Goal: Task Accomplishment & Management: Complete application form

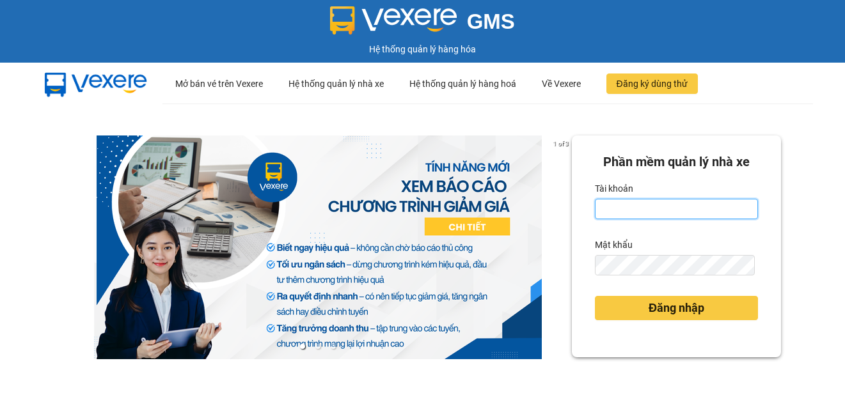
click at [637, 208] on input "Tài khoản" at bounding box center [676, 209] width 163 height 20
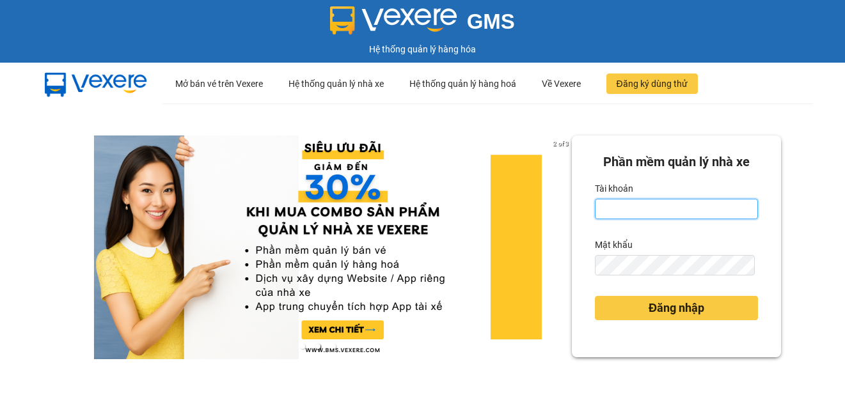
type input "thanhdat.thaochau"
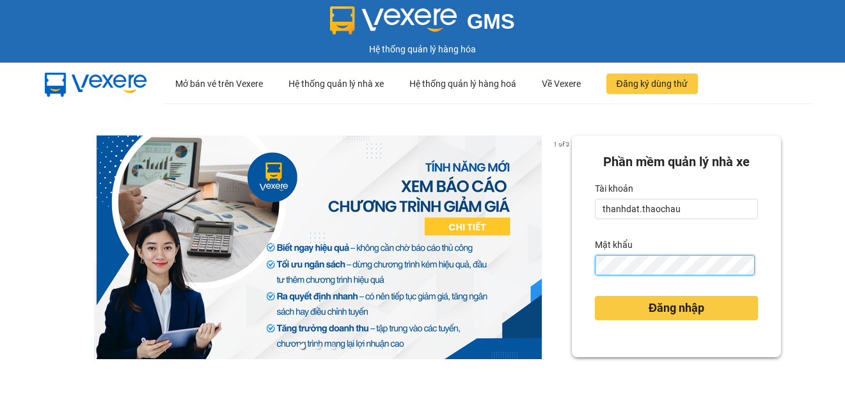
click at [595, 296] on button "Đăng nhập" at bounding box center [676, 308] width 163 height 24
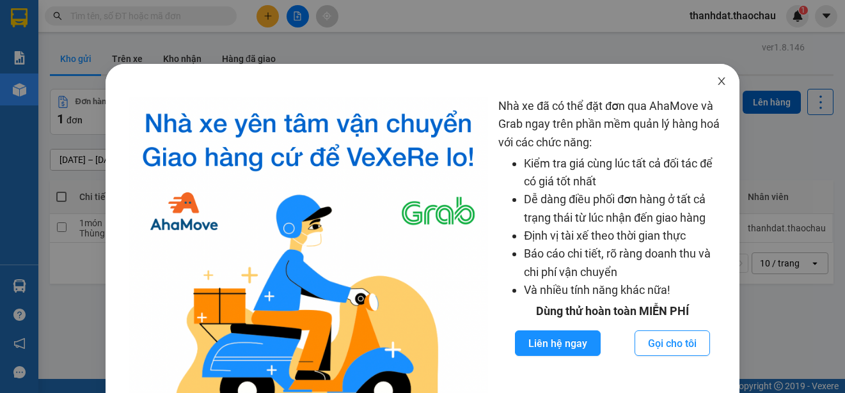
click at [716, 80] on icon "close" at bounding box center [721, 81] width 10 height 10
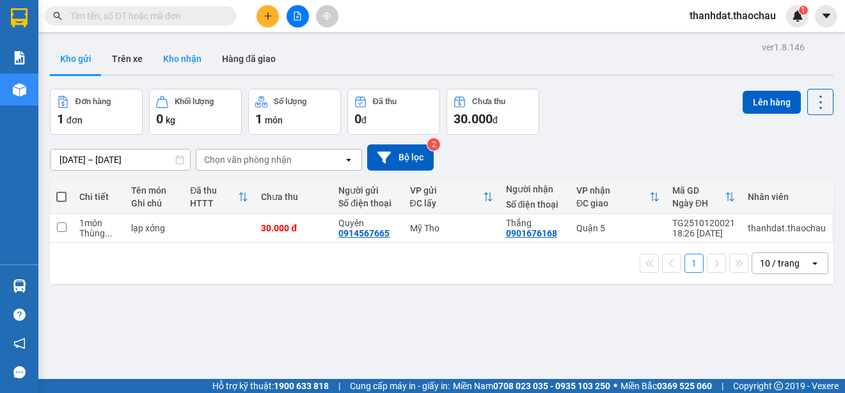
click at [199, 54] on button "Kho nhận" at bounding box center [182, 58] width 59 height 31
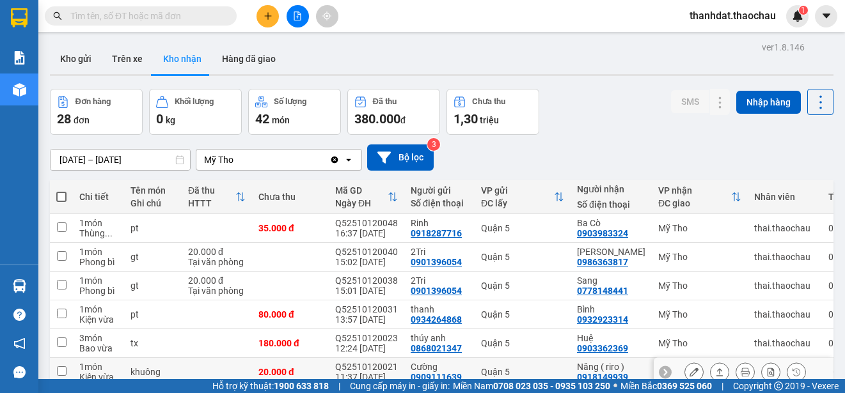
scroll to position [64, 0]
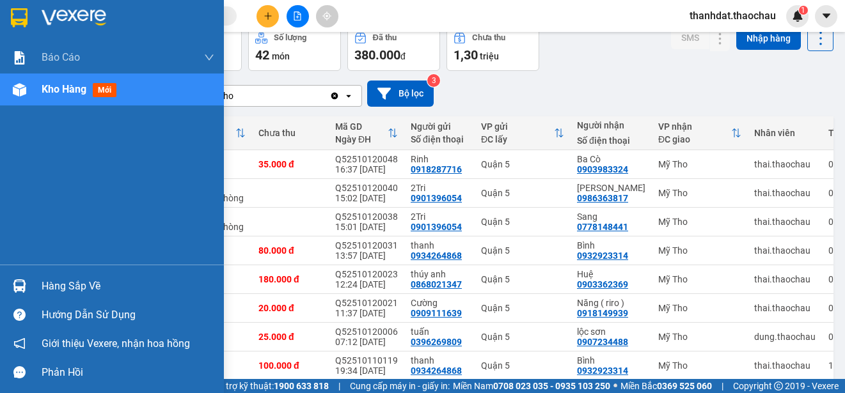
click at [56, 285] on div "Hàng sắp về" at bounding box center [128, 286] width 173 height 19
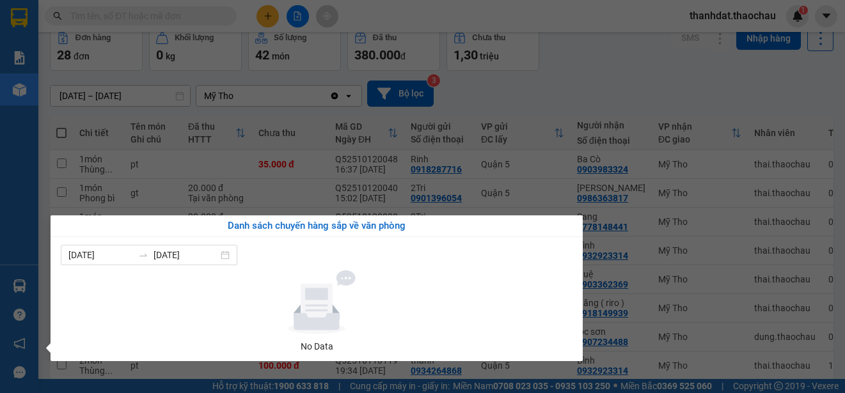
click at [620, 69] on section "Kết quả tìm kiếm ( 0 ) Bộ lọc No Data thanhdat.thaochau 1 Báo cáo Báo cáo dòng …" at bounding box center [422, 196] width 845 height 393
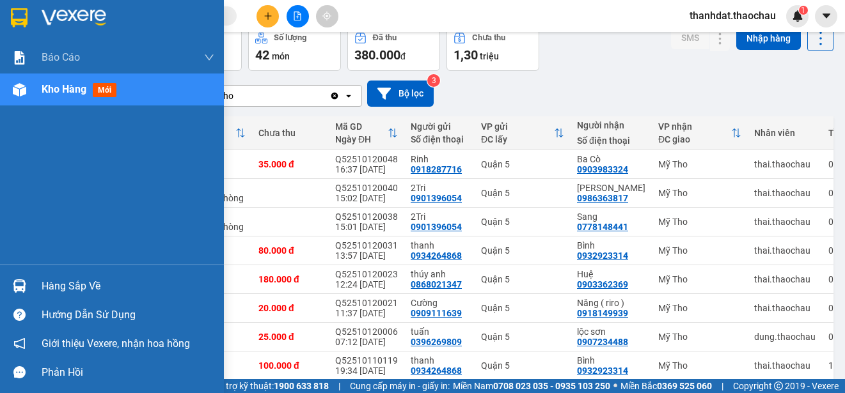
click at [44, 284] on div "Hàng sắp về" at bounding box center [128, 286] width 173 height 19
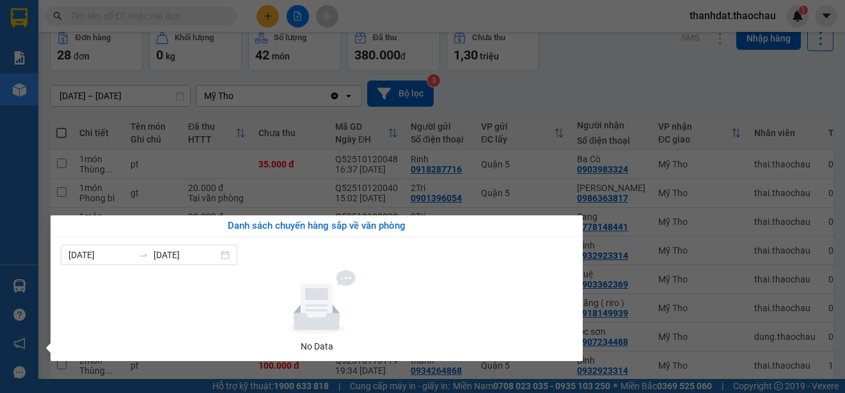
click at [625, 93] on section "Kết quả tìm kiếm ( 0 ) Bộ lọc No Data thanhdat.thaochau 1 Báo cáo Báo cáo dòng …" at bounding box center [422, 196] width 845 height 393
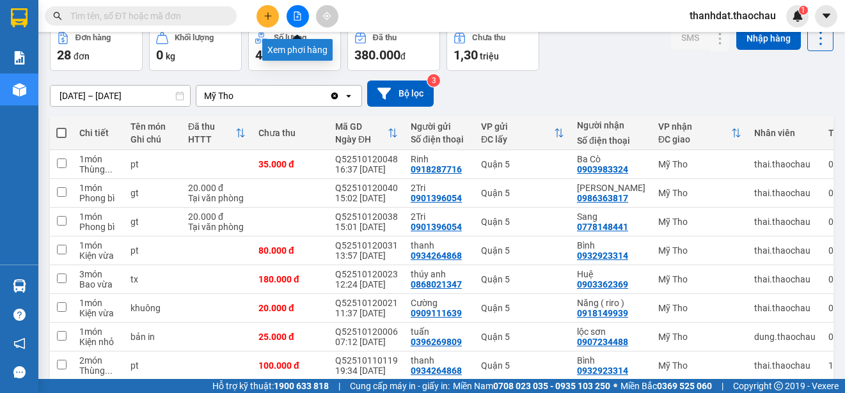
click at [297, 14] on icon "file-add" at bounding box center [297, 16] width 9 height 9
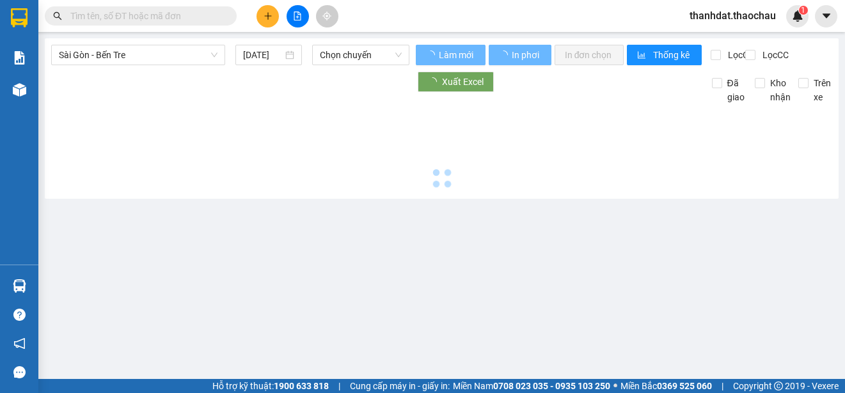
type input "[DATE]"
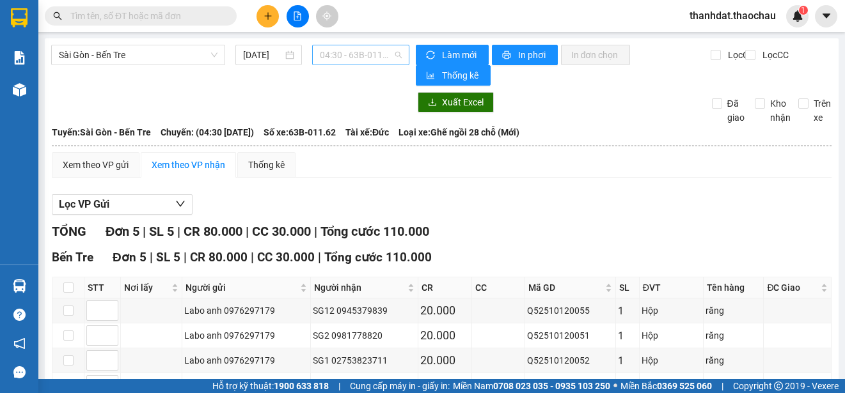
click at [353, 57] on span "04:30 - 63B-011.62" at bounding box center [361, 54] width 82 height 19
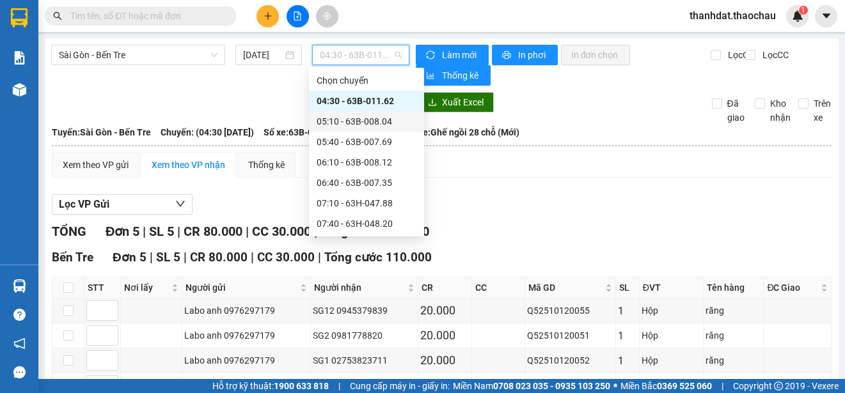
click at [368, 121] on div "05:10 - 63B-008.04" at bounding box center [367, 121] width 100 height 14
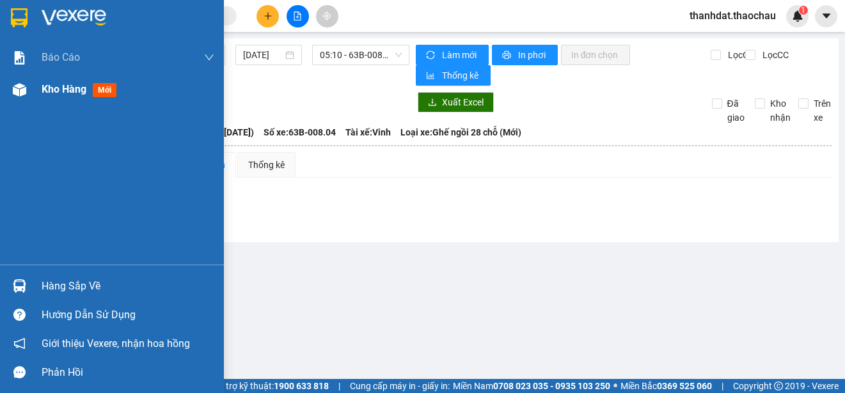
click at [55, 88] on span "Kho hàng" at bounding box center [64, 89] width 45 height 12
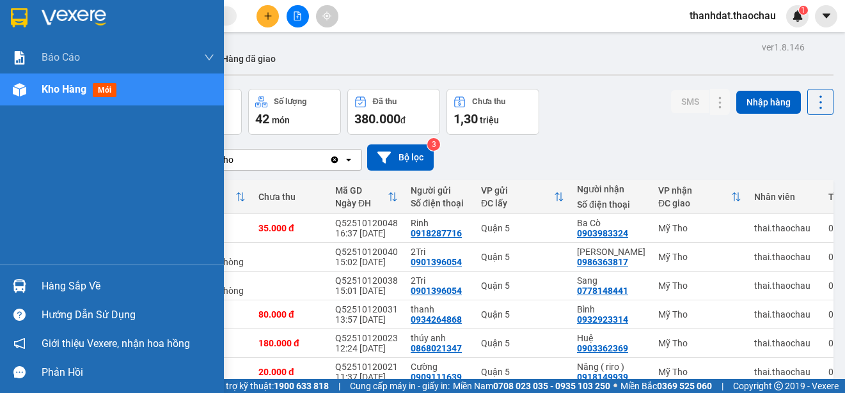
click at [47, 284] on div "Hàng sắp về" at bounding box center [128, 286] width 173 height 19
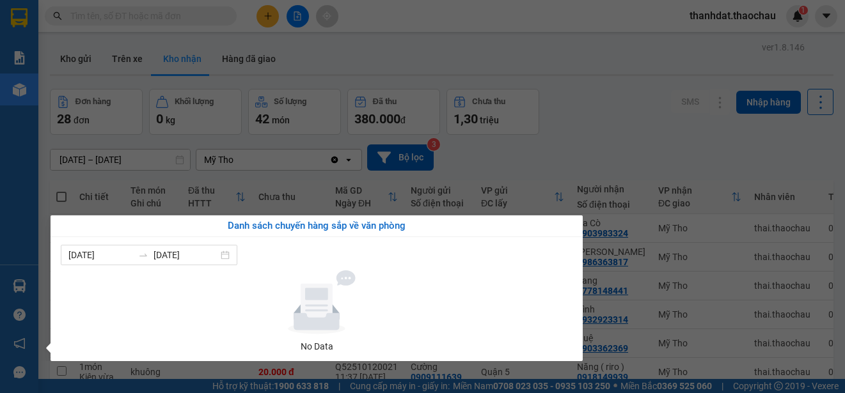
click at [624, 126] on section "Kết quả tìm kiếm ( 0 ) Bộ lọc No Data thanhdat.thaochau 1 Báo cáo Báo cáo dòng …" at bounding box center [422, 196] width 845 height 393
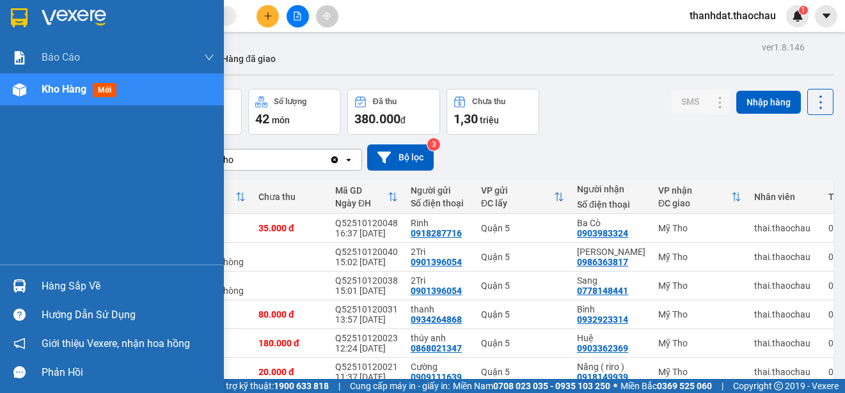
click at [49, 285] on div "Hàng sắp về" at bounding box center [128, 286] width 173 height 19
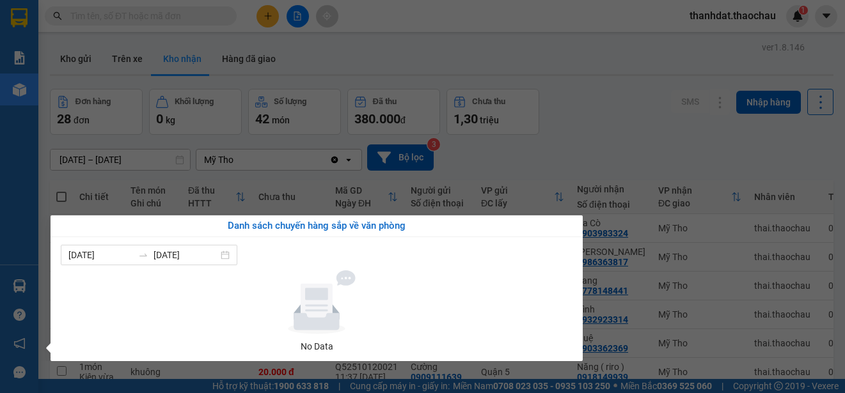
click at [647, 141] on section "Kết quả tìm kiếm ( 0 ) Bộ lọc No Data thanhdat.thaochau 1 Báo cáo Báo cáo dòng …" at bounding box center [422, 196] width 845 height 393
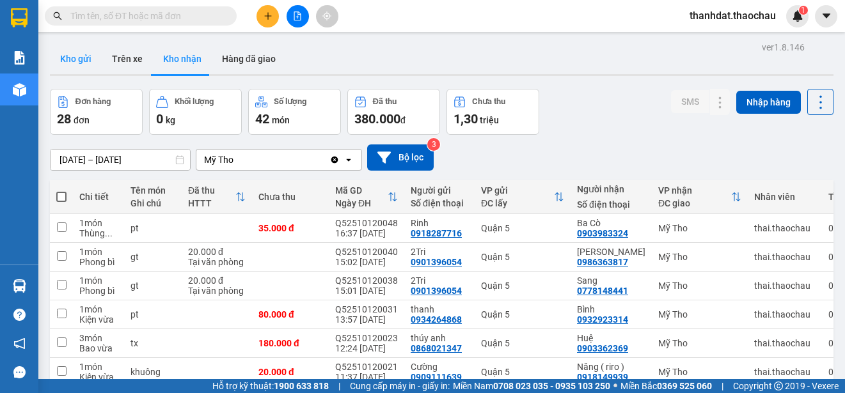
click at [69, 54] on button "Kho gửi" at bounding box center [76, 58] width 52 height 31
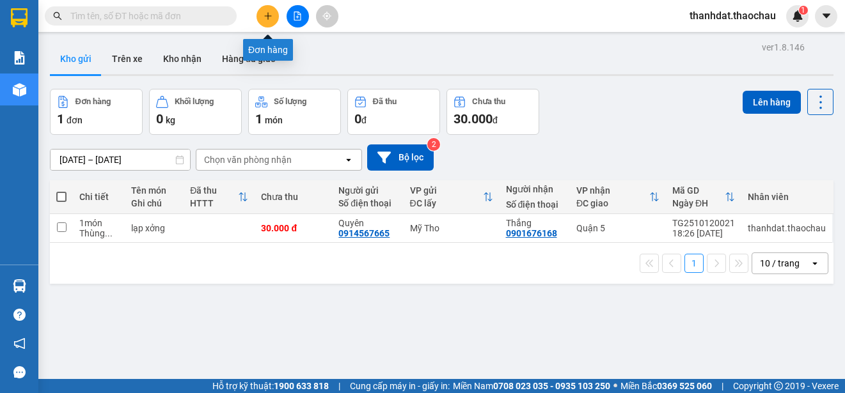
click at [265, 18] on icon "plus" at bounding box center [267, 16] width 9 height 9
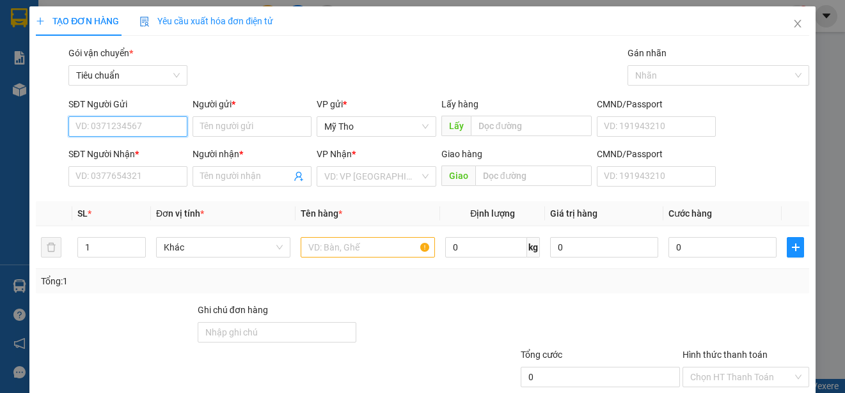
click at [109, 125] on input "SĐT Người Gửi" at bounding box center [127, 126] width 119 height 20
type input "0909755881"
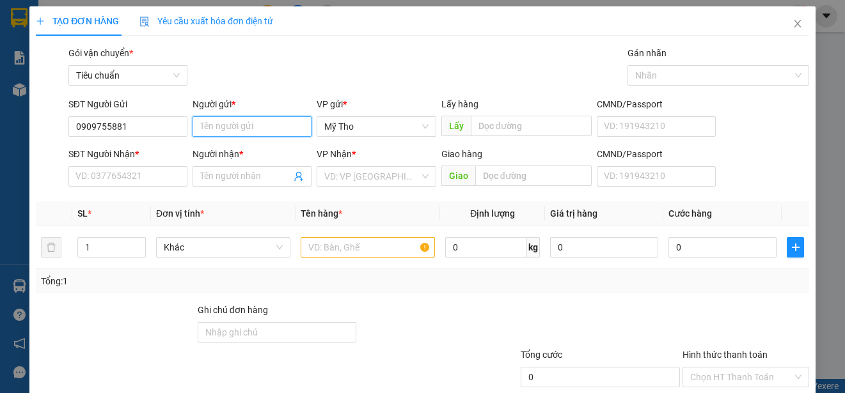
click at [201, 126] on input "Người gửi *" at bounding box center [251, 126] width 119 height 20
paste input "ạnh"
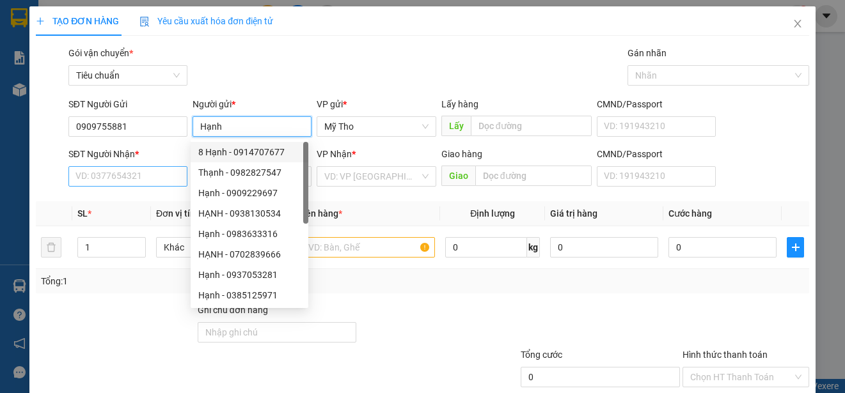
type input "Hạnh"
click at [134, 176] on input "SĐT Người Nhận *" at bounding box center [127, 176] width 119 height 20
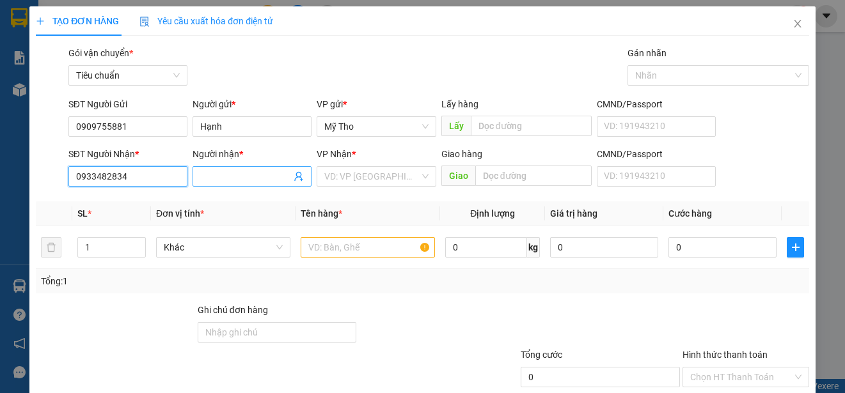
type input "0933482834"
click at [230, 182] on input "Người nhận *" at bounding box center [245, 176] width 91 height 14
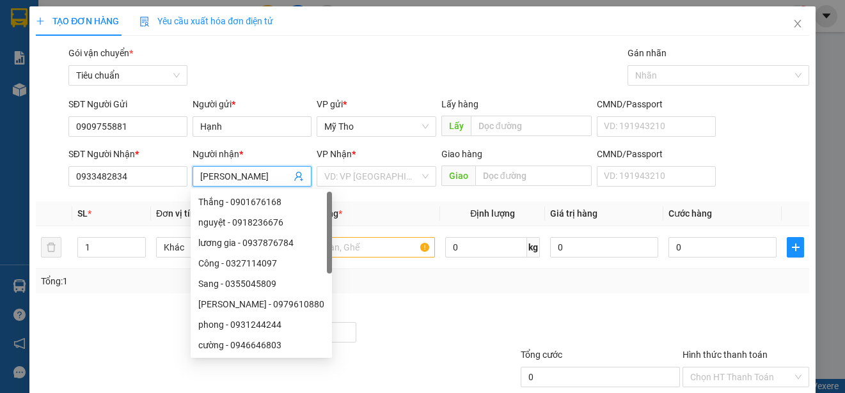
paste input "ọc"
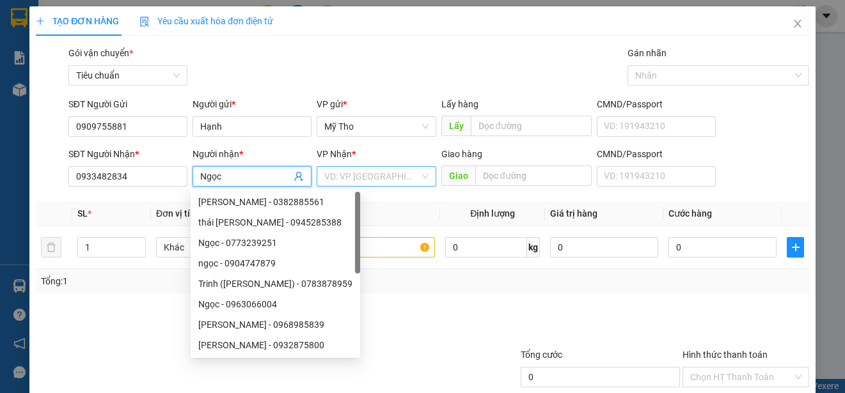
type input "Ngọc"
click at [349, 178] on input "search" at bounding box center [371, 176] width 95 height 19
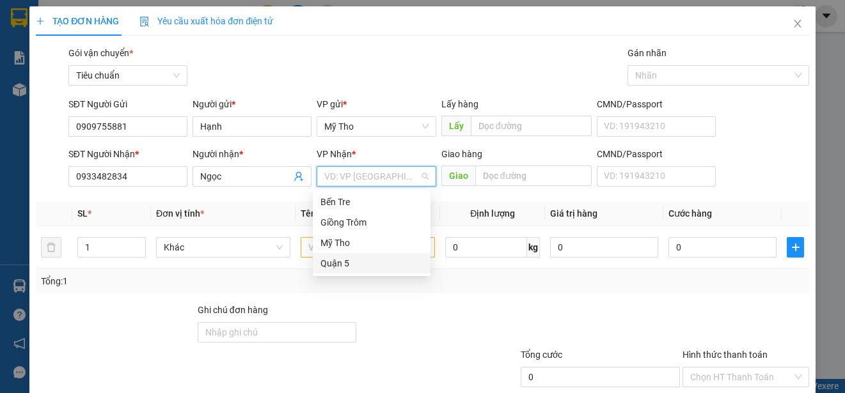
click at [338, 261] on div "Quận 5" at bounding box center [371, 263] width 102 height 14
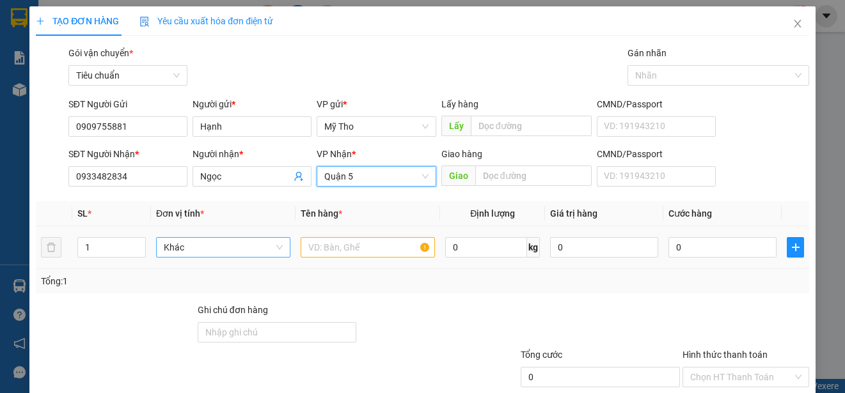
click at [187, 248] on span "Khác" at bounding box center [223, 247] width 119 height 19
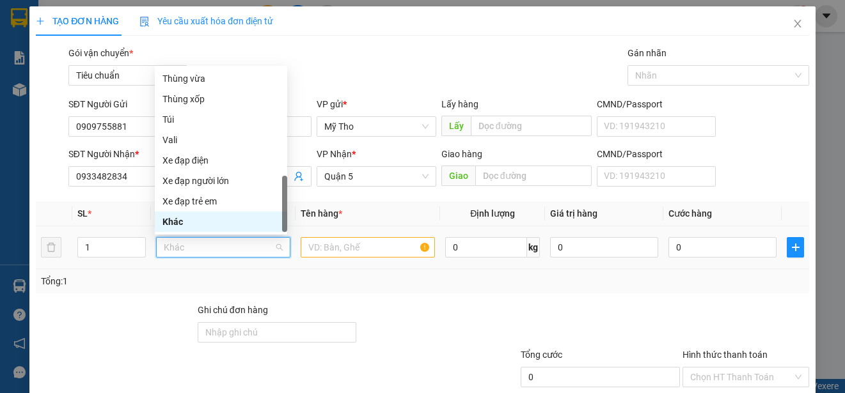
type input "t"
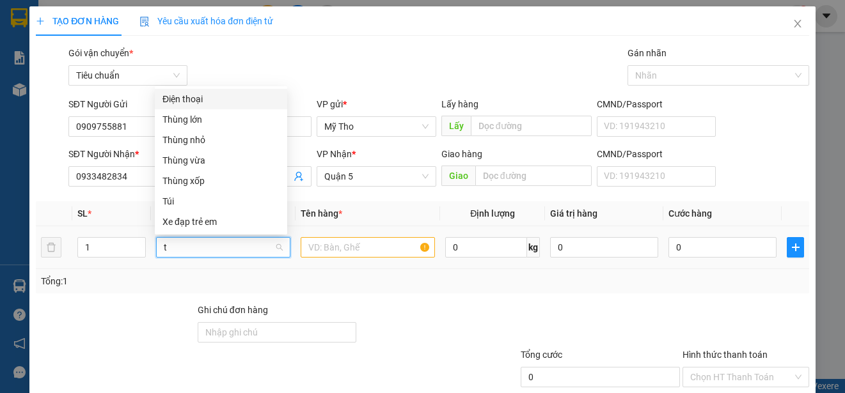
scroll to position [0, 0]
click at [187, 157] on div "Thùng vừa" at bounding box center [220, 160] width 117 height 14
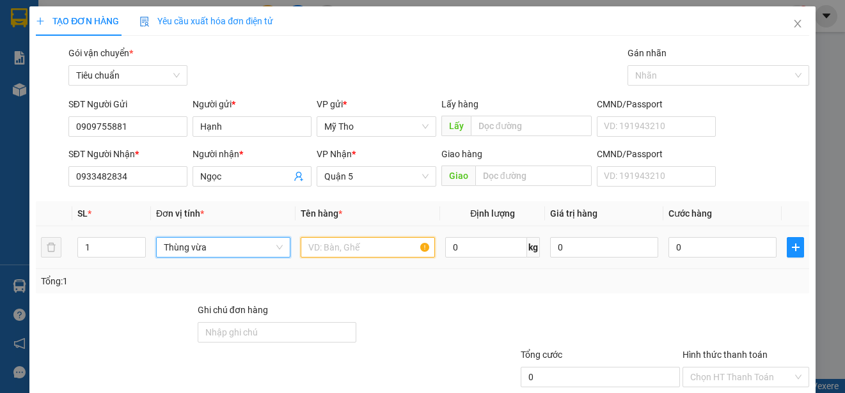
click at [336, 246] on input "text" at bounding box center [368, 247] width 134 height 20
paste input "ân"
paste input "àn"
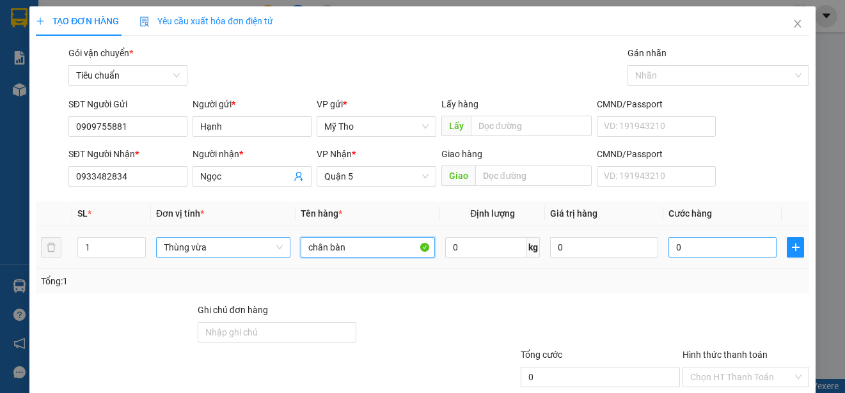
type input "chân bàn"
click at [689, 245] on input "0" at bounding box center [722, 247] width 108 height 20
type input "4"
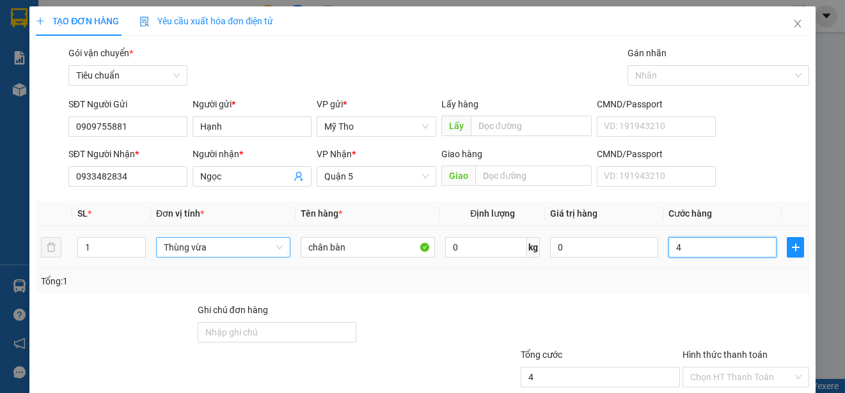
type input "40"
type input "400"
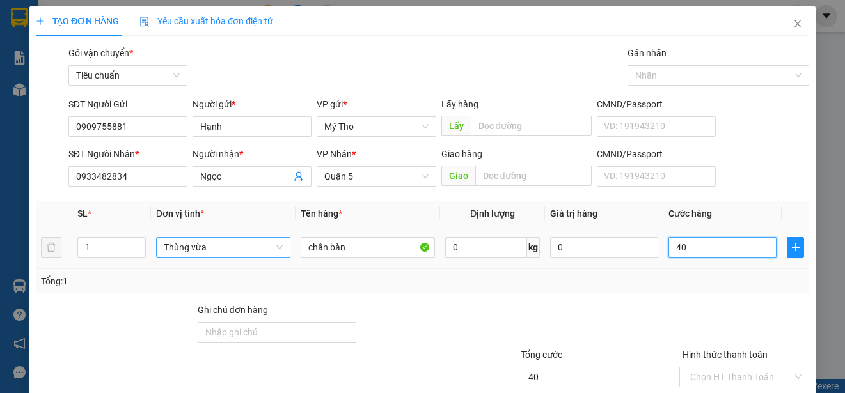
type input "400"
type input "4.000"
type input "40.000"
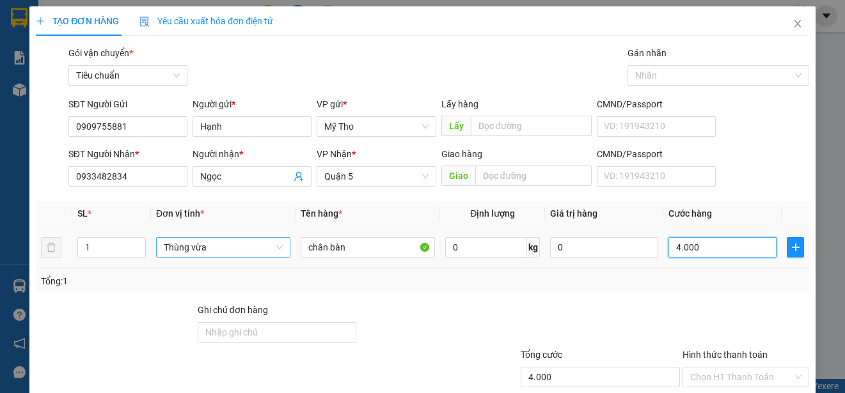
type input "40.000"
click at [790, 250] on icon "plus" at bounding box center [795, 247] width 10 height 10
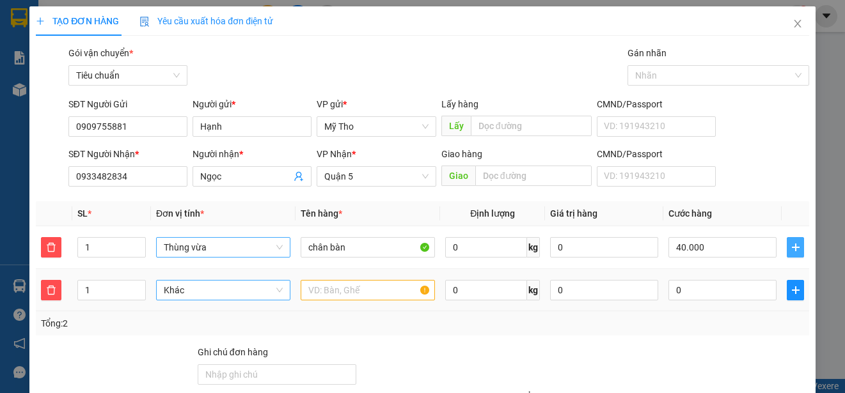
click at [171, 289] on span "Khác" at bounding box center [223, 290] width 119 height 19
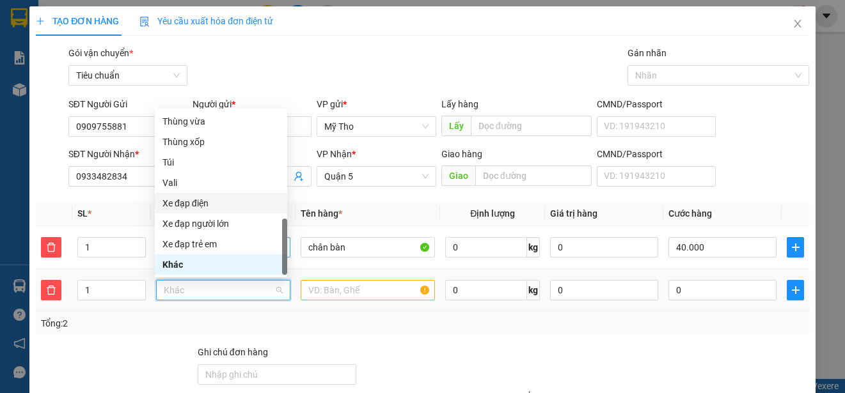
scroll to position [271, 0]
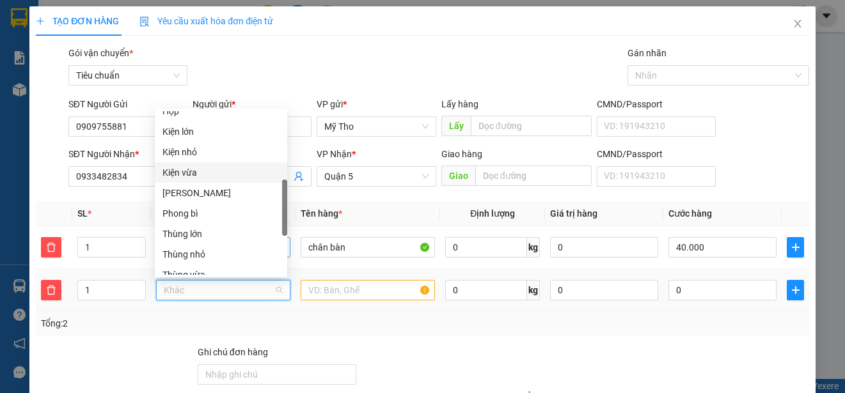
click at [191, 169] on div "Kiện vừa" at bounding box center [220, 173] width 117 height 14
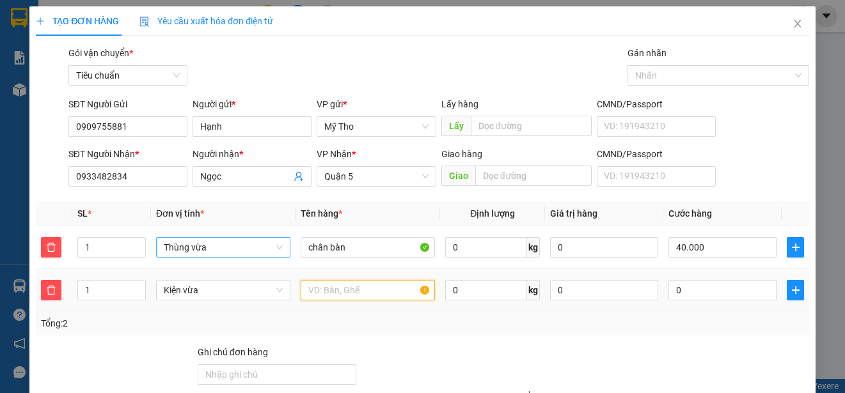
click at [342, 291] on input "text" at bounding box center [368, 290] width 134 height 20
paste input "ăt"
paste input "ặt"
paste input "àn"
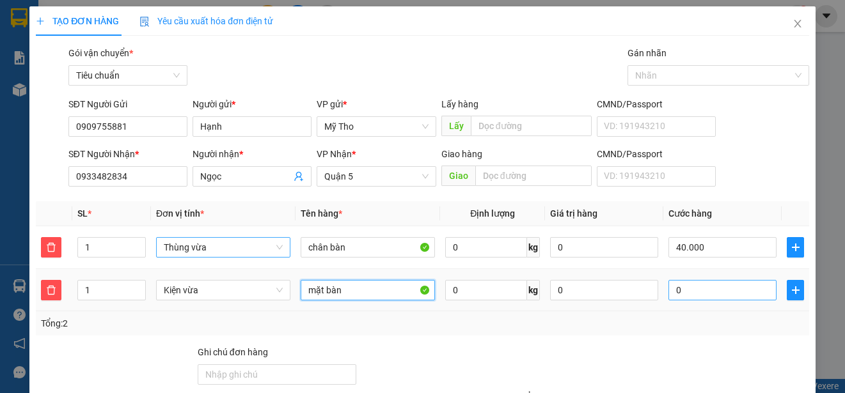
type input "mặt bàn"
click at [730, 285] on input "0" at bounding box center [722, 290] width 108 height 20
type input "40.004"
type input "4"
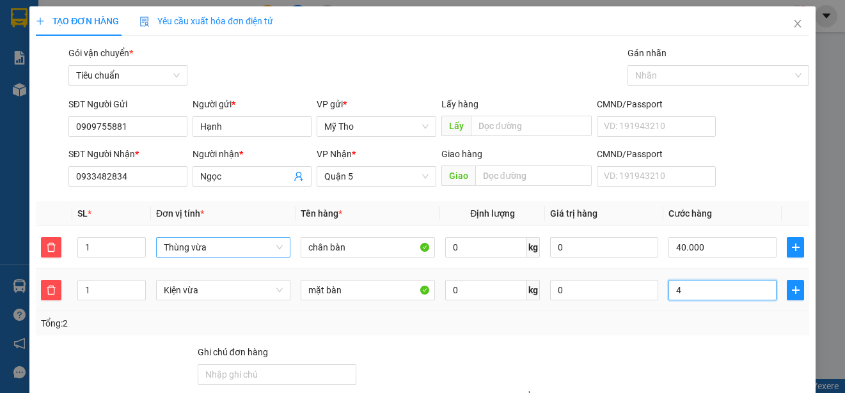
type input "40.040"
type input "40"
type input "40.400"
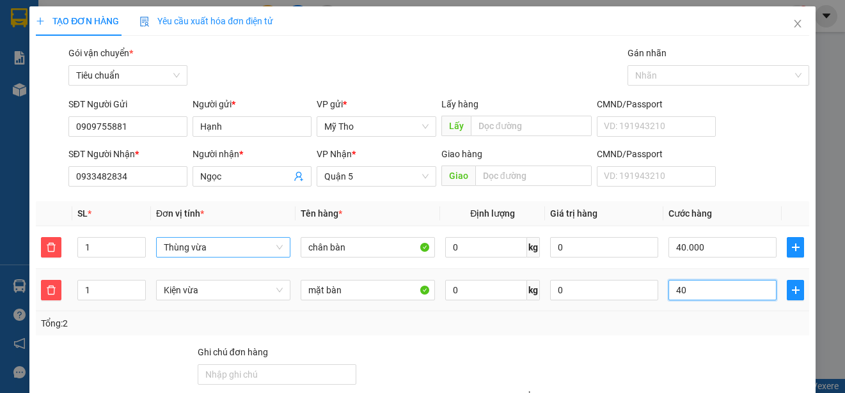
type input "400"
type input "44.000"
type input "4.000"
type input "80.000"
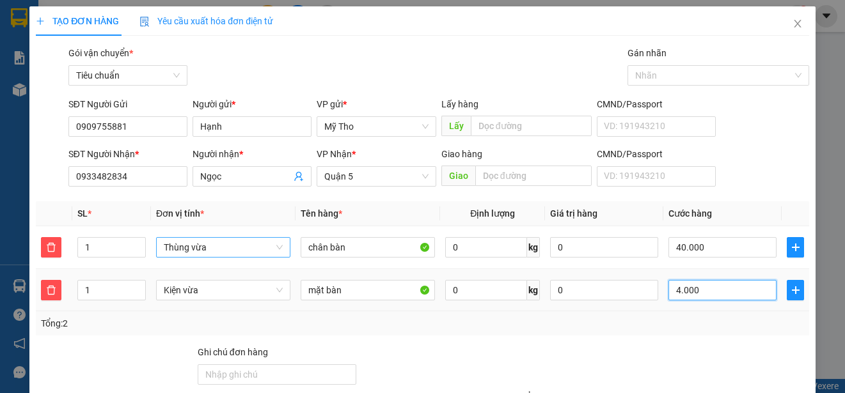
type input "80.000"
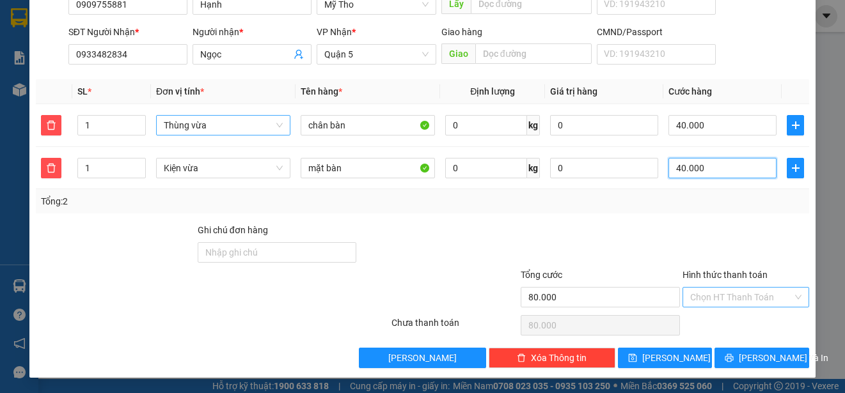
type input "40.000"
click at [728, 292] on input "Hình thức thanh toán" at bounding box center [741, 297] width 102 height 19
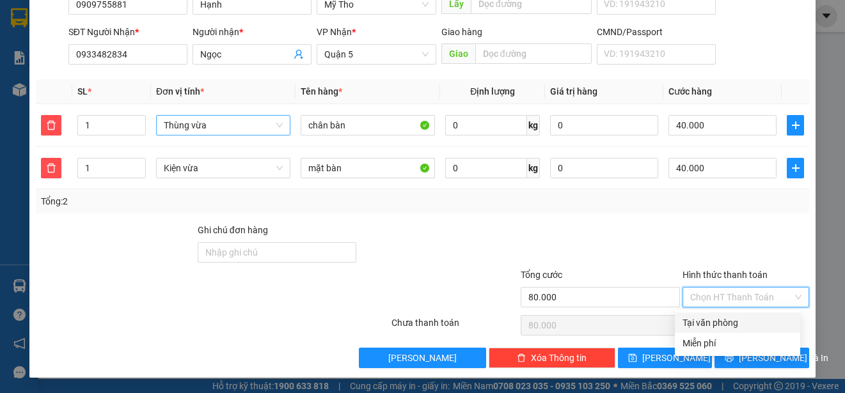
click at [724, 321] on div "Tại văn phòng" at bounding box center [737, 323] width 110 height 14
type input "0"
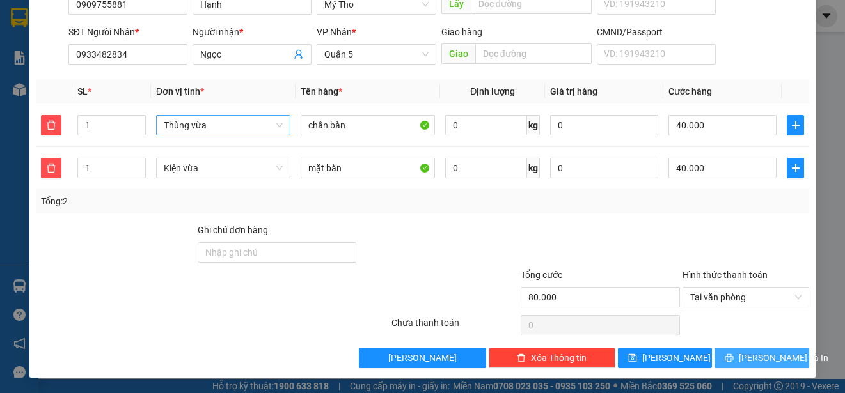
click at [753, 357] on span "[PERSON_NAME] và In" at bounding box center [784, 358] width 90 height 14
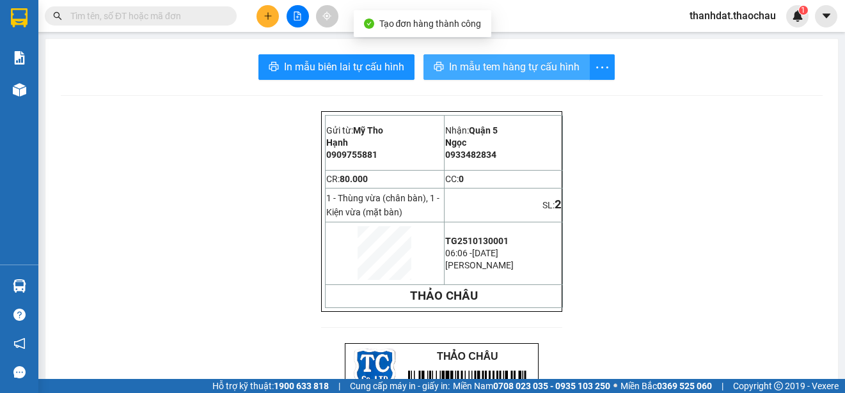
click at [492, 64] on span "In mẫu tem hàng tự cấu hình" at bounding box center [514, 67] width 130 height 16
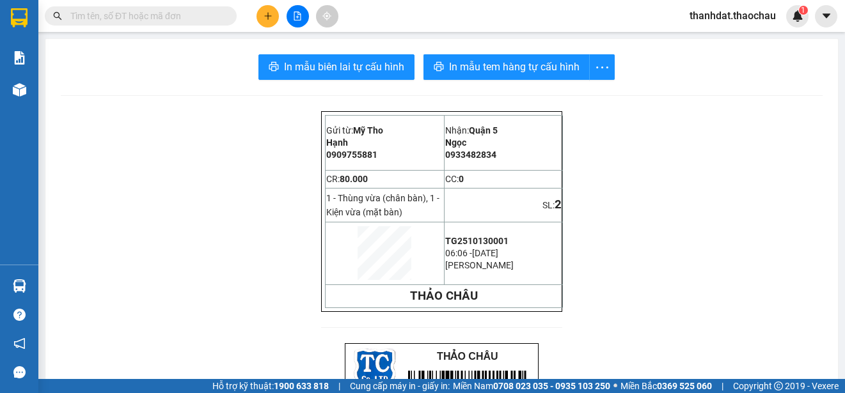
click at [263, 12] on icon "plus" at bounding box center [267, 16] width 9 height 9
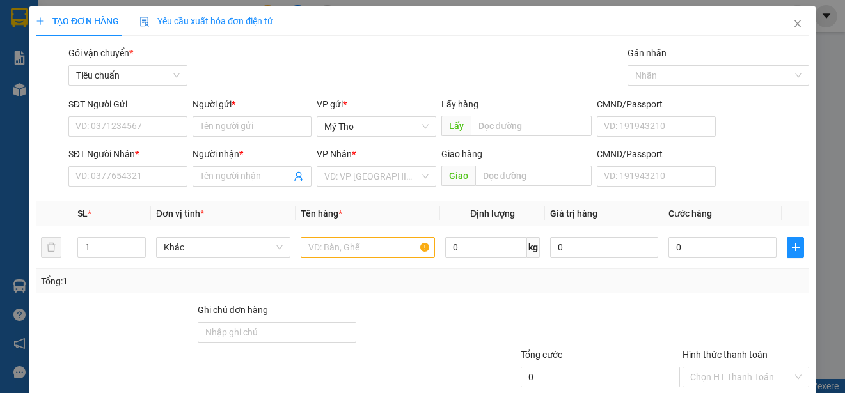
click at [783, 116] on div "SĐT Người Gửi VD: 0371234567 Người gửi * Tên người gửi VP gửi * Mỹ Tho Lấy hàng…" at bounding box center [439, 119] width 746 height 45
click at [219, 132] on input "Người gửi *" at bounding box center [251, 126] width 119 height 20
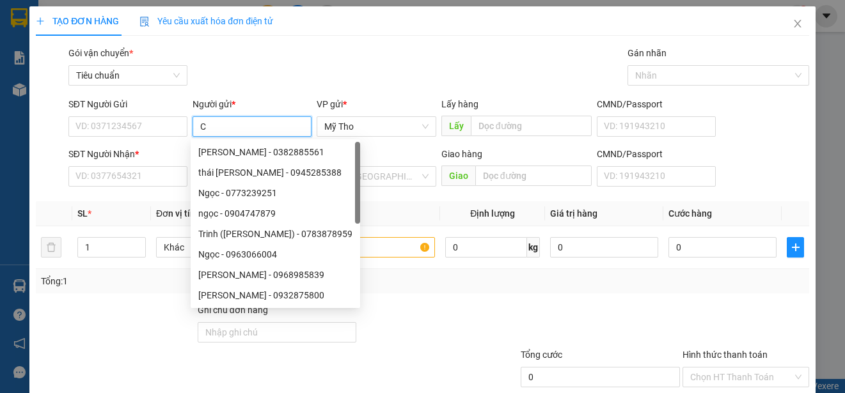
paste input "ây"
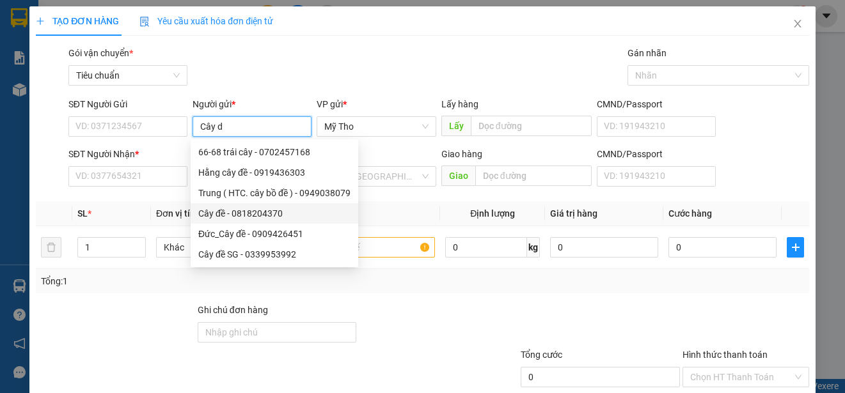
click at [239, 210] on body "Kết quả tìm kiếm ( 0 ) Bộ lọc No Data thanhdat.thaochau 1 Báo cáo Báo cáo dòng …" at bounding box center [422, 196] width 845 height 393
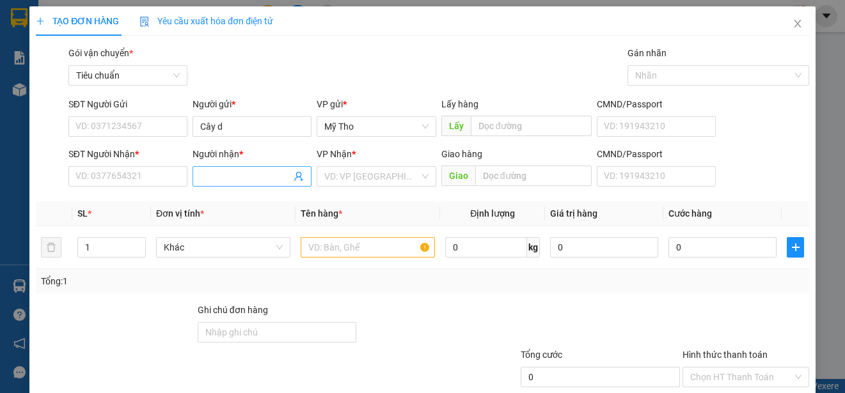
click at [222, 176] on input "Người nhận *" at bounding box center [245, 176] width 91 height 14
click at [223, 126] on input "Cây d" at bounding box center [251, 126] width 119 height 20
type input "Cây"
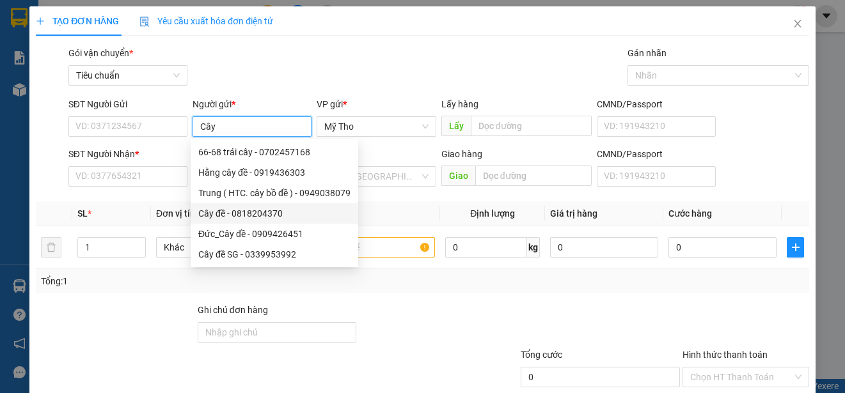
click at [216, 210] on div "Cây đề - 0818204370" at bounding box center [274, 214] width 152 height 14
type input "0818204370"
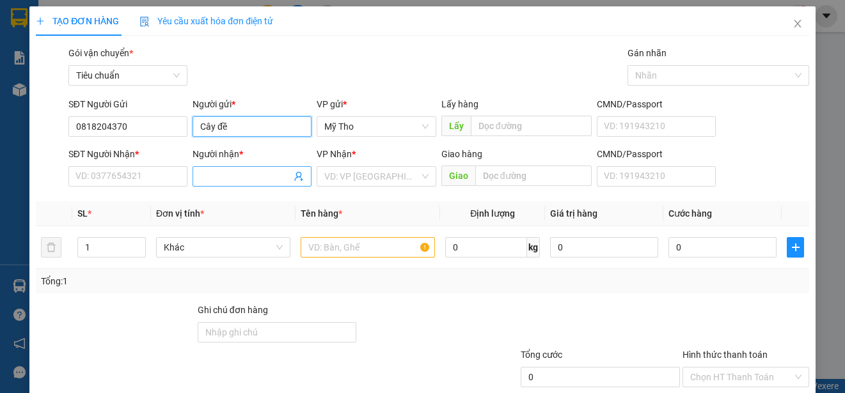
type input "Cây đề"
click at [214, 178] on input "Người nhận *" at bounding box center [245, 176] width 91 height 14
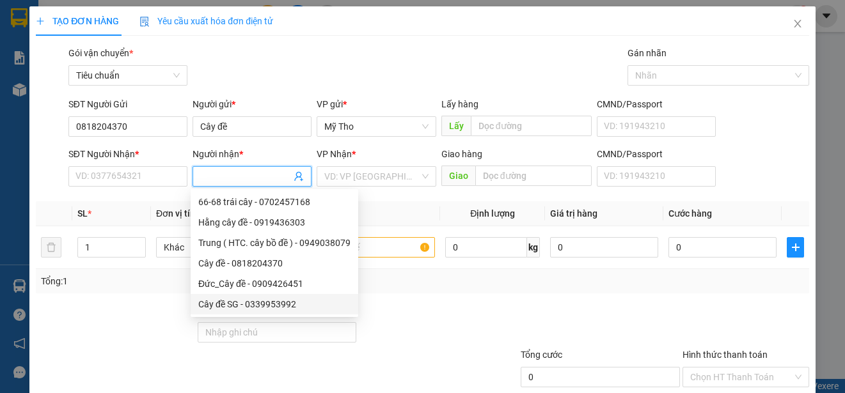
click at [220, 302] on div "Cây đề SG - 0339953992" at bounding box center [274, 304] width 152 height 14
type input "0339953992"
type input "Cây đề SG"
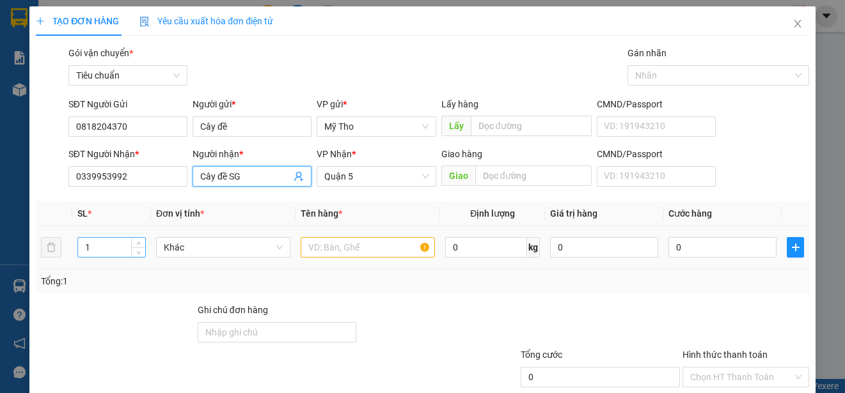
click at [102, 246] on input "1" at bounding box center [111, 247] width 67 height 19
type input "4"
click at [171, 244] on span "Khác" at bounding box center [223, 247] width 119 height 19
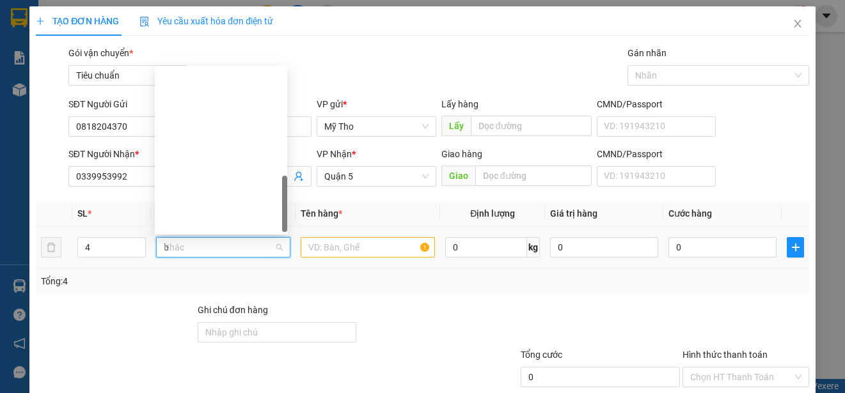
type input "bo"
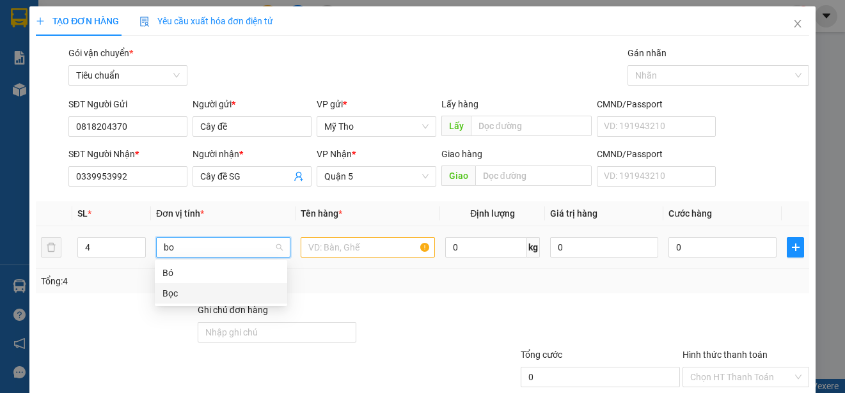
click at [177, 290] on div "Bọc" at bounding box center [220, 293] width 117 height 14
click at [329, 244] on input "text" at bounding box center [368, 247] width 134 height 20
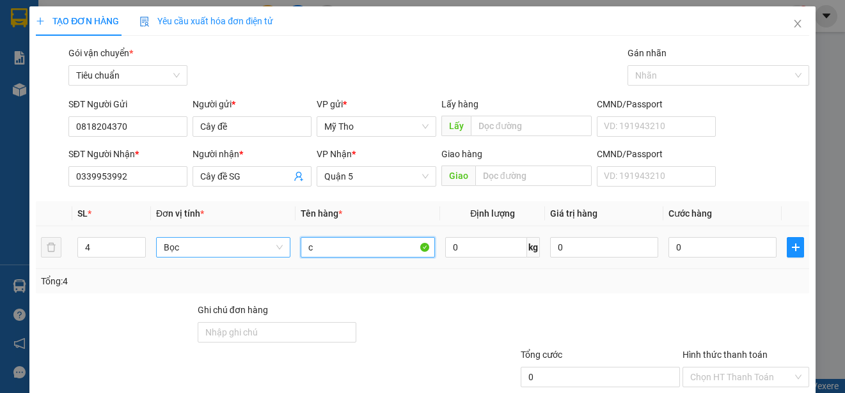
paste input "ủ"
paste input "ải"
type input "củ cải"
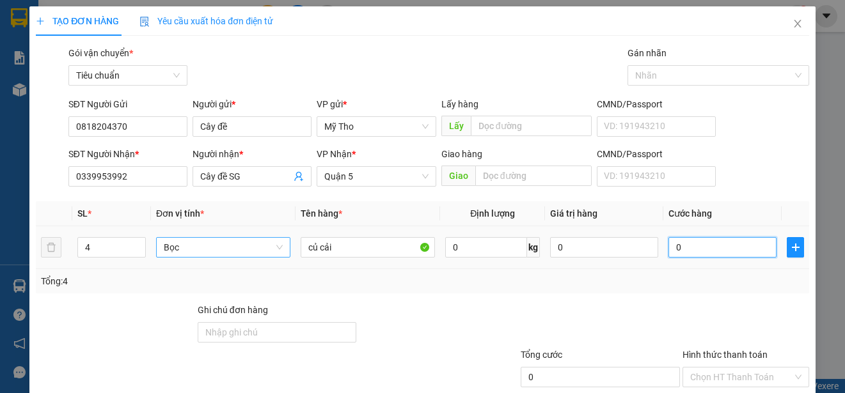
click at [729, 247] on input "0" at bounding box center [722, 247] width 108 height 20
type input "6"
type input "60"
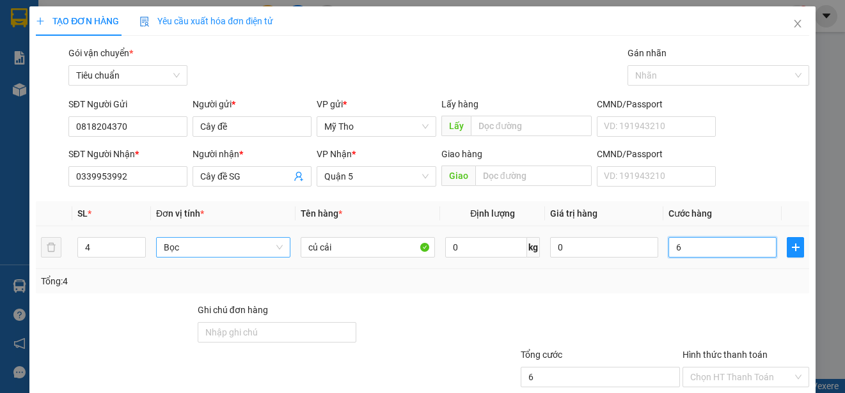
type input "60"
type input "600"
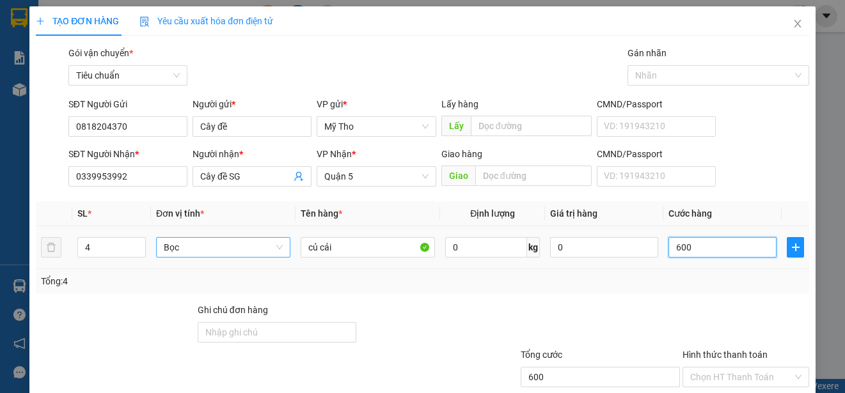
type input "6.000"
type input "60.000"
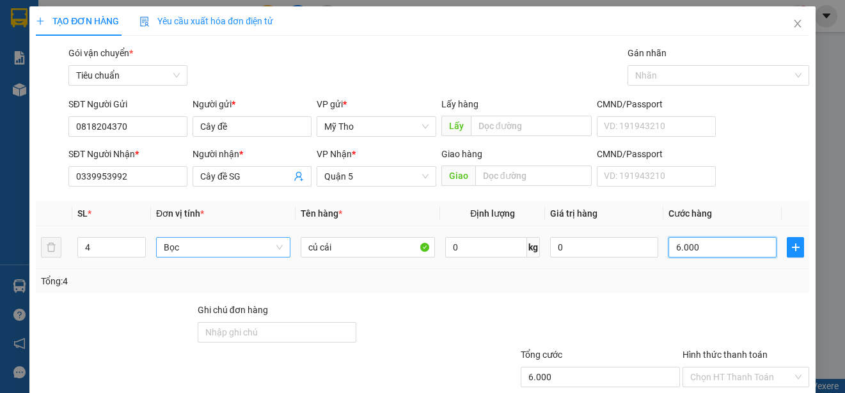
type input "60.000"
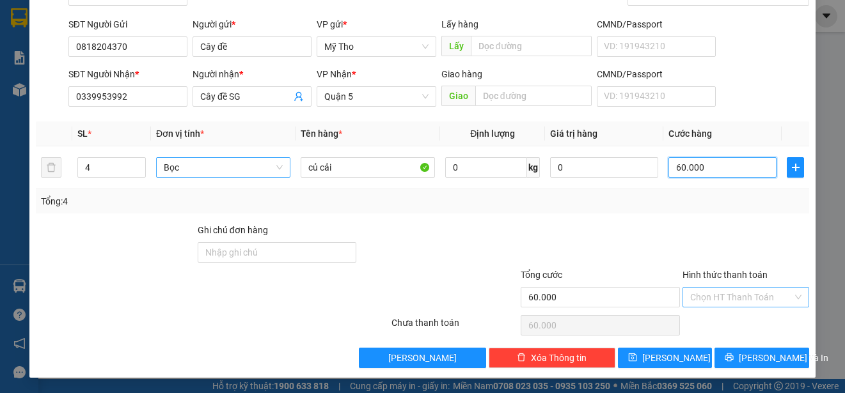
type input "60.000"
click at [740, 296] on input "Hình thức thanh toán" at bounding box center [741, 297] width 102 height 19
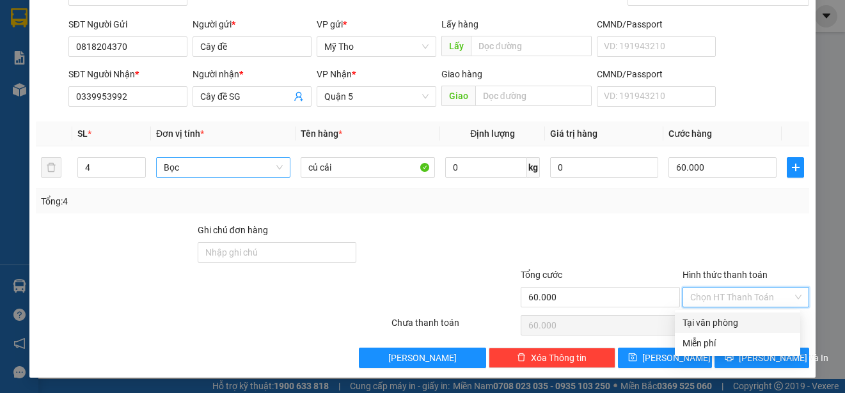
click at [738, 318] on div "Tại văn phòng" at bounding box center [737, 323] width 110 height 14
type input "0"
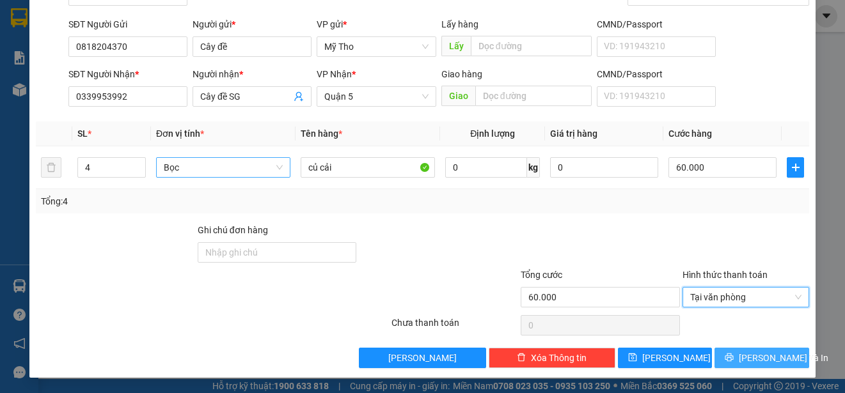
click at [760, 357] on span "[PERSON_NAME] và In" at bounding box center [784, 358] width 90 height 14
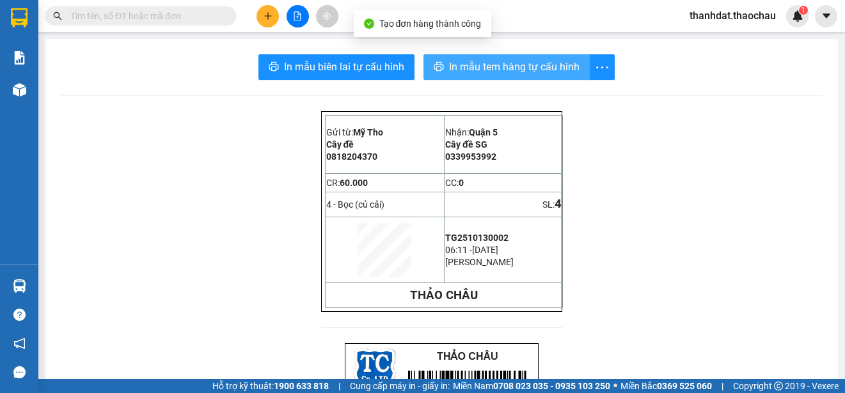
click at [483, 71] on span "In mẫu tem hàng tự cấu hình" at bounding box center [514, 67] width 130 height 16
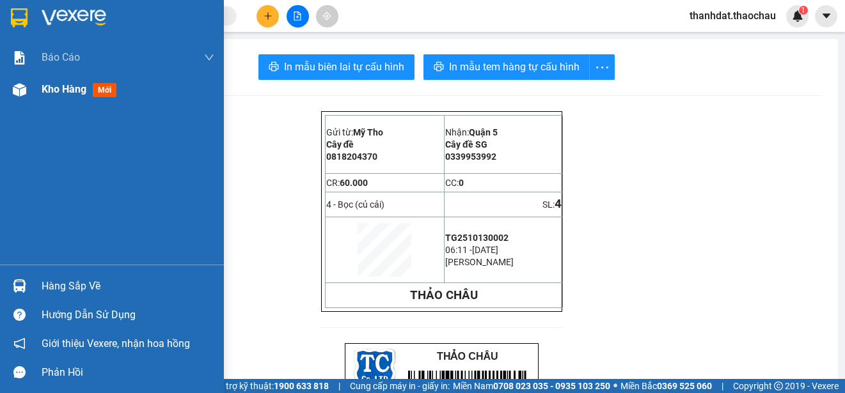
click at [49, 88] on span "Kho hàng" at bounding box center [64, 89] width 45 height 12
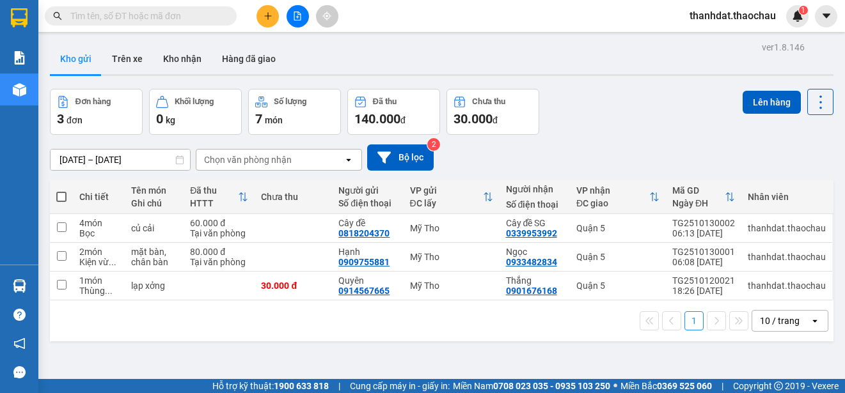
click at [59, 194] on span at bounding box center [61, 197] width 10 height 10
click at [61, 191] on input "checkbox" at bounding box center [61, 191] width 0 height 0
checkbox input "true"
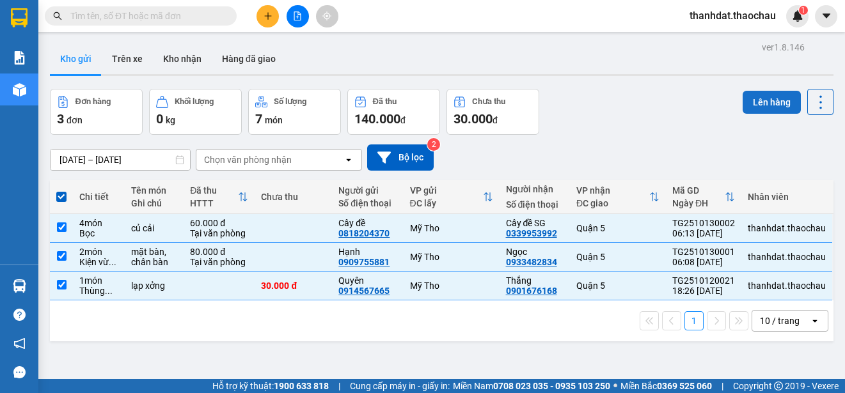
click at [757, 100] on button "Lên hàng" at bounding box center [771, 102] width 58 height 23
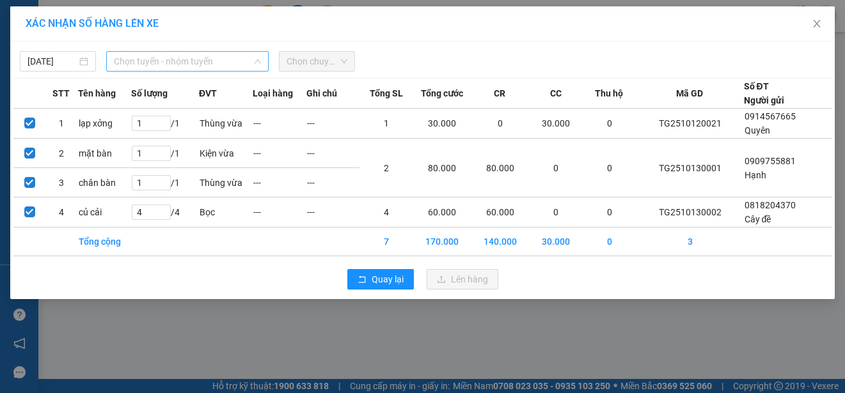
click at [169, 59] on span "Chọn tuyến - nhóm tuyến" at bounding box center [187, 61] width 147 height 19
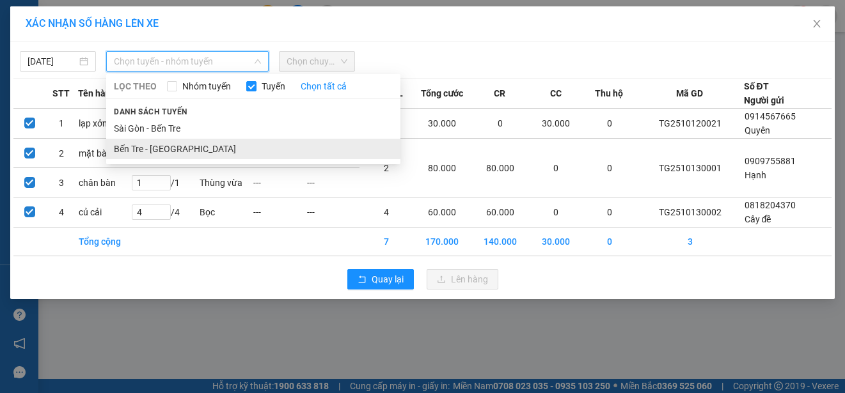
click at [166, 148] on li "Bến Tre - [GEOGRAPHIC_DATA]" at bounding box center [253, 149] width 294 height 20
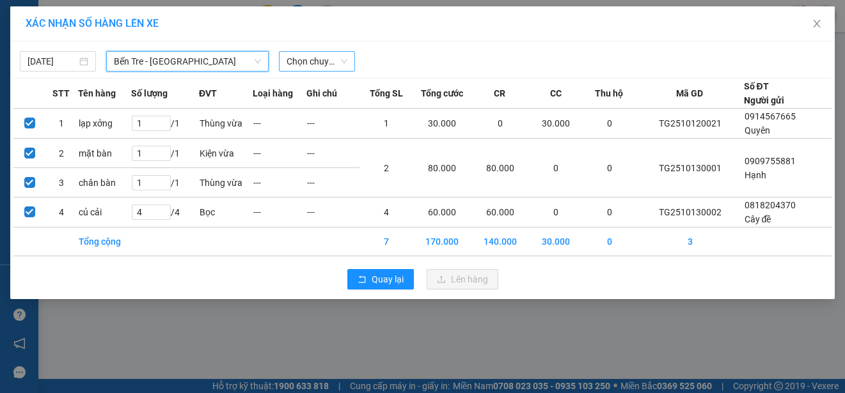
click at [324, 59] on span "Chọn chuyến" at bounding box center [316, 61] width 61 height 19
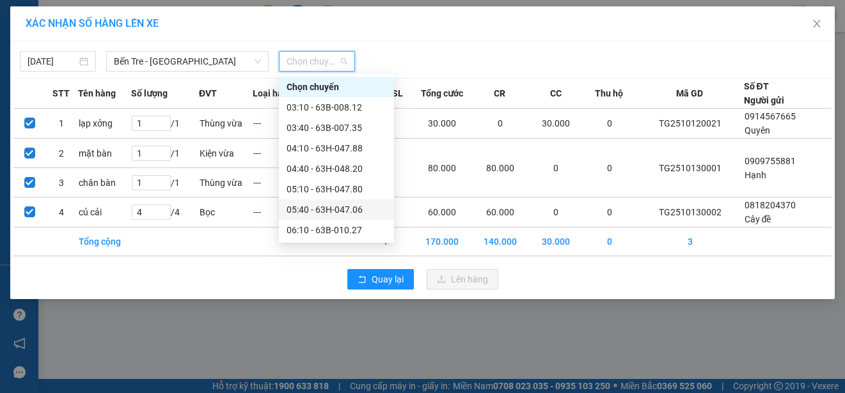
click at [327, 207] on div "05:40 - 63H-047.06" at bounding box center [336, 210] width 100 height 14
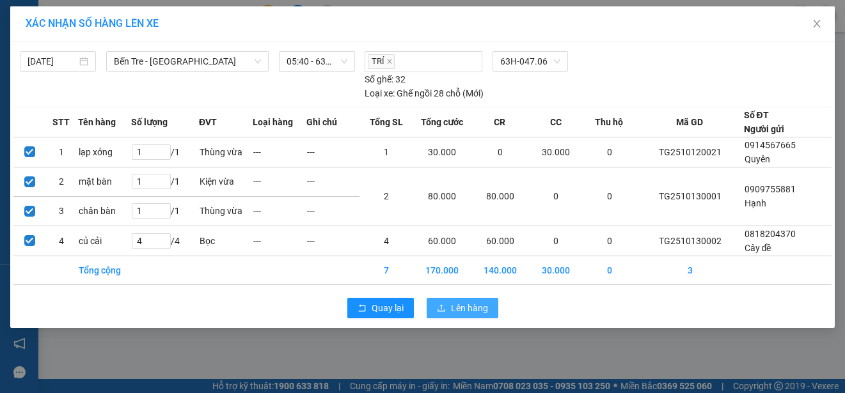
click at [467, 309] on span "Lên hàng" at bounding box center [469, 308] width 37 height 14
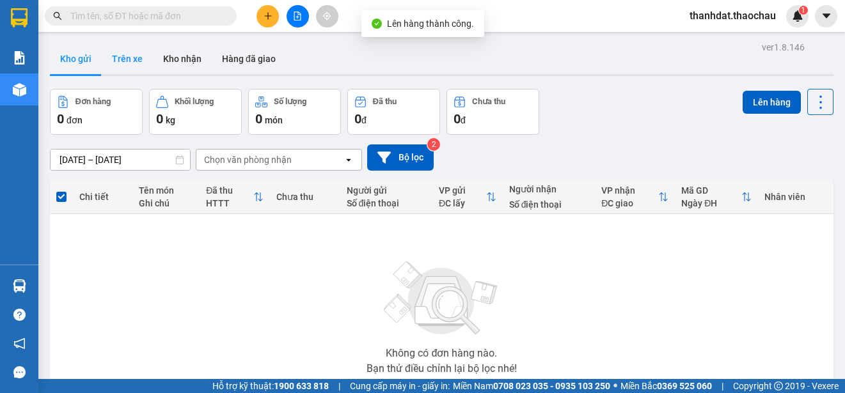
click at [135, 56] on button "Trên xe" at bounding box center [127, 58] width 51 height 31
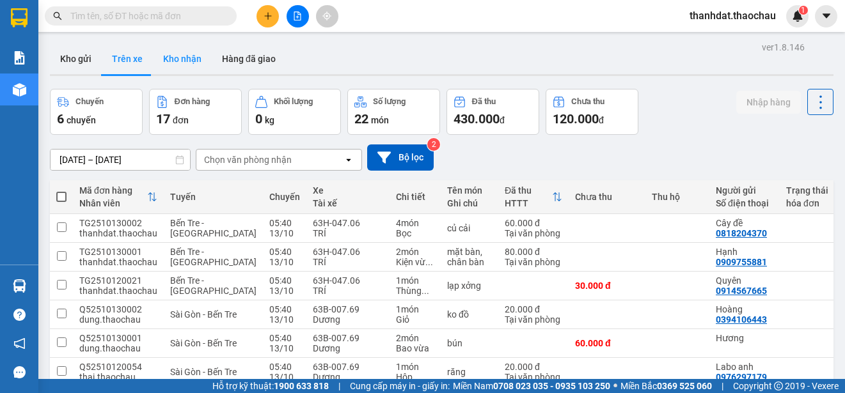
click at [192, 55] on button "Kho nhận" at bounding box center [182, 58] width 59 height 31
type input "[DATE] – [DATE]"
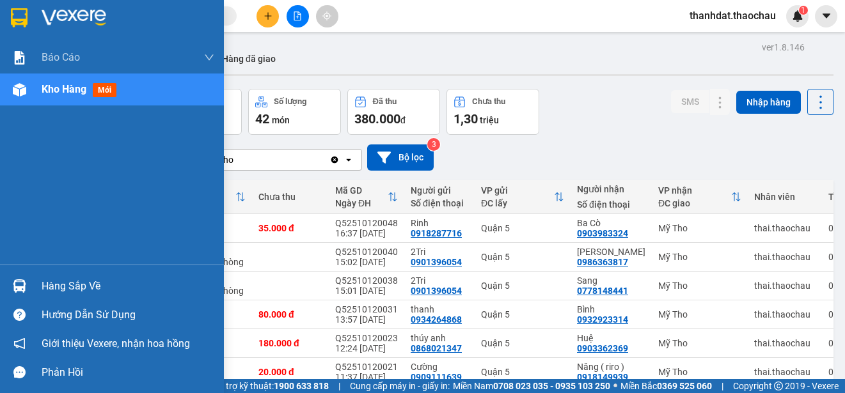
click at [51, 286] on div "Hàng sắp về" at bounding box center [128, 286] width 173 height 19
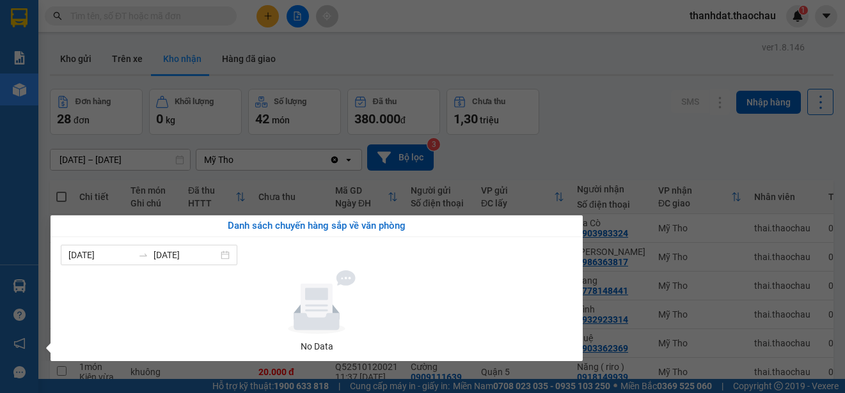
click at [636, 137] on section "Kết quả tìm kiếm ( 0 ) Bộ lọc No Data thanhdat.thaochau 1 Báo cáo Báo cáo dòng …" at bounding box center [422, 196] width 845 height 393
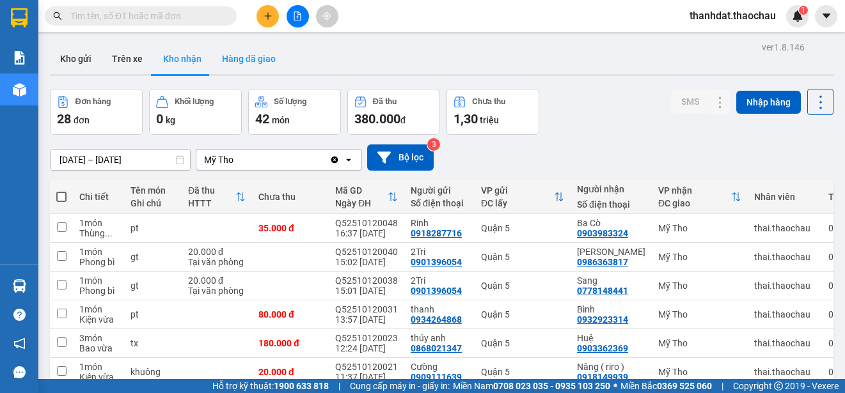
click at [247, 57] on button "Hàng đã giao" at bounding box center [249, 58] width 74 height 31
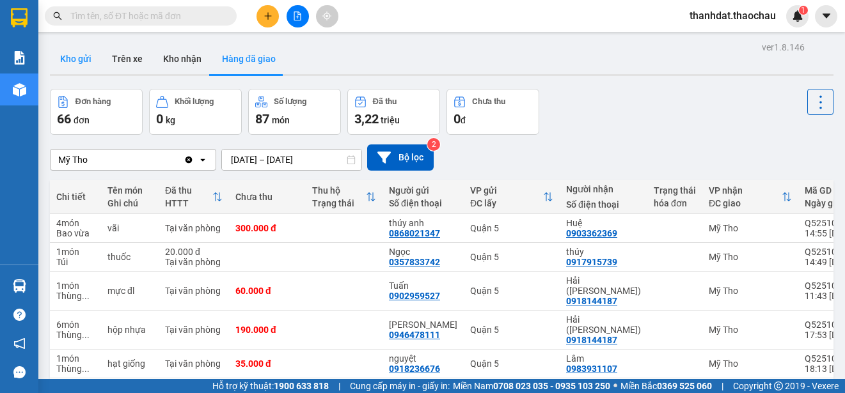
click at [68, 58] on button "Kho gửi" at bounding box center [76, 58] width 52 height 31
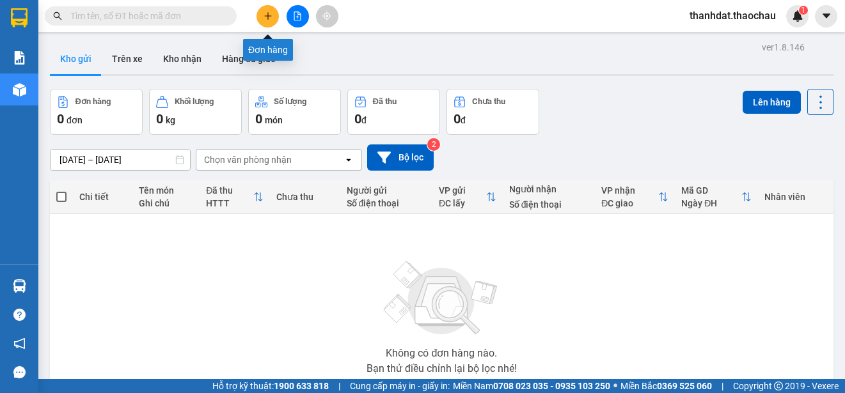
click at [269, 17] on icon "plus" at bounding box center [267, 16] width 9 height 9
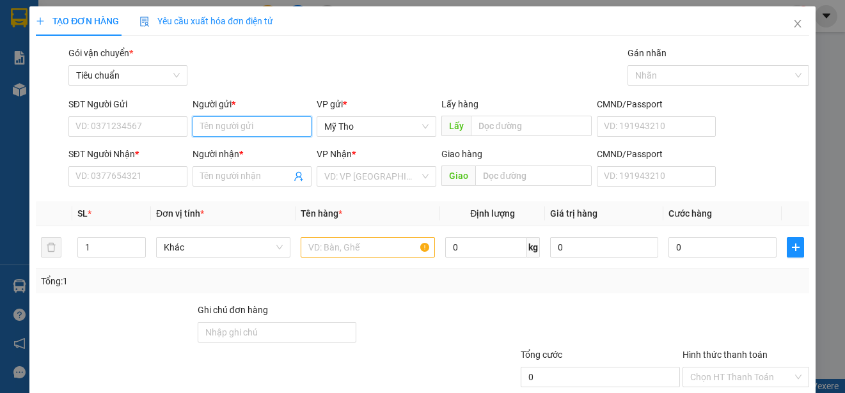
click at [238, 128] on input "Người gửi *" at bounding box center [251, 126] width 119 height 20
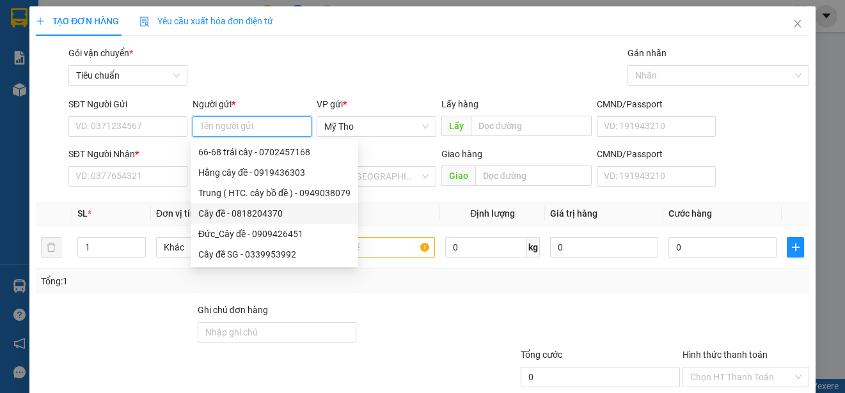
click at [254, 210] on div "Cây đề - 0818204370" at bounding box center [274, 214] width 152 height 14
type input "0818204370"
type input "Cây đề"
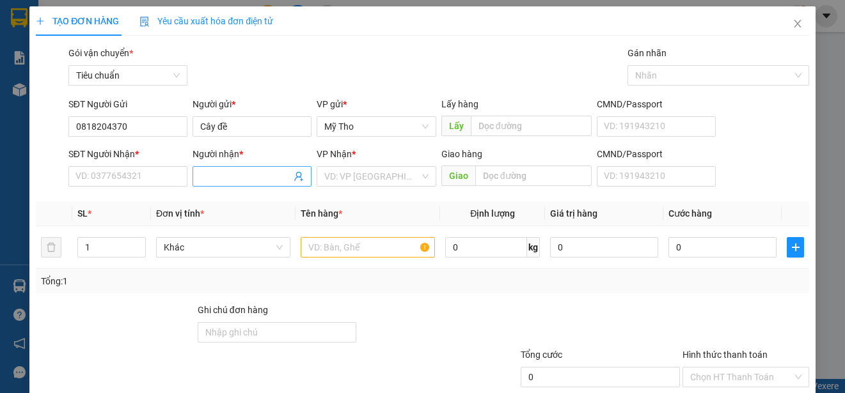
click at [233, 177] on input "Người nhận *" at bounding box center [245, 176] width 91 height 14
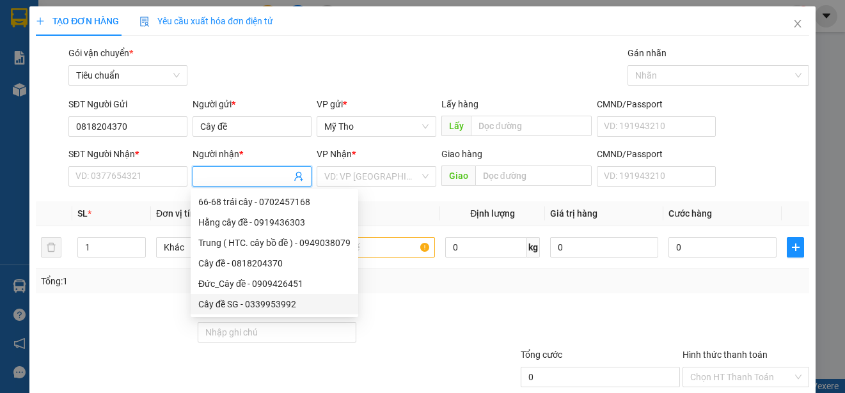
click at [229, 300] on div "Cây đề SG - 0339953992" at bounding box center [274, 304] width 152 height 14
type input "0339953992"
type input "Cây đề SG"
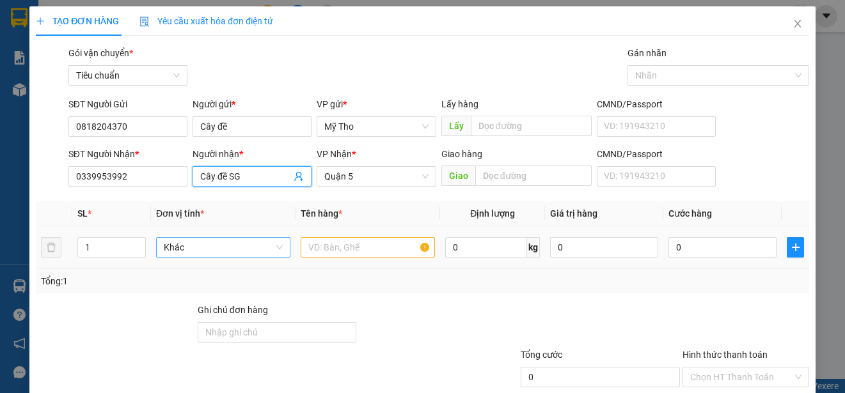
click at [182, 249] on span "Khác" at bounding box center [223, 247] width 119 height 19
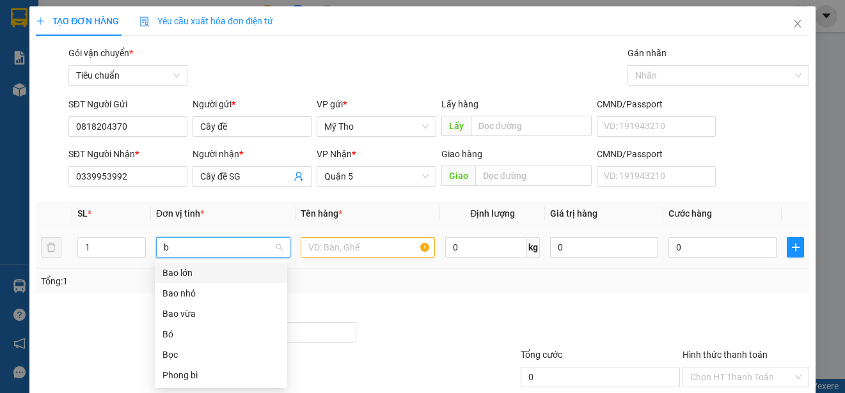
type input "ba"
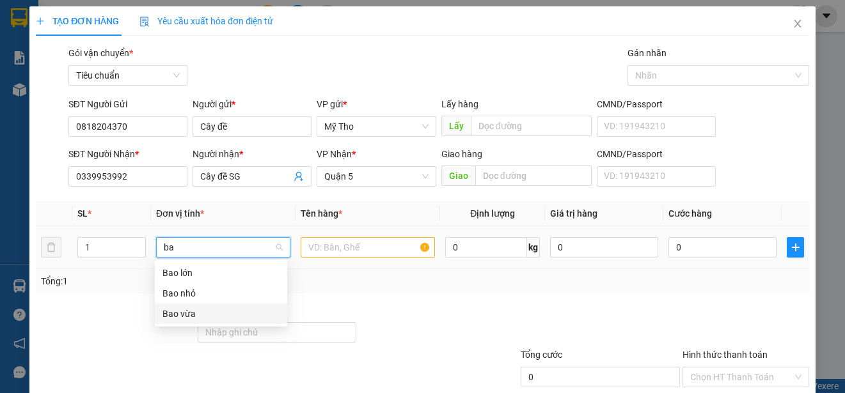
drag, startPoint x: 183, startPoint y: 308, endPoint x: 269, endPoint y: 284, distance: 89.5
click at [187, 309] on div "Bao vừa" at bounding box center [221, 314] width 132 height 20
click at [309, 248] on input "text" at bounding box center [368, 247] width 134 height 20
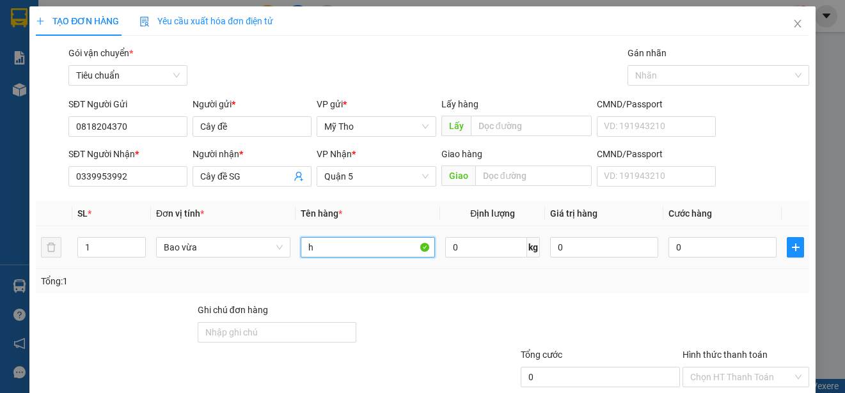
paste input "ủ"
paste input "íu"
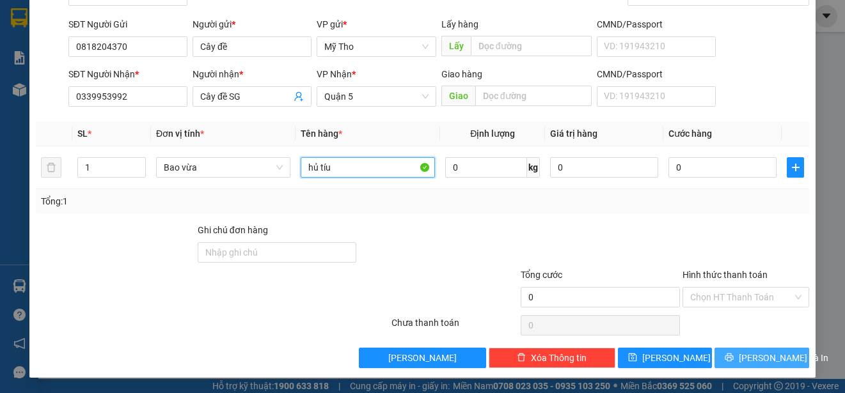
type input "hủ tíu"
click at [772, 359] on span "[PERSON_NAME] và In" at bounding box center [784, 358] width 90 height 14
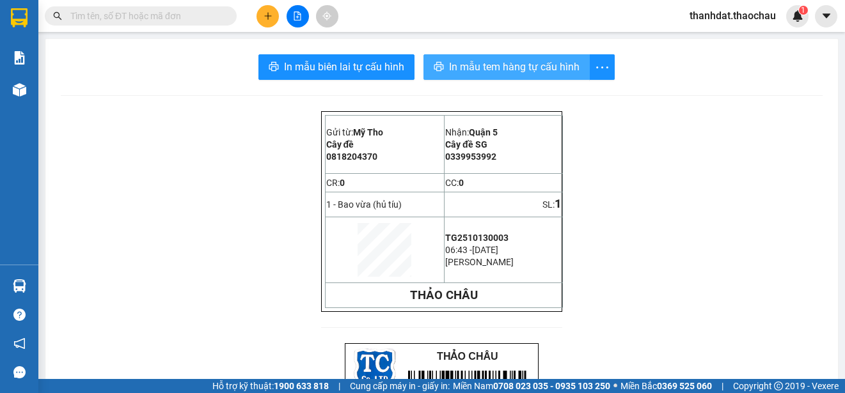
click at [506, 68] on span "In mẫu tem hàng tự cấu hình" at bounding box center [514, 67] width 130 height 16
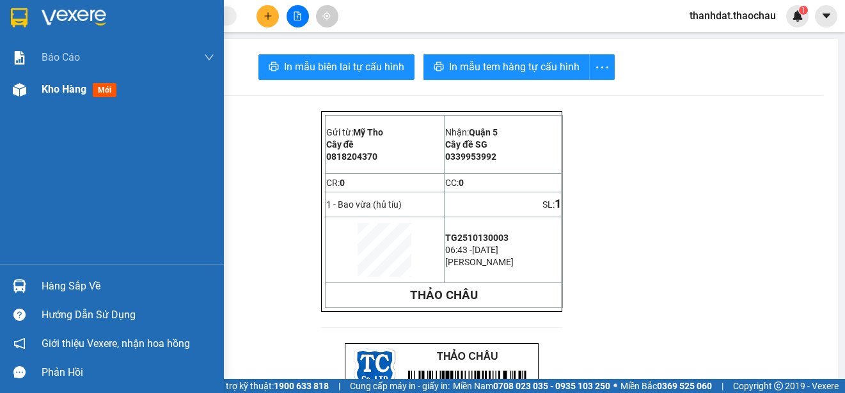
click at [63, 90] on span "Kho hàng" at bounding box center [64, 89] width 45 height 12
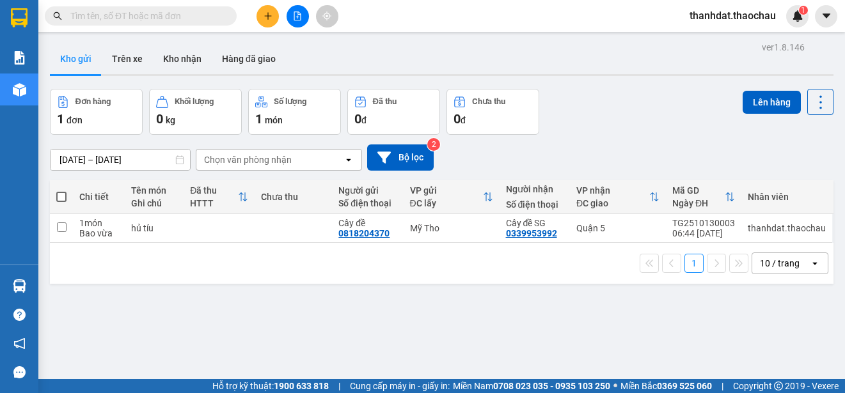
click at [62, 194] on span at bounding box center [61, 197] width 10 height 10
click at [61, 191] on input "checkbox" at bounding box center [61, 191] width 0 height 0
checkbox input "true"
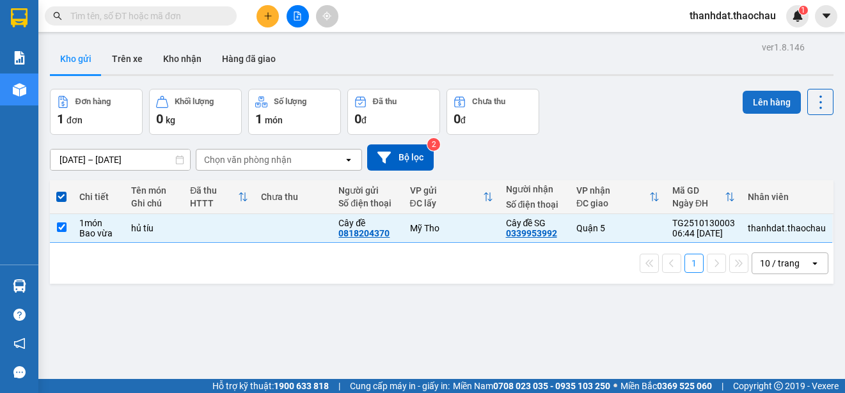
click at [763, 101] on button "Lên hàng" at bounding box center [771, 102] width 58 height 23
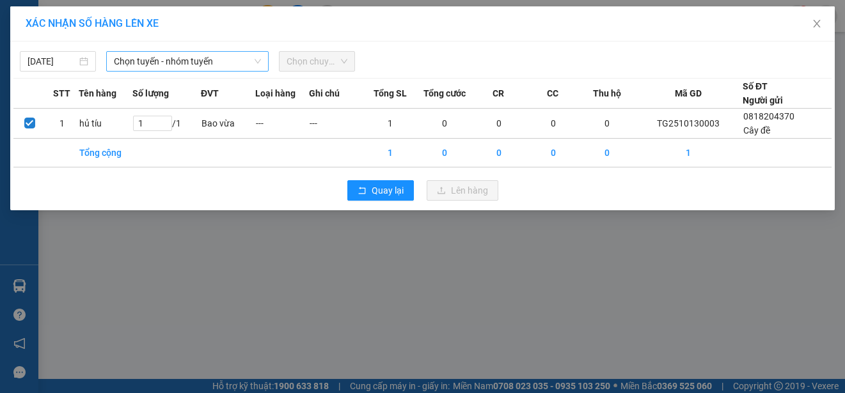
click at [201, 60] on span "Chọn tuyến - nhóm tuyến" at bounding box center [187, 61] width 147 height 19
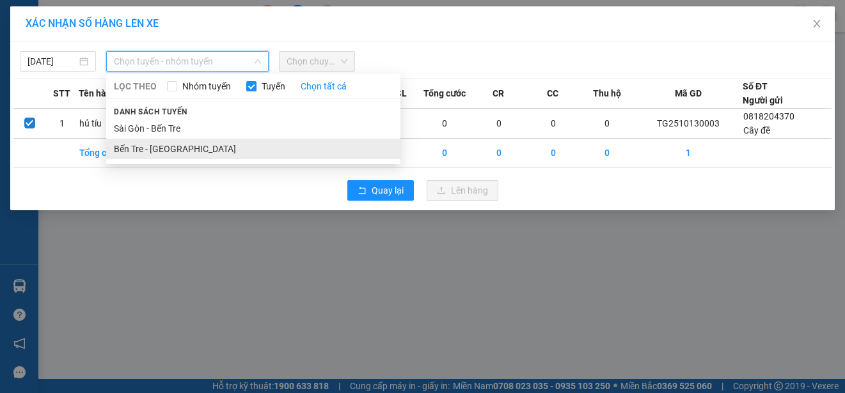
click at [173, 148] on li "Bến Tre - [GEOGRAPHIC_DATA]" at bounding box center [253, 149] width 294 height 20
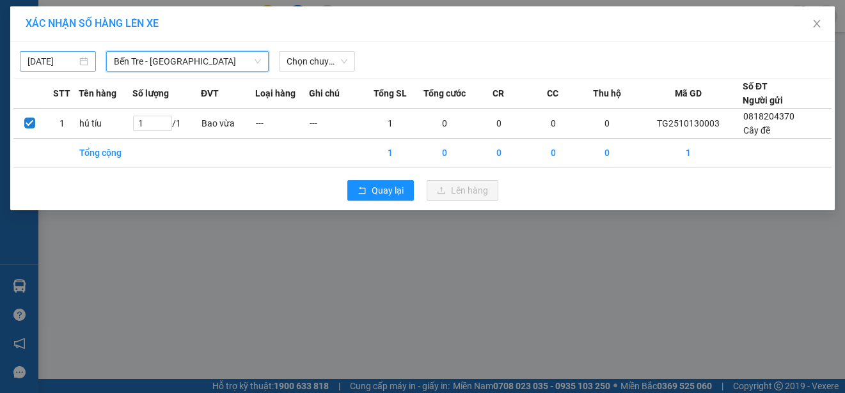
click at [86, 61] on div "12/10/2025" at bounding box center [57, 61] width 61 height 14
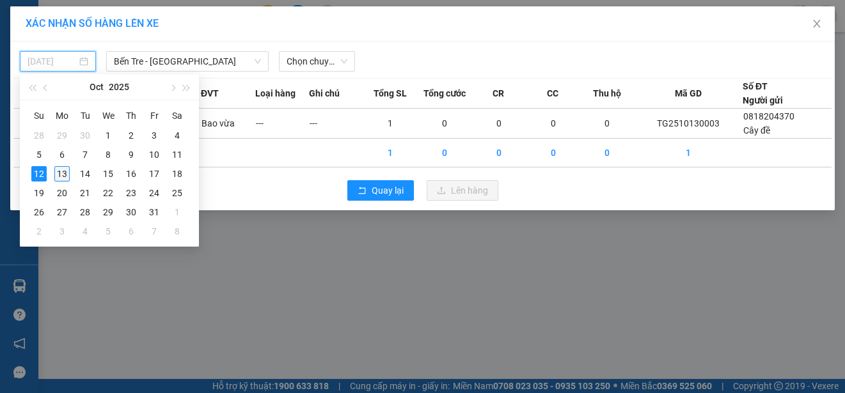
click at [63, 173] on div "13" at bounding box center [61, 173] width 15 height 15
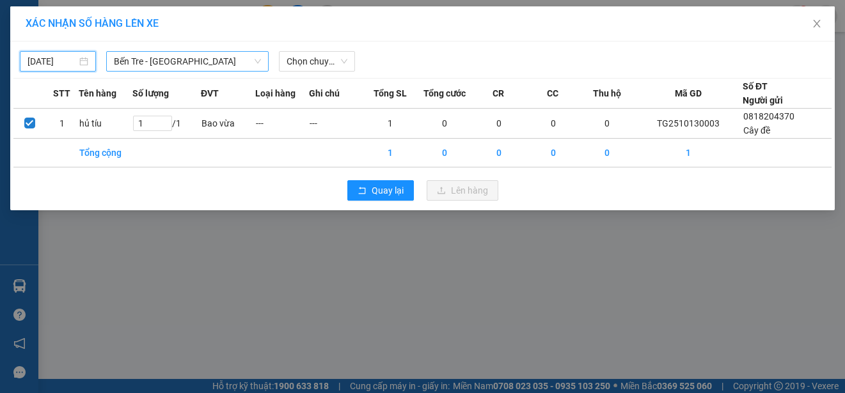
type input "[DATE]"
click at [305, 60] on span "Chọn chuyến" at bounding box center [316, 61] width 61 height 19
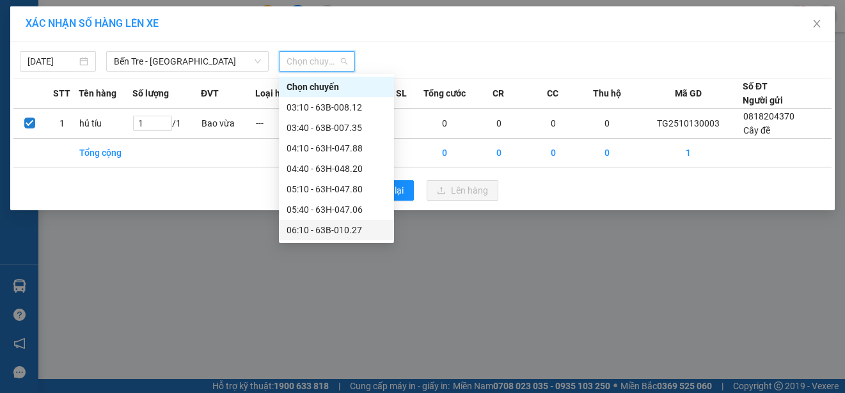
click at [330, 227] on div "06:10 - 63B-010.27" at bounding box center [336, 230] width 100 height 14
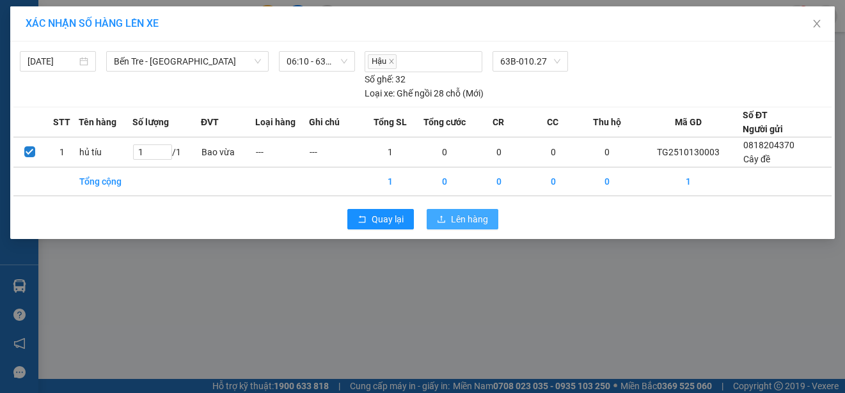
click at [449, 217] on button "Lên hàng" at bounding box center [462, 219] width 72 height 20
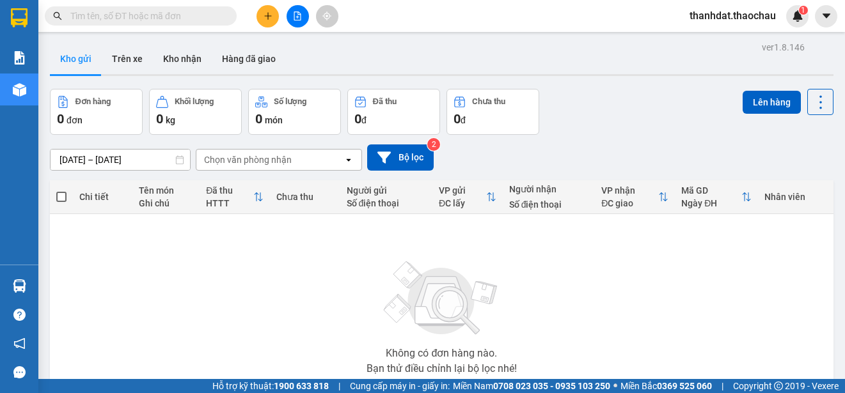
click at [168, 56] on button "Kho nhận" at bounding box center [182, 58] width 59 height 31
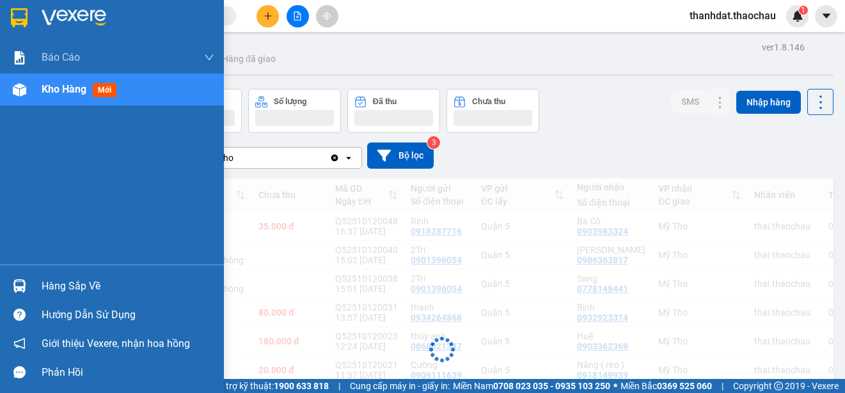
click at [57, 287] on div "Hàng sắp về" at bounding box center [128, 286] width 173 height 19
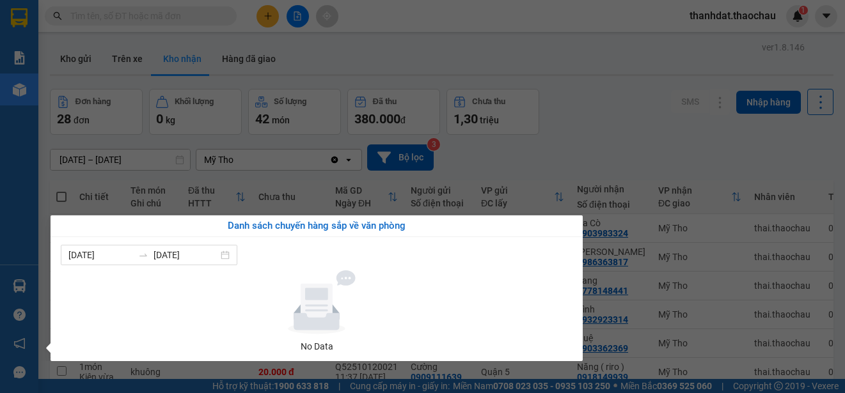
click at [662, 148] on section "Kết quả tìm kiếm ( 0 ) Bộ lọc No Data thanhdat.thaochau 1 Báo cáo Báo cáo dòng …" at bounding box center [422, 196] width 845 height 393
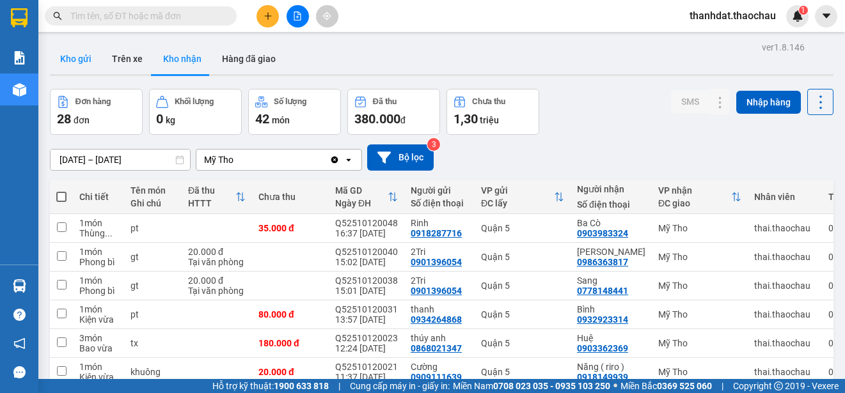
click at [75, 54] on button "Kho gửi" at bounding box center [76, 58] width 52 height 31
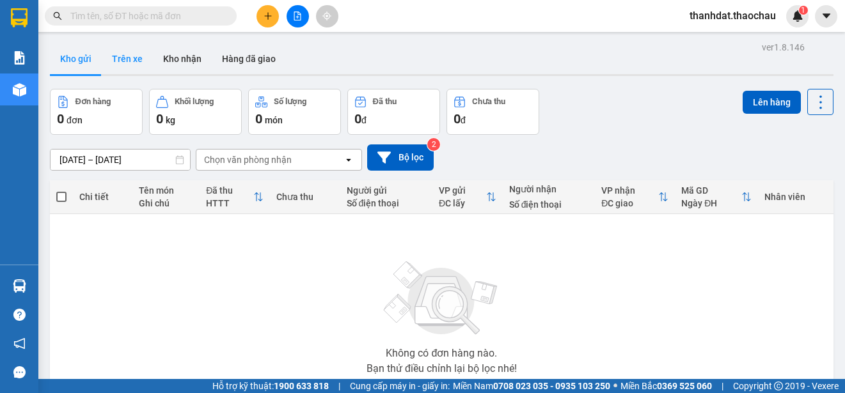
click at [120, 53] on button "Trên xe" at bounding box center [127, 58] width 51 height 31
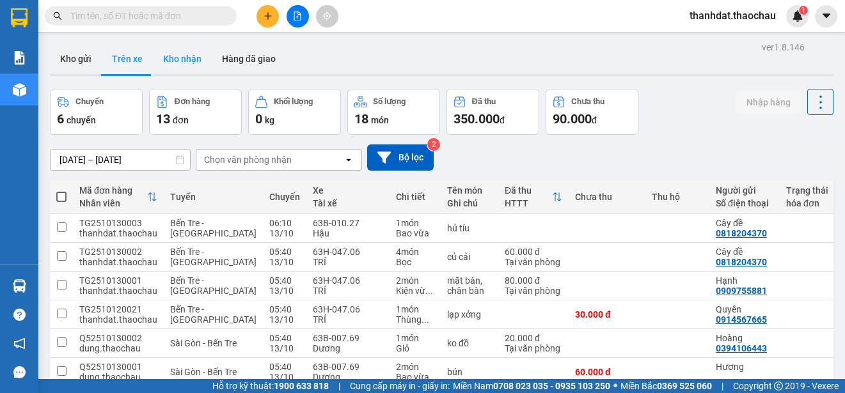
click at [175, 56] on button "Kho nhận" at bounding box center [182, 58] width 59 height 31
type input "[DATE] – [DATE]"
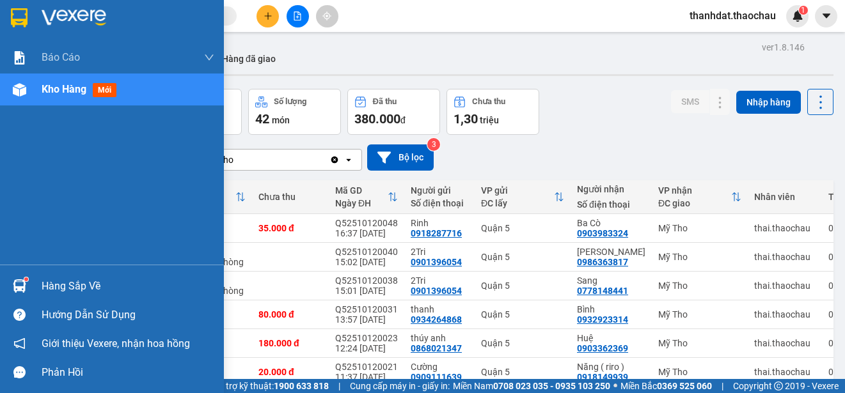
click at [43, 285] on div "Hàng sắp về" at bounding box center [128, 286] width 173 height 19
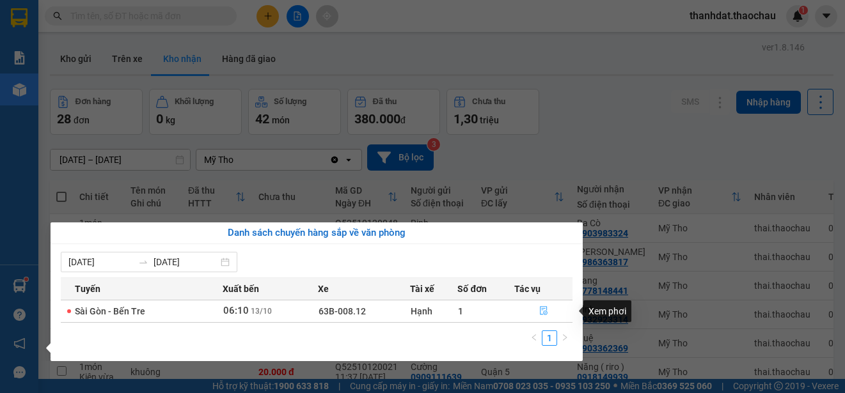
click at [547, 310] on icon "file-done" at bounding box center [543, 310] width 9 height 9
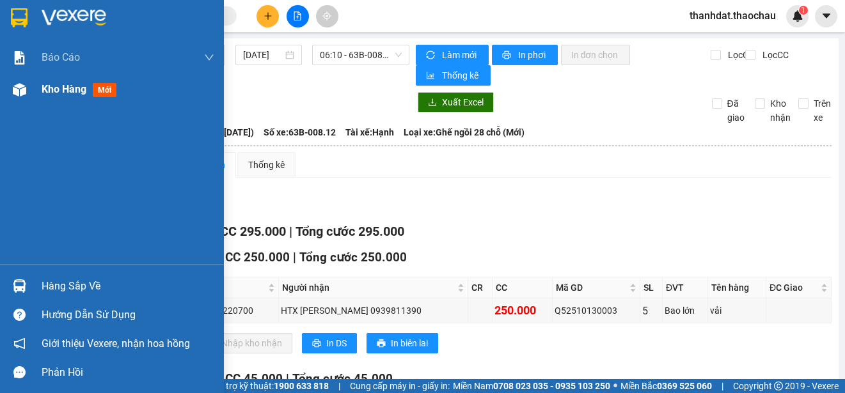
click at [44, 90] on span "Kho hàng" at bounding box center [64, 89] width 45 height 12
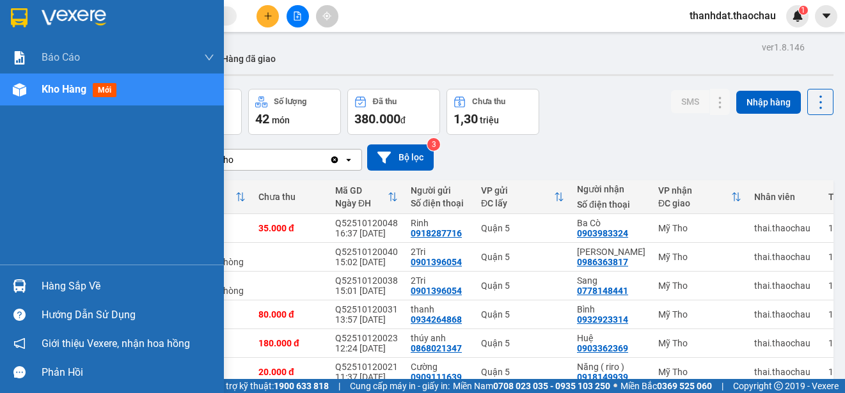
click at [43, 284] on div "Hàng sắp về" at bounding box center [128, 286] width 173 height 19
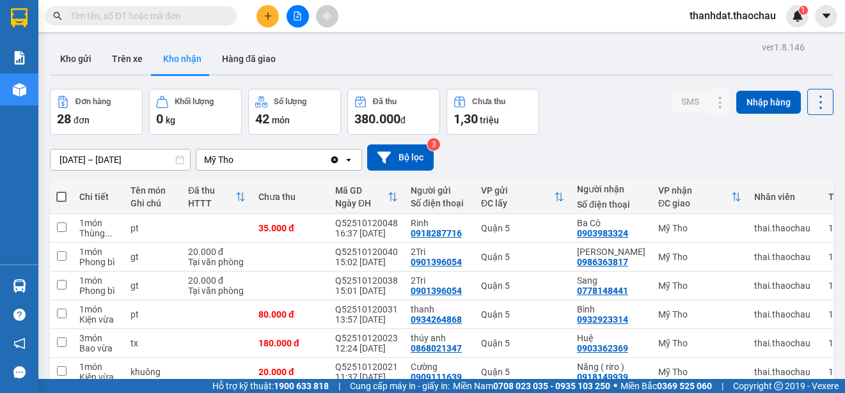
click at [613, 153] on section "Kết quả tìm kiếm ( 0 ) Bộ lọc No Data thanhdat.thaochau 1 Báo cáo Báo cáo dòng …" at bounding box center [422, 196] width 845 height 393
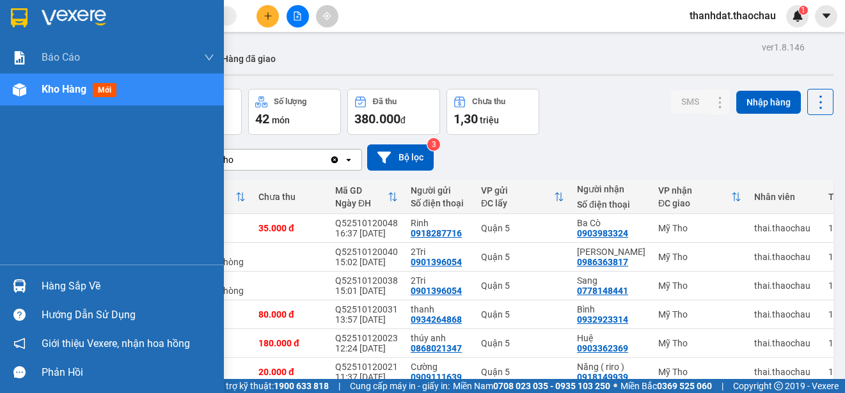
click at [57, 284] on div "Hàng sắp về" at bounding box center [128, 286] width 173 height 19
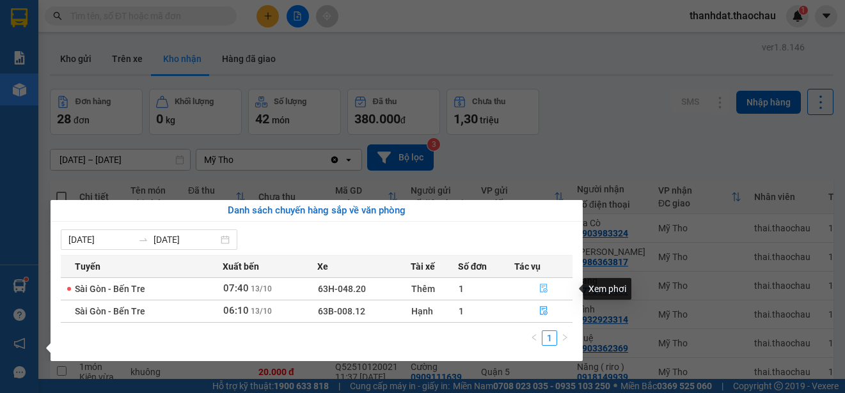
click at [539, 288] on icon "file-done" at bounding box center [543, 288] width 9 height 9
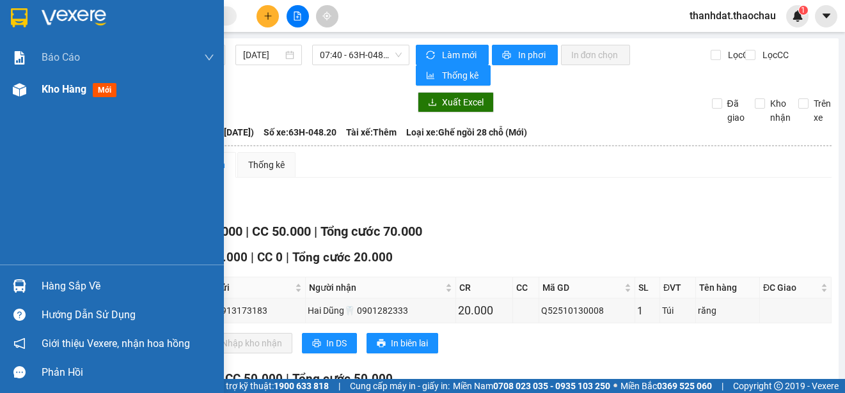
click at [50, 88] on span "Kho hàng" at bounding box center [64, 89] width 45 height 12
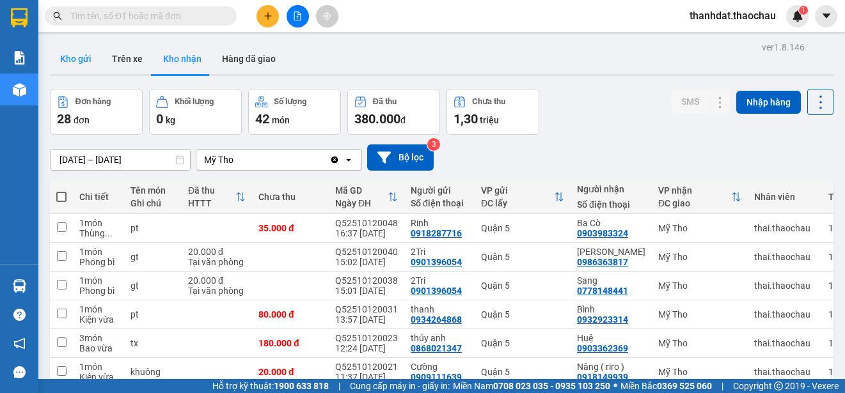
click at [77, 58] on button "Kho gửi" at bounding box center [76, 58] width 52 height 31
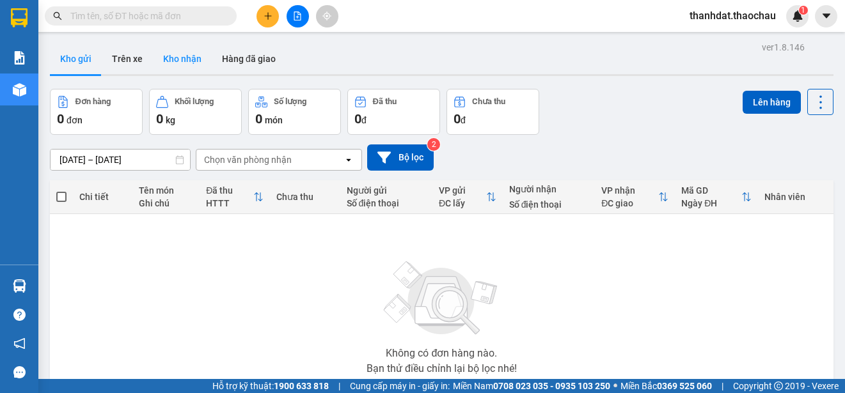
click at [181, 58] on button "Kho nhận" at bounding box center [182, 58] width 59 height 31
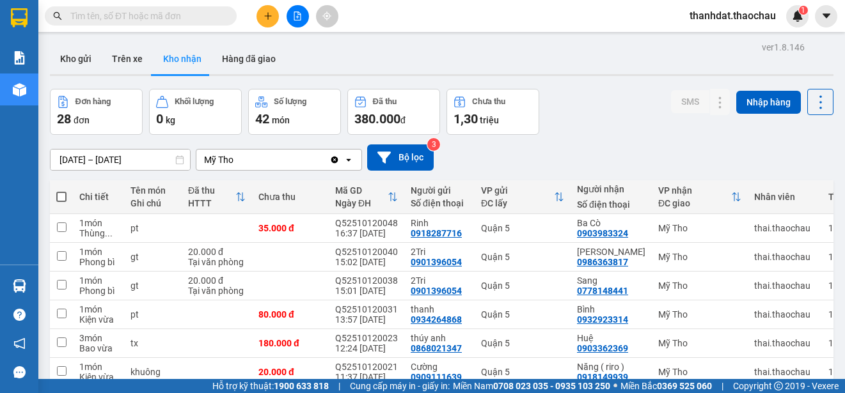
click at [123, 15] on input "text" at bounding box center [145, 16] width 151 height 14
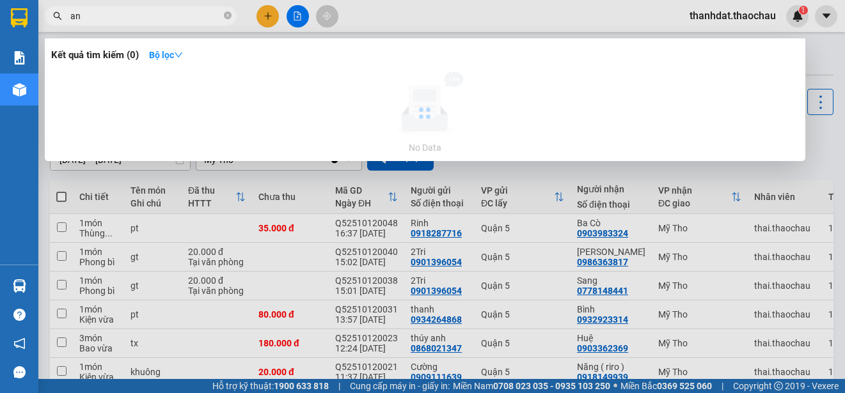
type input "a"
paste input "ánh"
paste input "ương"
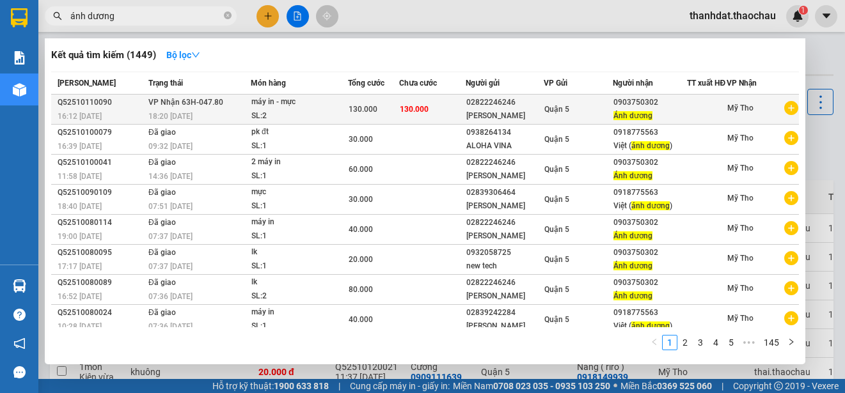
type input "ánh dương"
click at [582, 113] on div "Quận 5" at bounding box center [578, 109] width 68 height 14
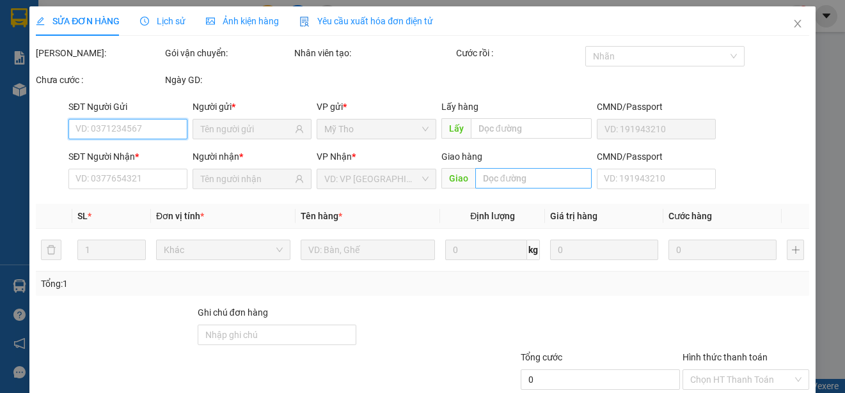
scroll to position [82, 0]
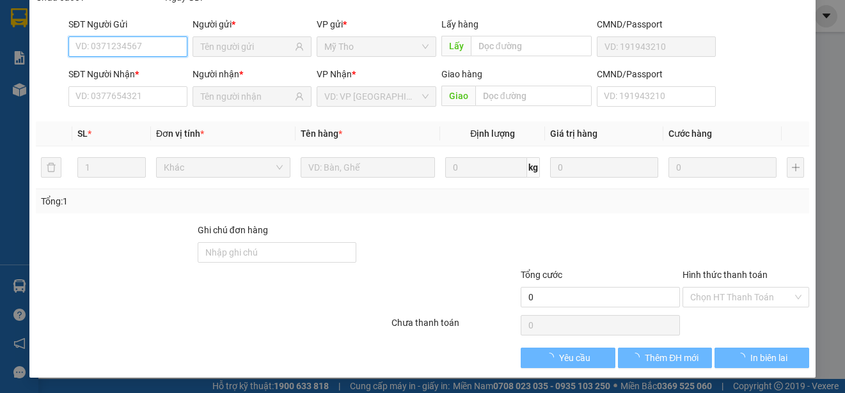
type input "02822246246"
type input "nguyên kim"
type input "0903750302"
type input "Ánh dương"
type input "130.000"
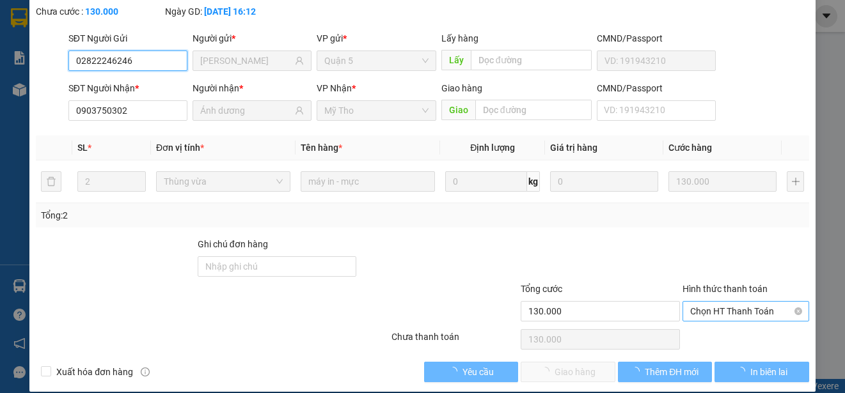
click at [703, 313] on span "Chọn HT Thanh Toán" at bounding box center [745, 311] width 111 height 19
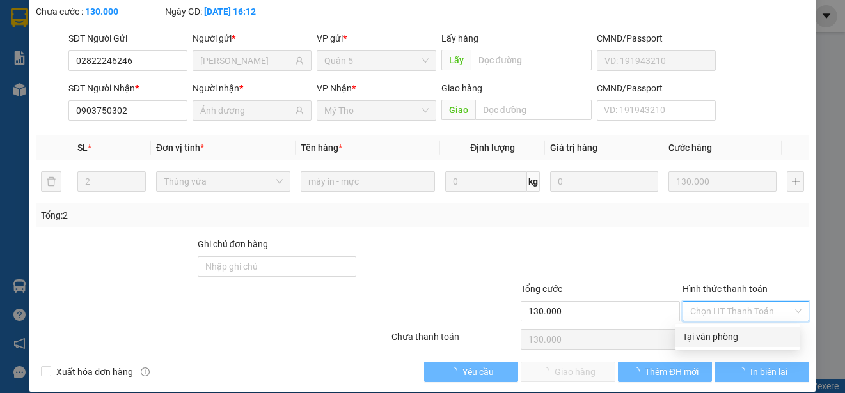
click at [706, 334] on div "Tại văn phòng" at bounding box center [737, 337] width 110 height 14
type input "0"
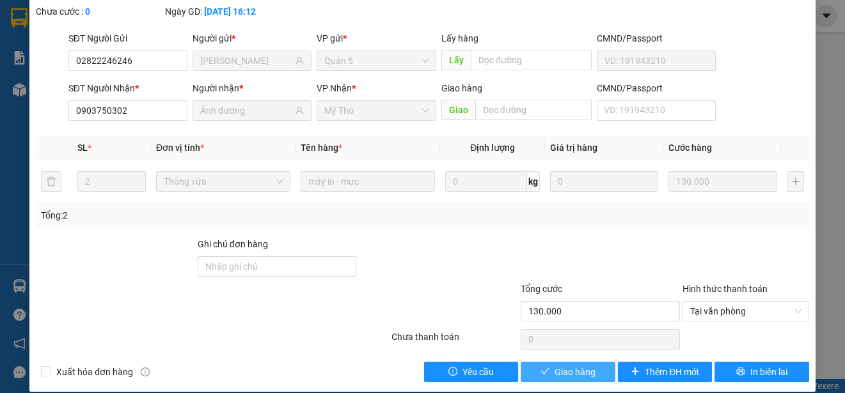
click at [567, 370] on span "Giao hàng" at bounding box center [574, 372] width 41 height 14
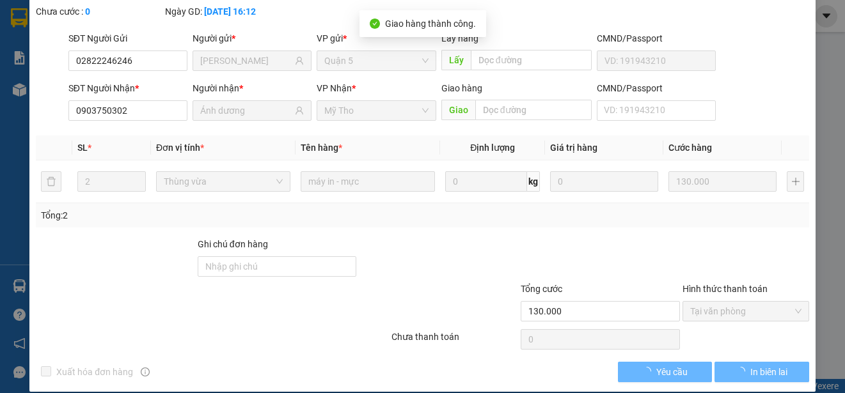
scroll to position [97, 0]
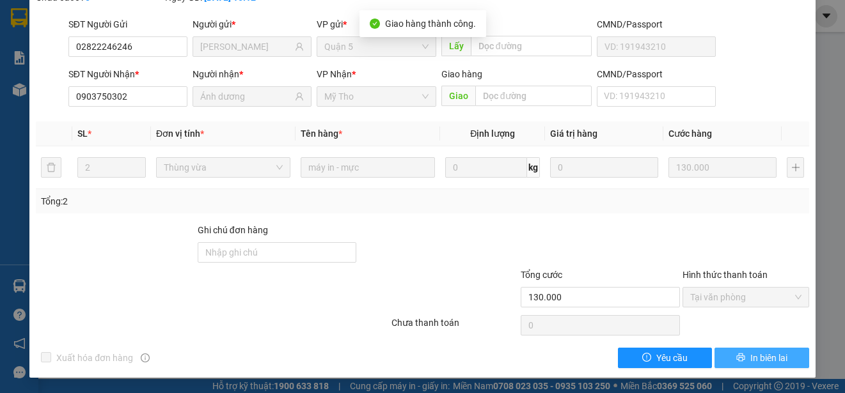
click at [762, 365] on span "In biên lai" at bounding box center [768, 358] width 37 height 14
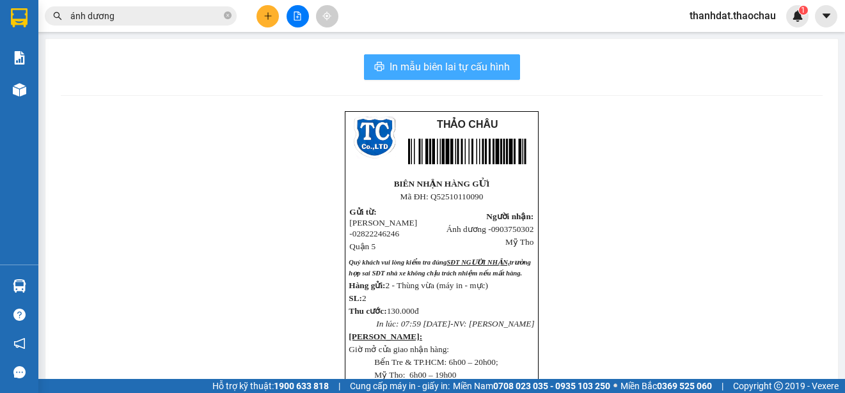
click at [413, 64] on span "In mẫu biên lai tự cấu hình" at bounding box center [449, 67] width 120 height 16
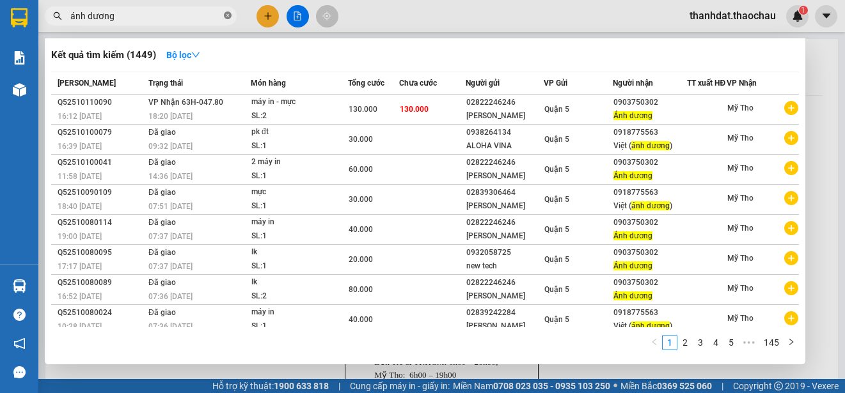
click at [227, 16] on icon "close-circle" at bounding box center [228, 16] width 8 height 8
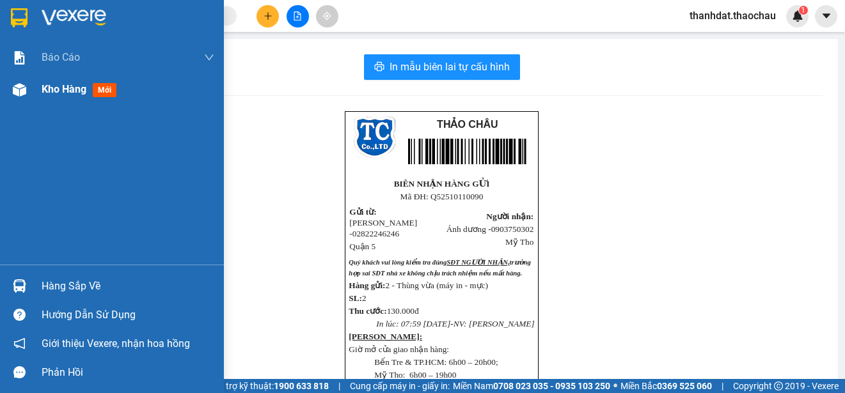
click at [51, 86] on span "Kho hàng" at bounding box center [64, 89] width 45 height 12
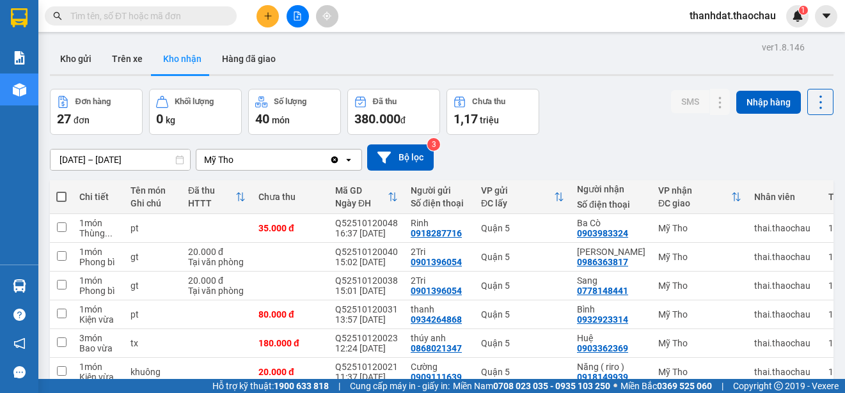
scroll to position [180, 0]
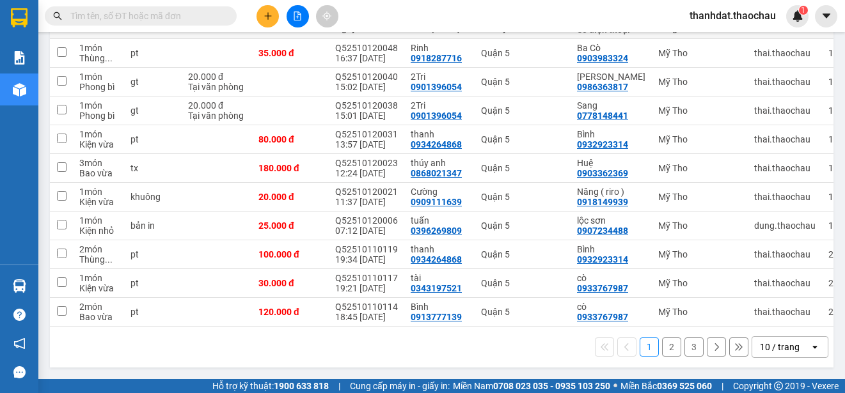
click at [662, 345] on button "2" at bounding box center [671, 347] width 19 height 19
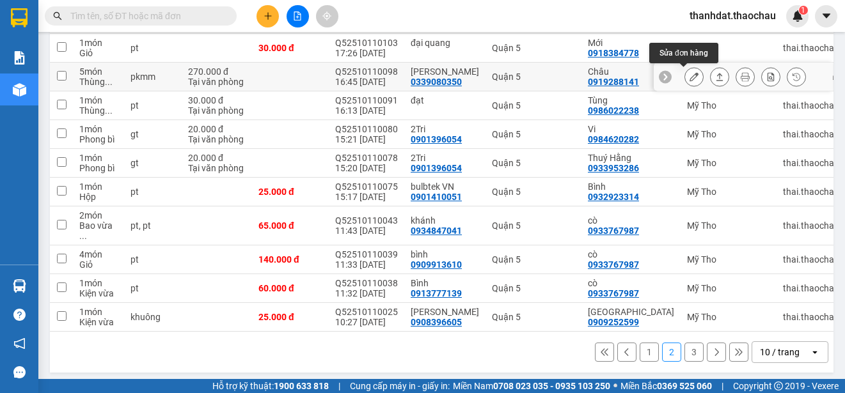
click at [688, 75] on button at bounding box center [694, 77] width 18 height 22
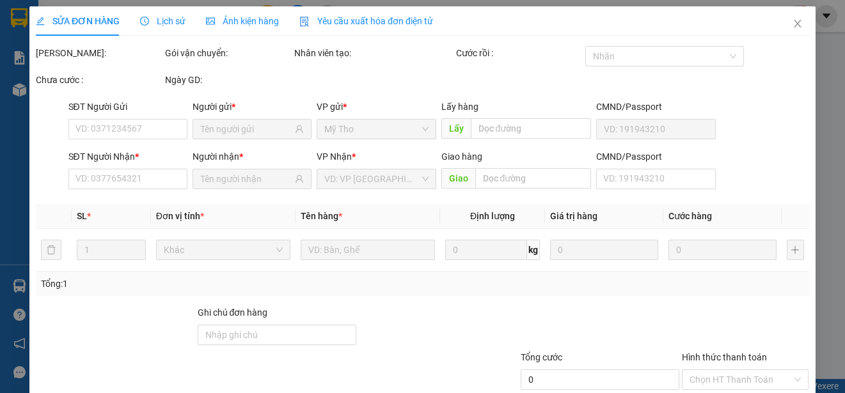
type input "0339080350"
type input "[PERSON_NAME]"
type input "0919288141"
type input "Châu"
type input "270.000"
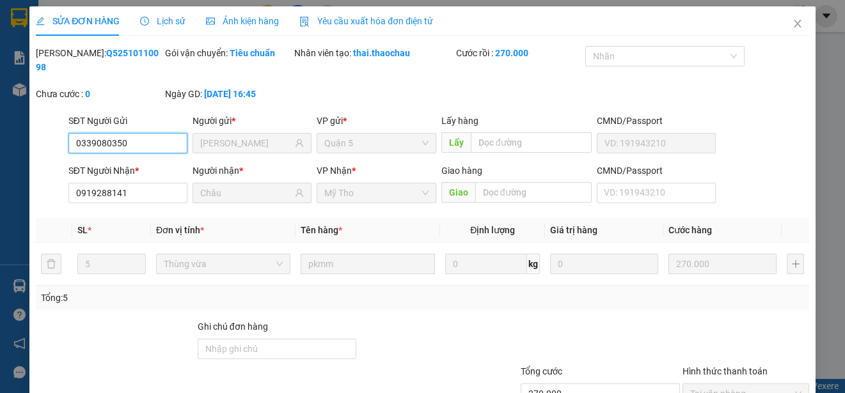
scroll to position [97, 0]
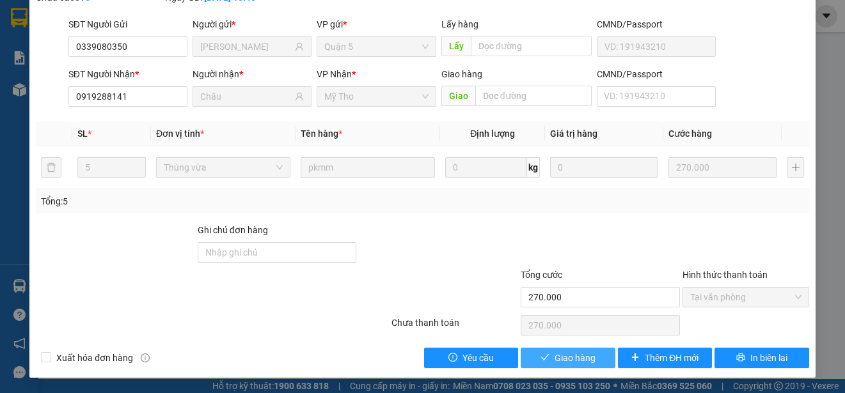
click at [575, 356] on span "Giao hàng" at bounding box center [574, 358] width 41 height 14
type input "0"
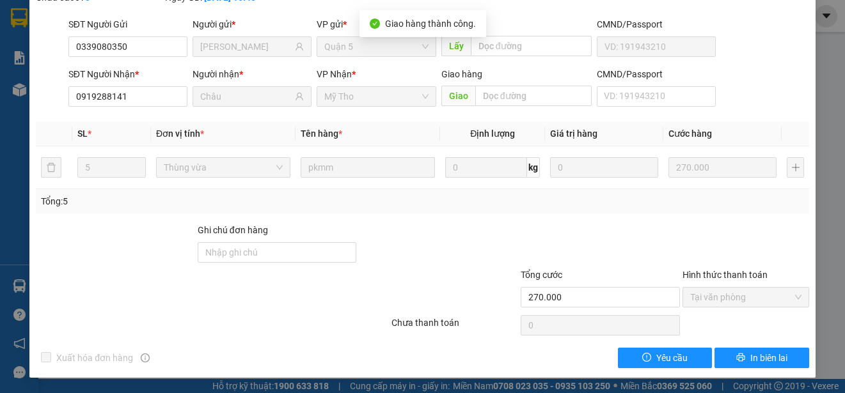
scroll to position [0, 0]
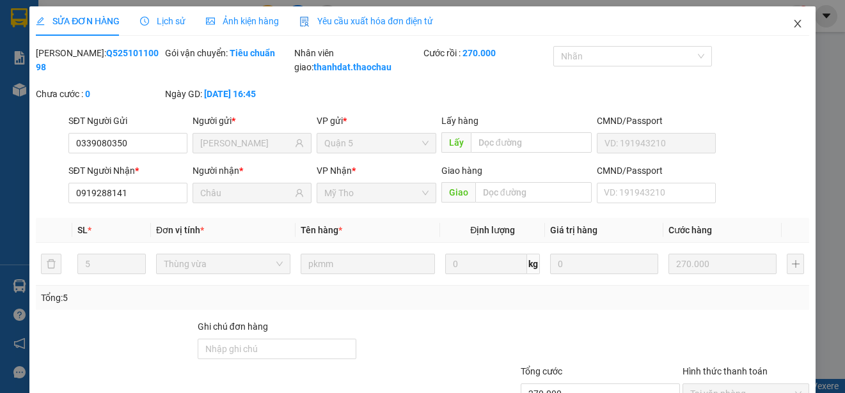
click at [793, 24] on icon "close" at bounding box center [796, 24] width 7 height 8
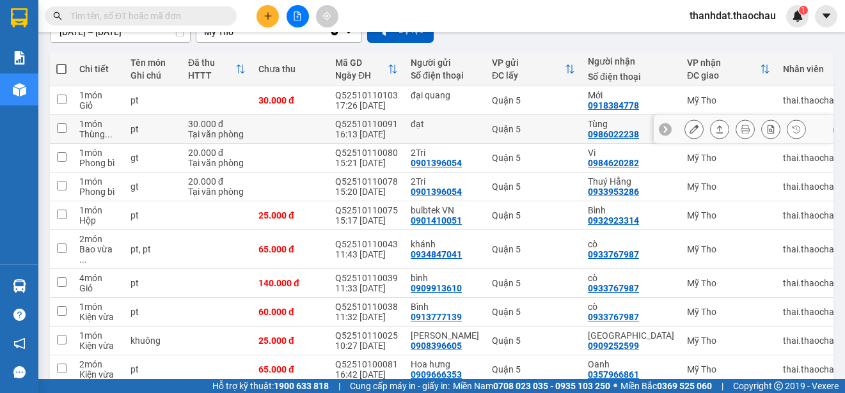
scroll to position [180, 0]
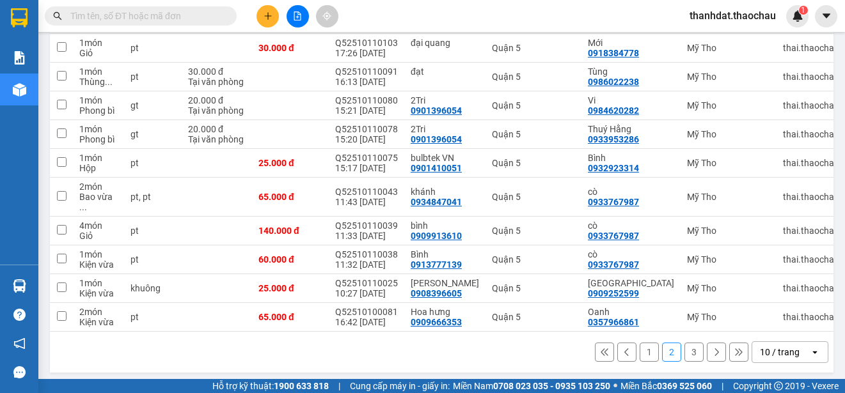
click at [639, 352] on button "1" at bounding box center [648, 352] width 19 height 19
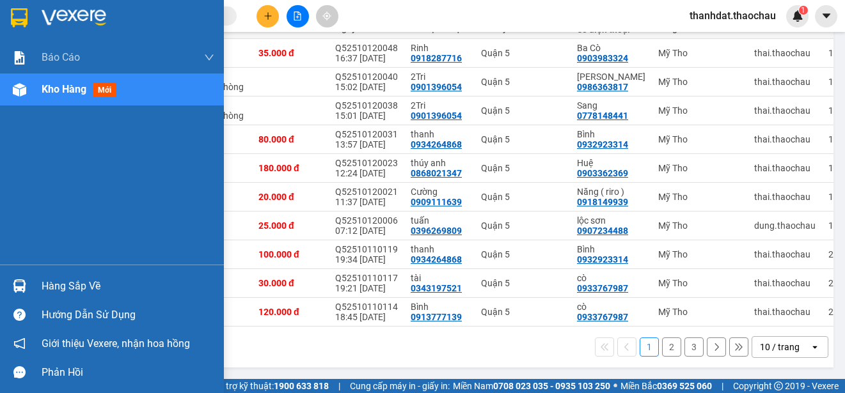
drag, startPoint x: 62, startPoint y: 282, endPoint x: 148, endPoint y: 304, distance: 89.2
click at [62, 283] on div "Hàng sắp về" at bounding box center [128, 286] width 173 height 19
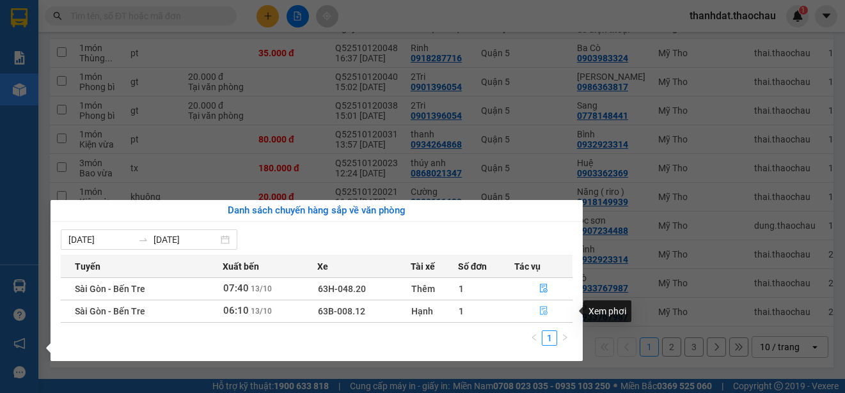
click at [541, 309] on icon "file-done" at bounding box center [544, 311] width 8 height 9
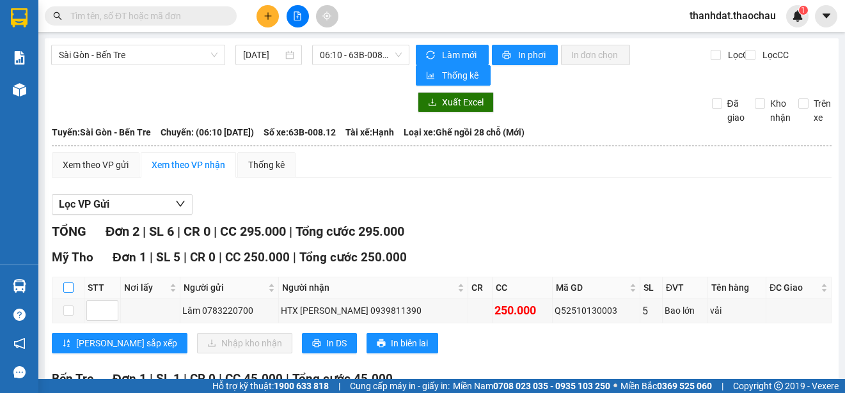
click at [69, 286] on input "checkbox" at bounding box center [68, 288] width 10 height 10
checkbox input "true"
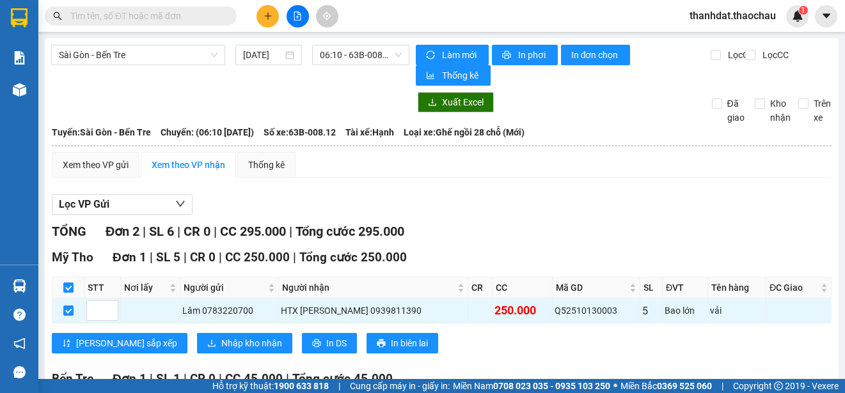
checkbox input "true"
click at [221, 343] on span "Nhập kho nhận" at bounding box center [251, 343] width 61 height 14
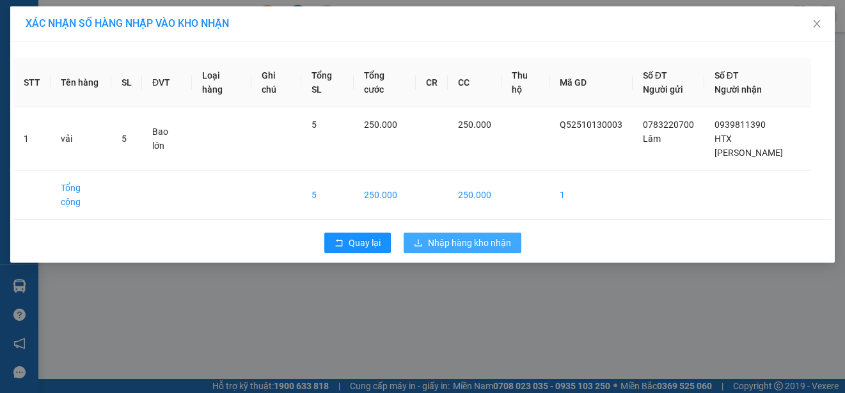
click at [442, 236] on span "Nhập hàng kho nhận" at bounding box center [469, 243] width 83 height 14
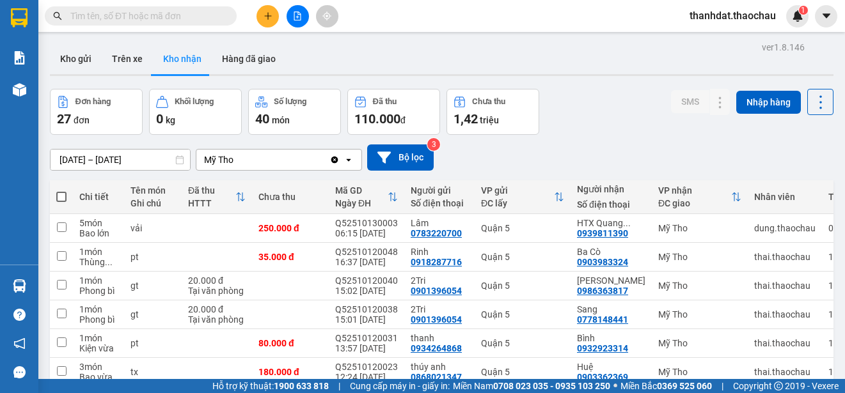
click at [125, 19] on input "text" at bounding box center [145, 16] width 151 height 14
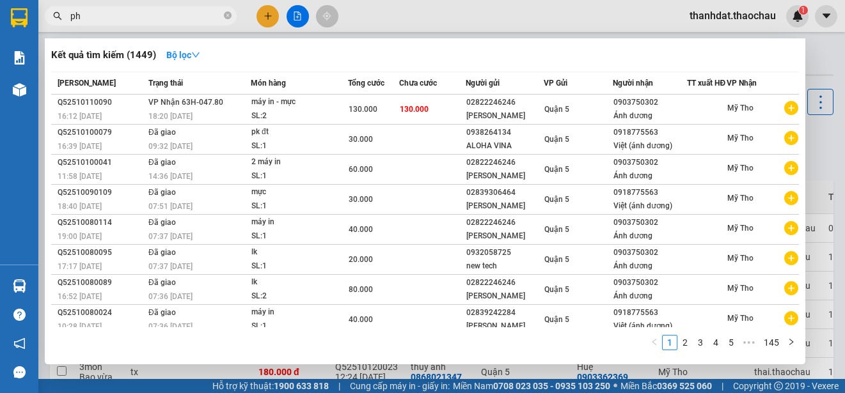
paste input "ú"
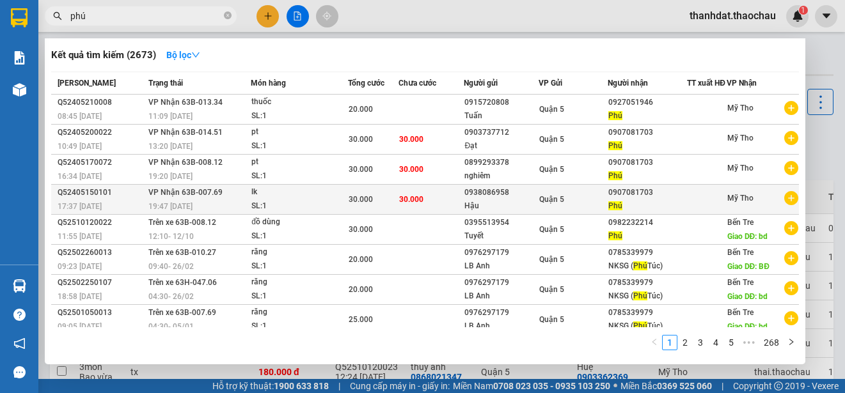
type input "phú"
click at [616, 199] on div "0907081703" at bounding box center [647, 192] width 78 height 13
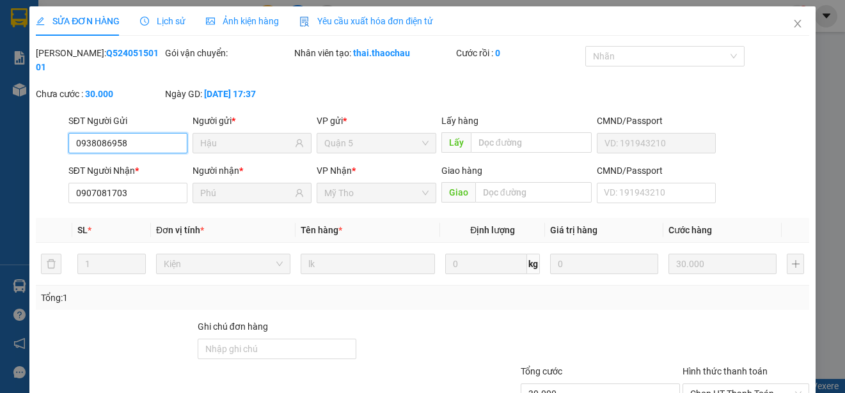
type input "0938086958"
type input "Hậu"
type input "0907081703"
type input "Phú"
type input "30.000"
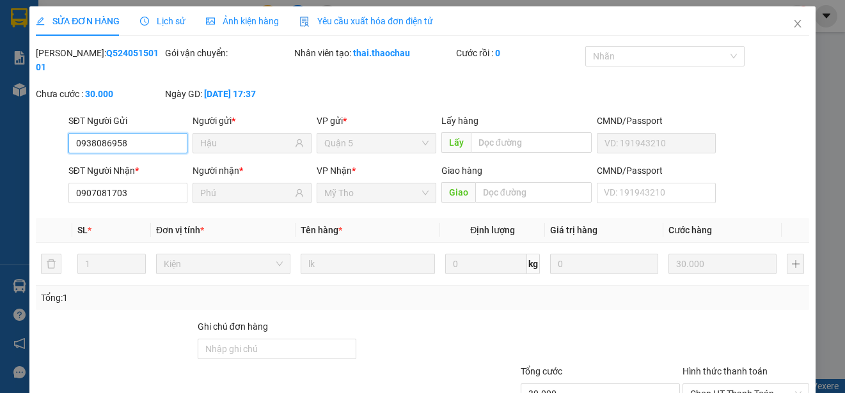
type input "30.000"
drag, startPoint x: 137, startPoint y: 139, endPoint x: 72, endPoint y: 139, distance: 65.9
click at [72, 139] on input "0938086958" at bounding box center [127, 143] width 119 height 20
click at [792, 23] on icon "close" at bounding box center [797, 24] width 10 height 10
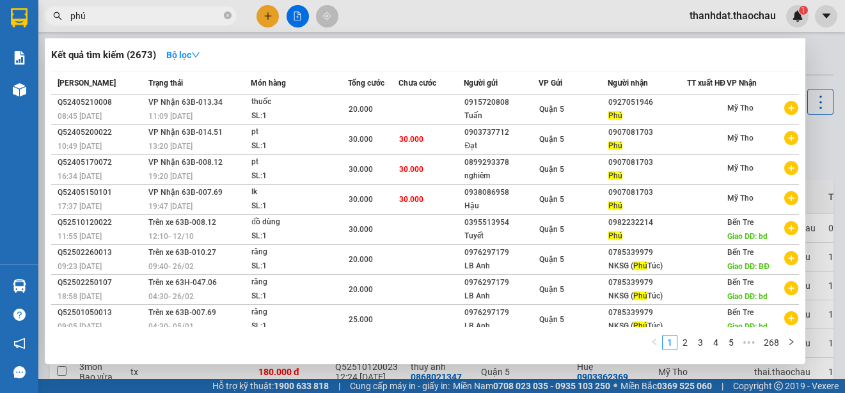
click at [161, 15] on input "phú" at bounding box center [145, 16] width 151 height 14
click at [265, 17] on div at bounding box center [422, 196] width 845 height 393
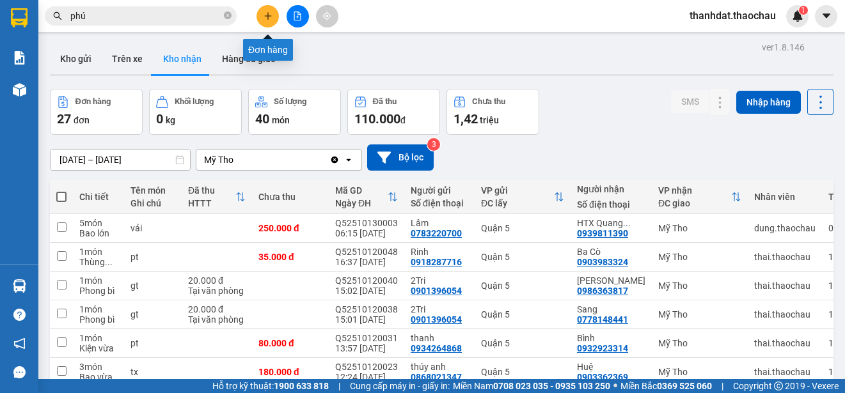
click at [265, 17] on icon "plus" at bounding box center [267, 16] width 9 height 9
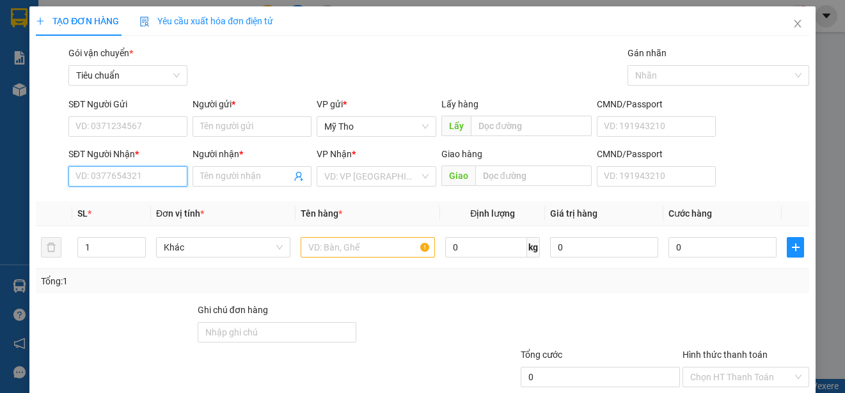
paste input "0938086958"
type input "0938086958"
click at [141, 201] on div "0938086958 - Hậu" at bounding box center [126, 202] width 102 height 14
type input "Hậu"
type input "0938086958"
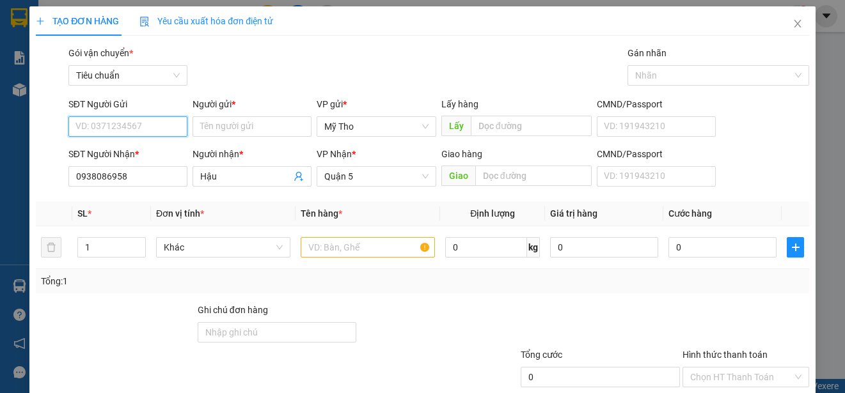
click at [146, 126] on input "SĐT Người Gửi" at bounding box center [127, 126] width 119 height 20
click at [134, 169] on div "0907081703 - Phú" at bounding box center [126, 173] width 102 height 14
type input "0907081703"
type input "Phú"
click at [213, 254] on span "Khác" at bounding box center [223, 247] width 119 height 19
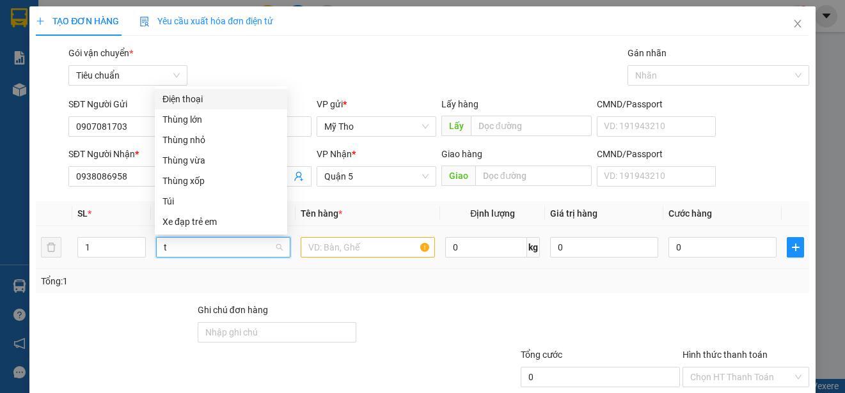
type input "th"
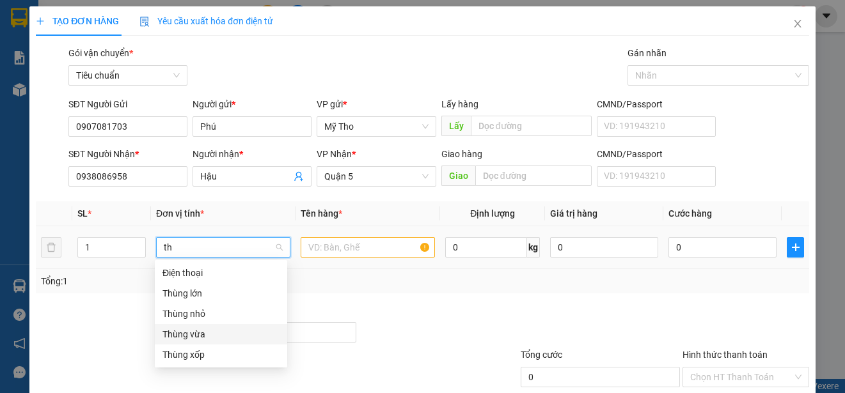
click at [188, 331] on div "Thùng vừa" at bounding box center [220, 334] width 117 height 14
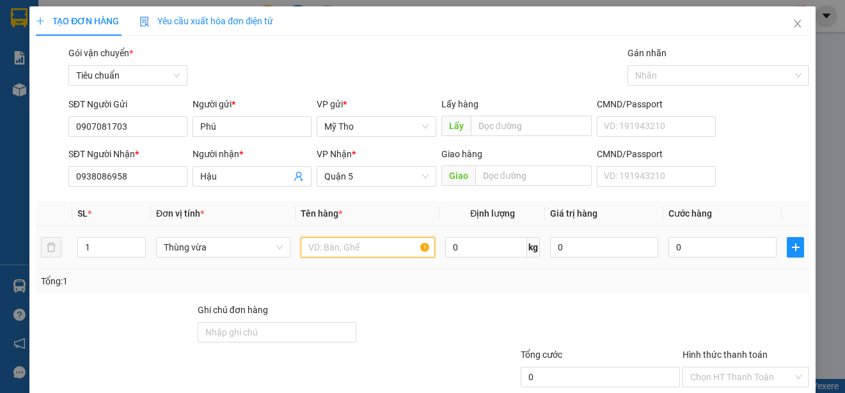
click at [368, 248] on input "text" at bounding box center [368, 247] width 134 height 20
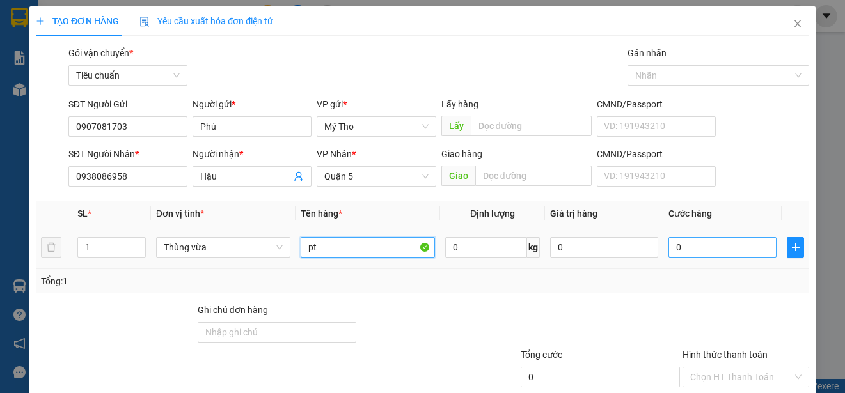
type input "pt"
click at [735, 252] on input "0" at bounding box center [722, 247] width 108 height 20
type input "3"
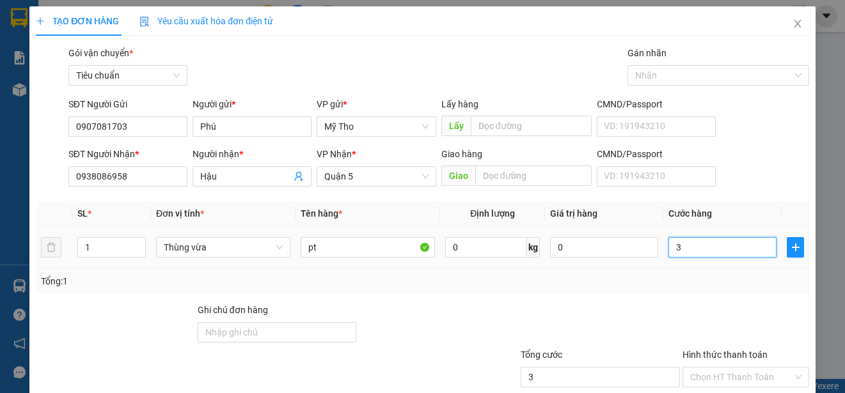
type input "30"
type input "300"
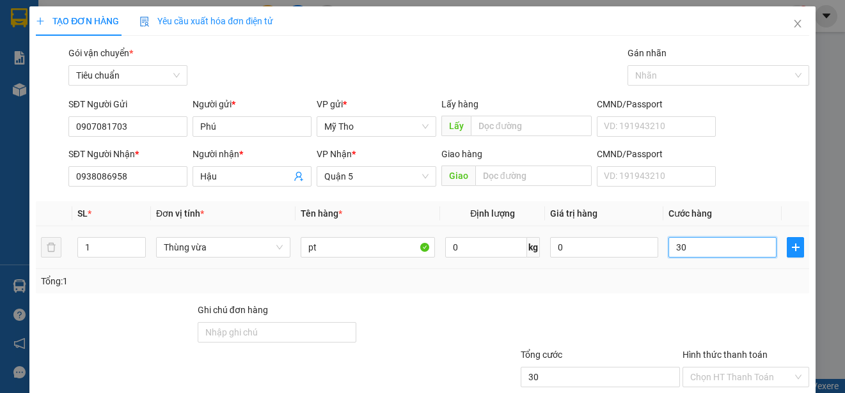
type input "300"
type input "3.000"
type input "30.000"
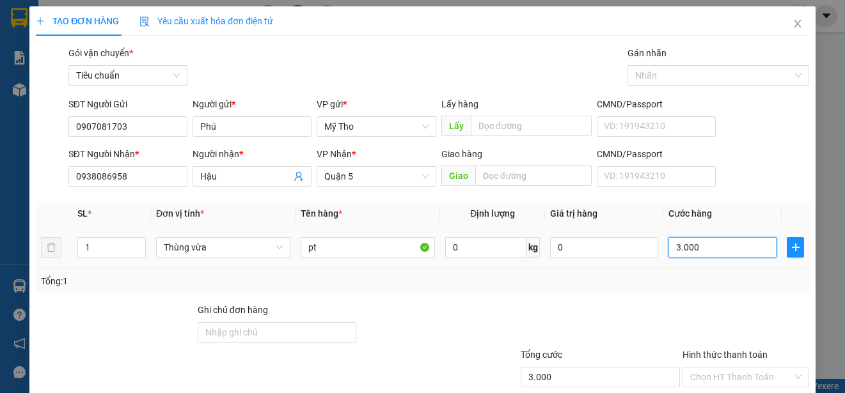
type input "30.000"
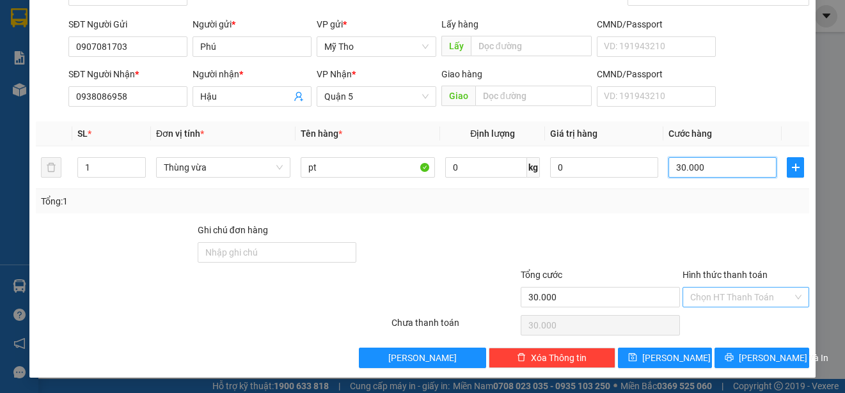
type input "30.000"
click at [746, 298] on input "Hình thức thanh toán" at bounding box center [741, 297] width 102 height 19
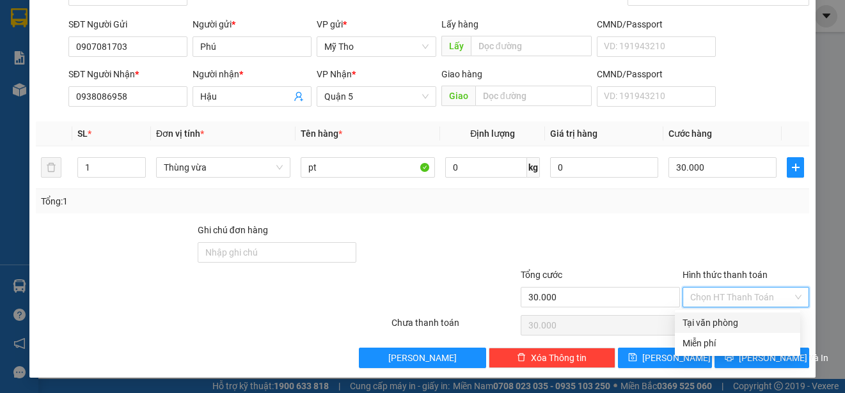
click at [746, 320] on div "Tại văn phòng" at bounding box center [737, 323] width 110 height 14
type input "0"
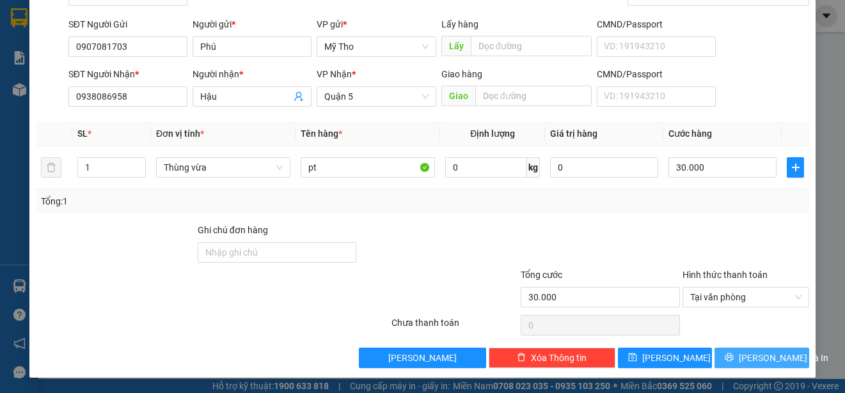
click at [754, 355] on span "[PERSON_NAME] và In" at bounding box center [784, 358] width 90 height 14
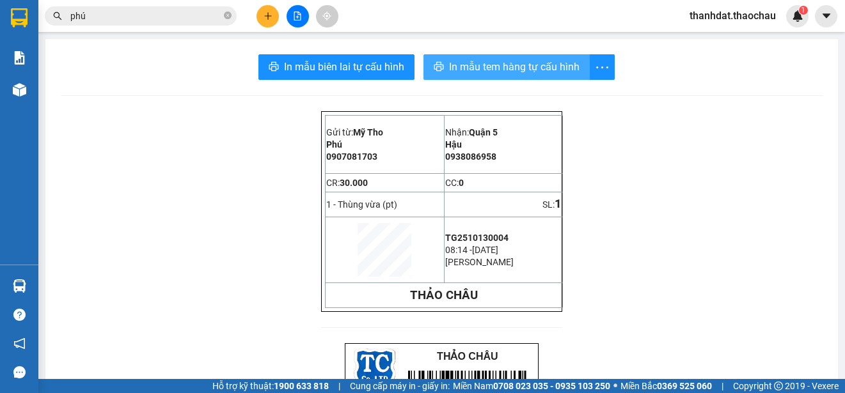
click at [508, 69] on span "In mẫu tem hàng tự cấu hình" at bounding box center [514, 67] width 130 height 16
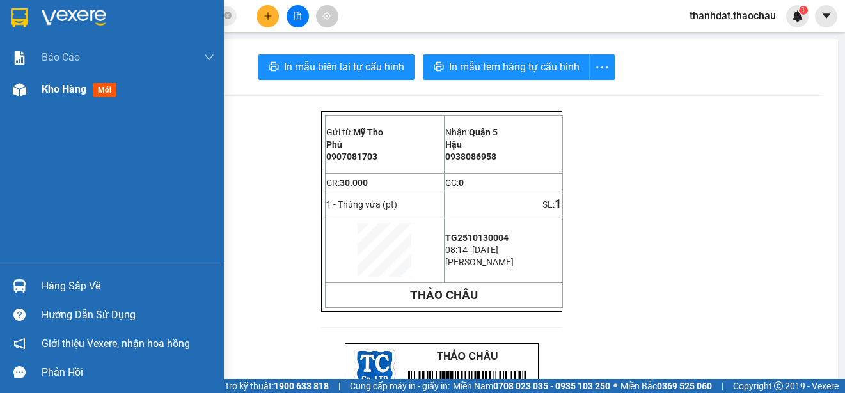
click at [52, 88] on span "Kho hàng" at bounding box center [64, 89] width 45 height 12
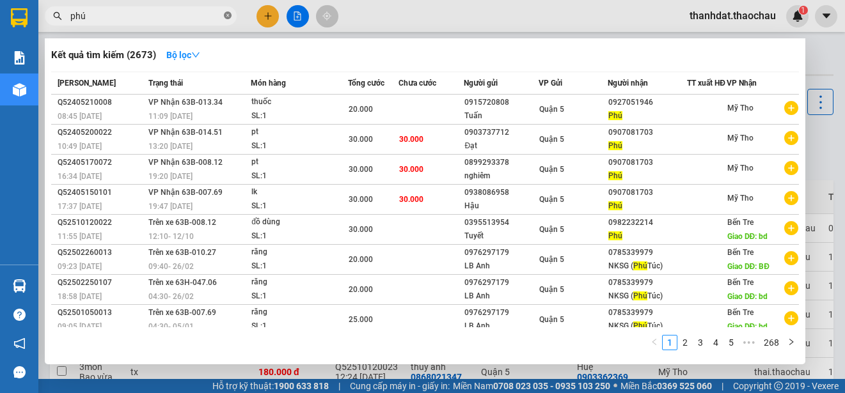
click at [228, 17] on icon "close-circle" at bounding box center [228, 16] width 8 height 8
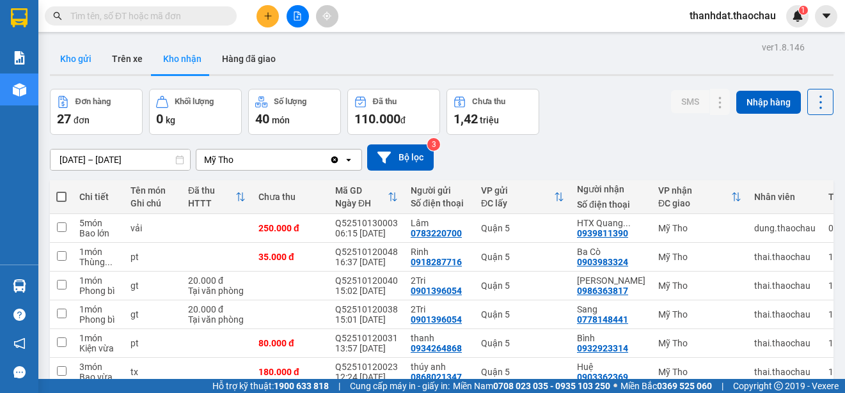
click at [82, 59] on button "Kho gửi" at bounding box center [76, 58] width 52 height 31
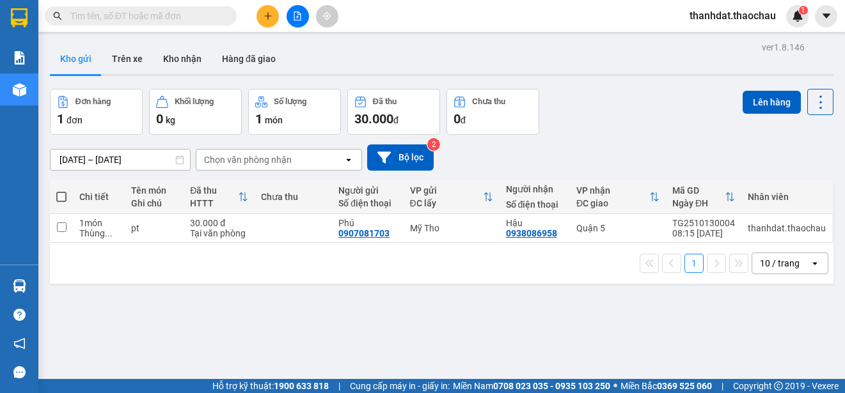
click at [65, 194] on span at bounding box center [61, 197] width 10 height 10
click at [61, 191] on input "checkbox" at bounding box center [61, 191] width 0 height 0
checkbox input "true"
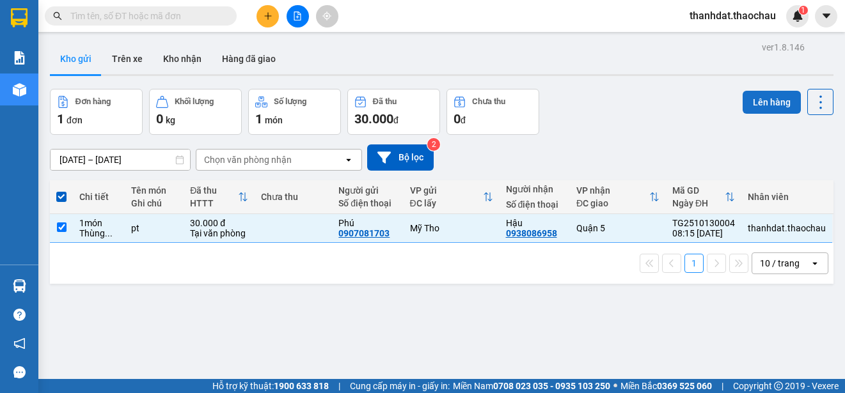
click at [770, 100] on button "Lên hàng" at bounding box center [771, 102] width 58 height 23
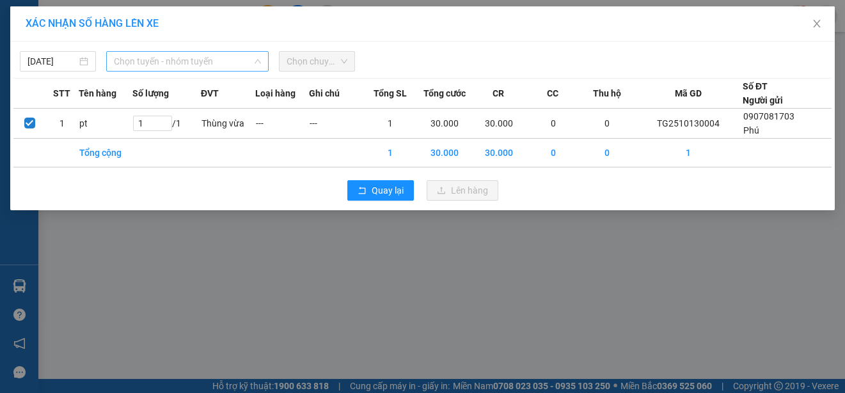
click at [160, 64] on span "Chọn tuyến - nhóm tuyến" at bounding box center [187, 61] width 147 height 19
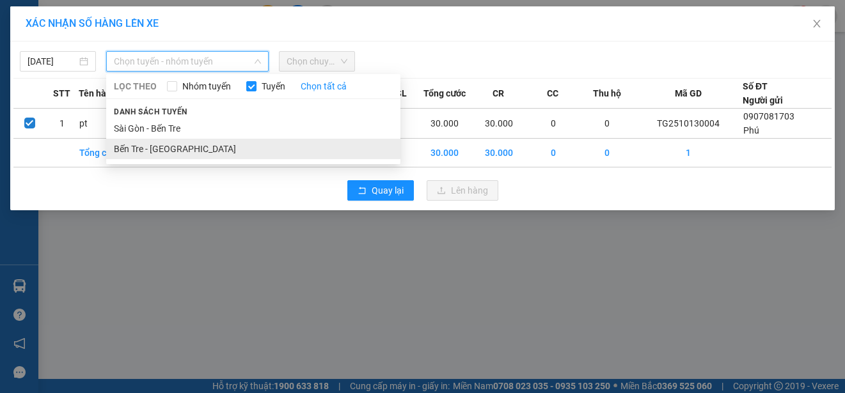
click at [154, 148] on li "Bến Tre - [GEOGRAPHIC_DATA]" at bounding box center [253, 149] width 294 height 20
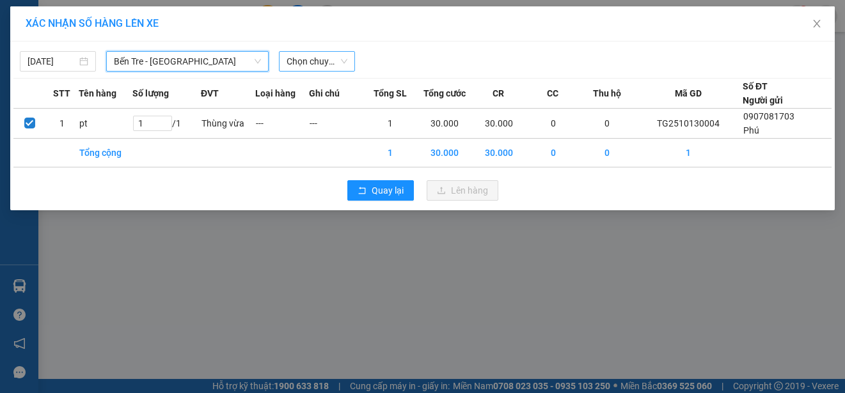
click at [336, 65] on span "Chọn chuyến" at bounding box center [316, 61] width 61 height 19
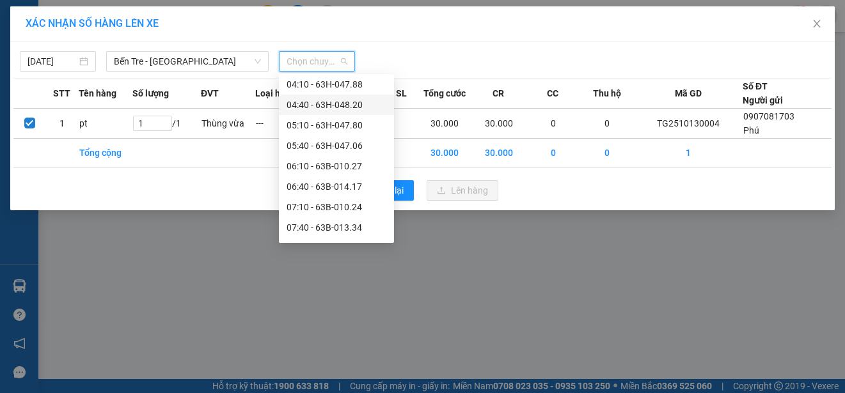
scroll to position [128, 0]
click at [320, 164] on div "07:40 - 63B-013.34" at bounding box center [336, 164] width 100 height 14
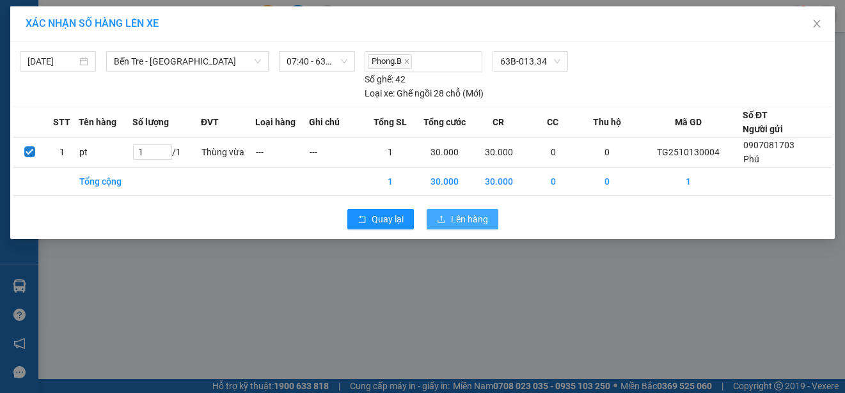
click at [463, 216] on span "Lên hàng" at bounding box center [469, 219] width 37 height 14
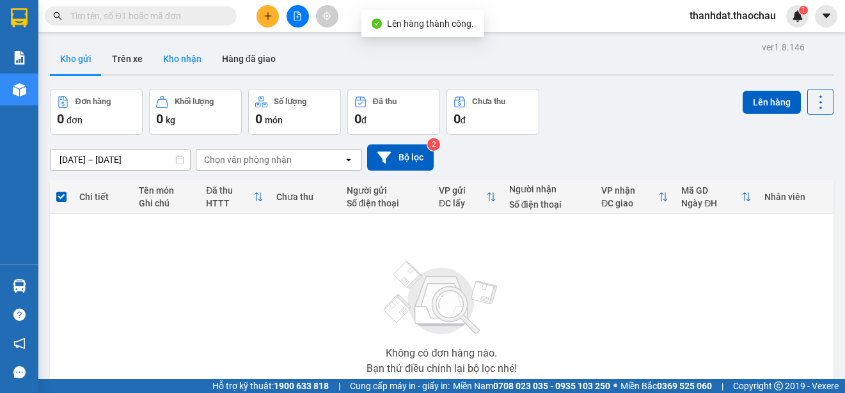
click at [169, 51] on button "Kho nhận" at bounding box center [182, 58] width 59 height 31
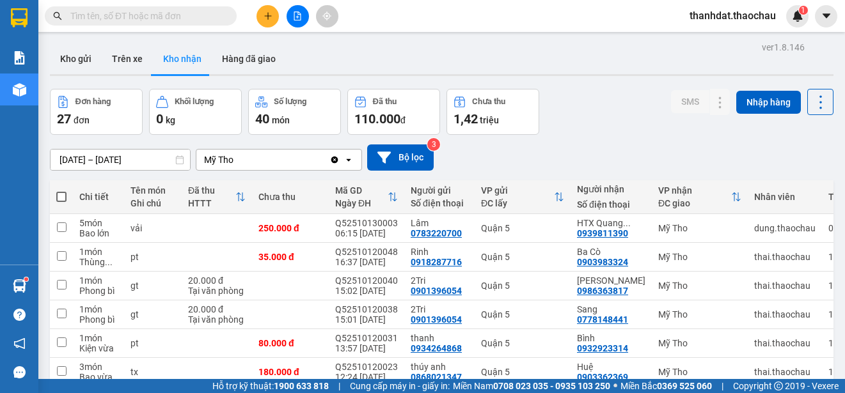
click at [186, 14] on input "text" at bounding box center [145, 16] width 151 height 14
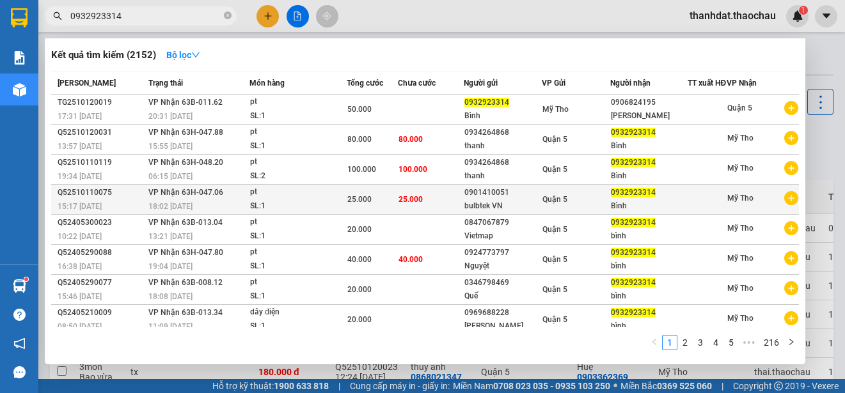
type input "0932923314"
click at [629, 197] on span "0932923314" at bounding box center [633, 192] width 45 height 9
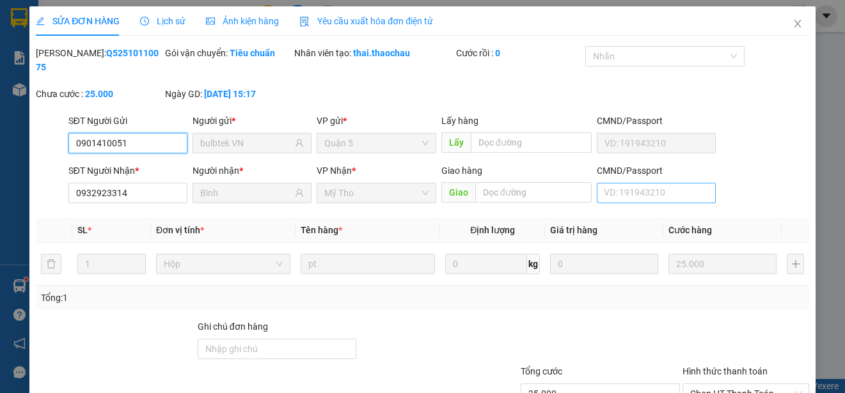
type input "0901410051"
type input "bulbtek VN"
type input "0932923314"
type input "Bình"
type input "25.000"
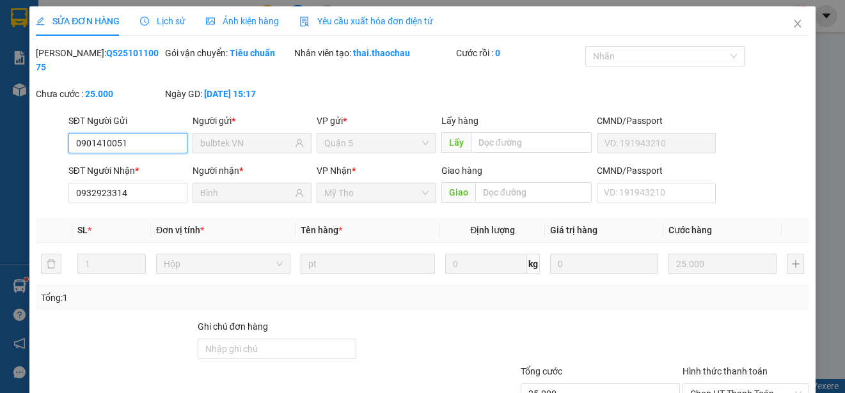
scroll to position [97, 0]
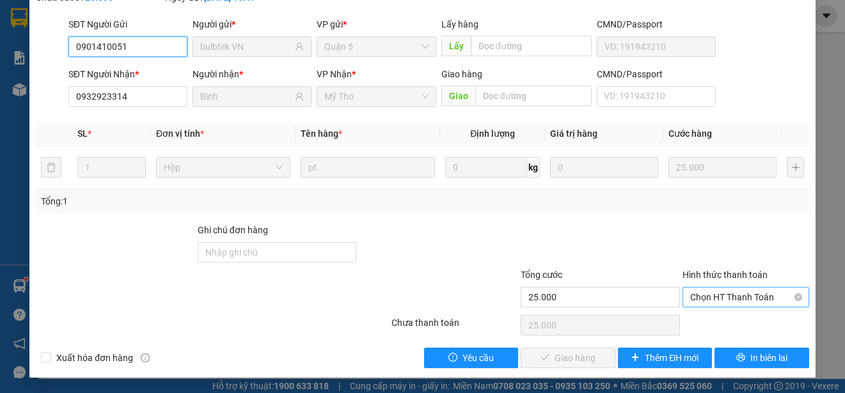
click at [720, 293] on span "Chọn HT Thanh Toán" at bounding box center [745, 297] width 111 height 19
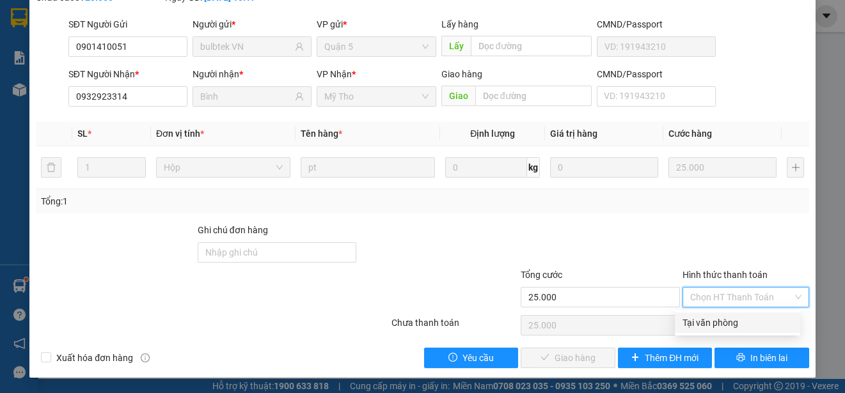
click at [717, 320] on div "Tại văn phòng" at bounding box center [737, 323] width 110 height 14
type input "0"
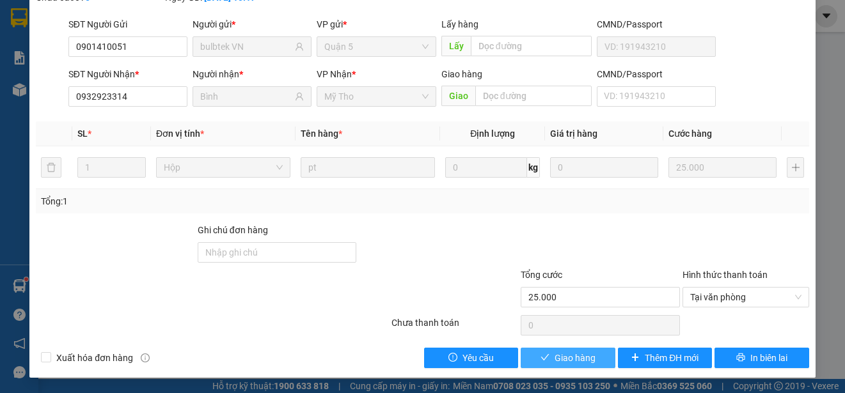
click at [554, 356] on span "Giao hàng" at bounding box center [574, 358] width 41 height 14
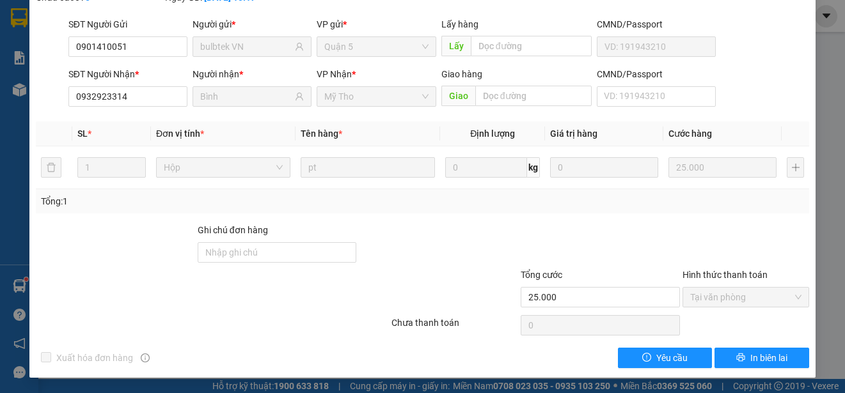
scroll to position [0, 0]
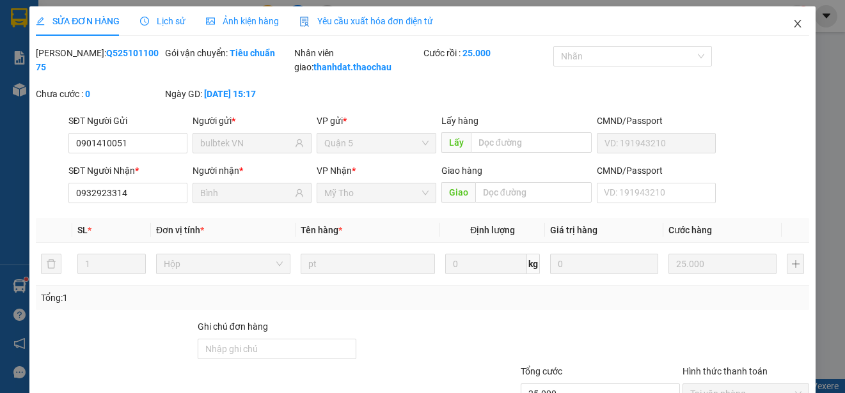
click at [792, 20] on icon "close" at bounding box center [797, 24] width 10 height 10
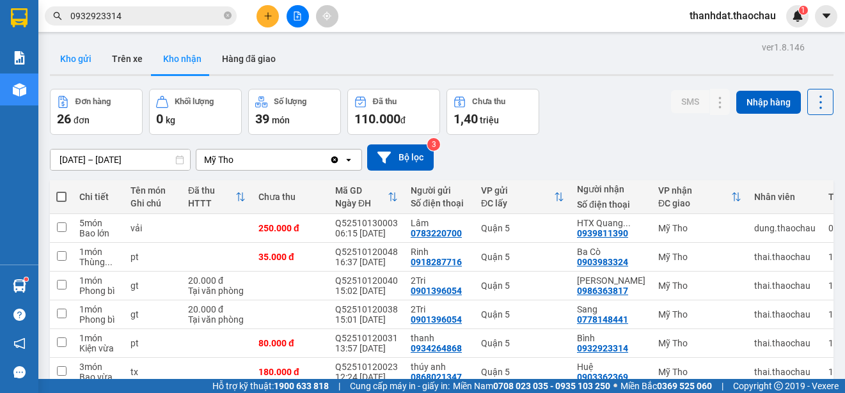
click at [79, 63] on button "Kho gửi" at bounding box center [76, 58] width 52 height 31
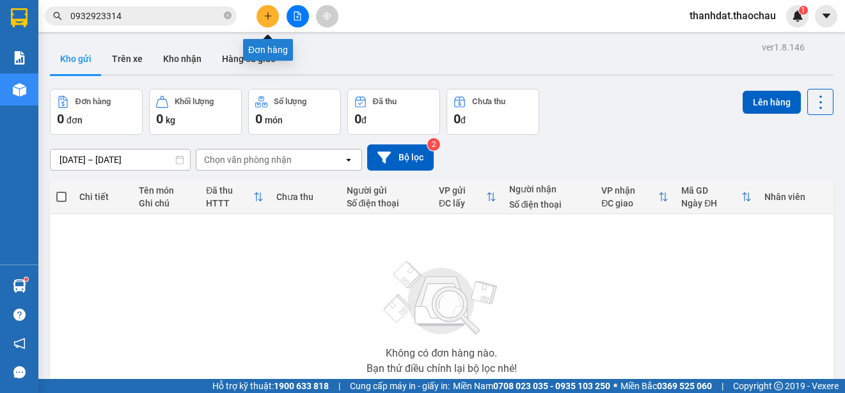
click at [267, 10] on button at bounding box center [267, 16] width 22 height 22
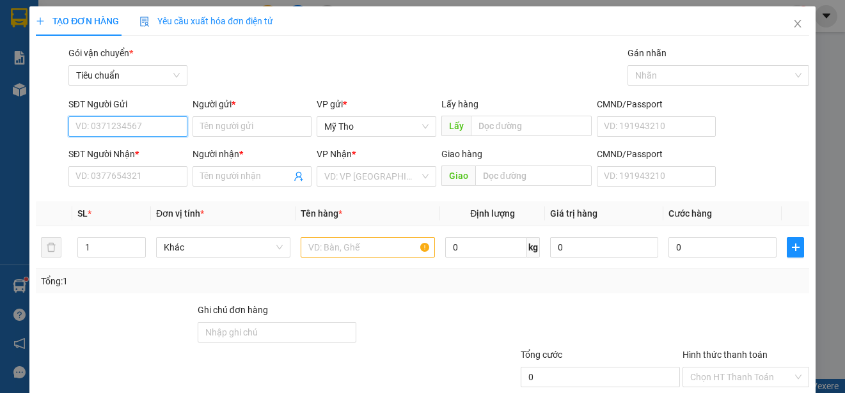
click at [93, 125] on input "SĐT Người Gửi" at bounding box center [127, 126] width 119 height 20
click at [159, 152] on div "0979993897 - Chiến" at bounding box center [126, 152] width 102 height 14
type input "0979993897"
type input "Chiến"
type input "0979993897"
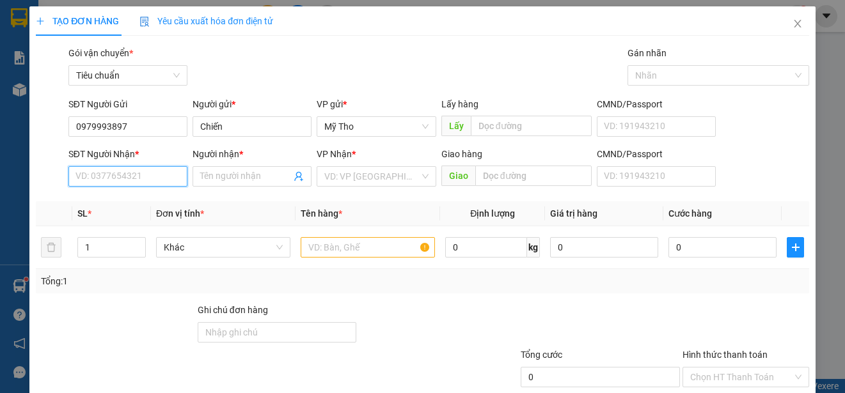
click at [157, 169] on input "SĐT Người Nhận *" at bounding box center [127, 176] width 119 height 20
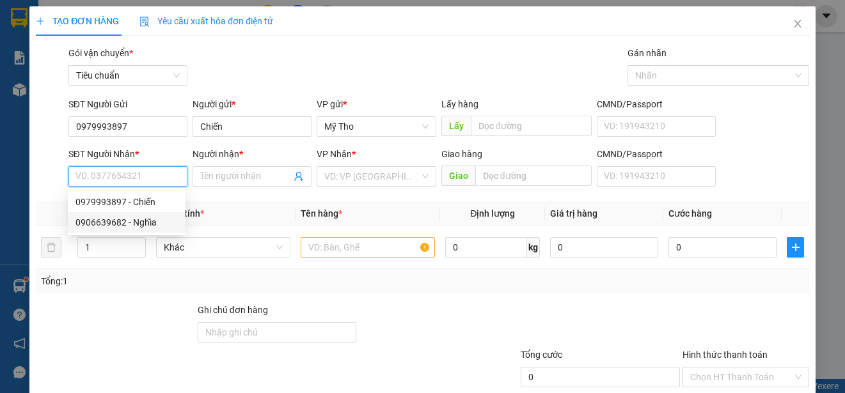
click at [136, 219] on div "0906639682 - Nghĩa" at bounding box center [126, 222] width 102 height 14
type input "0906639682"
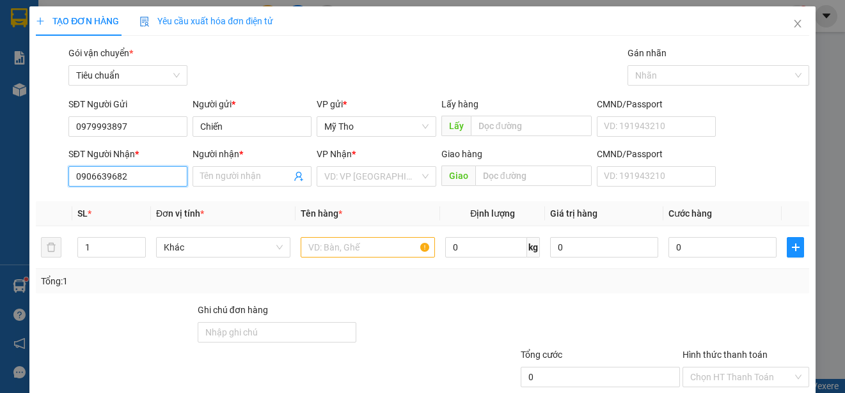
type input "Nghĩa"
click at [172, 247] on span "Khác" at bounding box center [223, 247] width 119 height 19
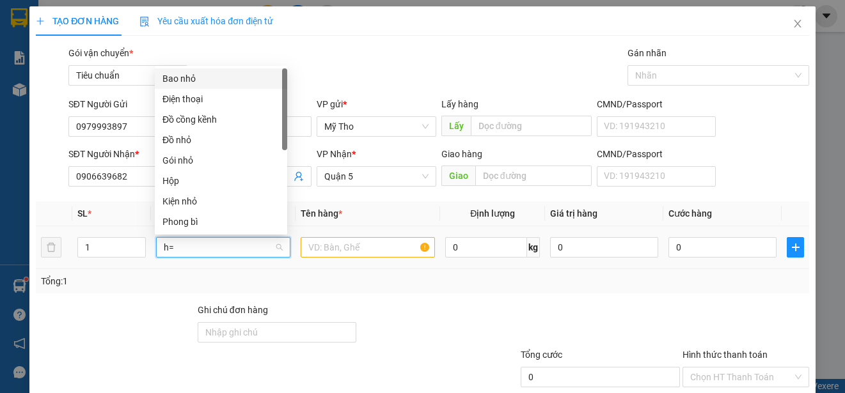
type input "h"
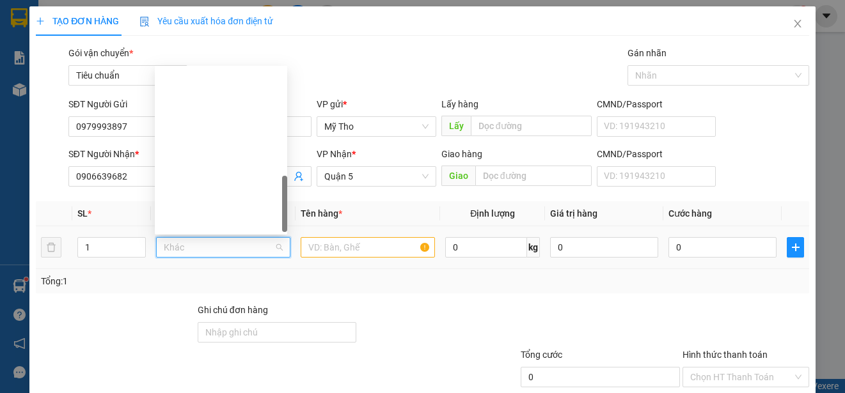
scroll to position [399, 0]
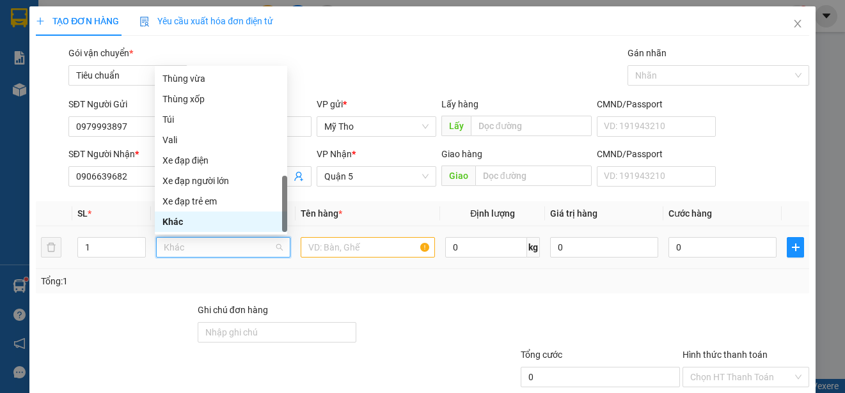
type input "g"
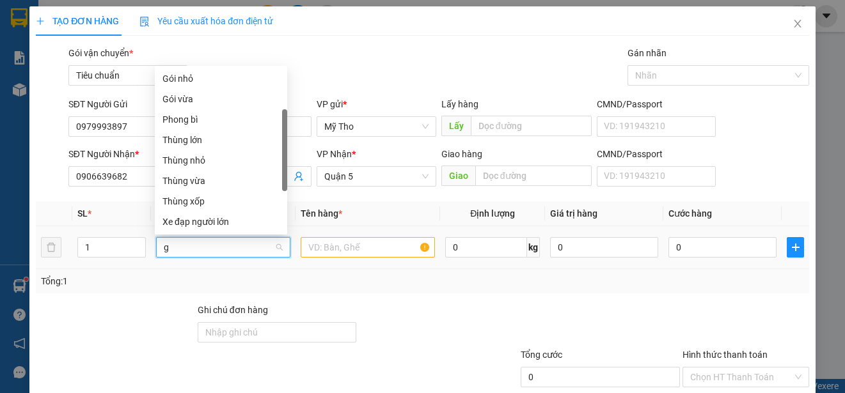
scroll to position [20, 0]
click at [169, 95] on div "Gói nhỏ" at bounding box center [220, 99] width 117 height 14
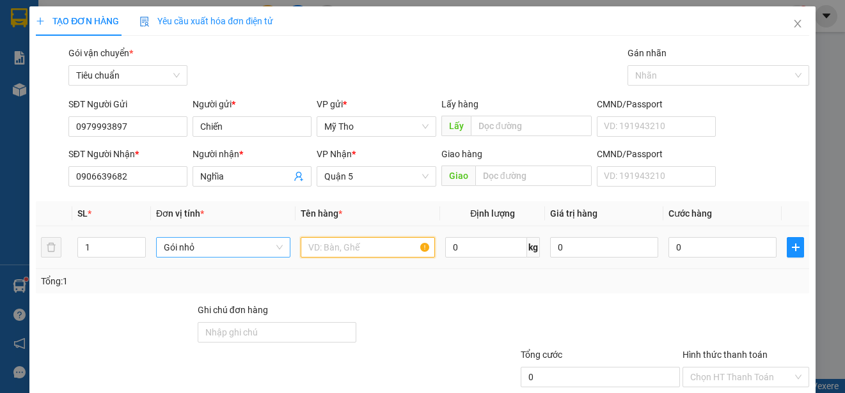
click at [326, 244] on input "text" at bounding box center [368, 247] width 134 height 20
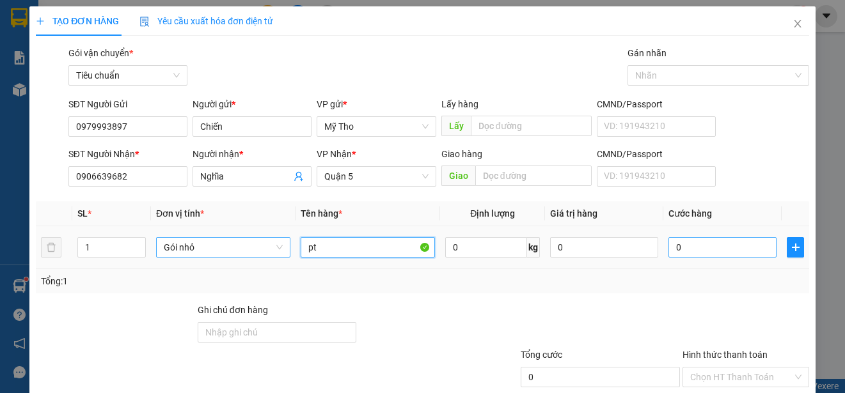
type input "pt"
click at [709, 242] on input "0" at bounding box center [722, 247] width 108 height 20
type input "2"
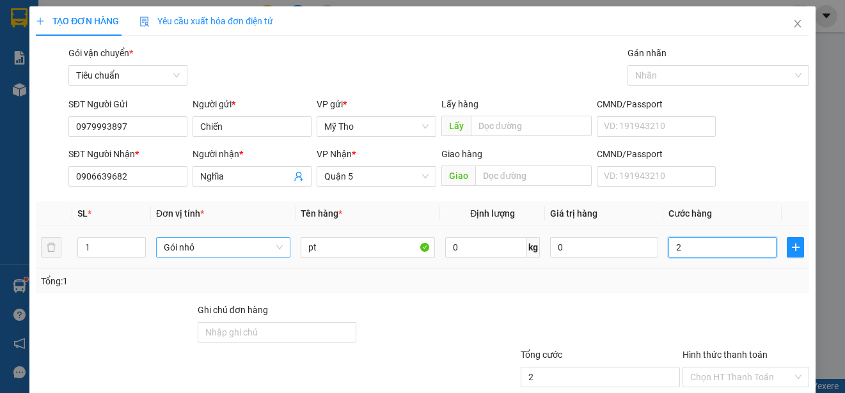
type input "20"
type input "200"
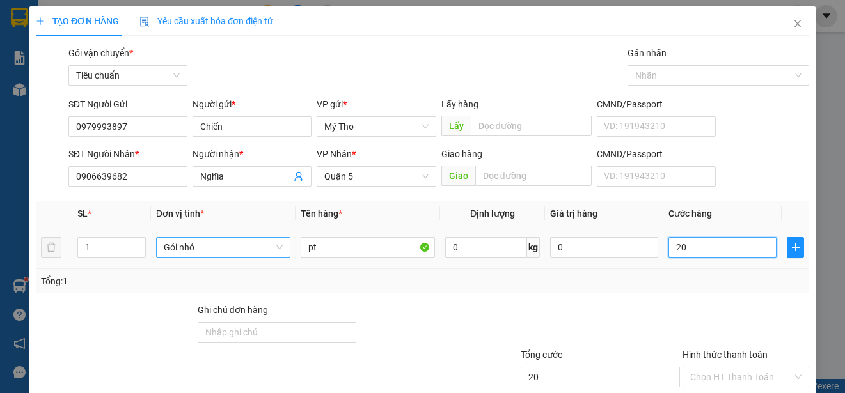
type input "200"
type input "2.000"
type input "20.000"
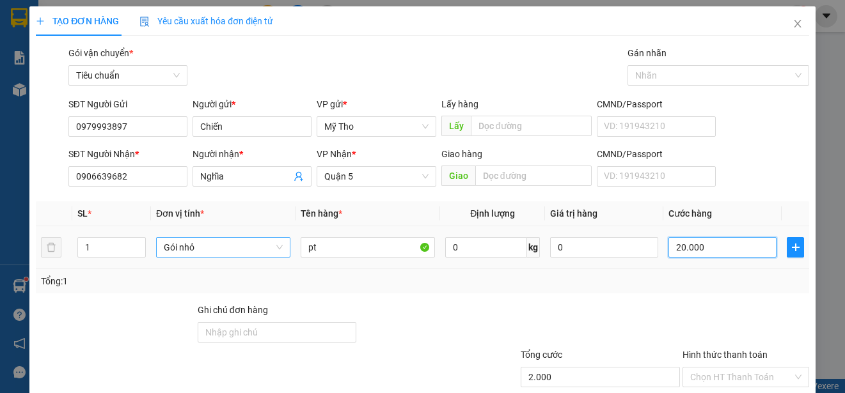
type input "20.000"
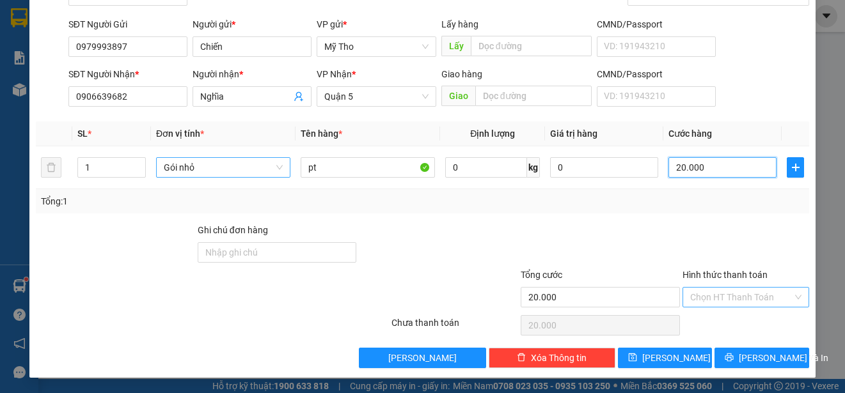
type input "20.000"
click at [736, 297] on input "Hình thức thanh toán" at bounding box center [741, 297] width 102 height 19
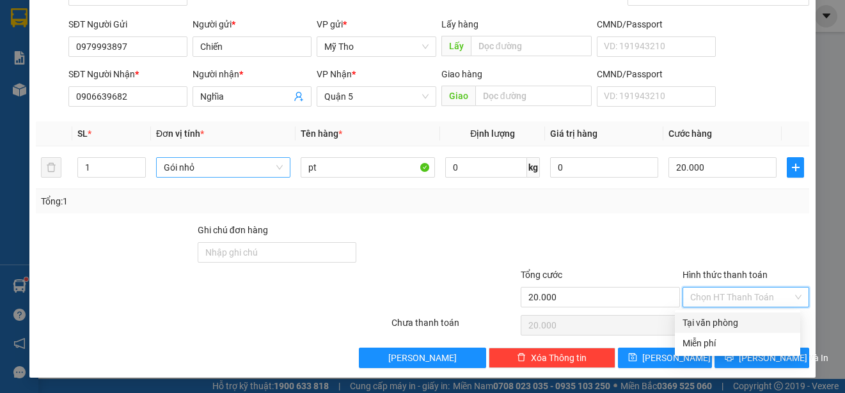
click at [744, 322] on div "Tại văn phòng" at bounding box center [737, 323] width 110 height 14
type input "0"
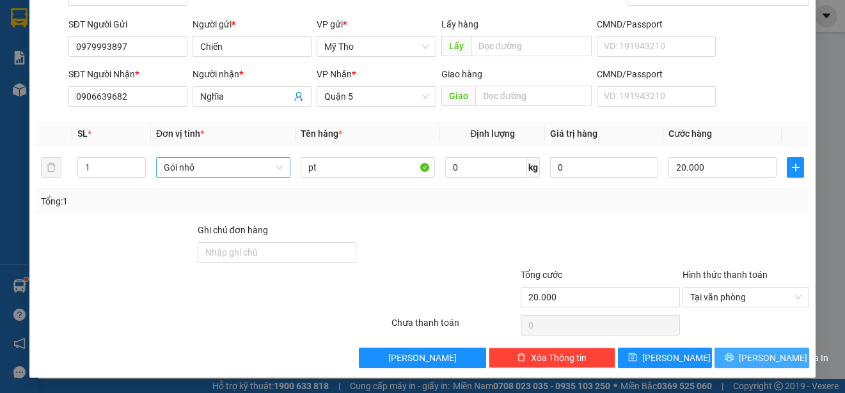
click at [754, 356] on span "[PERSON_NAME] và In" at bounding box center [784, 358] width 90 height 14
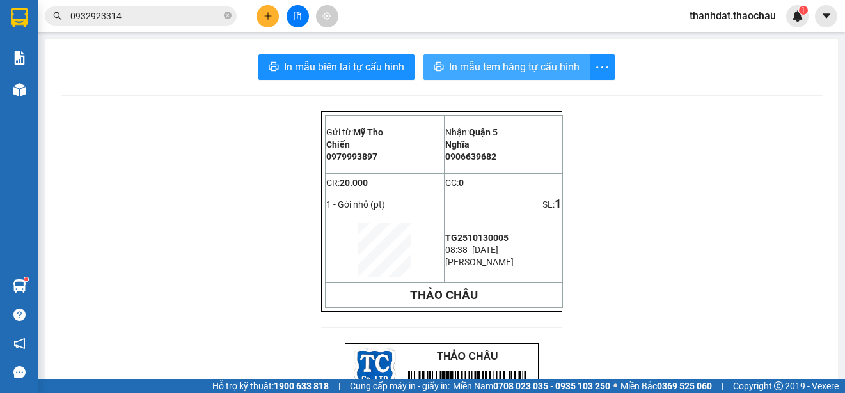
click at [491, 61] on span "In mẫu tem hàng tự cấu hình" at bounding box center [514, 67] width 130 height 16
click at [229, 15] on icon "close-circle" at bounding box center [228, 16] width 8 height 8
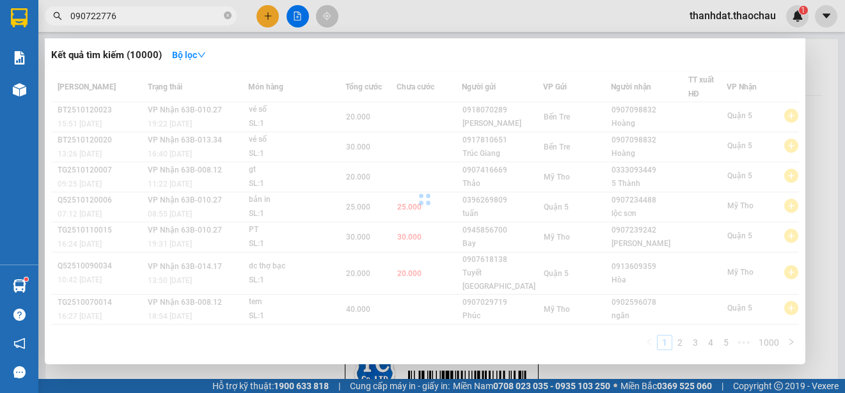
type input "0907227760"
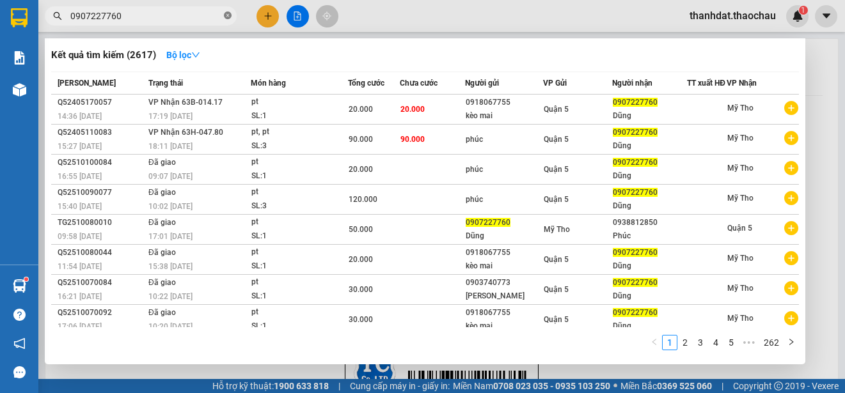
click at [226, 15] on icon "close-circle" at bounding box center [228, 16] width 8 height 8
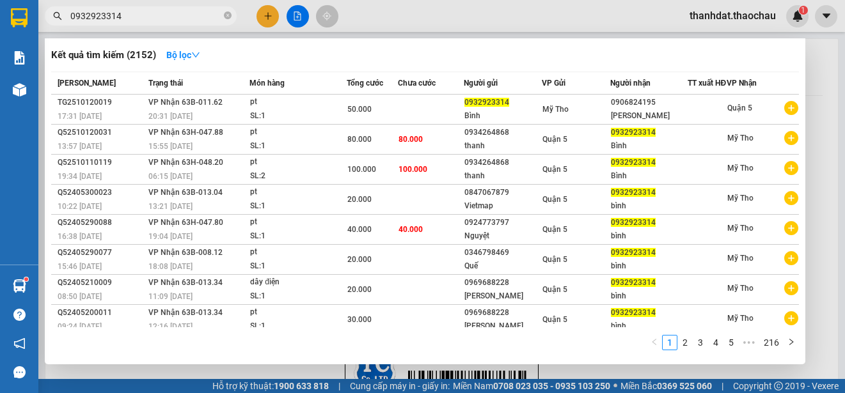
type input "0932923314"
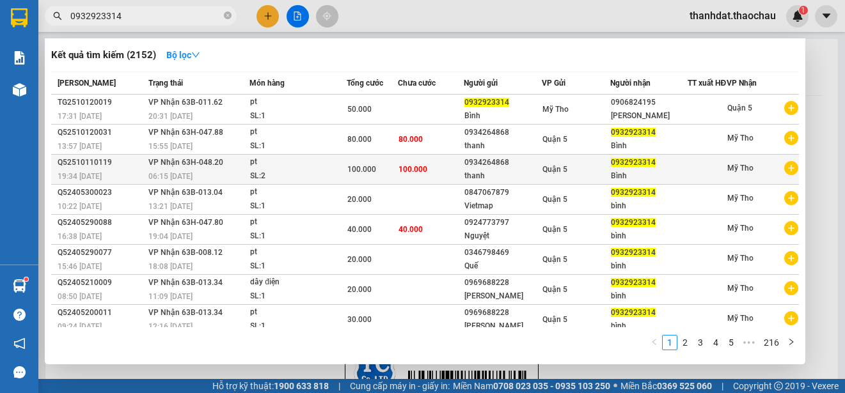
click at [544, 174] on span "Quận 5" at bounding box center [554, 169] width 25 height 9
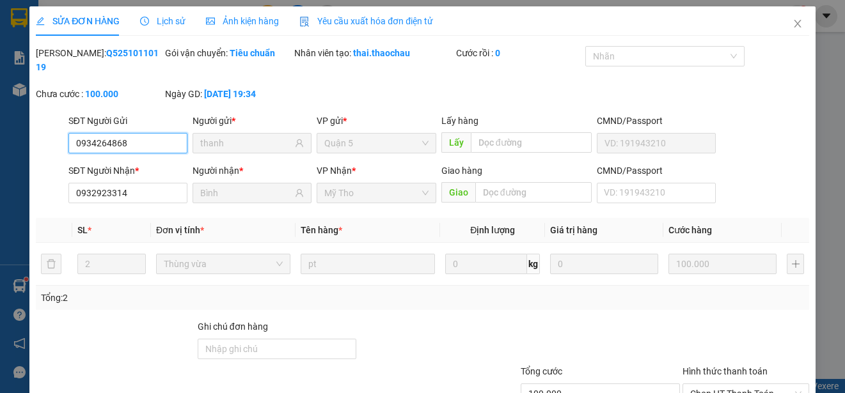
type input "0934264868"
type input "thanh"
type input "0932923314"
type input "Bình"
type input "100.000"
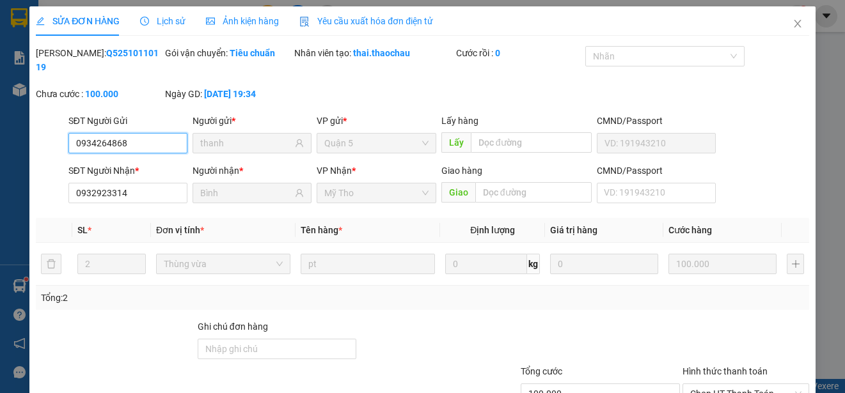
scroll to position [82, 0]
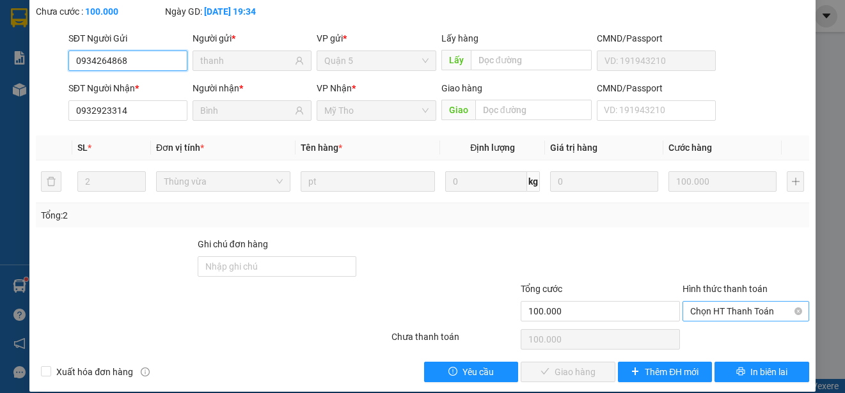
click at [697, 307] on span "Chọn HT Thanh Toán" at bounding box center [745, 311] width 111 height 19
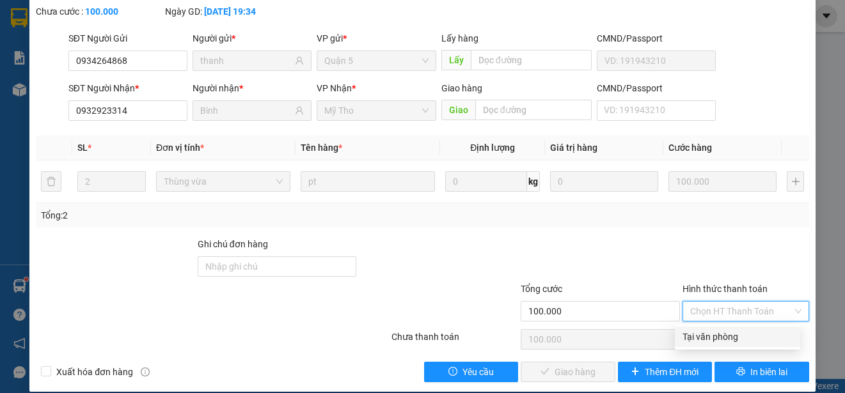
click at [707, 334] on div "Tại văn phòng" at bounding box center [737, 337] width 110 height 14
type input "0"
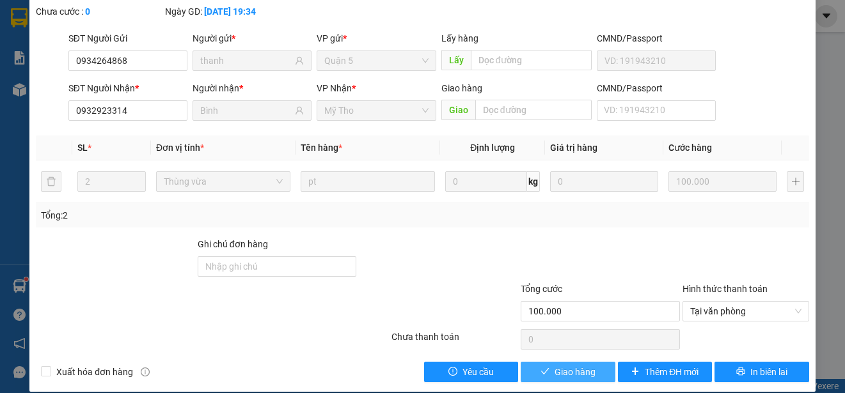
click at [568, 369] on span "Giao hàng" at bounding box center [574, 372] width 41 height 14
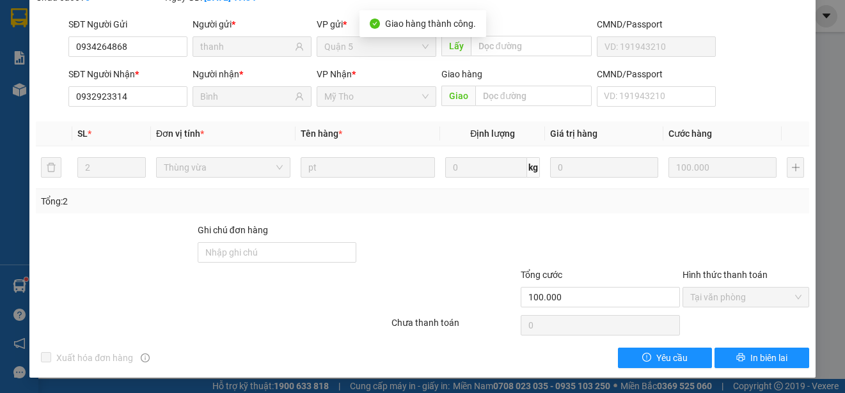
scroll to position [0, 0]
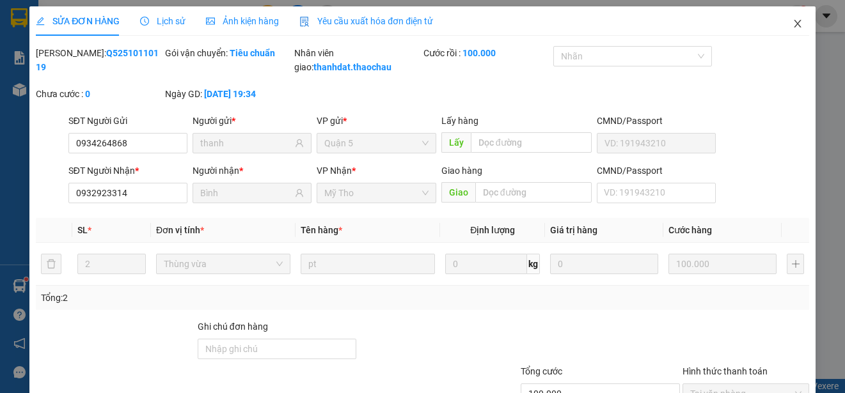
click at [793, 25] on icon "close" at bounding box center [796, 24] width 7 height 8
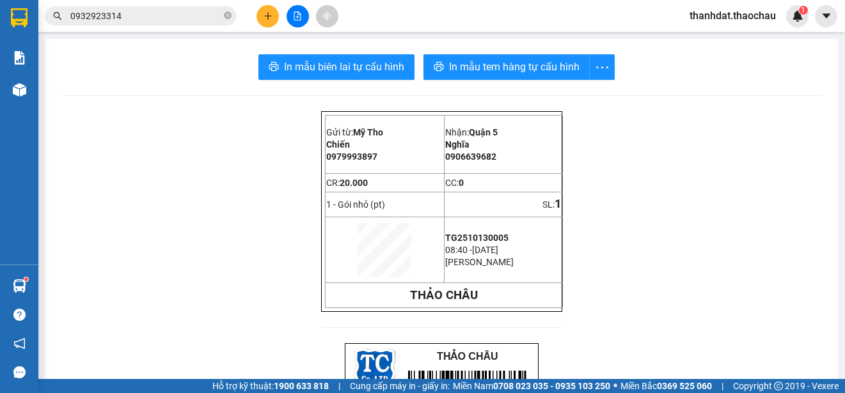
click at [159, 15] on input "0932923314" at bounding box center [145, 16] width 151 height 14
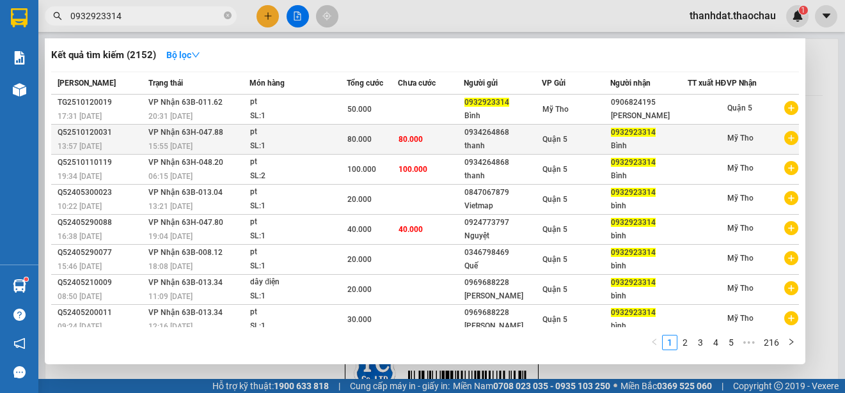
click at [545, 144] on span "Quận 5" at bounding box center [554, 139] width 25 height 9
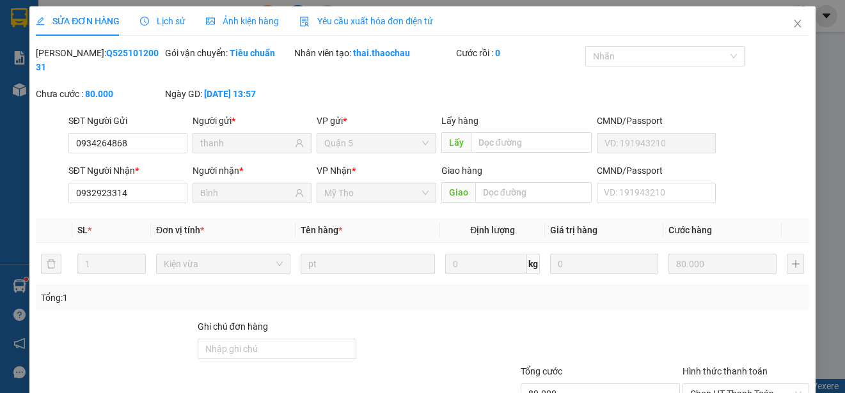
type input "0934264868"
type input "thanh"
type input "0932923314"
type input "Bình"
type input "80.000"
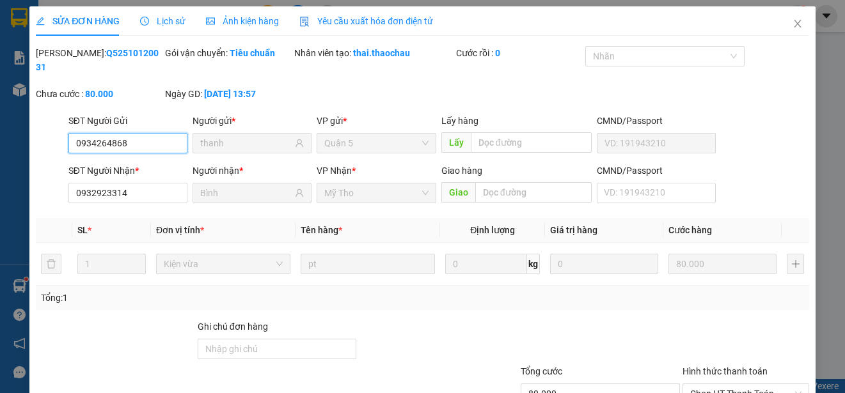
scroll to position [97, 0]
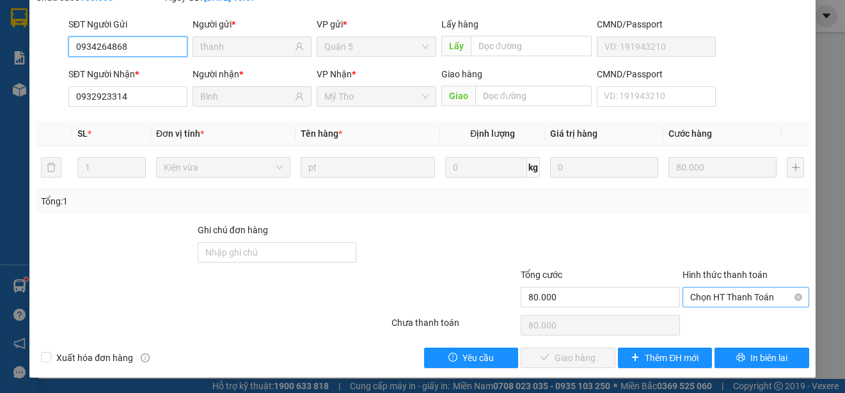
click at [725, 292] on span "Chọn HT Thanh Toán" at bounding box center [745, 297] width 111 height 19
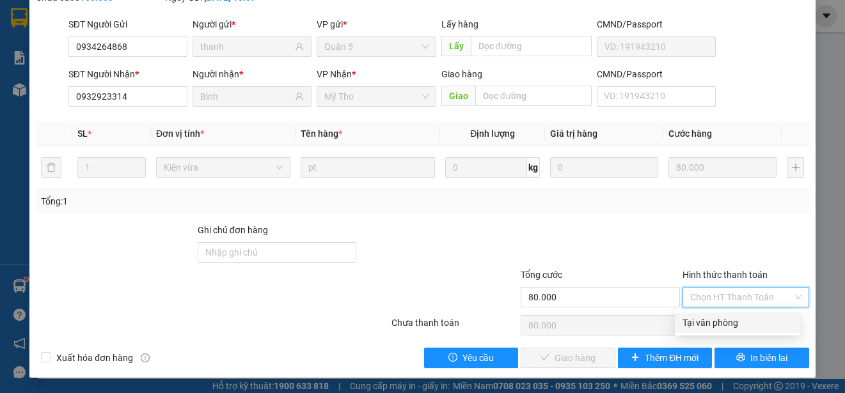
click at [733, 322] on div "Tại văn phòng" at bounding box center [737, 323] width 110 height 14
type input "0"
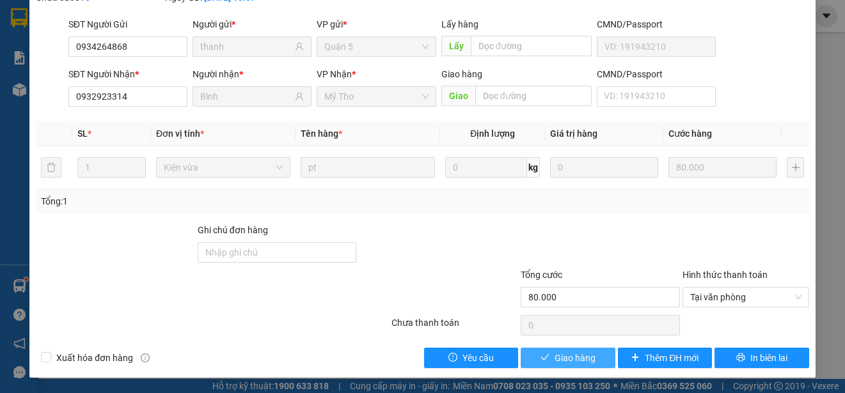
click at [554, 361] on span "Giao hàng" at bounding box center [574, 358] width 41 height 14
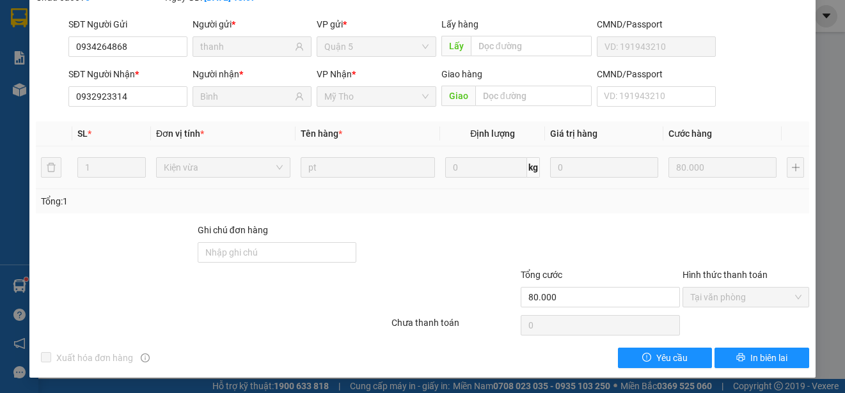
scroll to position [0, 0]
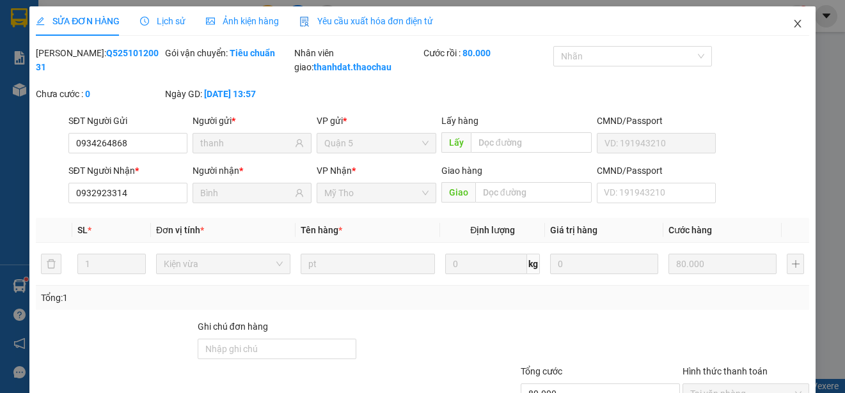
click at [792, 24] on icon "close" at bounding box center [797, 24] width 10 height 10
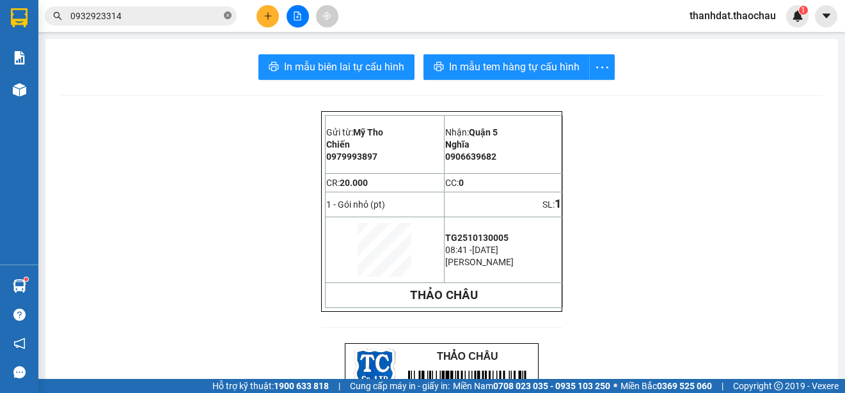
click at [228, 19] on icon "close-circle" at bounding box center [228, 16] width 8 height 8
click at [263, 17] on icon "plus" at bounding box center [267, 16] width 9 height 9
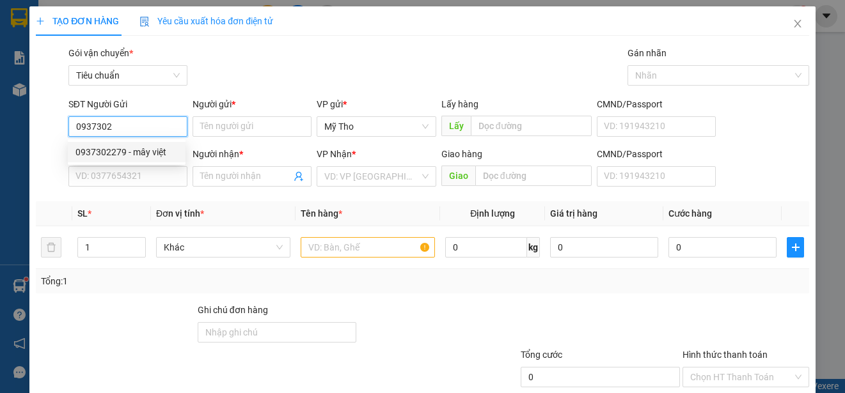
click at [138, 149] on div "0937302279 - mây việt" at bounding box center [126, 152] width 102 height 14
type input "0937302279"
type input "mây việt"
type input "0937302279"
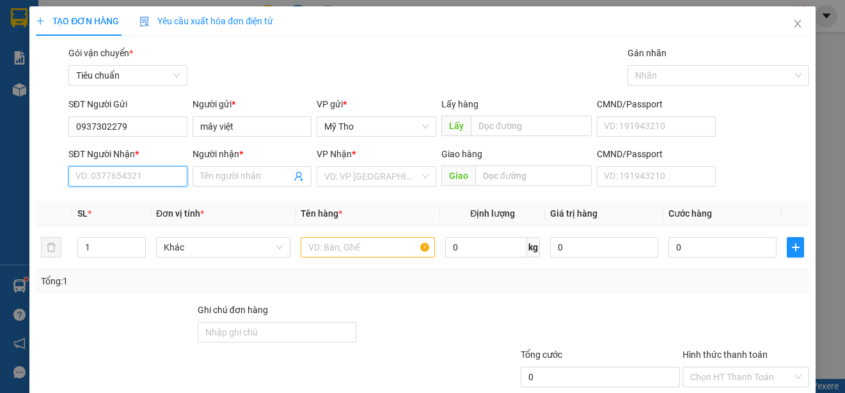
click at [138, 176] on input "SĐT Người Nhận *" at bounding box center [127, 176] width 119 height 20
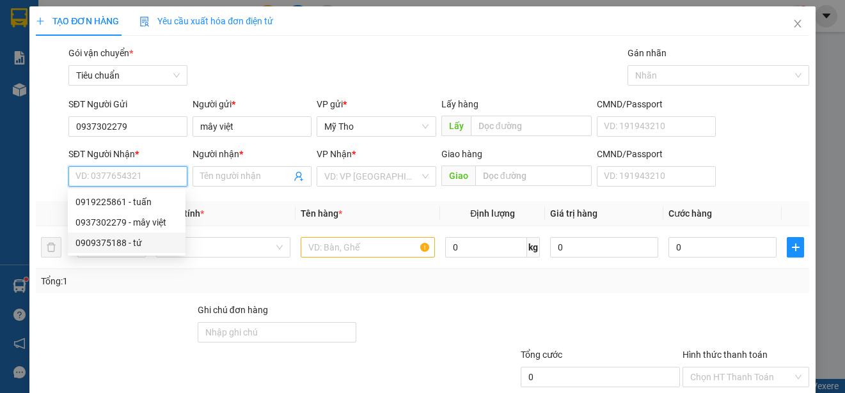
click at [128, 242] on div "0909375188 - tứ" at bounding box center [126, 243] width 102 height 14
type input "0909375188"
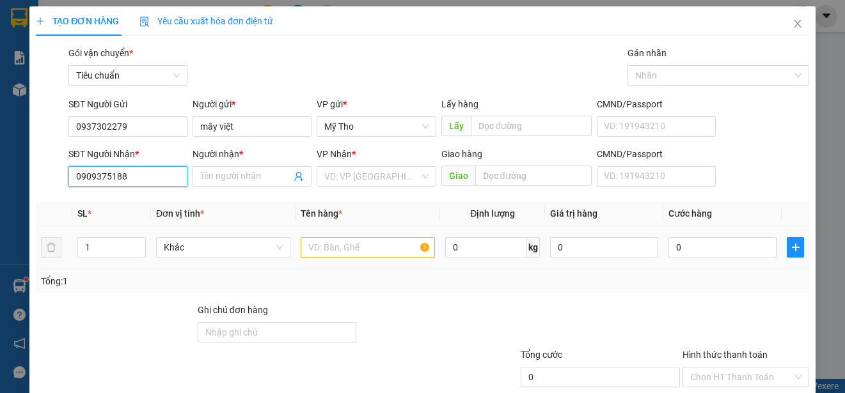
type input "tứ"
click at [171, 246] on span "Khác" at bounding box center [223, 247] width 119 height 19
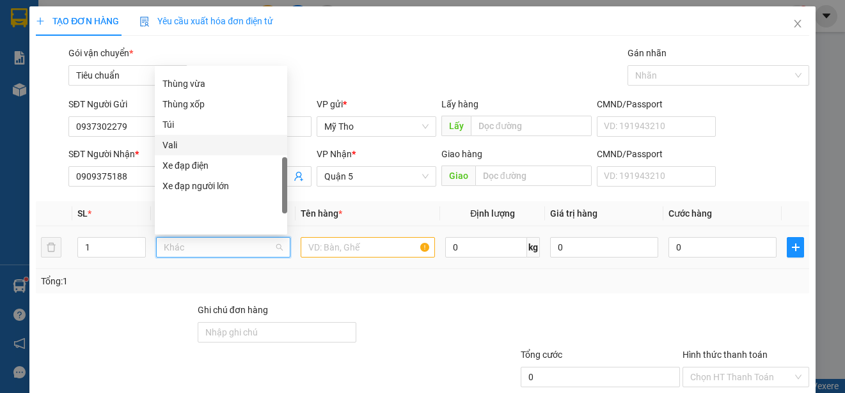
scroll to position [271, 0]
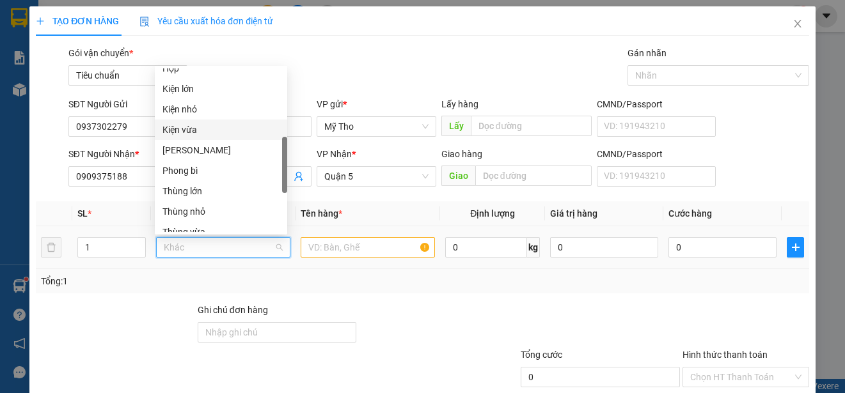
click at [196, 123] on div "Kiện vừa" at bounding box center [220, 130] width 117 height 14
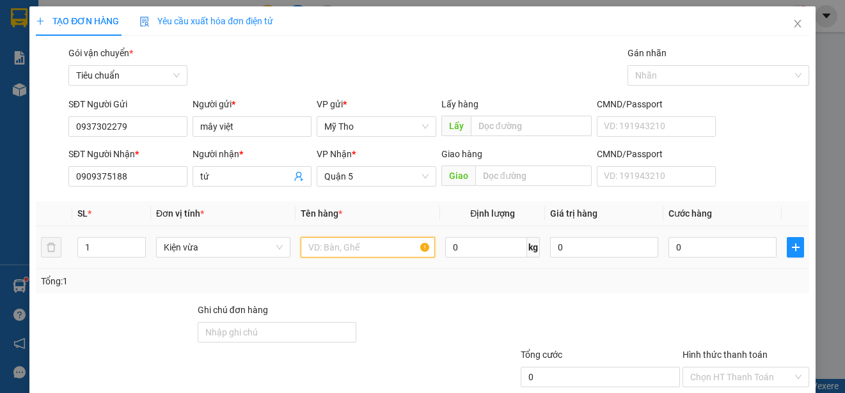
click at [325, 247] on input "text" at bounding box center [368, 247] width 134 height 20
paste input "áy"
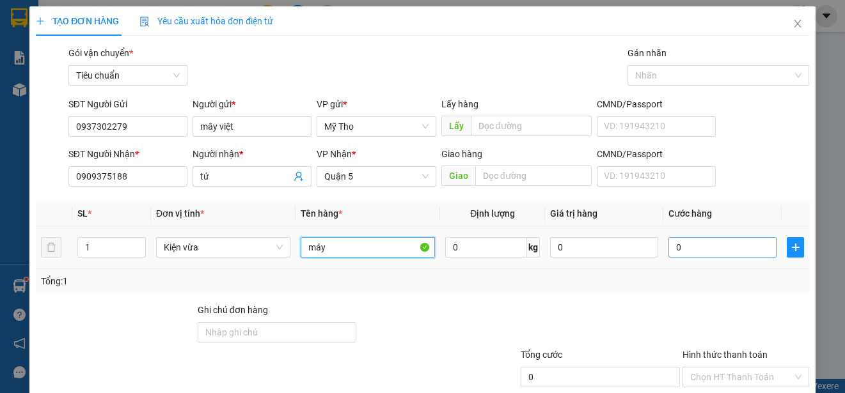
type input "máy"
click at [698, 247] on input "0" at bounding box center [722, 247] width 108 height 20
type input "3"
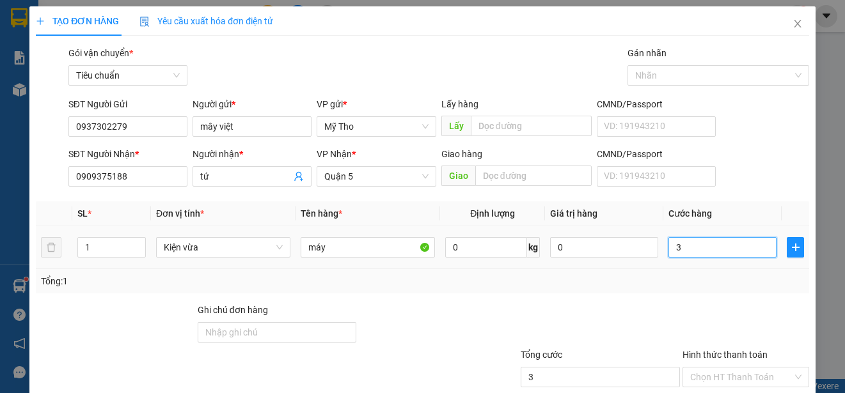
type input "30"
type input "3.000"
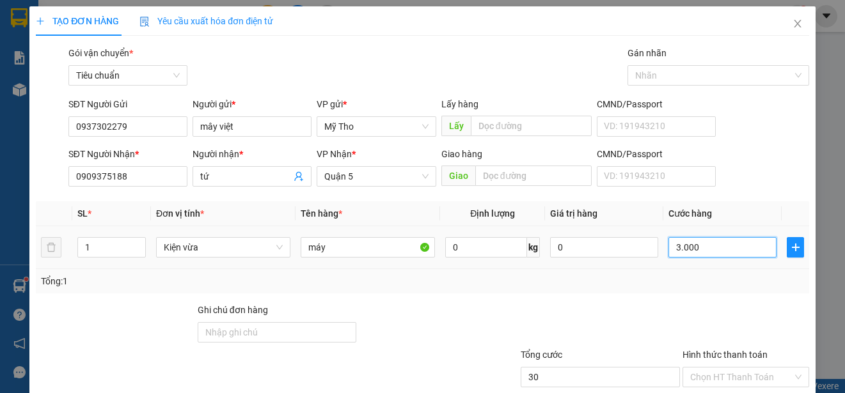
type input "3.000"
type input "30.000"
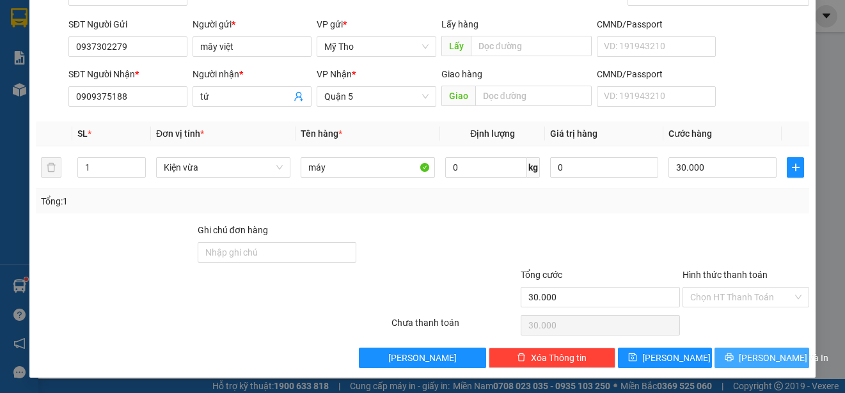
click at [749, 354] on span "[PERSON_NAME] và In" at bounding box center [784, 358] width 90 height 14
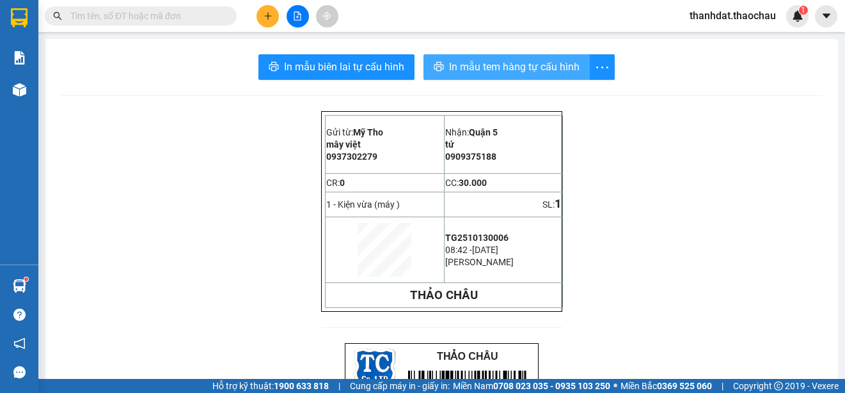
click at [500, 68] on span "In mẫu tem hàng tự cấu hình" at bounding box center [514, 67] width 130 height 16
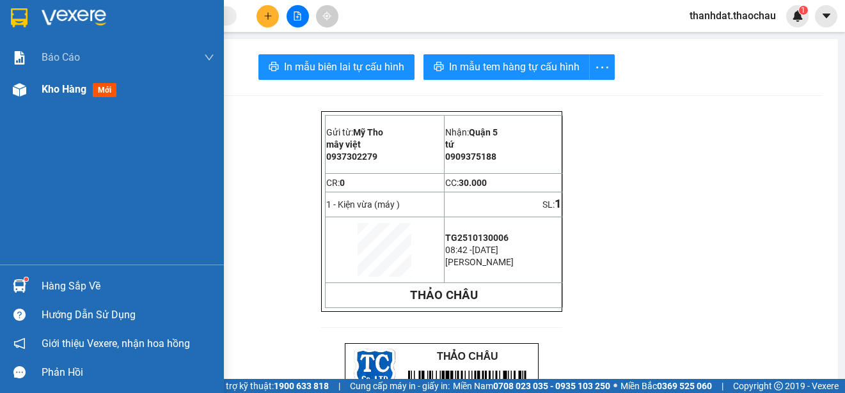
click at [50, 89] on span "Kho hàng" at bounding box center [64, 89] width 45 height 12
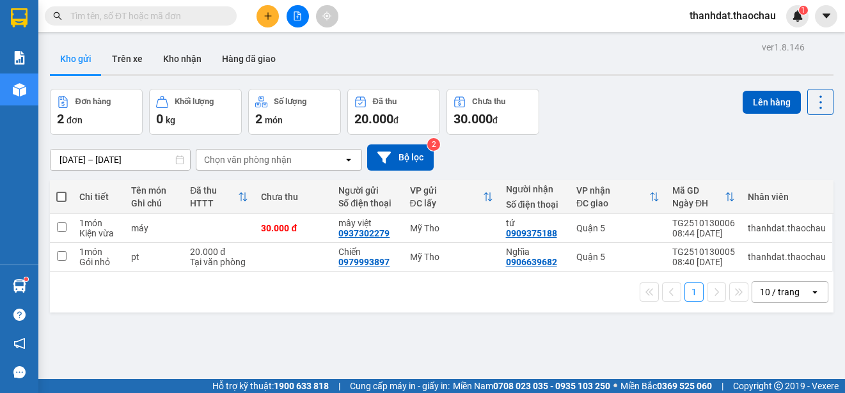
click at [61, 193] on span at bounding box center [61, 197] width 10 height 10
click at [61, 191] on input "checkbox" at bounding box center [61, 191] width 0 height 0
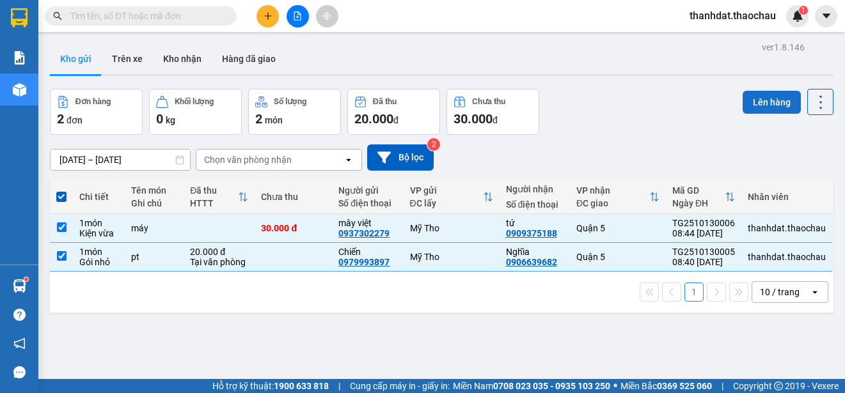
click at [747, 104] on button "Lên hàng" at bounding box center [771, 102] width 58 height 23
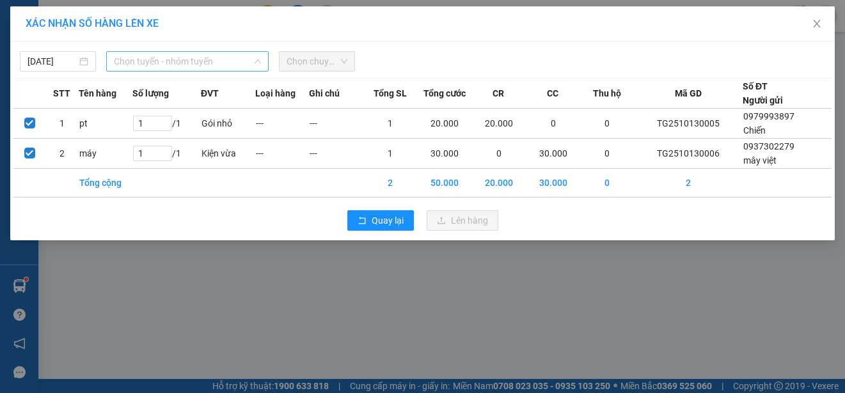
click at [189, 61] on span "Chọn tuyến - nhóm tuyến" at bounding box center [187, 61] width 147 height 19
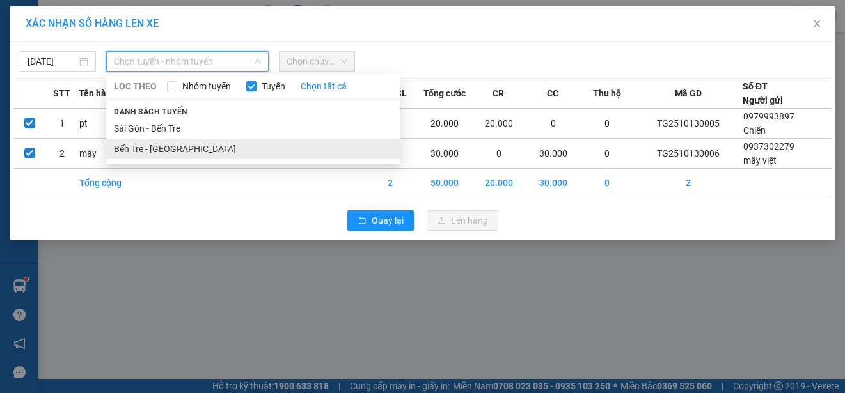
click at [160, 146] on li "Bến Tre - [GEOGRAPHIC_DATA]" at bounding box center [253, 149] width 294 height 20
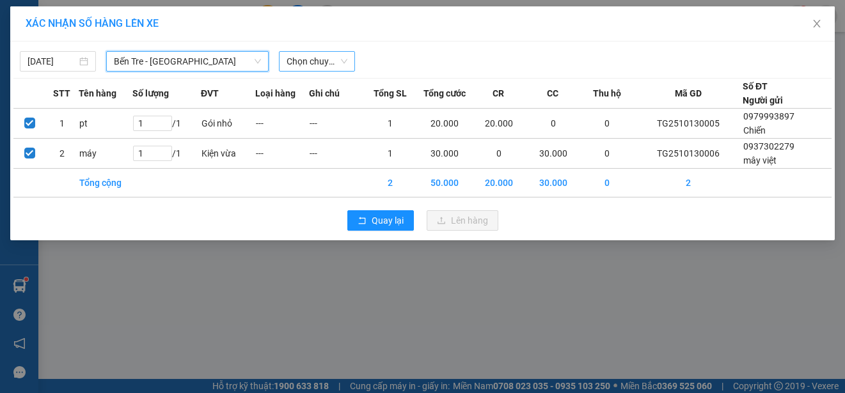
click at [300, 58] on span "Chọn chuyến" at bounding box center [316, 61] width 61 height 19
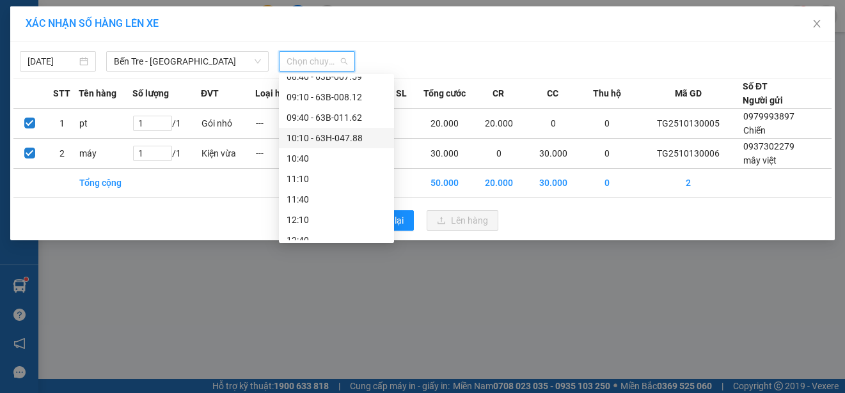
scroll to position [192, 0]
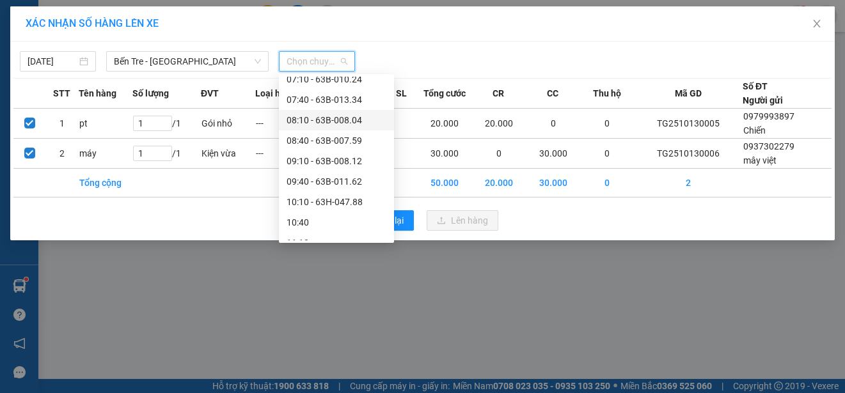
click at [341, 116] on div "08:10 - 63B-008.04" at bounding box center [336, 120] width 100 height 14
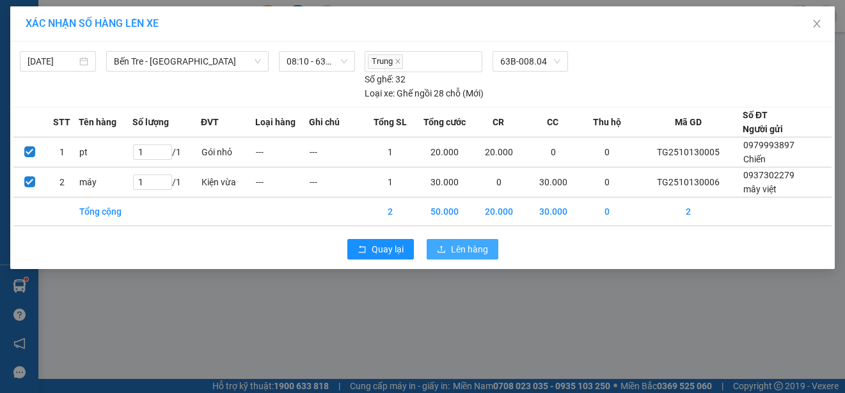
click at [468, 248] on span "Lên hàng" at bounding box center [469, 249] width 37 height 14
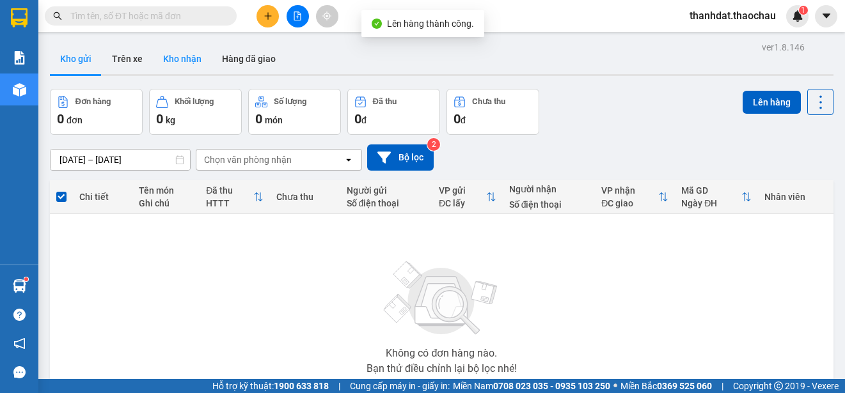
click at [180, 58] on button "Kho nhận" at bounding box center [182, 58] width 59 height 31
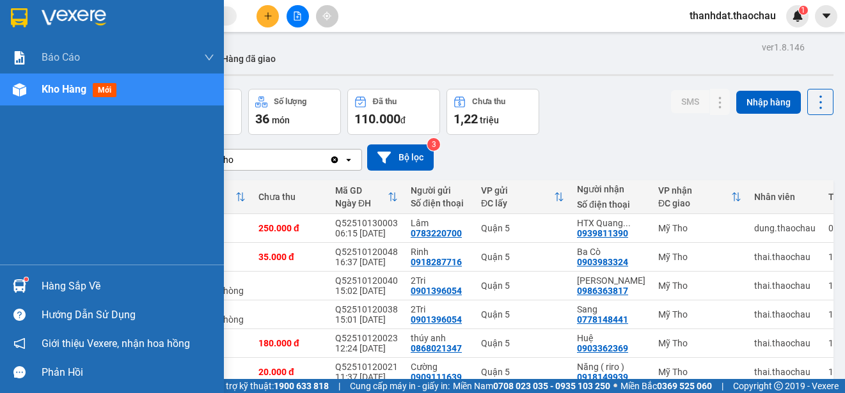
click at [46, 286] on div "Hàng sắp về" at bounding box center [128, 286] width 173 height 19
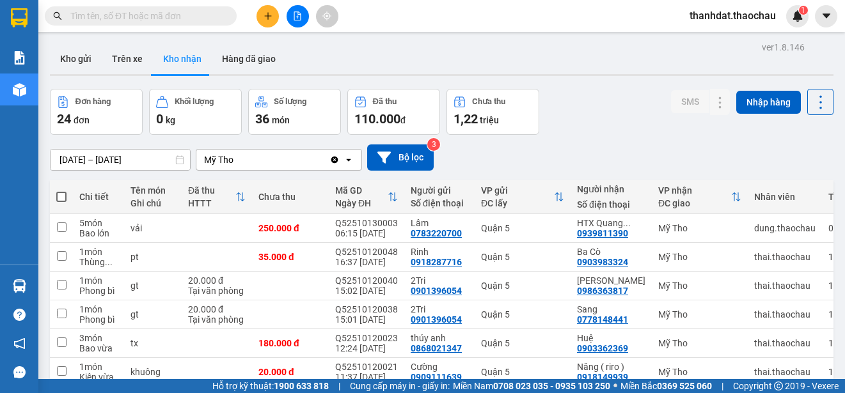
click at [656, 123] on section "Kết quả tìm kiếm ( 2152 ) Bộ lọc Mã ĐH Trạng thái Món hàng Tổng cước Chưa cước …" at bounding box center [422, 196] width 845 height 393
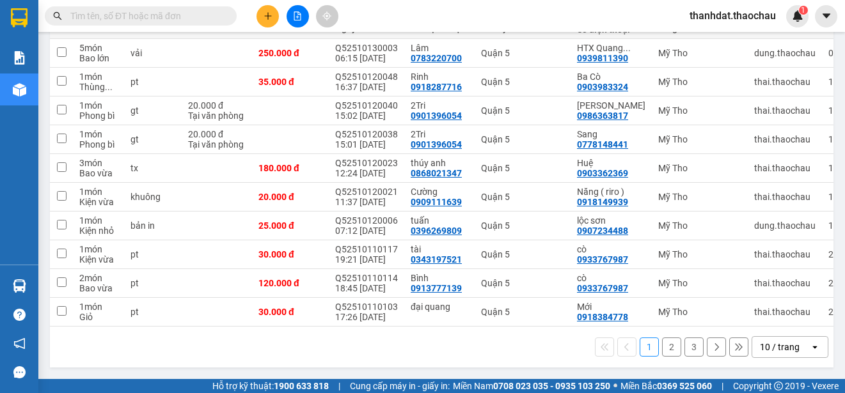
click at [662, 340] on button "2" at bounding box center [671, 347] width 19 height 19
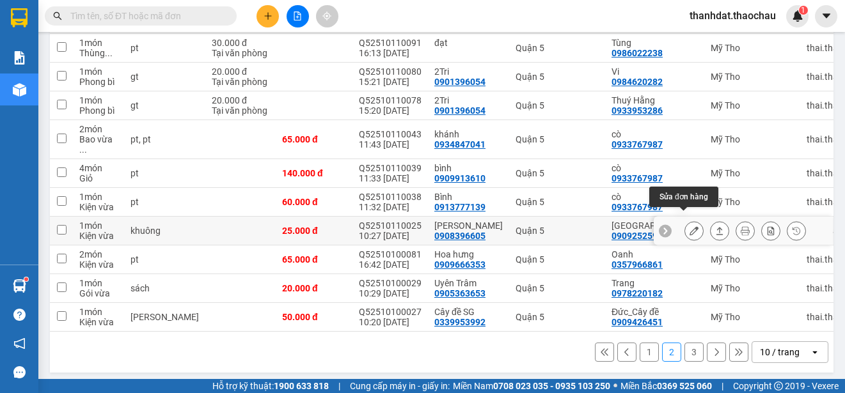
click at [685, 220] on button at bounding box center [694, 231] width 18 height 22
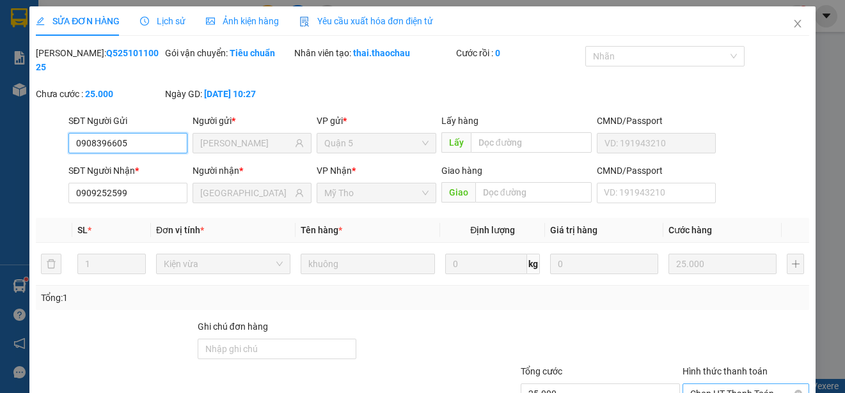
scroll to position [97, 0]
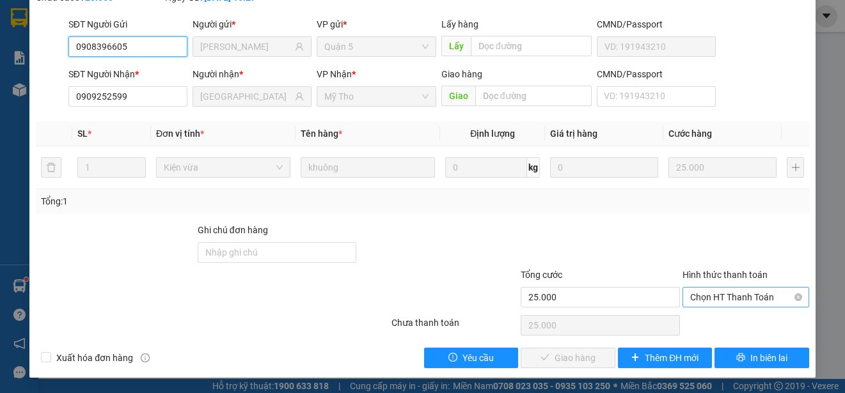
click at [698, 292] on span "Chọn HT Thanh Toán" at bounding box center [745, 297] width 111 height 19
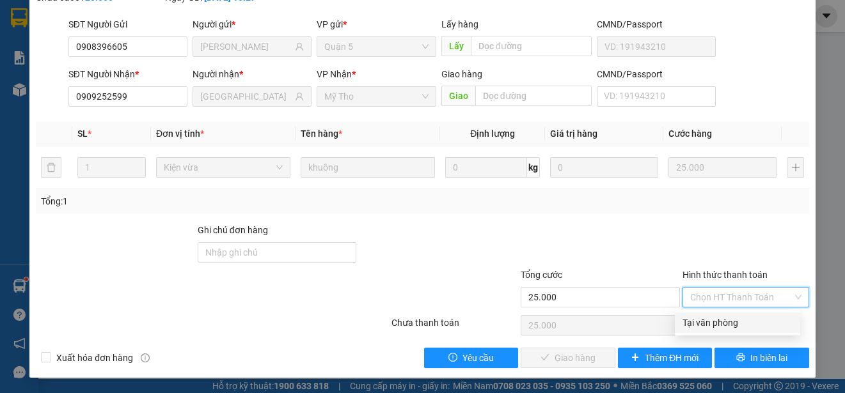
click at [699, 324] on div "Tại văn phòng" at bounding box center [737, 323] width 110 height 14
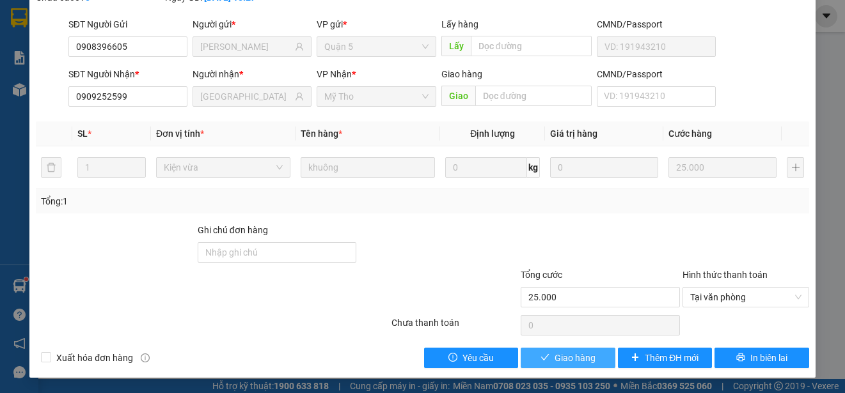
click at [567, 356] on span "Giao hàng" at bounding box center [574, 358] width 41 height 14
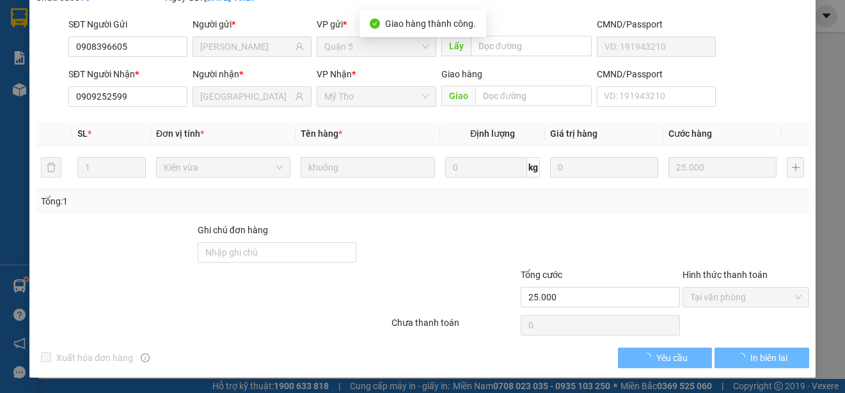
scroll to position [111, 0]
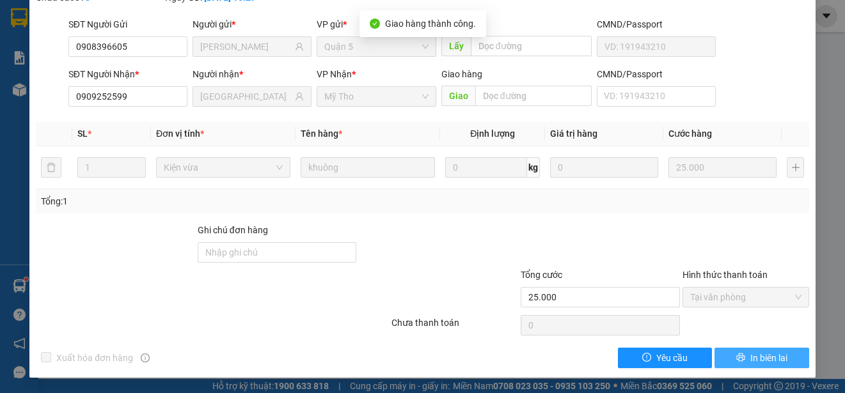
click at [724, 357] on button "In biên lai" at bounding box center [761, 358] width 95 height 20
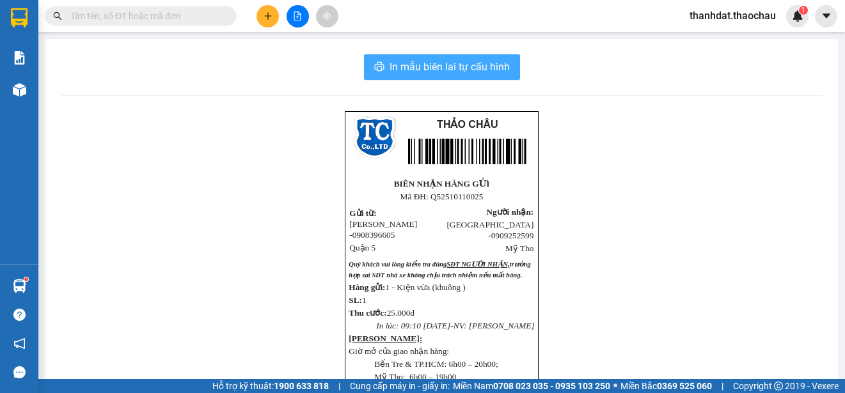
click at [464, 71] on span "In mẫu biên lai tự cấu hình" at bounding box center [449, 67] width 120 height 16
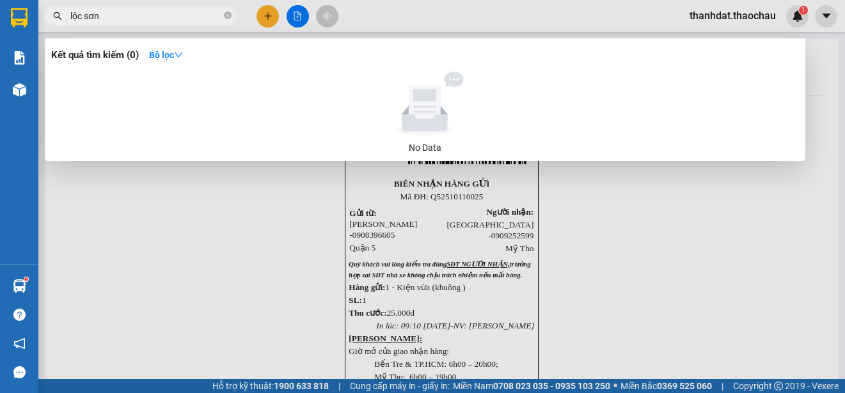
type input "lộc sơn"
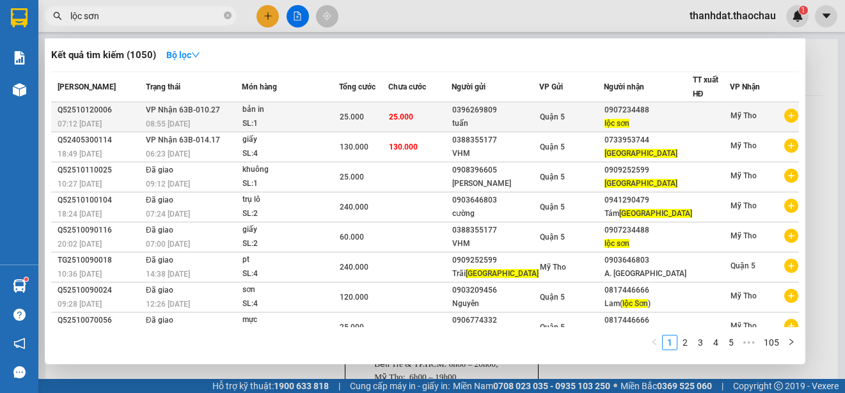
click at [572, 116] on div "Quận 5" at bounding box center [571, 117] width 63 height 14
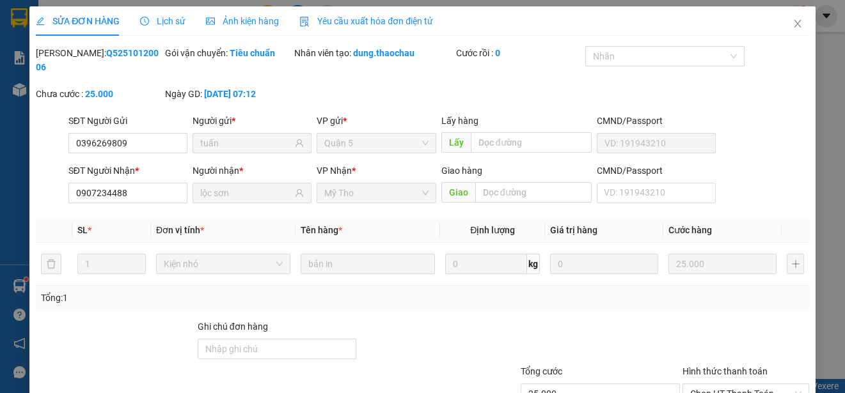
type input "0396269809"
type input "tuấn"
type input "0907234488"
type input "lộc sơn"
type input "25.000"
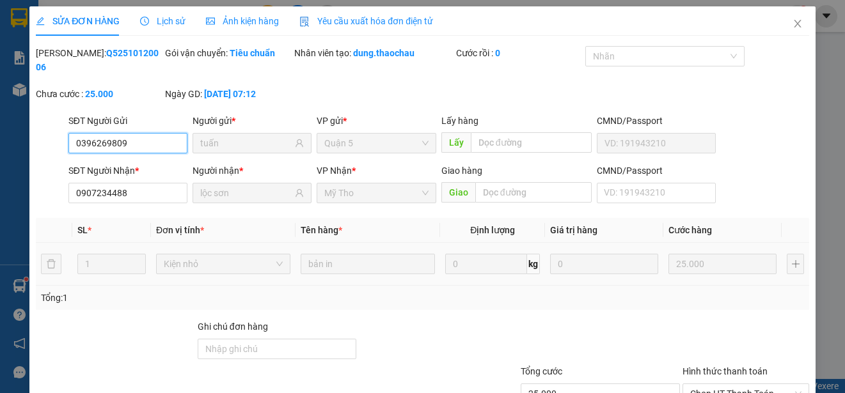
scroll to position [97, 0]
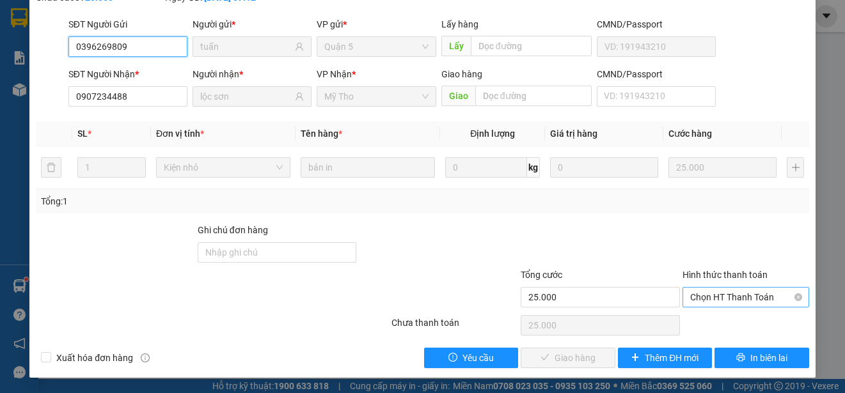
click at [743, 290] on span "Chọn HT Thanh Toán" at bounding box center [745, 297] width 111 height 19
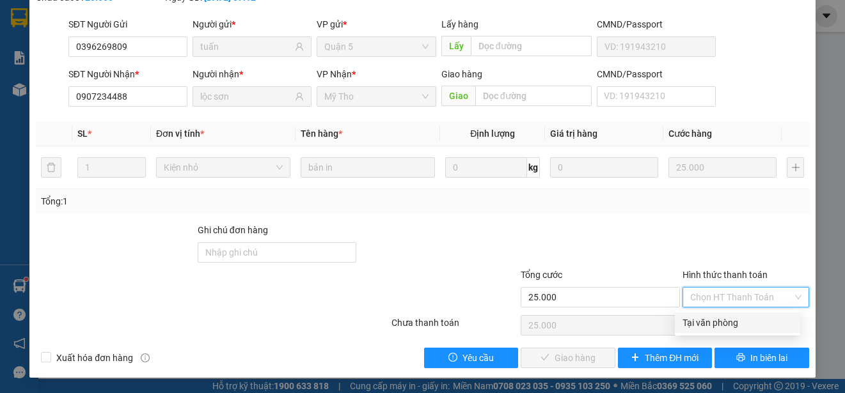
click at [735, 315] on div "Tại văn phòng" at bounding box center [737, 323] width 125 height 20
type input "0"
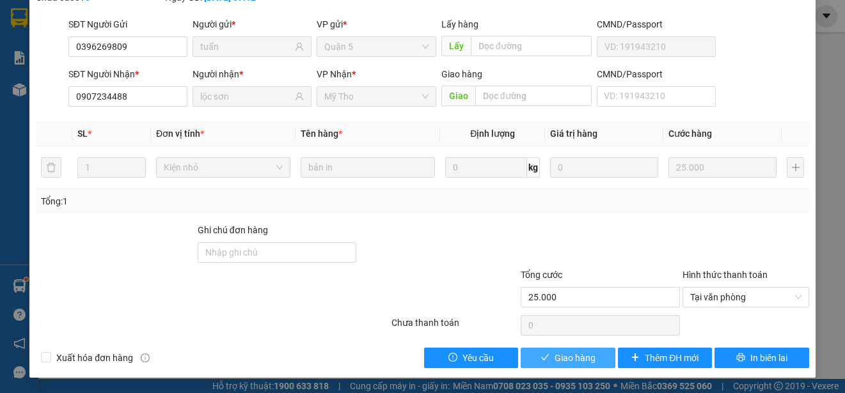
click at [554, 357] on span "Giao hàng" at bounding box center [574, 358] width 41 height 14
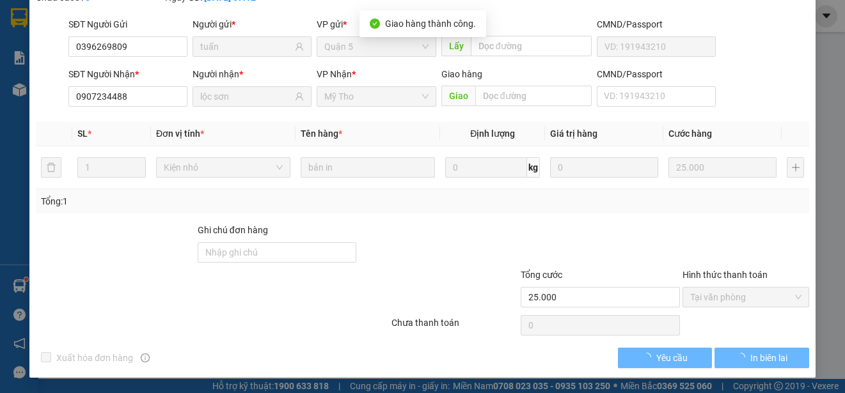
scroll to position [111, 0]
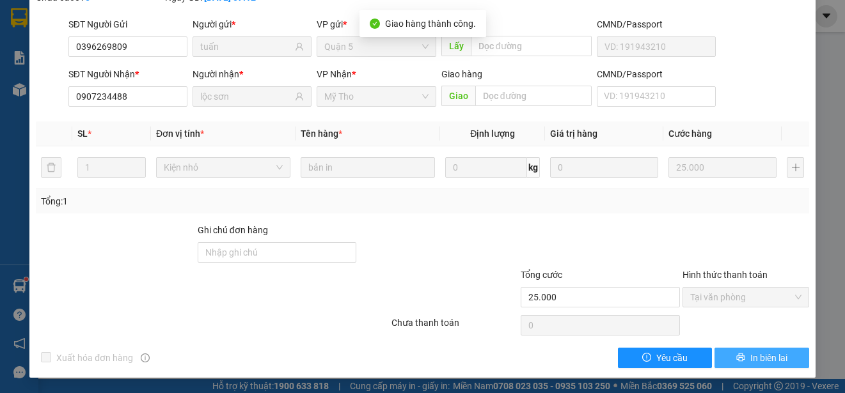
click at [750, 354] on span "In biên lai" at bounding box center [768, 358] width 37 height 14
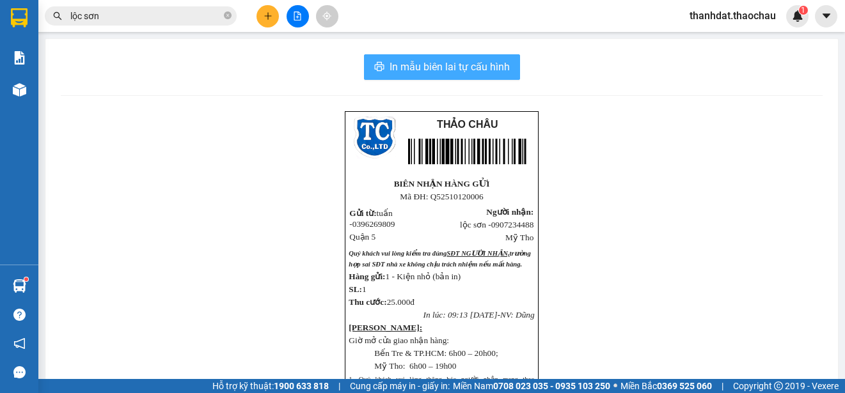
click at [455, 67] on span "In mẫu biên lai tự cấu hình" at bounding box center [449, 67] width 120 height 16
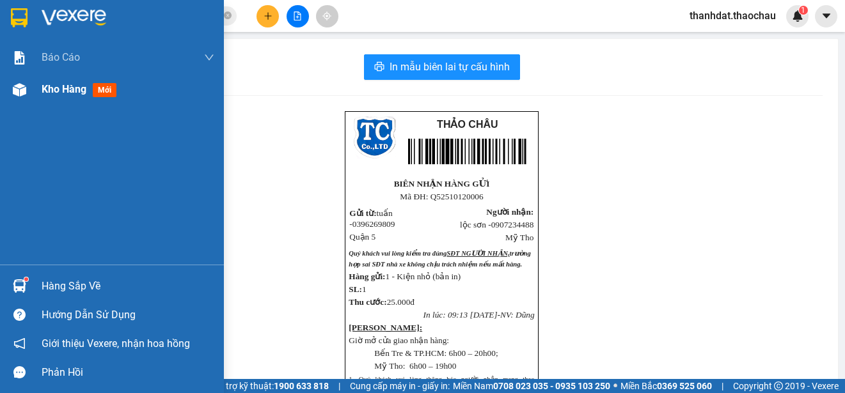
click at [47, 86] on span "Kho hàng" at bounding box center [64, 89] width 45 height 12
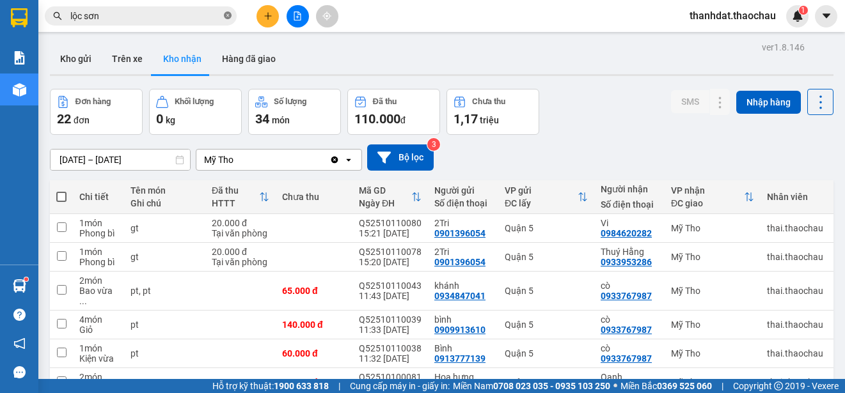
click at [224, 14] on icon "close-circle" at bounding box center [228, 16] width 8 height 8
click at [83, 51] on button "Kho gửi" at bounding box center [76, 58] width 52 height 31
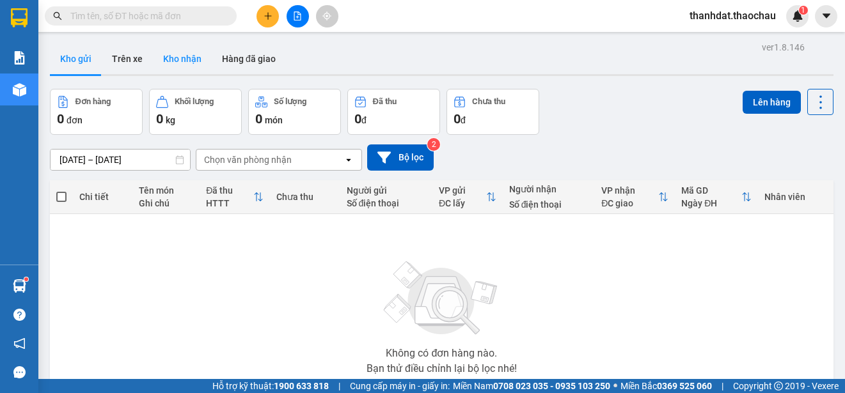
click at [166, 52] on button "Kho nhận" at bounding box center [182, 58] width 59 height 31
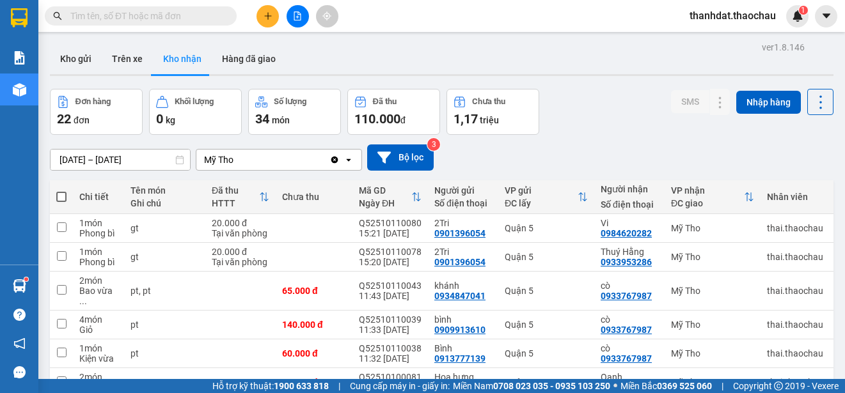
click at [150, 19] on input "text" at bounding box center [145, 16] width 151 height 14
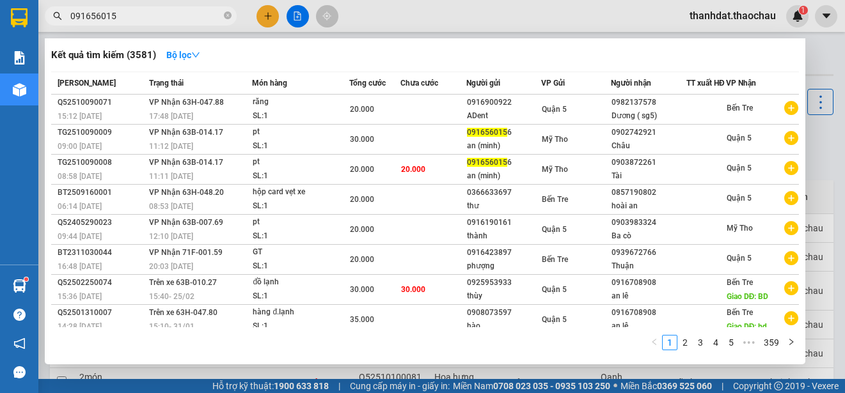
type input "0916560156"
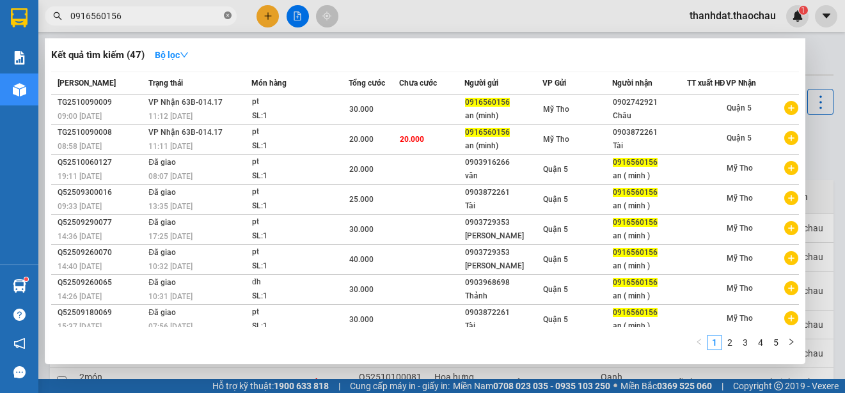
click at [226, 15] on icon "close-circle" at bounding box center [228, 16] width 8 height 8
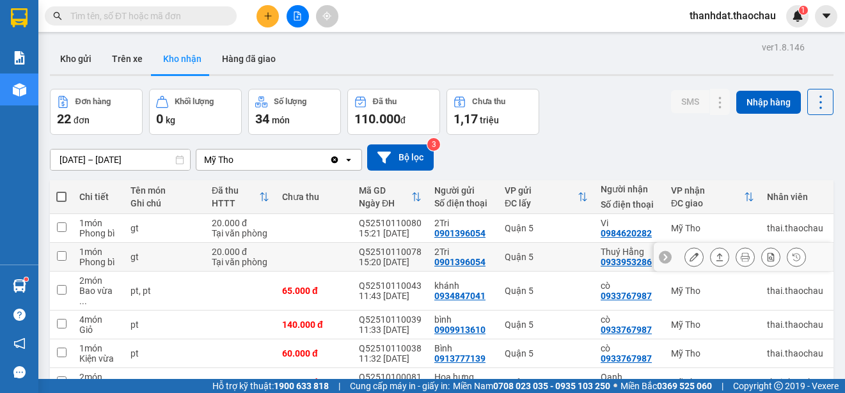
scroll to position [180, 0]
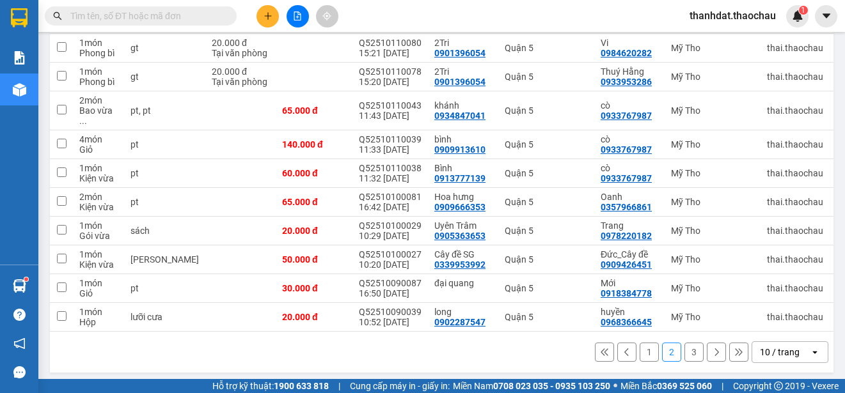
click at [639, 348] on button "1" at bounding box center [648, 352] width 19 height 19
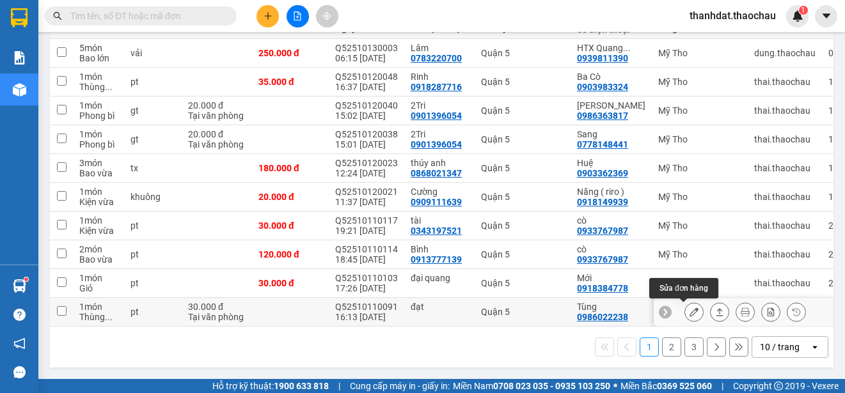
click at [689, 308] on icon at bounding box center [693, 312] width 9 height 9
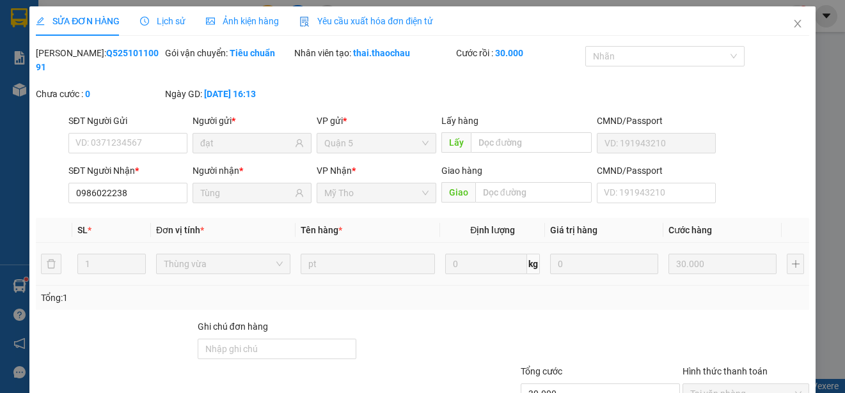
type input "đạt"
type input "0986022238"
type input "Tùng"
type input "30.000"
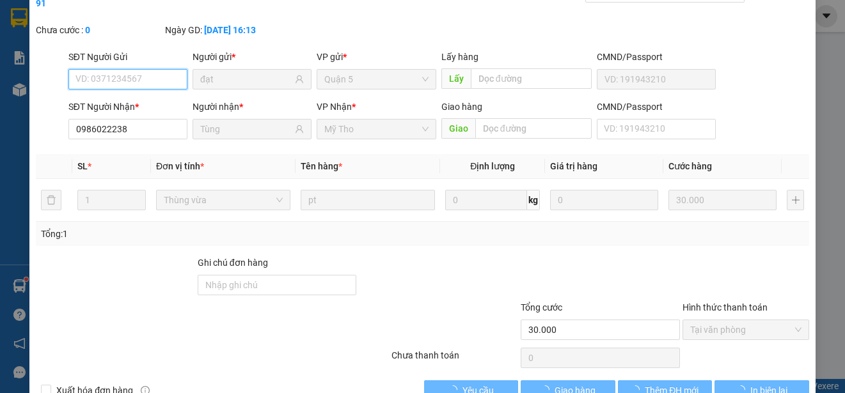
scroll to position [97, 0]
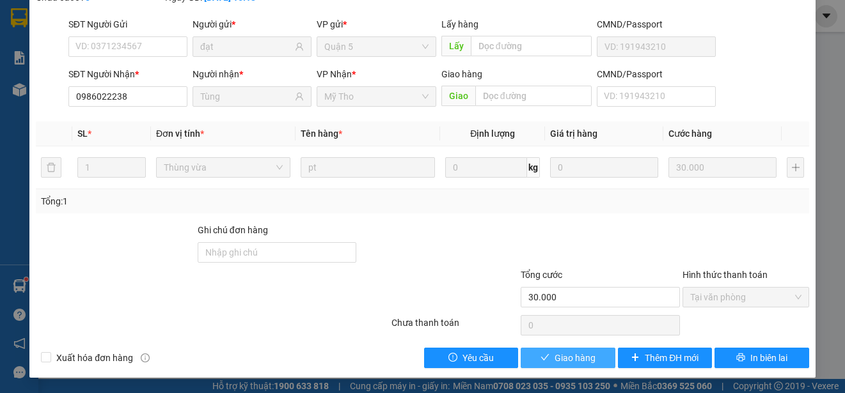
click at [597, 357] on button "Giao hàng" at bounding box center [567, 358] width 95 height 20
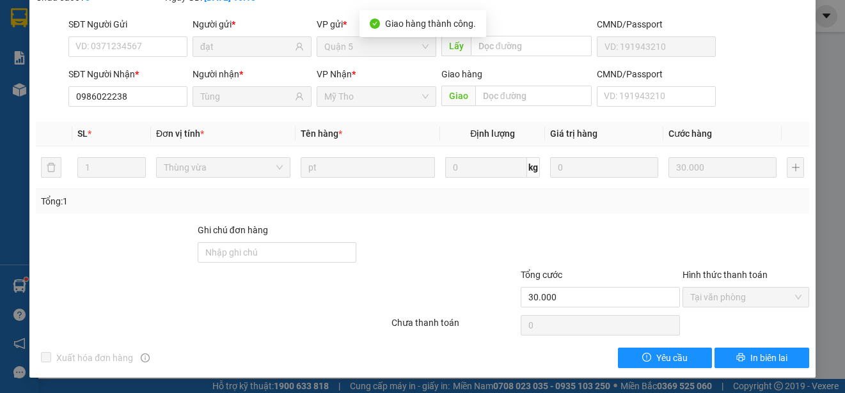
scroll to position [0, 0]
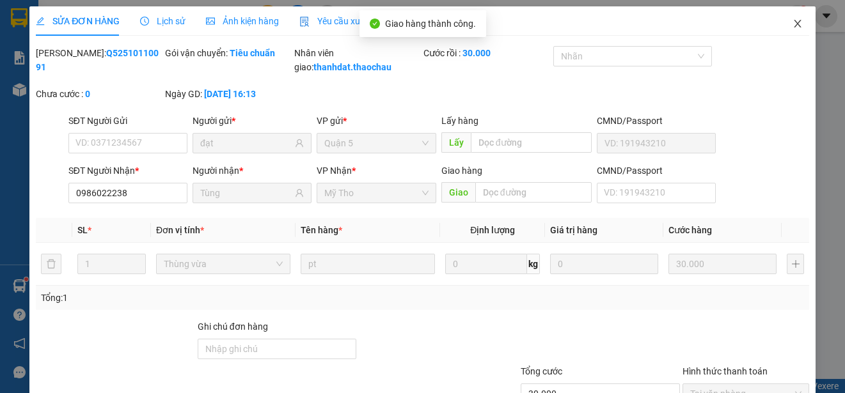
click at [792, 22] on icon "close" at bounding box center [797, 24] width 10 height 10
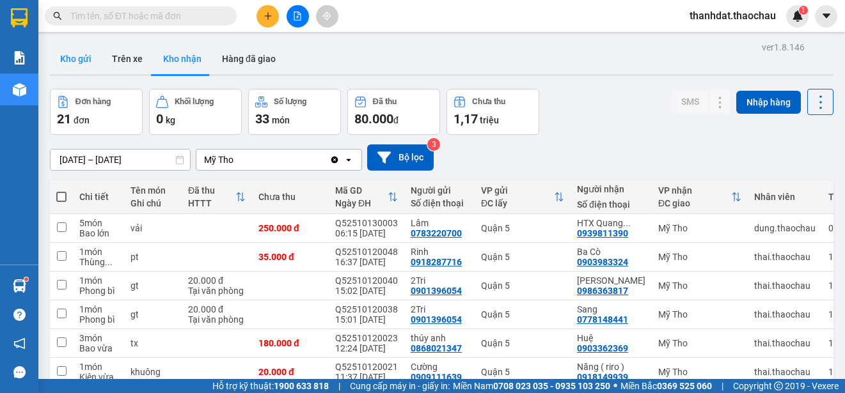
click at [79, 57] on button "Kho gửi" at bounding box center [76, 58] width 52 height 31
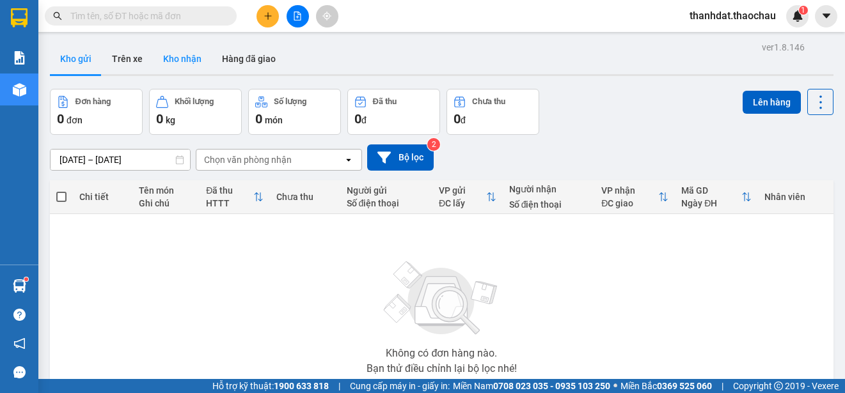
drag, startPoint x: 171, startPoint y: 58, endPoint x: 182, endPoint y: 62, distance: 11.5
click at [171, 58] on button "Kho nhận" at bounding box center [182, 58] width 59 height 31
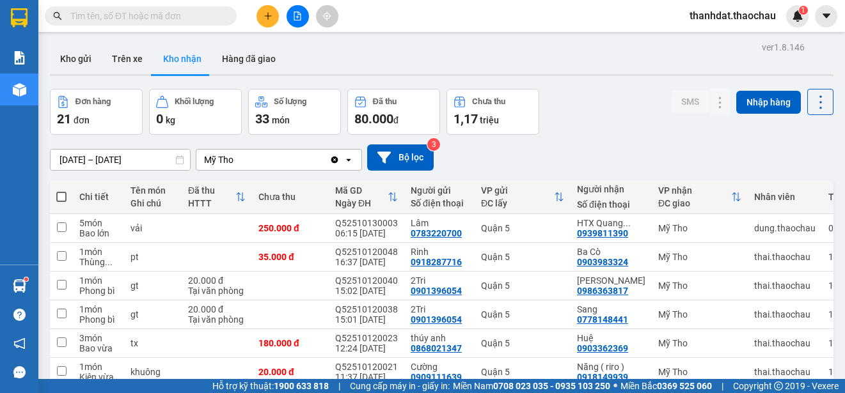
scroll to position [180, 0]
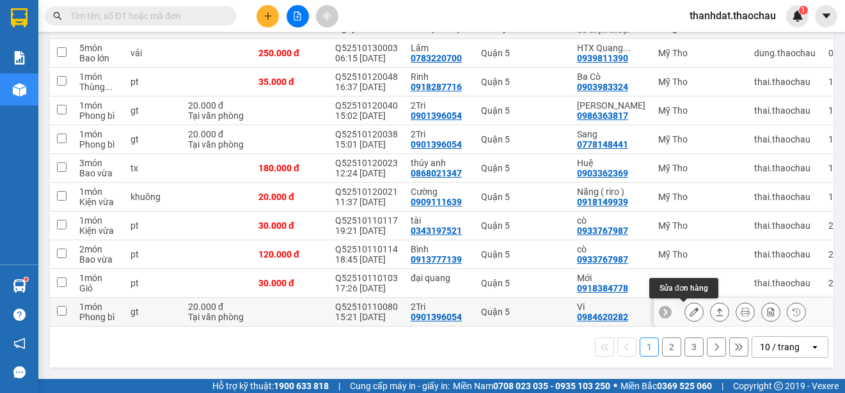
click at [689, 308] on icon at bounding box center [693, 312] width 9 height 9
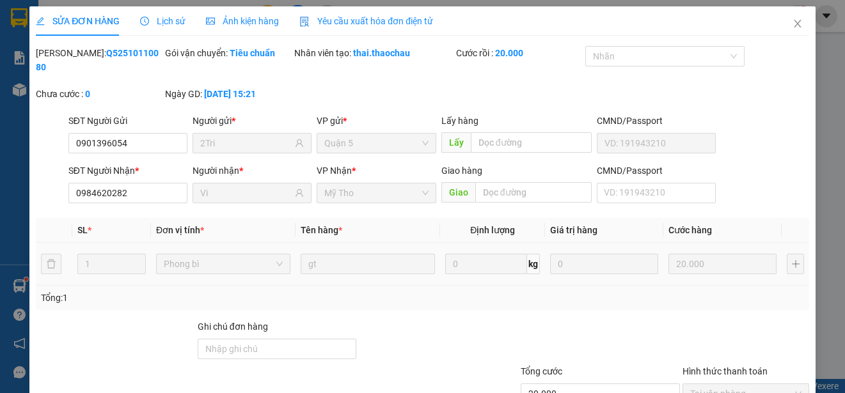
type input "0901396054"
type input "2Tri"
type input "0984620282"
type input "Vi"
type input "20.000"
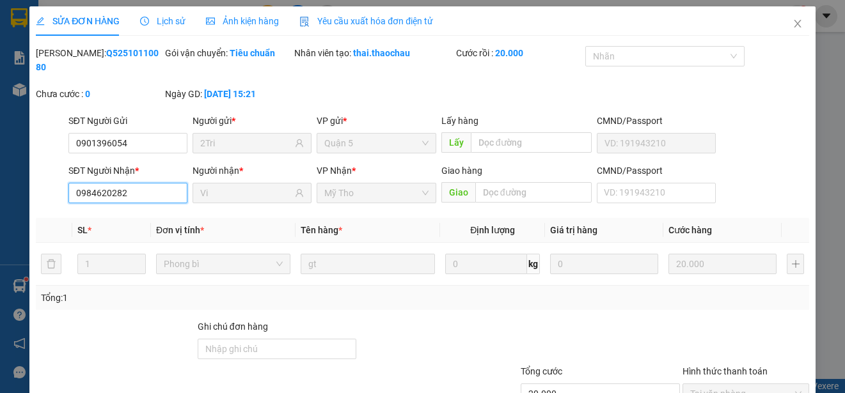
drag, startPoint x: 160, startPoint y: 193, endPoint x: 22, endPoint y: 193, distance: 138.1
click at [22, 193] on div "SỬA ĐƠN HÀNG Lịch sử Ảnh kiện hàng Yêu cầu xuất hóa đơn điện tử Total Paid Fee …" at bounding box center [422, 196] width 845 height 393
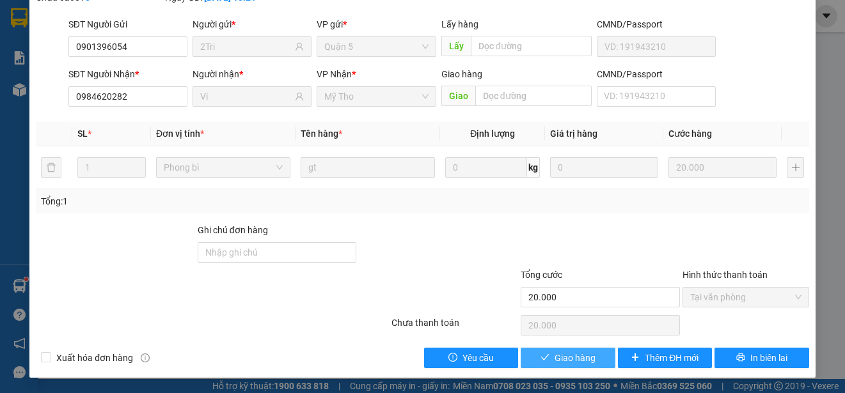
click at [554, 354] on span "Giao hàng" at bounding box center [574, 358] width 41 height 14
type input "0"
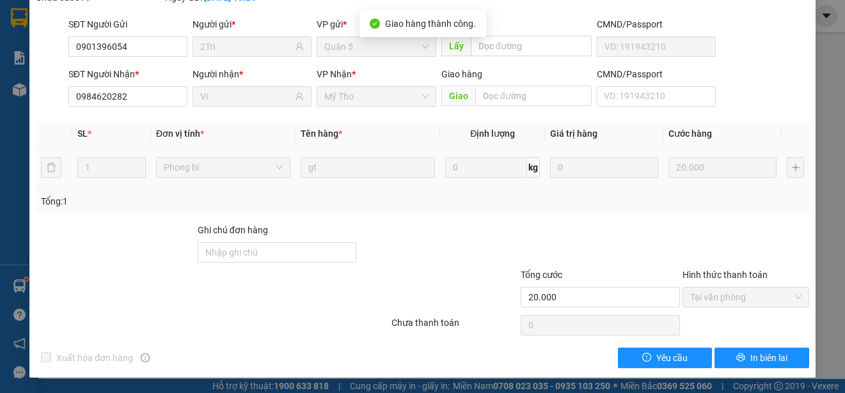
scroll to position [0, 0]
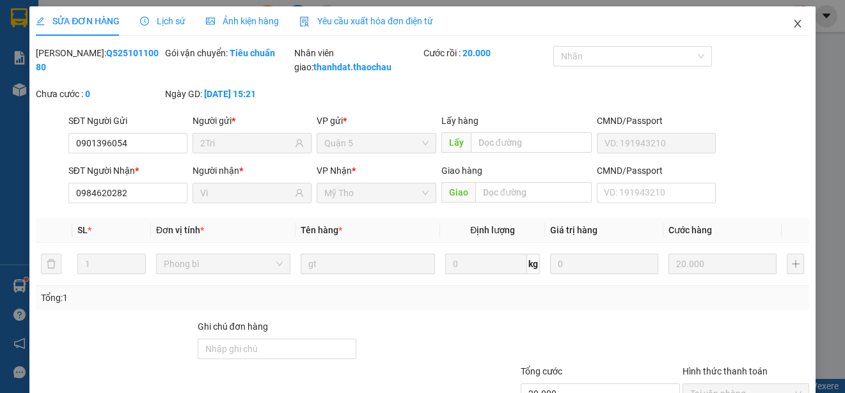
click at [792, 22] on icon "close" at bounding box center [797, 24] width 10 height 10
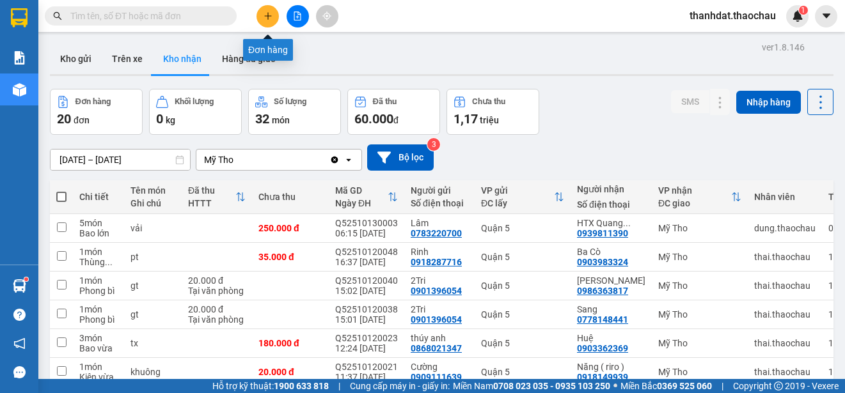
click at [270, 19] on icon "plus" at bounding box center [267, 16] width 9 height 9
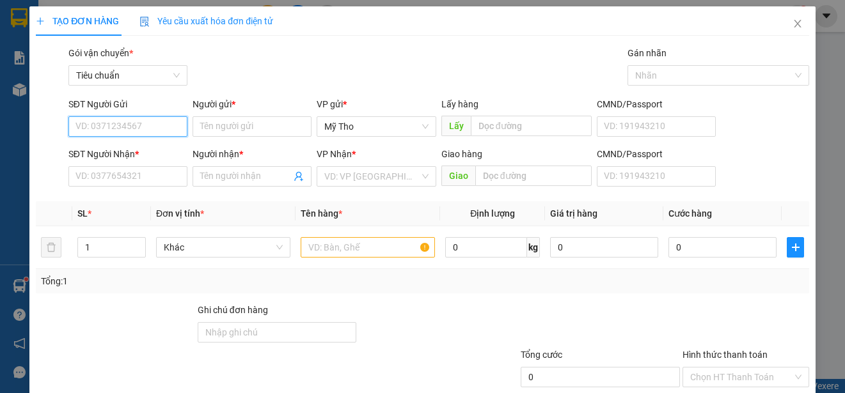
paste input "0984620282"
type input "0984620282"
click at [135, 146] on div "0984620282 - Vi" at bounding box center [126, 152] width 102 height 14
type input "Vi"
type input "0984620282"
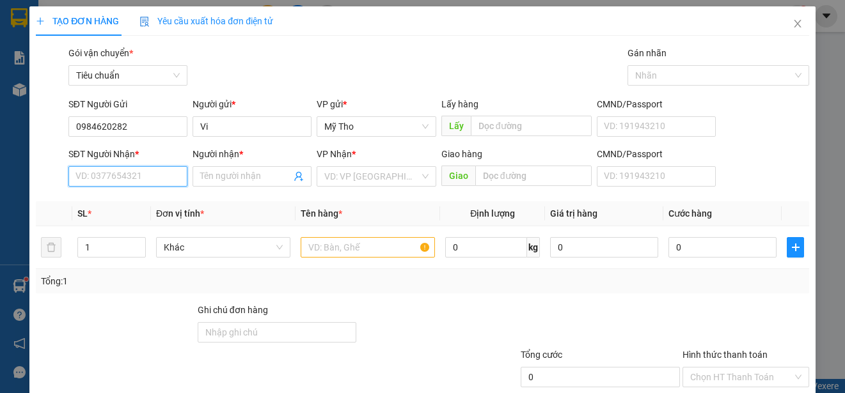
click at [145, 176] on input "SĐT Người Nhận *" at bounding box center [127, 176] width 119 height 20
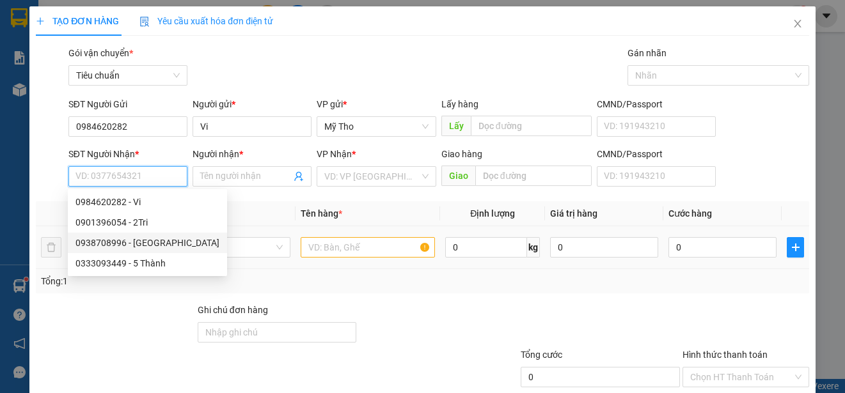
click at [141, 241] on div "0938708996 - Đức" at bounding box center [147, 243] width 144 height 14
type input "0938708996"
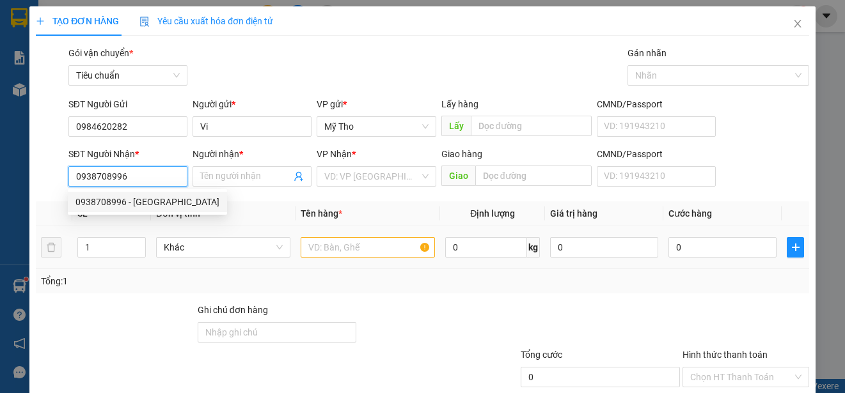
type input "Đức"
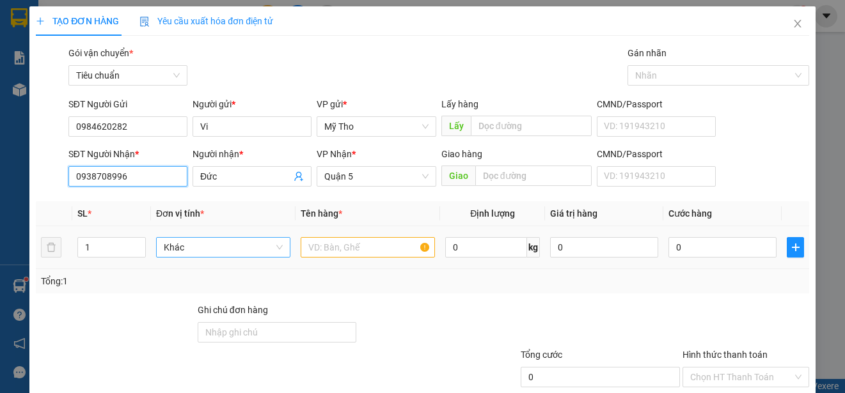
click at [201, 246] on span "Khác" at bounding box center [223, 247] width 119 height 19
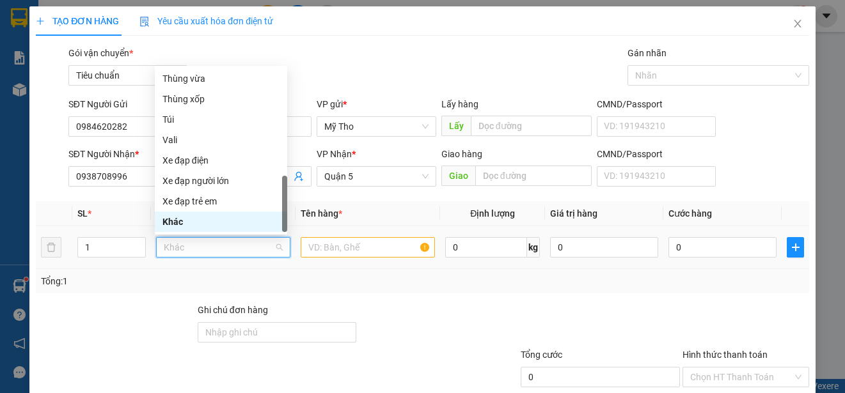
type input "p"
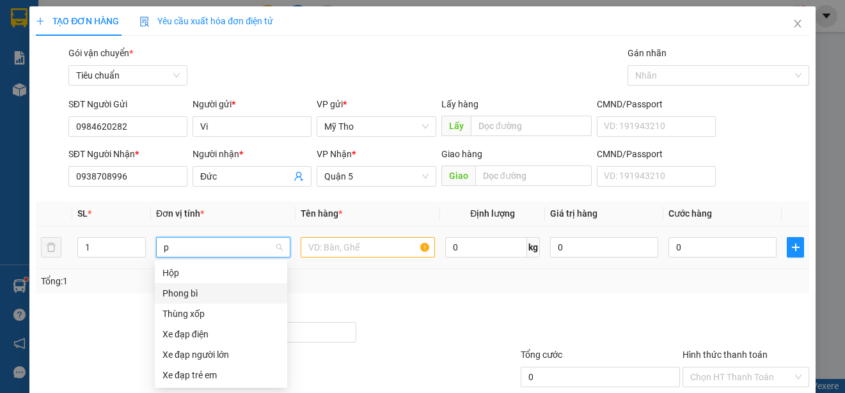
click at [180, 291] on div "Phong bì" at bounding box center [220, 293] width 117 height 14
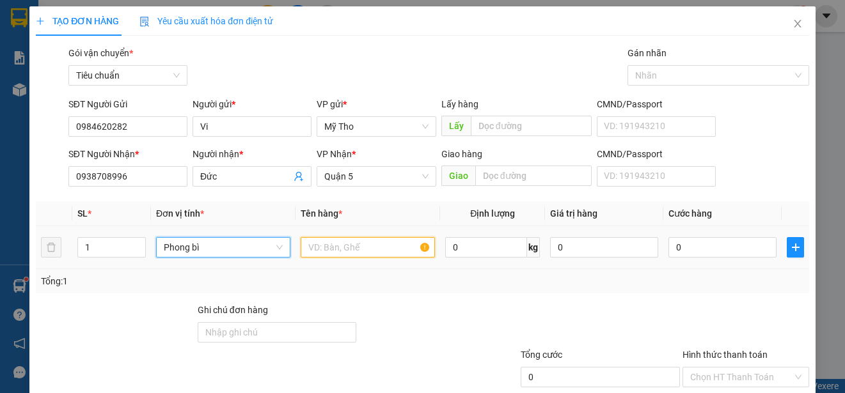
click at [310, 256] on input "text" at bounding box center [368, 247] width 134 height 20
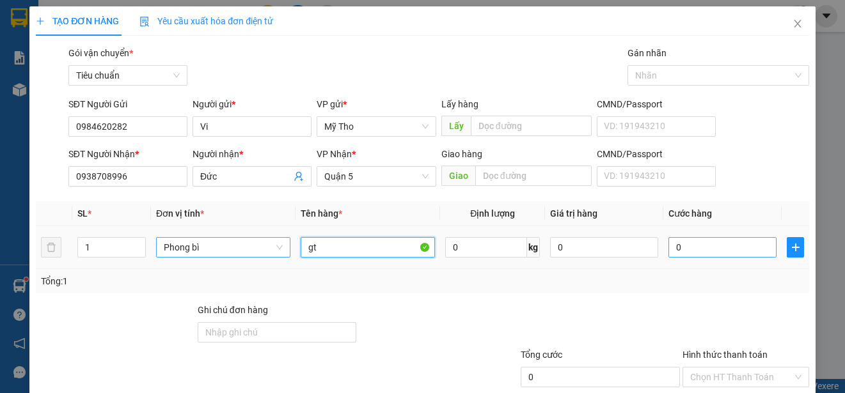
type input "gt"
click at [683, 246] on input "0" at bounding box center [722, 247] width 108 height 20
type input "2"
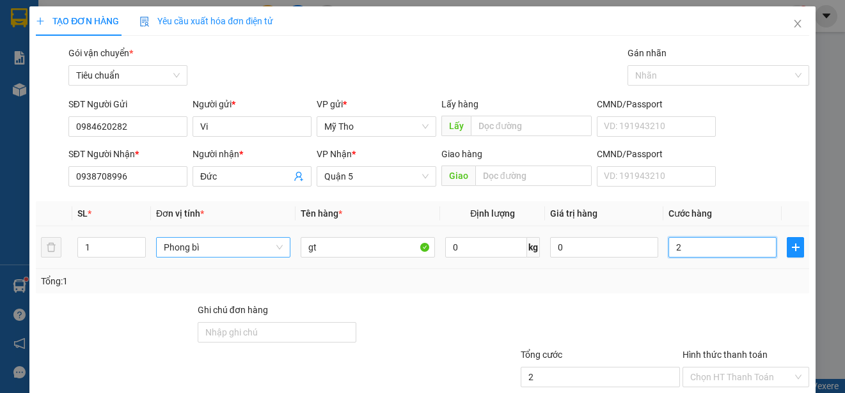
type input "20"
type input "200"
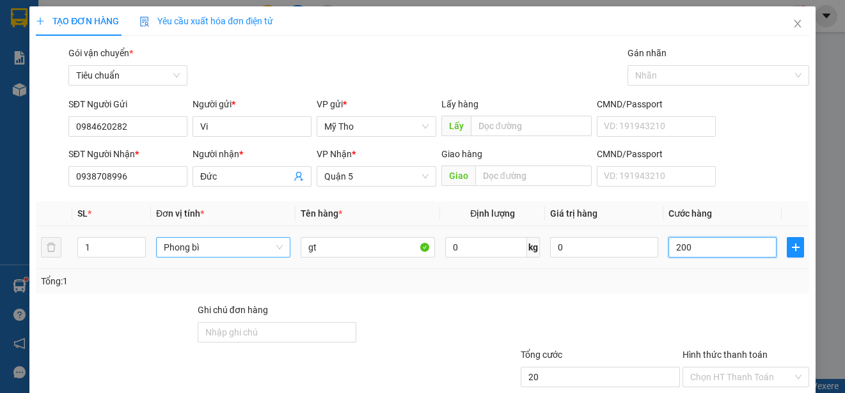
type input "200"
type input "2.000"
type input "20.000"
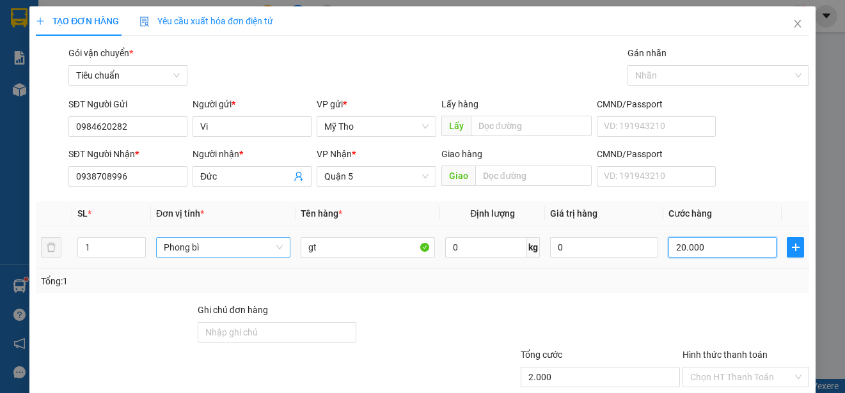
type input "20.000"
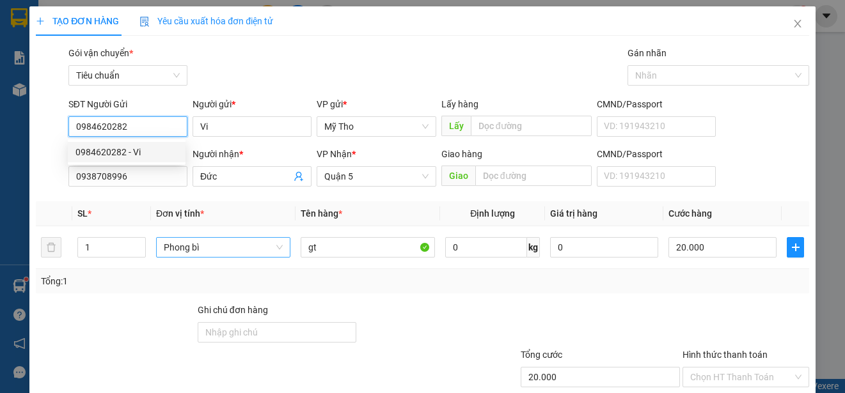
drag, startPoint x: 147, startPoint y: 129, endPoint x: 54, endPoint y: 127, distance: 92.7
click at [54, 127] on div "SĐT Người Gửi 0984620282 Người gửi * Vi VP gửi * Mỹ Tho Lấy hàng Lấy CMND/Passp…" at bounding box center [423, 119] width 776 height 45
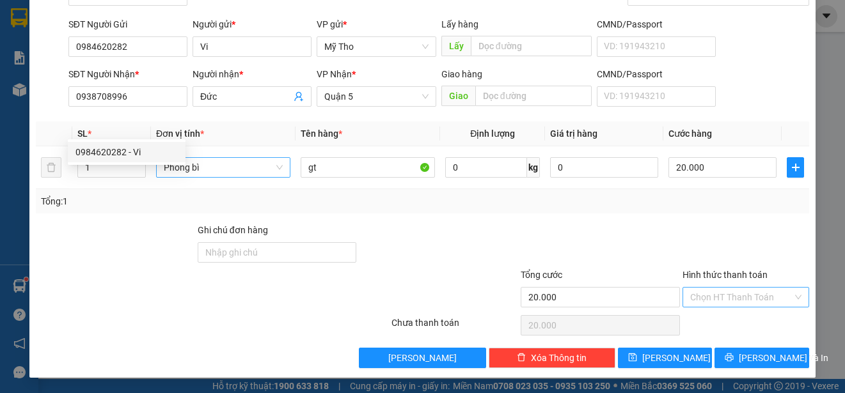
click at [705, 296] on input "Hình thức thanh toán" at bounding box center [741, 297] width 102 height 19
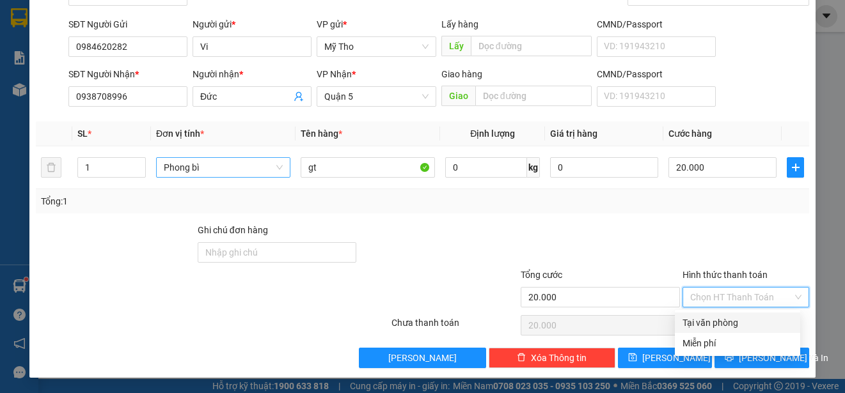
click at [702, 319] on div "Tại văn phòng" at bounding box center [737, 323] width 110 height 14
type input "0"
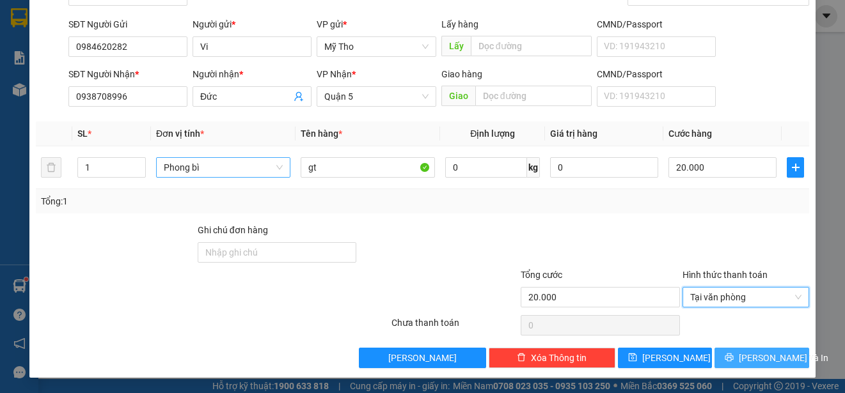
click at [754, 356] on span "[PERSON_NAME] và In" at bounding box center [784, 358] width 90 height 14
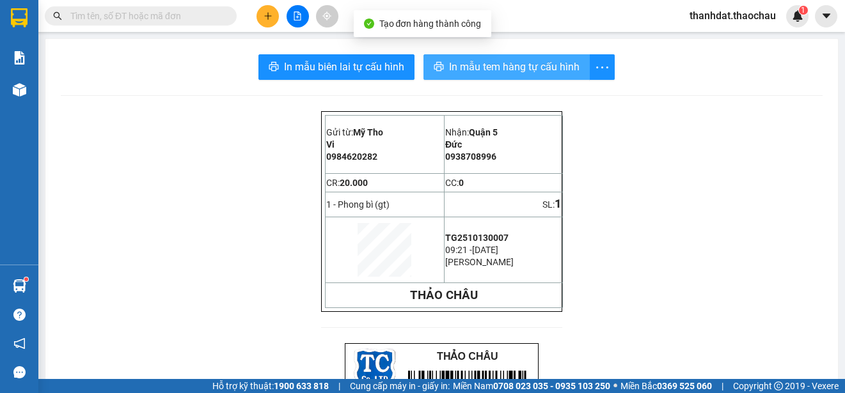
click at [474, 66] on span "In mẫu tem hàng tự cấu hình" at bounding box center [514, 67] width 130 height 16
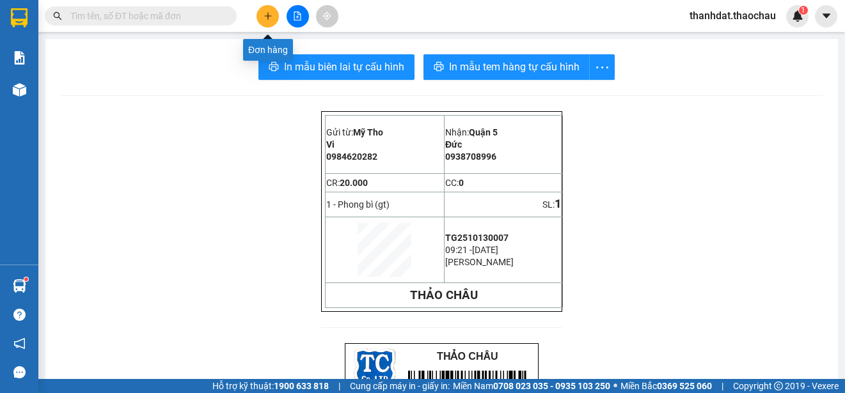
click at [269, 20] on icon "plus" at bounding box center [267, 16] width 9 height 9
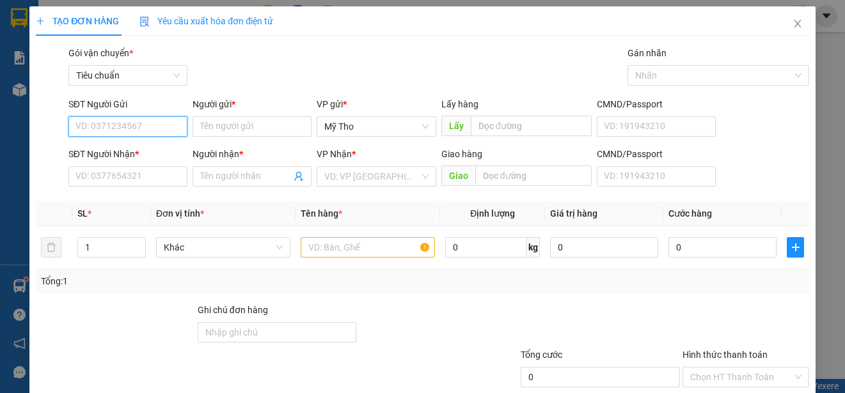
paste input "0984620282"
type input "0984620282"
click at [136, 151] on div "0984620282 - Vi" at bounding box center [126, 152] width 102 height 14
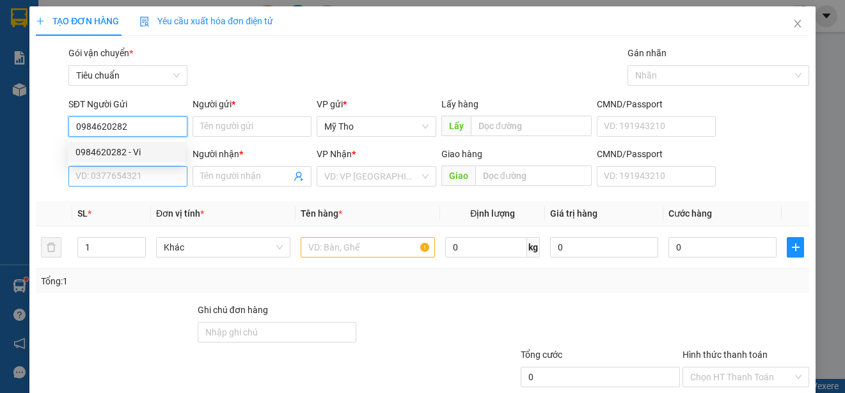
type input "Vi"
type input "0984620282"
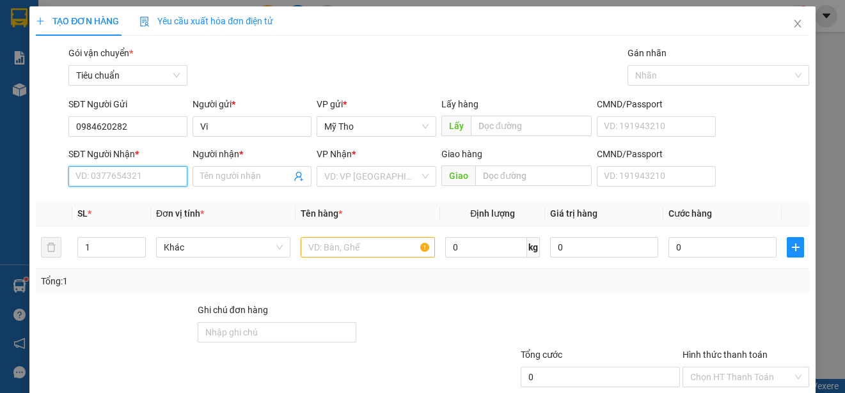
click at [136, 176] on input "SĐT Người Nhận *" at bounding box center [127, 176] width 119 height 20
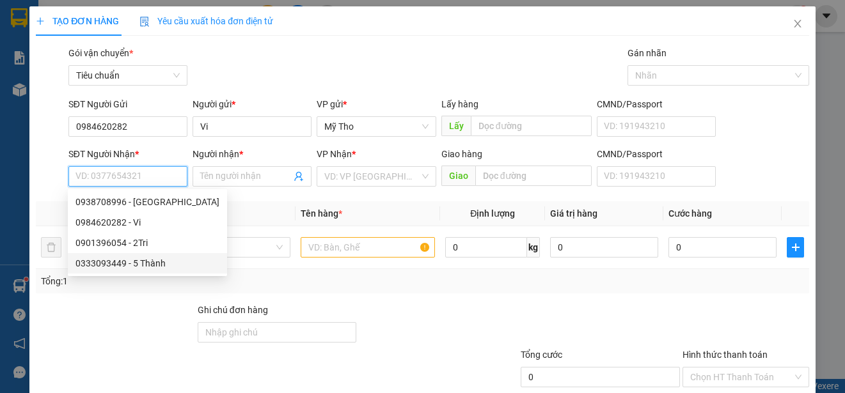
click at [145, 258] on div "0333093449 - 5 Thành" at bounding box center [147, 263] width 144 height 14
type input "0333093449"
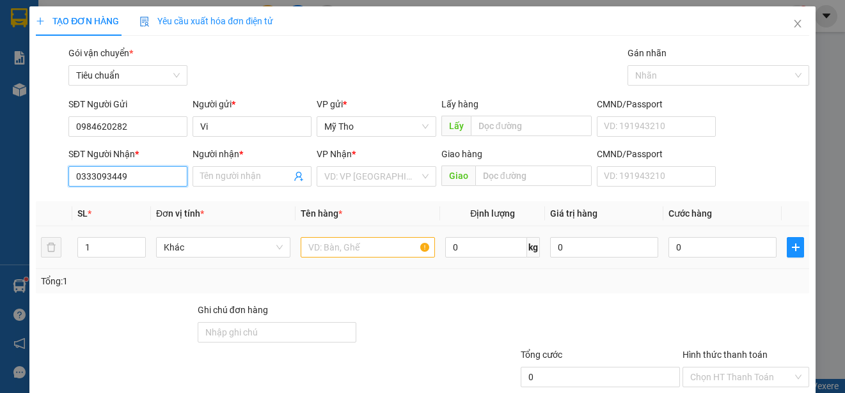
type input "5 Thành"
click at [132, 182] on input "0333093449" at bounding box center [127, 176] width 119 height 20
click at [146, 203] on div "0333093449 - 5 Thành" at bounding box center [126, 202] width 102 height 14
click at [219, 250] on span "Khác" at bounding box center [223, 247] width 119 height 19
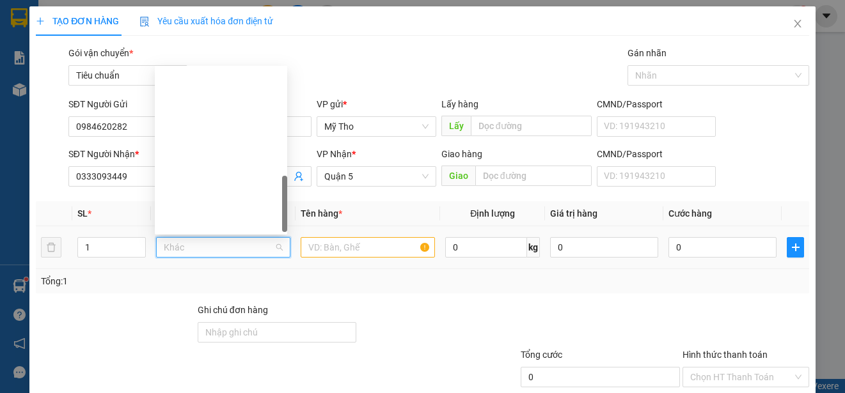
scroll to position [399, 0]
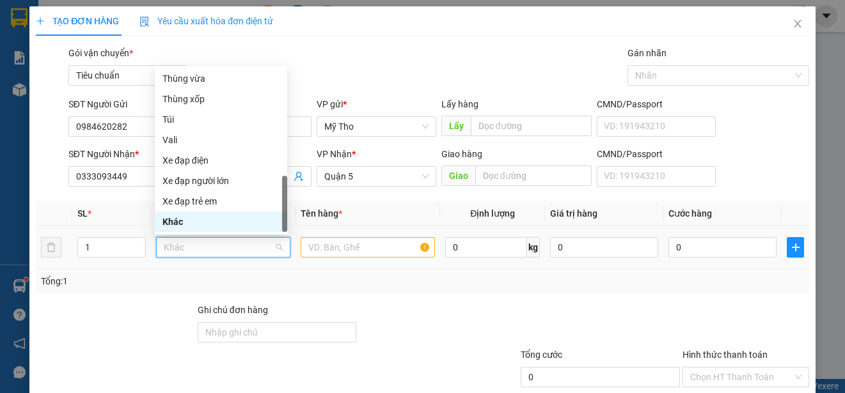
type input "p"
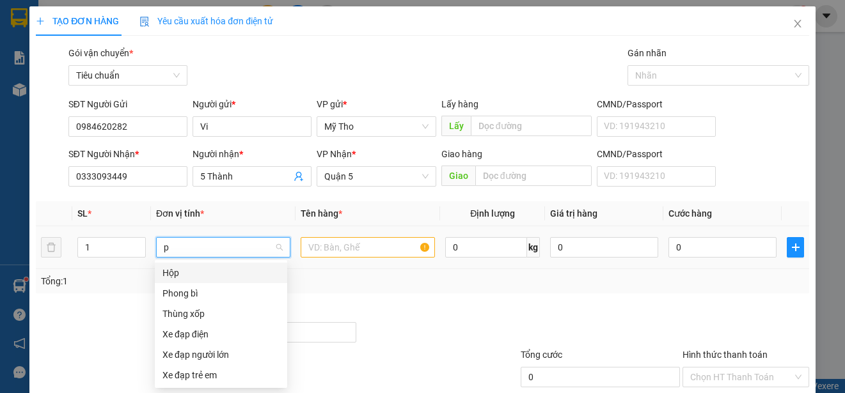
scroll to position [0, 0]
click at [199, 293] on div "Phong bì" at bounding box center [220, 293] width 117 height 14
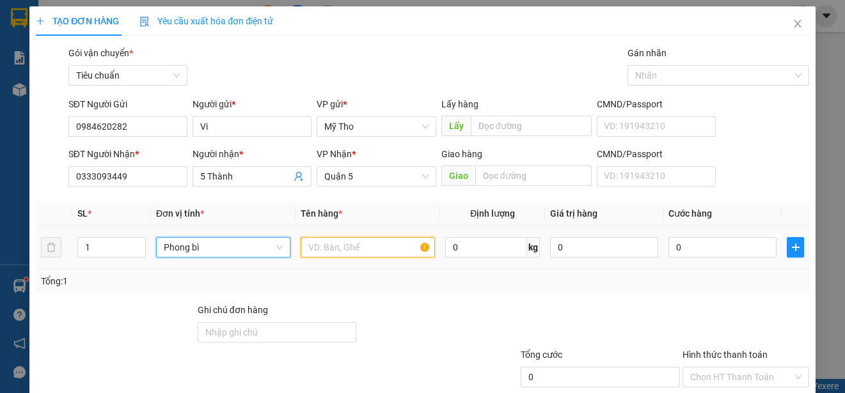
click at [374, 249] on input "text" at bounding box center [368, 247] width 134 height 20
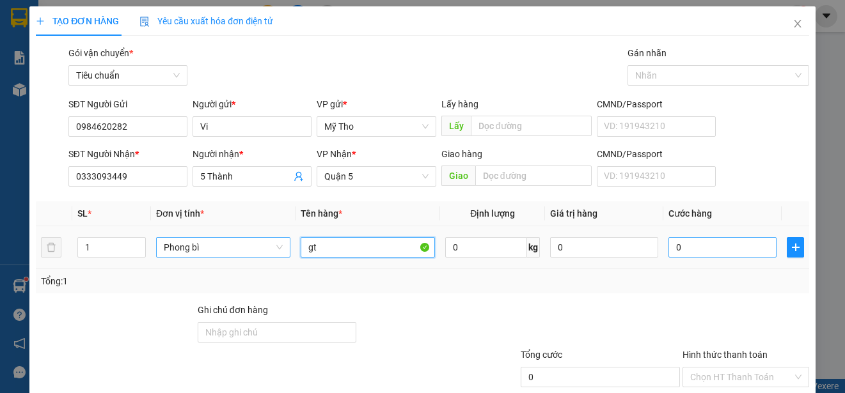
type input "gt"
click at [672, 248] on input "0" at bounding box center [722, 247] width 108 height 20
type input "2"
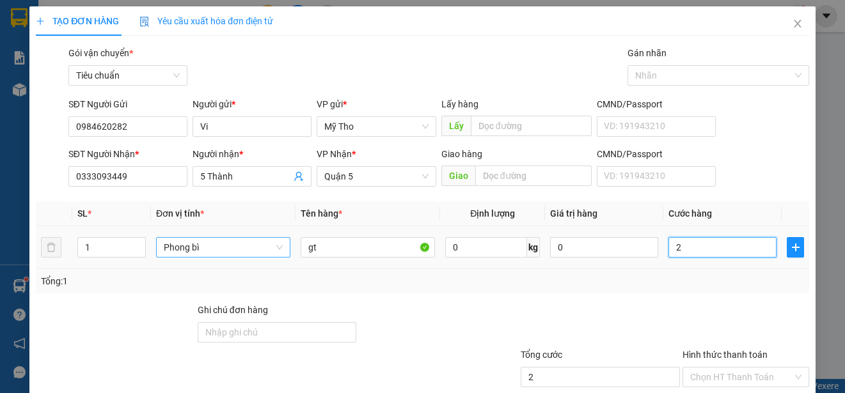
type input "20"
type input "200"
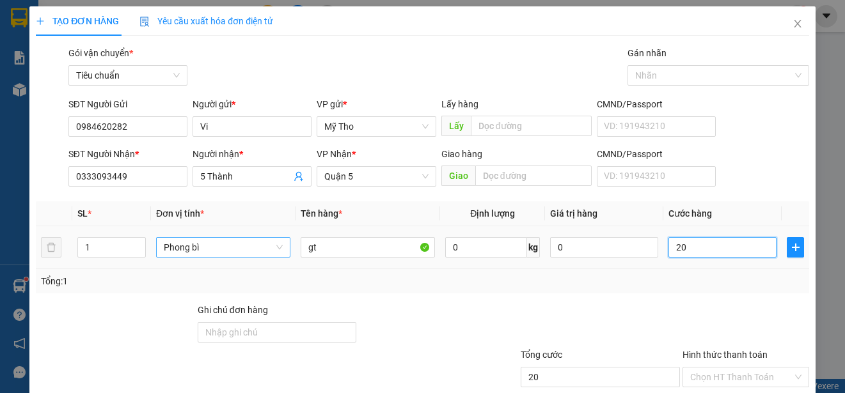
type input "200"
type input "2.000"
type input "20.000"
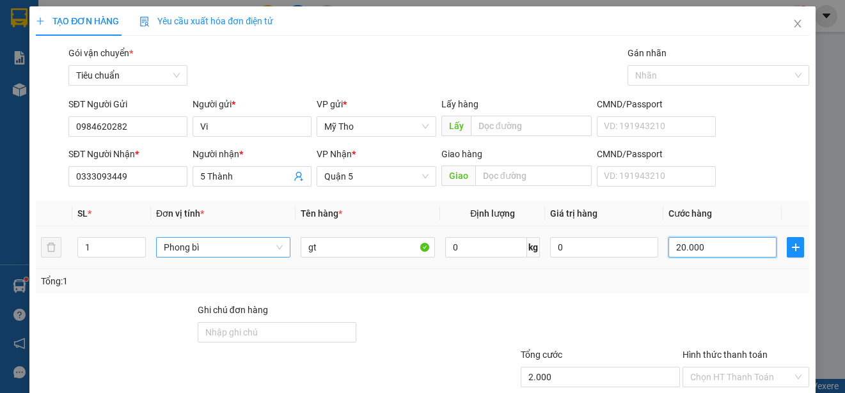
type input "20.000"
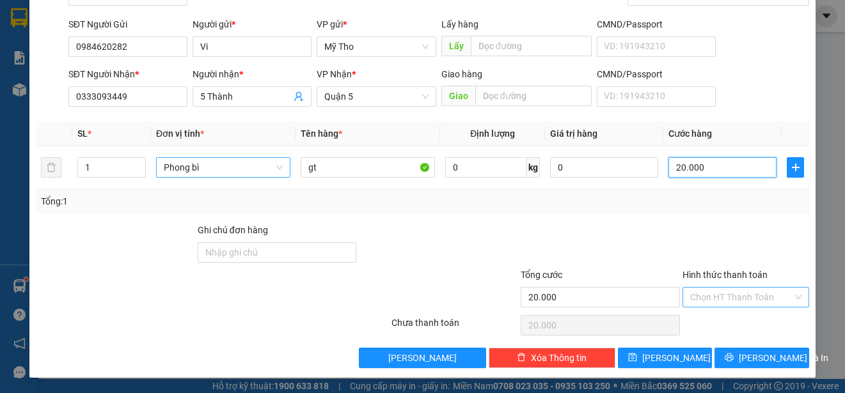
type input "20.000"
click at [721, 295] on input "Hình thức thanh toán" at bounding box center [741, 297] width 102 height 19
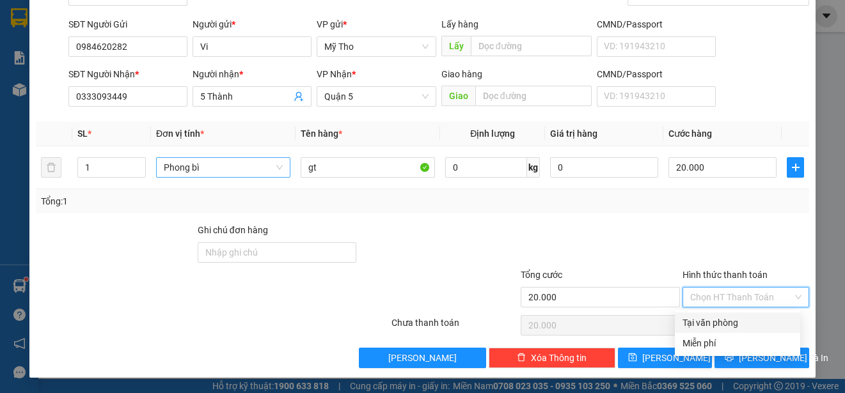
click at [724, 317] on div "Tại văn phòng" at bounding box center [737, 323] width 110 height 14
type input "0"
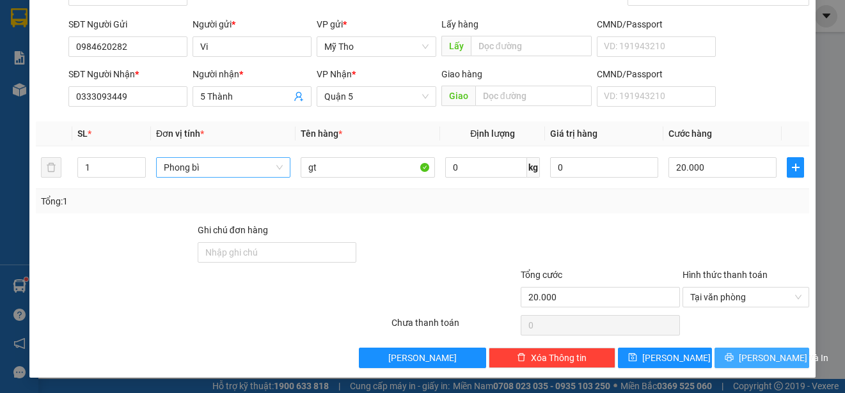
drag, startPoint x: 746, startPoint y: 352, endPoint x: 665, endPoint y: 283, distance: 107.0
click at [746, 352] on span "[PERSON_NAME] và In" at bounding box center [784, 358] width 90 height 14
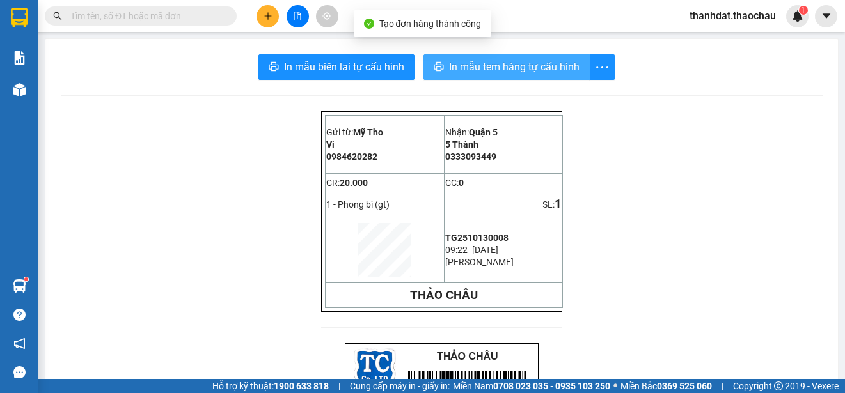
click at [501, 66] on span "In mẫu tem hàng tự cấu hình" at bounding box center [514, 67] width 130 height 16
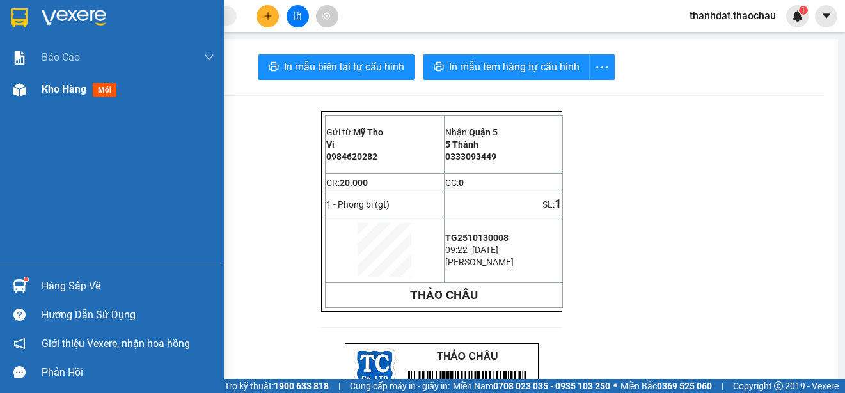
click at [58, 88] on span "Kho hàng" at bounding box center [64, 89] width 45 height 12
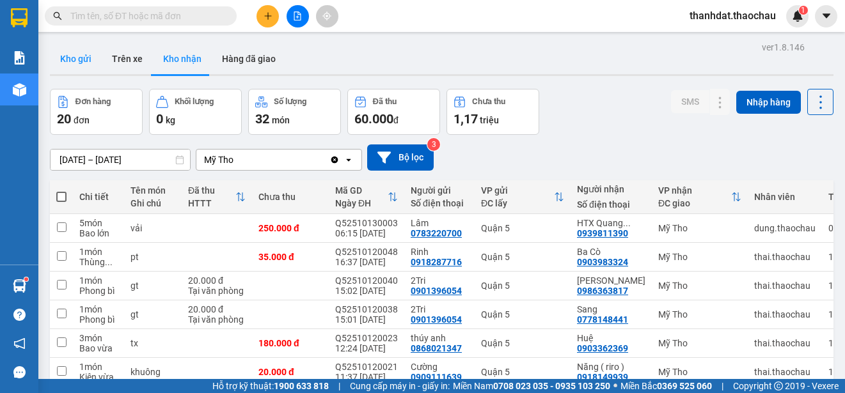
click at [83, 57] on button "Kho gửi" at bounding box center [76, 58] width 52 height 31
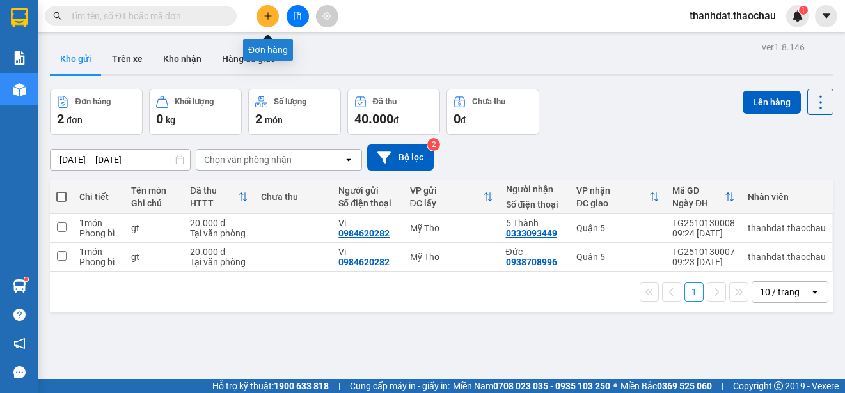
click at [263, 17] on icon "plus" at bounding box center [267, 16] width 9 height 9
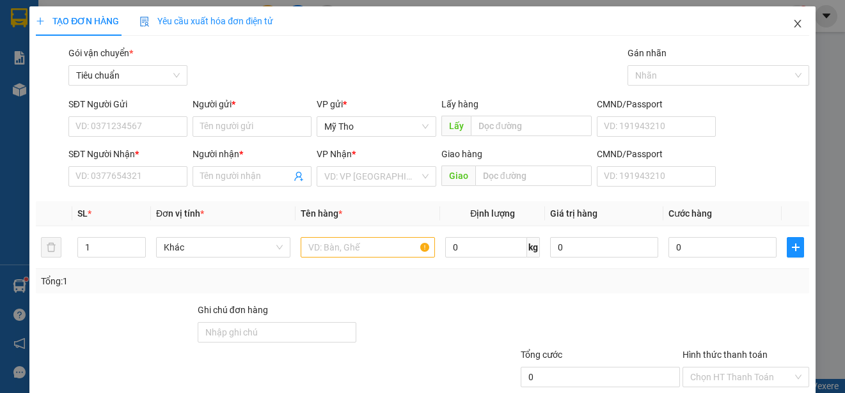
click at [792, 24] on icon "close" at bounding box center [797, 24] width 10 height 10
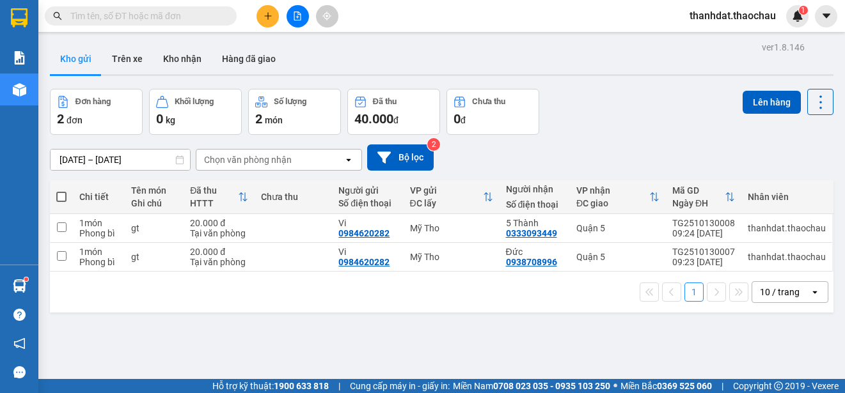
click at [138, 19] on input "text" at bounding box center [145, 16] width 151 height 14
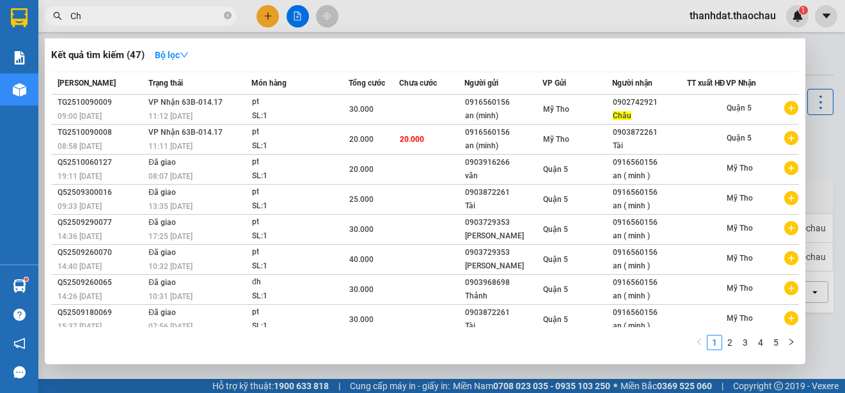
paste input "âu"
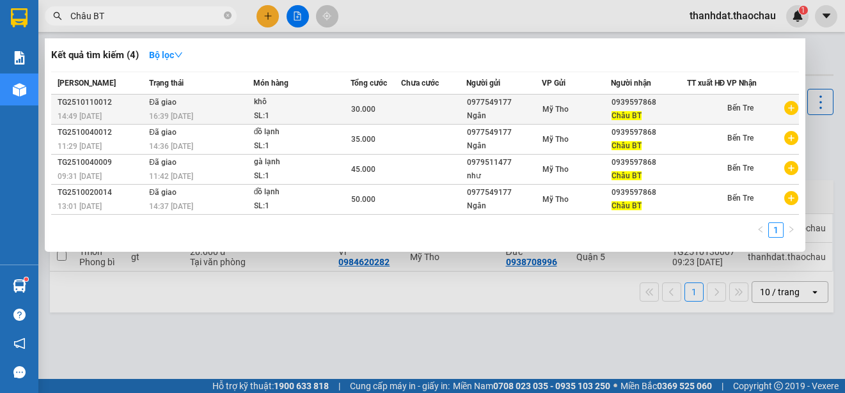
type input "Châu BT"
click at [646, 109] on div "0939597868" at bounding box center [648, 102] width 74 height 13
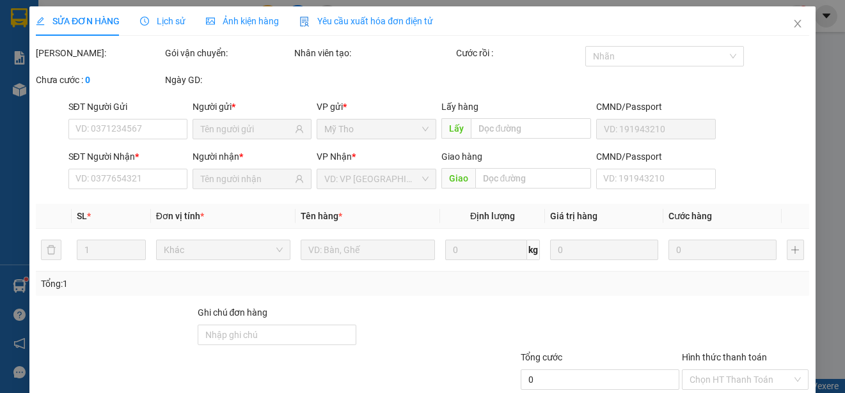
type input "0977549177"
type input "0939597868"
type input "30.000"
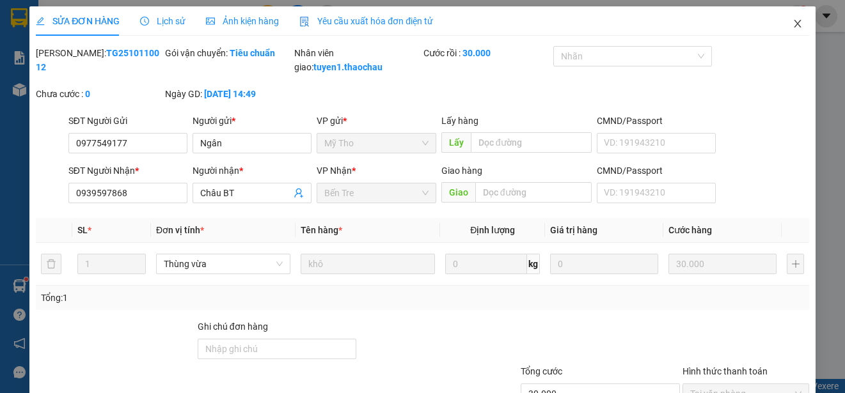
click at [792, 22] on icon "close" at bounding box center [797, 24] width 10 height 10
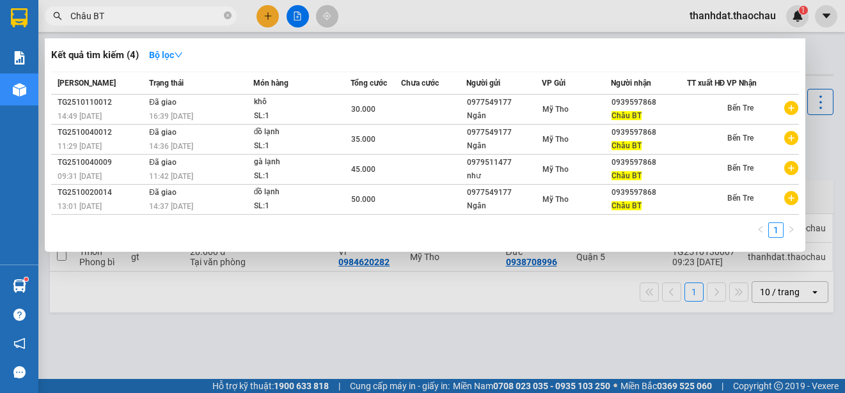
click at [113, 13] on input "Châu BT" at bounding box center [145, 16] width 151 height 14
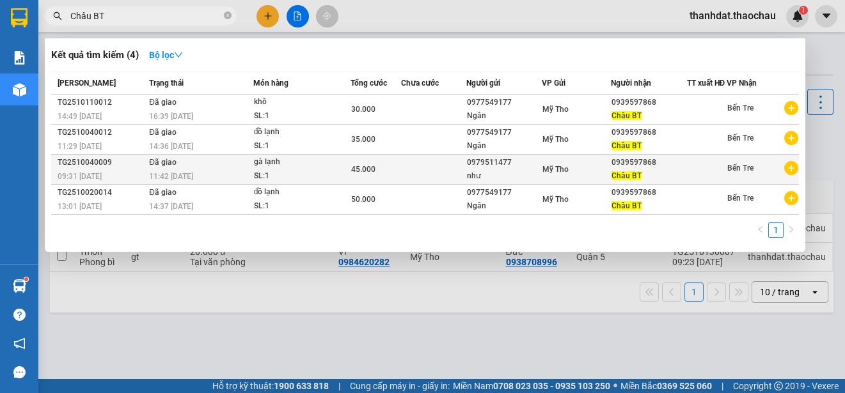
click at [626, 169] on div "0939597868" at bounding box center [648, 162] width 74 height 13
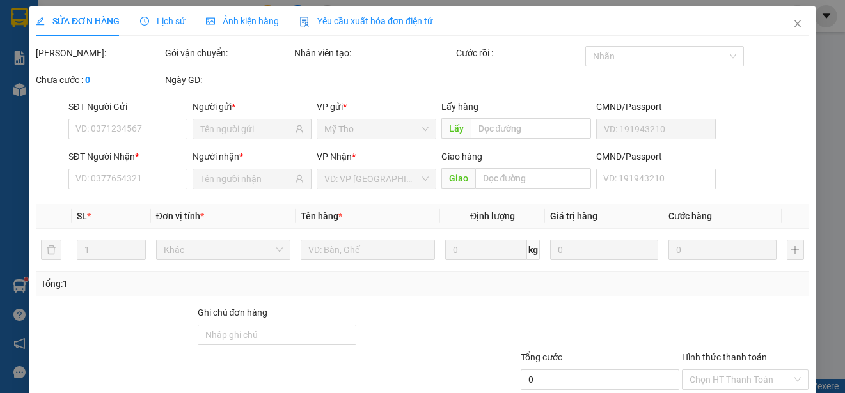
type input "0979511477"
type input "0939597868"
type input "45.000"
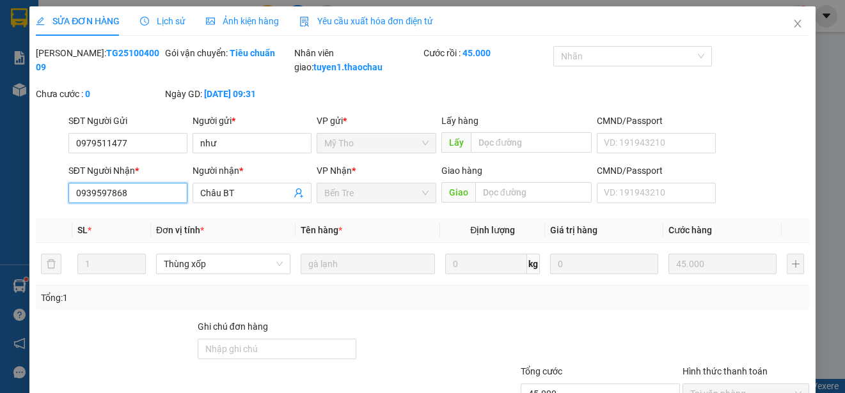
drag, startPoint x: 136, startPoint y: 204, endPoint x: 55, endPoint y: 212, distance: 81.0
click at [55, 208] on div "SĐT Người Nhận * 0939597868 0939597868 Người nhận * Châu BT VP Nhận * Bến Tre G…" at bounding box center [423, 186] width 776 height 45
click at [793, 22] on icon "close" at bounding box center [796, 24] width 7 height 8
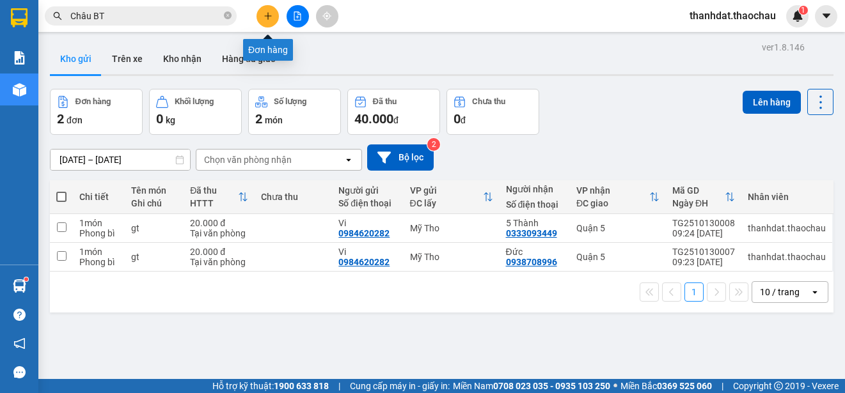
click at [262, 18] on button at bounding box center [267, 16] width 22 height 22
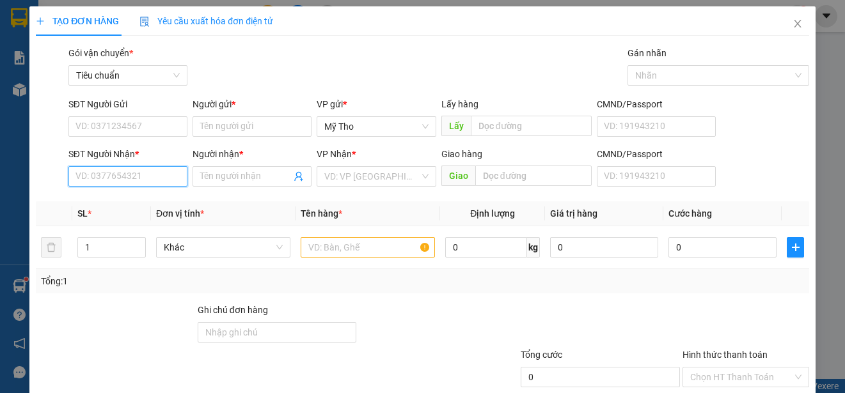
paste input "0939597868"
type input "0939597868"
drag, startPoint x: 139, startPoint y: 196, endPoint x: 139, endPoint y: 205, distance: 9.0
click at [140, 199] on div "0939597868 - Châu BT" at bounding box center [126, 202] width 102 height 14
type input "Châu BT"
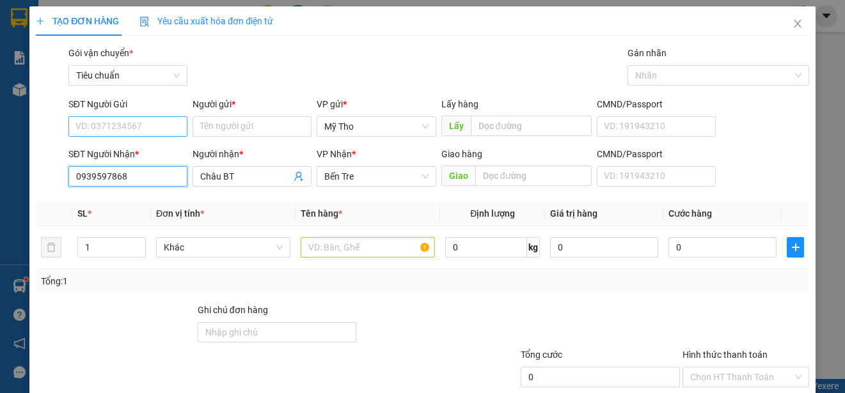
type input "0939597868"
click at [127, 121] on input "SĐT Người Gửi" at bounding box center [127, 126] width 119 height 20
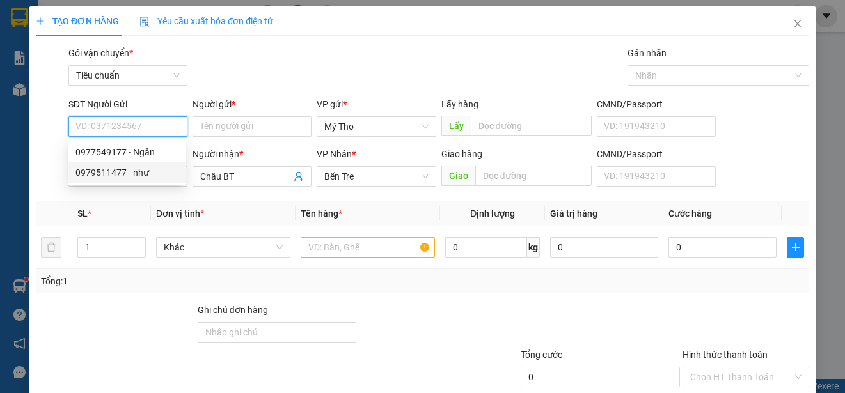
click at [131, 168] on div "0979511477 - như" at bounding box center [126, 173] width 102 height 14
type input "0979511477"
type input "như"
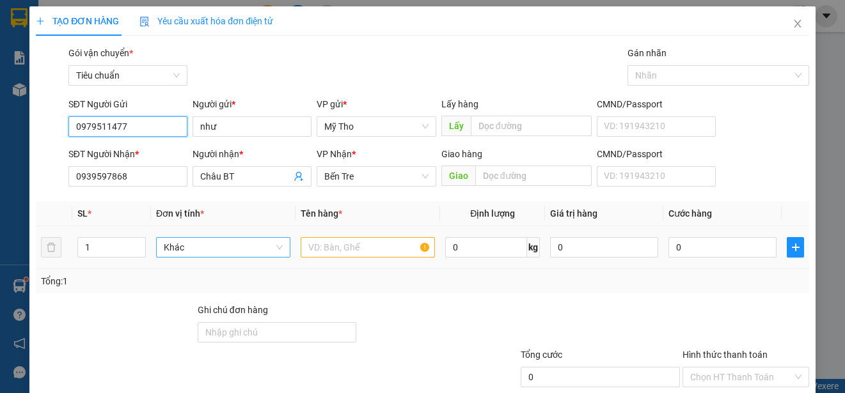
click at [191, 249] on span "Khác" at bounding box center [223, 247] width 119 height 19
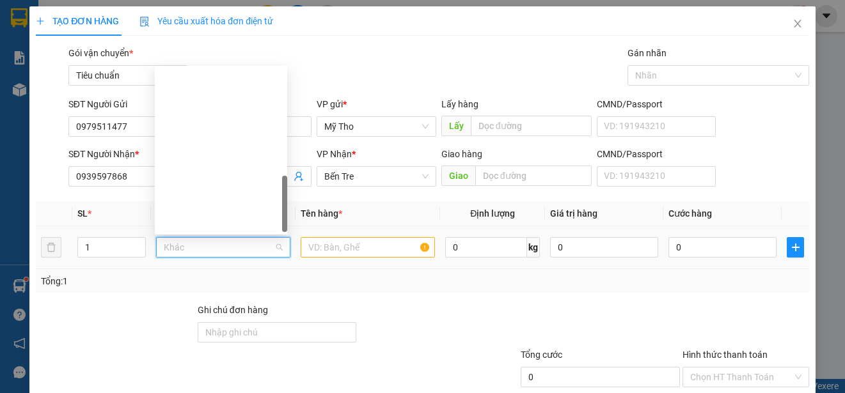
scroll to position [399, 0]
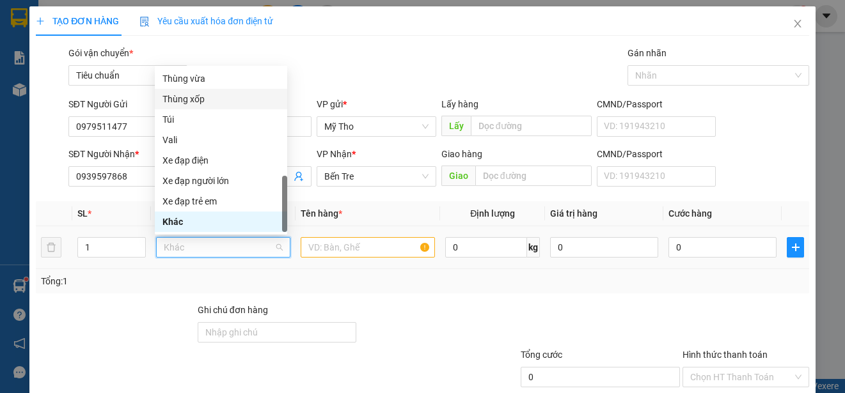
click at [176, 98] on div "Thùng xốp" at bounding box center [220, 99] width 117 height 14
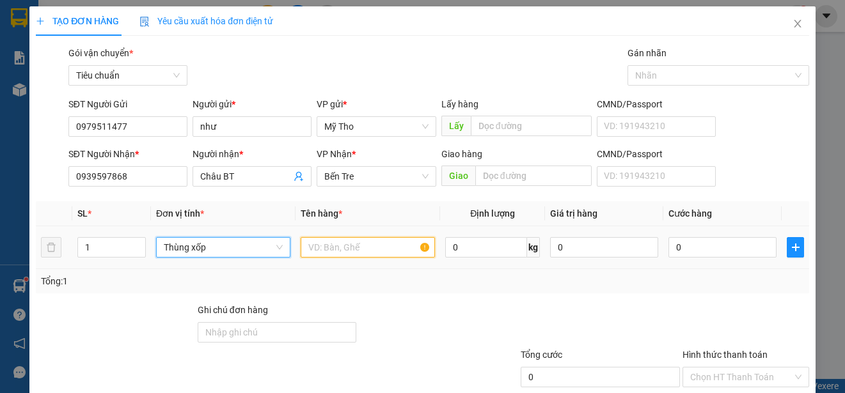
click at [331, 246] on input "text" at bounding box center [368, 247] width 134 height 20
type input "d"
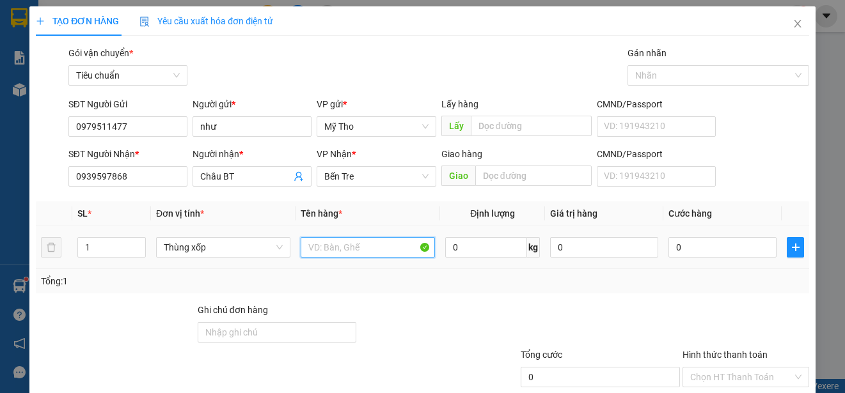
paste input "đ"
paste input "ô"
paste input "ồ"
paste input "ạnh"
type input "đồ lạnh"
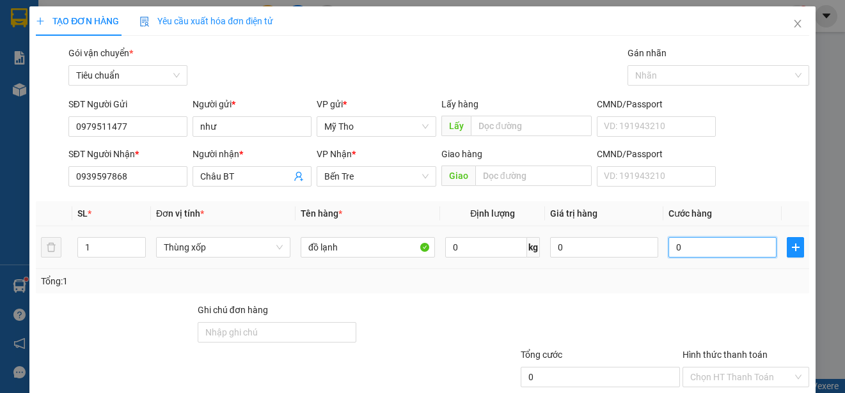
click at [673, 246] on input "0" at bounding box center [722, 247] width 108 height 20
type input "4"
type input "40"
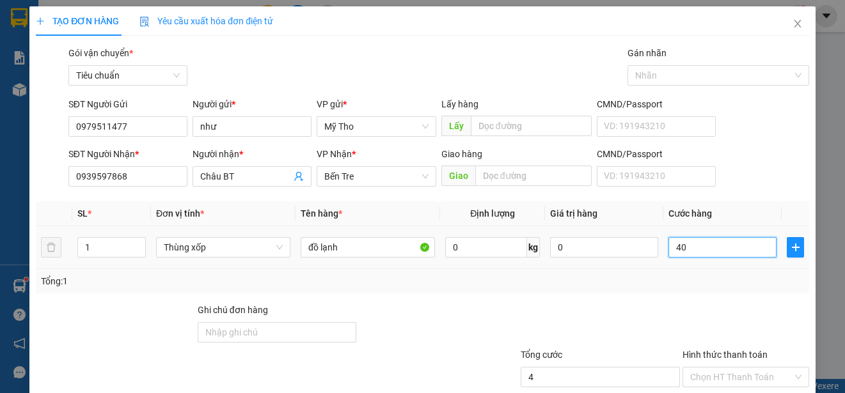
type input "40"
type input "4.000"
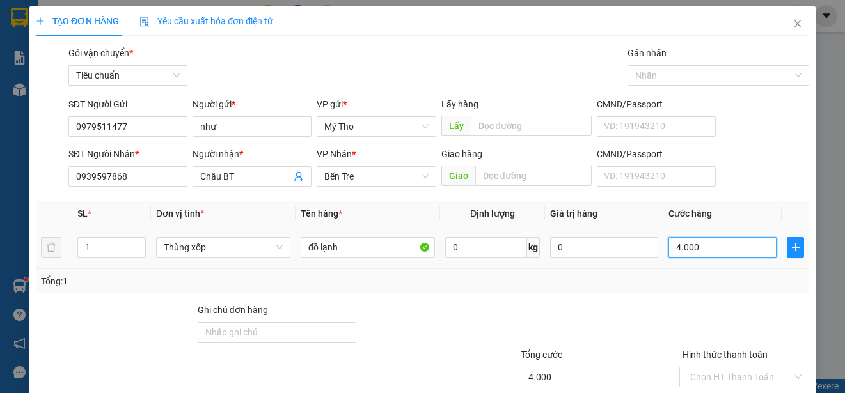
type input "40.000"
type input "4.000"
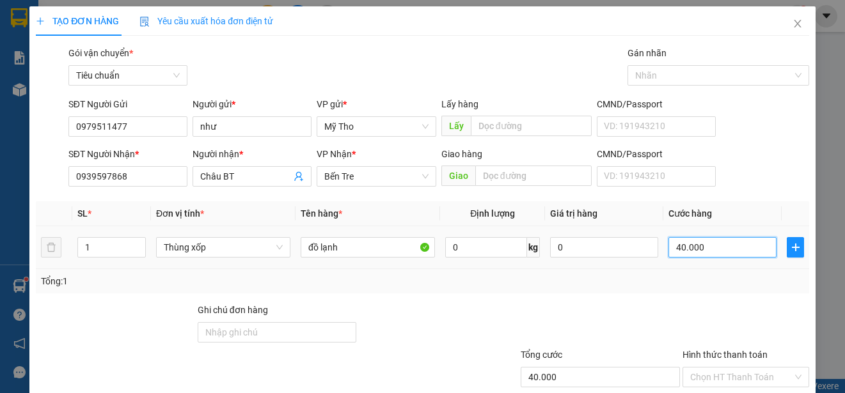
type input "4.000"
type input "400"
type input "40"
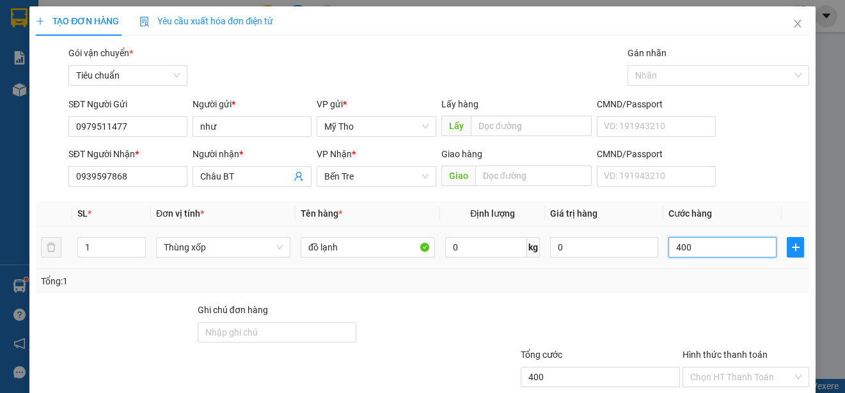
type input "40"
type input "4"
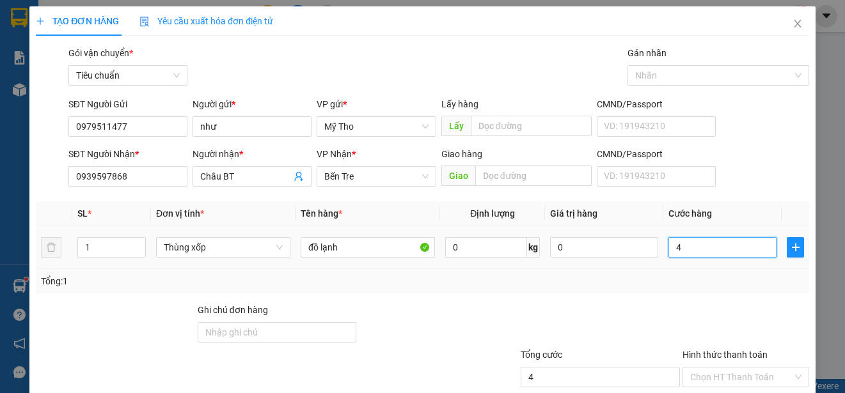
type input "0"
type input "30"
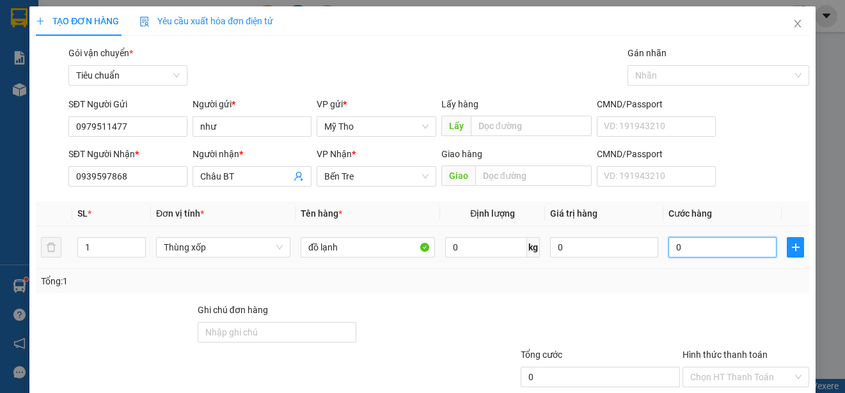
type input "30"
type input "300"
type input "3.000"
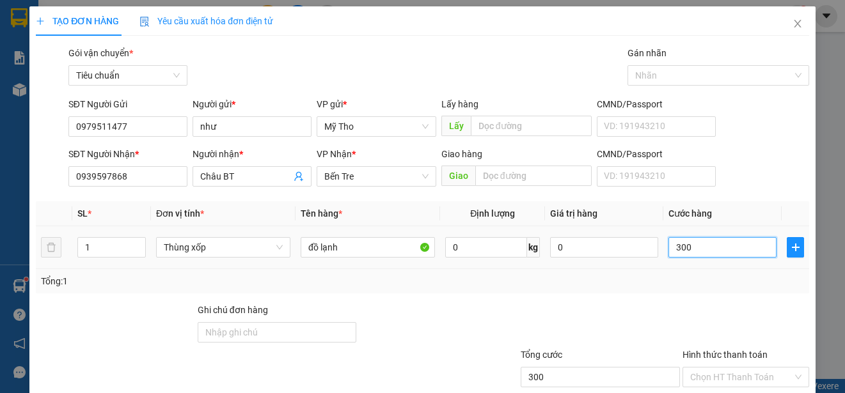
type input "3.000"
type input "30.000"
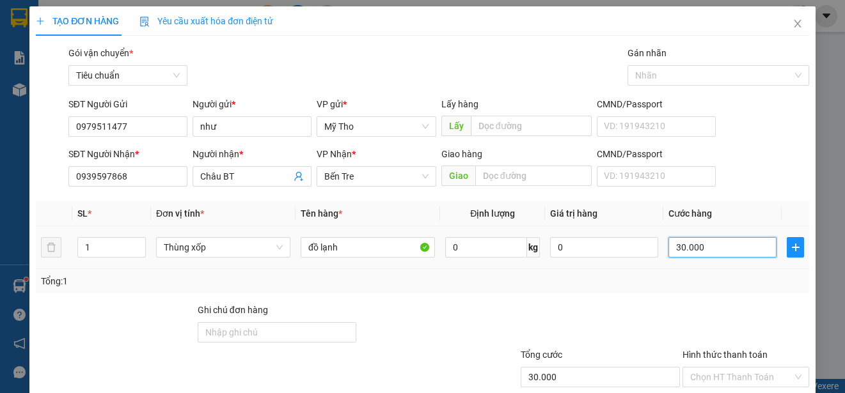
scroll to position [80, 0]
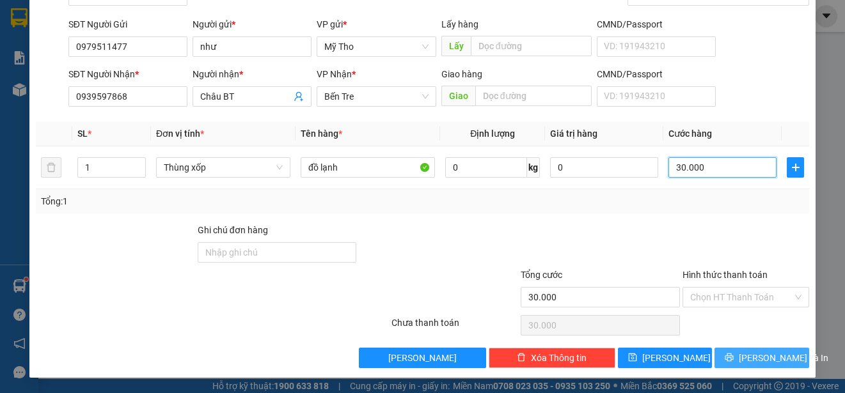
type input "30.000"
click at [756, 355] on span "[PERSON_NAME] và In" at bounding box center [784, 358] width 90 height 14
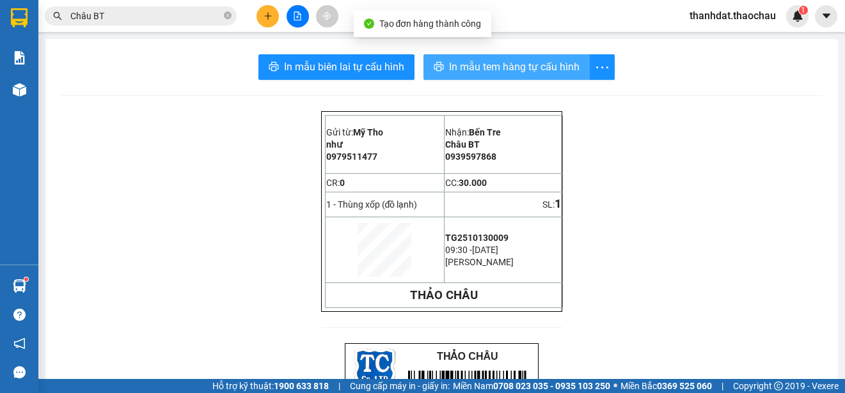
click at [496, 65] on span "In mẫu tem hàng tự cấu hình" at bounding box center [514, 67] width 130 height 16
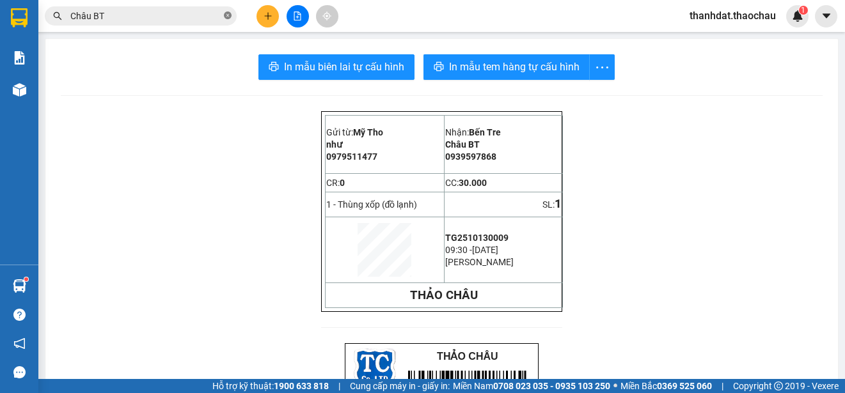
click at [228, 17] on icon "close-circle" at bounding box center [228, 16] width 8 height 8
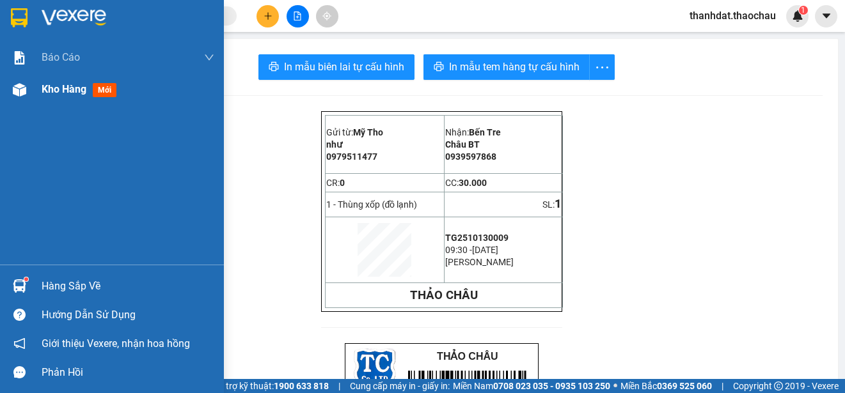
click at [54, 91] on span "Kho hàng" at bounding box center [64, 89] width 45 height 12
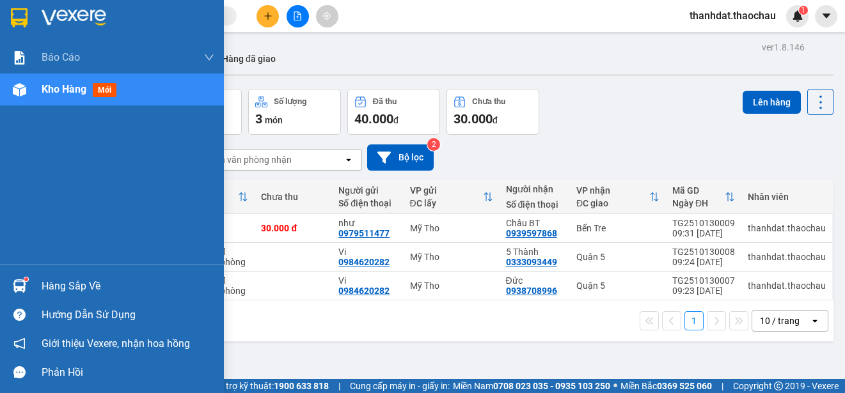
click at [48, 287] on div "Hàng sắp về" at bounding box center [128, 286] width 173 height 19
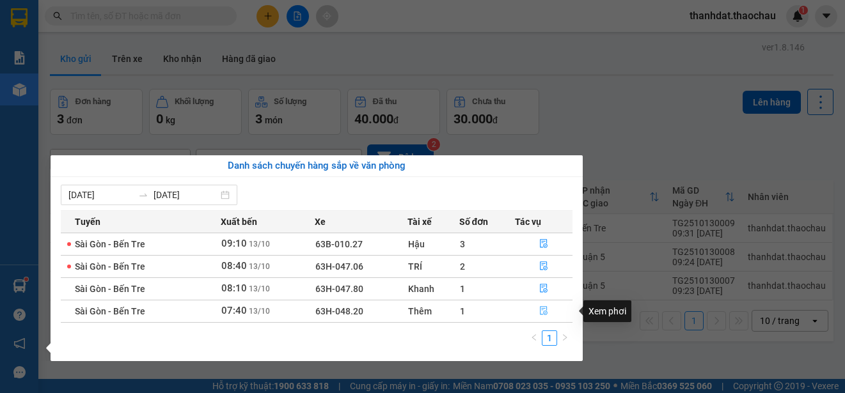
click at [543, 309] on icon "file-done" at bounding box center [544, 311] width 8 height 9
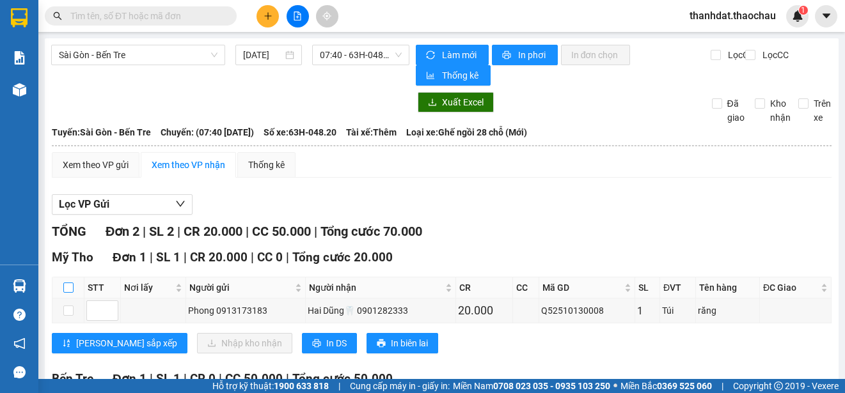
click at [68, 288] on input "checkbox" at bounding box center [68, 288] width 10 height 10
checkbox input "true"
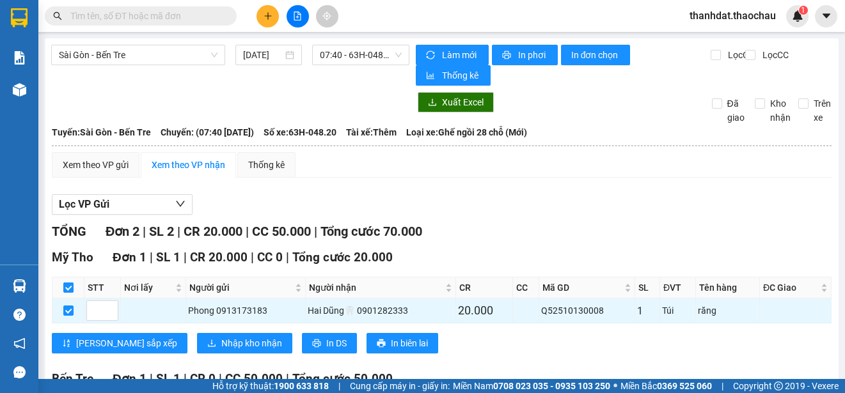
checkbox input "true"
click at [221, 348] on span "Nhập kho nhận" at bounding box center [251, 343] width 61 height 14
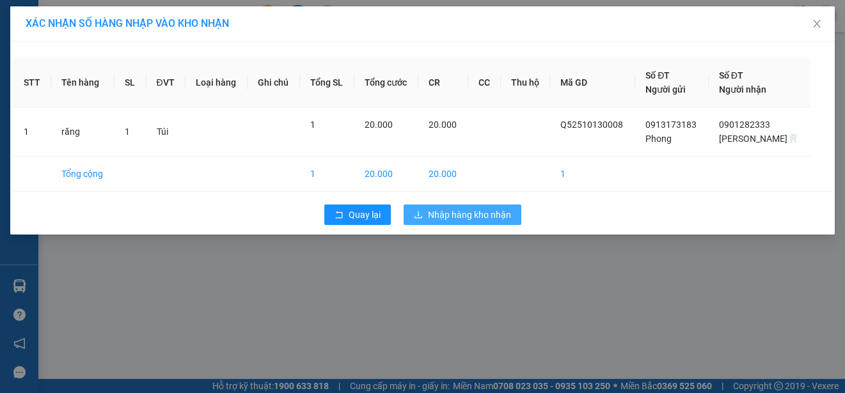
click at [481, 212] on span "Nhập hàng kho nhận" at bounding box center [469, 215] width 83 height 14
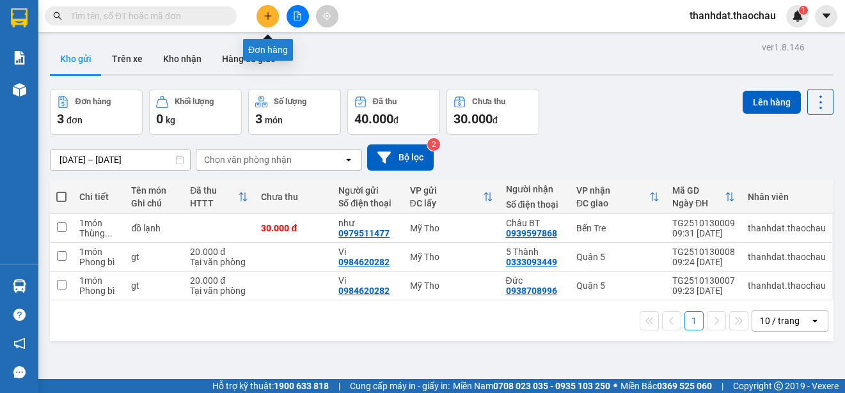
click at [269, 17] on icon "plus" at bounding box center [267, 16] width 9 height 9
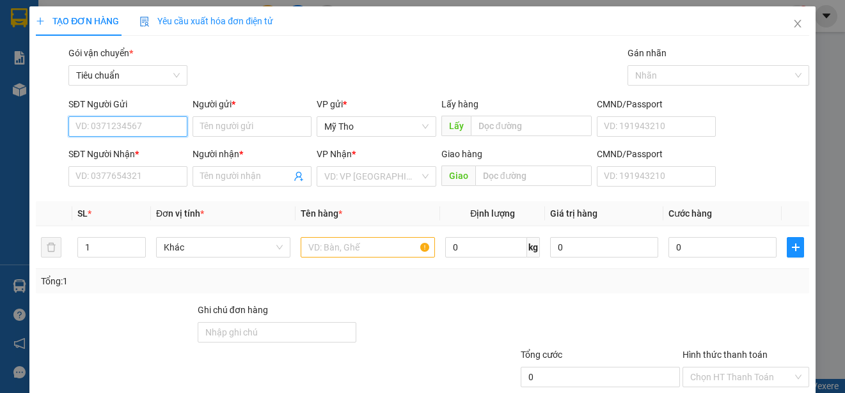
click at [164, 132] on input "SĐT Người Gửi" at bounding box center [127, 126] width 119 height 20
click at [139, 152] on div "0946239133 - Thủy" at bounding box center [126, 152] width 102 height 14
type input "0946239133"
type input "Thủy"
type input "0946239133"
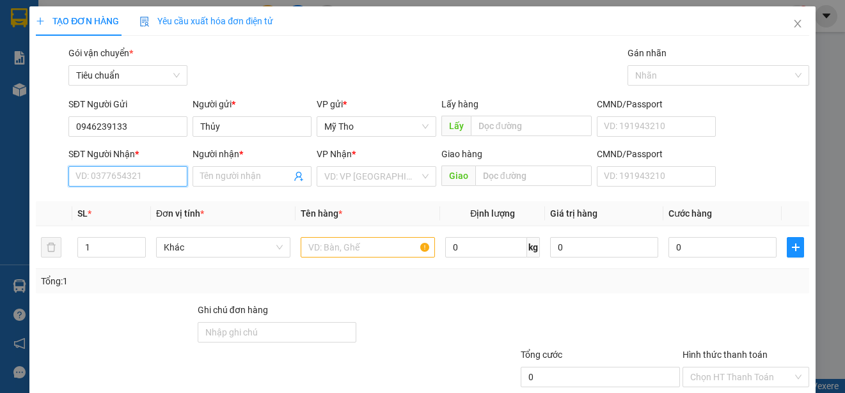
click at [155, 181] on input "SĐT Người Nhận *" at bounding box center [127, 176] width 119 height 20
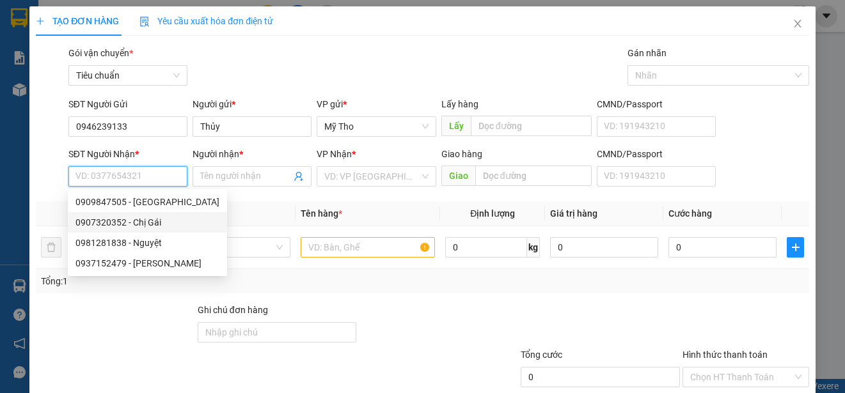
click at [147, 221] on div "0907320352 - Chị Gái" at bounding box center [147, 222] width 144 height 14
type input "0907320352"
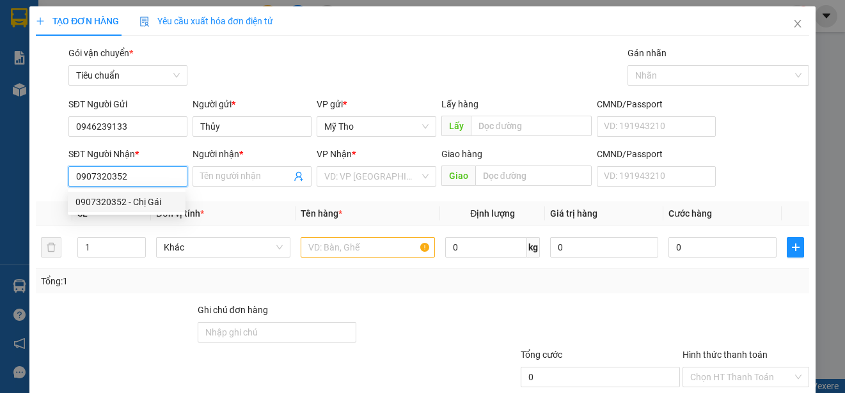
type input "Chị Gái"
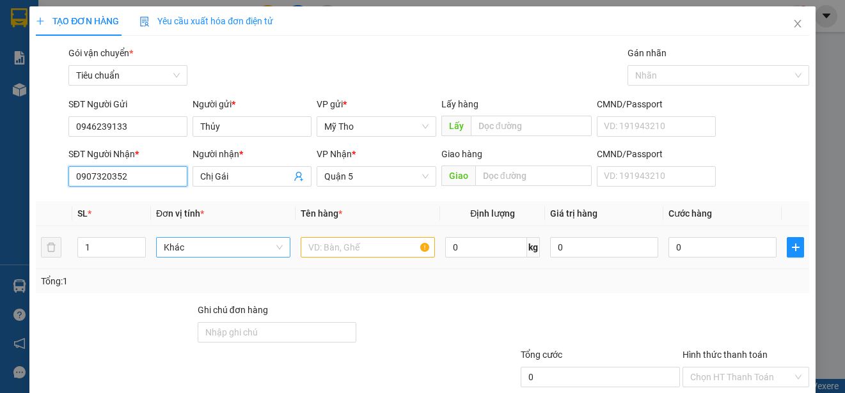
click at [217, 249] on span "Khác" at bounding box center [223, 247] width 119 height 19
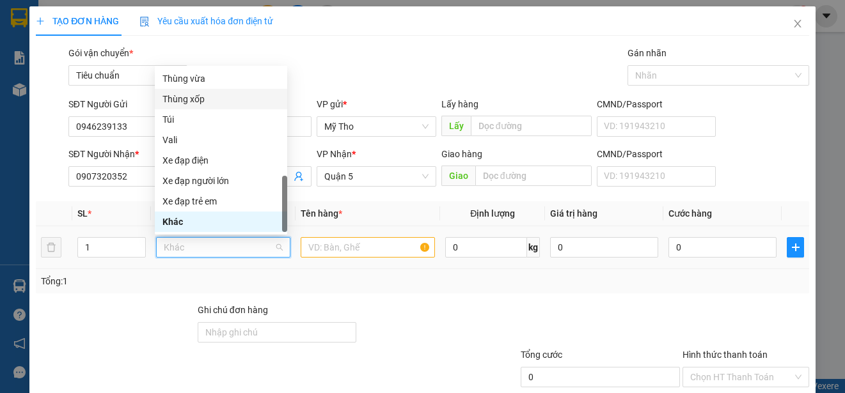
click at [204, 100] on div "Thùng xốp" at bounding box center [220, 99] width 117 height 14
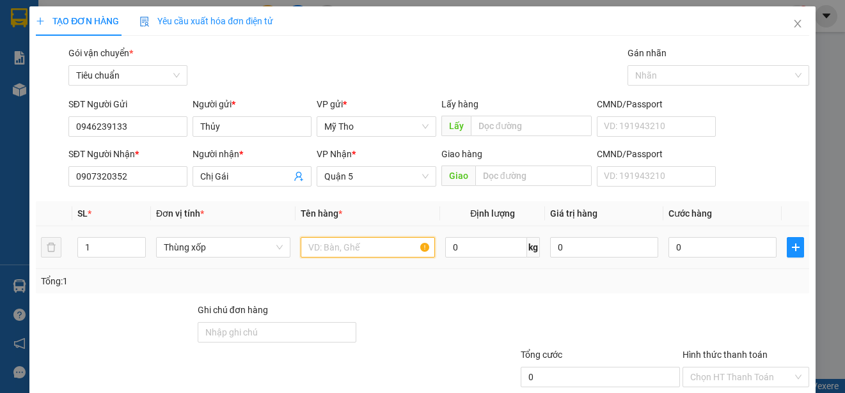
click at [309, 248] on input "text" at bounding box center [368, 247] width 134 height 20
type input "d"
paste input "đ"
paste input "ô"
paste input "ồ"
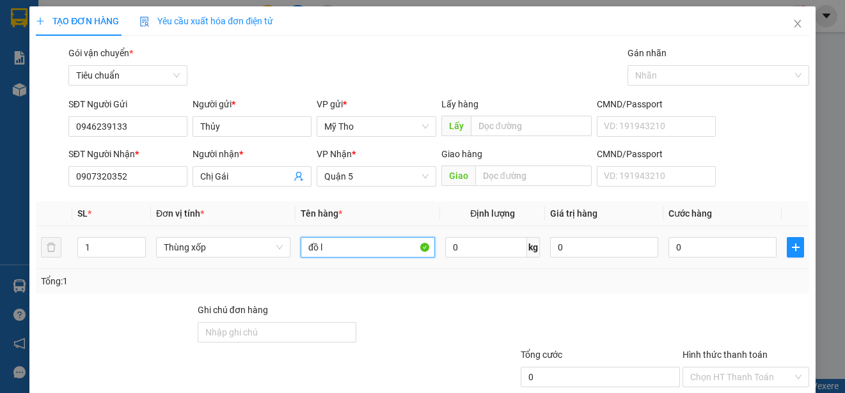
paste input "ạnh"
type input "đồ lạnh"
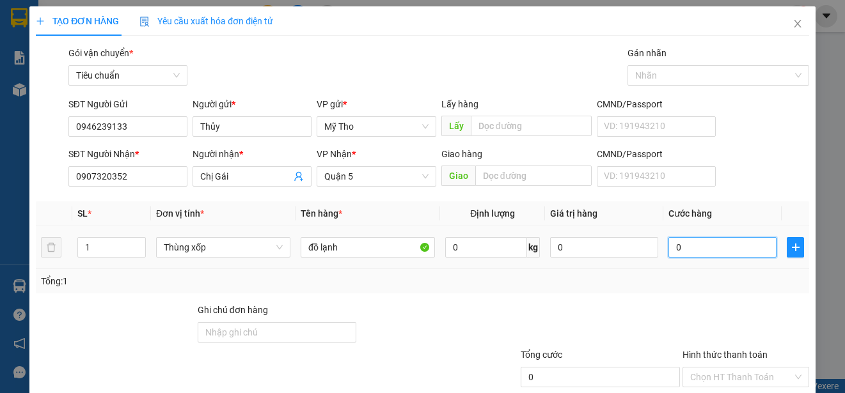
click at [687, 250] on input "0" at bounding box center [722, 247] width 108 height 20
type input "3"
type input "30"
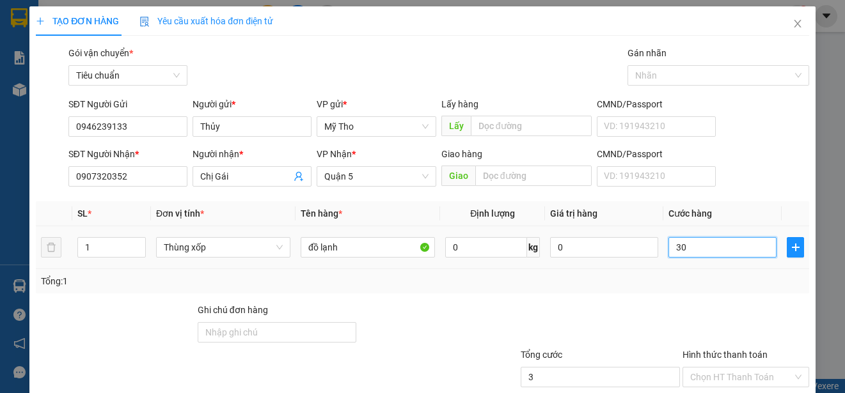
type input "30"
type input "300"
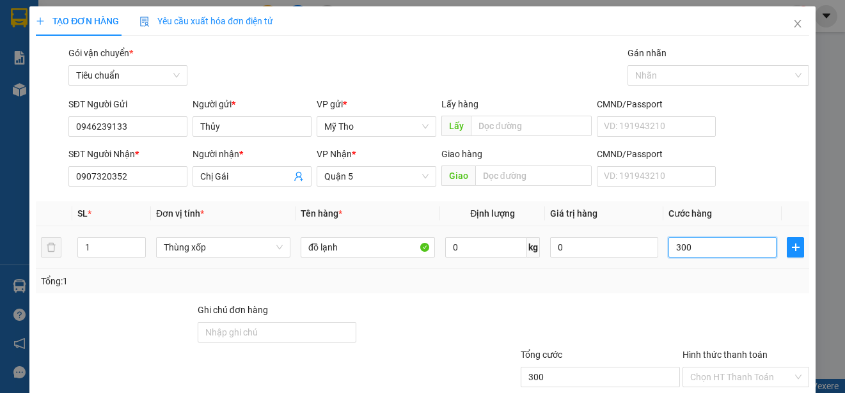
type input "3.000"
type input "30.000"
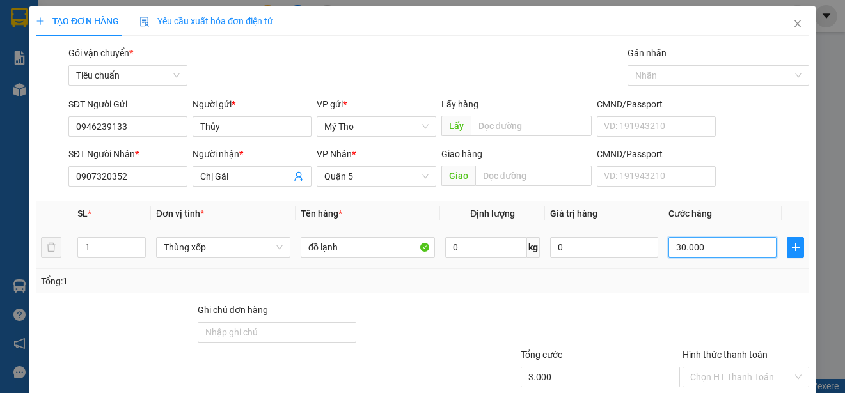
type input "30.000"
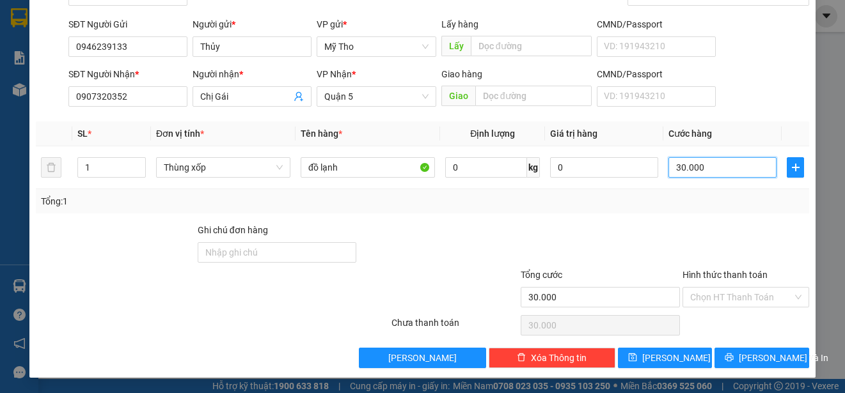
type input "30.000"
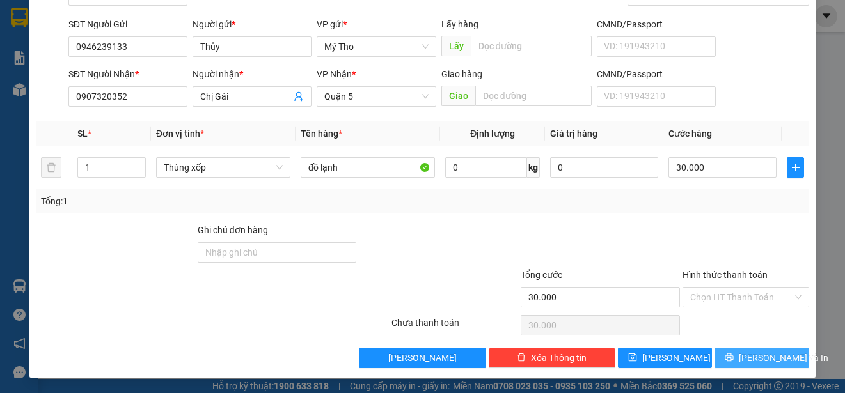
click at [759, 357] on span "[PERSON_NAME] và In" at bounding box center [784, 358] width 90 height 14
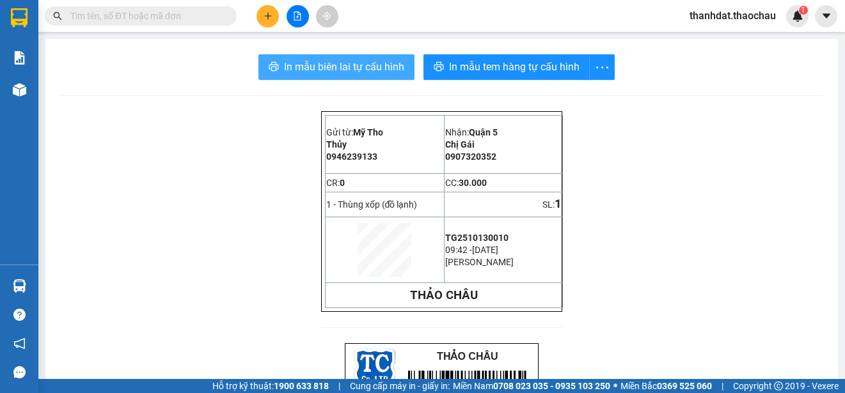
click at [323, 68] on span "In mẫu biên lai tự cấu hình" at bounding box center [344, 67] width 120 height 16
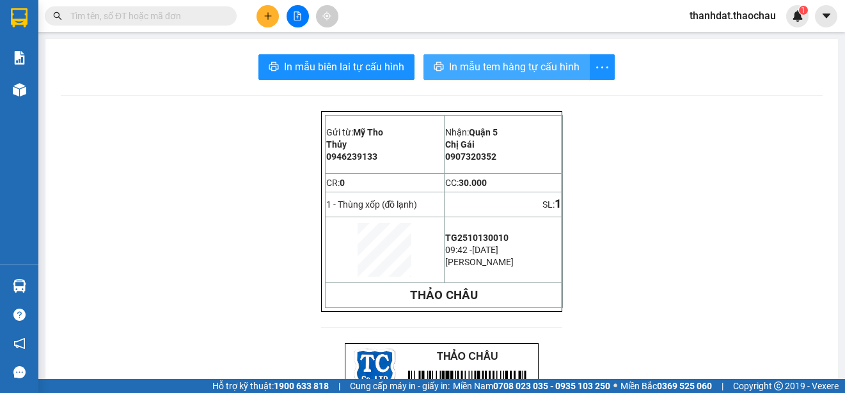
click at [491, 68] on span "In mẫu tem hàng tự cấu hình" at bounding box center [514, 67] width 130 height 16
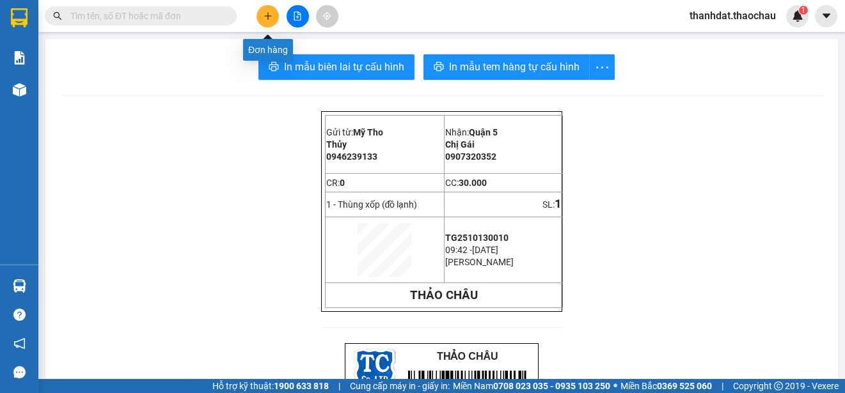
click at [272, 15] on icon "plus" at bounding box center [267, 16] width 9 height 9
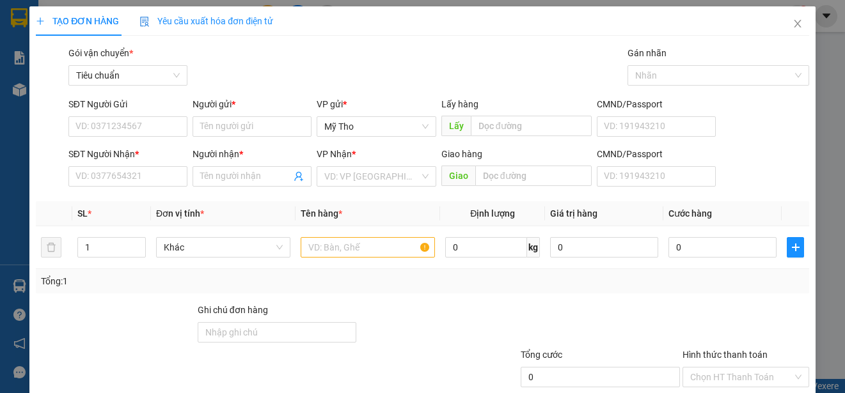
click at [159, 99] on div "SĐT Người Gửi" at bounding box center [127, 104] width 119 height 14
click at [159, 116] on input "SĐT Người Gửi" at bounding box center [127, 126] width 119 height 20
type input "0946239133"
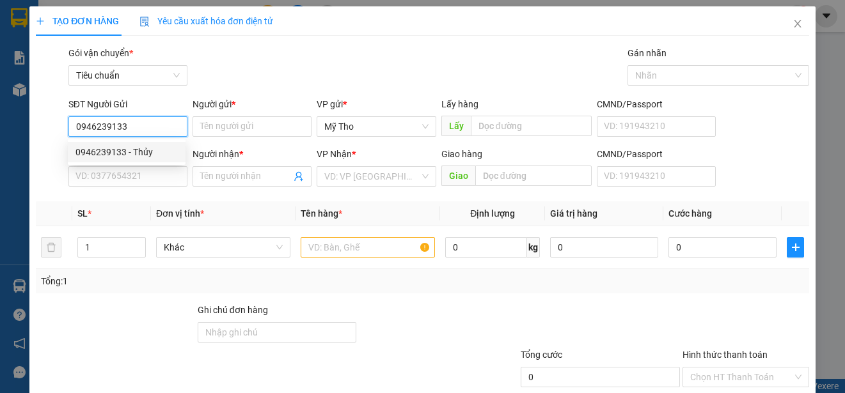
click at [146, 149] on div "0946239133 - Thủy" at bounding box center [126, 152] width 102 height 14
type input "Thủy"
type input "0946239133"
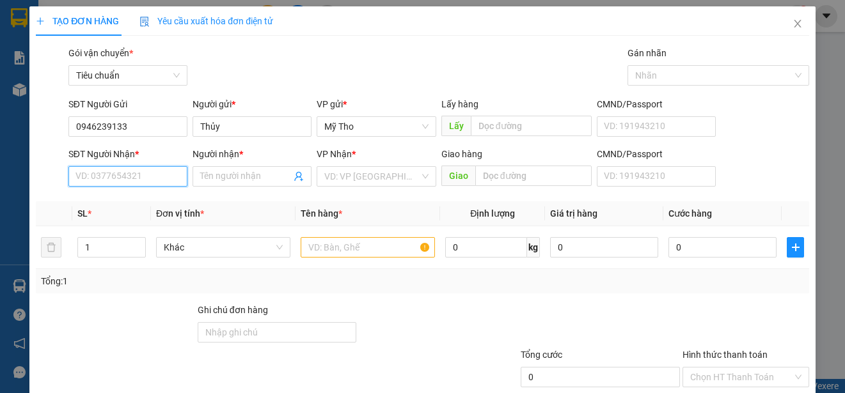
click at [145, 182] on input "SĐT Người Nhận *" at bounding box center [127, 176] width 119 height 20
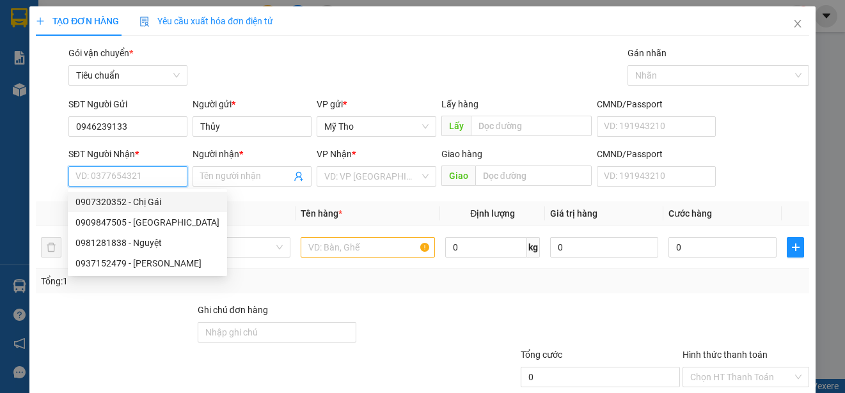
click at [148, 202] on div "0907320352 - Chị Gái" at bounding box center [147, 202] width 144 height 14
type input "0907320352"
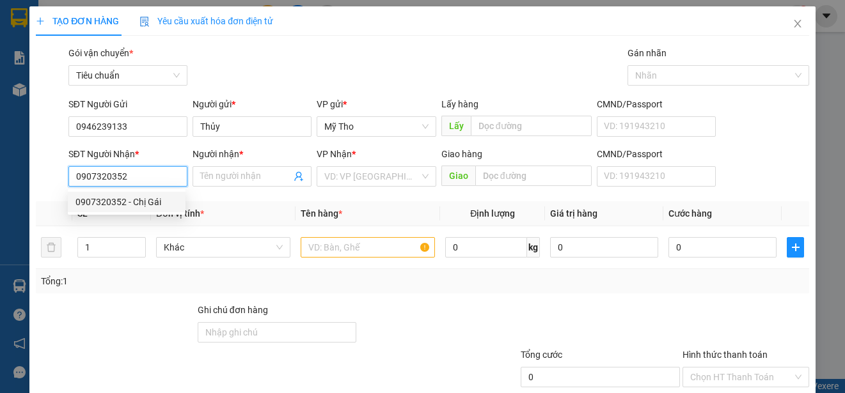
type input "Chị Gái"
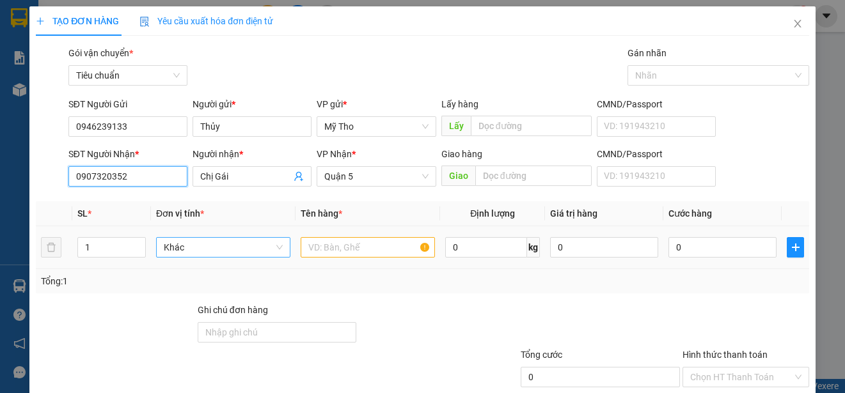
click at [175, 247] on span "Khác" at bounding box center [223, 247] width 119 height 19
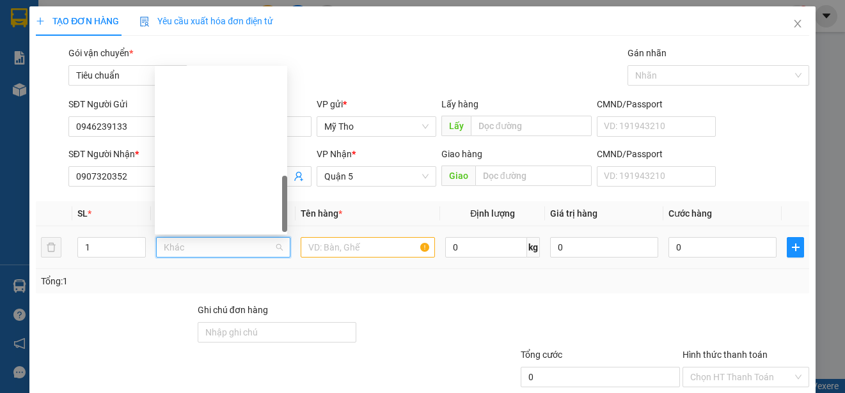
drag, startPoint x: 186, startPoint y: 96, endPoint x: 253, endPoint y: 187, distance: 112.9
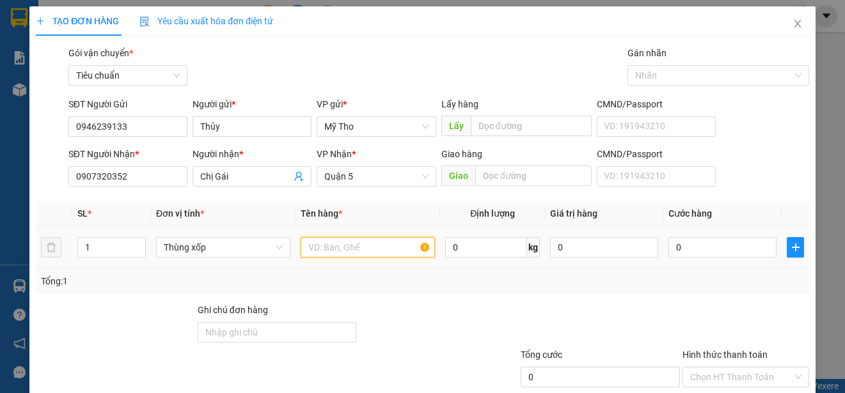
click at [323, 251] on input "text" at bounding box center [368, 247] width 134 height 20
type input "d"
paste input "đ"
paste input "ồ"
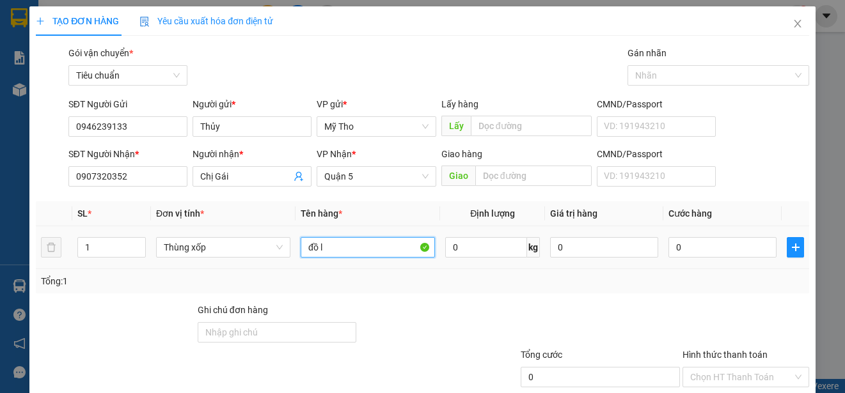
paste input "ạnh"
type input "đồ lạnh"
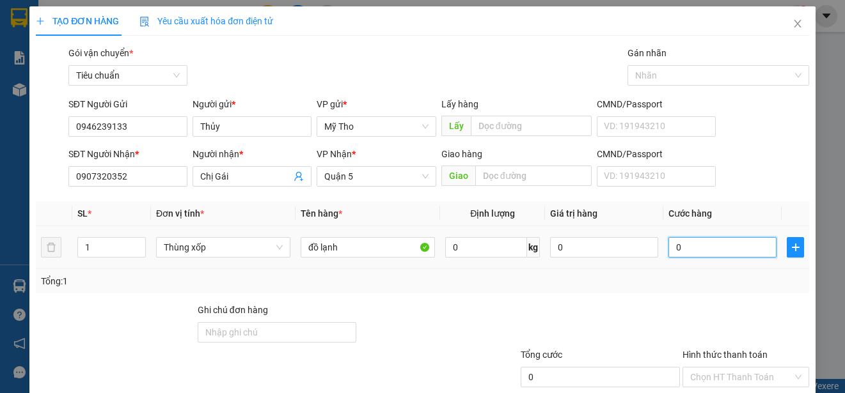
click at [680, 248] on input "0" at bounding box center [722, 247] width 108 height 20
type input "4"
type input "40"
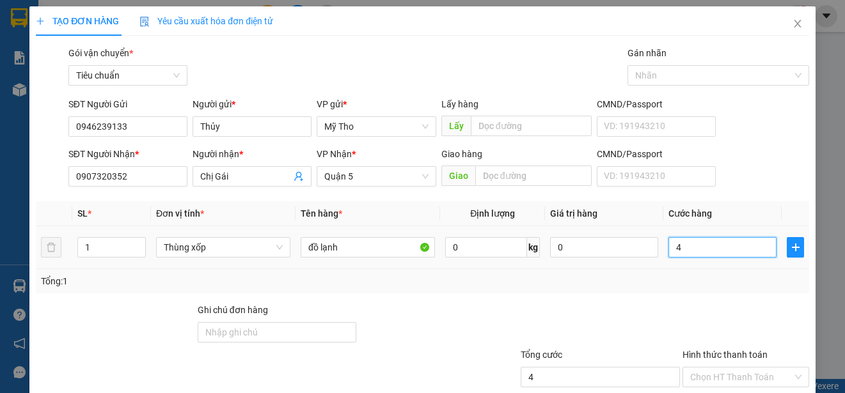
type input "40"
type input "400"
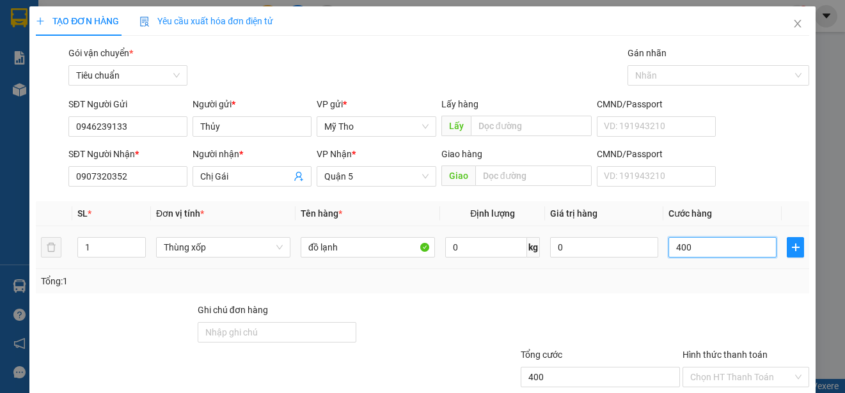
type input "4.000"
type input "40.000"
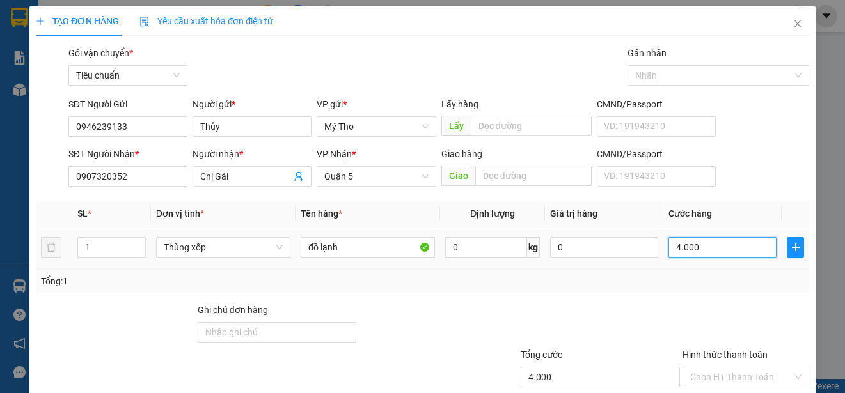
type input "40.000"
click at [725, 368] on input "Hình thức thanh toán" at bounding box center [741, 377] width 102 height 19
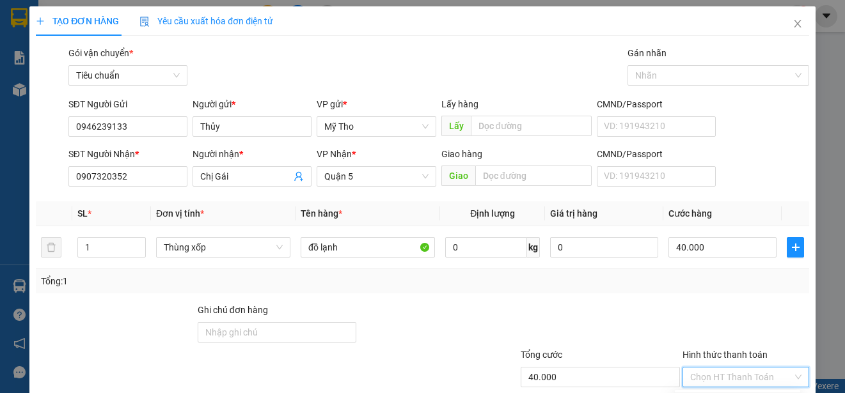
type input "0"
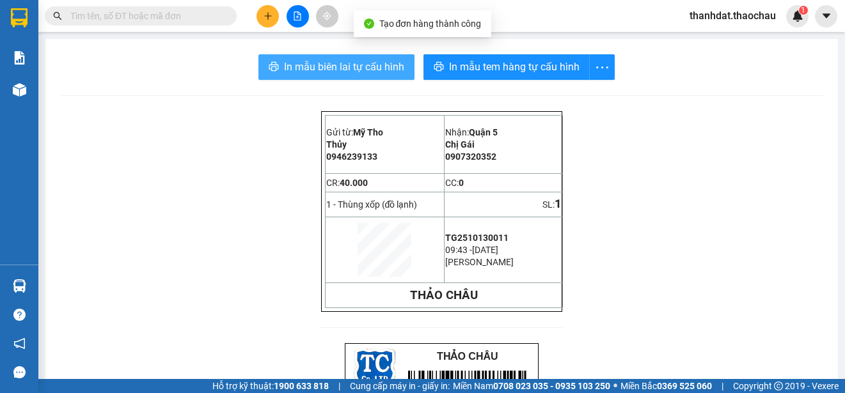
click at [348, 66] on span "In mẫu biên lai tự cấu hình" at bounding box center [344, 67] width 120 height 16
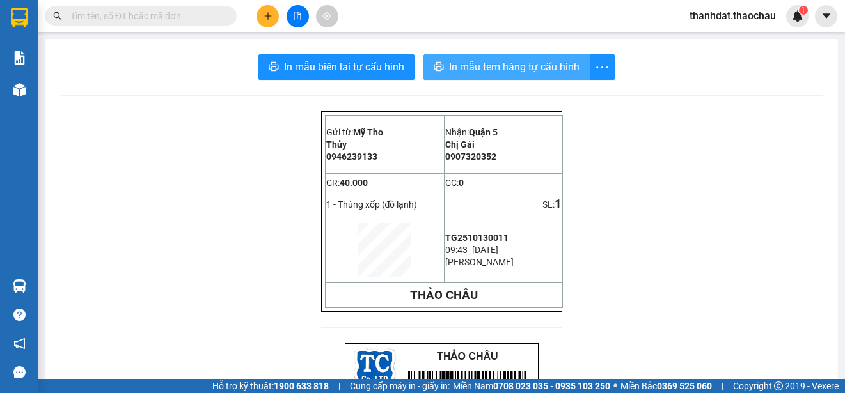
click at [496, 63] on span "In mẫu tem hàng tự cấu hình" at bounding box center [514, 67] width 130 height 16
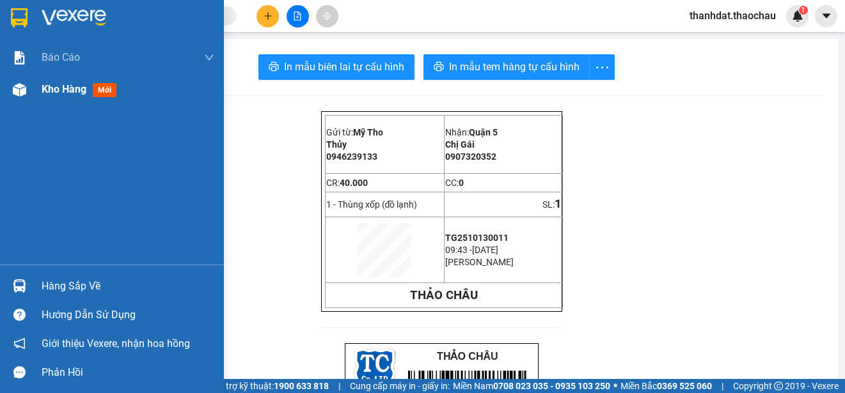
click at [58, 90] on span "Kho hàng" at bounding box center [64, 89] width 45 height 12
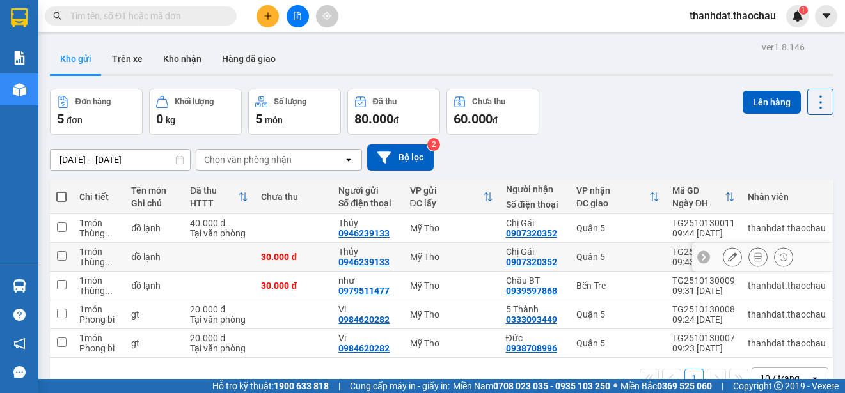
click at [728, 256] on icon at bounding box center [732, 257] width 9 height 9
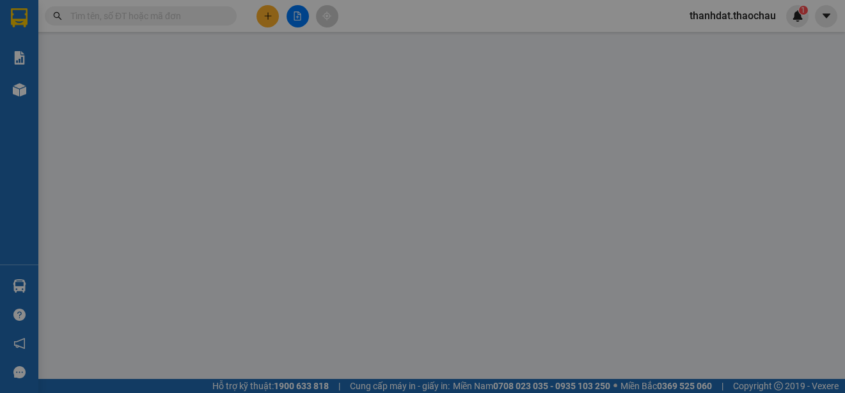
type input "0946239133"
type input "0907320352"
type input "30.000"
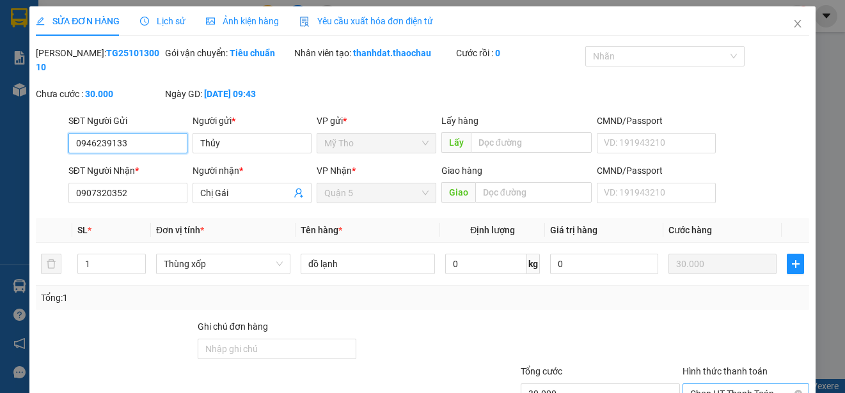
click at [700, 384] on span "Chọn HT Thanh Toán" at bounding box center [745, 393] width 111 height 19
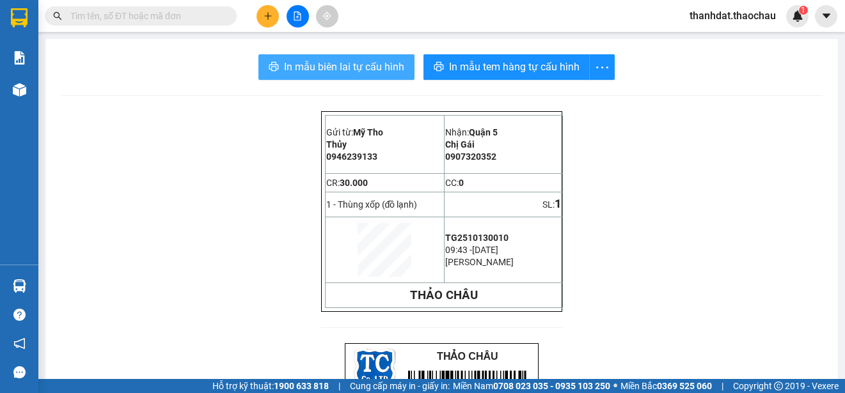
click at [348, 65] on span "In mẫu biên lai tự cấu hình" at bounding box center [344, 67] width 120 height 16
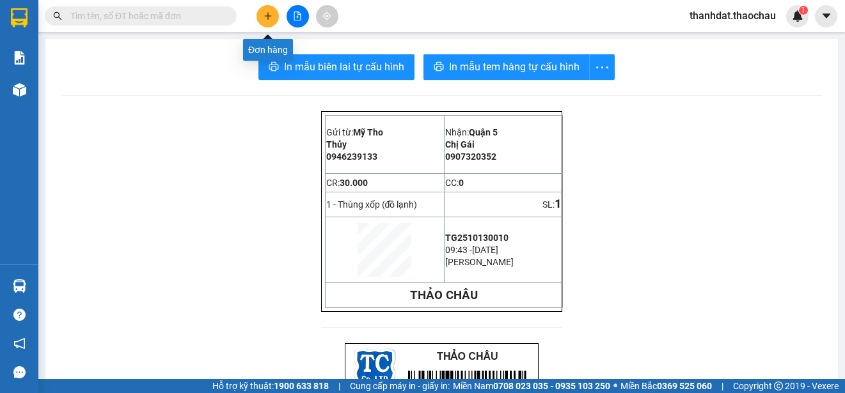
click at [267, 14] on icon "plus" at bounding box center [267, 16] width 9 height 9
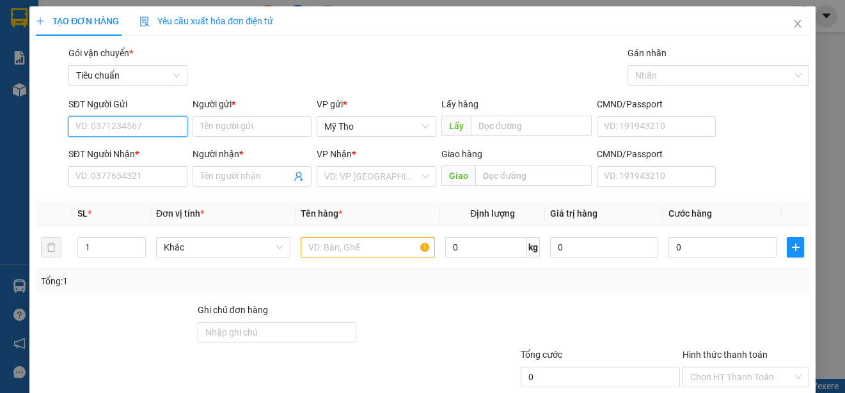
click at [151, 128] on input "SĐT Người Gửi" at bounding box center [127, 126] width 119 height 20
type input "0946239133"
click at [161, 154] on div "0946239133 - Thủy" at bounding box center [126, 152] width 102 height 14
type input "Thủy"
type input "0946239133"
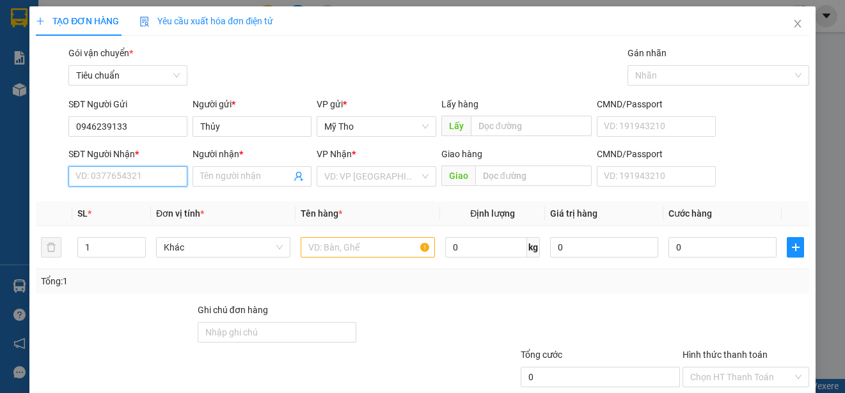
click at [136, 183] on input "SĐT Người Nhận *" at bounding box center [127, 176] width 119 height 20
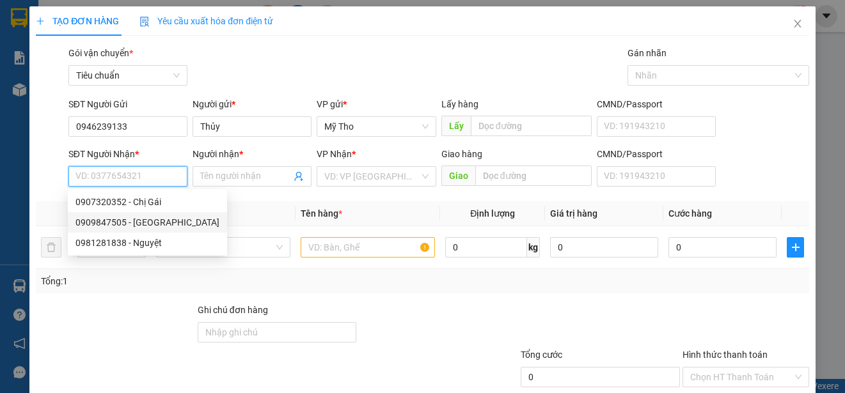
click at [142, 219] on div "0909847505 - Huy" at bounding box center [147, 222] width 144 height 14
type input "0909847505"
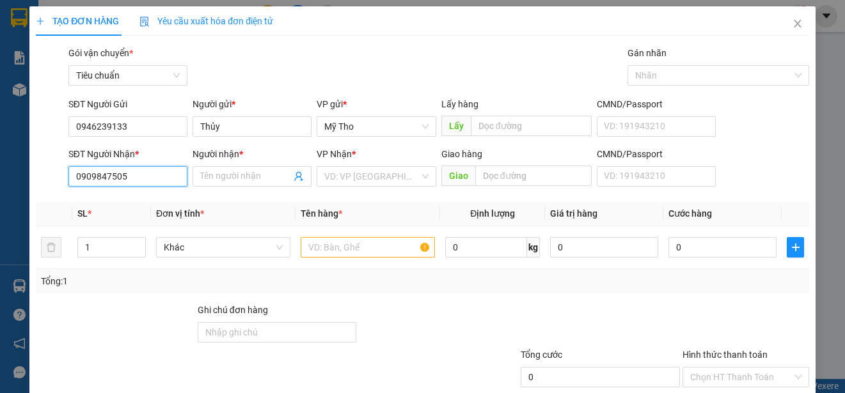
type input "Huy"
click at [215, 242] on span "Khác" at bounding box center [223, 247] width 119 height 19
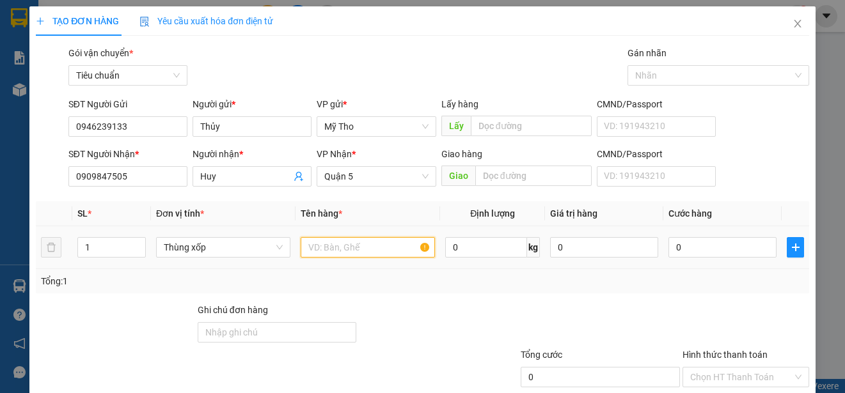
drag, startPoint x: 316, startPoint y: 246, endPoint x: 317, endPoint y: 238, distance: 7.1
click at [317, 246] on input "text" at bounding box center [368, 247] width 134 height 20
type input "d"
paste input "đ"
paste input "ô"
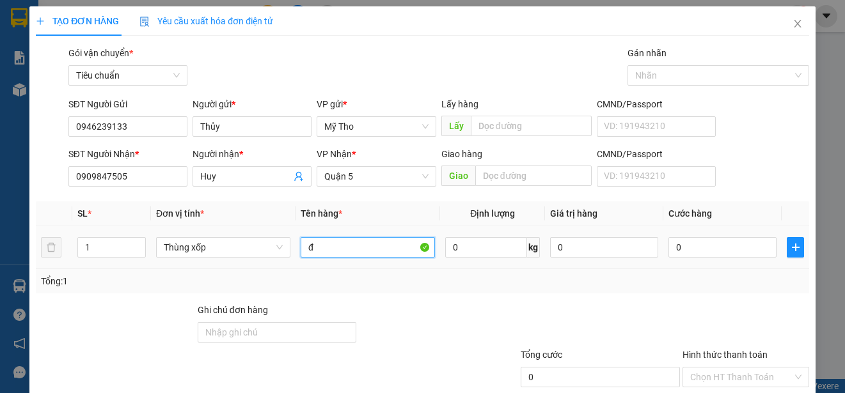
paste input "ồ"
paste input "ạnh"
type input "đồ lạnh"
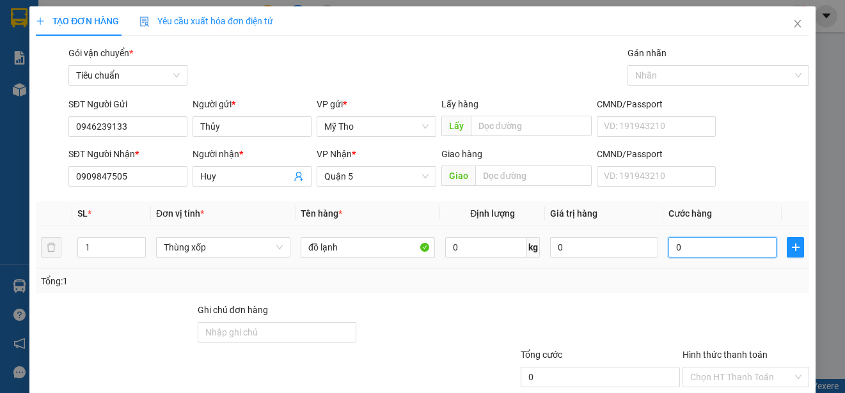
click at [698, 249] on input "0" at bounding box center [722, 247] width 108 height 20
type input "4"
type input "40"
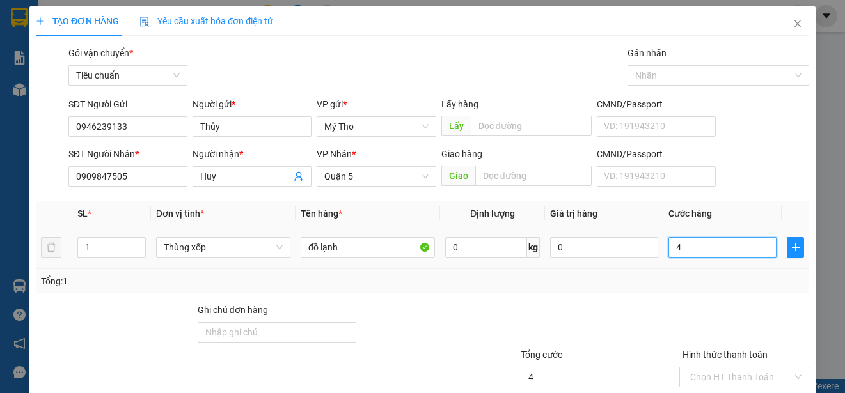
type input "40"
type input "400"
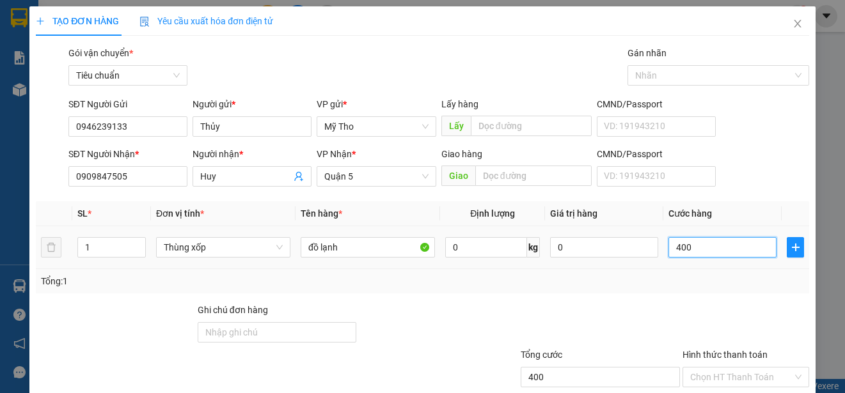
type input "4.000"
type input "40.000"
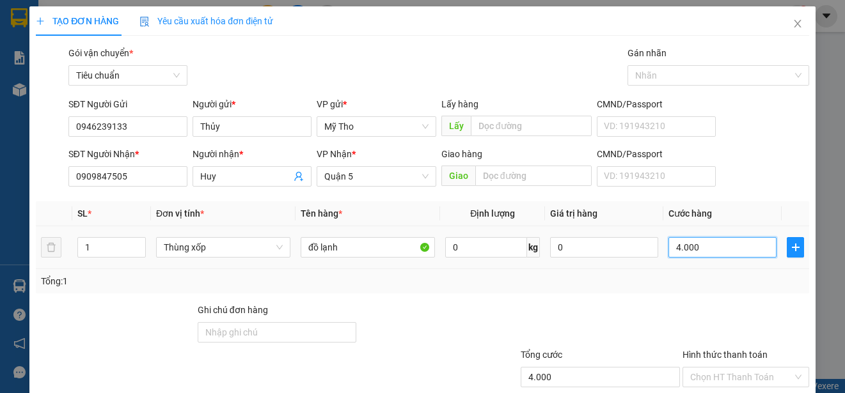
type input "40.000"
click at [717, 368] on input "Hình thức thanh toán" at bounding box center [741, 377] width 102 height 19
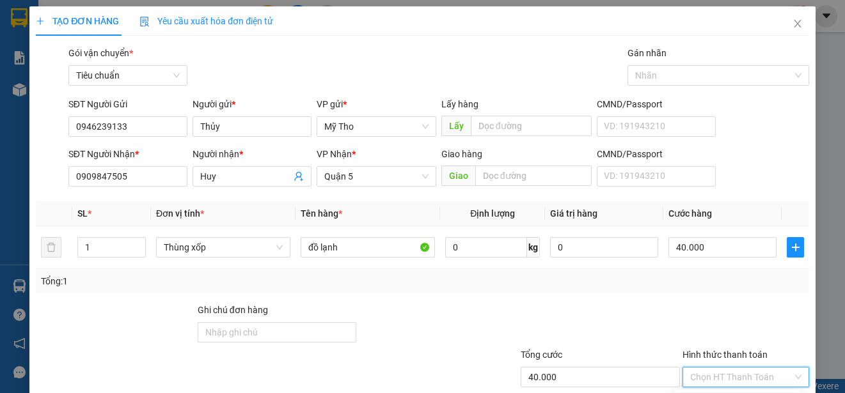
drag, startPoint x: 760, startPoint y: 359, endPoint x: 679, endPoint y: 284, distance: 109.9
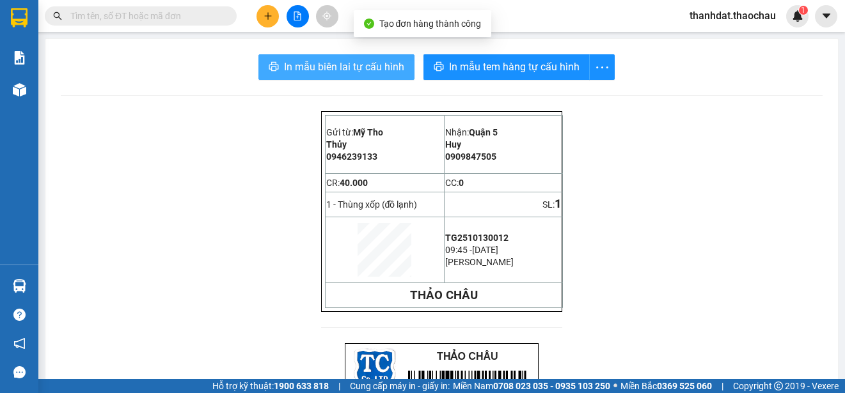
click at [318, 65] on span "In mẫu biên lai tự cấu hình" at bounding box center [344, 67] width 120 height 16
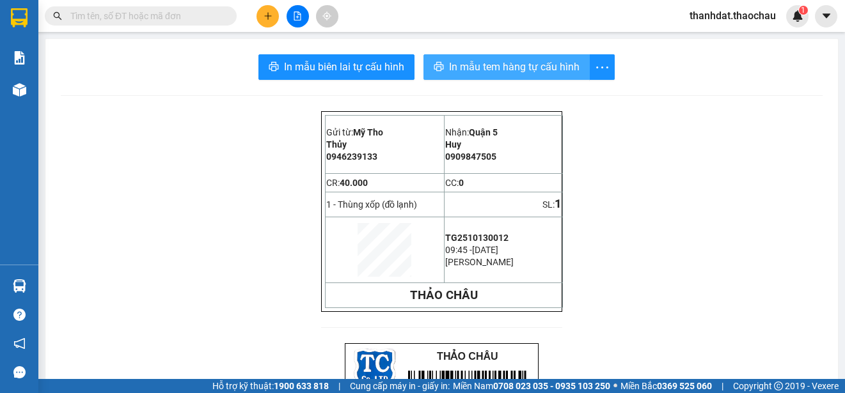
click at [492, 68] on span "In mẫu tem hàng tự cấu hình" at bounding box center [514, 67] width 130 height 16
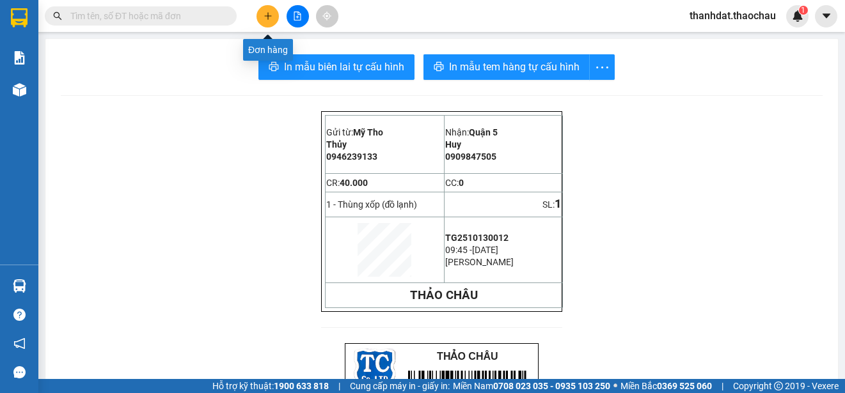
click at [266, 19] on icon "plus" at bounding box center [267, 16] width 9 height 9
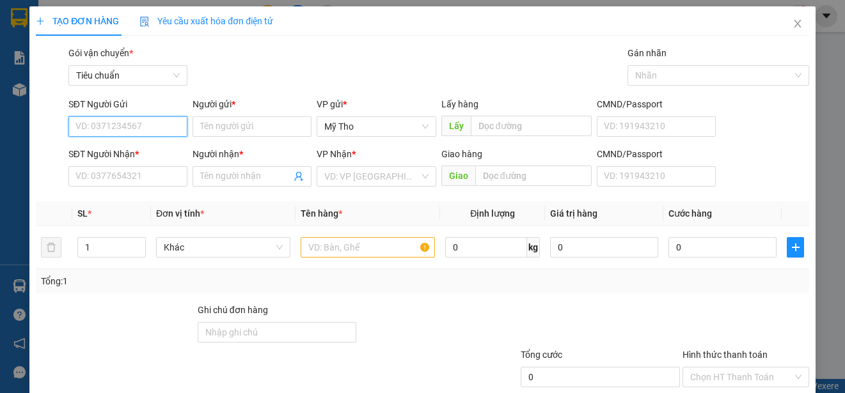
click at [130, 126] on input "SĐT Người Gửi" at bounding box center [127, 126] width 119 height 20
click at [150, 145] on div "0333227975 - cô Tám" at bounding box center [126, 152] width 102 height 14
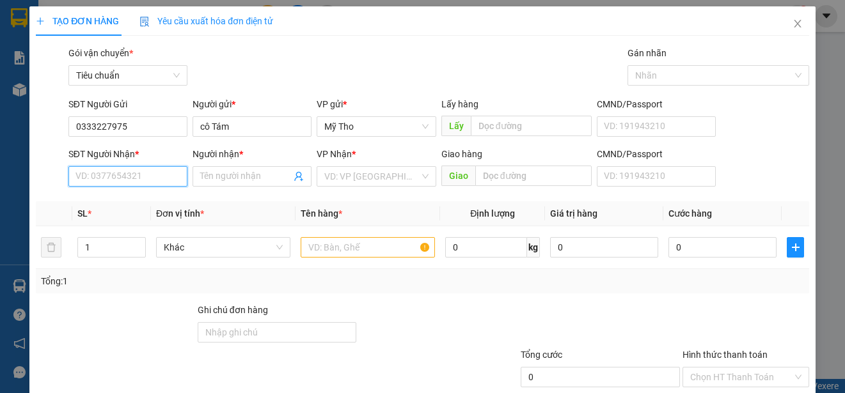
click at [157, 169] on input "SĐT Người Nhận *" at bounding box center [127, 176] width 119 height 20
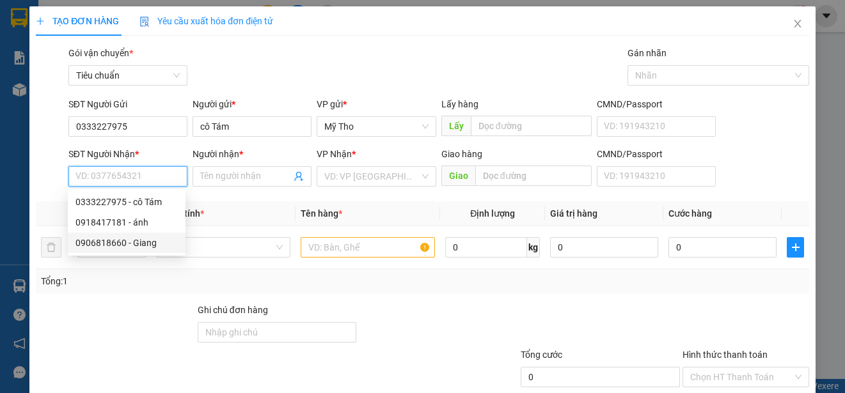
click at [149, 246] on div "0906818660 - Giang" at bounding box center [126, 243] width 102 height 14
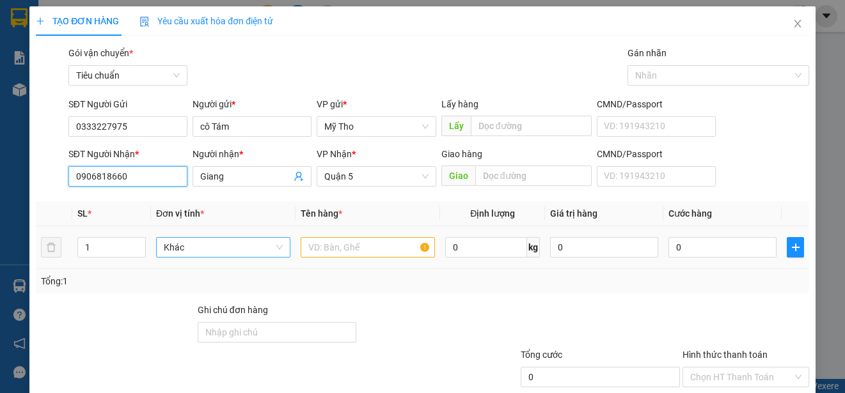
click at [233, 251] on span "Khác" at bounding box center [223, 247] width 119 height 19
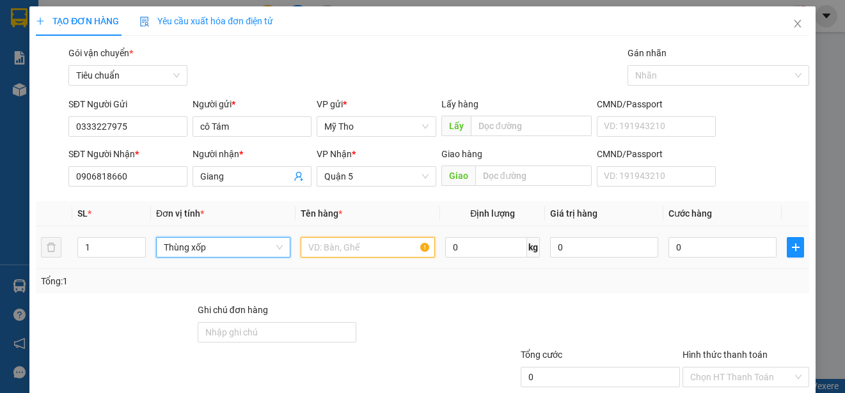
click at [332, 251] on input "text" at bounding box center [368, 247] width 134 height 20
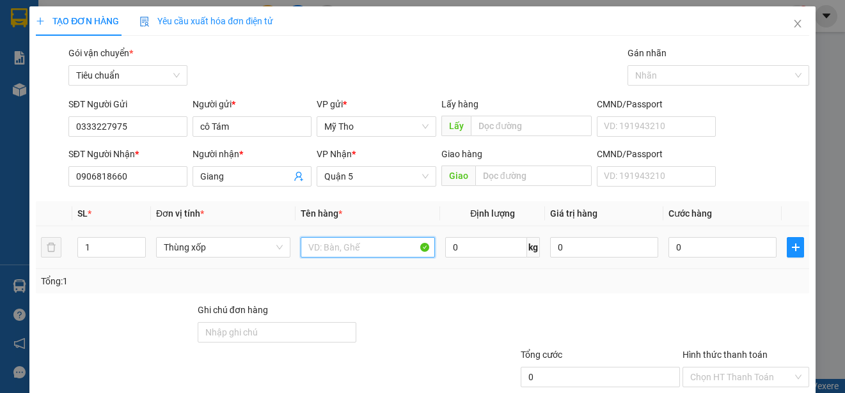
paste input "đ"
paste input "ô"
paste input "ồ"
paste input "ạnh"
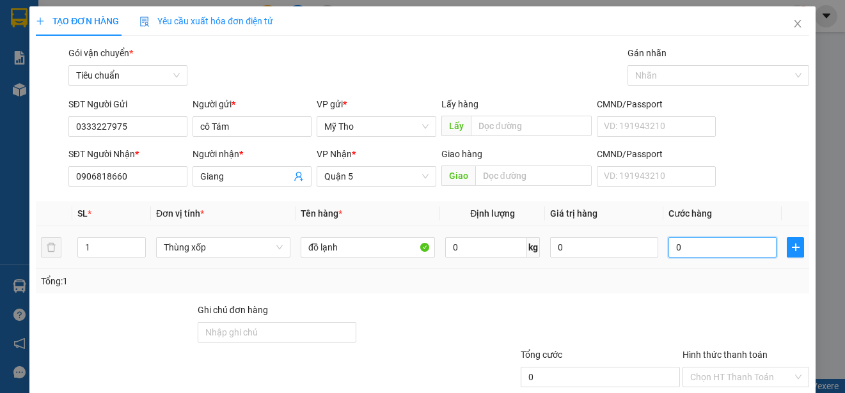
click at [706, 249] on input "0" at bounding box center [722, 247] width 108 height 20
click at [726, 368] on input "Hình thức thanh toán" at bounding box center [741, 377] width 102 height 19
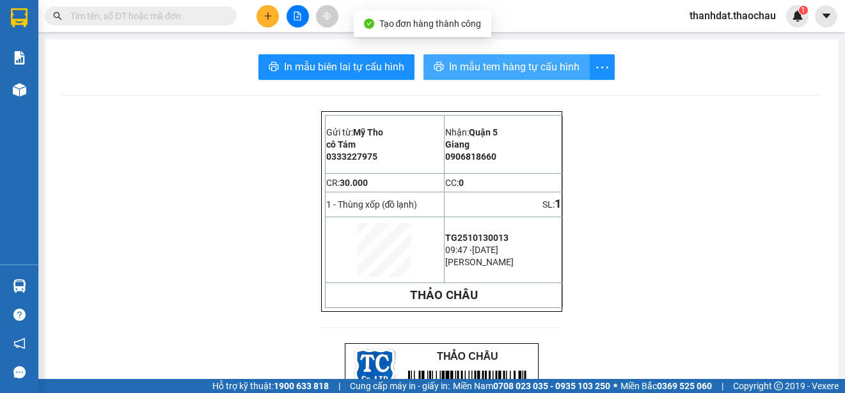
click at [499, 64] on span "In mẫu tem hàng tự cấu hình" at bounding box center [514, 67] width 130 height 16
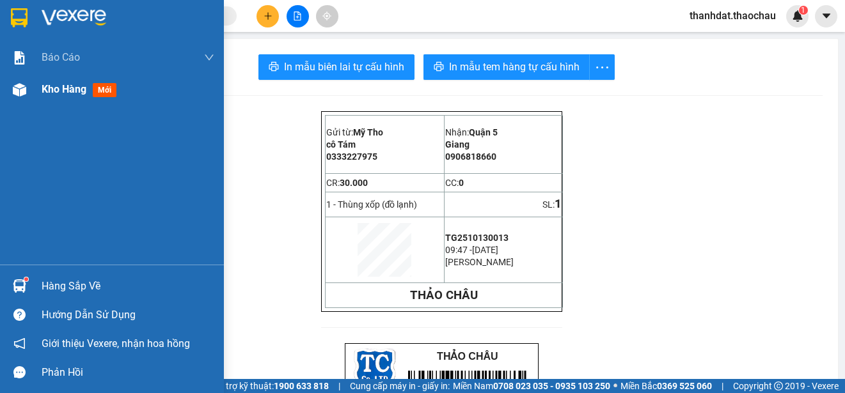
click at [52, 89] on span "Kho hàng" at bounding box center [64, 89] width 45 height 12
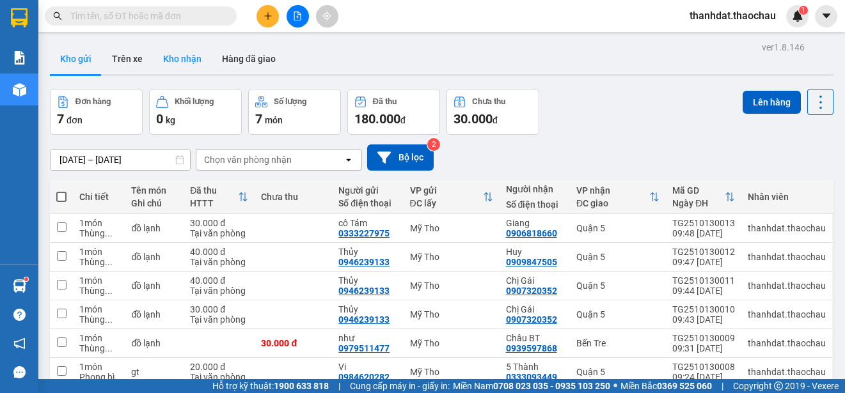
click at [184, 56] on button "Kho nhận" at bounding box center [182, 58] width 59 height 31
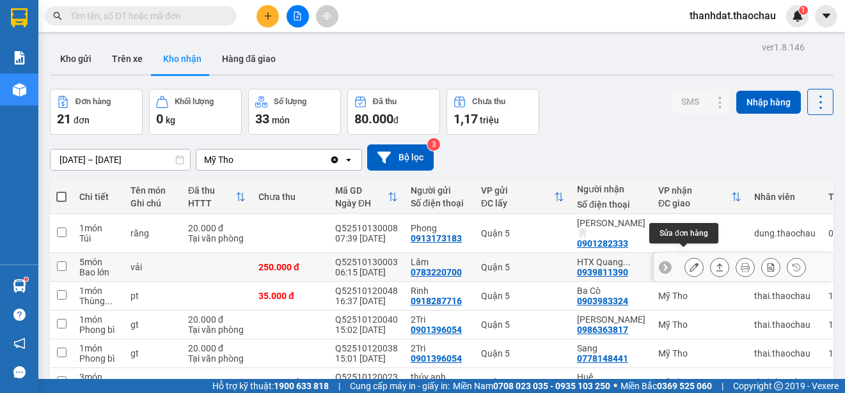
click at [689, 263] on icon at bounding box center [693, 267] width 9 height 9
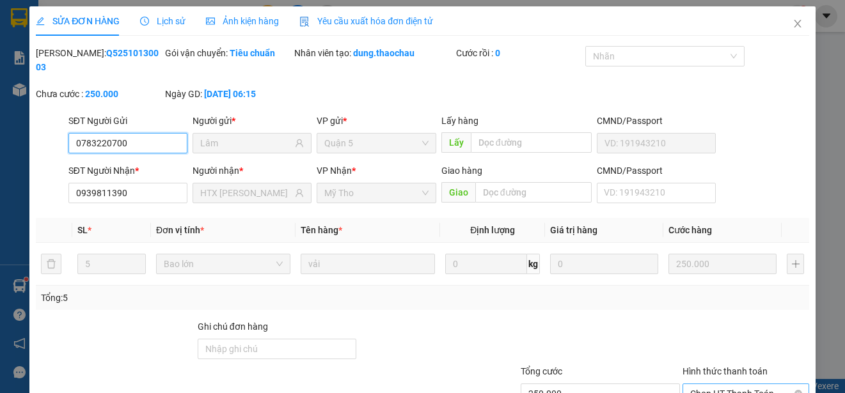
click at [722, 384] on span "Chọn HT Thanh Toán" at bounding box center [745, 393] width 111 height 19
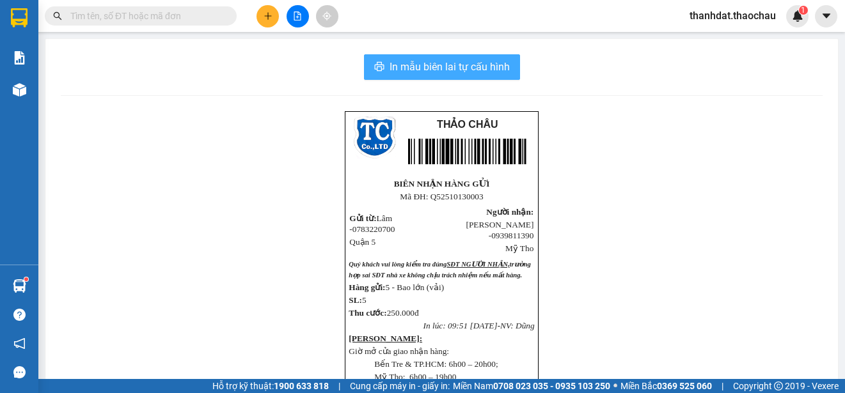
click at [455, 68] on span "In mẫu biên lai tự cấu hình" at bounding box center [449, 67] width 120 height 16
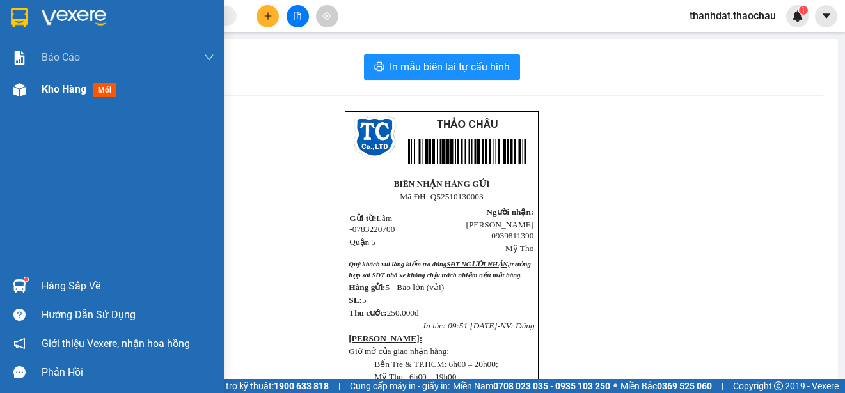
click at [63, 88] on span "Kho hàng" at bounding box center [64, 89] width 45 height 12
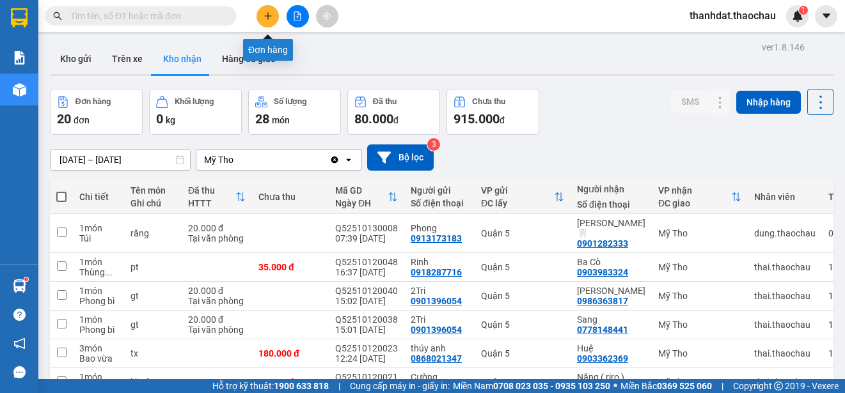
click at [270, 11] on button at bounding box center [267, 16] width 22 height 22
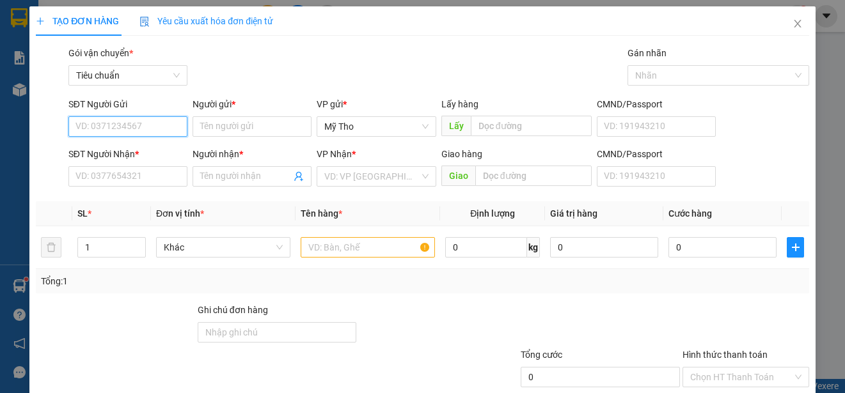
click at [108, 127] on input "SĐT Người Gửi" at bounding box center [127, 126] width 119 height 20
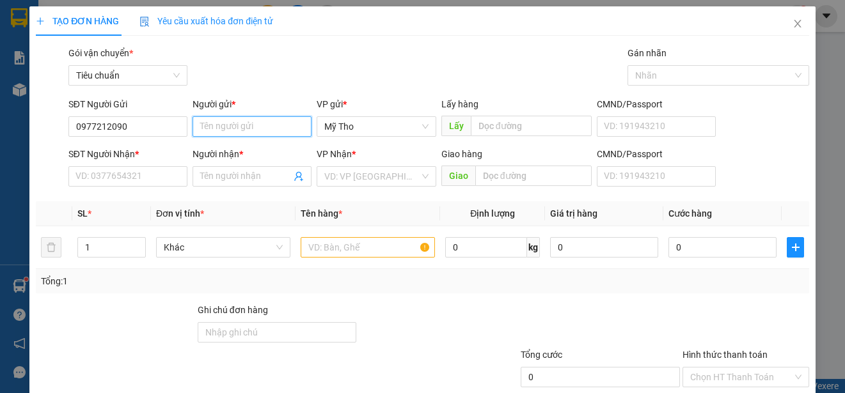
click at [209, 129] on input "Người gửi *" at bounding box center [251, 126] width 119 height 20
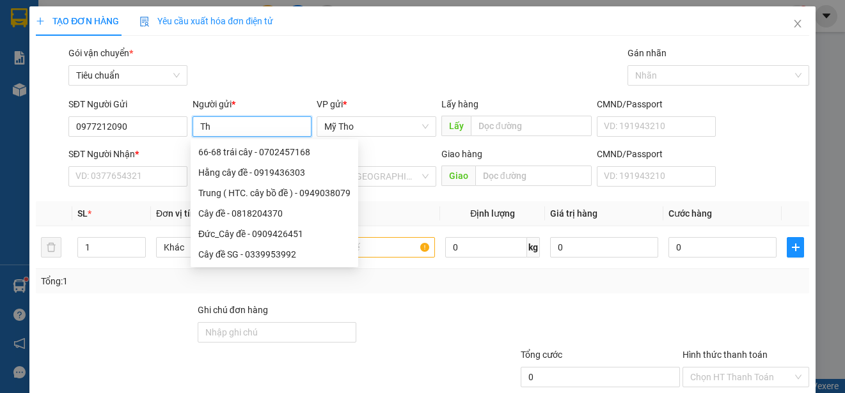
paste input "ị"
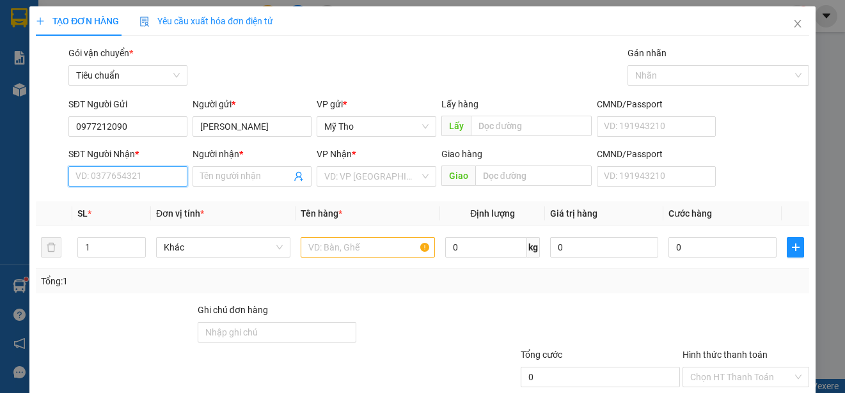
click at [139, 182] on input "SĐT Người Nhận *" at bounding box center [127, 176] width 119 height 20
click at [196, 173] on span at bounding box center [251, 176] width 119 height 20
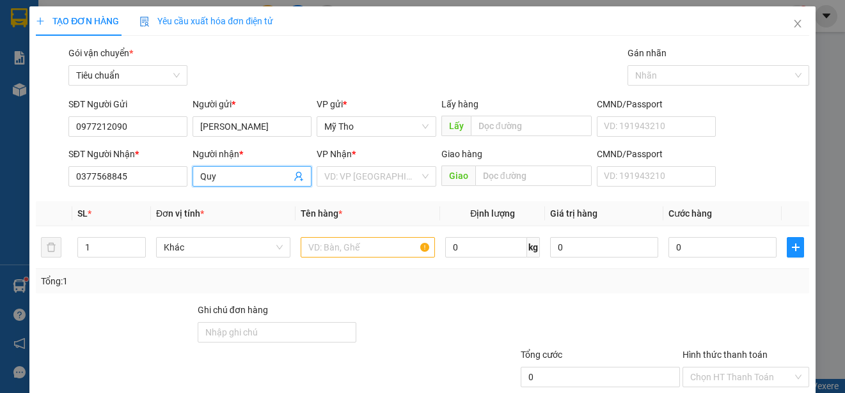
paste input "ên"
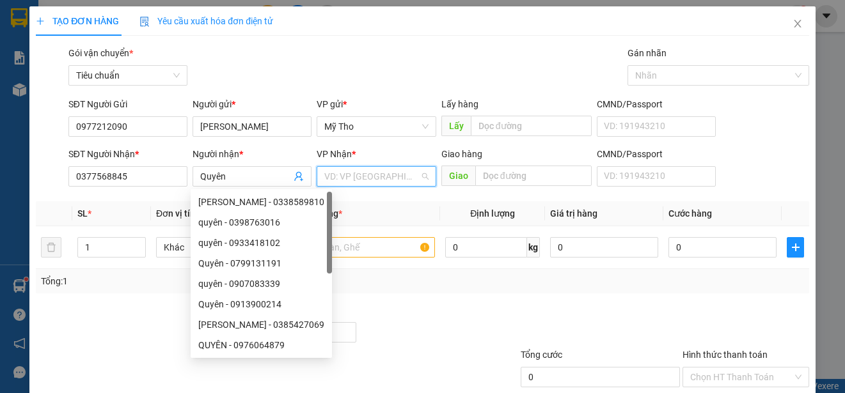
click at [324, 175] on input "search" at bounding box center [371, 176] width 95 height 19
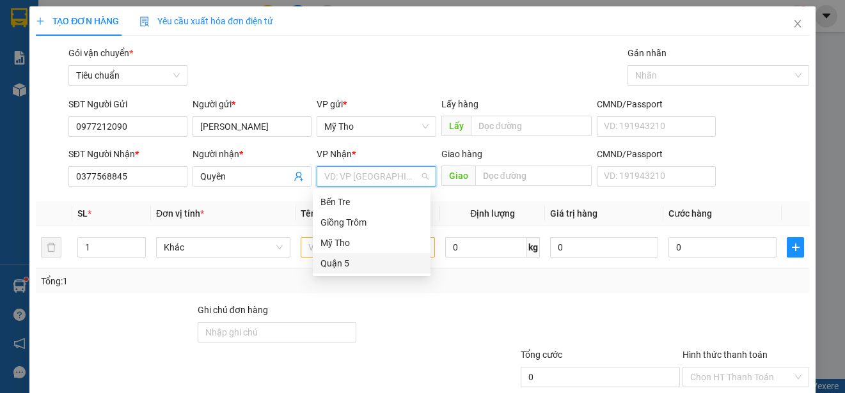
click at [348, 260] on div "Quận 5" at bounding box center [371, 263] width 102 height 14
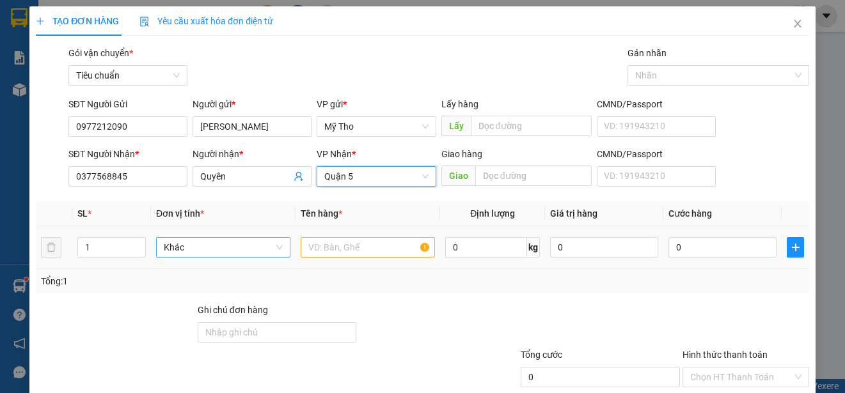
click at [230, 253] on span "Khác" at bounding box center [223, 247] width 119 height 19
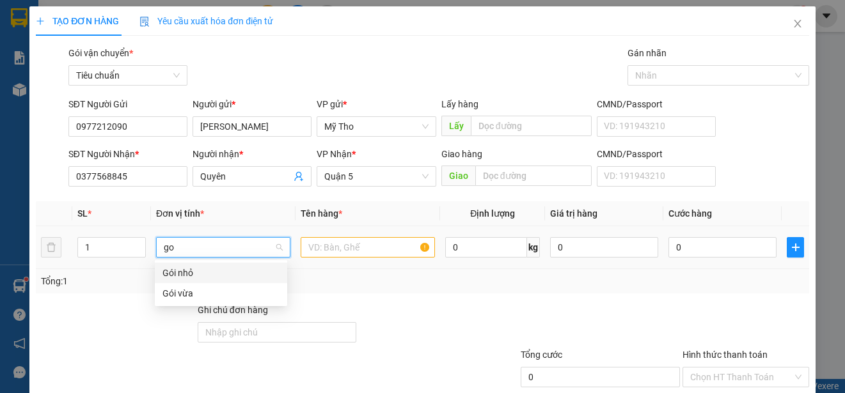
click at [193, 270] on div "Gói nhỏ" at bounding box center [220, 273] width 117 height 14
click at [308, 247] on input "text" at bounding box center [368, 247] width 134 height 20
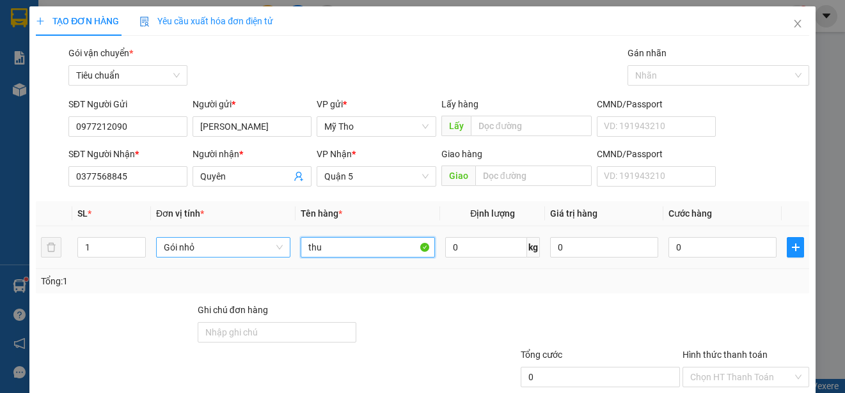
paste input "ôc"
paste input "ốc"
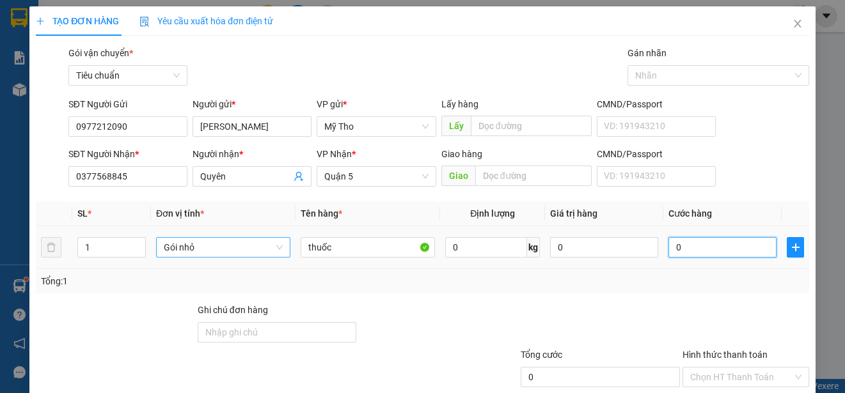
click at [728, 246] on input "0" at bounding box center [722, 247] width 108 height 20
click at [734, 368] on input "Hình thức thanh toán" at bounding box center [741, 377] width 102 height 19
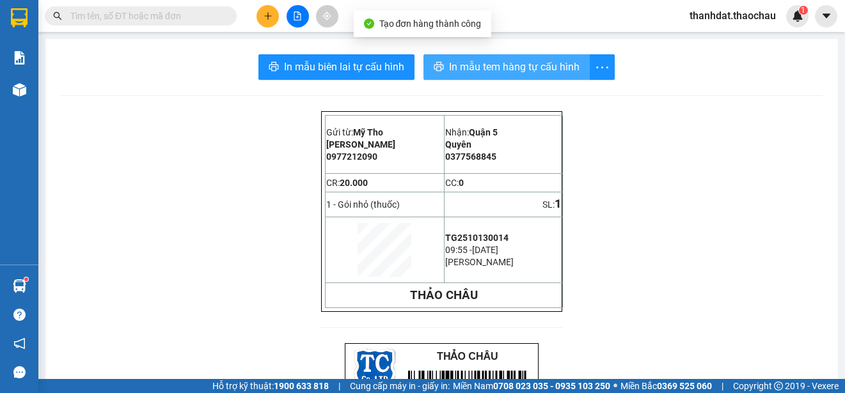
click at [522, 68] on span "In mẫu tem hàng tự cấu hình" at bounding box center [514, 67] width 130 height 16
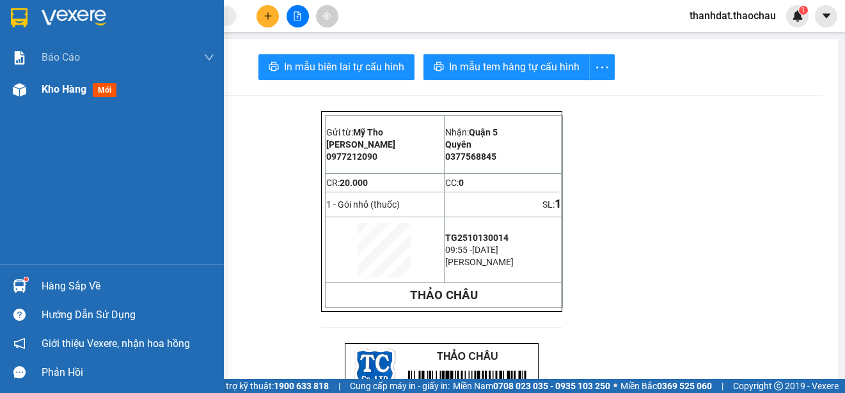
click at [61, 87] on span "Kho hàng" at bounding box center [64, 89] width 45 height 12
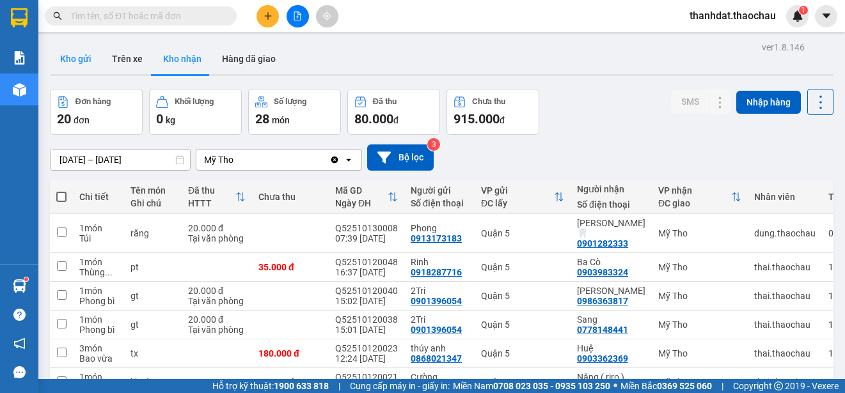
click at [65, 53] on button "Kho gửi" at bounding box center [76, 58] width 52 height 31
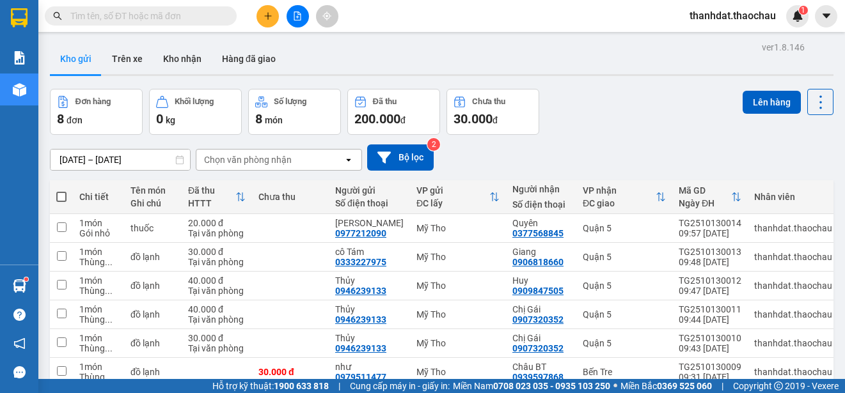
click at [64, 192] on span at bounding box center [61, 197] width 10 height 10
click at [61, 191] on input "checkbox" at bounding box center [61, 191] width 0 height 0
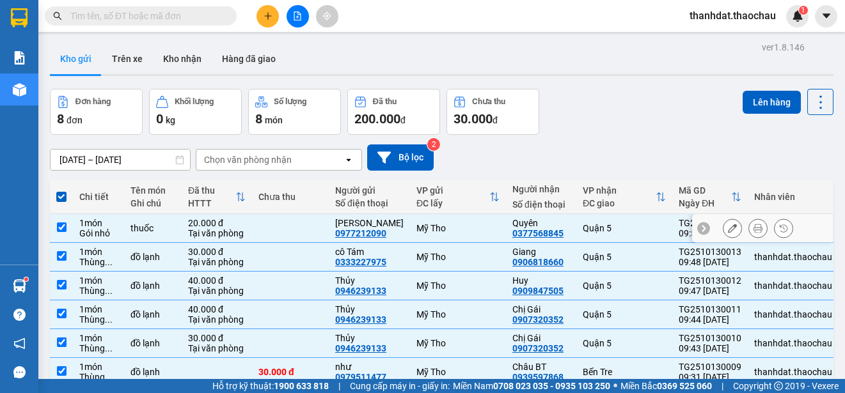
click at [61, 223] on input "checkbox" at bounding box center [62, 228] width 10 height 10
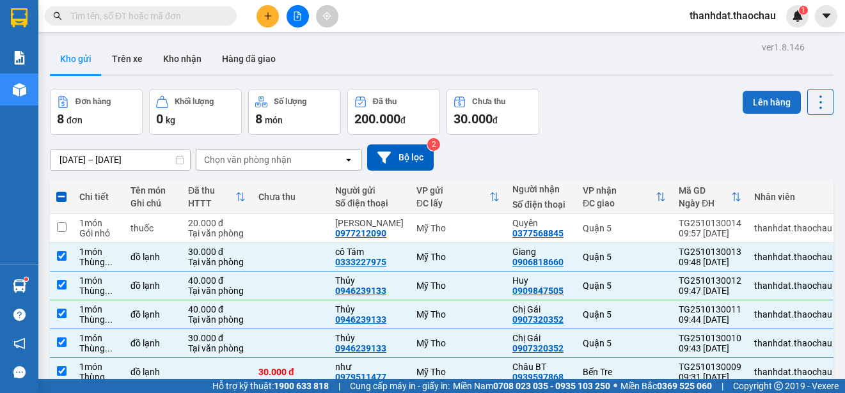
click at [756, 105] on button "Lên hàng" at bounding box center [771, 102] width 58 height 23
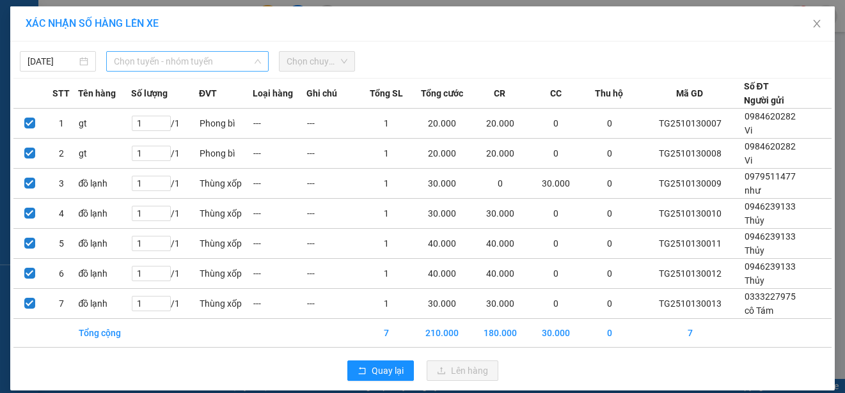
click at [141, 64] on span "Chọn tuyến - nhóm tuyến" at bounding box center [187, 61] width 147 height 19
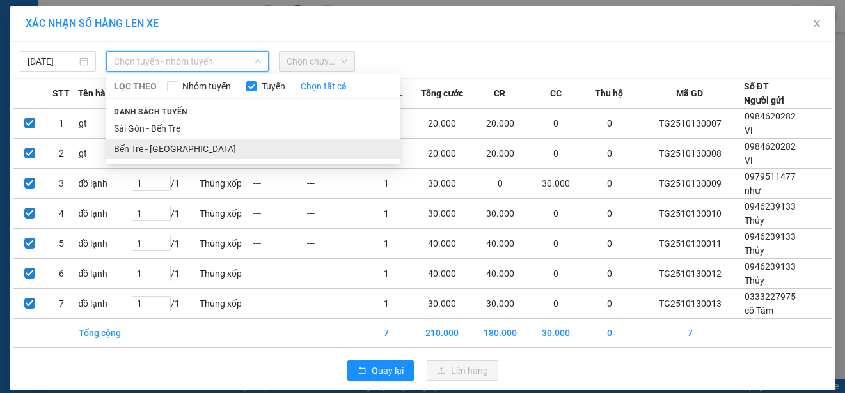
click at [176, 146] on li "Bến Tre - [GEOGRAPHIC_DATA]" at bounding box center [253, 149] width 294 height 20
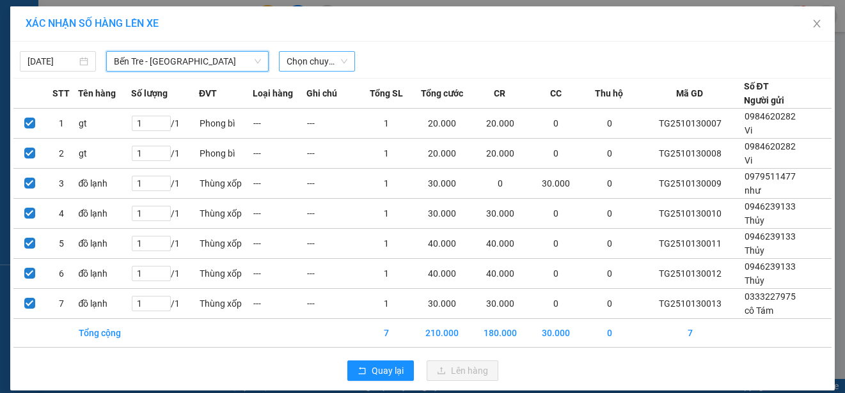
click at [324, 58] on span "Chọn chuyến" at bounding box center [316, 61] width 61 height 19
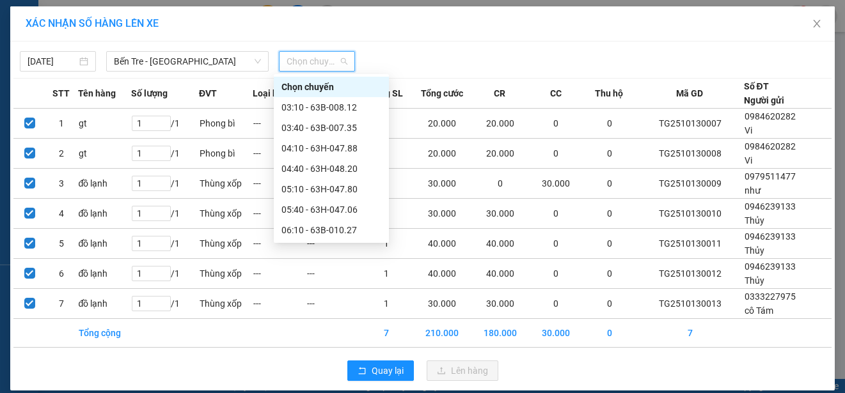
click at [342, 346] on div "09:10 - 63B-008.12" at bounding box center [331, 353] width 100 height 14
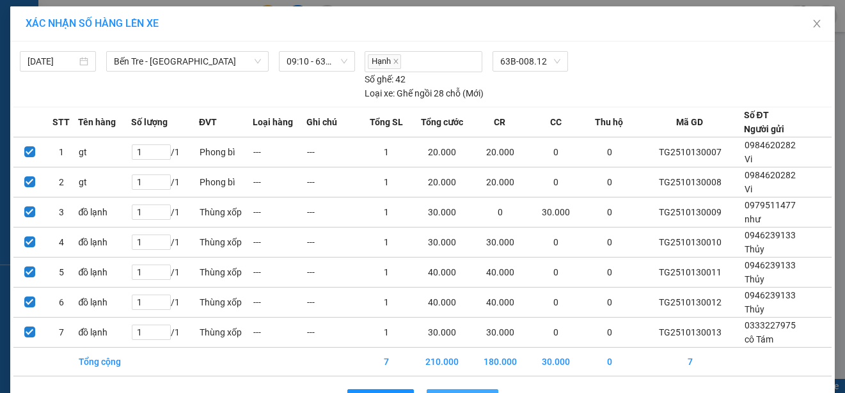
click at [471, 393] on span "Lên hàng" at bounding box center [469, 400] width 37 height 14
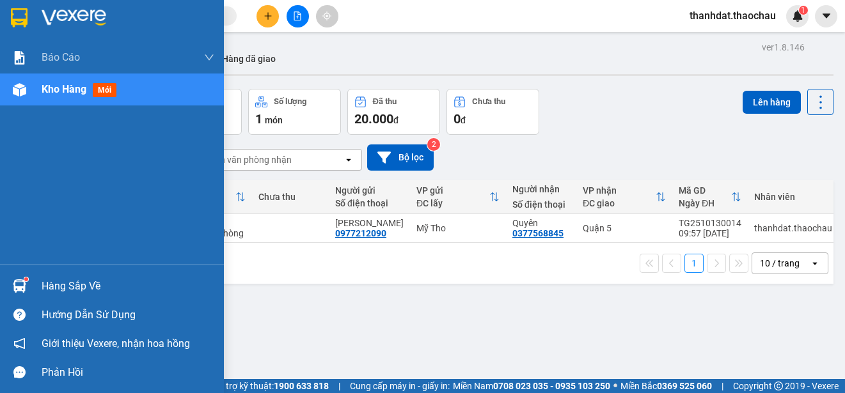
click at [54, 288] on div "Hàng sắp về" at bounding box center [128, 286] width 173 height 19
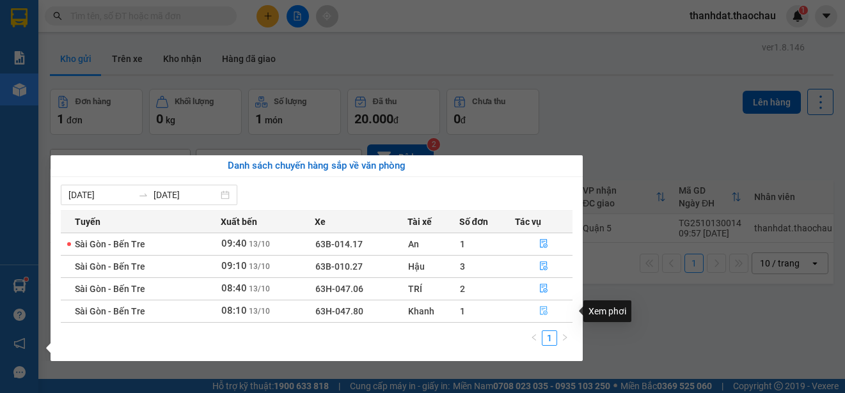
click at [541, 311] on icon "file-done" at bounding box center [543, 310] width 9 height 9
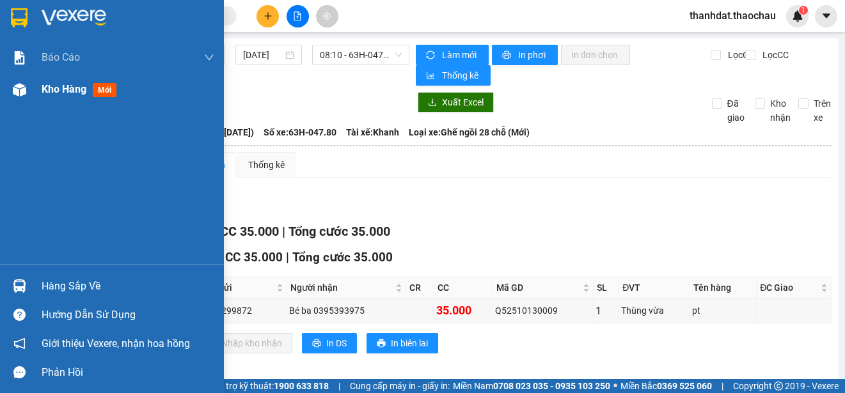
click at [64, 90] on span "Kho hàng" at bounding box center [64, 89] width 45 height 12
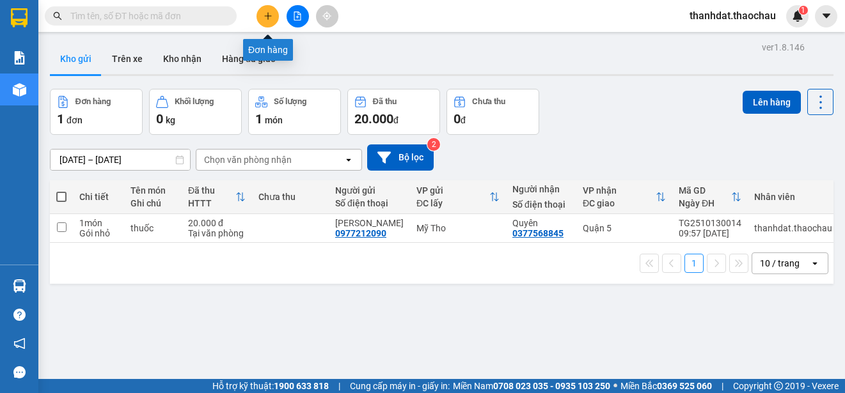
click at [267, 19] on icon "plus" at bounding box center [267, 16] width 9 height 9
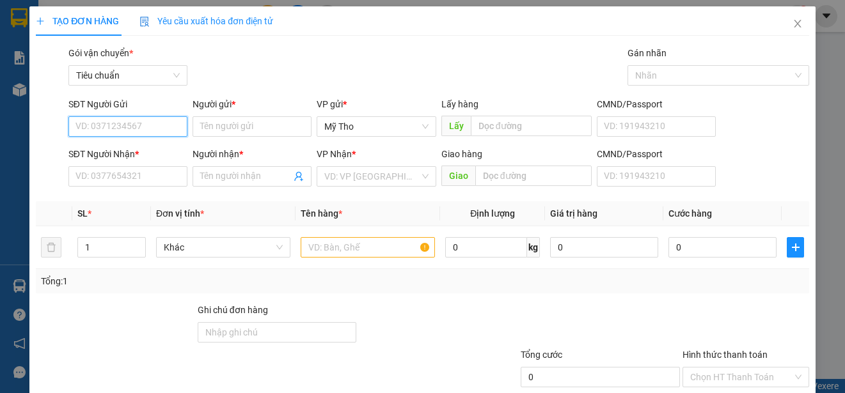
click at [146, 128] on input "SĐT Người Gửi" at bounding box center [127, 126] width 119 height 20
click at [98, 148] on div "0983359762 - Duy" at bounding box center [126, 152] width 102 height 14
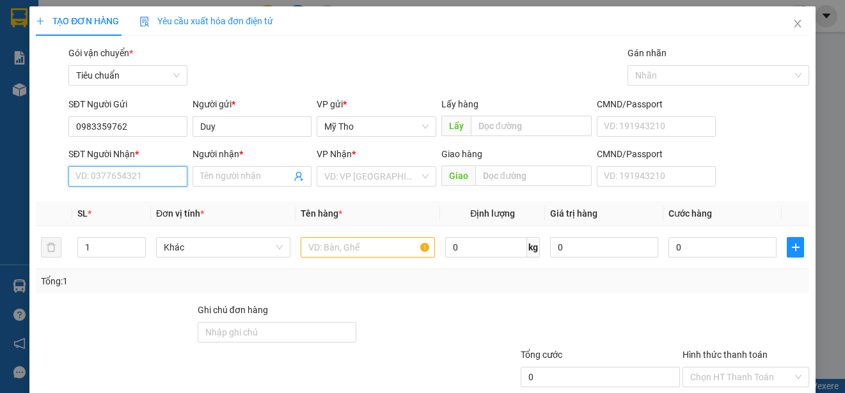
click at [124, 178] on input "SĐT Người Nhận *" at bounding box center [127, 176] width 119 height 20
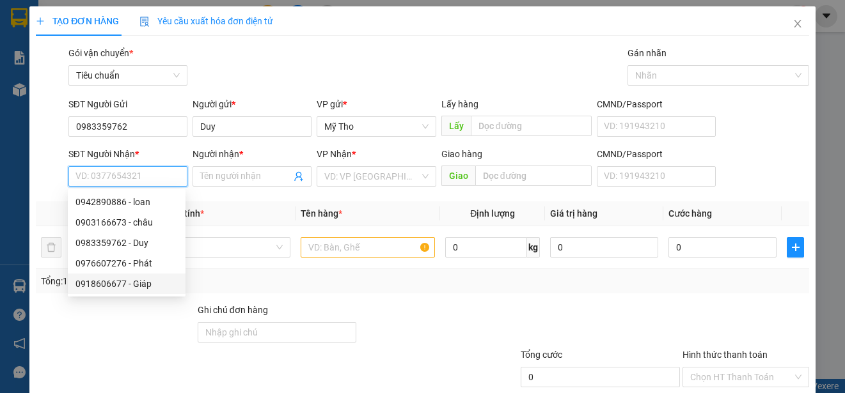
click at [140, 281] on div "0918606677 - Giáp" at bounding box center [126, 284] width 102 height 14
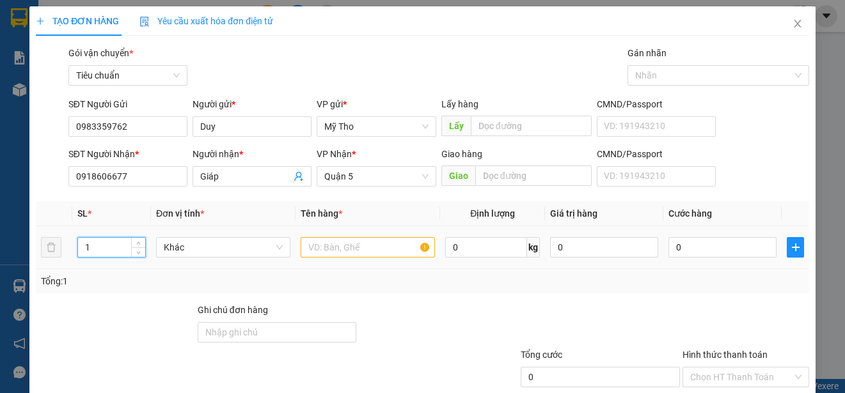
click at [127, 245] on input "1" at bounding box center [111, 247] width 67 height 19
click at [182, 249] on span "Khác" at bounding box center [223, 247] width 119 height 19
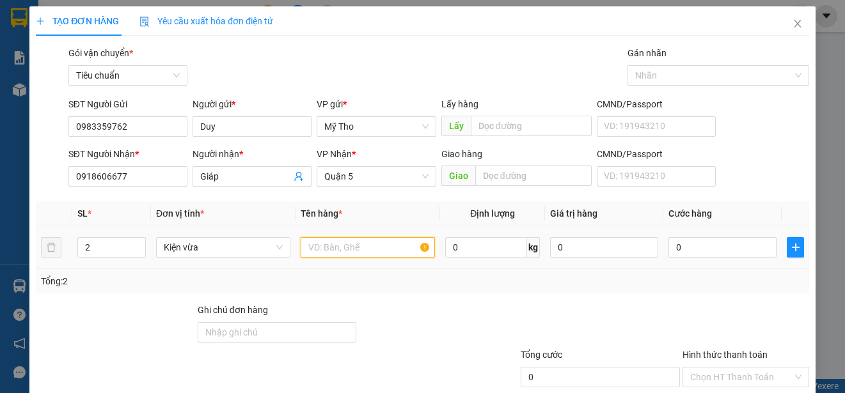
click at [320, 242] on input "text" at bounding box center [368, 247] width 134 height 20
paste input "ân"
paste input "ó"
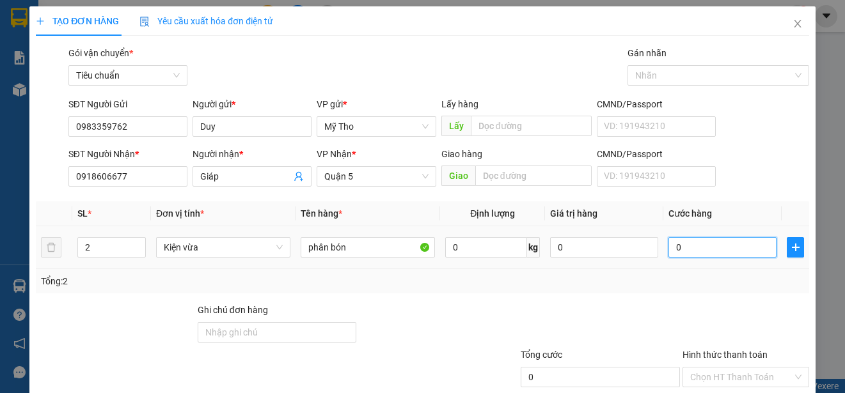
click at [676, 249] on input "0" at bounding box center [722, 247] width 108 height 20
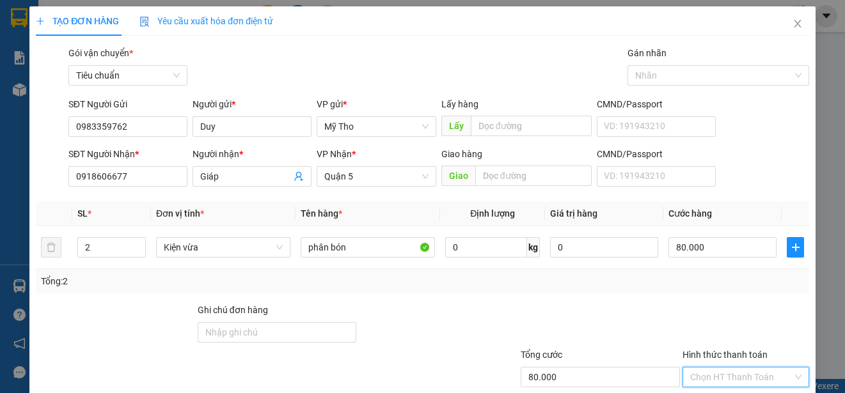
click at [727, 368] on input "Hình thức thanh toán" at bounding box center [741, 377] width 102 height 19
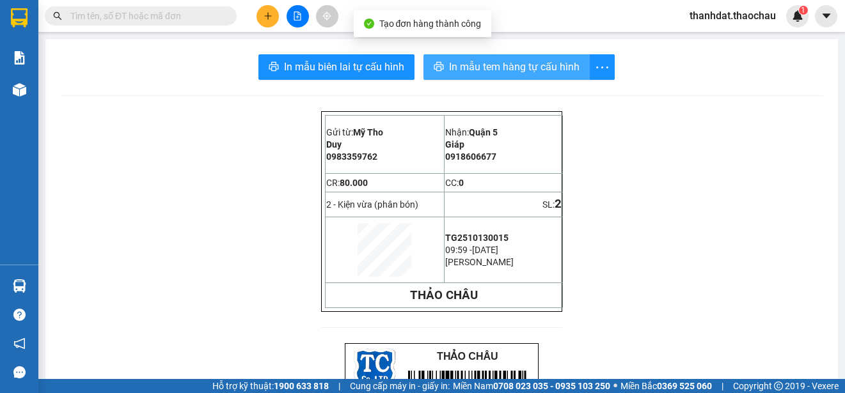
drag, startPoint x: 488, startPoint y: 56, endPoint x: 491, endPoint y: 69, distance: 13.8
click at [488, 56] on button "In mẫu tem hàng tự cấu hình" at bounding box center [506, 67] width 166 height 26
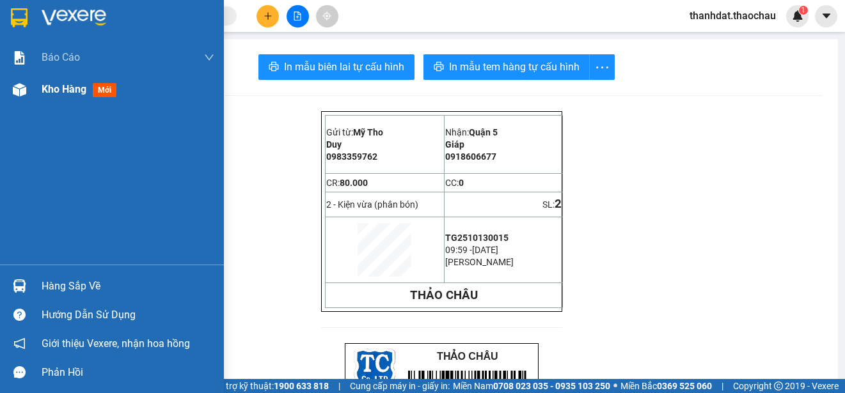
click at [41, 88] on div "Kho hàng mới" at bounding box center [112, 90] width 224 height 32
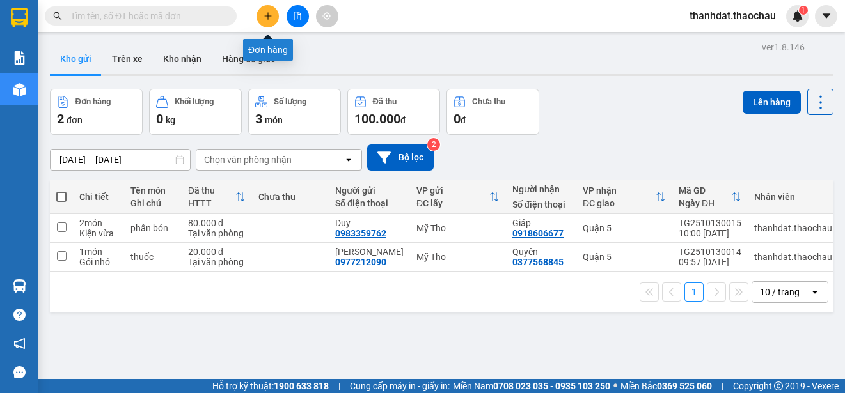
click at [269, 19] on icon "plus" at bounding box center [267, 16] width 9 height 9
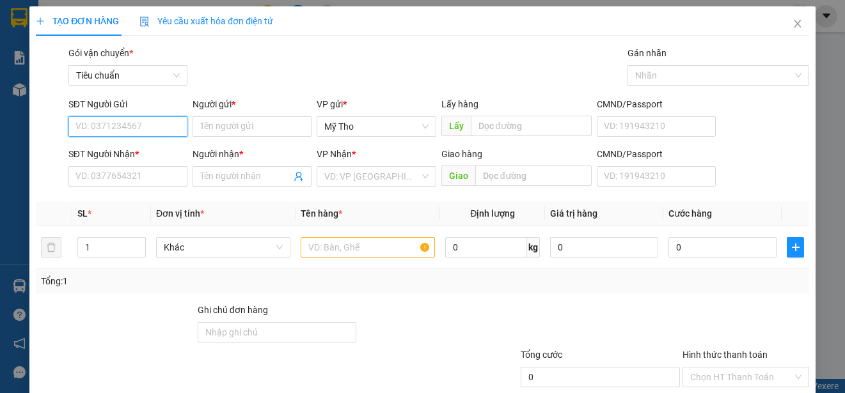
click at [115, 128] on input "SĐT Người Gửi" at bounding box center [127, 126] width 119 height 20
click at [139, 151] on div "0903101368 - Thức" at bounding box center [126, 152] width 102 height 14
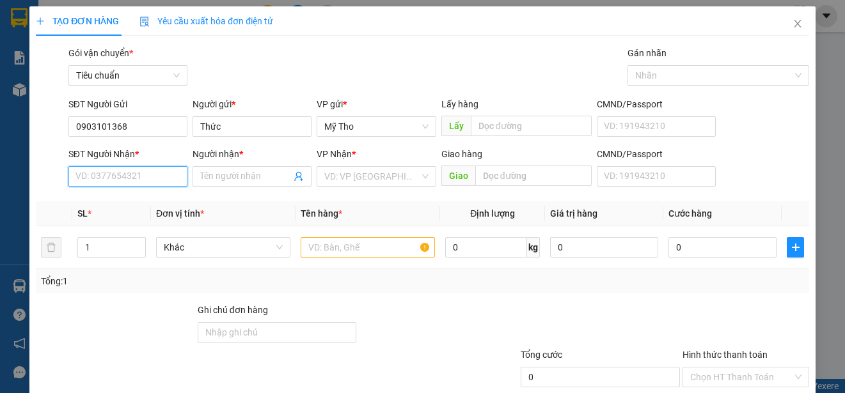
click at [139, 176] on input "SĐT Người Nhận *" at bounding box center [127, 176] width 119 height 20
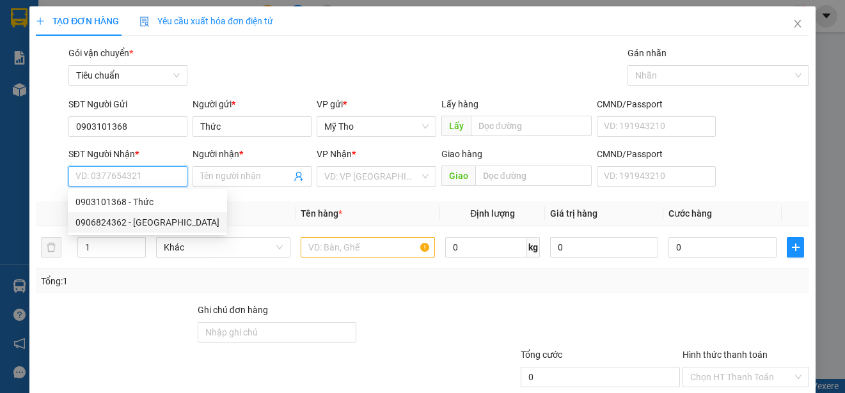
click at [143, 221] on div "0906824362 - Nam Thành" at bounding box center [147, 222] width 144 height 14
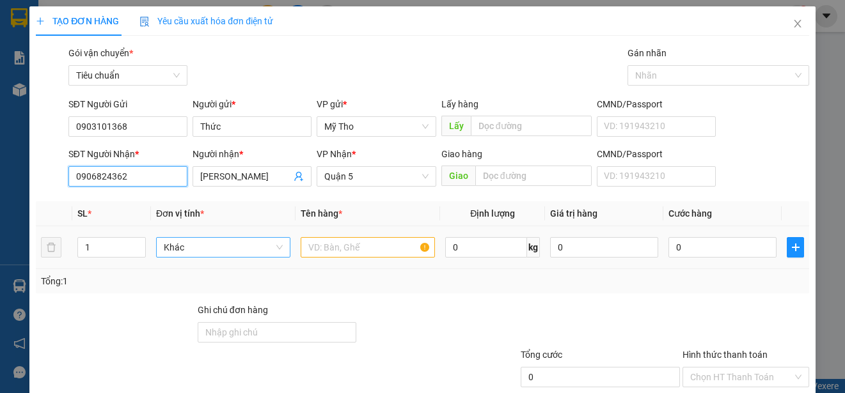
click at [199, 249] on span "Khác" at bounding box center [223, 247] width 119 height 19
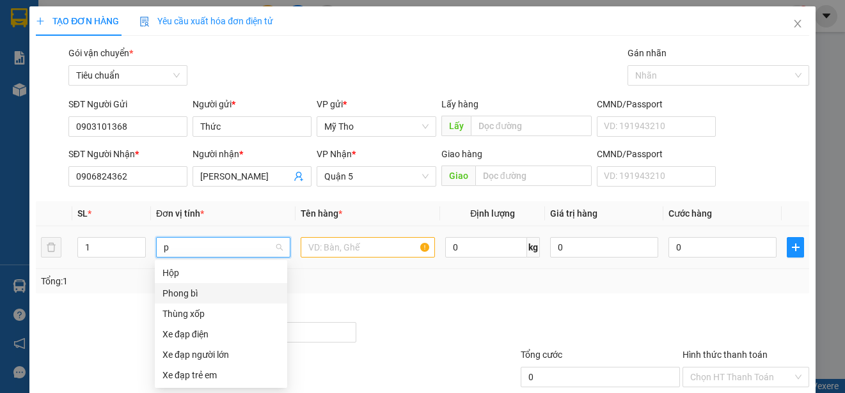
click at [178, 292] on div "Phong bì" at bounding box center [220, 293] width 117 height 14
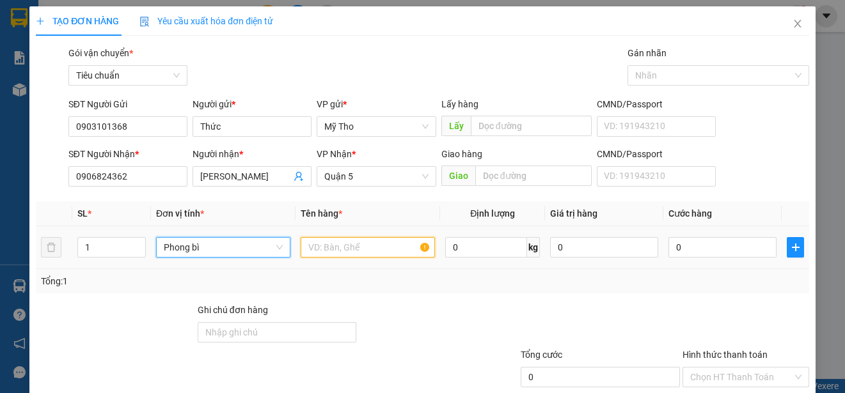
click at [335, 252] on input "text" at bounding box center [368, 247] width 134 height 20
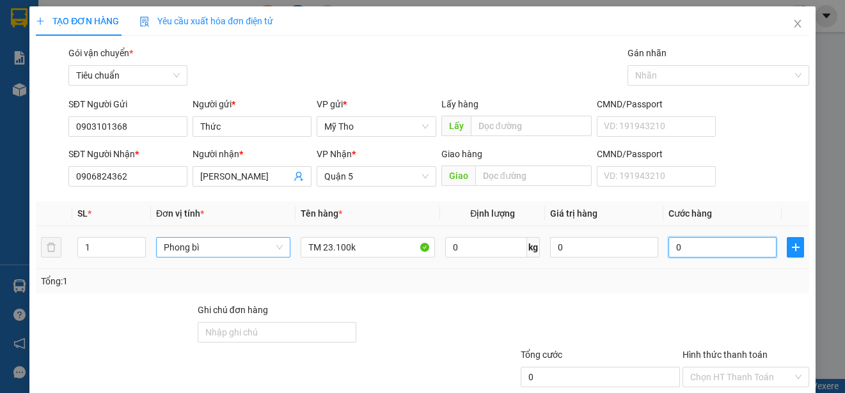
click at [695, 244] on input "0" at bounding box center [722, 247] width 108 height 20
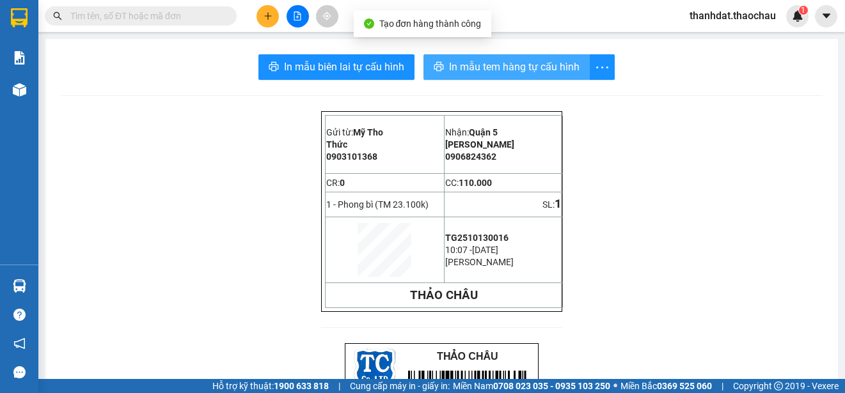
click at [514, 68] on span "In mẫu tem hàng tự cấu hình" at bounding box center [514, 67] width 130 height 16
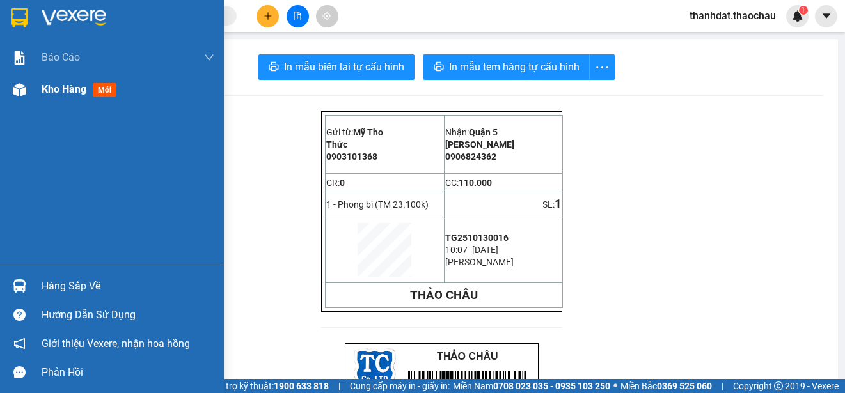
click at [58, 88] on span "Kho hàng" at bounding box center [64, 89] width 45 height 12
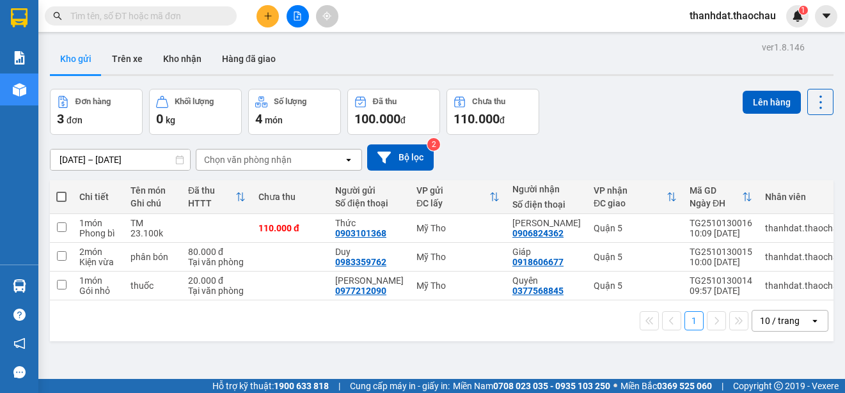
click at [60, 196] on span at bounding box center [61, 197] width 10 height 10
click at [61, 191] on input "checkbox" at bounding box center [61, 191] width 0 height 0
checkbox input "true"
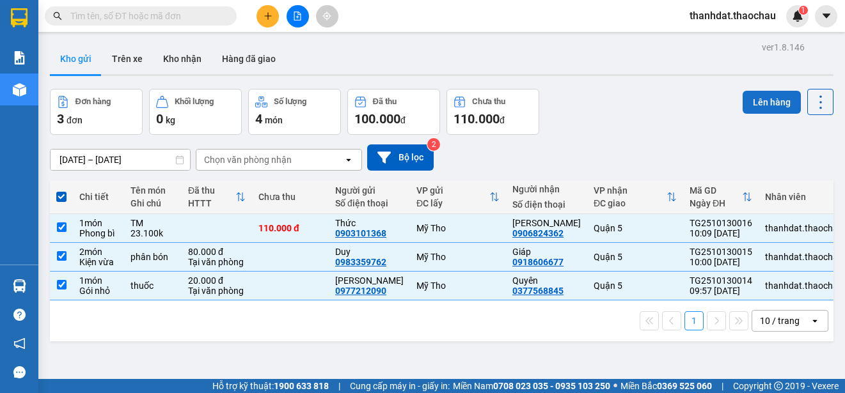
click at [744, 104] on button "Lên hàng" at bounding box center [771, 102] width 58 height 23
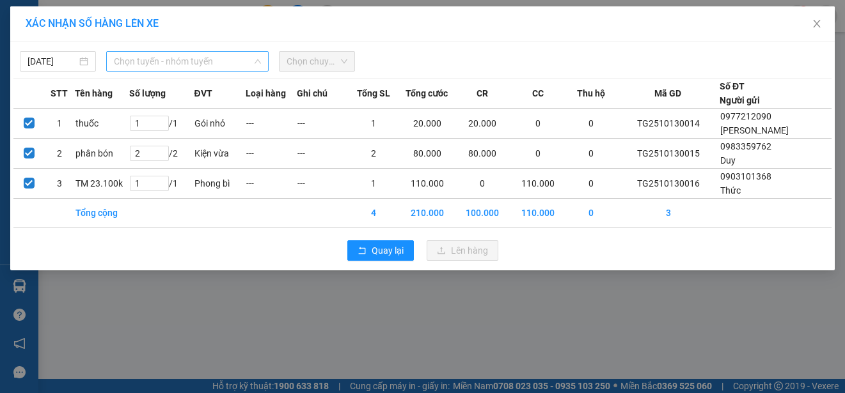
click at [179, 59] on span "Chọn tuyến - nhóm tuyến" at bounding box center [187, 61] width 147 height 19
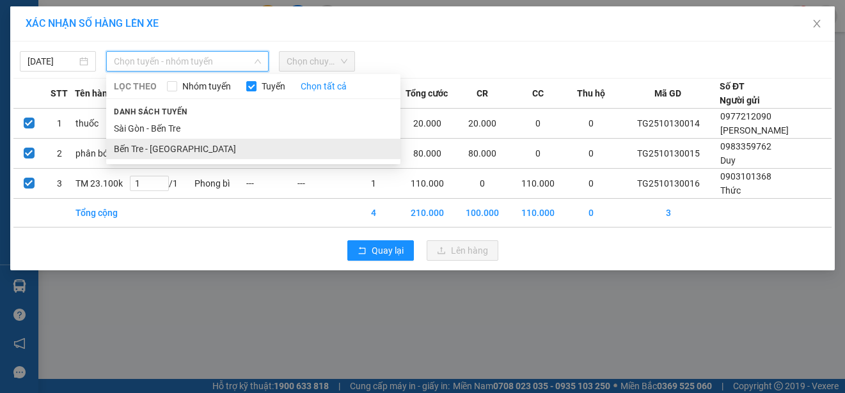
click at [163, 146] on li "Bến Tre - [GEOGRAPHIC_DATA]" at bounding box center [253, 149] width 294 height 20
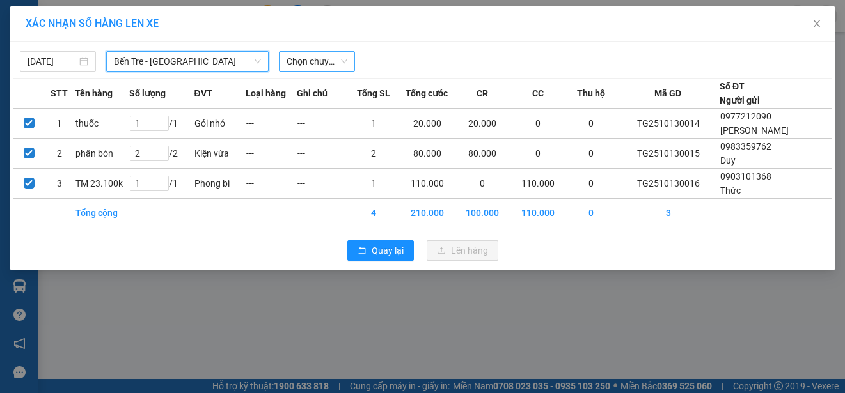
click at [328, 59] on span "Chọn chuyến" at bounding box center [316, 61] width 61 height 19
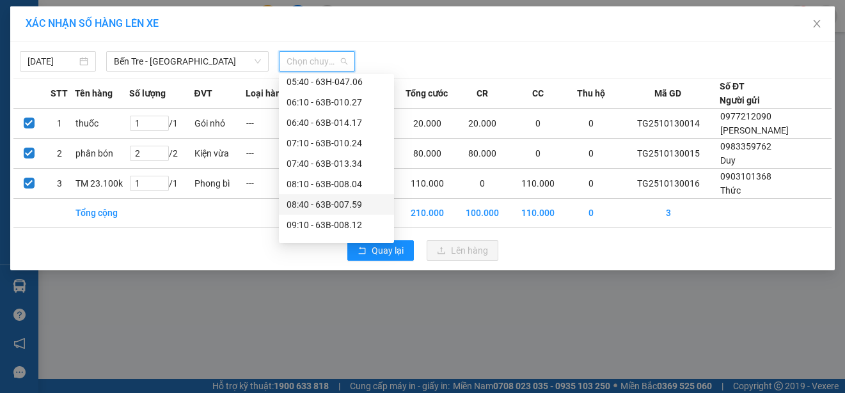
scroll to position [192, 0]
click at [331, 181] on div "09:40 - 63B-011.62" at bounding box center [336, 182] width 100 height 14
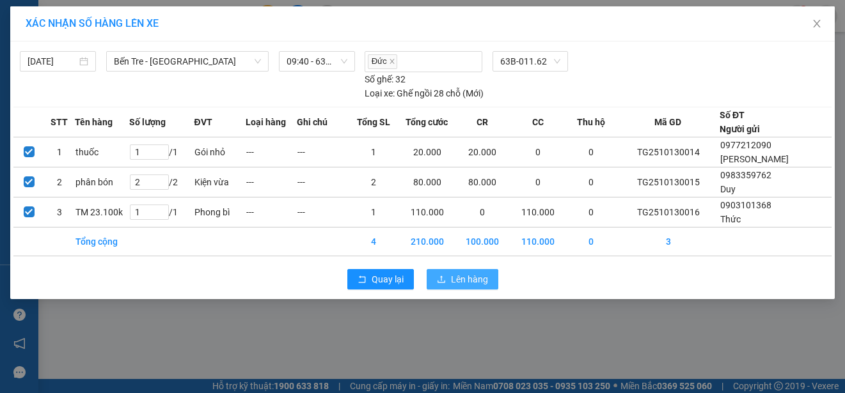
click at [462, 275] on span "Lên hàng" at bounding box center [469, 279] width 37 height 14
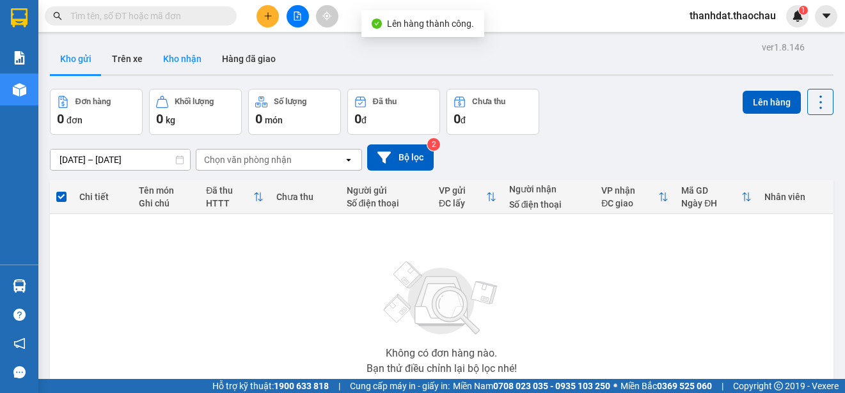
click at [191, 59] on button "Kho nhận" at bounding box center [182, 58] width 59 height 31
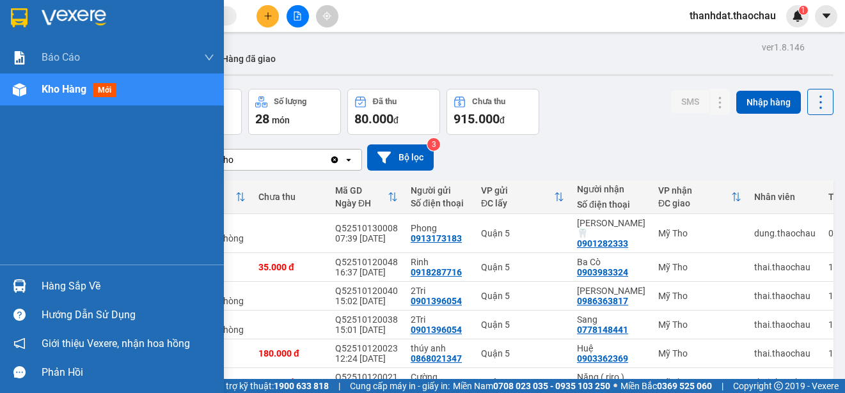
click at [71, 286] on div "Hàng sắp về" at bounding box center [128, 286] width 173 height 19
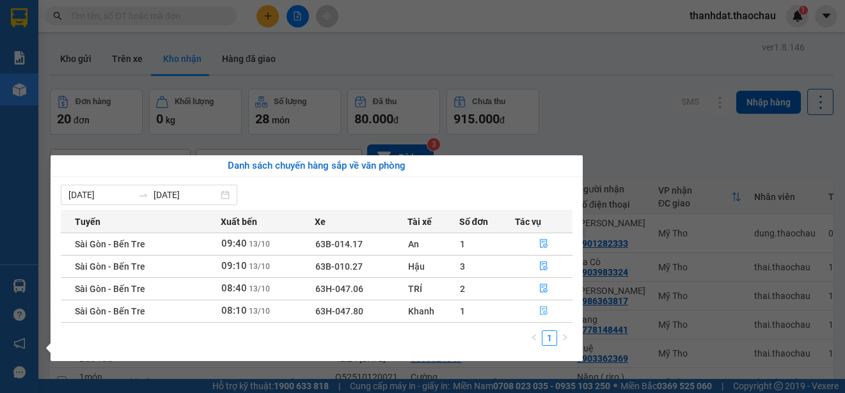
click at [540, 308] on icon "file-done" at bounding box center [543, 310] width 9 height 9
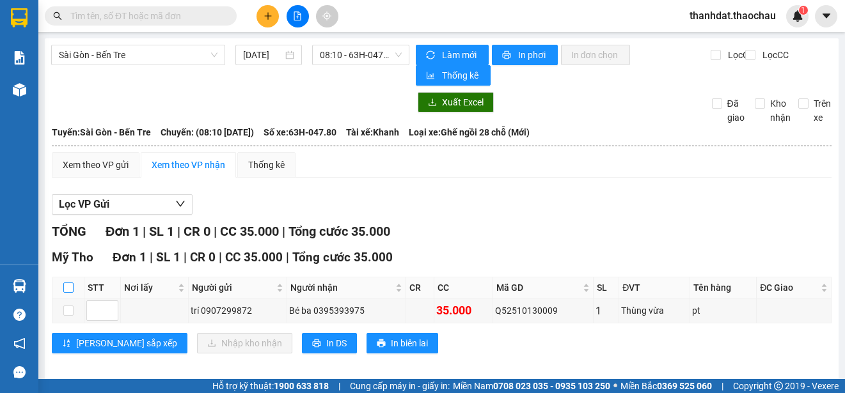
click at [67, 286] on input "checkbox" at bounding box center [68, 288] width 10 height 10
checkbox input "true"
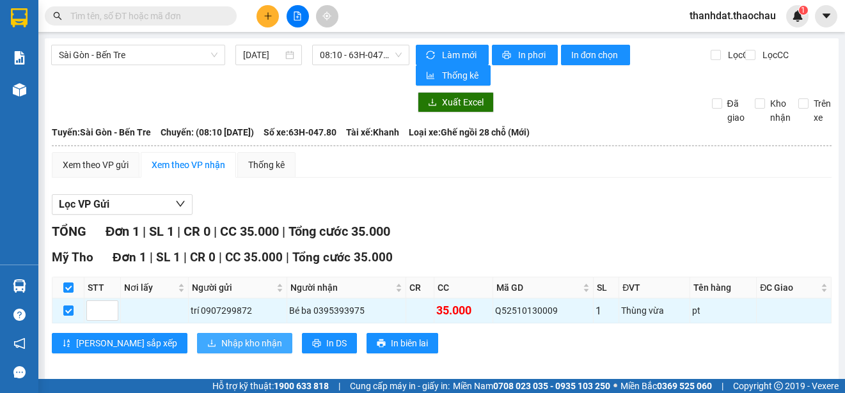
click at [221, 337] on span "Nhập kho nhận" at bounding box center [251, 343] width 61 height 14
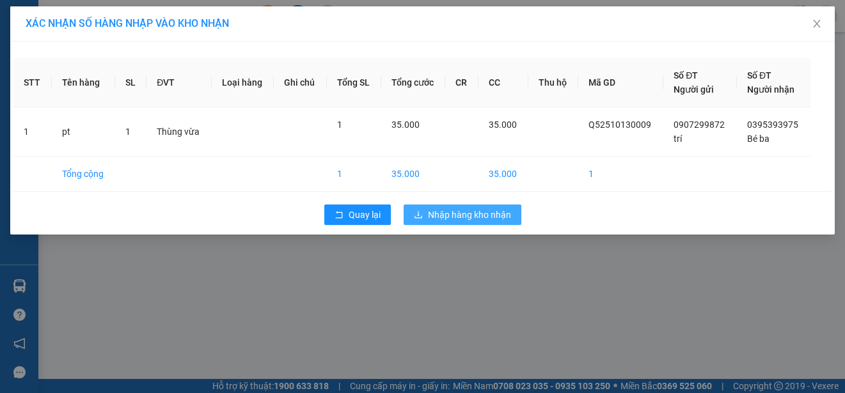
click at [467, 212] on span "Nhập hàng kho nhận" at bounding box center [469, 215] width 83 height 14
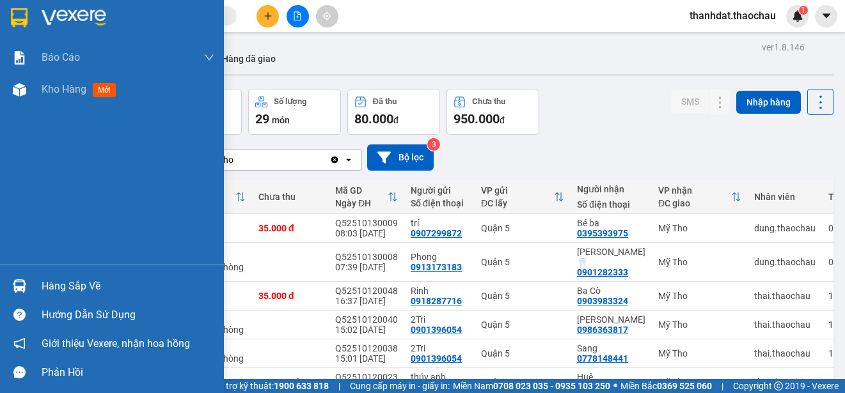
click at [55, 286] on div "Hàng sắp về" at bounding box center [128, 286] width 173 height 19
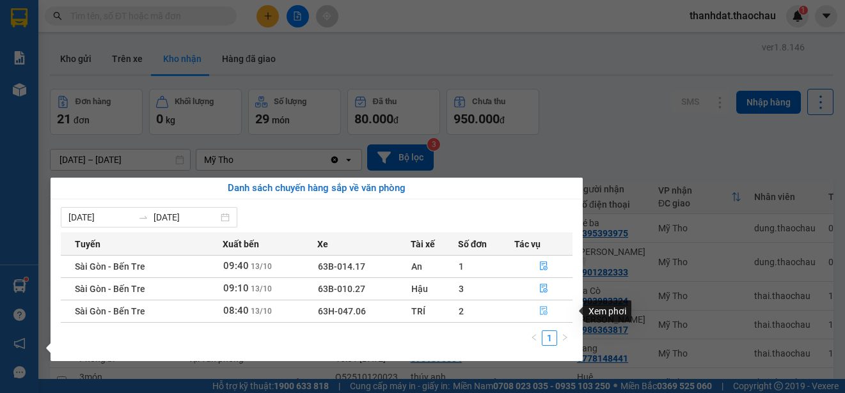
click at [544, 311] on icon "file-done" at bounding box center [543, 310] width 9 height 9
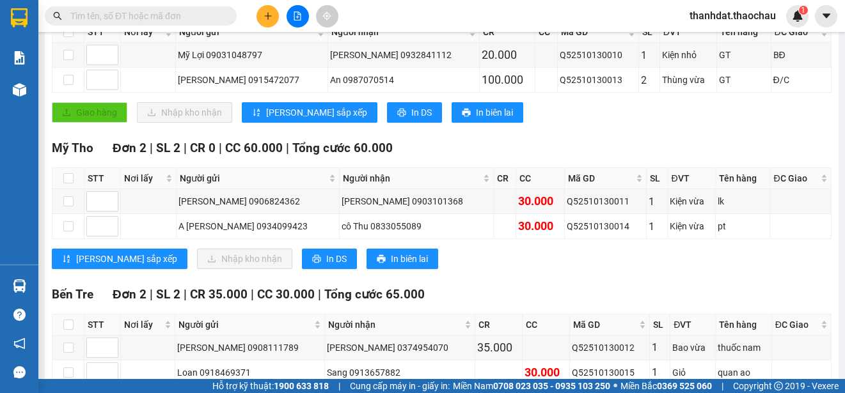
scroll to position [320, 0]
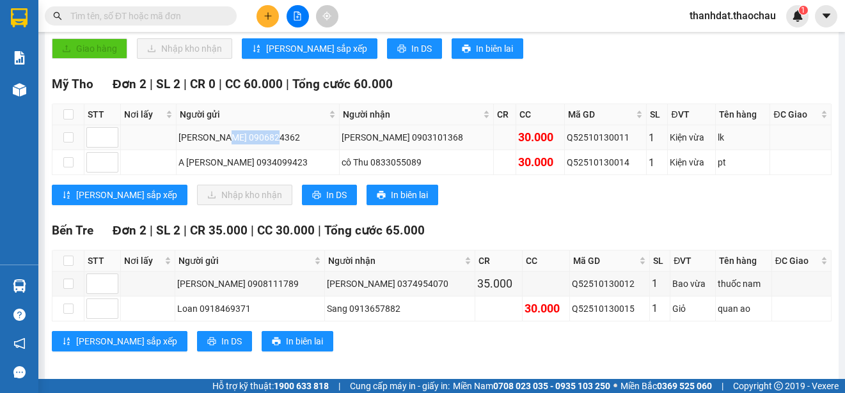
drag, startPoint x: 235, startPoint y: 137, endPoint x: 285, endPoint y: 136, distance: 49.2
click at [285, 136] on div "[PERSON_NAME] 0906824362" at bounding box center [257, 137] width 159 height 14
copy div "0906824362"
paste input "0906824362"
type input "0906824362"
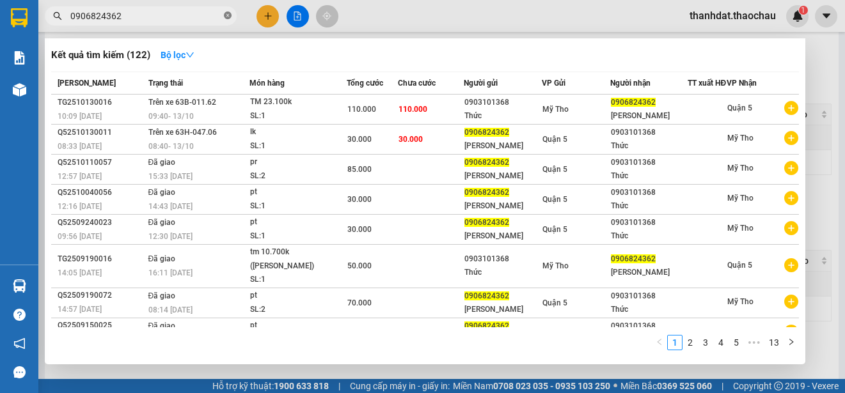
click at [227, 16] on icon "close-circle" at bounding box center [228, 16] width 8 height 8
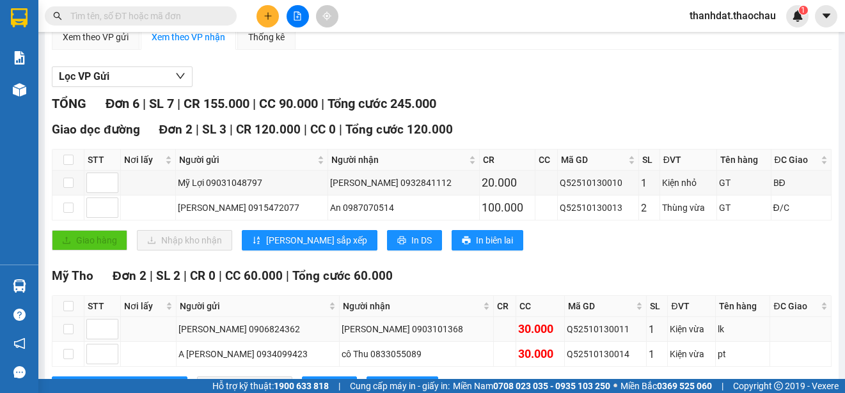
scroll to position [0, 0]
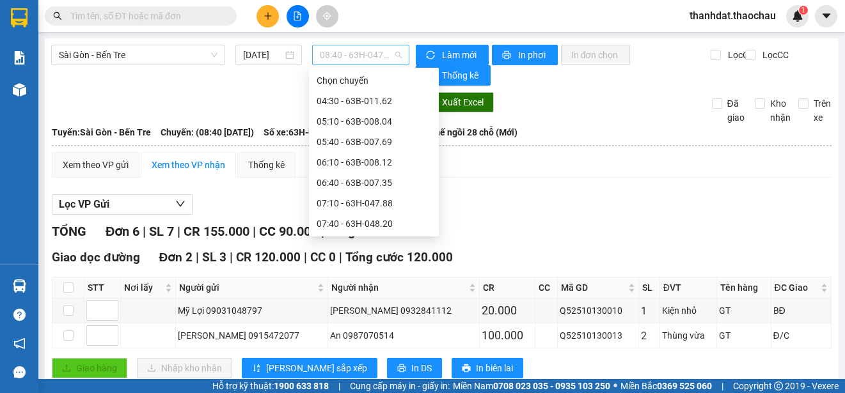
click at [363, 49] on span "08:40 - 63H-047.06" at bounding box center [361, 54] width 82 height 19
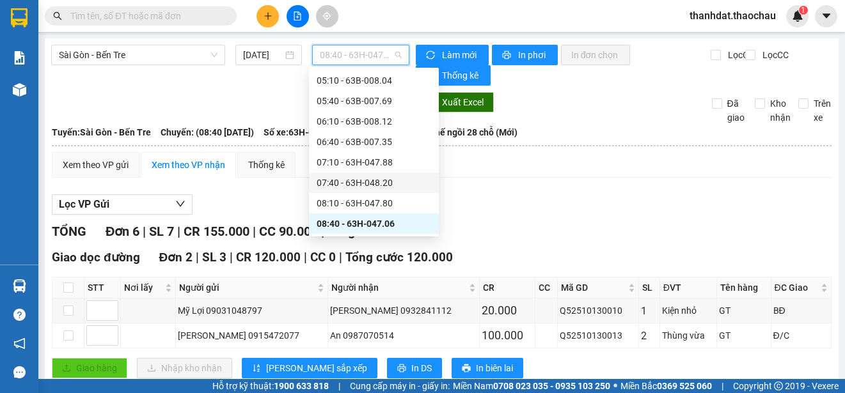
scroll to position [105, 0]
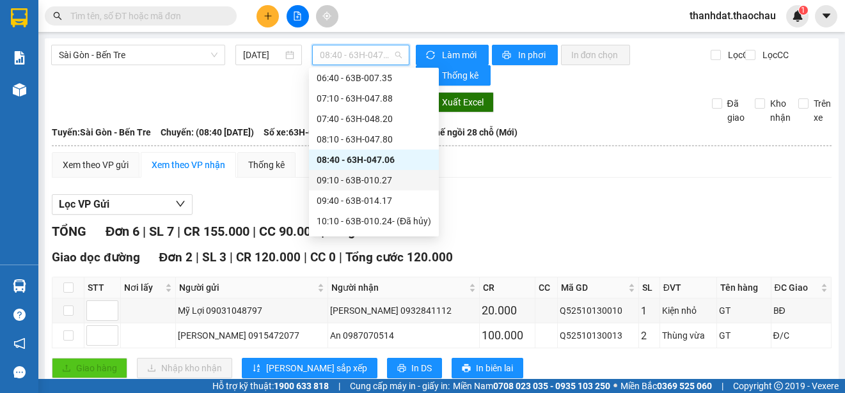
click at [382, 179] on div "09:10 - 63B-010.27" at bounding box center [374, 180] width 114 height 14
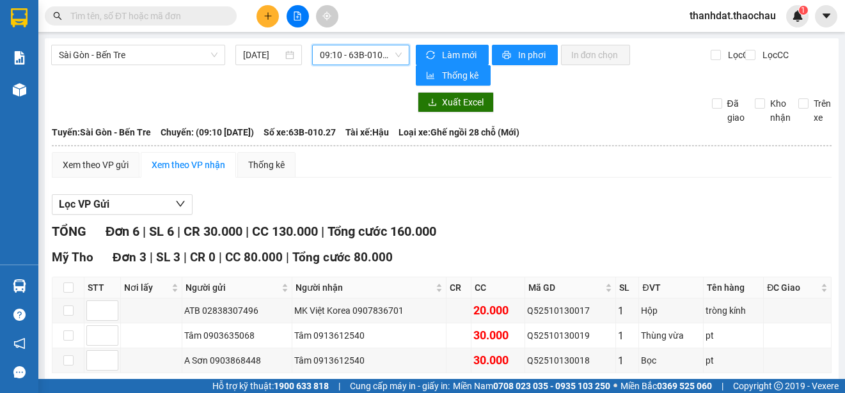
click at [345, 56] on span "09:10 - 63B-010.27" at bounding box center [361, 54] width 82 height 19
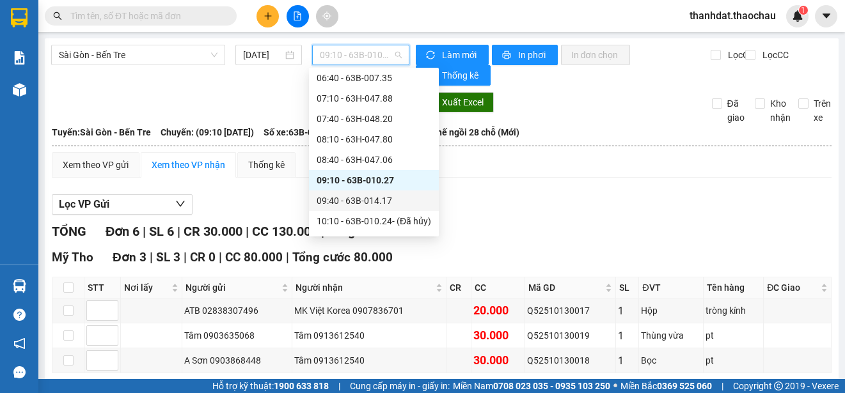
click at [384, 199] on div "09:40 - 63B-014.17" at bounding box center [374, 201] width 114 height 14
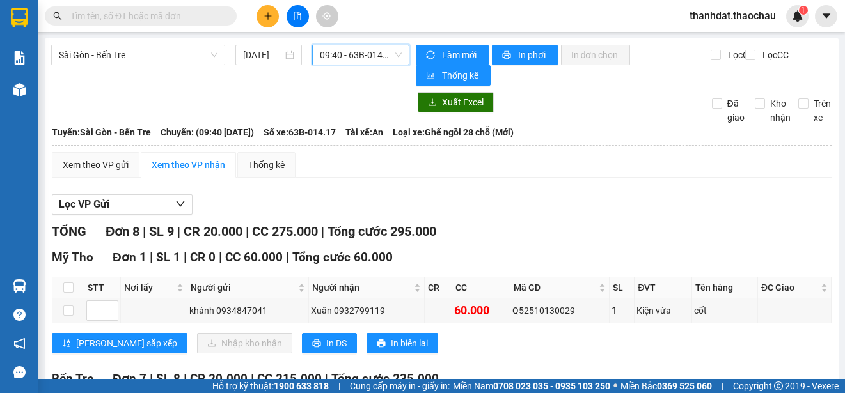
click at [356, 59] on span "09:40 - 63B-014.17" at bounding box center [361, 54] width 82 height 19
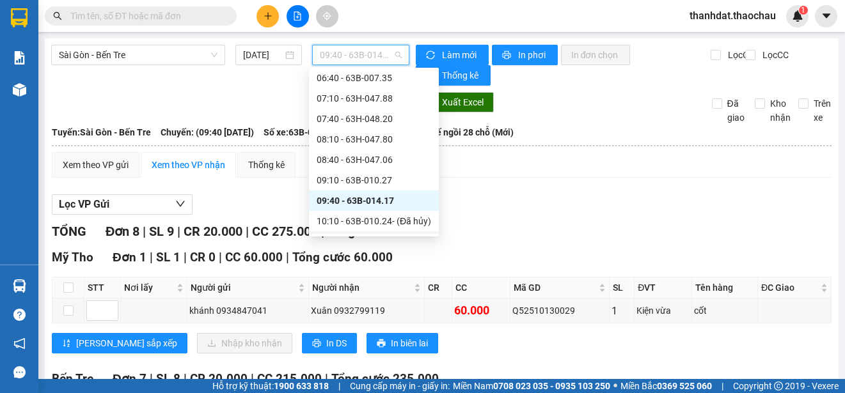
scroll to position [169, 0]
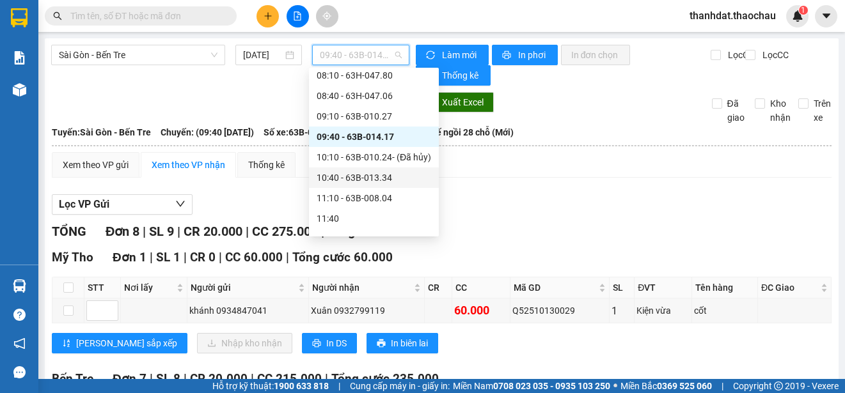
click at [378, 173] on div "10:40 - 63B-013.34" at bounding box center [374, 178] width 114 height 14
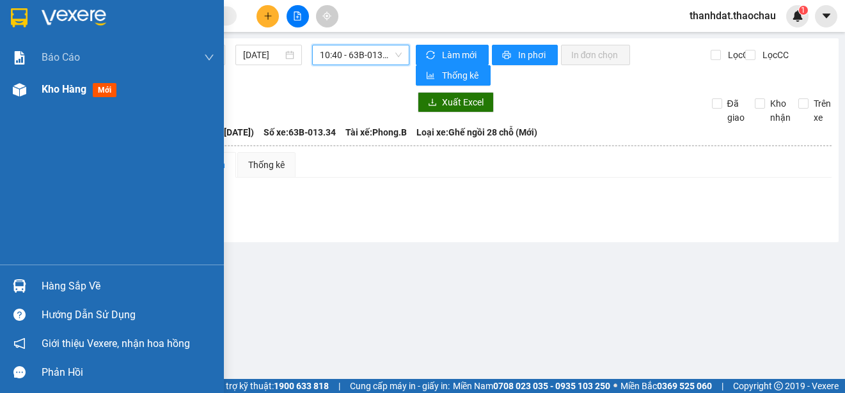
click at [45, 91] on span "Kho hàng" at bounding box center [64, 89] width 45 height 12
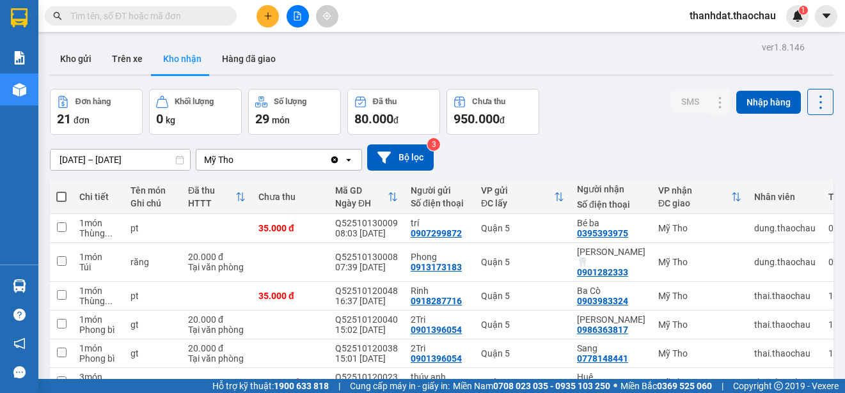
click at [593, 76] on div "Kho gửi Trên xe Kho nhận Hàng đã giao" at bounding box center [441, 60] width 783 height 34
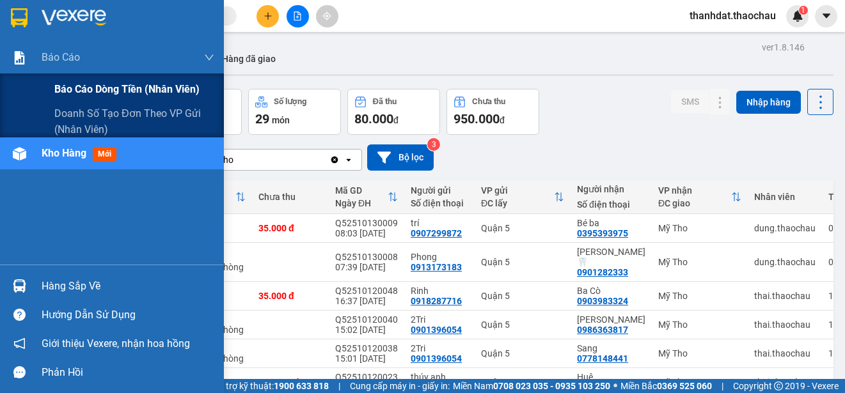
click at [70, 84] on span "Báo cáo dòng tiền (nhân viên)" at bounding box center [126, 89] width 145 height 16
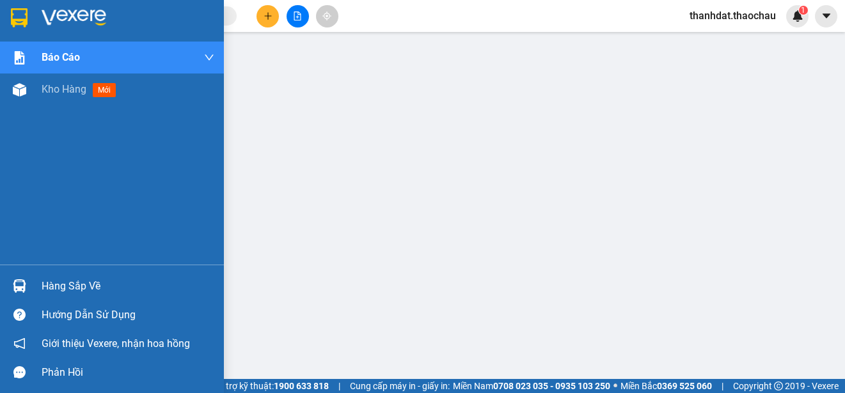
click at [49, 277] on div "Hàng sắp về" at bounding box center [128, 286] width 173 height 19
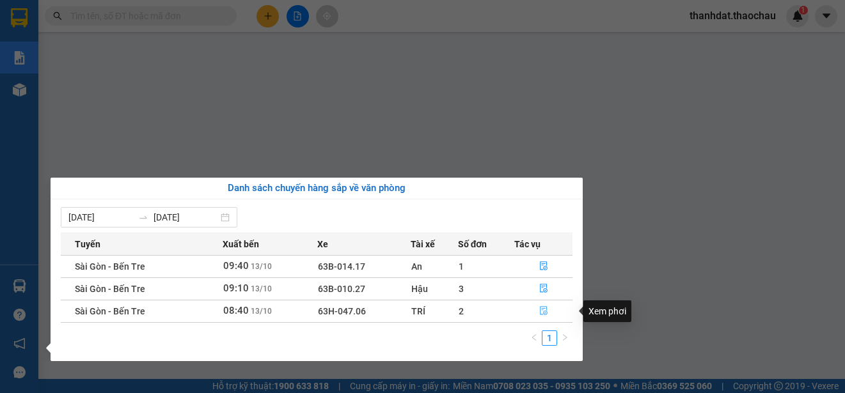
click at [545, 308] on icon "file-done" at bounding box center [543, 310] width 9 height 9
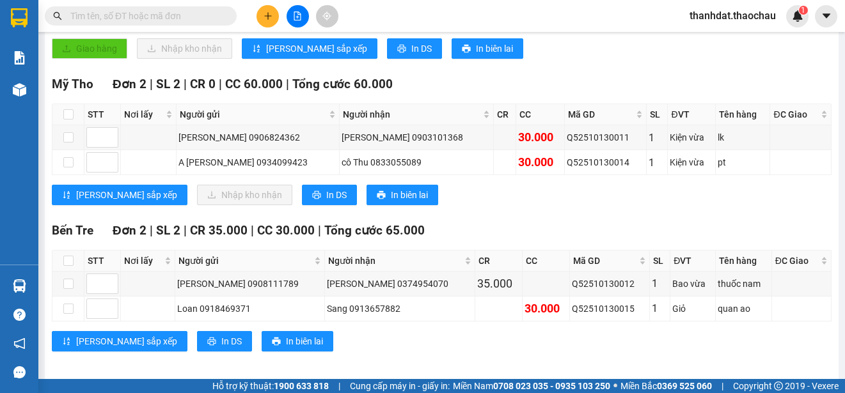
scroll to position [328, 0]
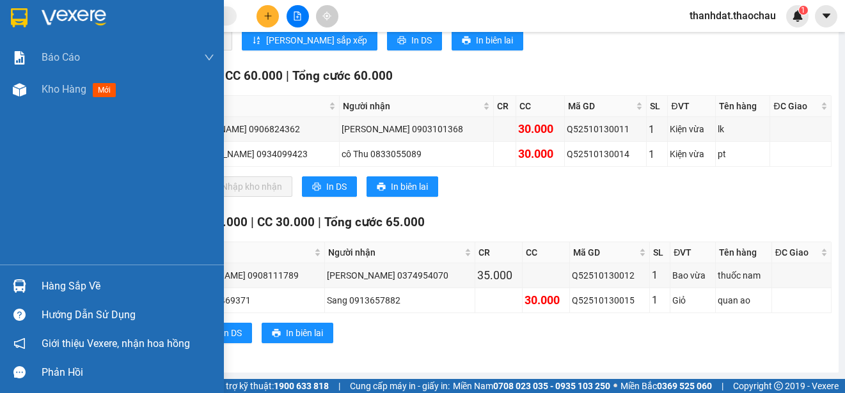
click at [42, 285] on div "Hàng sắp về" at bounding box center [128, 286] width 173 height 19
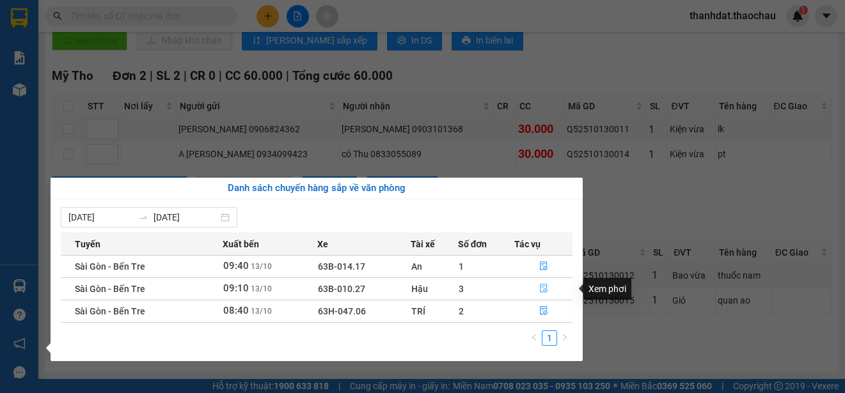
click at [543, 290] on icon "file-done" at bounding box center [544, 289] width 8 height 9
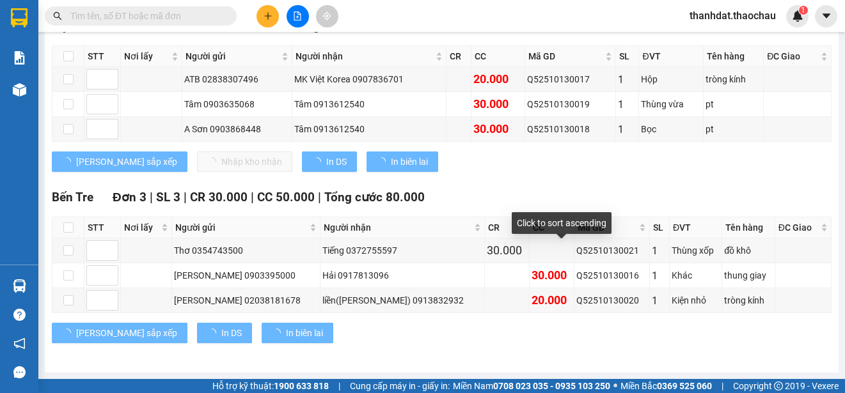
scroll to position [182, 0]
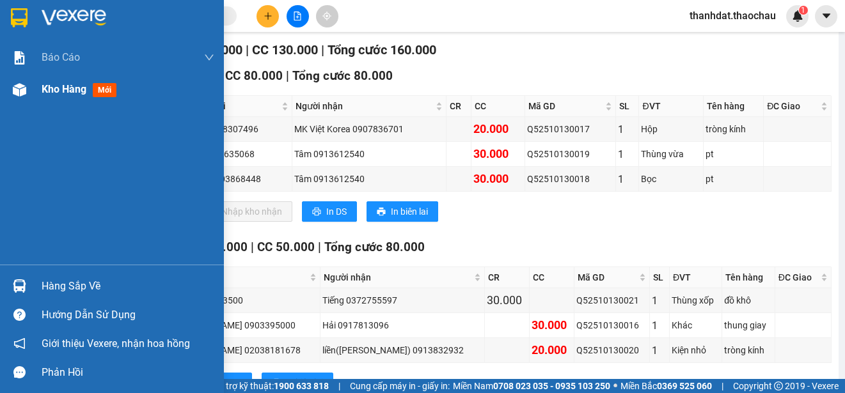
click at [58, 83] on span "Kho hàng" at bounding box center [64, 89] width 45 height 12
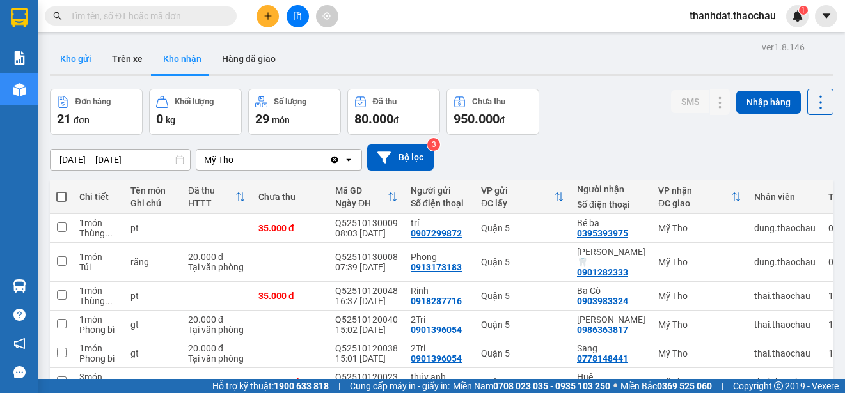
click at [80, 51] on button "Kho gửi" at bounding box center [76, 58] width 52 height 31
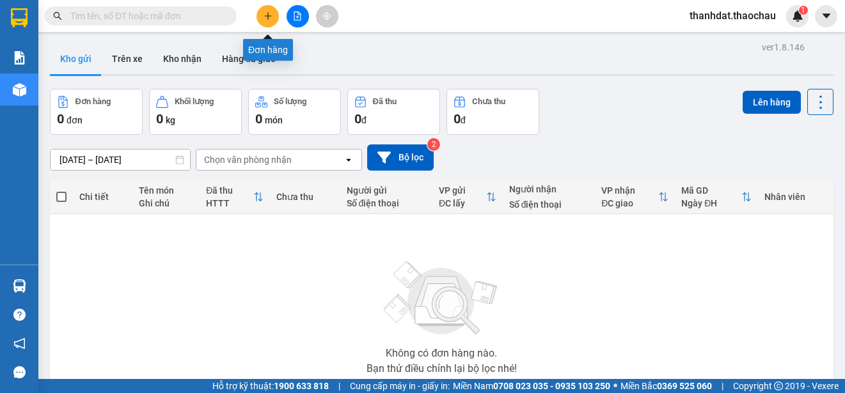
click at [267, 19] on icon "plus" at bounding box center [267, 16] width 9 height 9
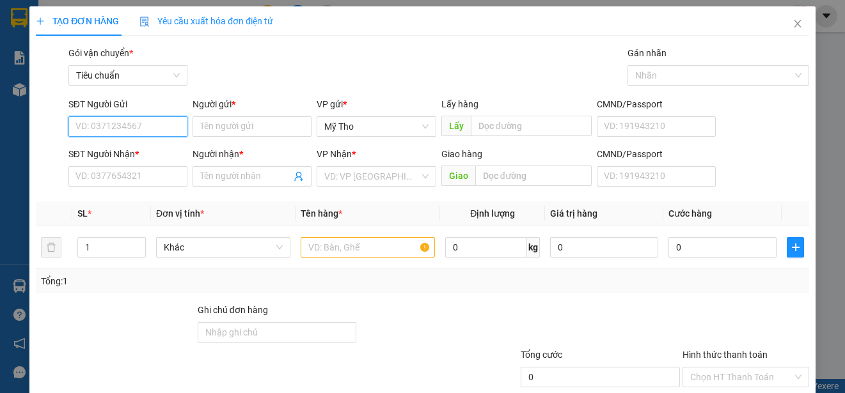
click at [129, 125] on input "SĐT Người Gửi" at bounding box center [127, 126] width 119 height 20
click at [140, 150] on div "0899185847 - Lệ" at bounding box center [126, 152] width 102 height 14
type input "0899185847"
type input "Lệ"
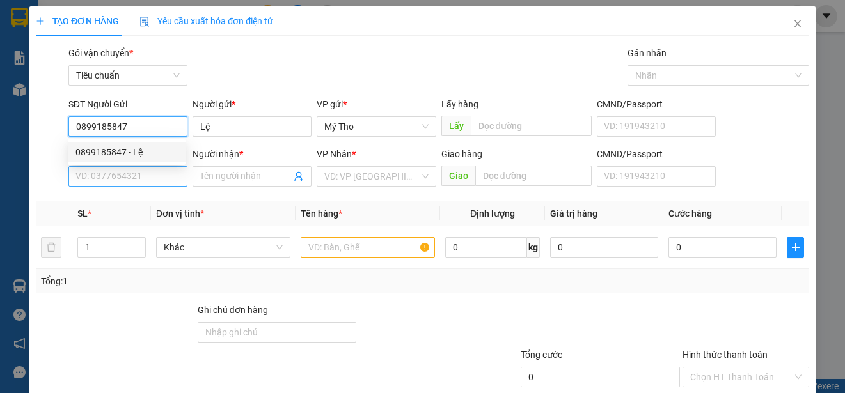
type input "0899185847"
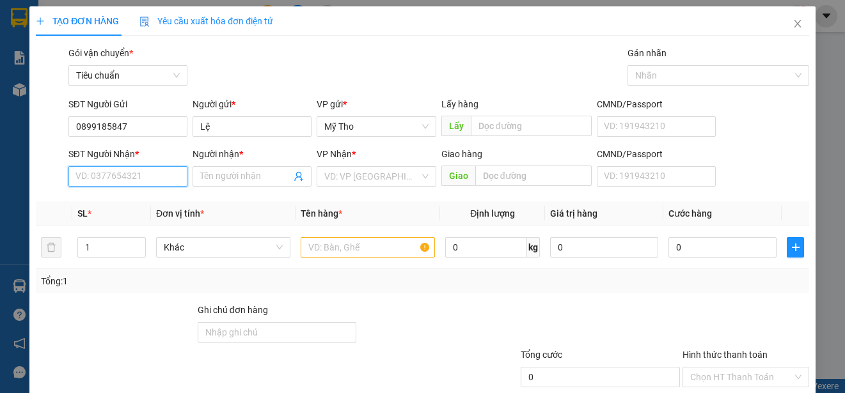
click at [137, 176] on input "SĐT Người Nhận *" at bounding box center [127, 176] width 119 height 20
click at [147, 201] on div "0382166115 - [PERSON_NAME]" at bounding box center [138, 202] width 126 height 14
type input "0382166115"
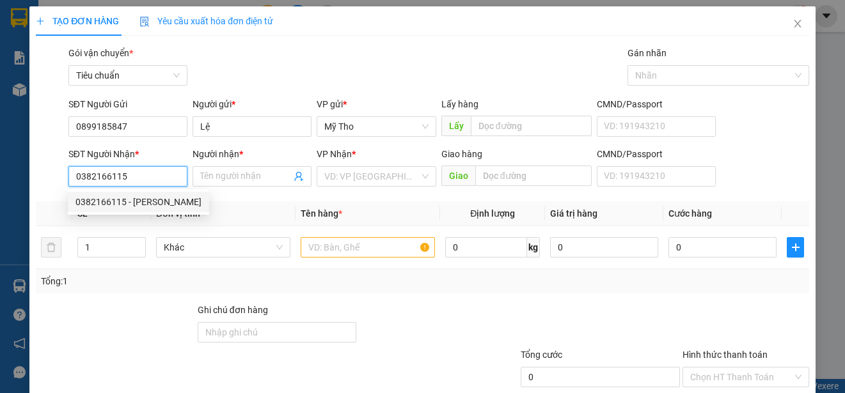
type input "[PERSON_NAME]"
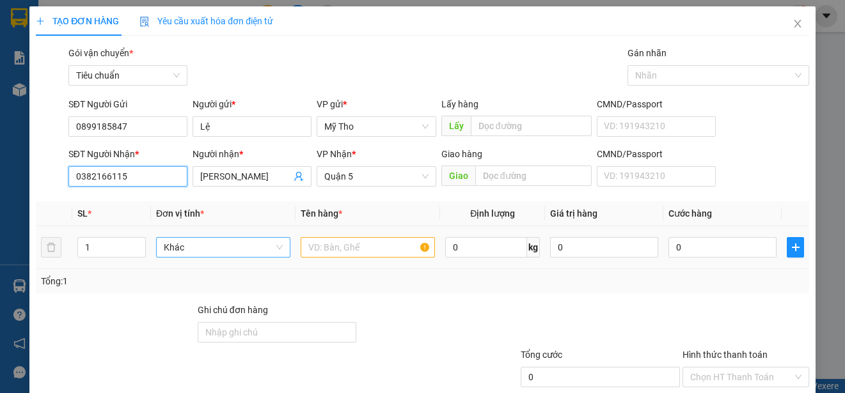
click at [193, 252] on span "Khác" at bounding box center [223, 247] width 119 height 19
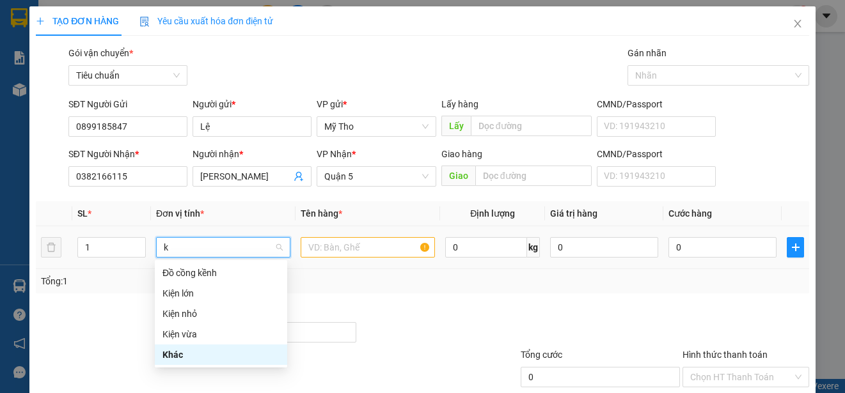
type input "ki"
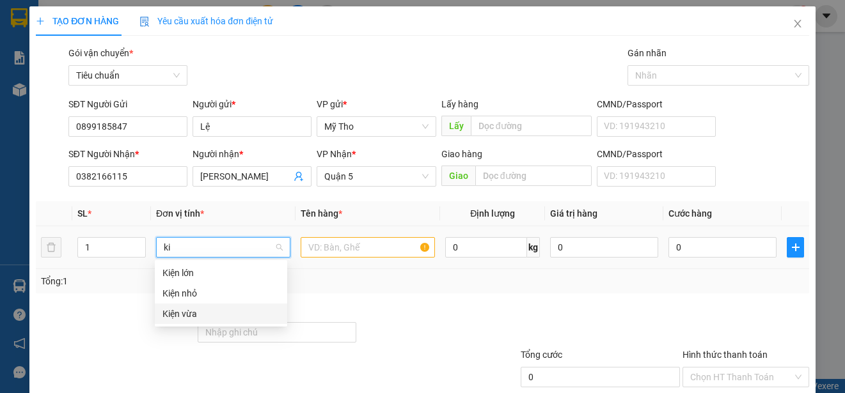
click at [191, 315] on div "Kiện vừa" at bounding box center [220, 314] width 117 height 14
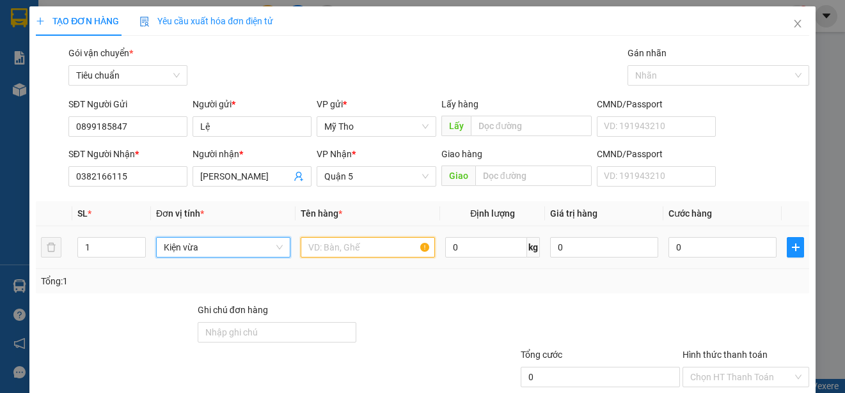
click at [326, 247] on input "text" at bounding box center [368, 247] width 134 height 20
type input "d"
paste input "đ"
paste input "ô"
paste input "ồ"
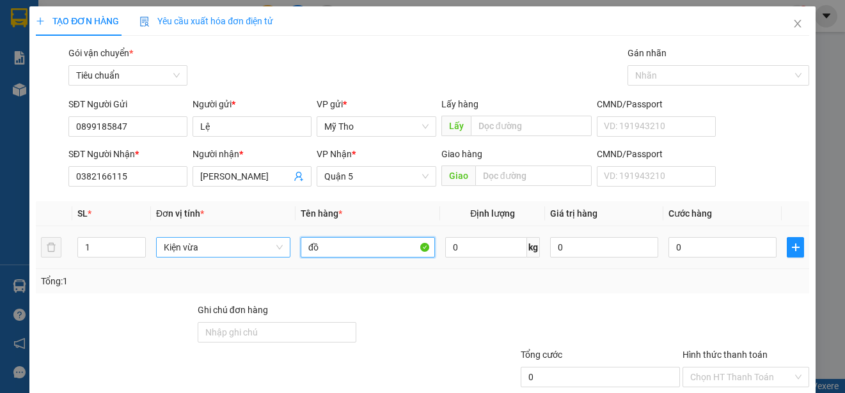
paste input "ăn"
type input "đồ ăn"
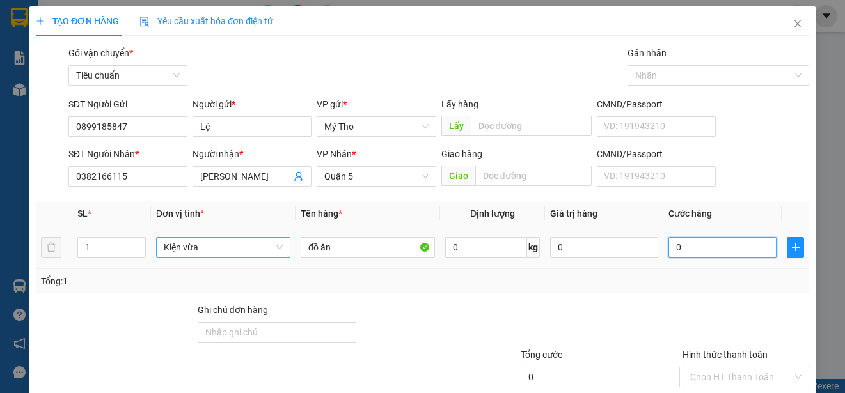
click at [682, 254] on input "0" at bounding box center [722, 247] width 108 height 20
type input "4"
type input "40"
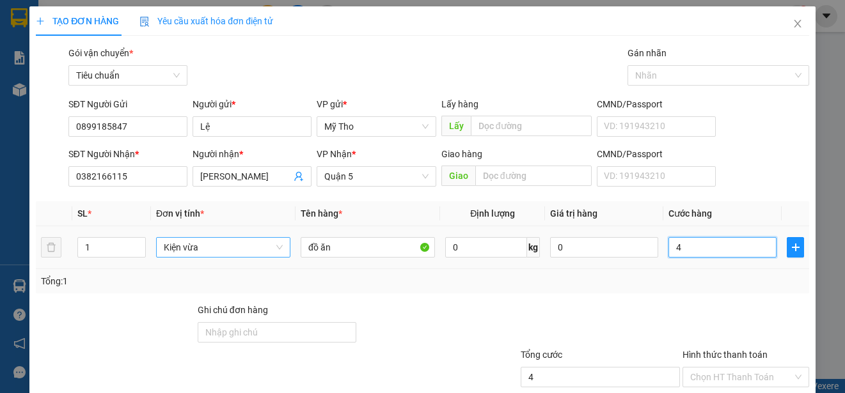
type input "40"
type input "400"
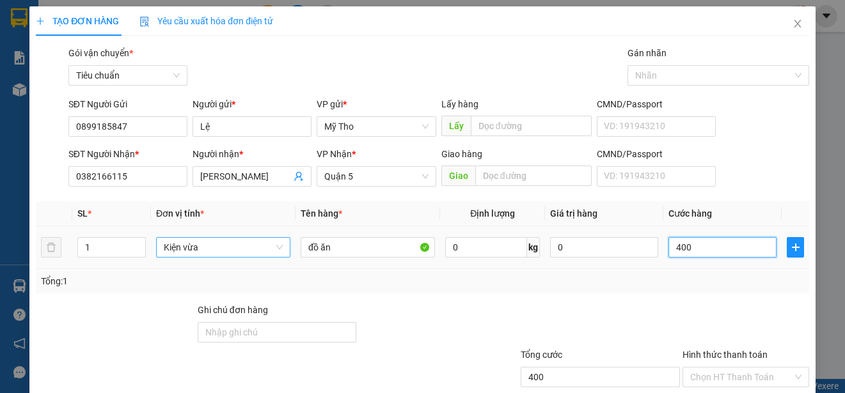
type input "4.000"
type input "40.000"
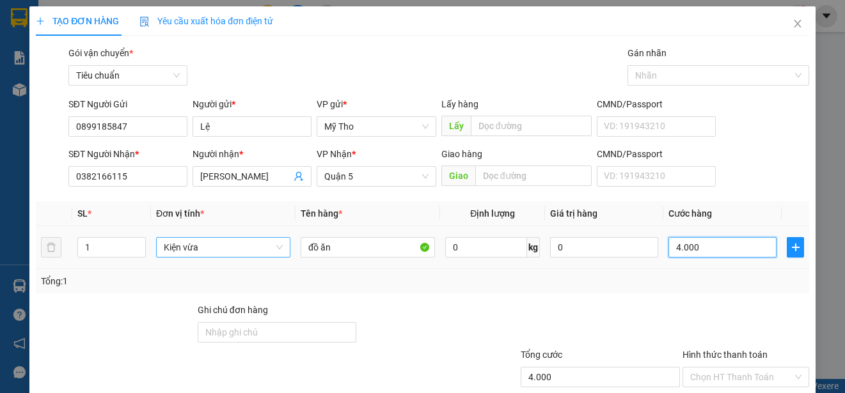
type input "40.000"
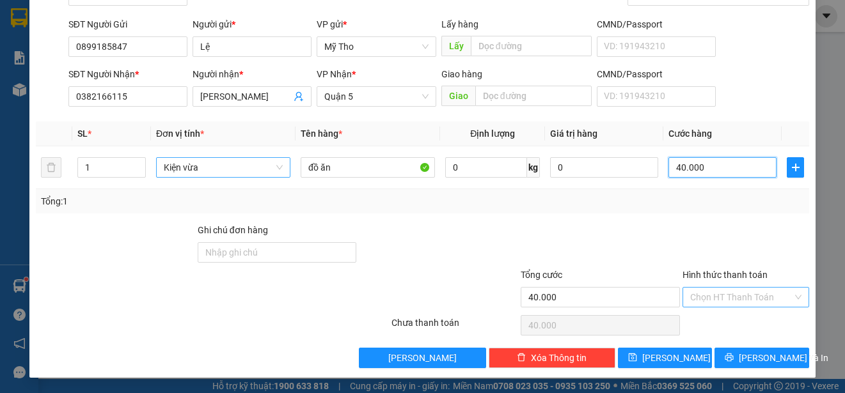
type input "40.000"
click at [717, 292] on input "Hình thức thanh toán" at bounding box center [741, 297] width 102 height 19
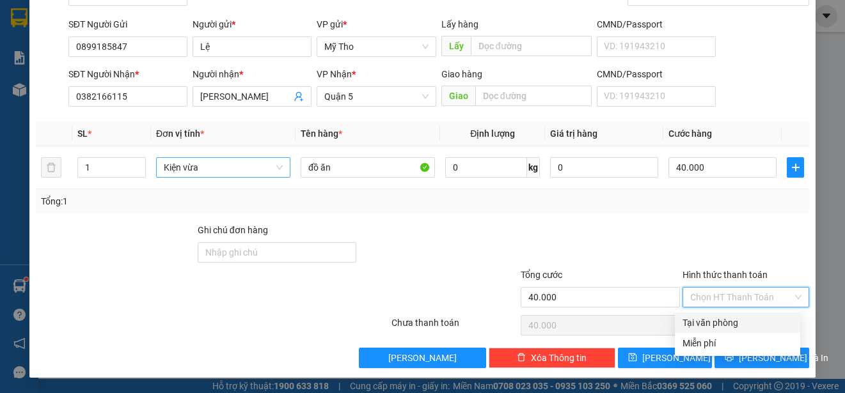
click at [721, 324] on div "Tại văn phòng" at bounding box center [737, 323] width 110 height 14
type input "0"
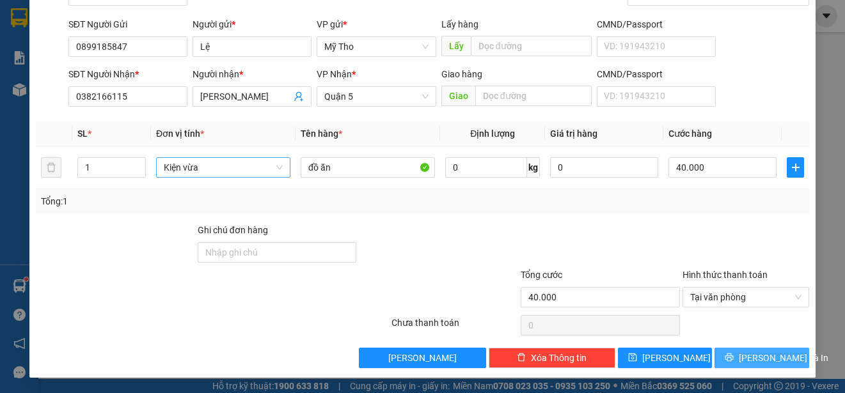
click at [749, 356] on span "[PERSON_NAME] và In" at bounding box center [784, 358] width 90 height 14
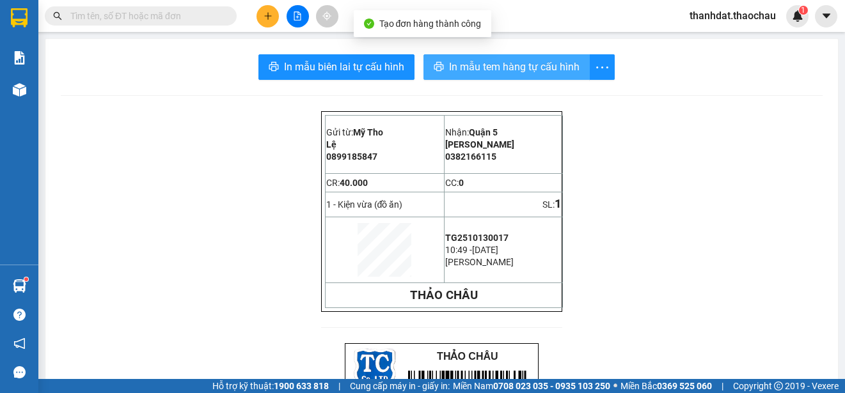
click at [506, 72] on span "In mẫu tem hàng tự cấu hình" at bounding box center [514, 67] width 130 height 16
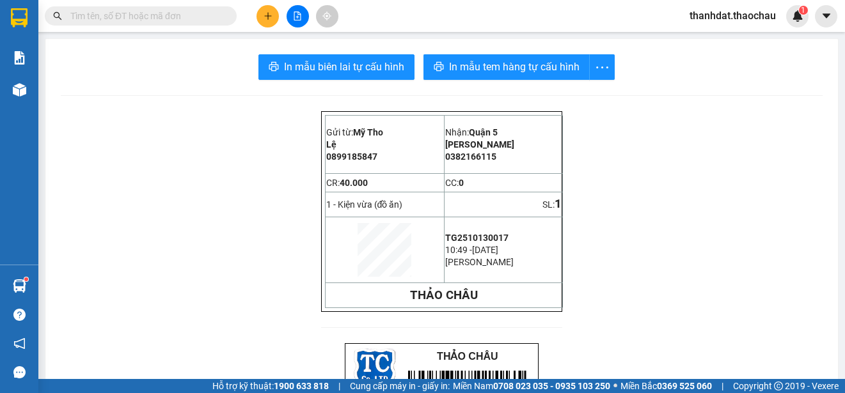
click at [145, 14] on input "text" at bounding box center [145, 16] width 151 height 14
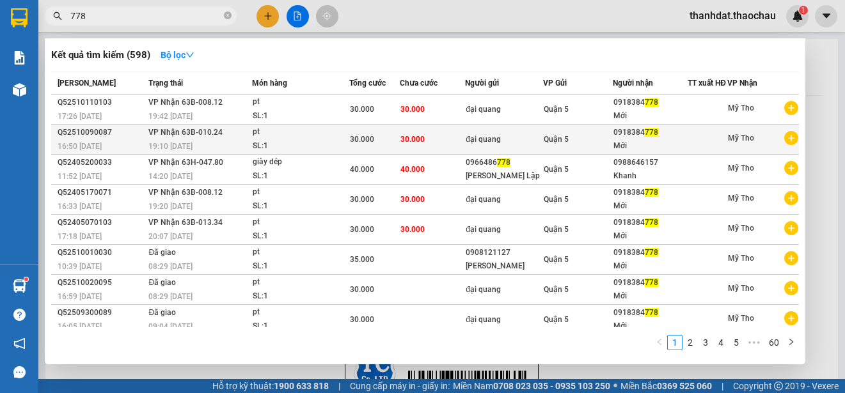
type input "778"
click at [636, 149] on div "Mới" at bounding box center [650, 145] width 74 height 13
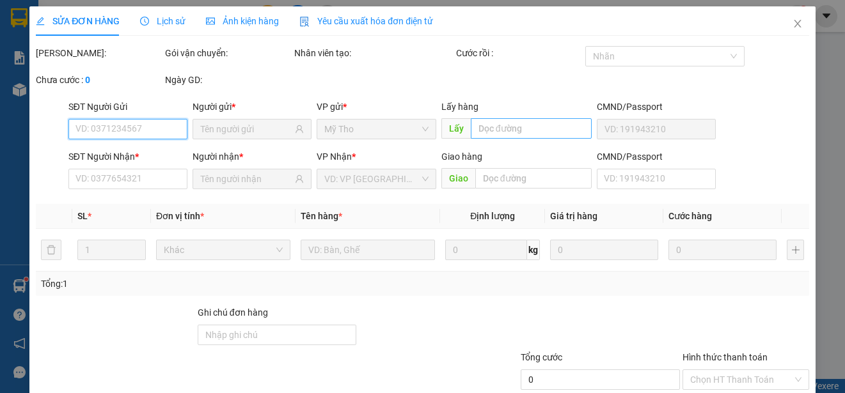
type input "đại quang"
type input "0918384778"
type input "Mới"
type input "30.000"
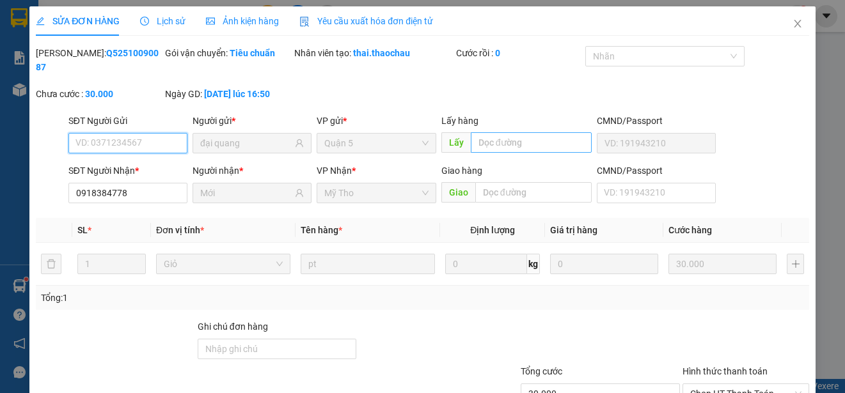
scroll to position [97, 0]
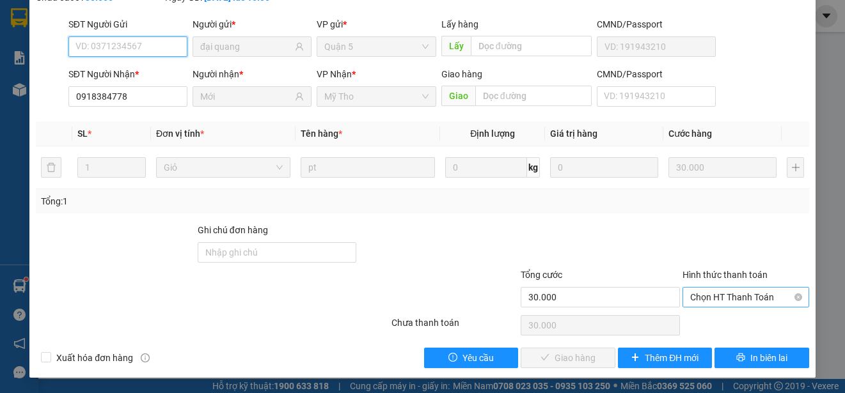
click at [735, 299] on span "Chọn HT Thanh Toán" at bounding box center [745, 297] width 111 height 19
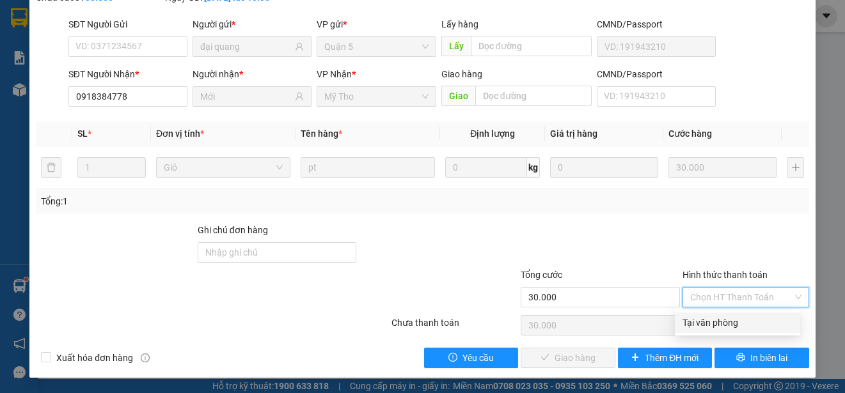
click at [735, 320] on div "Tại văn phòng" at bounding box center [737, 323] width 110 height 14
type input "0"
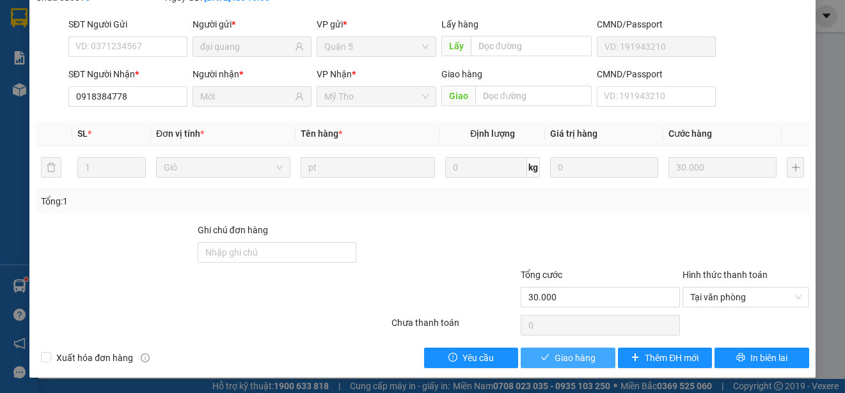
click at [578, 360] on span "Giao hàng" at bounding box center [574, 358] width 41 height 14
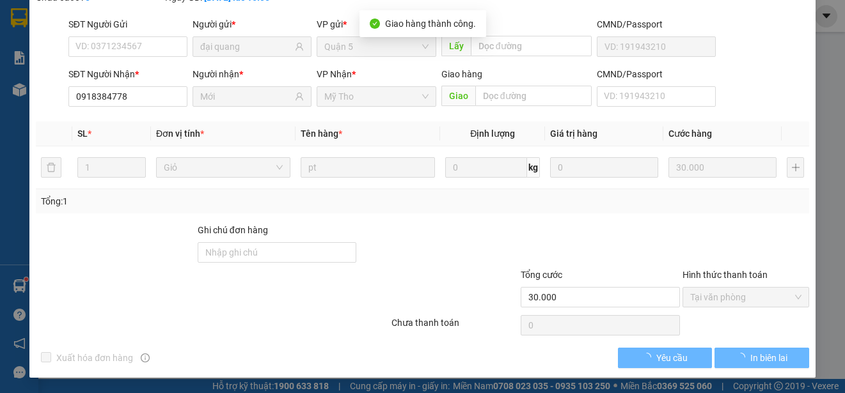
scroll to position [0, 0]
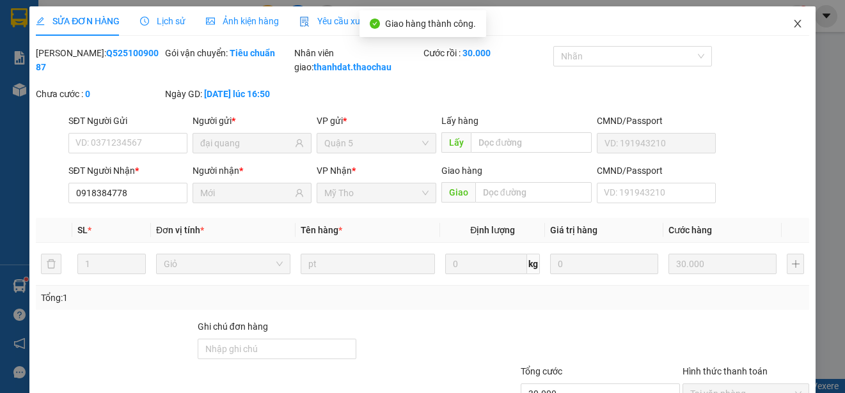
click at [792, 25] on icon "close" at bounding box center [797, 24] width 10 height 10
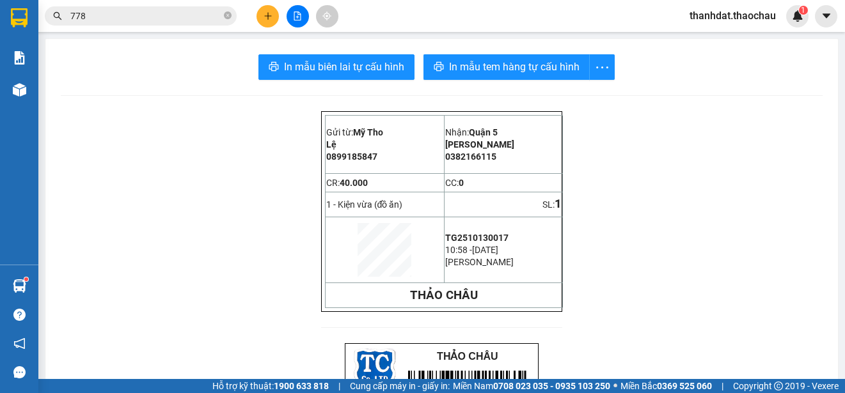
click at [102, 17] on input "778" at bounding box center [145, 16] width 151 height 14
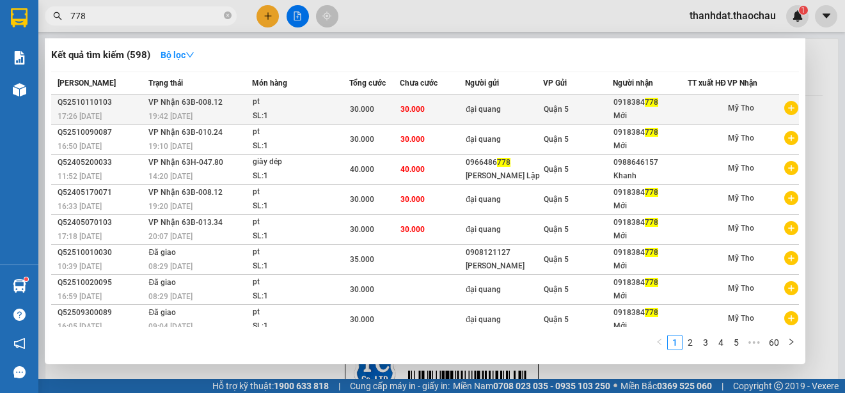
click at [545, 113] on span "Quận 5" at bounding box center [555, 109] width 25 height 9
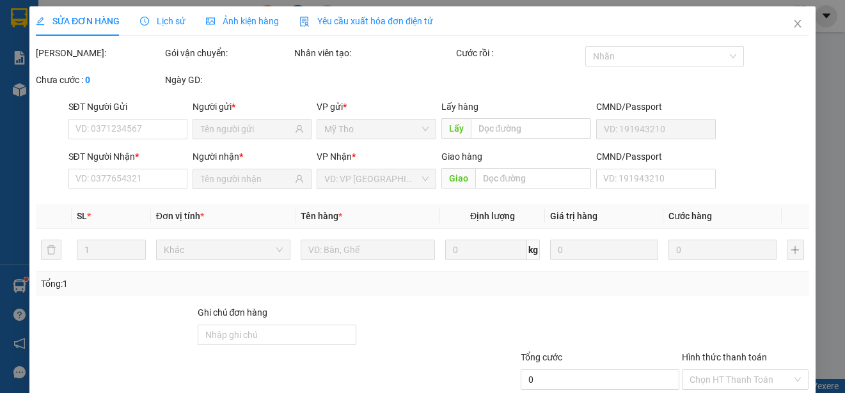
type input "đại quang"
type input "0918384778"
type input "Mới"
type input "30.000"
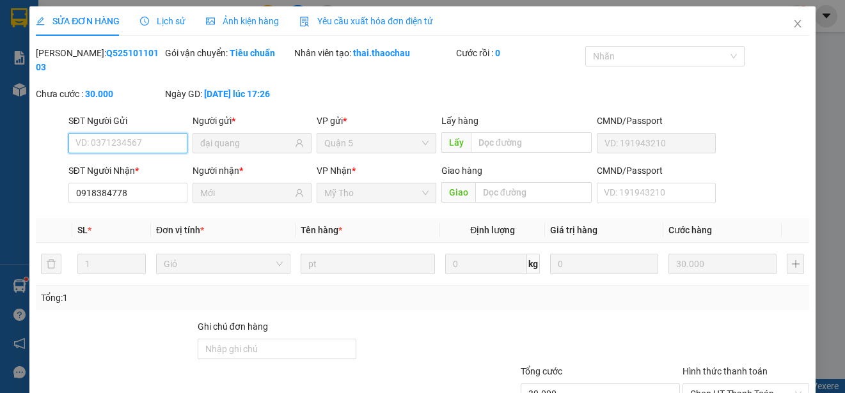
scroll to position [97, 0]
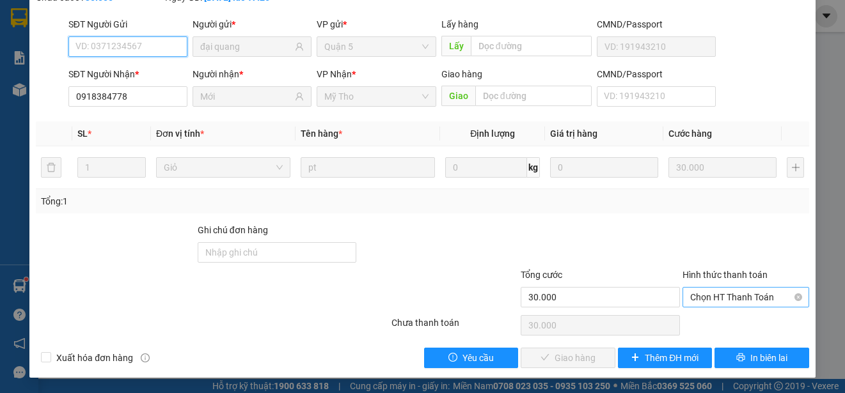
click at [699, 290] on span "Chọn HT Thanh Toán" at bounding box center [745, 297] width 111 height 19
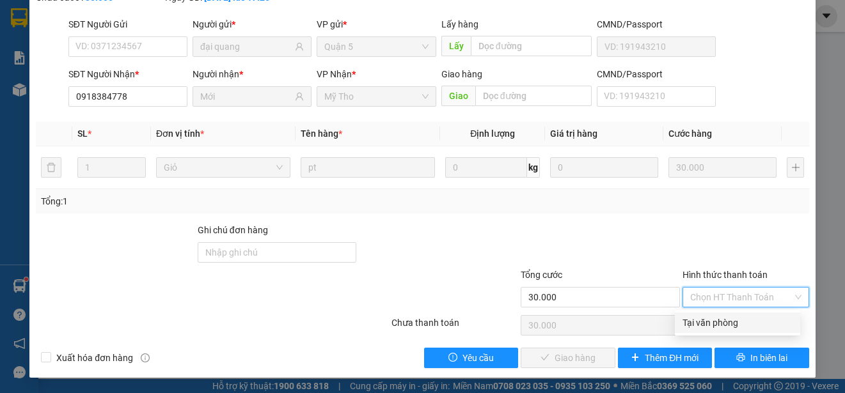
click at [701, 317] on div "Tại văn phòng" at bounding box center [737, 323] width 110 height 14
type input "0"
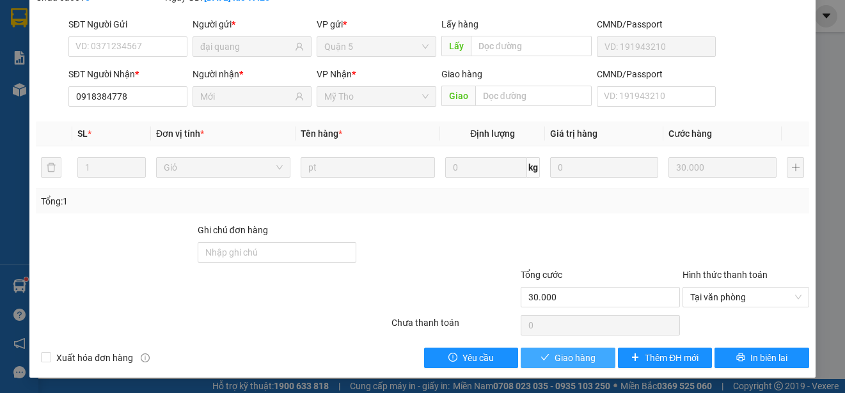
click at [589, 357] on button "Giao hàng" at bounding box center [567, 358] width 95 height 20
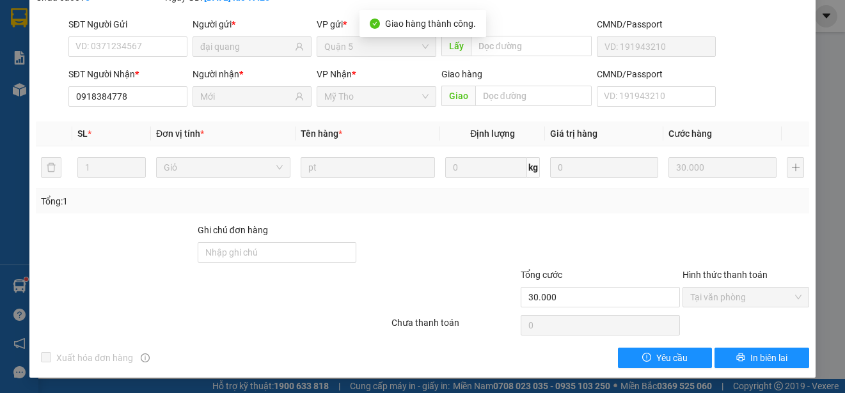
scroll to position [0, 0]
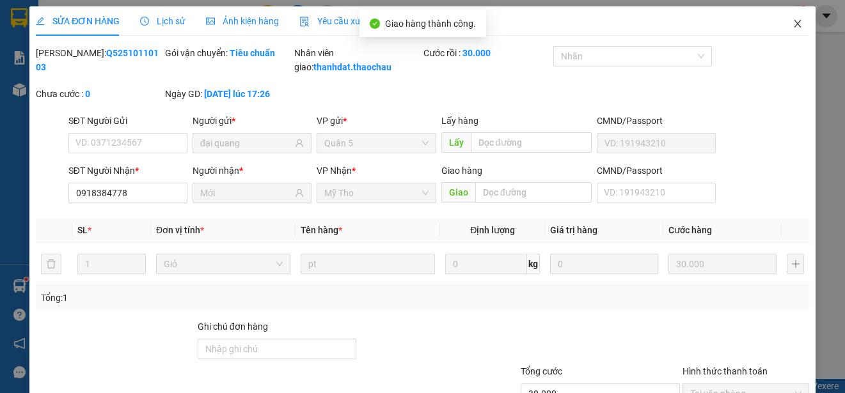
click at [792, 24] on icon "close" at bounding box center [797, 24] width 10 height 10
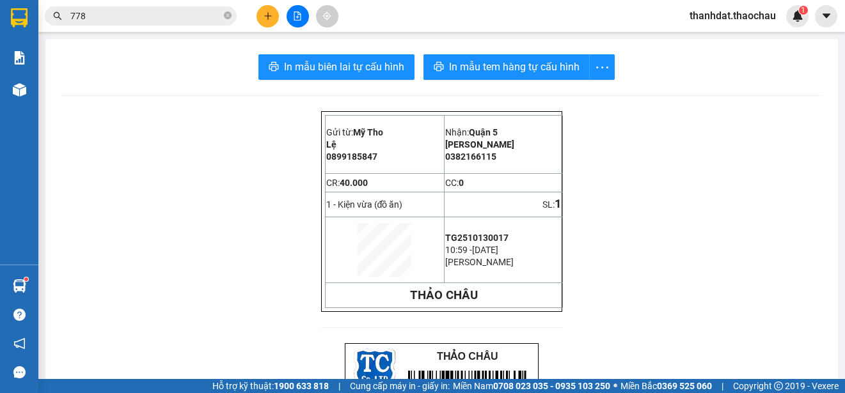
click at [159, 17] on input "778" at bounding box center [145, 16] width 151 height 14
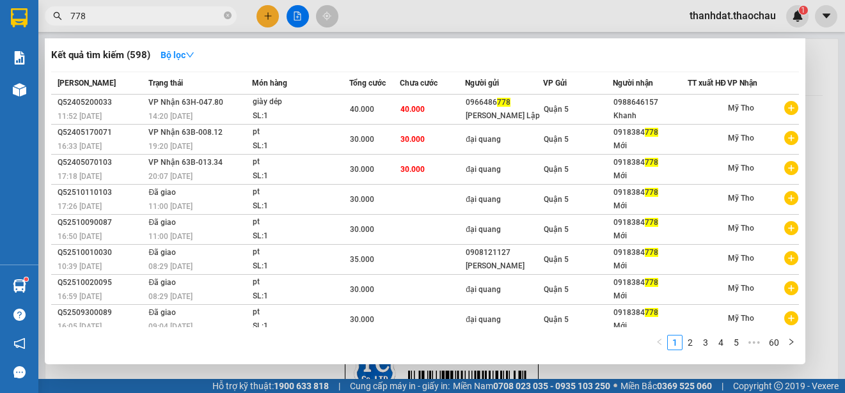
click at [73, 12] on input "778" at bounding box center [145, 16] width 151 height 14
click at [74, 12] on input "778" at bounding box center [145, 16] width 151 height 14
click at [71, 15] on input "778" at bounding box center [145, 16] width 151 height 14
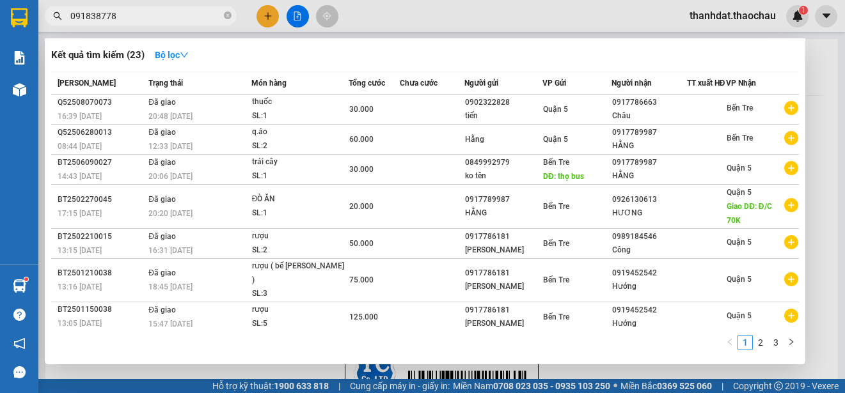
type input "0918384778"
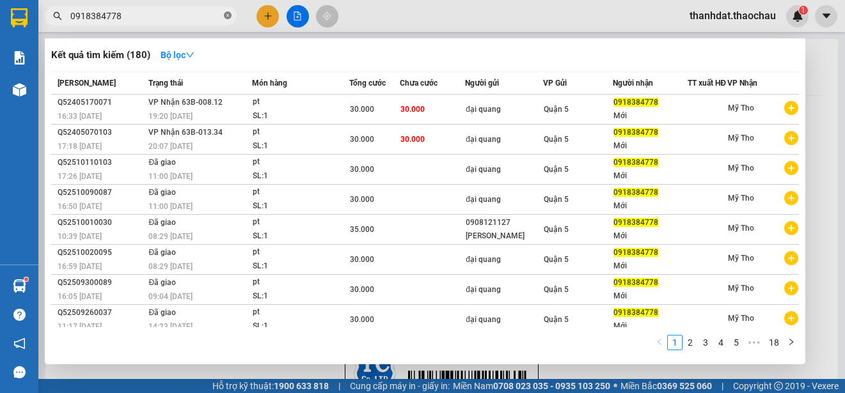
click at [230, 16] on icon "close-circle" at bounding box center [228, 16] width 8 height 8
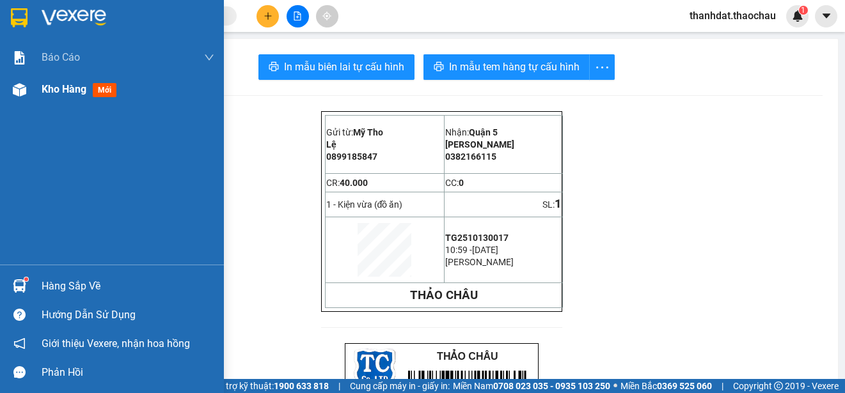
click at [79, 90] on span "Kho hàng" at bounding box center [64, 89] width 45 height 12
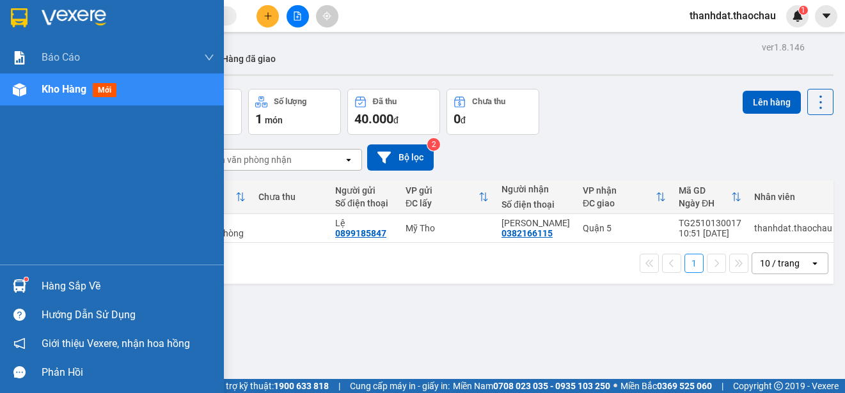
click at [52, 284] on div "Hàng sắp về" at bounding box center [128, 286] width 173 height 19
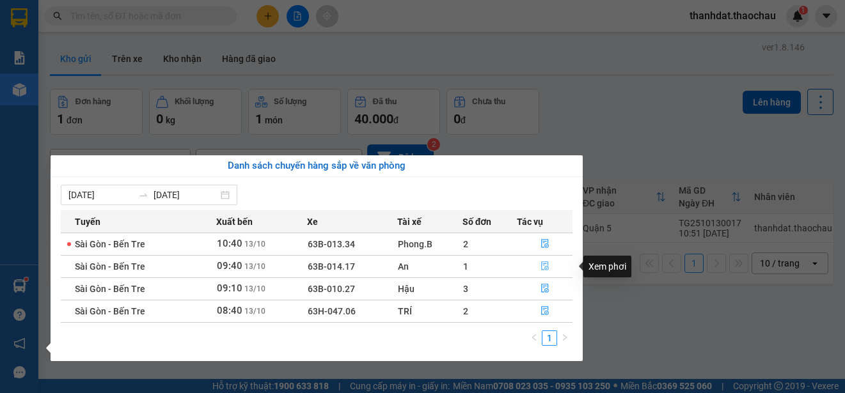
click at [543, 266] on icon "file-done" at bounding box center [544, 266] width 9 height 9
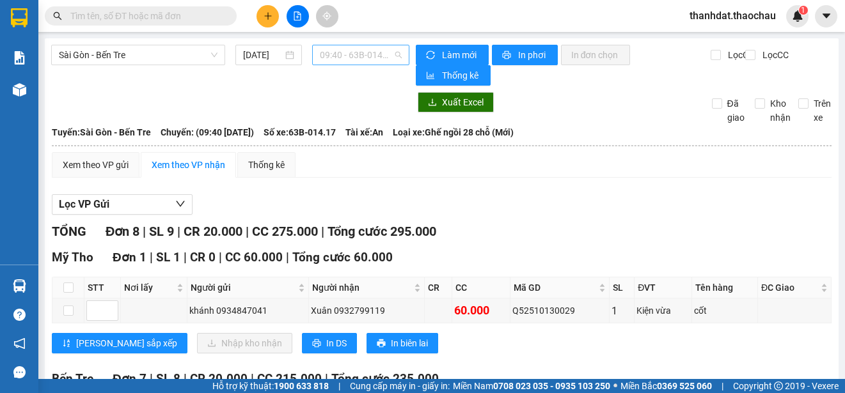
click at [347, 54] on span "09:40 - 63B-014.17" at bounding box center [361, 54] width 82 height 19
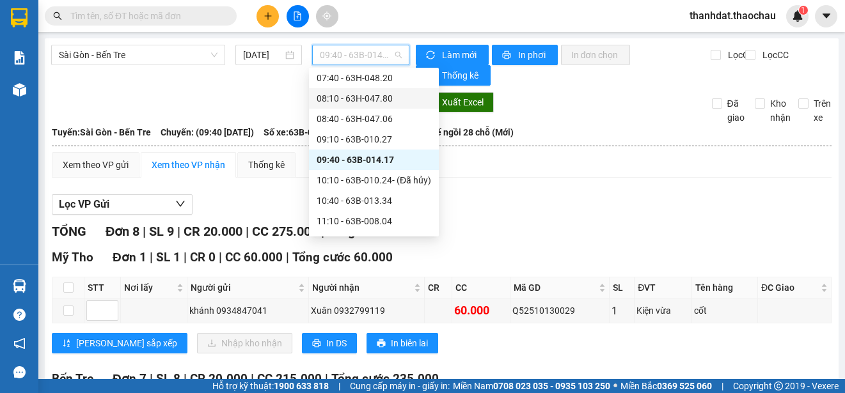
scroll to position [210, 0]
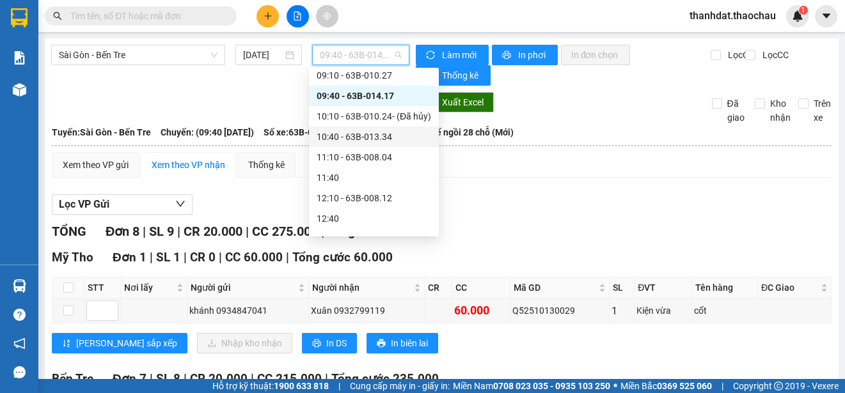
click at [379, 137] on div "10:40 - 63B-013.34" at bounding box center [374, 137] width 114 height 14
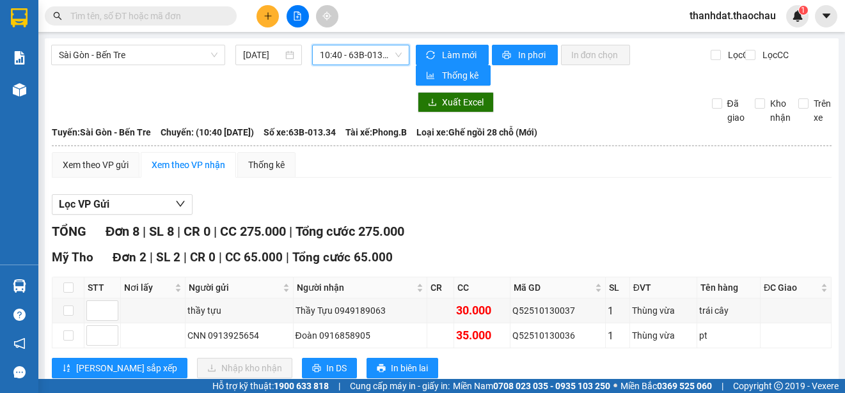
click at [352, 58] on span "10:40 - 63B-013.34" at bounding box center [361, 54] width 82 height 19
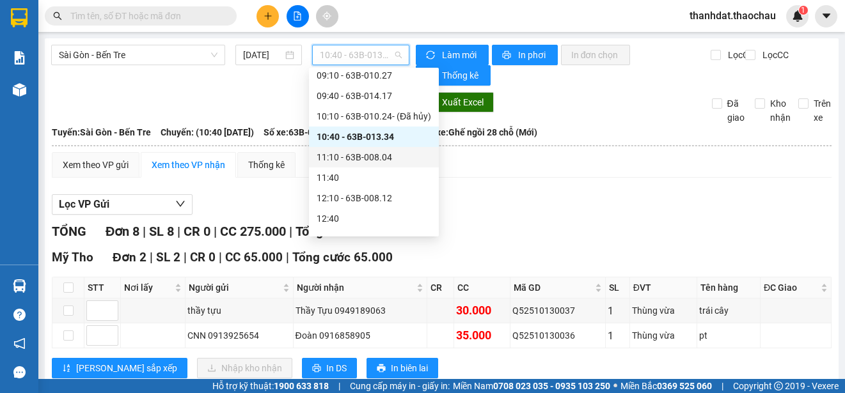
click at [385, 154] on div "11:10 - 63B-008.04" at bounding box center [374, 157] width 114 height 14
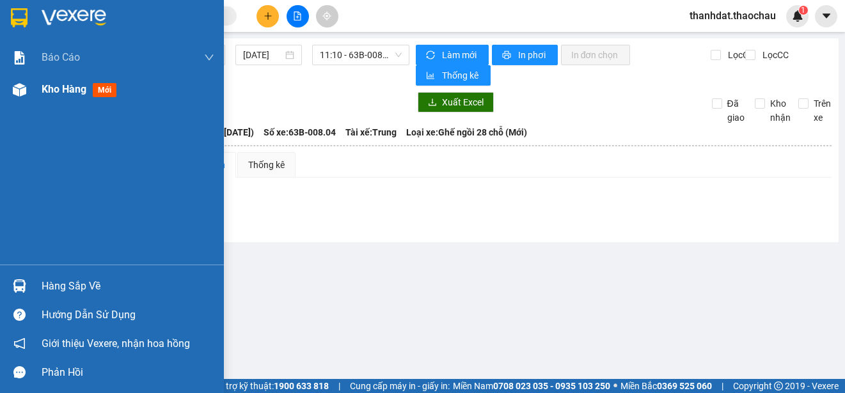
click at [53, 90] on span "Kho hàng" at bounding box center [64, 89] width 45 height 12
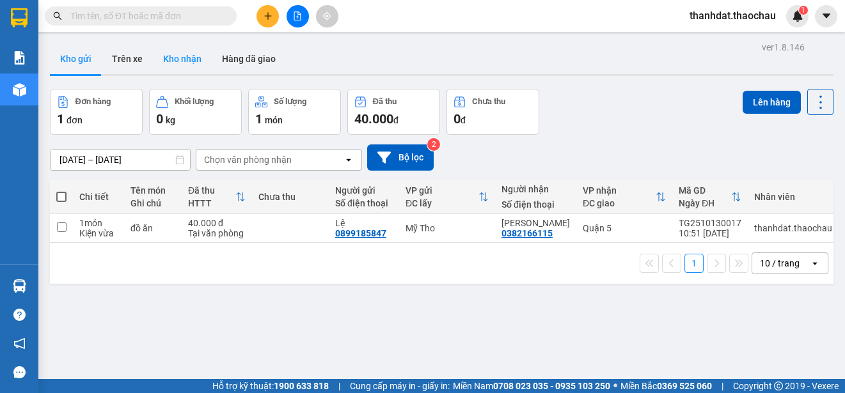
click at [185, 53] on button "Kho nhận" at bounding box center [182, 58] width 59 height 31
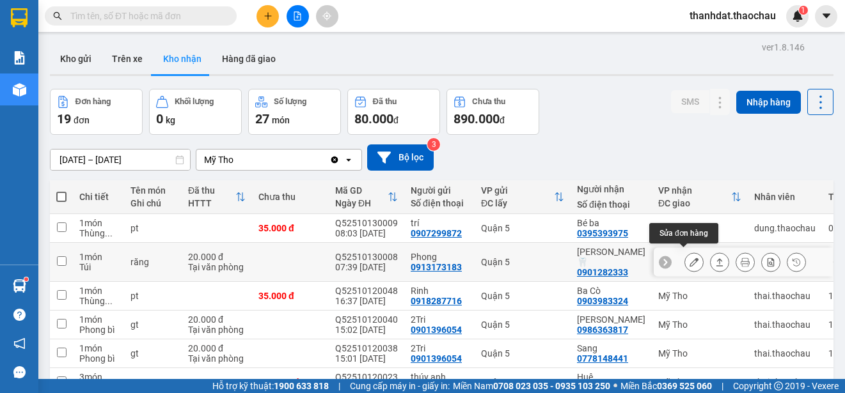
click at [689, 260] on icon at bounding box center [693, 262] width 9 height 9
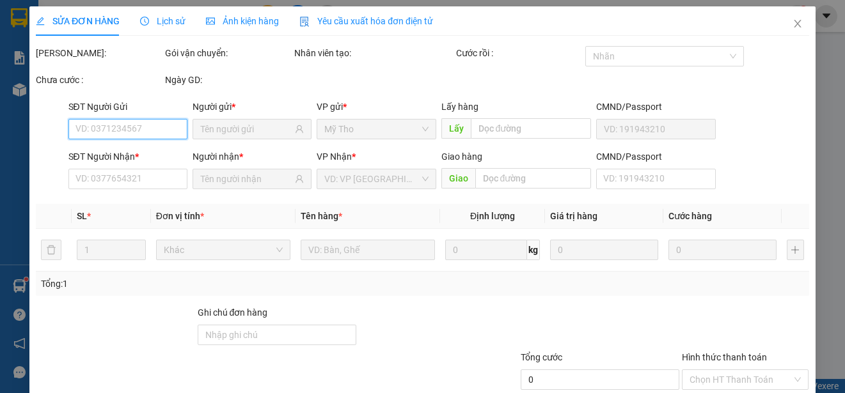
type input "0913173183"
type input "Phong"
type input "0901282333"
type input "[PERSON_NAME]🦷"
type input "20.000"
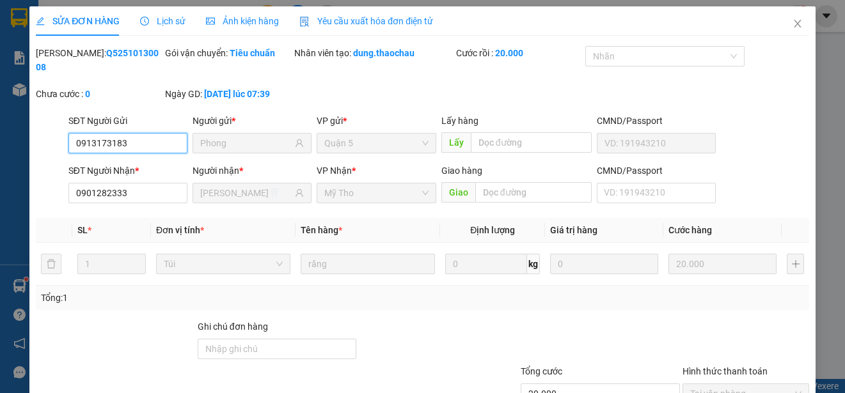
scroll to position [90, 0]
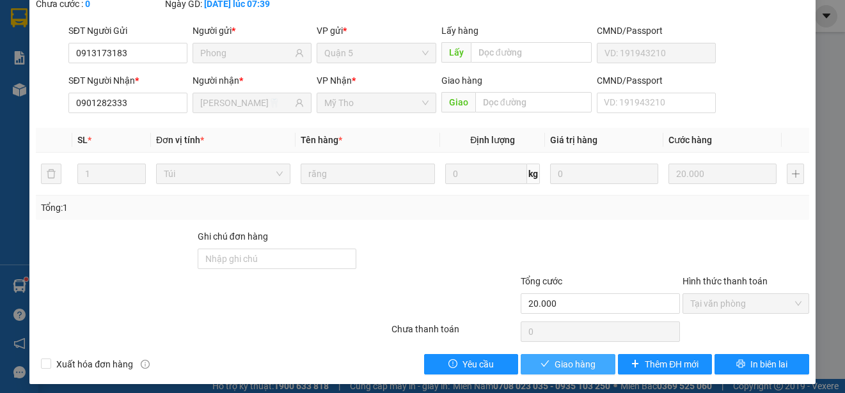
click at [575, 364] on span "Giao hàng" at bounding box center [574, 364] width 41 height 14
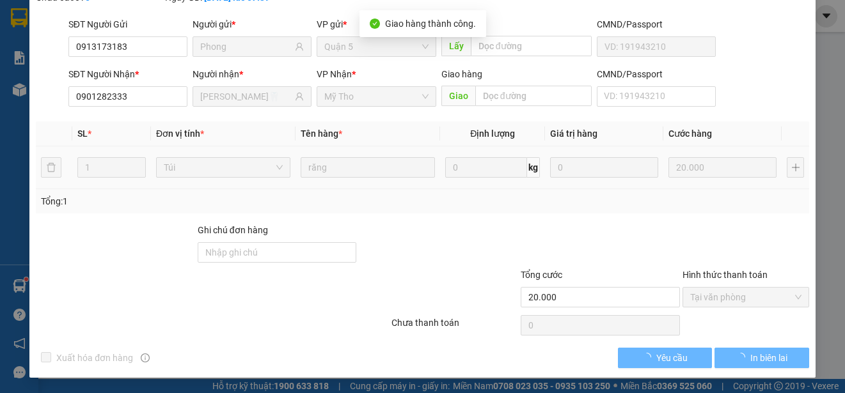
scroll to position [0, 0]
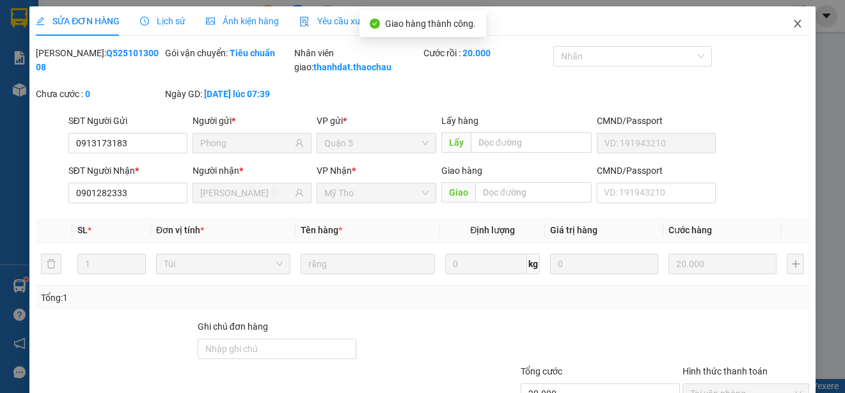
click at [792, 24] on icon "close" at bounding box center [797, 24] width 10 height 10
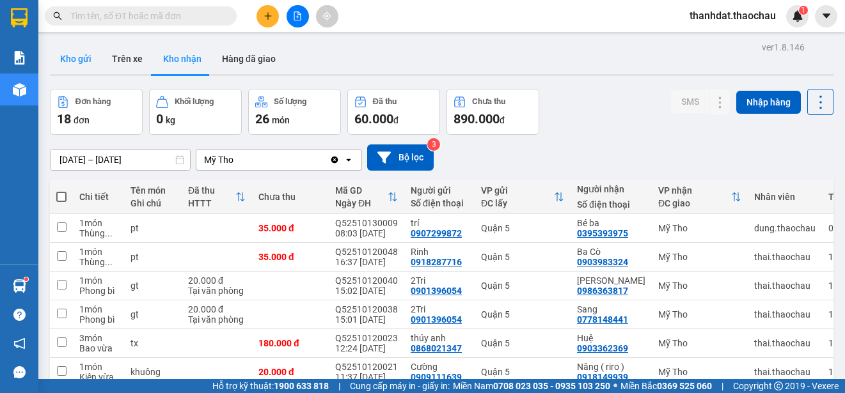
click at [81, 59] on button "Kho gửi" at bounding box center [76, 58] width 52 height 31
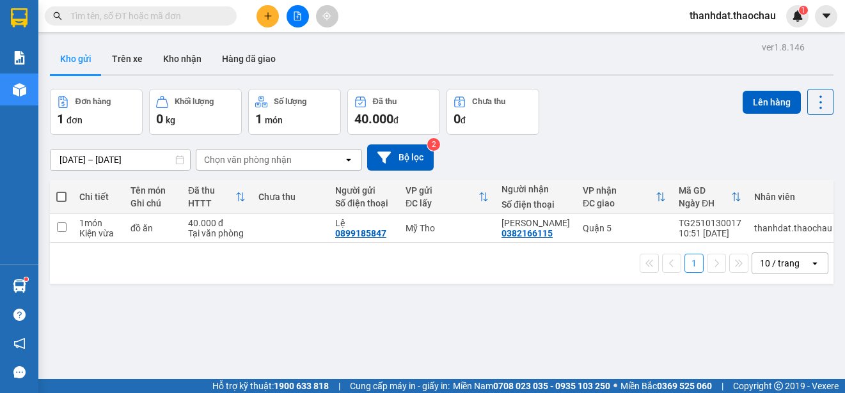
click at [61, 194] on span at bounding box center [61, 197] width 10 height 10
click at [61, 191] on input "checkbox" at bounding box center [61, 191] width 0 height 0
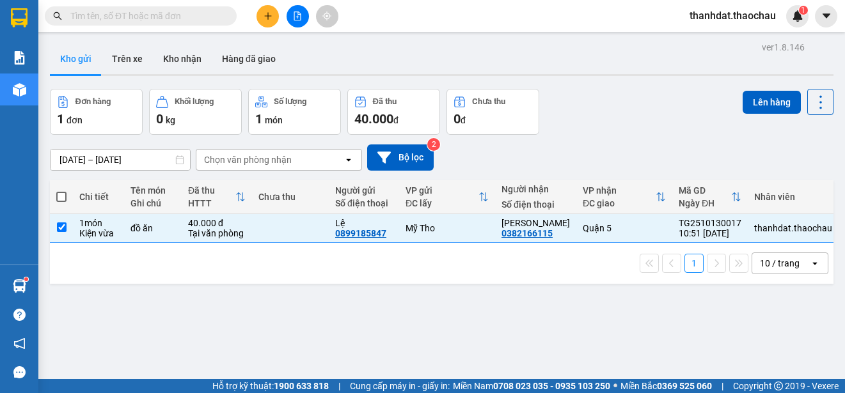
checkbox input "true"
click at [753, 100] on button "Lên hàng" at bounding box center [771, 102] width 58 height 23
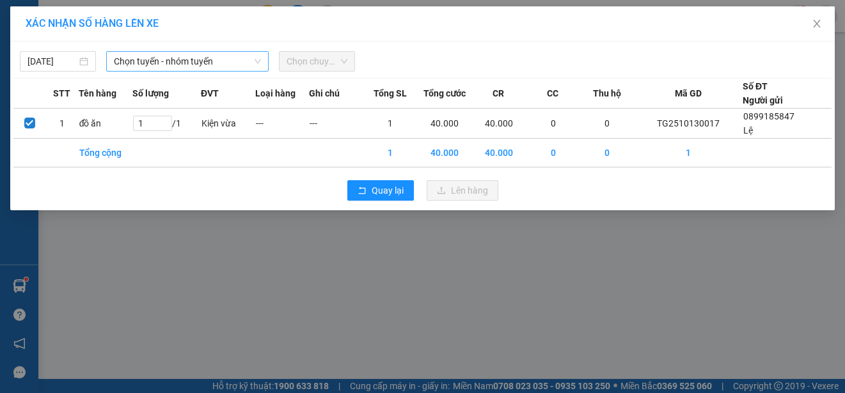
click at [145, 63] on span "Chọn tuyến - nhóm tuyến" at bounding box center [187, 61] width 147 height 19
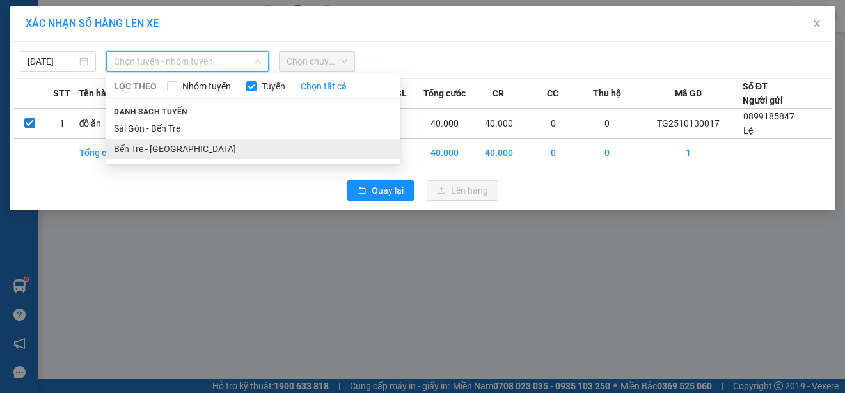
click at [171, 143] on li "Bến Tre - [GEOGRAPHIC_DATA]" at bounding box center [253, 149] width 294 height 20
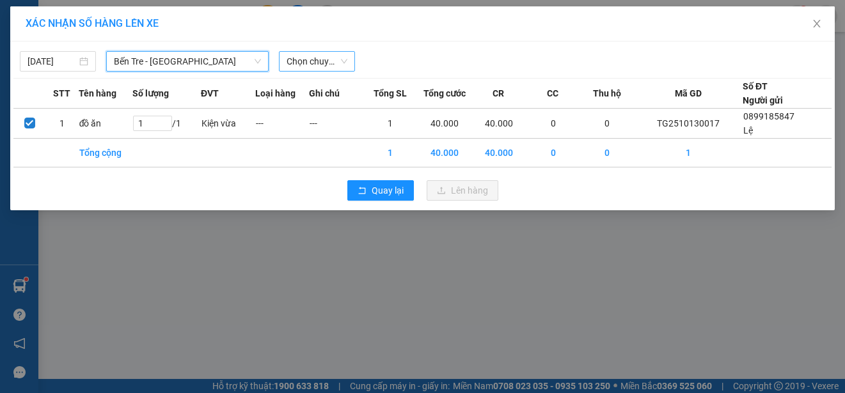
click at [311, 66] on span "Chọn chuyến" at bounding box center [316, 61] width 61 height 19
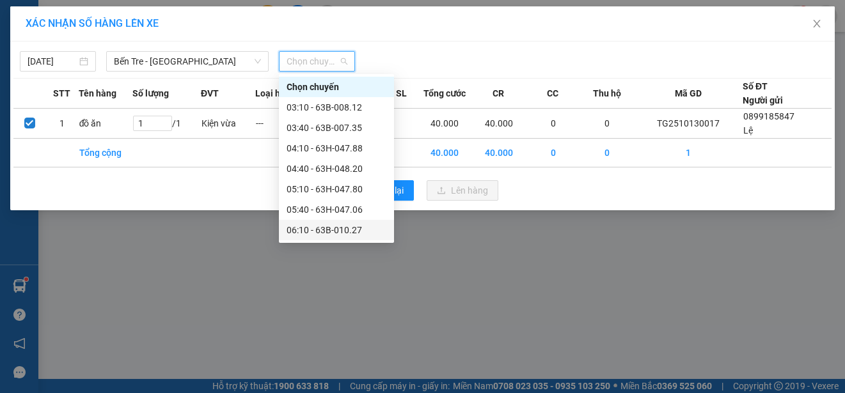
scroll to position [320, 0]
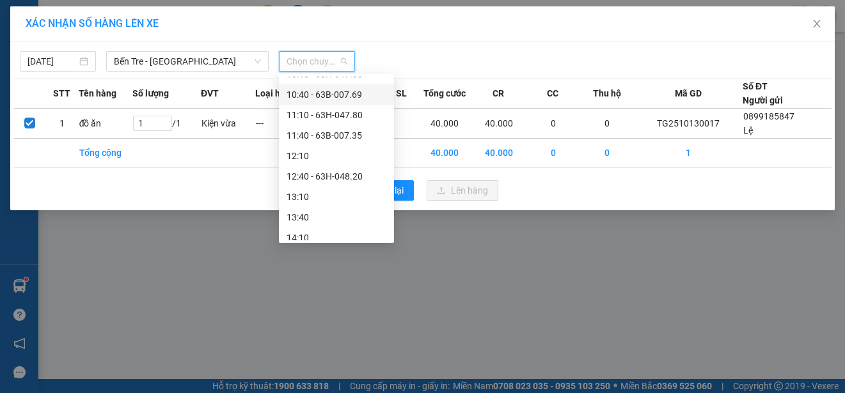
click at [323, 93] on div "10:40 - 63B-007.69" at bounding box center [336, 95] width 100 height 14
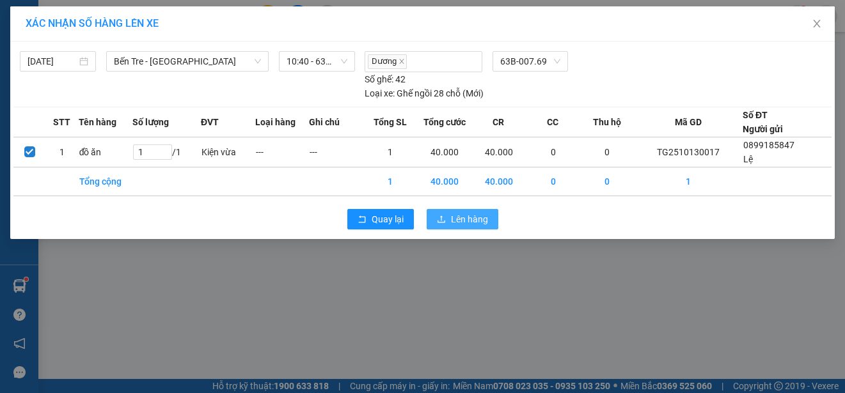
click at [476, 215] on span "Lên hàng" at bounding box center [469, 219] width 37 height 14
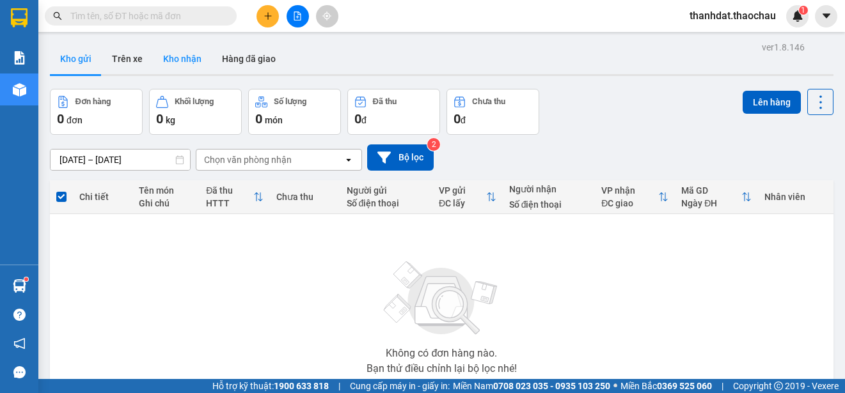
click at [178, 60] on button "Kho nhận" at bounding box center [182, 58] width 59 height 31
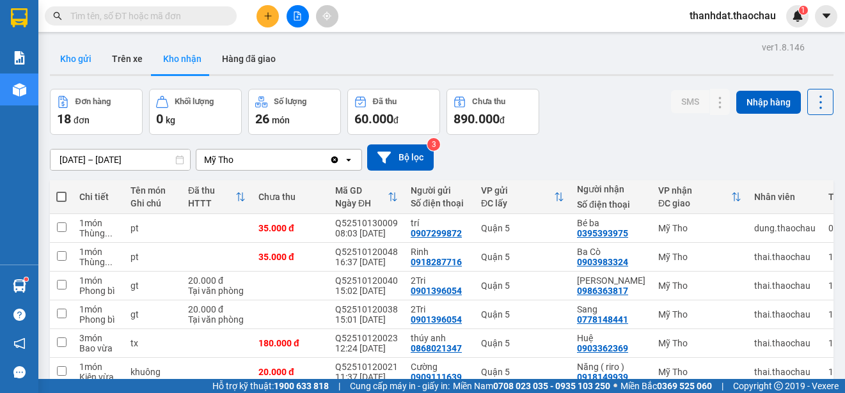
click at [72, 58] on button "Kho gửi" at bounding box center [76, 58] width 52 height 31
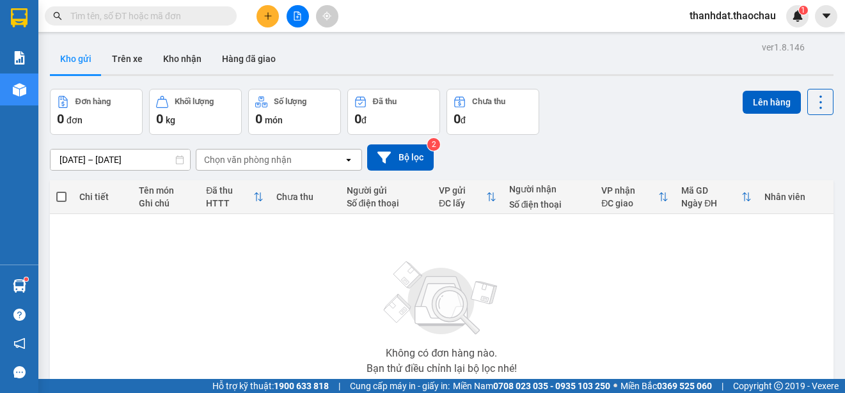
click at [265, 17] on icon "plus" at bounding box center [267, 16] width 9 height 9
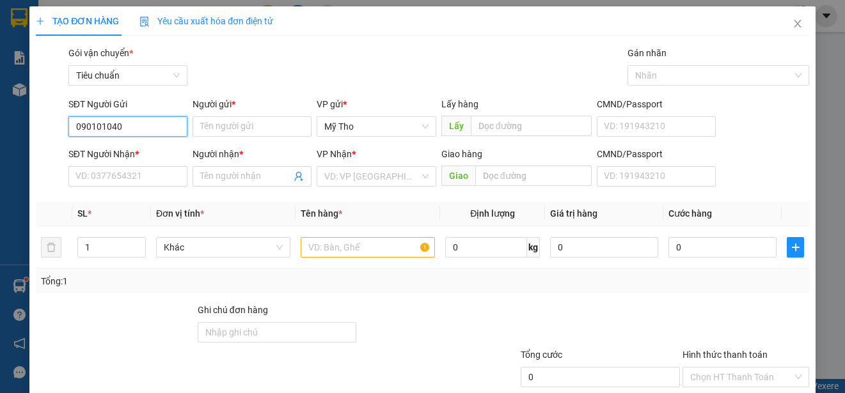
type input "0901010409"
click at [148, 152] on div "0901010409 - [PERSON_NAME]" at bounding box center [138, 152] width 126 height 14
type input "Khánh"
type input "0901010409"
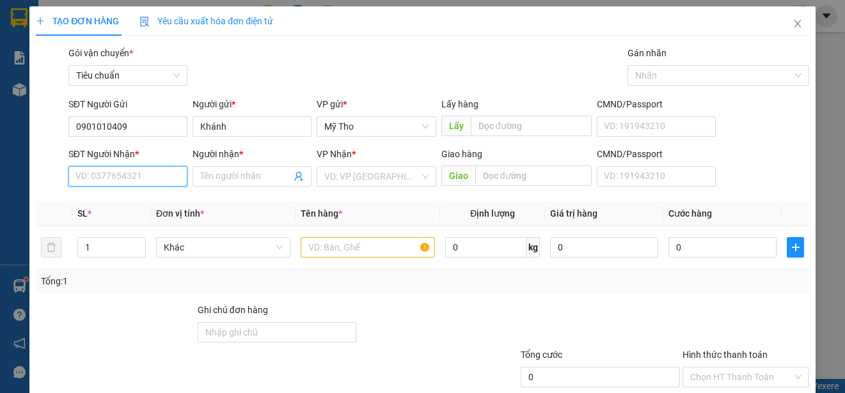
click at [150, 173] on input "SĐT Người Nhận *" at bounding box center [127, 176] width 119 height 20
click at [150, 199] on div "0988199239 - [PERSON_NAME]" at bounding box center [138, 202] width 126 height 14
type input "0988199239"
click at [198, 246] on span "Khác" at bounding box center [223, 247] width 119 height 19
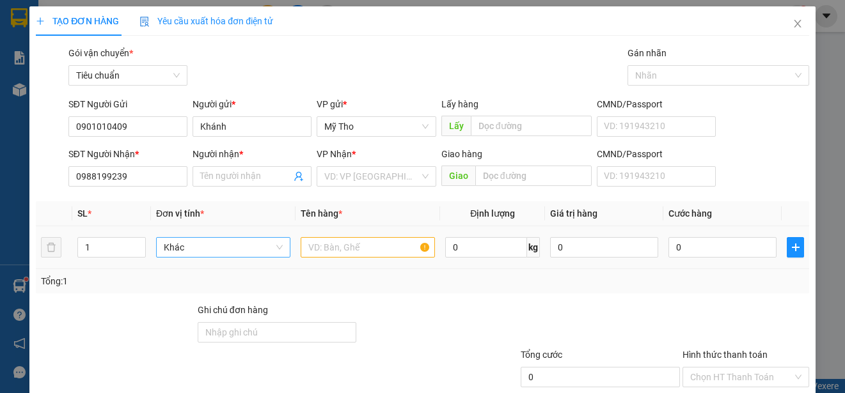
type input "An Ngô"
type input "hop"
drag, startPoint x: 170, startPoint y: 269, endPoint x: 217, endPoint y: 270, distance: 46.7
click at [175, 270] on div "Hộp" at bounding box center [220, 273] width 117 height 14
click at [307, 251] on input "text" at bounding box center [368, 247] width 134 height 20
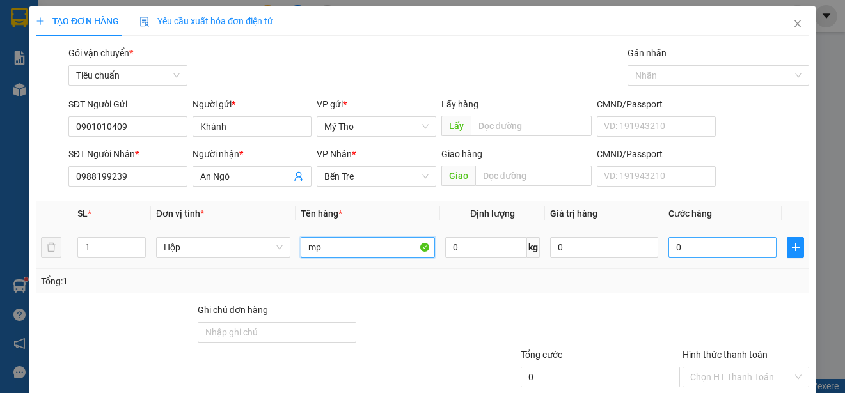
type input "mp"
click at [668, 241] on input "0" at bounding box center [722, 247] width 108 height 20
type input "2"
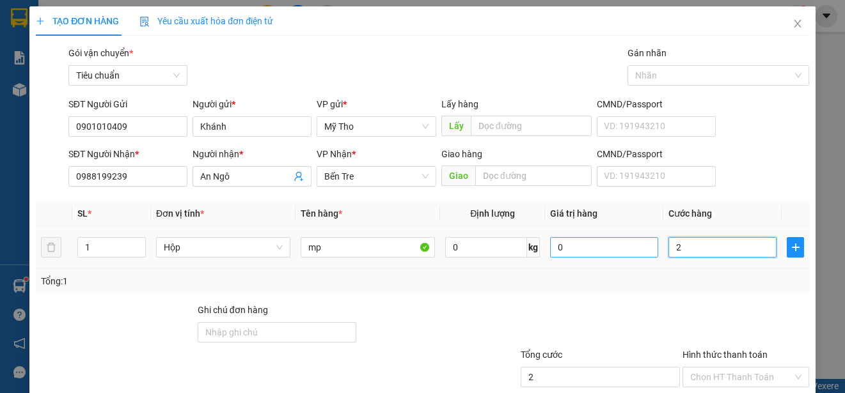
type input "25"
type input "250"
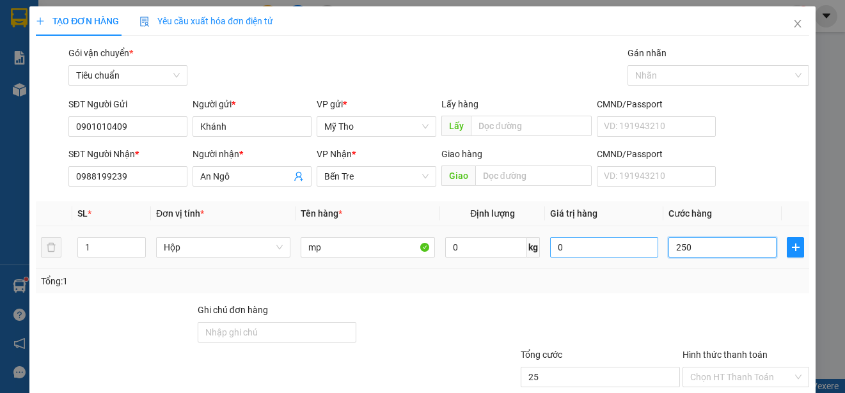
type input "250"
type input "2.500"
type input "25.000"
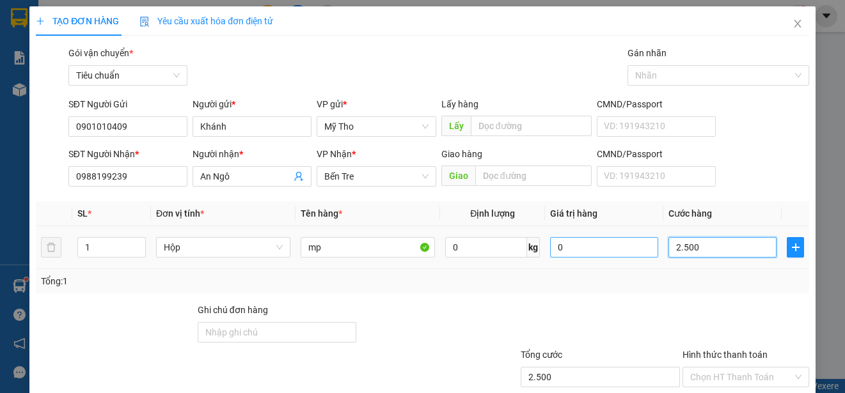
type input "25.000"
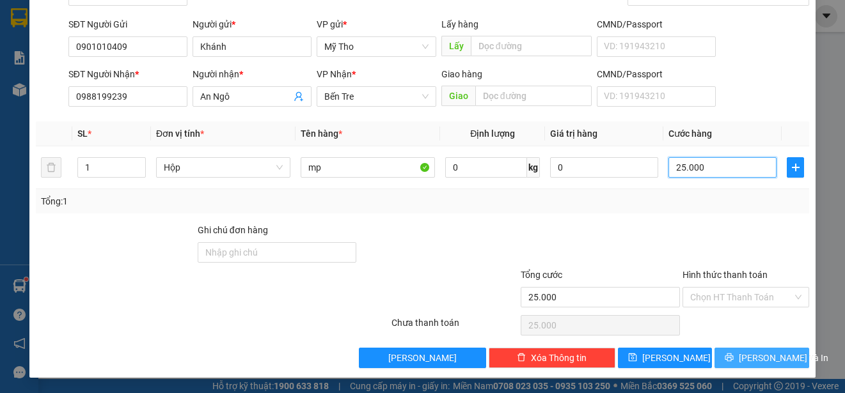
type input "25.000"
click at [756, 358] on span "[PERSON_NAME] và In" at bounding box center [784, 358] width 90 height 14
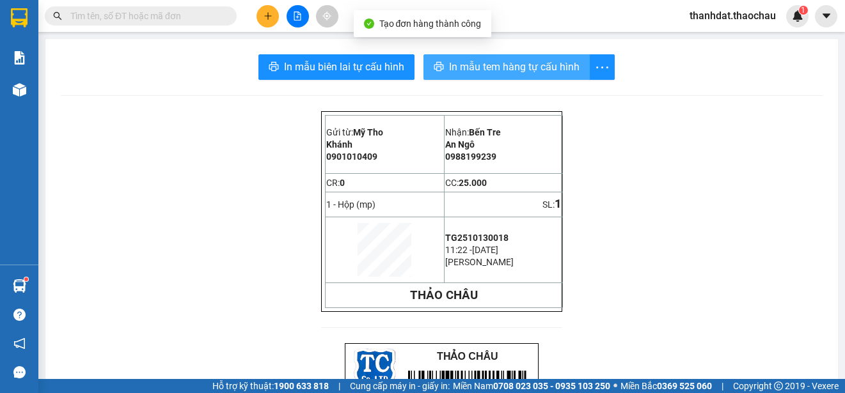
click at [517, 63] on span "In mẫu tem hàng tự cấu hình" at bounding box center [514, 67] width 130 height 16
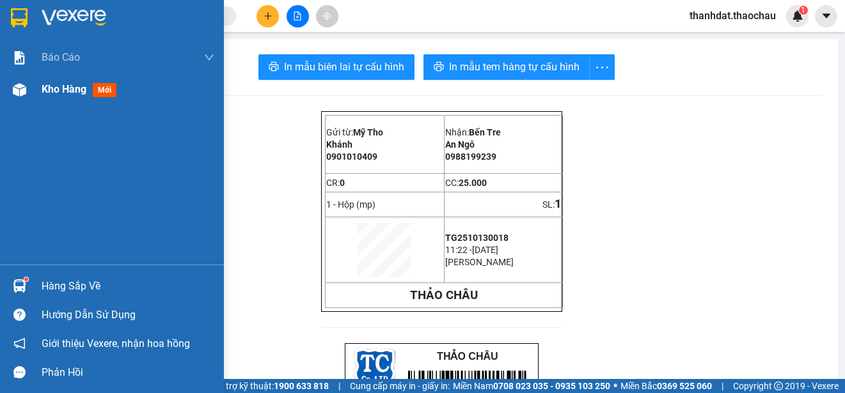
click at [58, 91] on span "Kho hàng" at bounding box center [64, 89] width 45 height 12
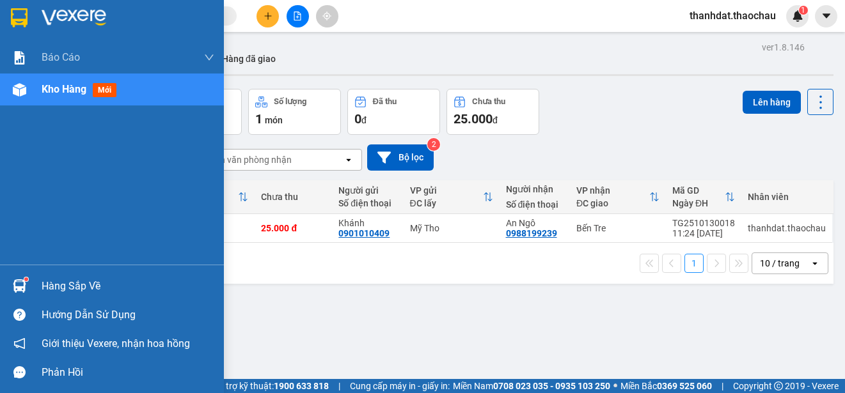
click at [57, 289] on div "Hàng sắp về" at bounding box center [128, 286] width 173 height 19
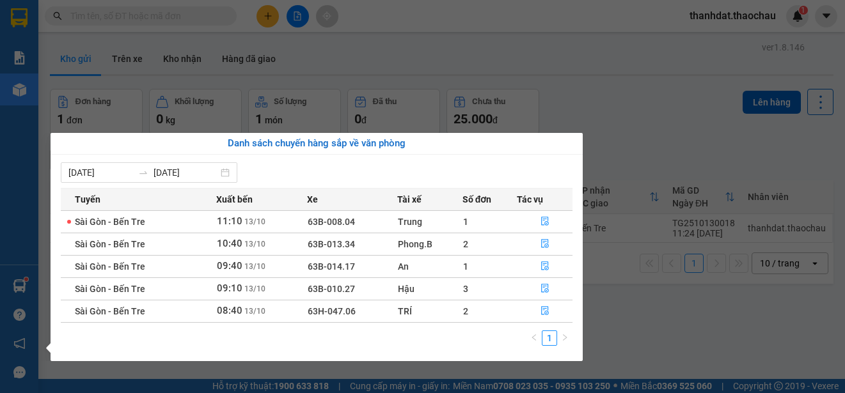
click at [636, 124] on section "Kết quả [PERSON_NAME] ( 180 ) Bộ lọc Mã ĐH Trạng thái Món hàng [PERSON_NAME] [P…" at bounding box center [422, 196] width 845 height 393
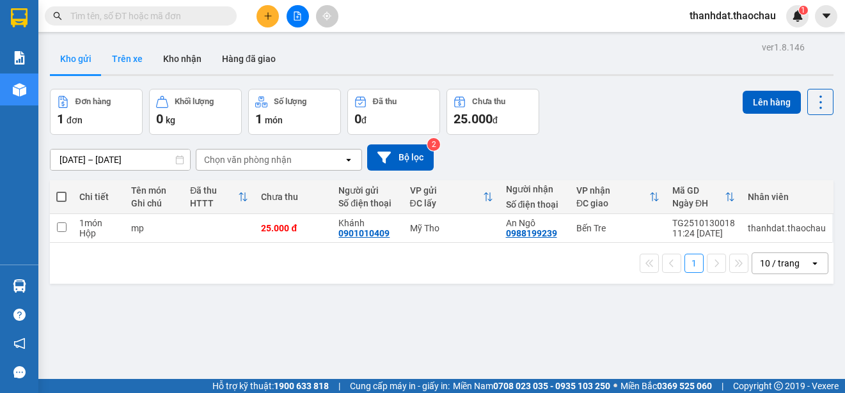
click at [134, 54] on button "Trên xe" at bounding box center [127, 58] width 51 height 31
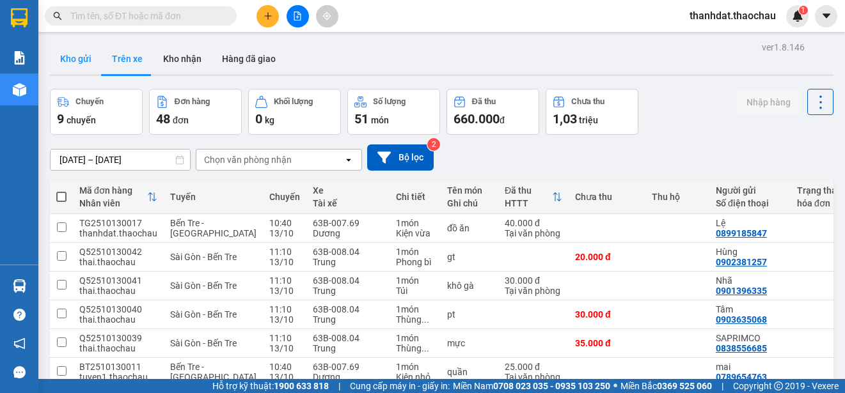
click at [74, 58] on button "Kho gửi" at bounding box center [76, 58] width 52 height 31
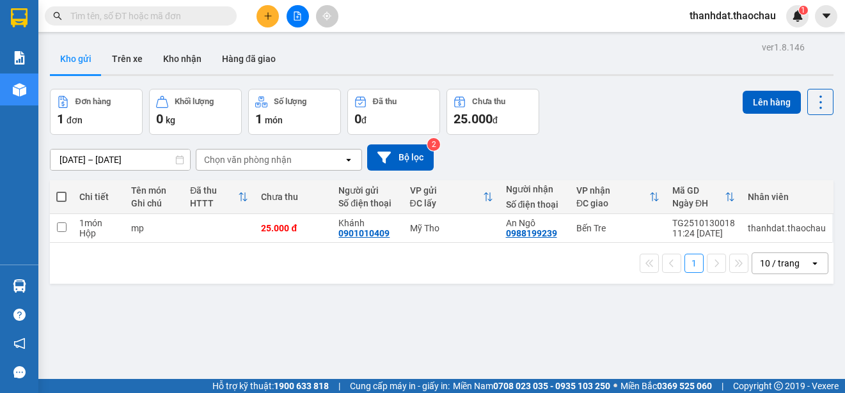
click at [175, 26] on div "Kết quả [PERSON_NAME] ( 180 ) Bộ lọc Mã ĐH Trạng thái Món hàng [PERSON_NAME] [P…" at bounding box center [124, 16] width 249 height 22
click at [181, 17] on input "text" at bounding box center [145, 16] width 151 height 14
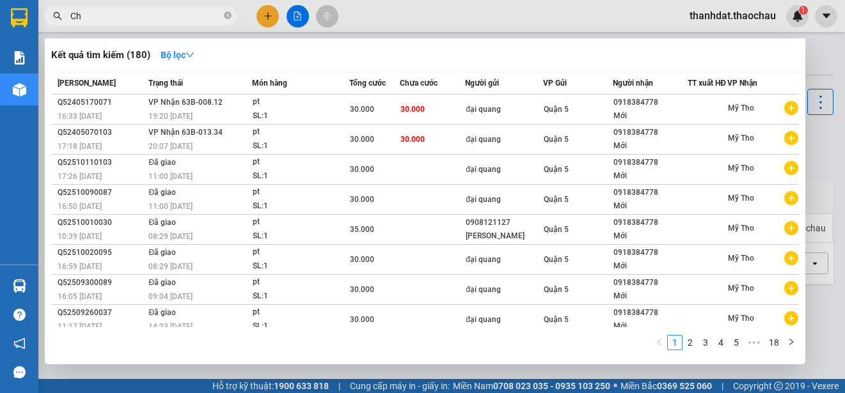
paste input "âu"
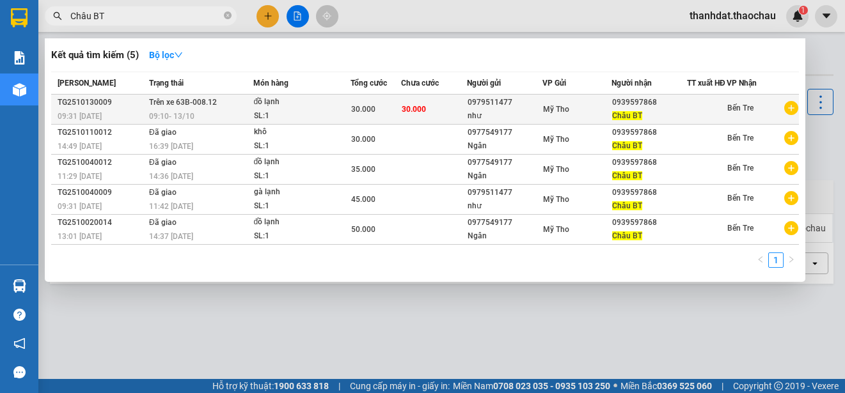
type input "Châu BT"
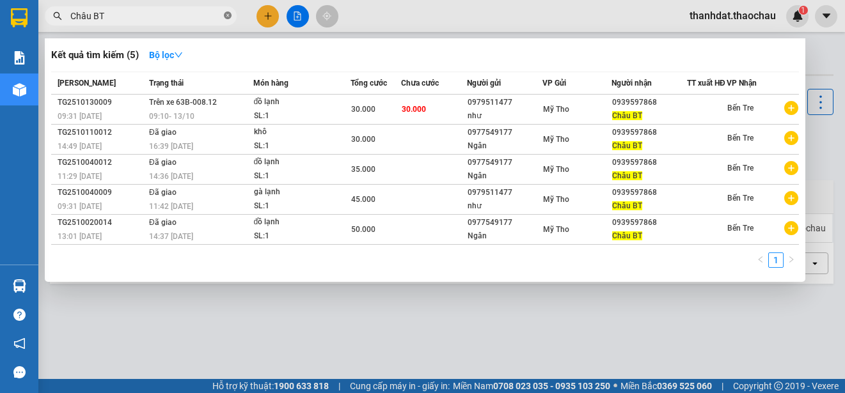
click at [225, 16] on icon "close-circle" at bounding box center [228, 16] width 8 height 8
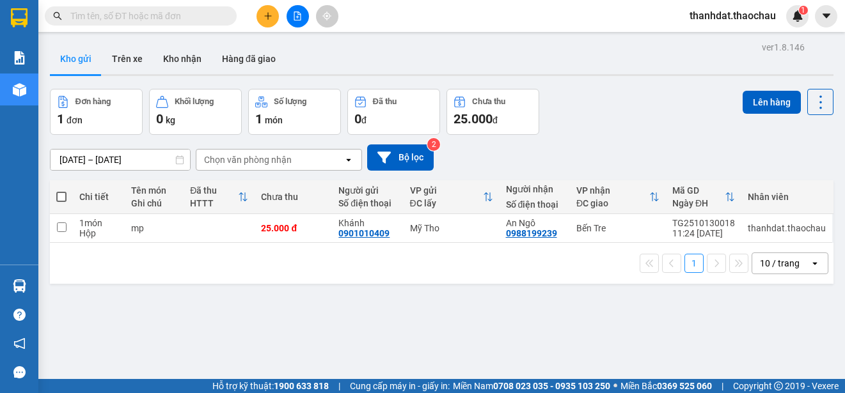
click at [63, 197] on span at bounding box center [61, 197] width 10 height 10
click at [61, 191] on input "checkbox" at bounding box center [61, 191] width 0 height 0
checkbox input "true"
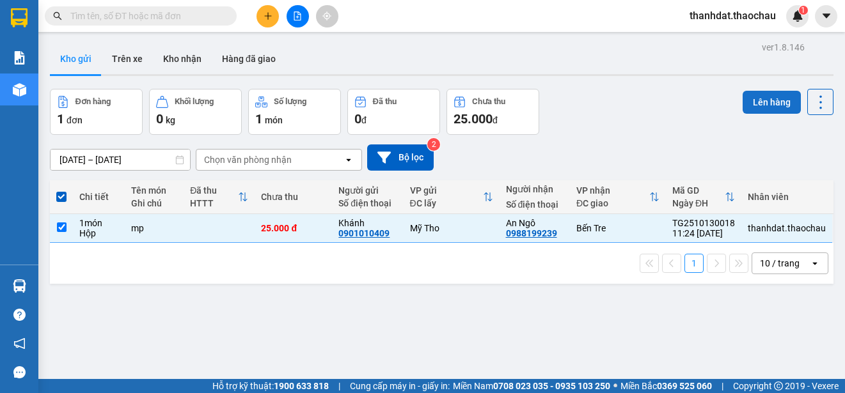
click at [742, 102] on button "Lên hàng" at bounding box center [771, 102] width 58 height 23
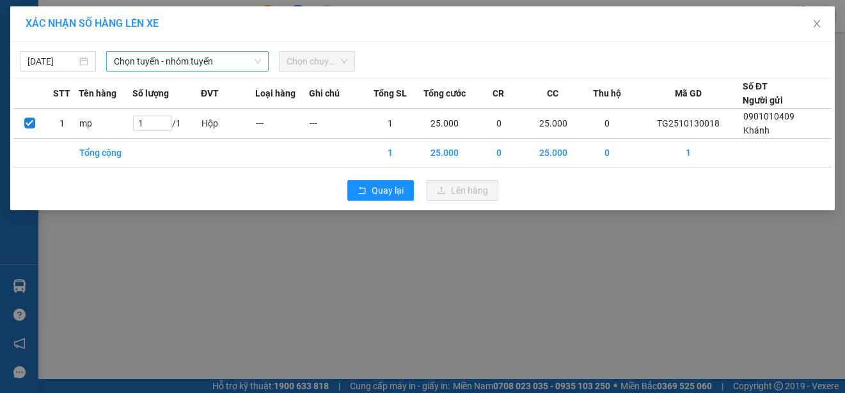
click at [178, 62] on span "Chọn tuyến - nhóm tuyến" at bounding box center [187, 61] width 147 height 19
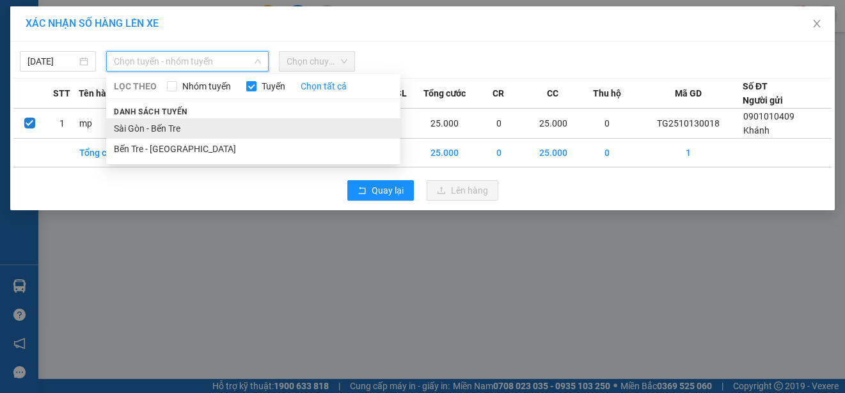
click at [170, 124] on li "Sài Gòn - Bến Tre" at bounding box center [253, 128] width 294 height 20
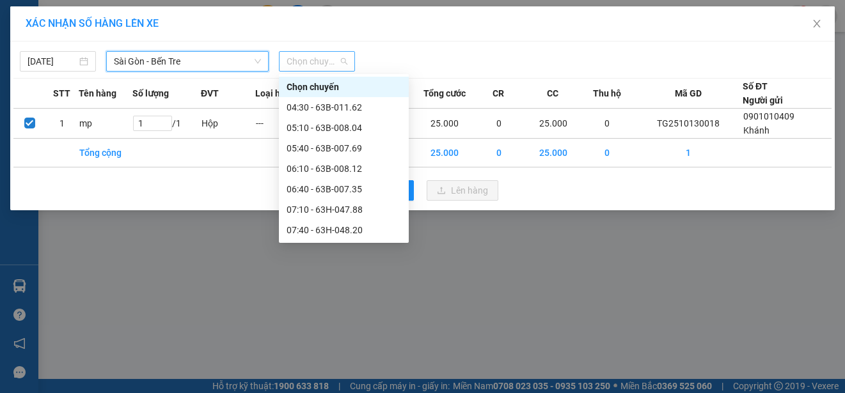
click at [309, 61] on span "Chọn chuyến" at bounding box center [316, 61] width 61 height 19
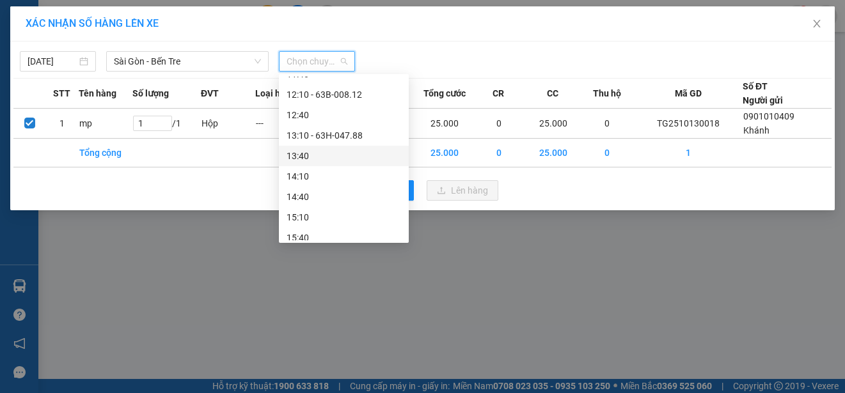
scroll to position [192, 0]
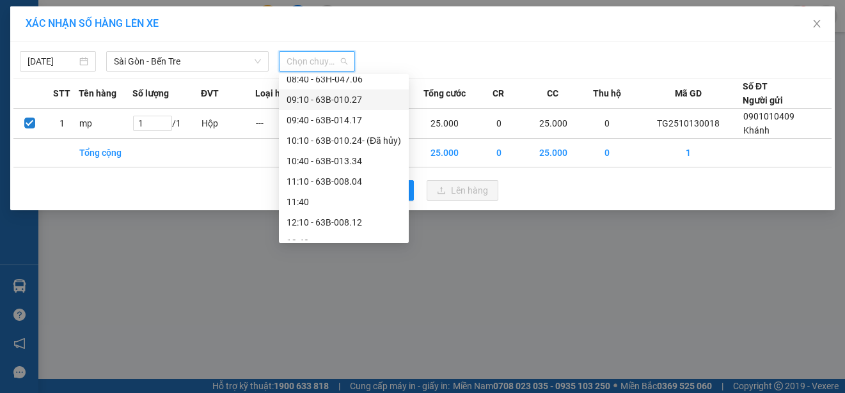
click at [341, 99] on div "09:10 - 63B-010.27" at bounding box center [343, 100] width 114 height 14
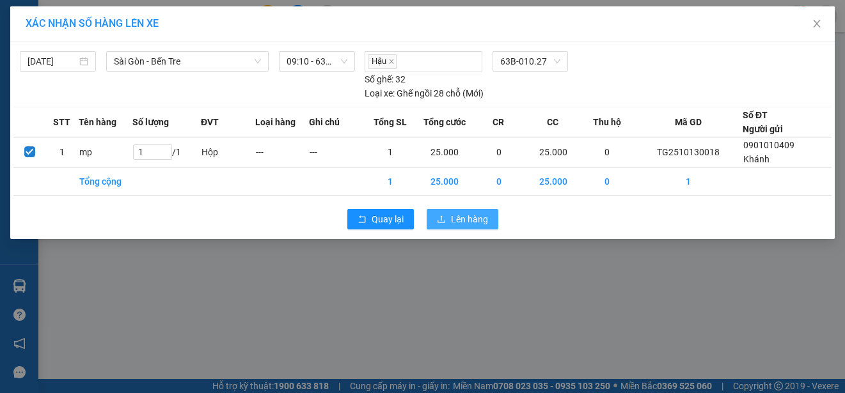
click at [480, 219] on span "Lên hàng" at bounding box center [469, 219] width 37 height 14
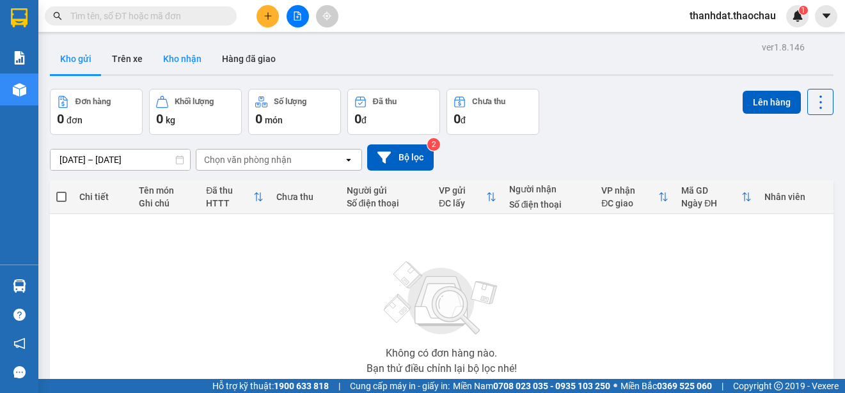
click at [185, 57] on button "Kho nhận" at bounding box center [182, 58] width 59 height 31
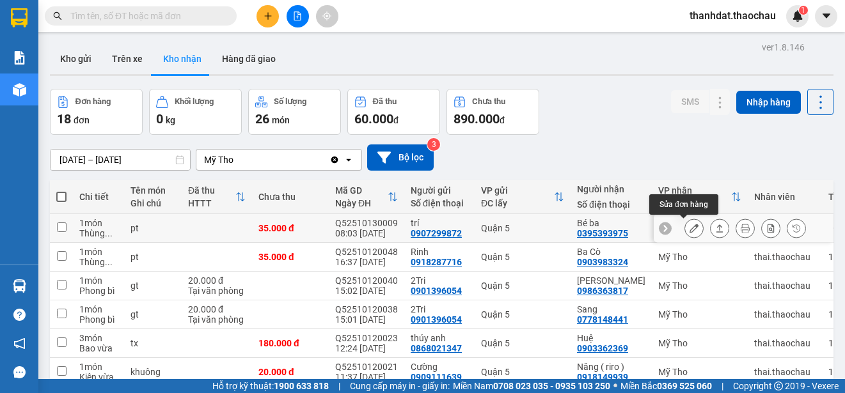
click at [689, 226] on icon at bounding box center [693, 228] width 9 height 9
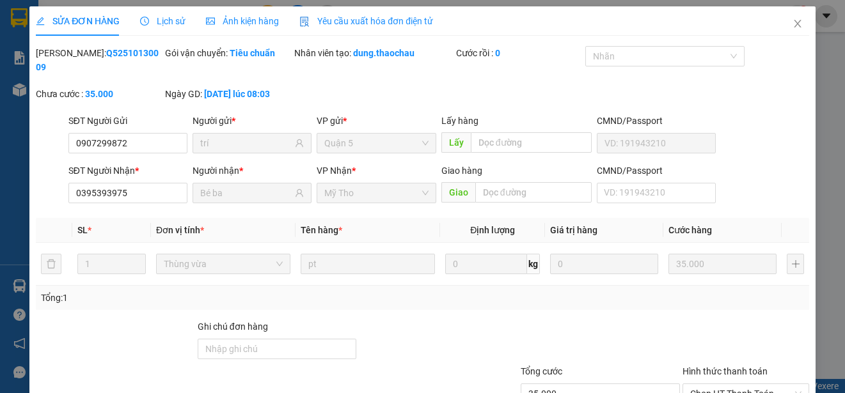
type input "0907299872"
type input "trí"
type input "0395393975"
type input "Bé ba"
type input "35.000"
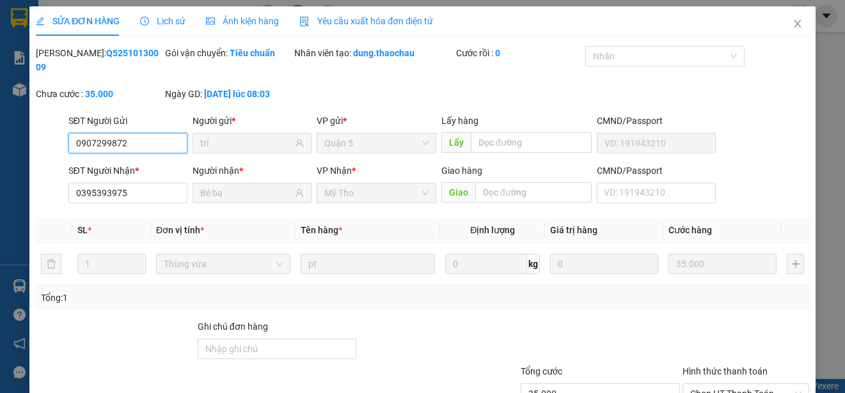
scroll to position [97, 0]
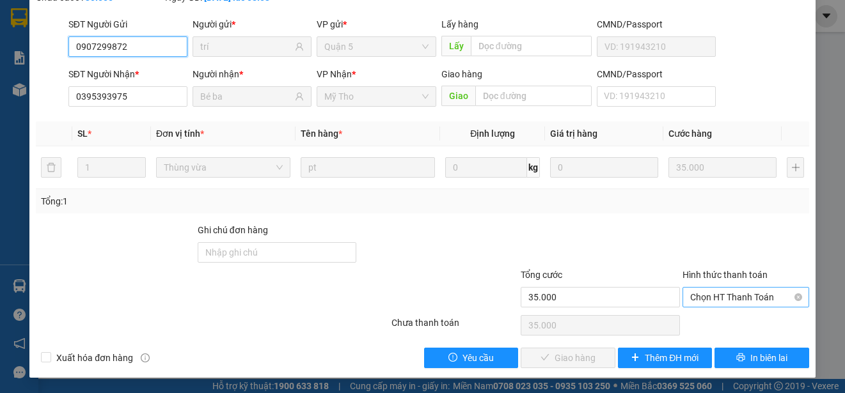
click at [705, 292] on span "Chọn HT Thanh Toán" at bounding box center [745, 297] width 111 height 19
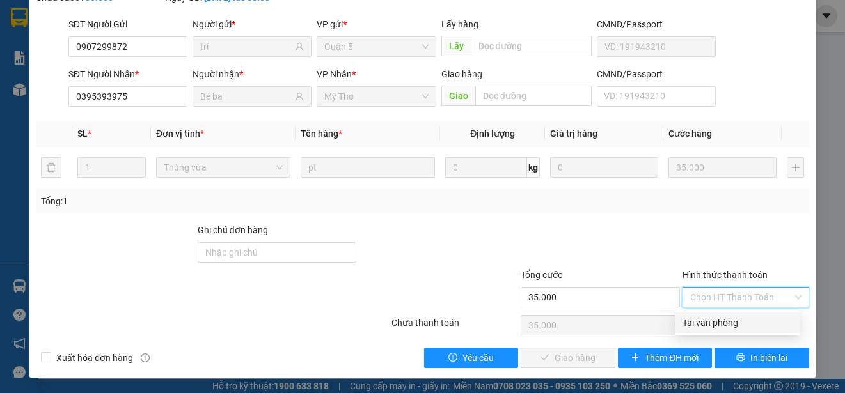
click at [711, 322] on div "Tại văn phòng" at bounding box center [737, 323] width 110 height 14
type input "0"
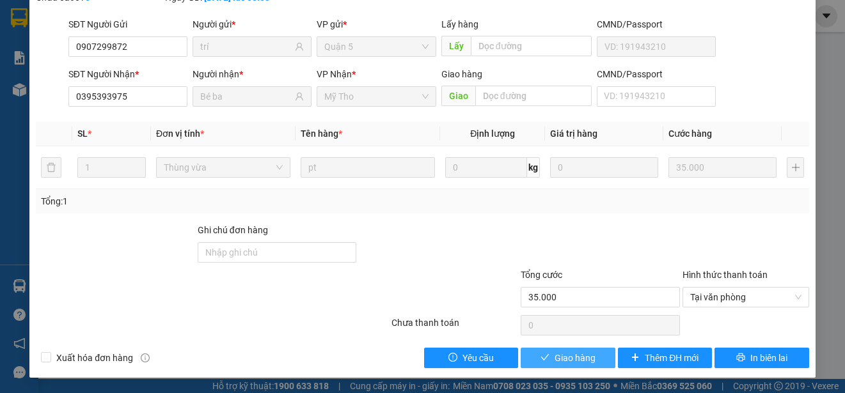
click at [581, 354] on span "Giao hàng" at bounding box center [574, 358] width 41 height 14
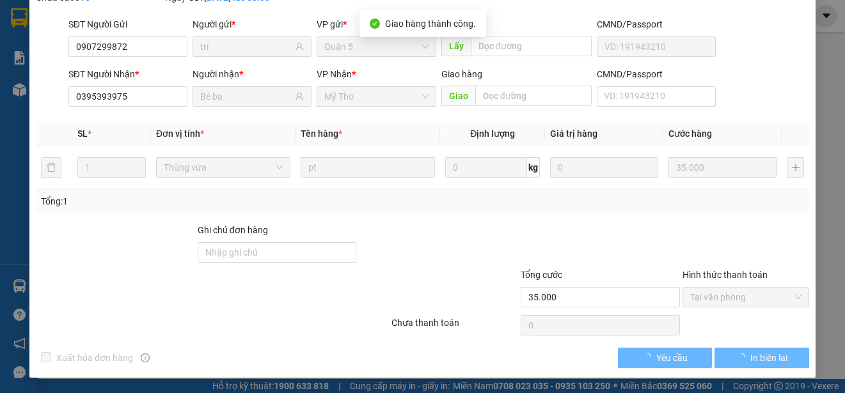
scroll to position [0, 0]
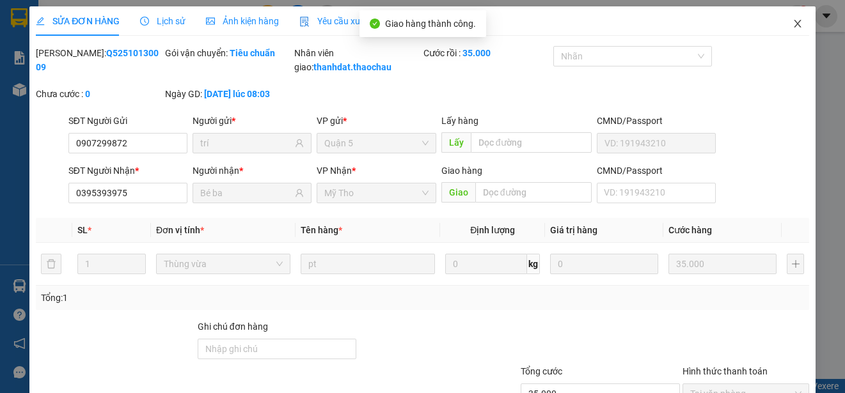
click at [792, 28] on icon "close" at bounding box center [797, 24] width 10 height 10
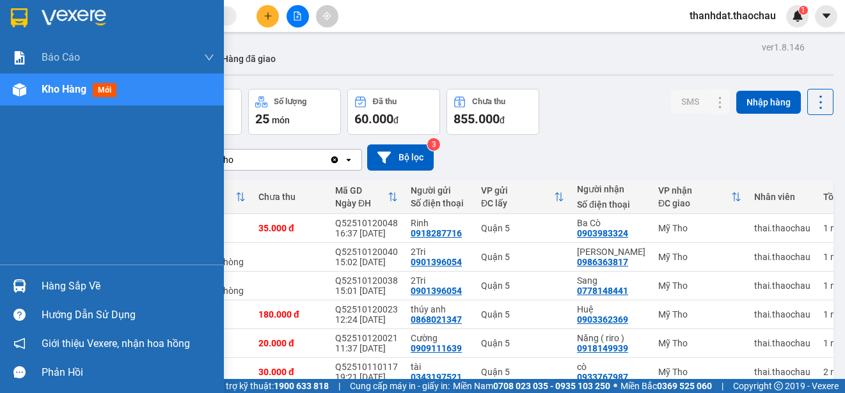
click at [50, 285] on div "Hàng sắp về" at bounding box center [128, 286] width 173 height 19
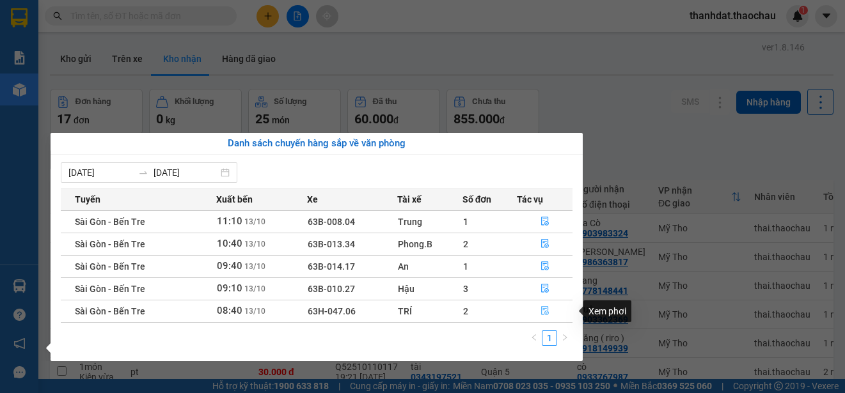
click at [544, 309] on icon "file-done" at bounding box center [544, 310] width 9 height 9
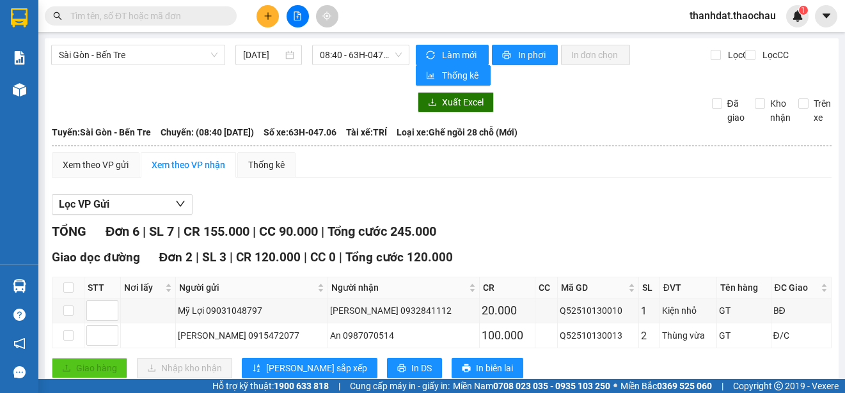
scroll to position [256, 0]
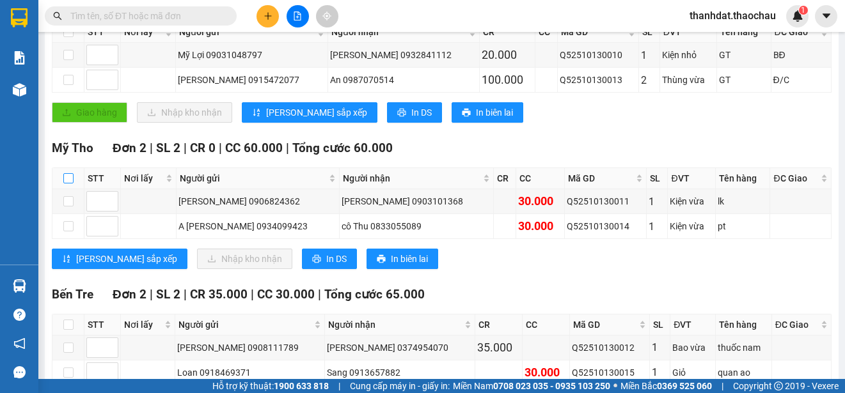
click at [68, 178] on input "checkbox" at bounding box center [68, 178] width 10 height 10
checkbox input "true"
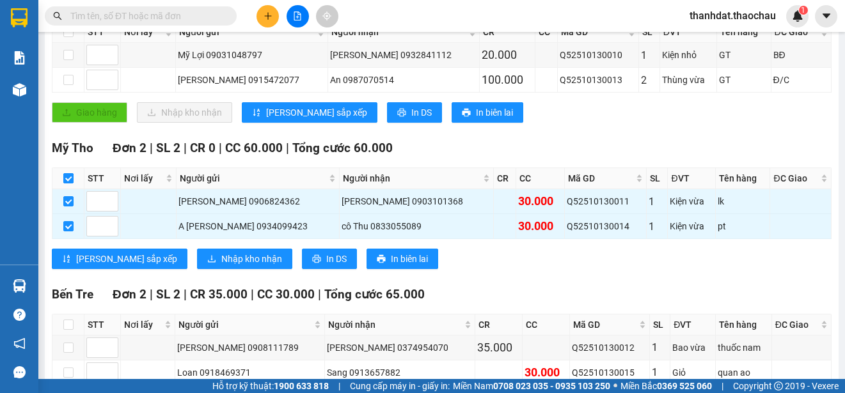
checkbox input "true"
click at [221, 255] on span "Nhập kho nhận" at bounding box center [251, 259] width 61 height 14
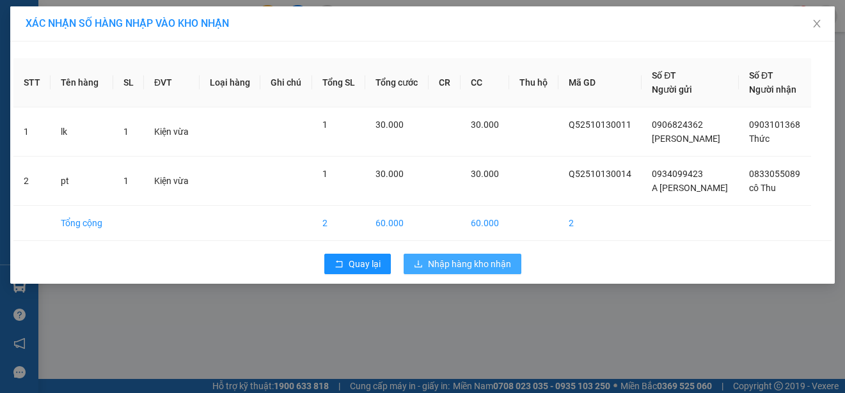
click at [455, 257] on span "Nhập hàng kho nhận" at bounding box center [469, 264] width 83 height 14
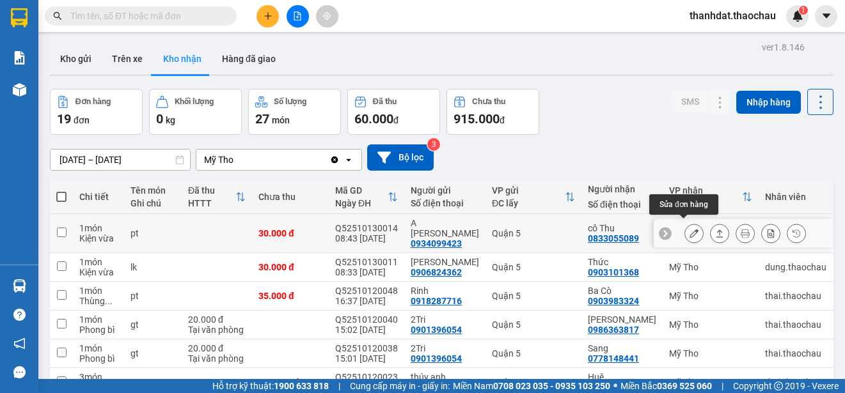
click at [689, 229] on icon at bounding box center [693, 233] width 9 height 9
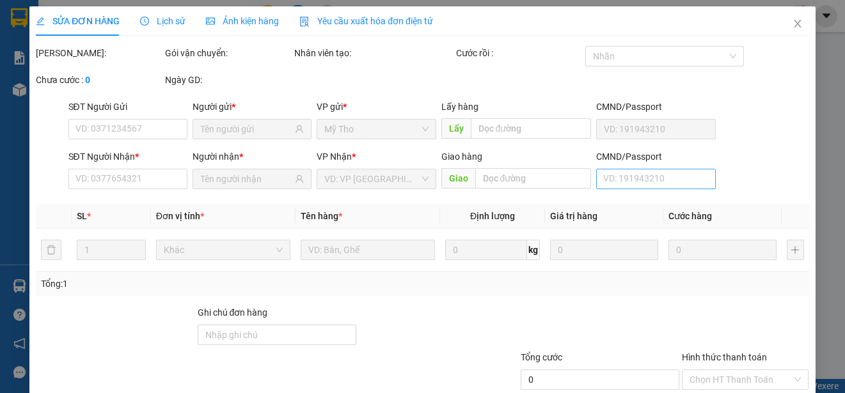
type input "0934099423"
type input "A [PERSON_NAME]"
type input "0833055089"
type input "cô Thu"
type input "30.000"
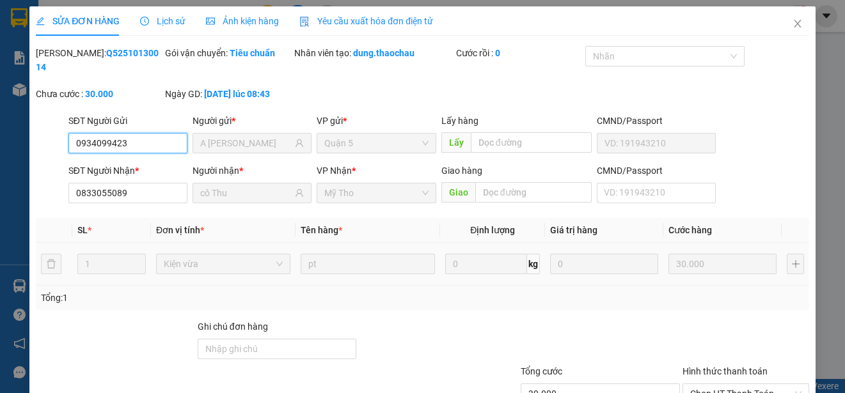
scroll to position [97, 0]
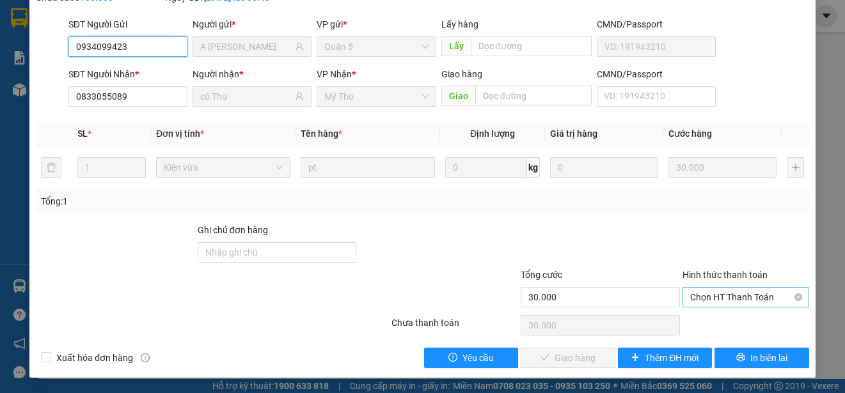
click at [692, 292] on span "Chọn HT Thanh Toán" at bounding box center [745, 297] width 111 height 19
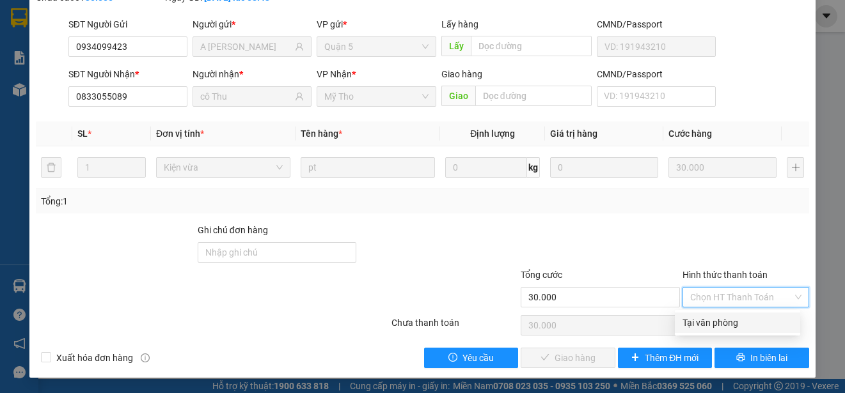
click at [696, 315] on div "Tại văn phòng" at bounding box center [737, 323] width 125 height 20
type input "0"
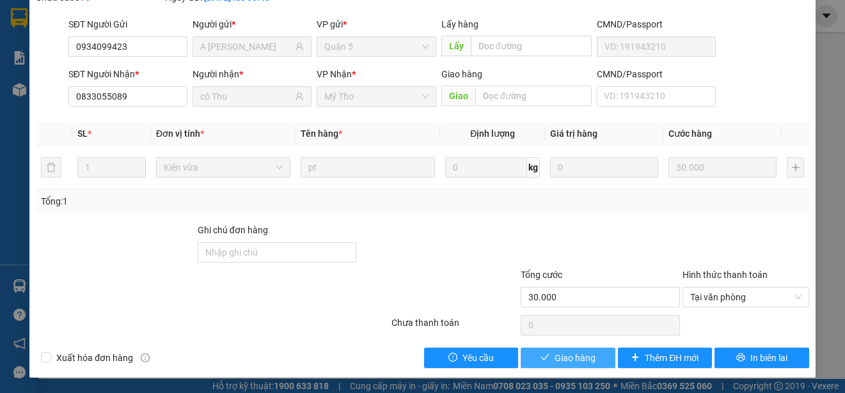
click at [577, 356] on span "Giao hàng" at bounding box center [574, 358] width 41 height 14
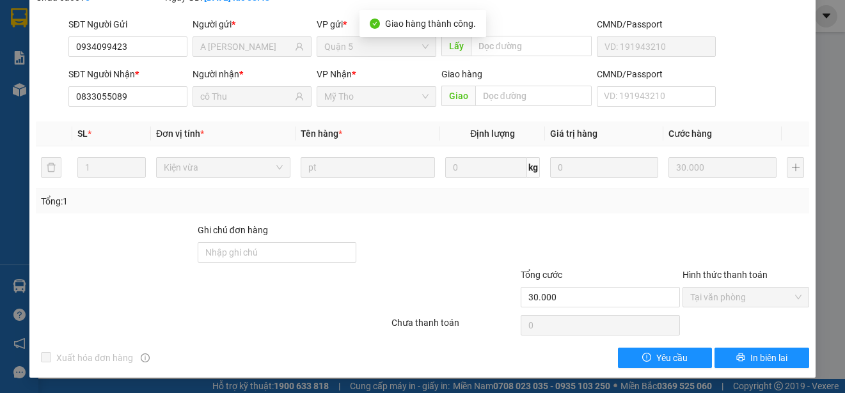
scroll to position [0, 0]
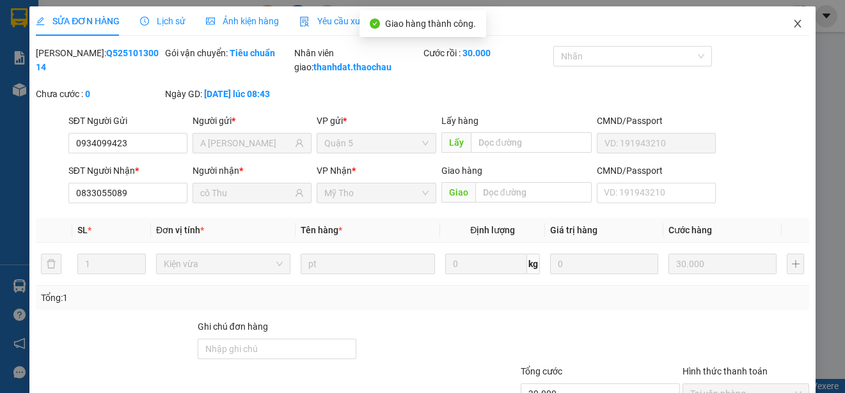
click at [792, 24] on icon "close" at bounding box center [797, 24] width 10 height 10
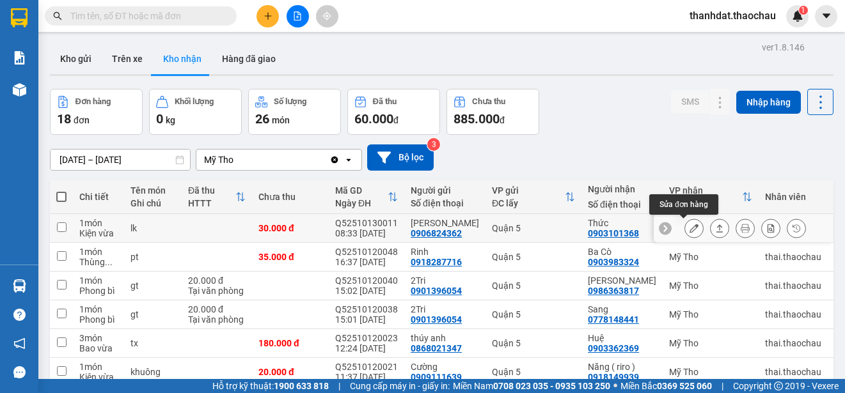
click at [689, 228] on icon at bounding box center [693, 228] width 9 height 9
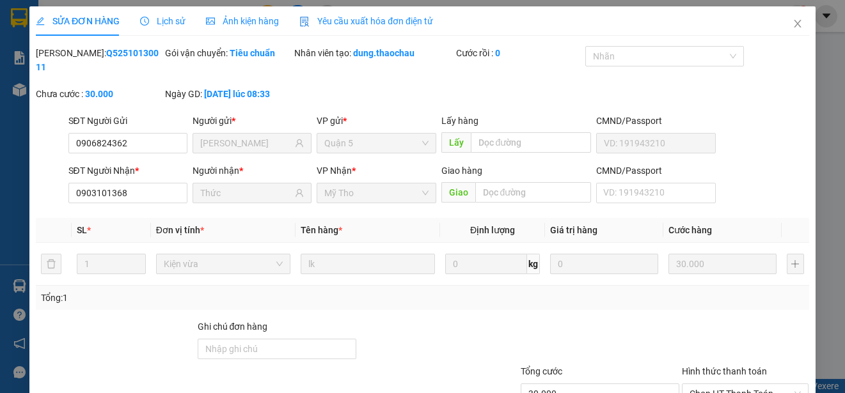
type input "0906824362"
type input "[PERSON_NAME]"
type input "0903101368"
type input "Thức"
type input "30.000"
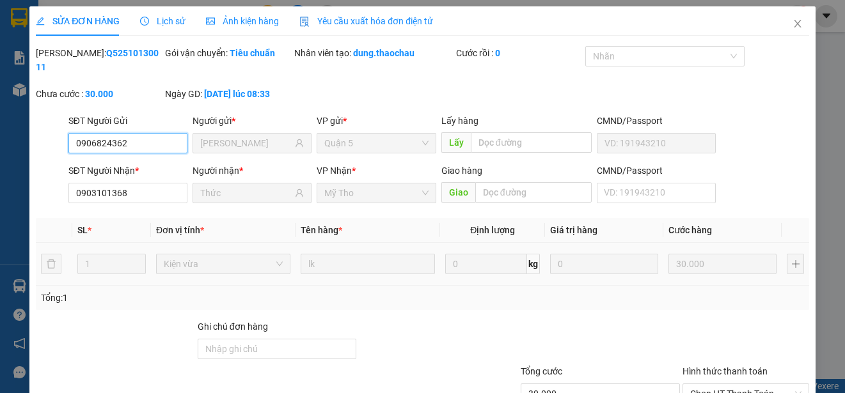
scroll to position [97, 0]
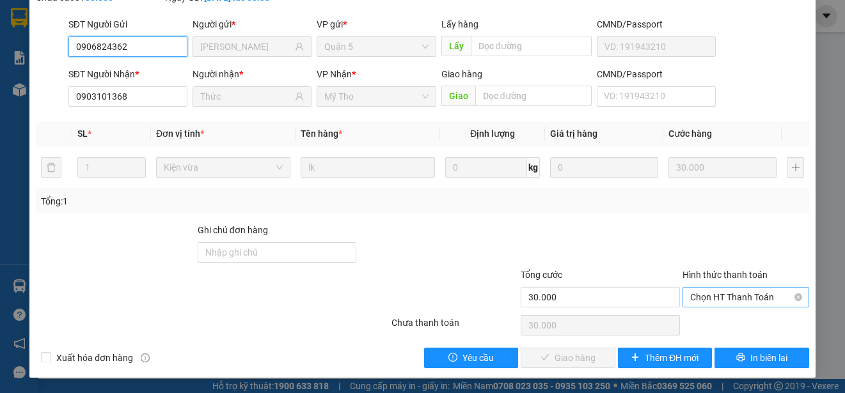
click at [717, 294] on span "Chọn HT Thanh Toán" at bounding box center [745, 297] width 111 height 19
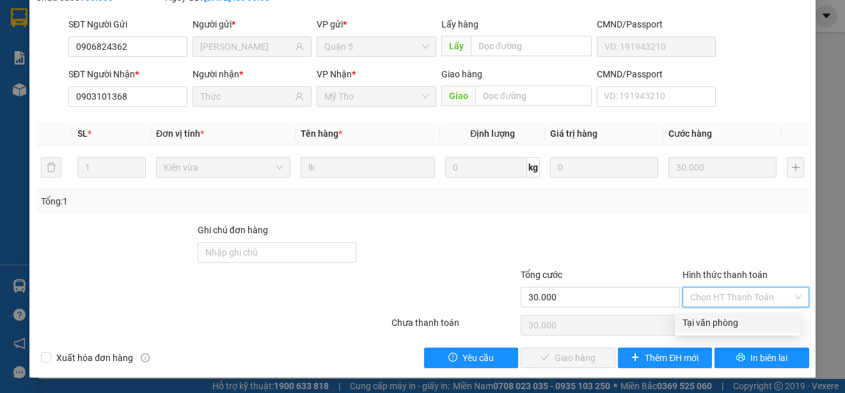
click at [719, 319] on div "Tại văn phòng" at bounding box center [737, 323] width 110 height 14
type input "0"
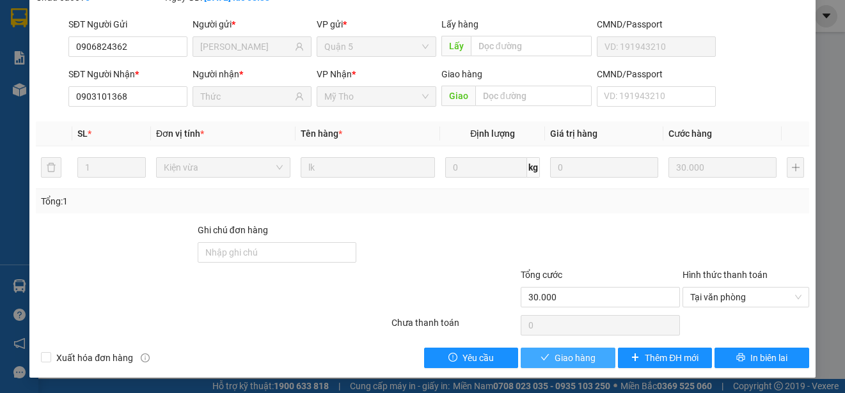
click at [580, 358] on span "Giao hàng" at bounding box center [574, 358] width 41 height 14
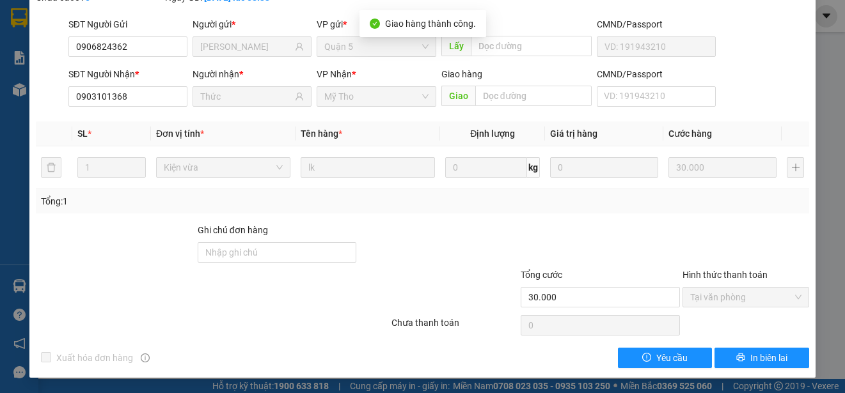
scroll to position [0, 0]
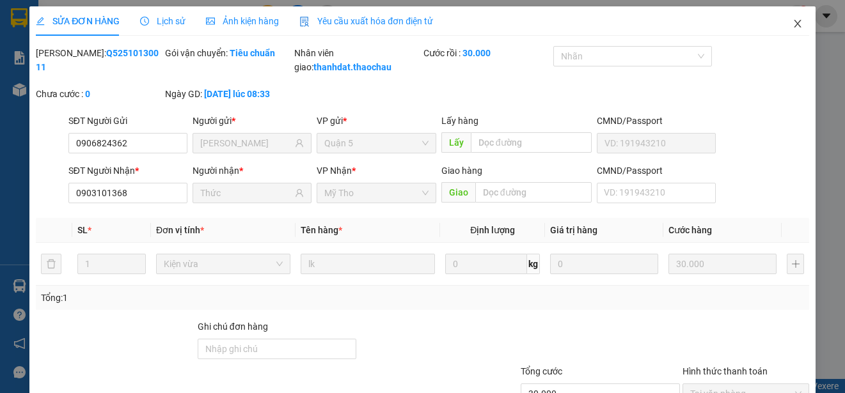
click at [792, 23] on icon "close" at bounding box center [797, 24] width 10 height 10
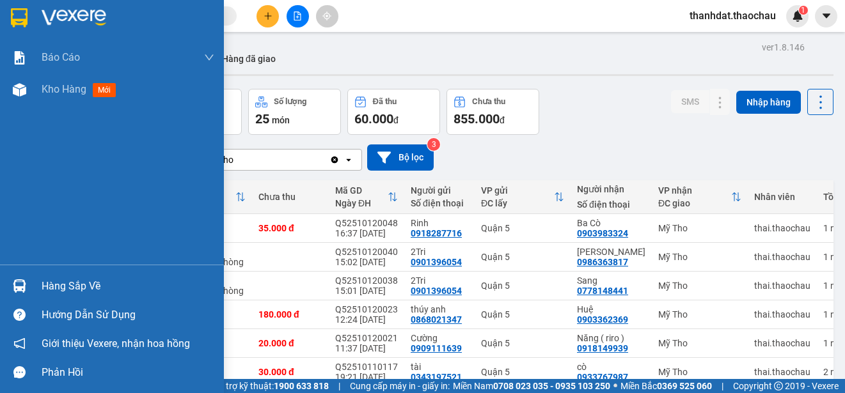
click at [51, 285] on div "Hàng sắp về" at bounding box center [128, 286] width 173 height 19
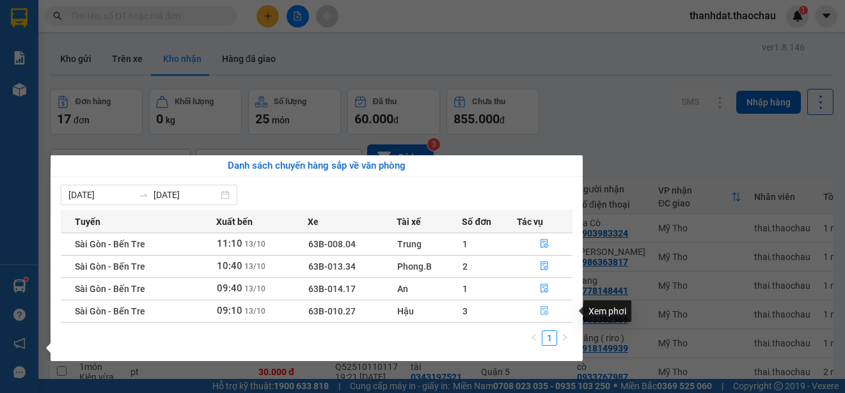
click at [546, 311] on icon "file-done" at bounding box center [544, 310] width 9 height 9
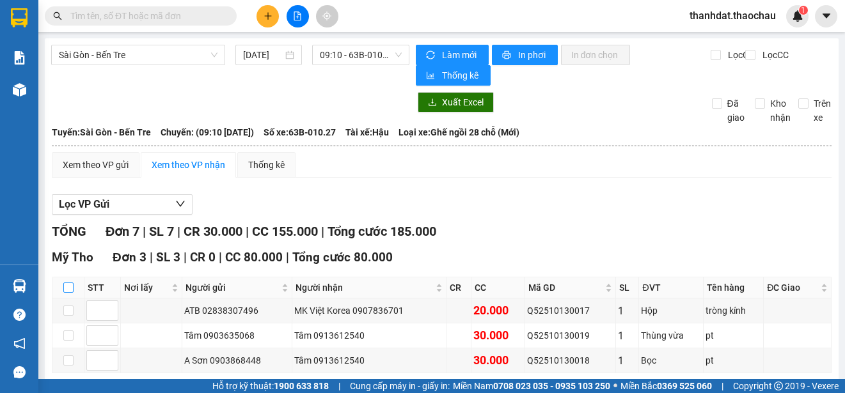
click at [66, 288] on input "checkbox" at bounding box center [68, 288] width 10 height 10
checkbox input "true"
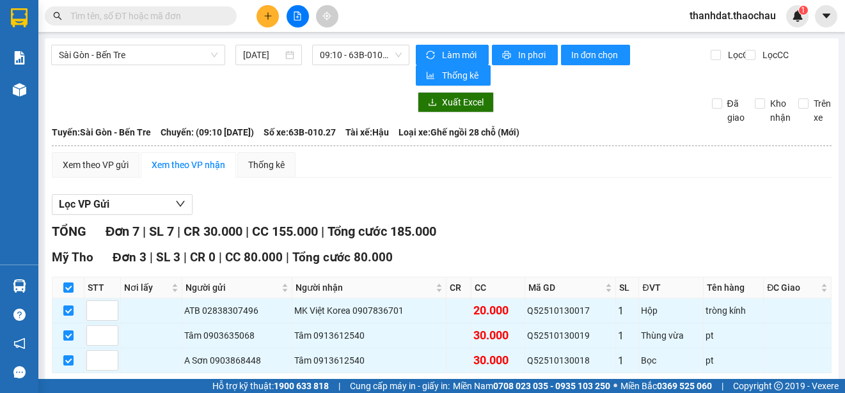
scroll to position [128, 0]
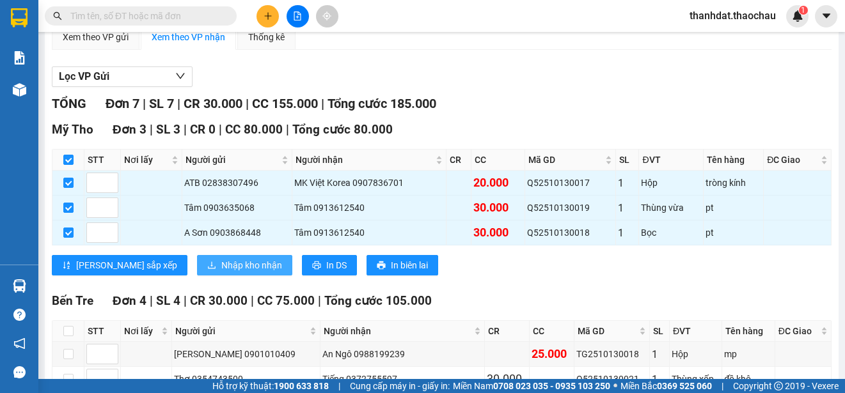
click at [221, 262] on span "Nhập kho nhận" at bounding box center [251, 265] width 61 height 14
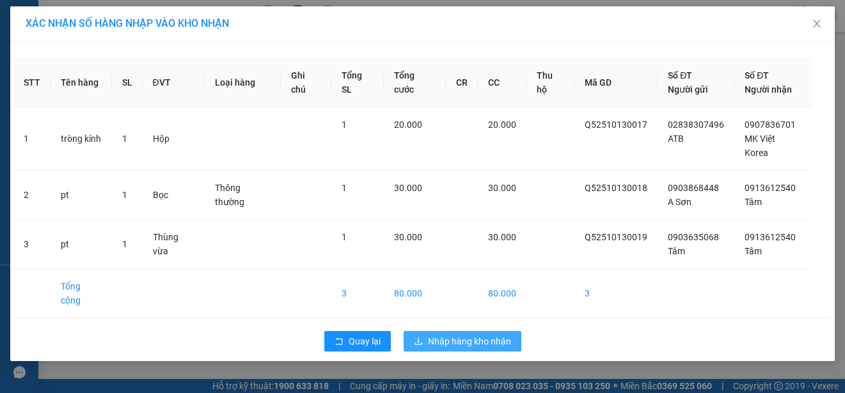
click at [473, 334] on span "Nhập hàng kho nhận" at bounding box center [469, 341] width 83 height 14
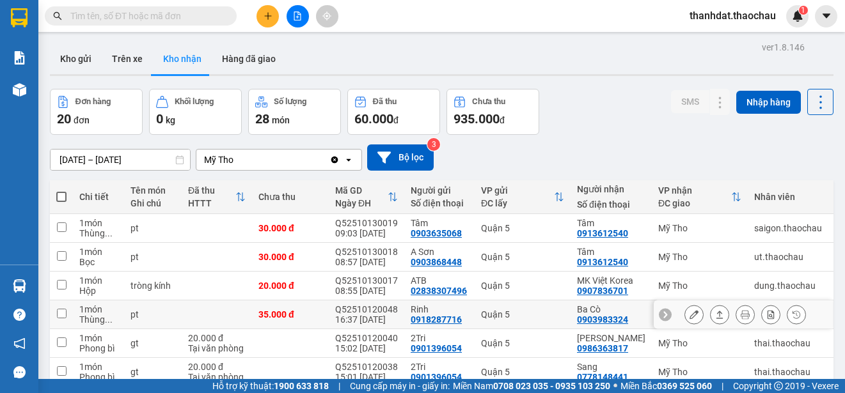
scroll to position [180, 0]
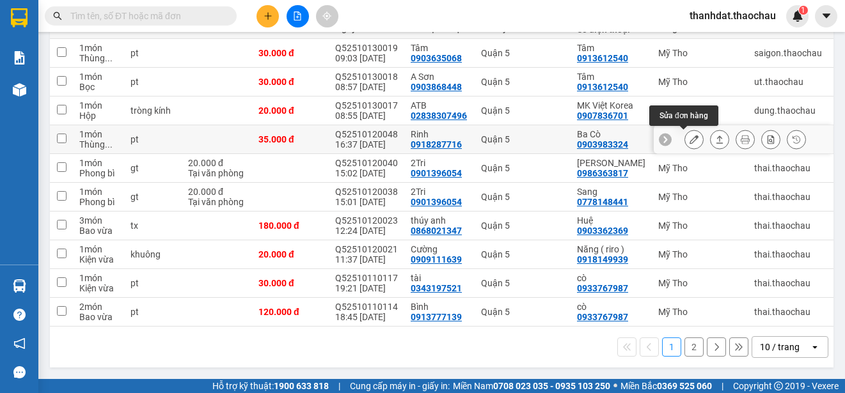
click at [689, 135] on icon at bounding box center [693, 139] width 9 height 9
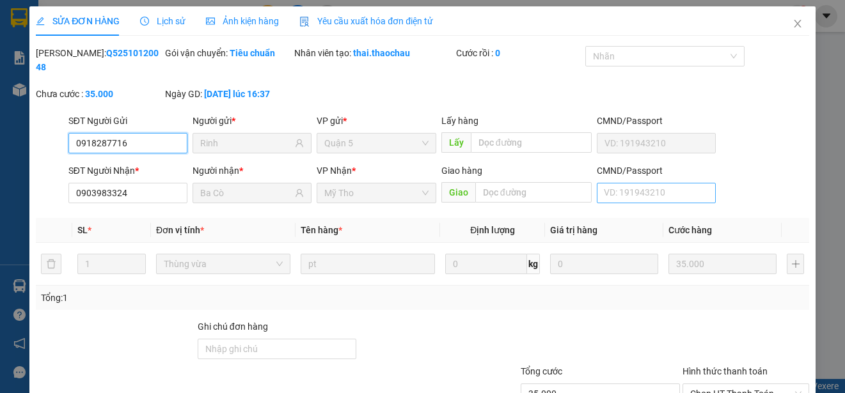
type input "0918287716"
type input "Rinh"
type input "0903983324"
type input "Ba Cò"
type input "35.000"
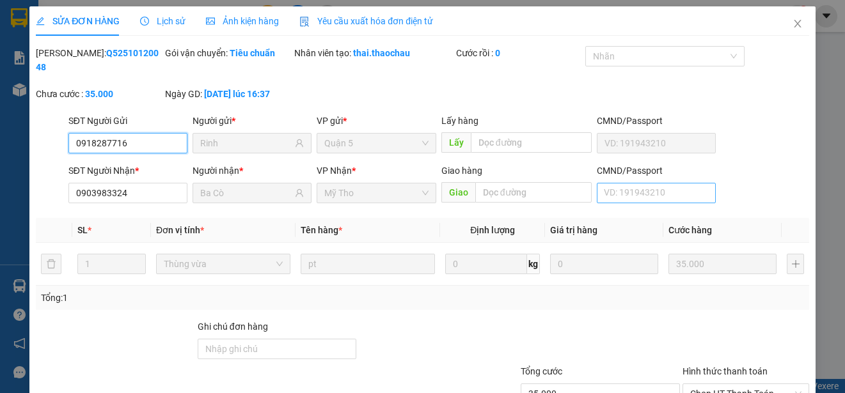
scroll to position [97, 0]
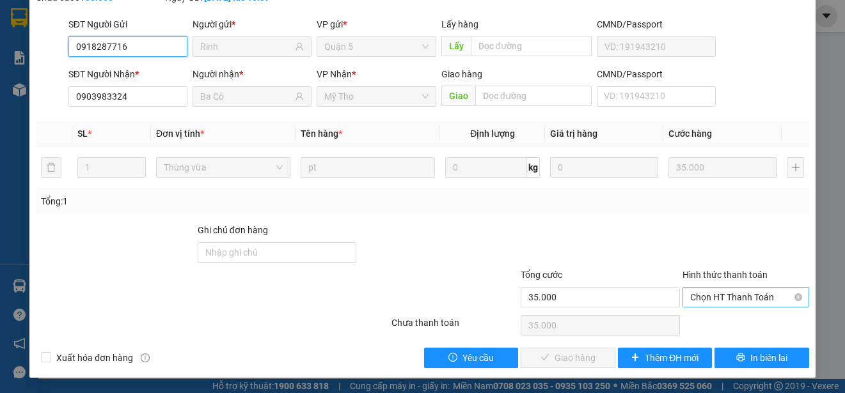
click at [721, 293] on span "Chọn HT Thanh Toán" at bounding box center [745, 297] width 111 height 19
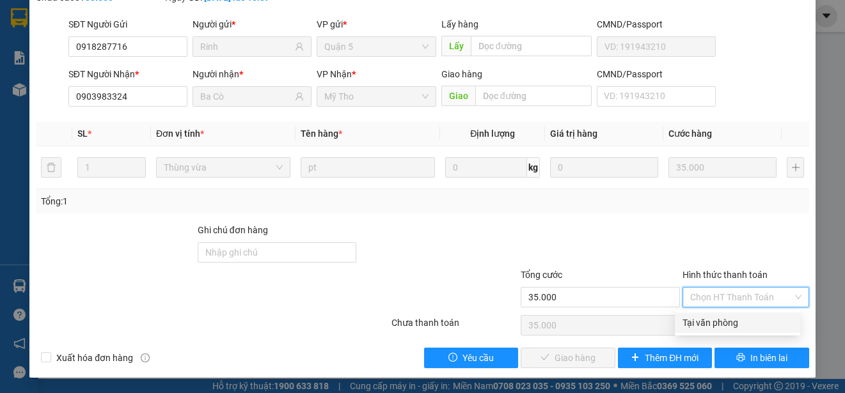
click at [718, 317] on div "Tại văn phòng" at bounding box center [737, 323] width 110 height 14
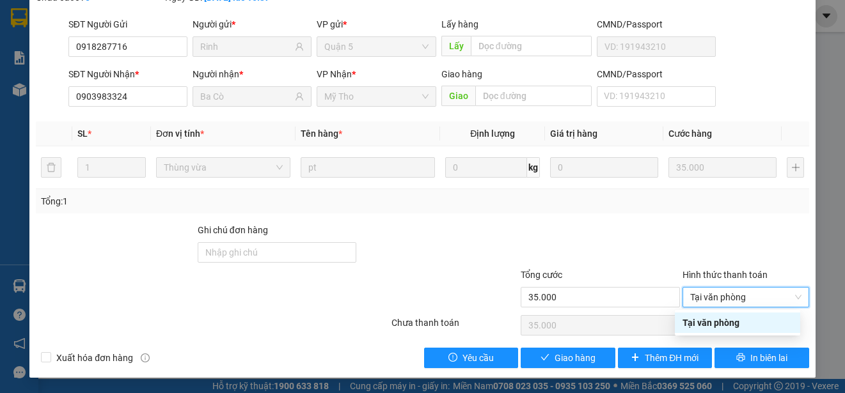
type input "0"
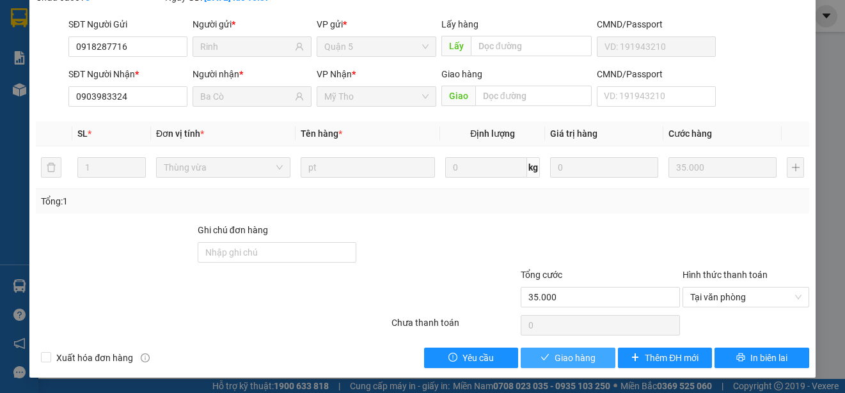
click at [577, 352] on span "Giao hàng" at bounding box center [574, 358] width 41 height 14
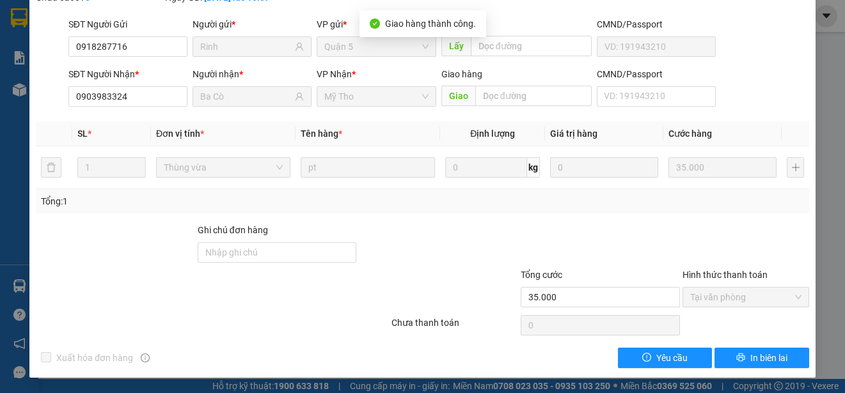
scroll to position [0, 0]
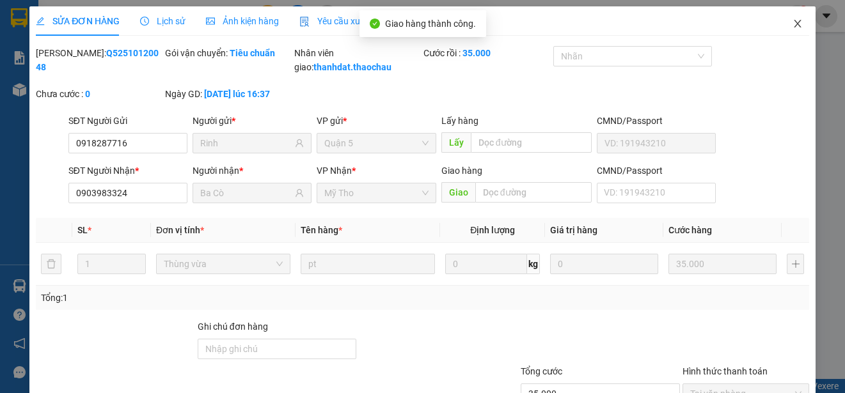
click at [792, 21] on icon "close" at bounding box center [797, 24] width 10 height 10
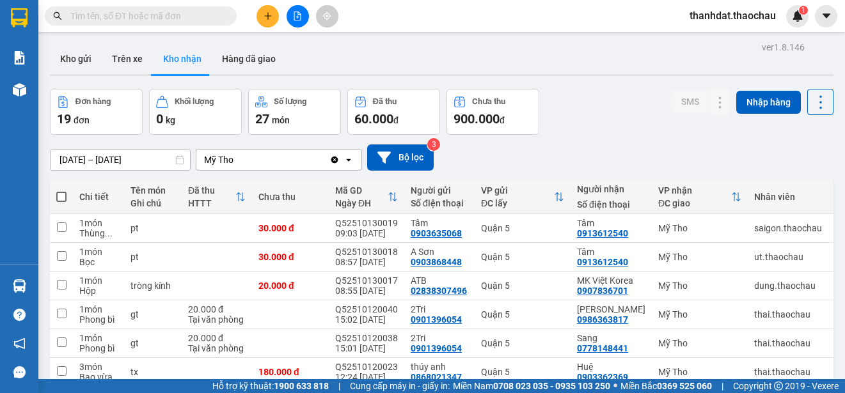
scroll to position [180, 0]
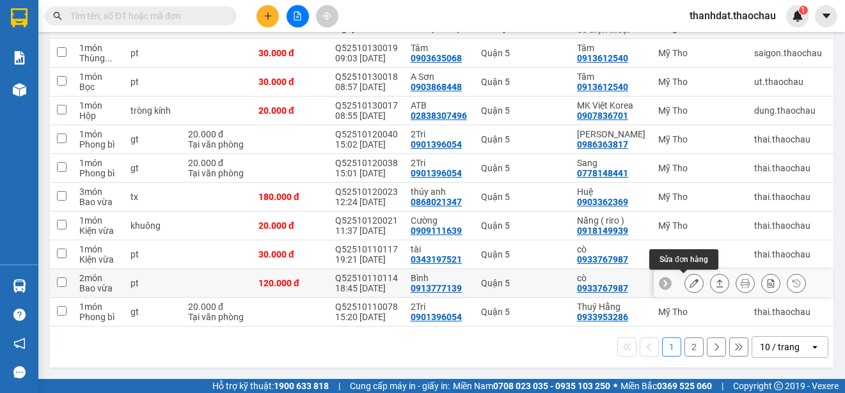
click at [689, 279] on icon at bounding box center [693, 283] width 9 height 9
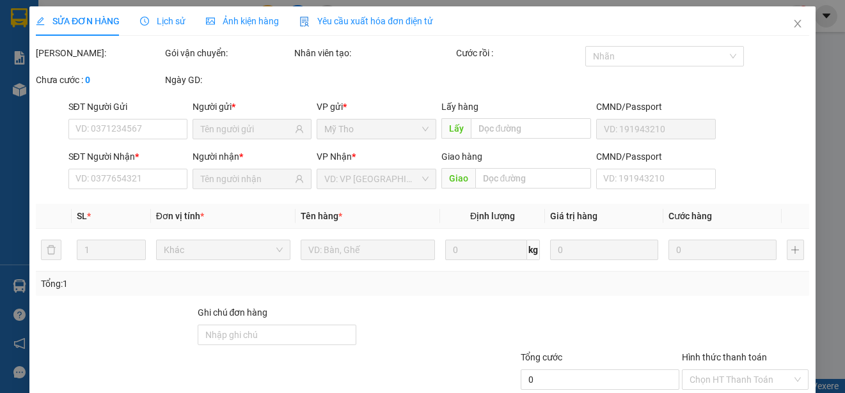
type input "0913777139"
type input "Bình"
type input "0933767987"
type input "cò"
type input "120.000"
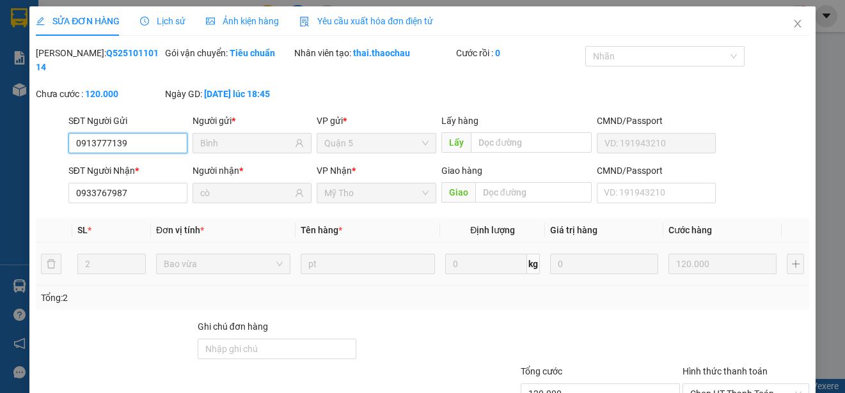
scroll to position [97, 0]
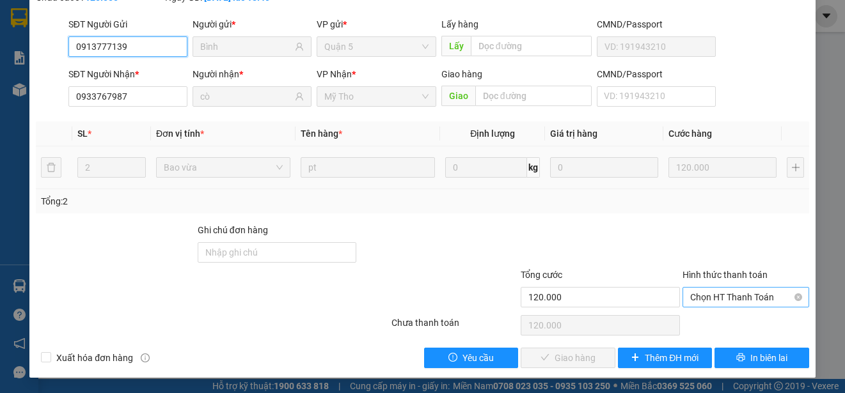
click at [710, 292] on span "Chọn HT Thanh Toán" at bounding box center [745, 297] width 111 height 19
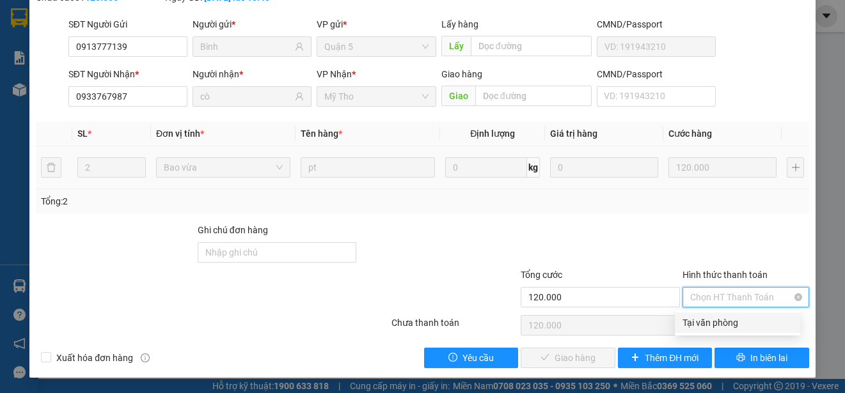
click at [707, 318] on div "Tại văn phòng" at bounding box center [737, 323] width 110 height 14
type input "0"
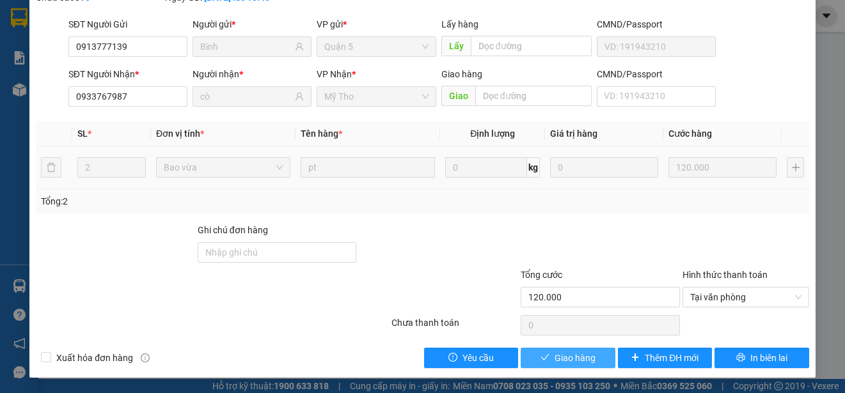
click at [568, 354] on span "Giao hàng" at bounding box center [574, 358] width 41 height 14
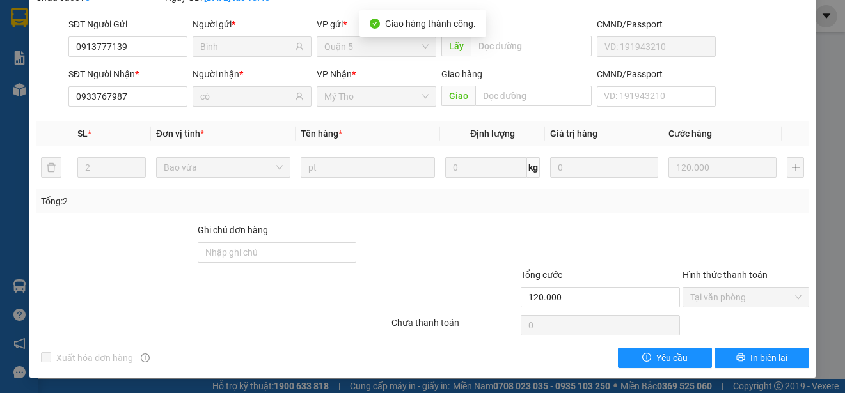
scroll to position [0, 0]
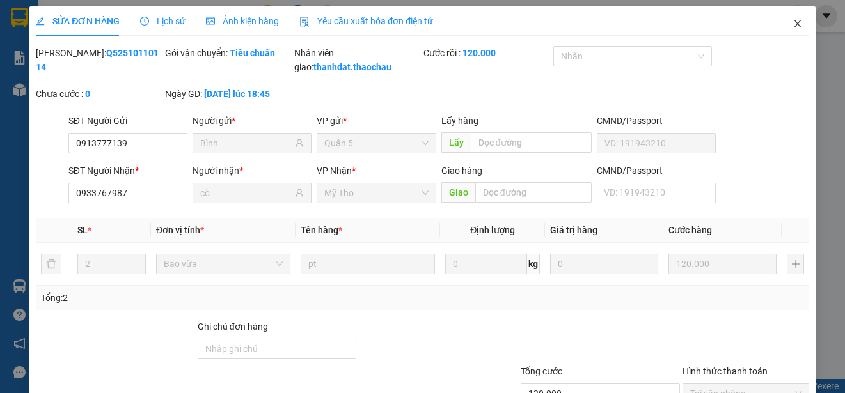
click at [792, 22] on icon "close" at bounding box center [797, 24] width 10 height 10
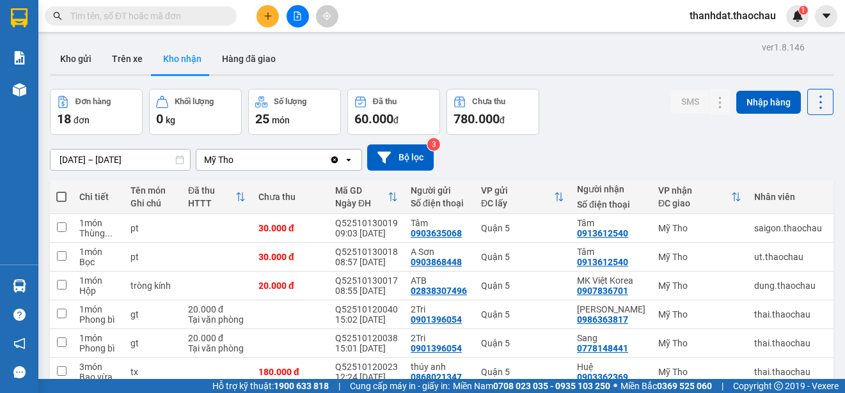
scroll to position [180, 0]
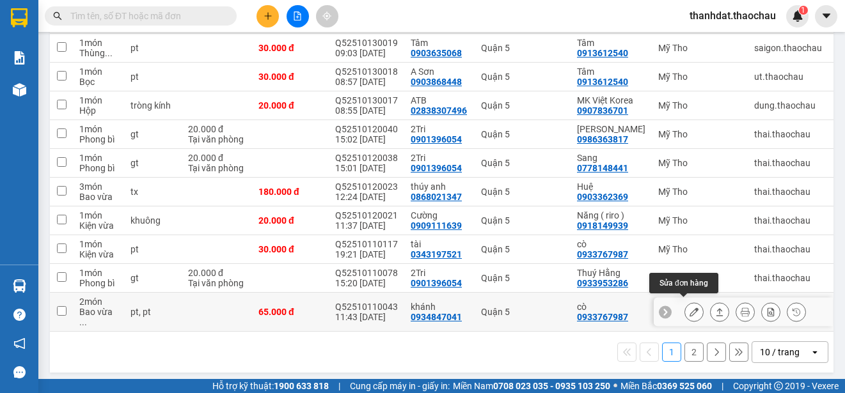
click at [689, 308] on icon at bounding box center [693, 312] width 9 height 9
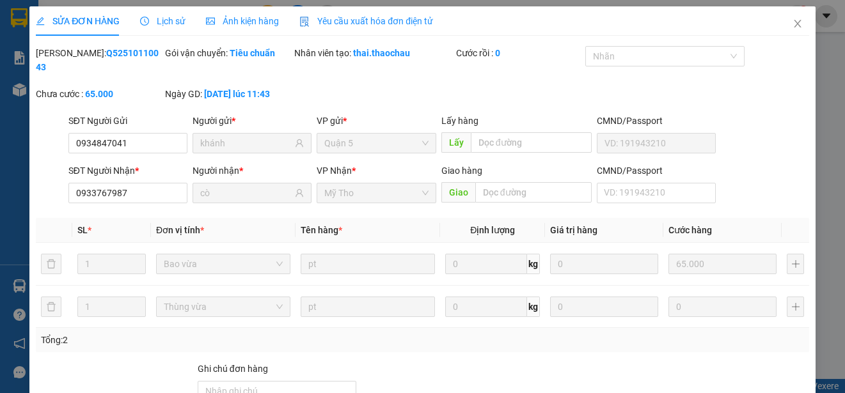
type input "0934847041"
type input "khánh"
type input "0933767987"
type input "cò"
type input "65.000"
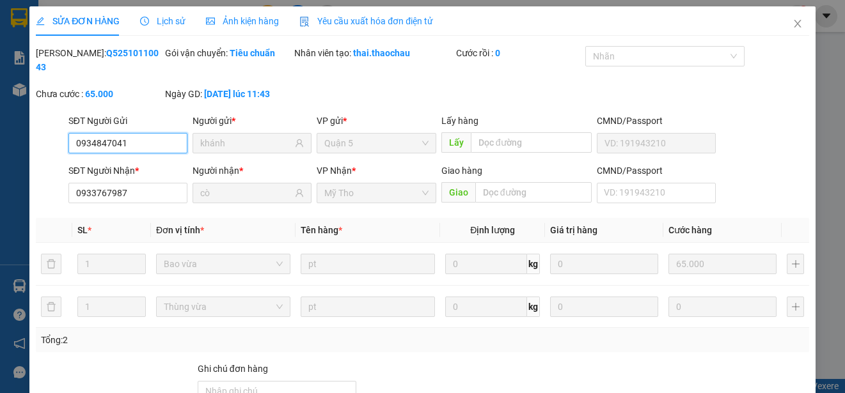
scroll to position [139, 0]
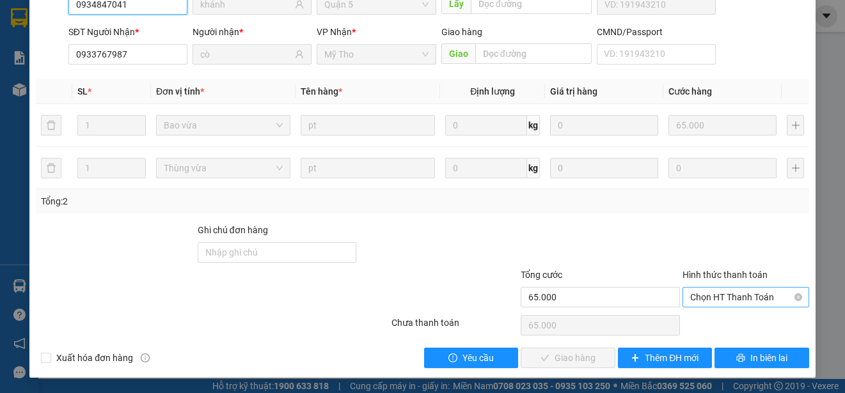
click at [707, 299] on span "Chọn HT Thanh Toán" at bounding box center [745, 297] width 111 height 19
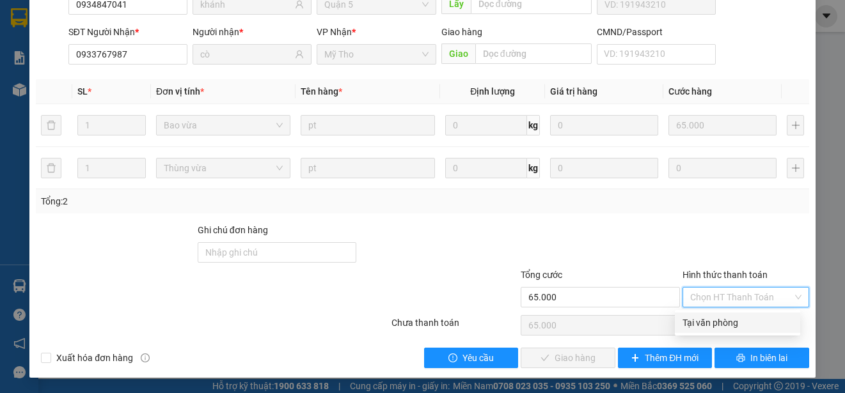
click at [707, 320] on div "Tại văn phòng" at bounding box center [737, 323] width 110 height 14
type input "0"
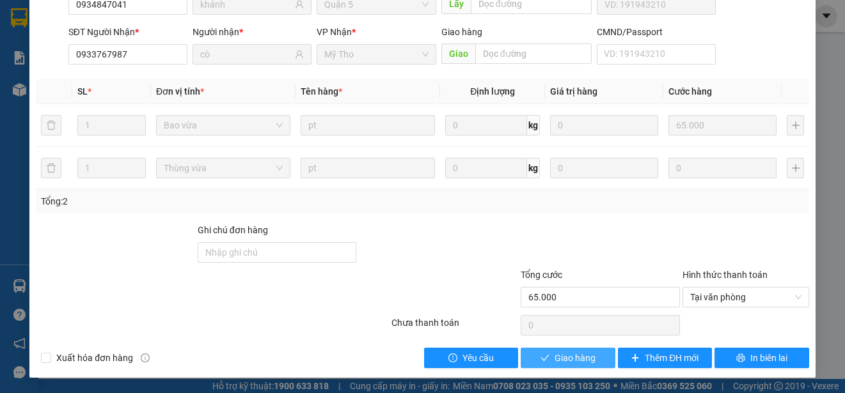
click at [572, 357] on span "Giao hàng" at bounding box center [574, 358] width 41 height 14
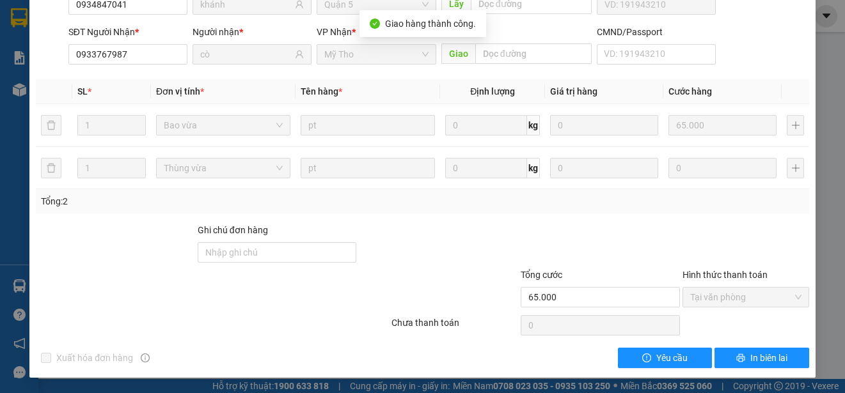
scroll to position [0, 0]
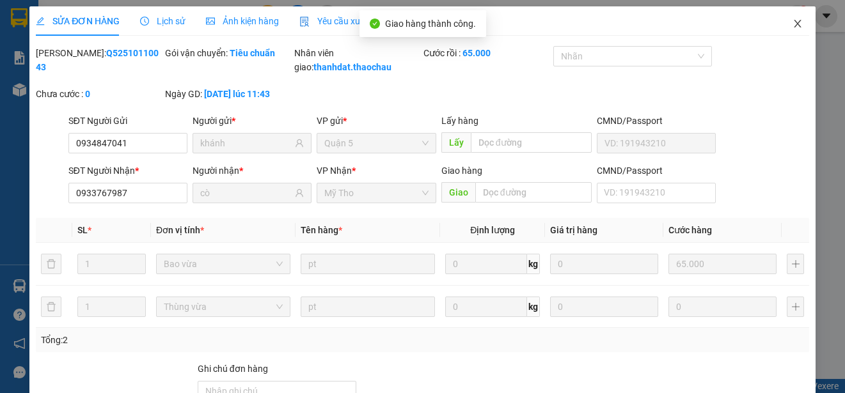
click at [793, 23] on icon "close" at bounding box center [796, 24] width 7 height 8
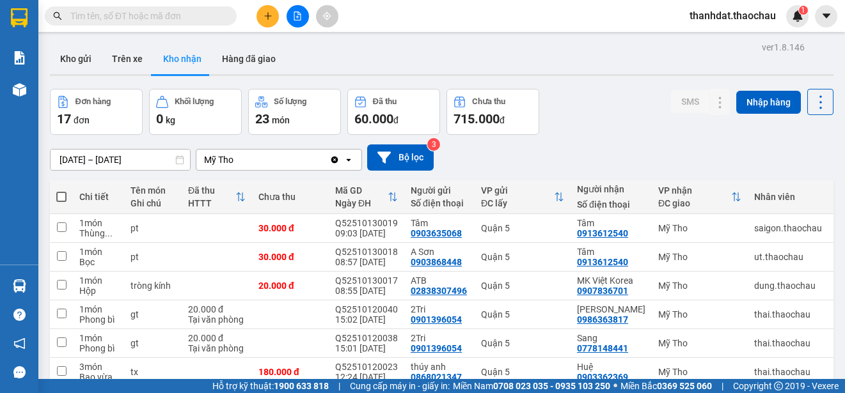
scroll to position [180, 0]
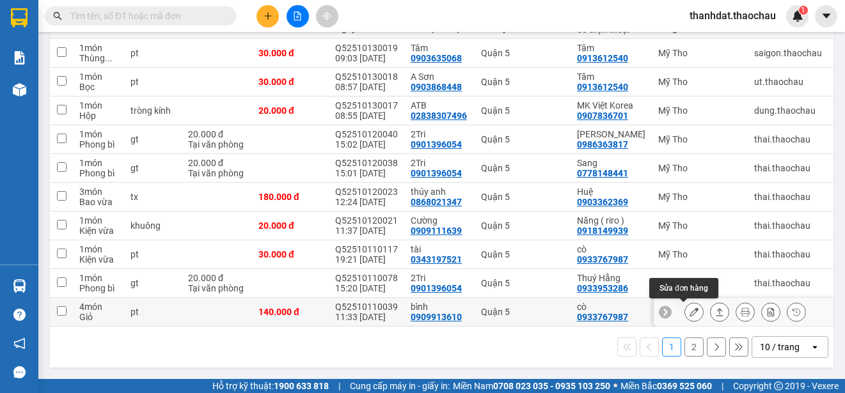
click at [689, 309] on icon at bounding box center [693, 312] width 9 height 9
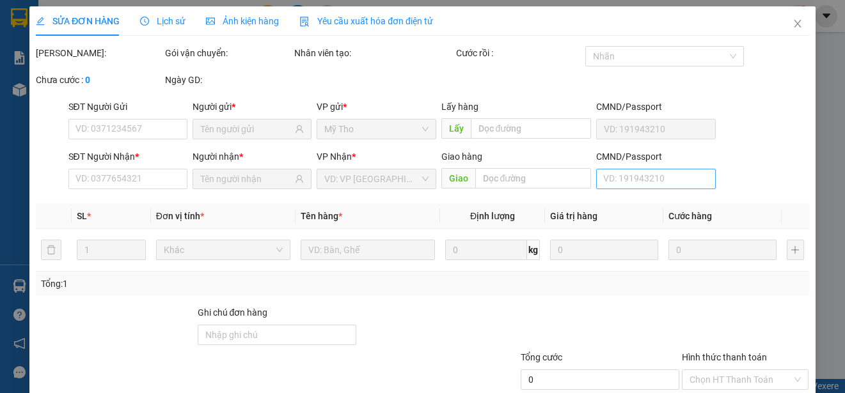
type input "0909913610"
type input "bình"
type input "0933767987"
type input "cò"
type input "140.000"
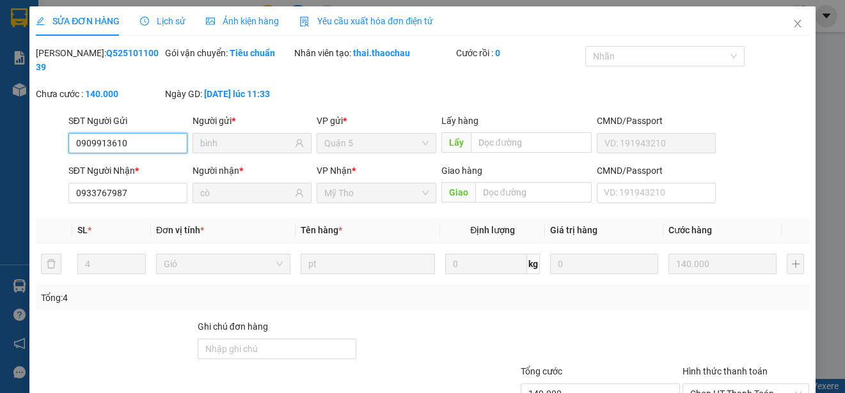
scroll to position [97, 0]
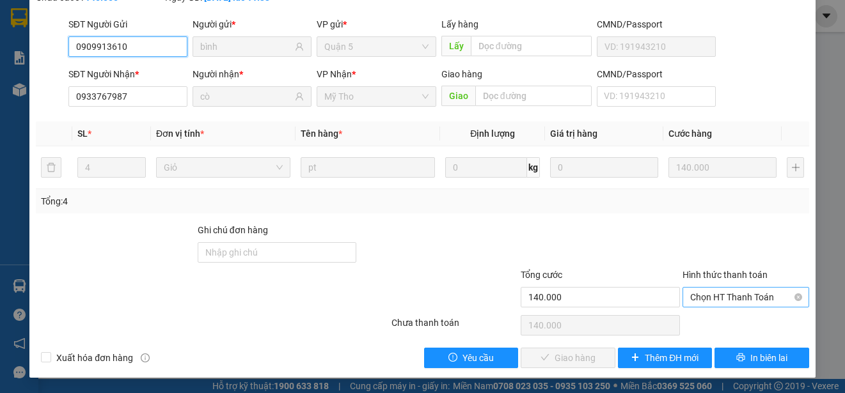
click at [702, 295] on span "Chọn HT Thanh Toán" at bounding box center [745, 297] width 111 height 19
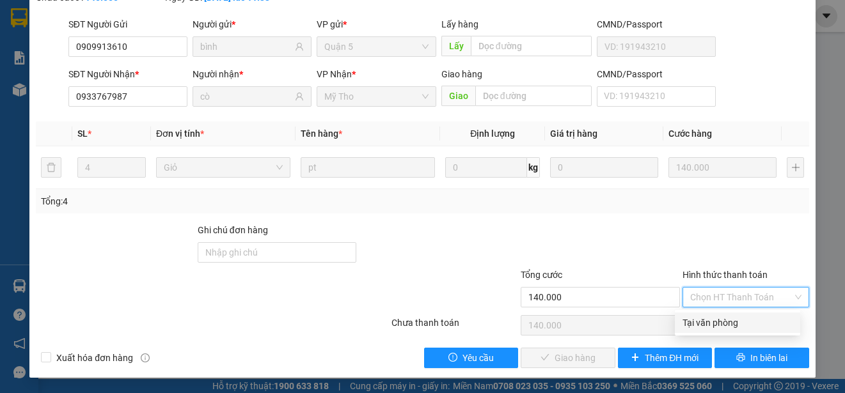
click at [701, 320] on div "Tại văn phòng" at bounding box center [737, 323] width 110 height 14
type input "0"
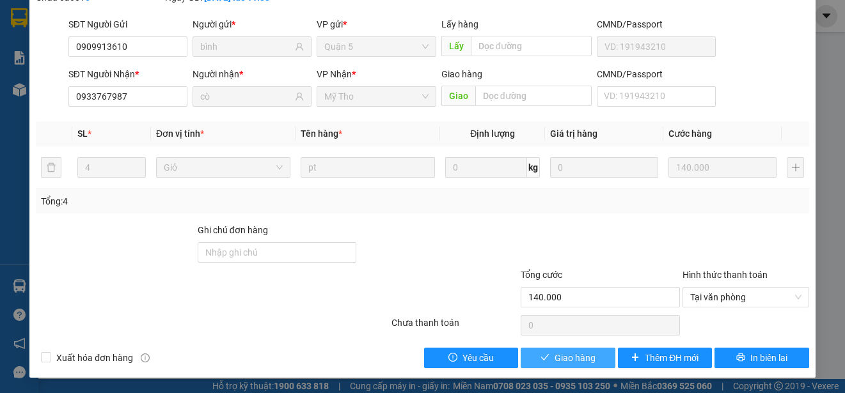
click at [570, 357] on span "Giao hàng" at bounding box center [574, 358] width 41 height 14
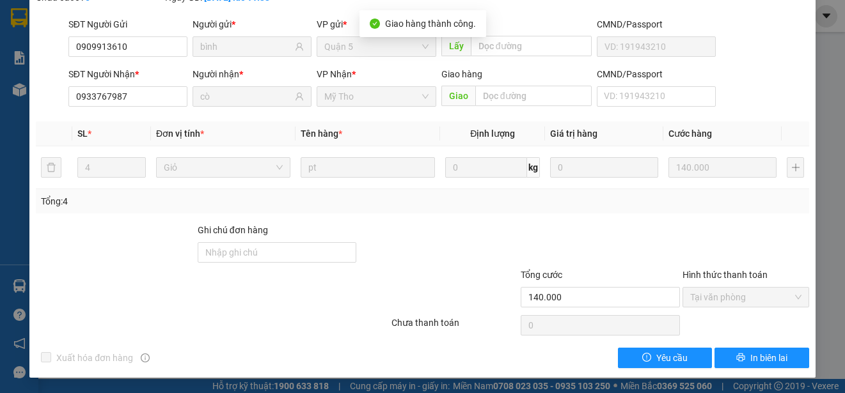
scroll to position [0, 0]
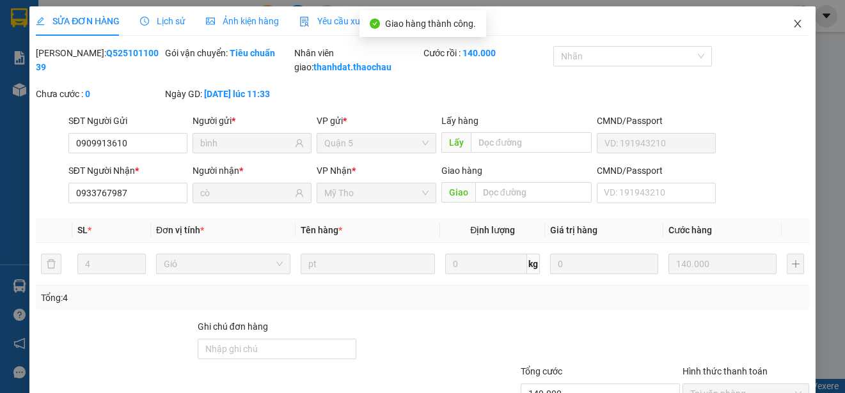
click at [792, 22] on icon "close" at bounding box center [797, 24] width 10 height 10
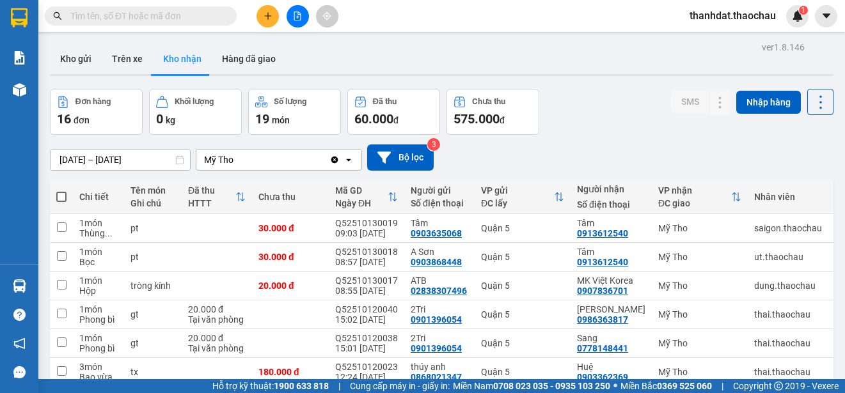
scroll to position [180, 0]
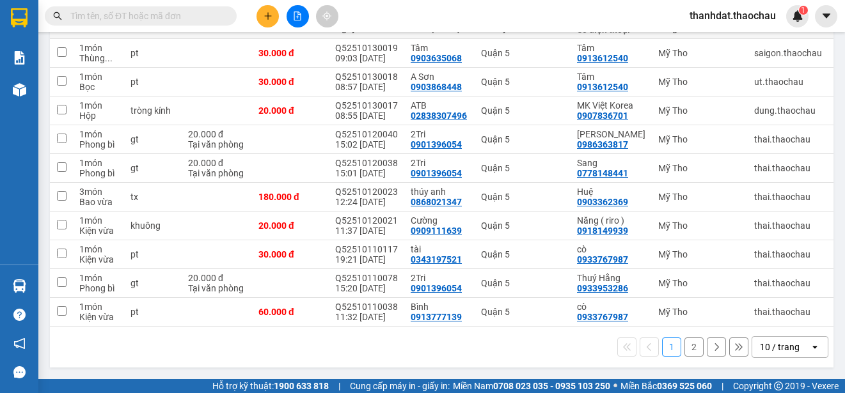
click at [686, 351] on button "2" at bounding box center [693, 347] width 19 height 19
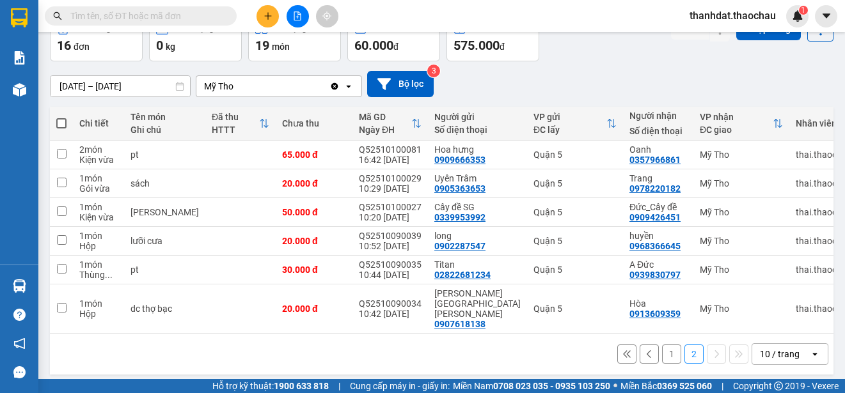
scroll to position [75, 0]
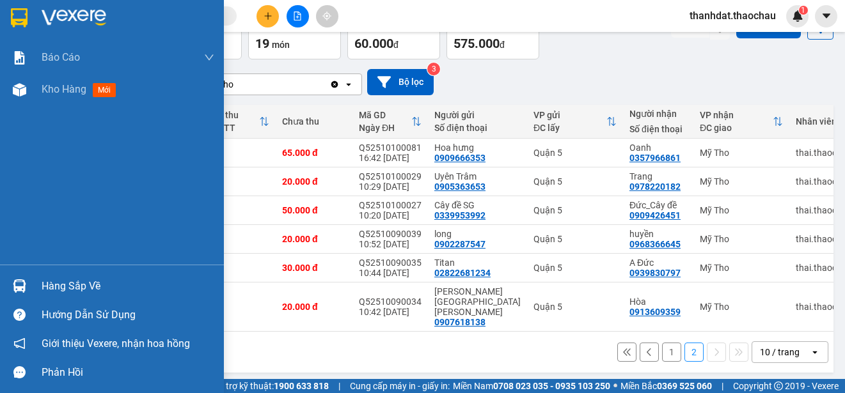
click at [58, 281] on div "Hàng sắp về" at bounding box center [128, 286] width 173 height 19
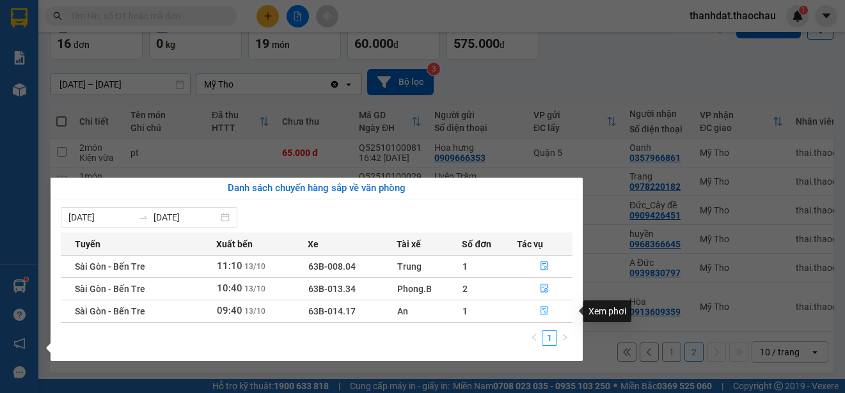
click at [543, 310] on icon "file-done" at bounding box center [545, 311] width 8 height 9
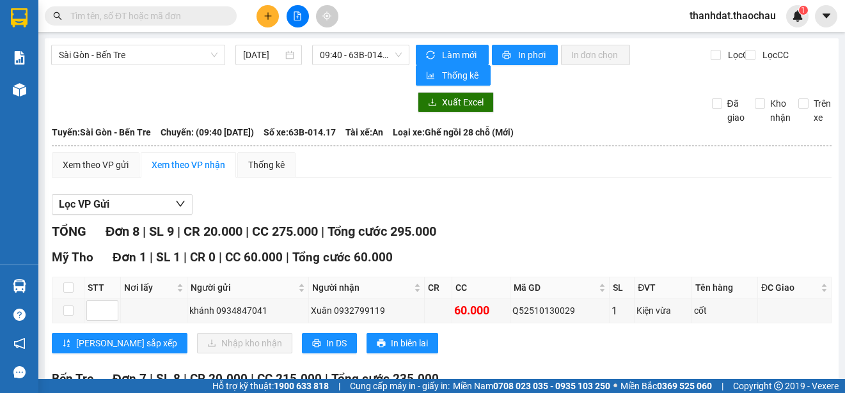
scroll to position [192, 0]
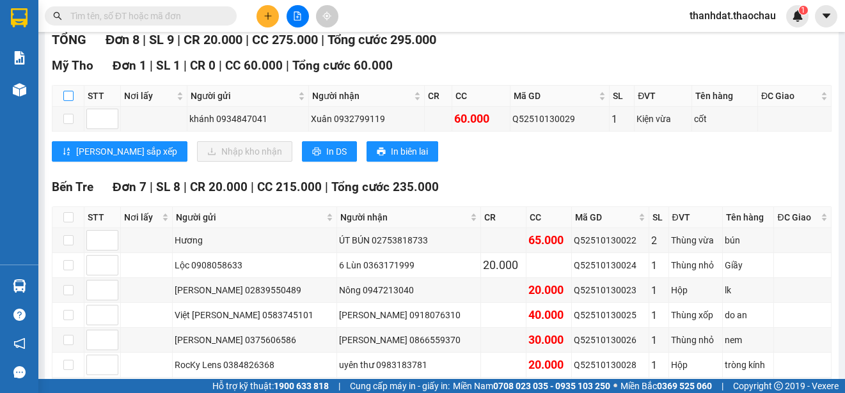
click at [68, 97] on input "checkbox" at bounding box center [68, 96] width 10 height 10
checkbox input "true"
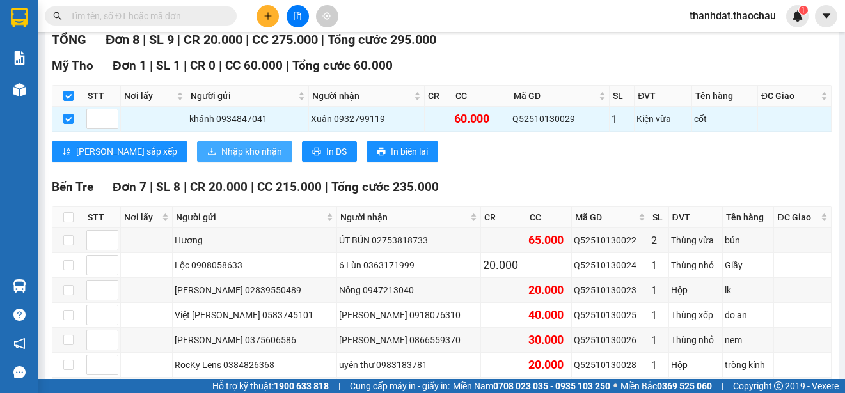
click at [197, 143] on button "Nhập kho nhận" at bounding box center [244, 151] width 95 height 20
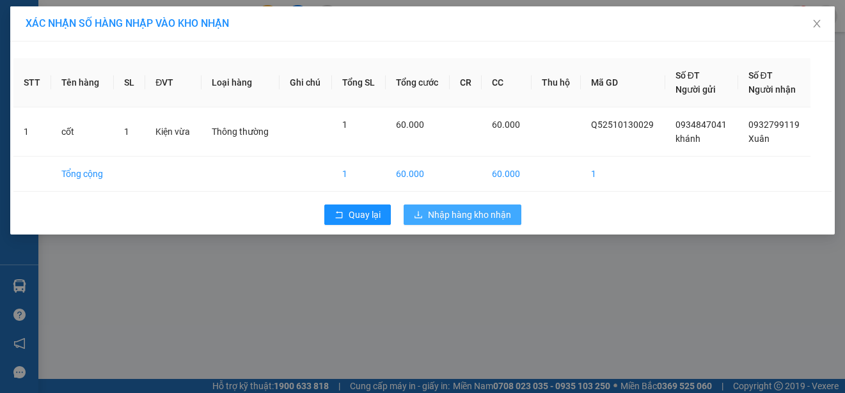
click at [474, 211] on span "Nhập hàng kho nhận" at bounding box center [469, 215] width 83 height 14
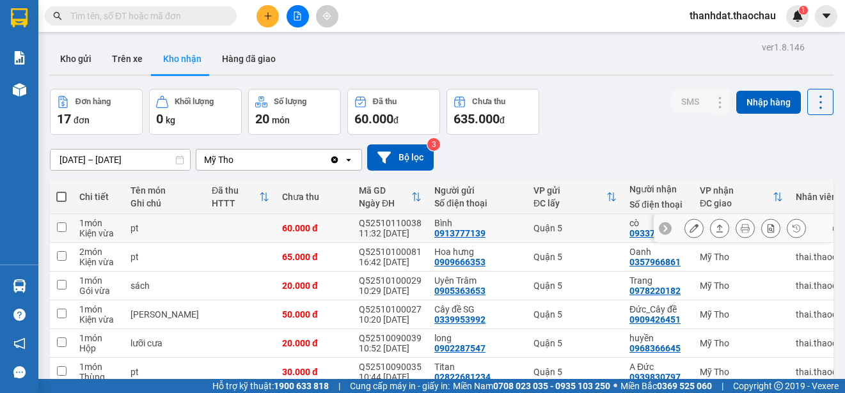
scroll to position [104, 0]
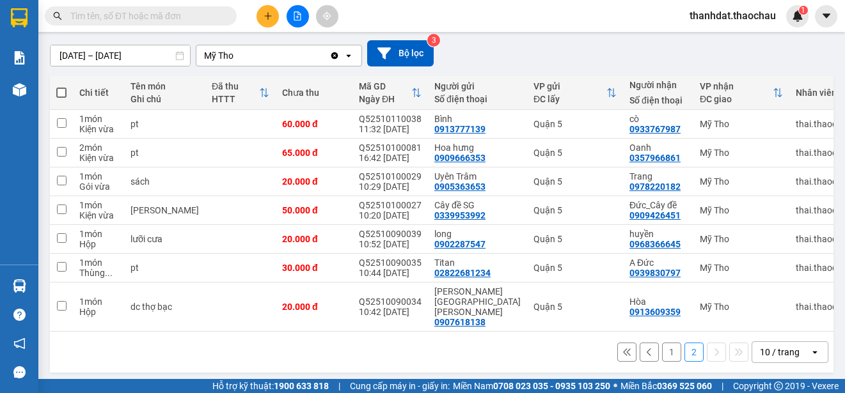
click at [662, 350] on button "1" at bounding box center [671, 352] width 19 height 19
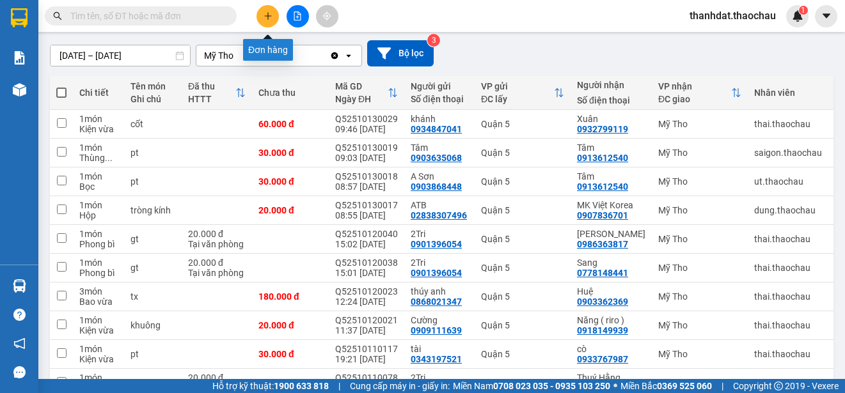
click at [267, 19] on icon "plus" at bounding box center [267, 16] width 9 height 9
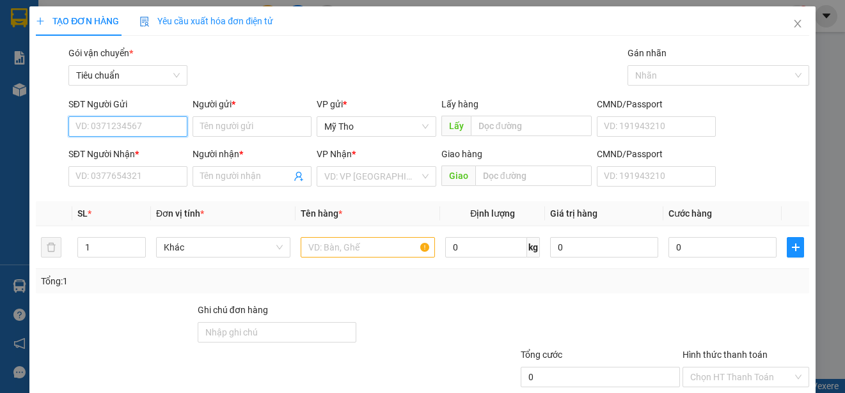
click at [166, 128] on input "SĐT Người Gửi" at bounding box center [127, 126] width 119 height 20
type input "0902554546"
click at [136, 154] on div "0902554546 - Đào" at bounding box center [126, 152] width 102 height 14
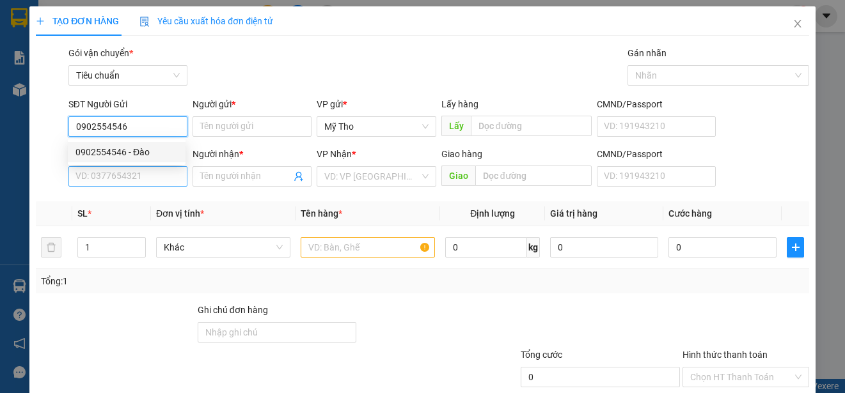
type input "Đào"
type input "0902554546"
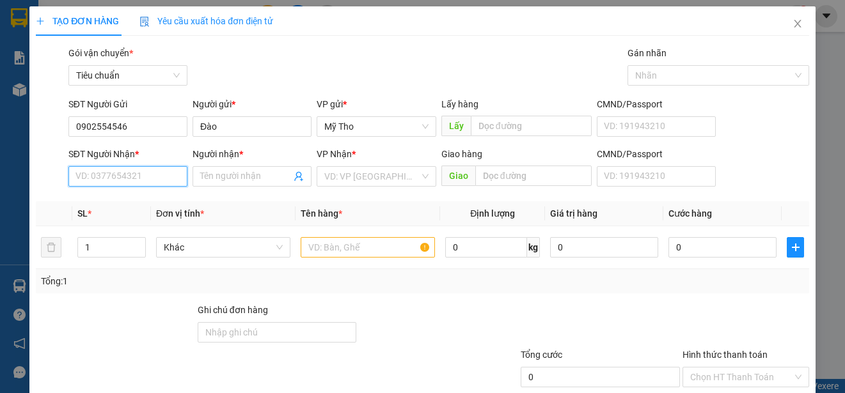
click at [147, 180] on input "SĐT Người Nhận *" at bounding box center [127, 176] width 119 height 20
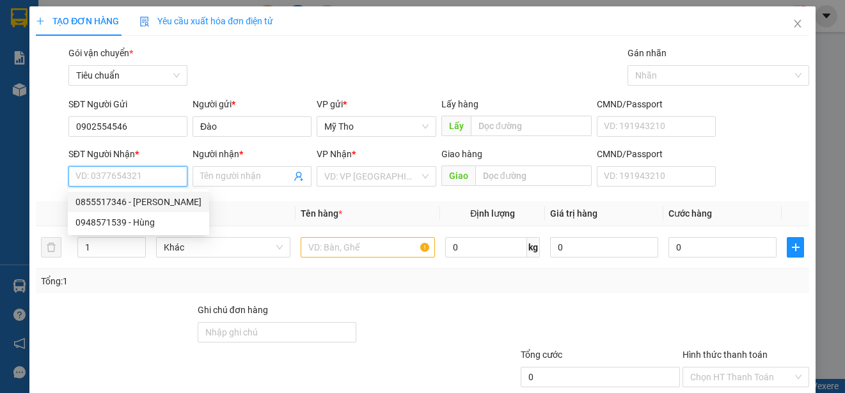
click at [150, 203] on div "0855517346 - [PERSON_NAME]" at bounding box center [138, 202] width 126 height 14
type input "0855517346"
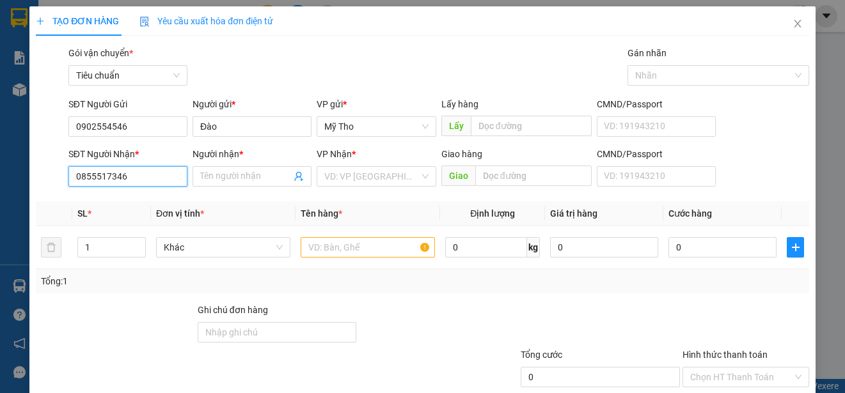
type input "Nhân"
click at [188, 244] on span "Khác" at bounding box center [223, 247] width 119 height 19
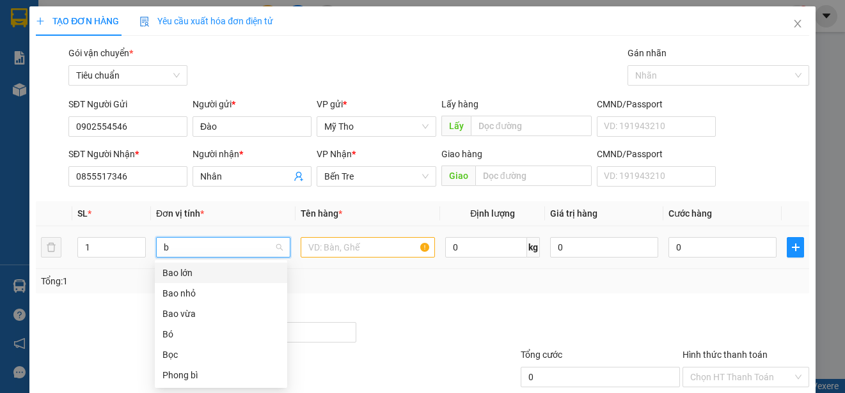
type input "ba"
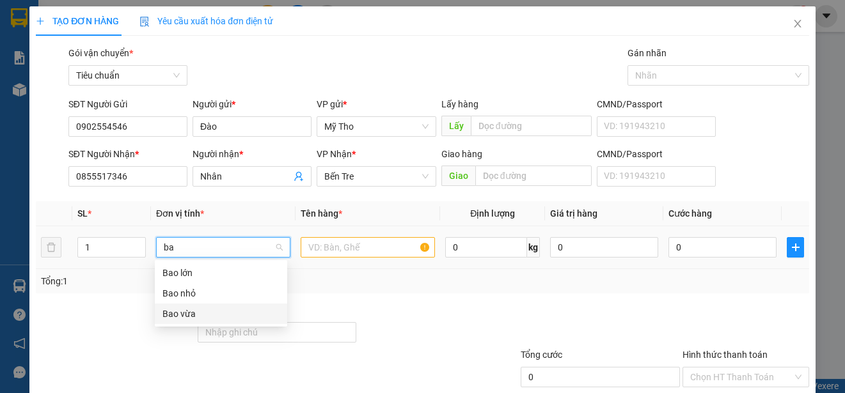
click at [186, 311] on div "Bao vừa" at bounding box center [220, 314] width 117 height 14
click at [345, 251] on input "text" at bounding box center [368, 247] width 134 height 20
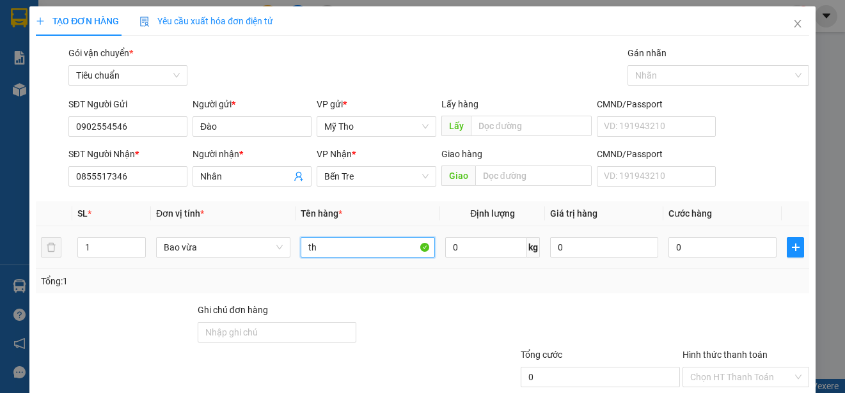
paste input "ưc"
paste input "ức"
paste input "ăn"
paste input "á"
type input "[PERSON_NAME] ăn cá"
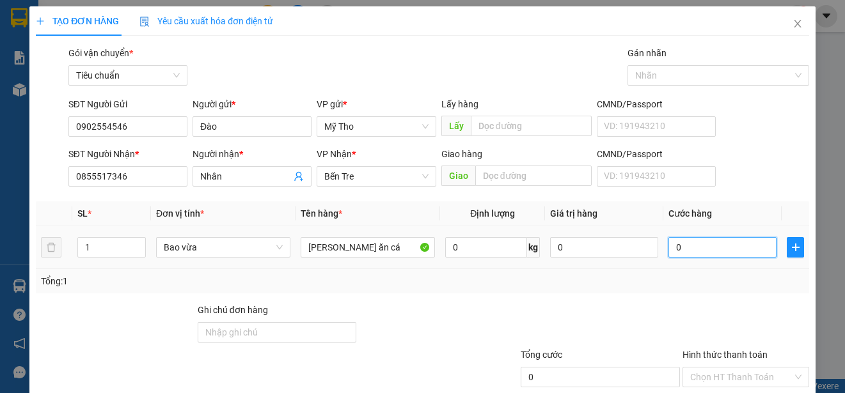
click at [684, 248] on input "0" at bounding box center [722, 247] width 108 height 20
type input "4"
type input "40"
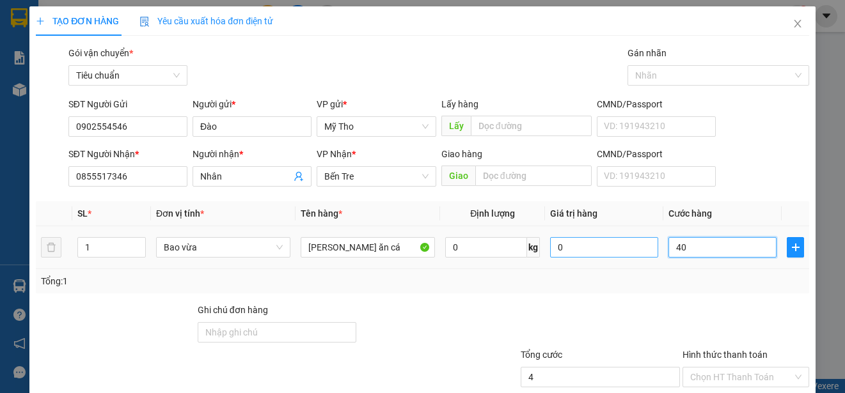
type input "40"
type input "400"
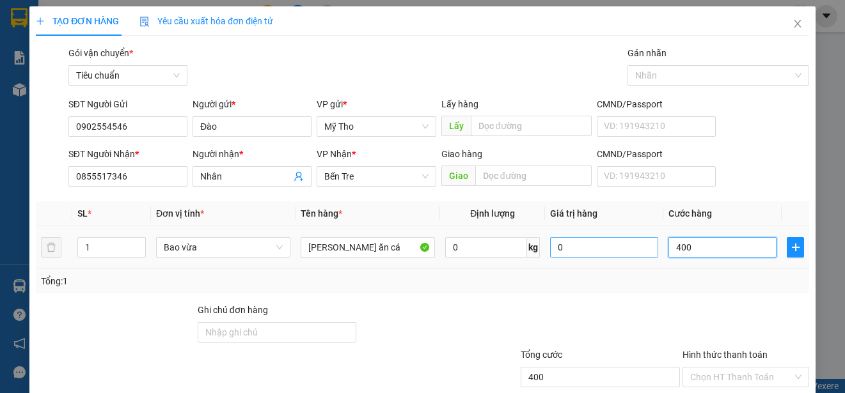
type input "4.000"
type input "40.000"
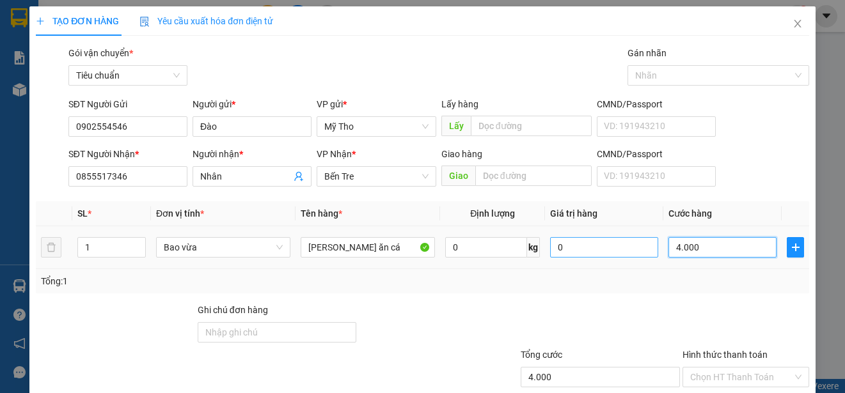
type input "40.000"
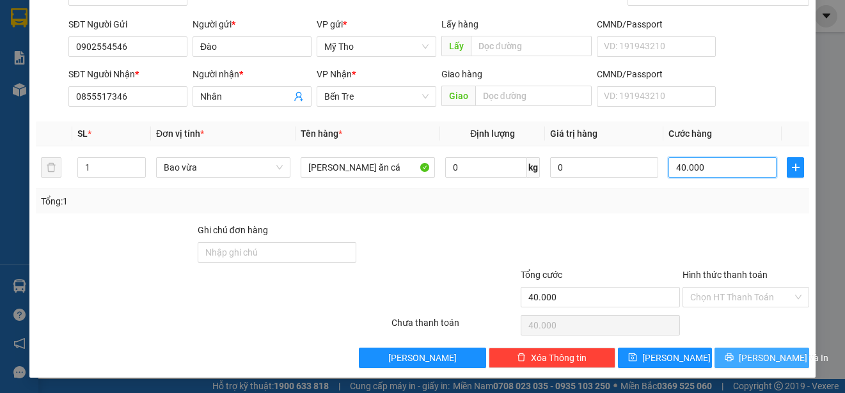
type input "40.000"
click at [753, 357] on span "[PERSON_NAME] và In" at bounding box center [784, 358] width 90 height 14
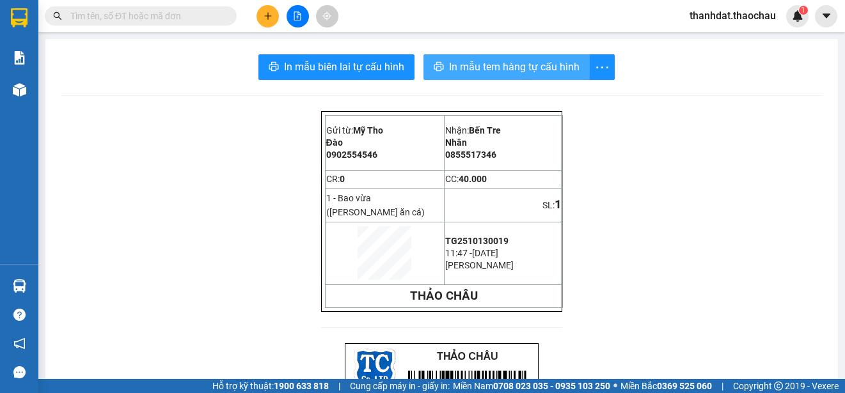
click at [494, 69] on span "In mẫu tem hàng tự cấu hình" at bounding box center [514, 67] width 130 height 16
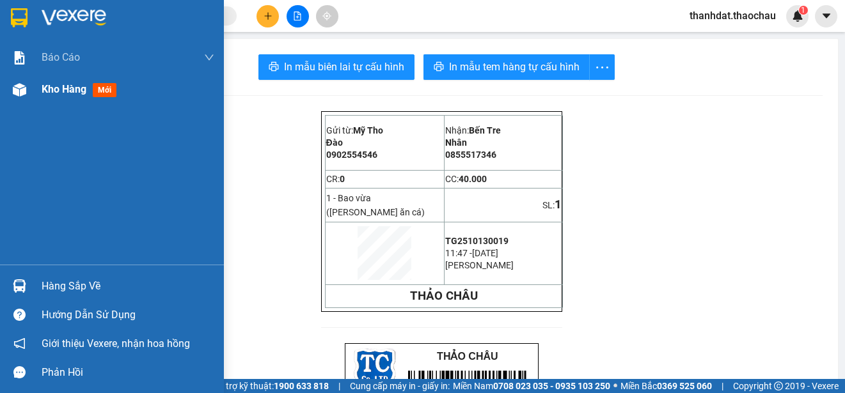
click at [70, 87] on span "Kho hàng" at bounding box center [64, 89] width 45 height 12
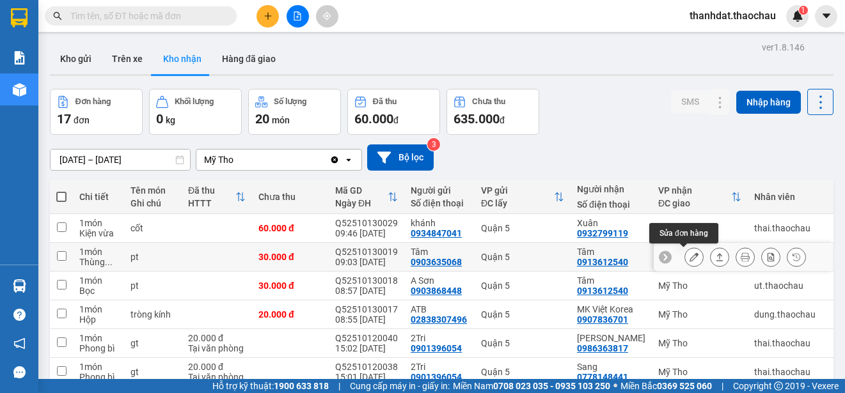
click at [689, 261] on icon at bounding box center [693, 257] width 9 height 9
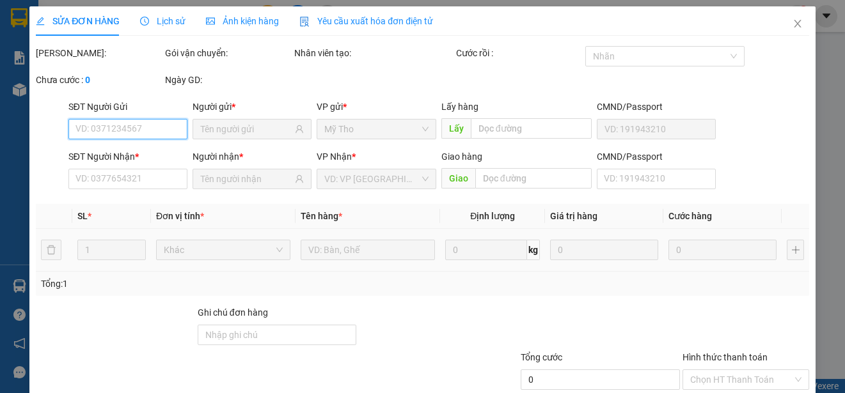
type input "0903635068"
type input "Tâm"
type input "0913612540"
type input "Tâm"
type input "30.000"
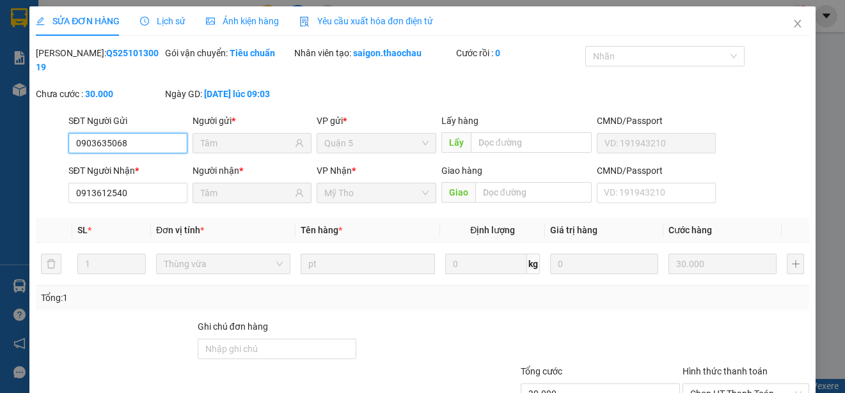
scroll to position [97, 0]
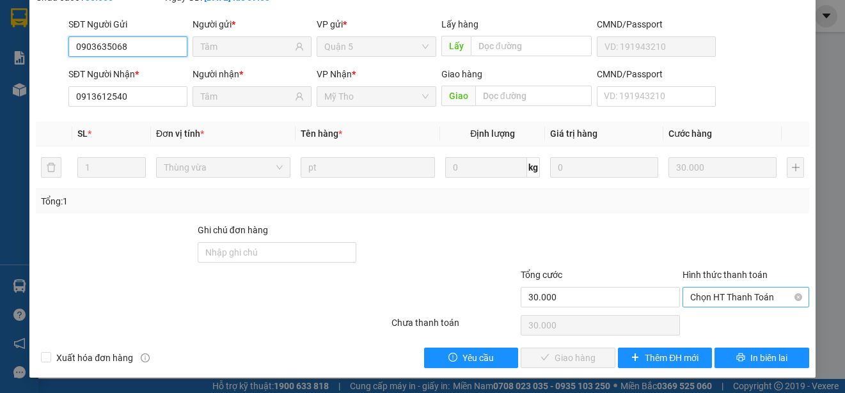
click at [725, 299] on span "Chọn HT Thanh Toán" at bounding box center [745, 297] width 111 height 19
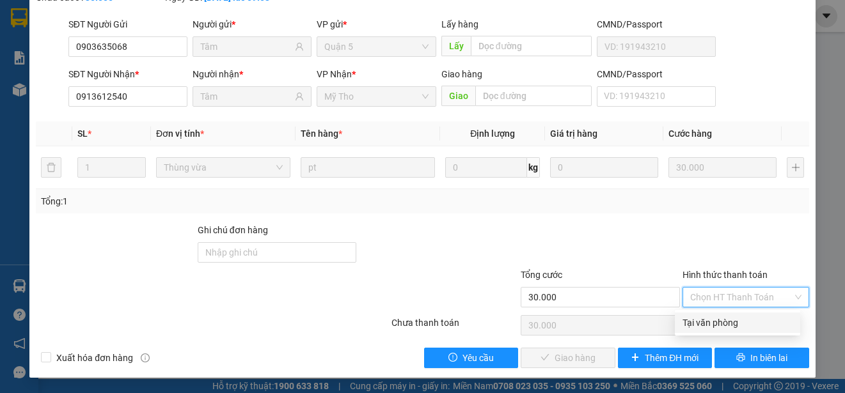
click at [721, 321] on div "Tại văn phòng" at bounding box center [737, 323] width 110 height 14
type input "0"
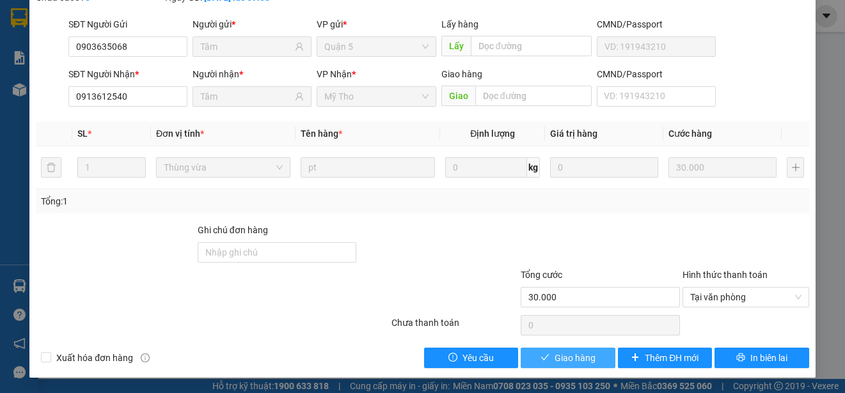
click at [589, 357] on button "Giao hàng" at bounding box center [567, 358] width 95 height 20
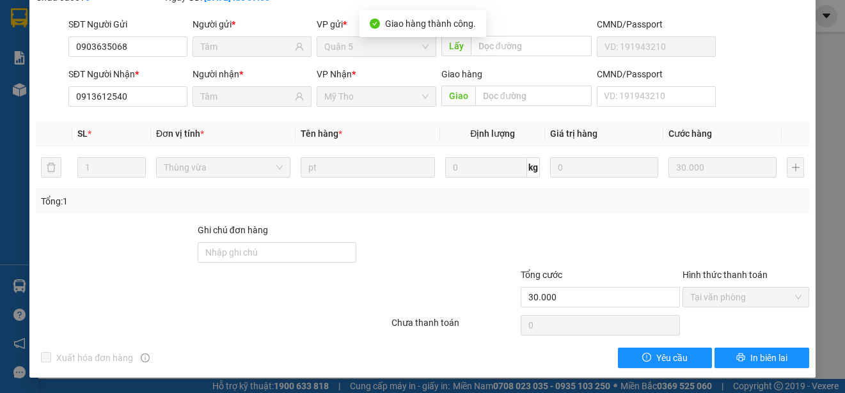
scroll to position [0, 0]
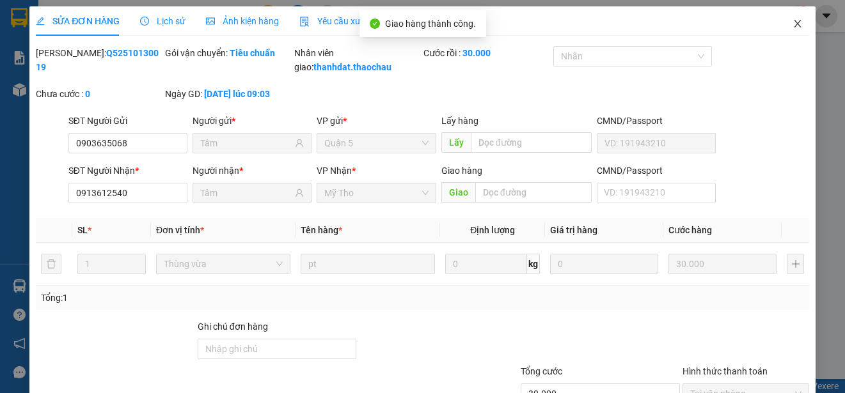
click at [792, 23] on icon "close" at bounding box center [797, 24] width 10 height 10
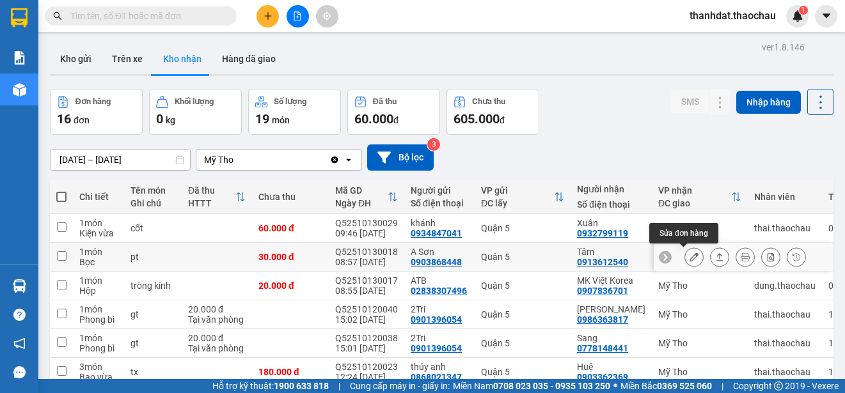
click at [691, 256] on button at bounding box center [694, 257] width 18 height 22
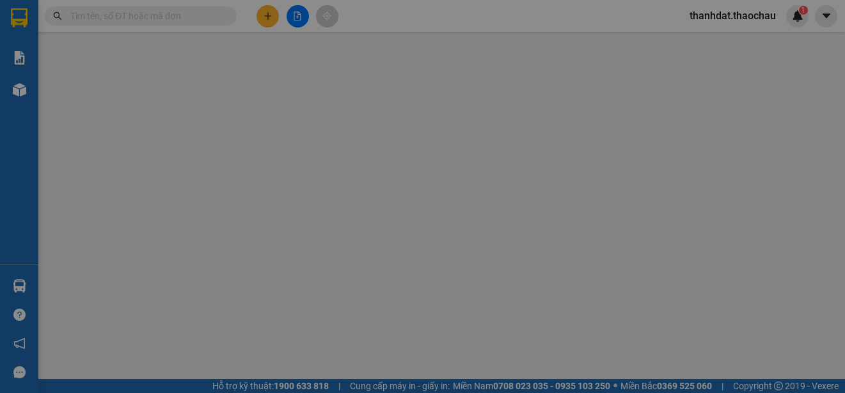
type input "0903868448"
type input "A Sơn"
type input "0913612540"
type input "Tâm"
type input "30.000"
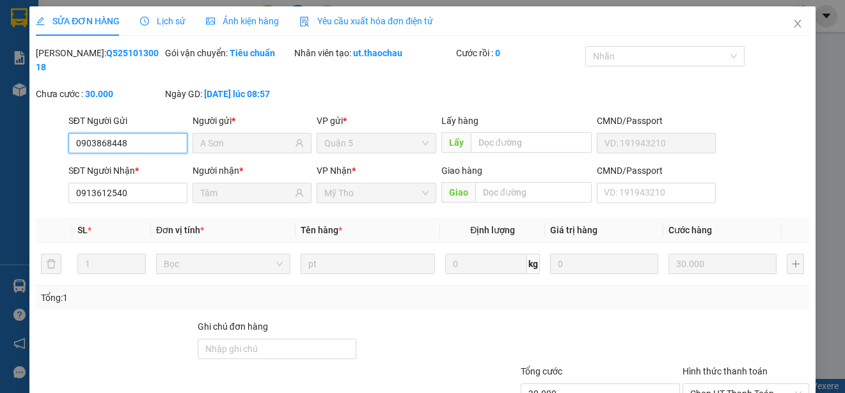
scroll to position [97, 0]
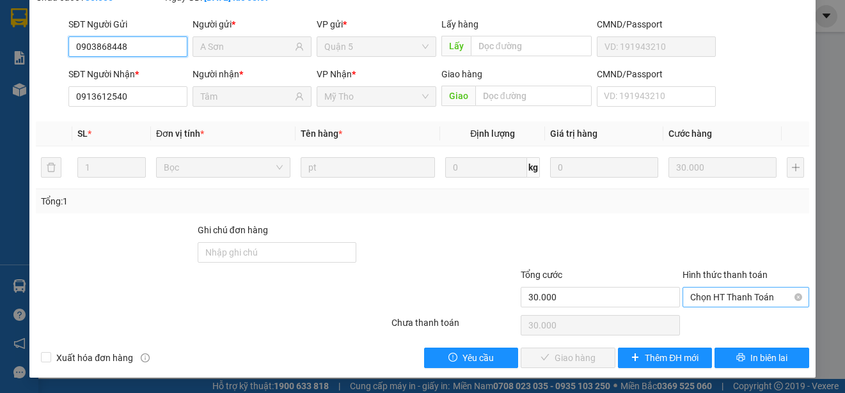
click at [693, 299] on span "Chọn HT Thanh Toán" at bounding box center [745, 297] width 111 height 19
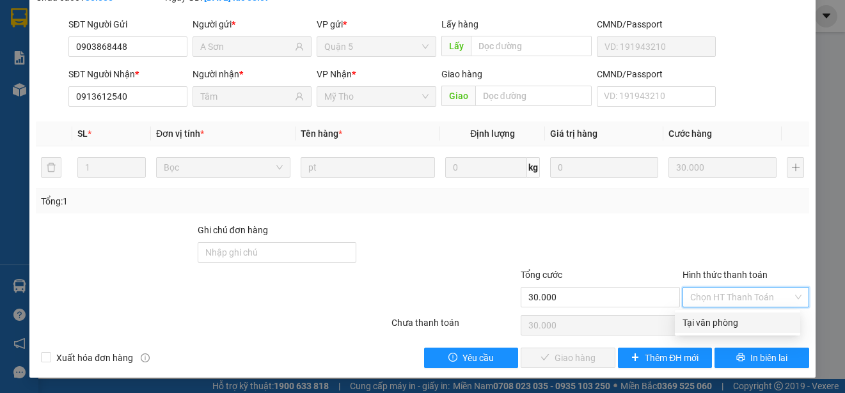
click at [691, 320] on div "Tại văn phòng" at bounding box center [737, 323] width 110 height 14
type input "0"
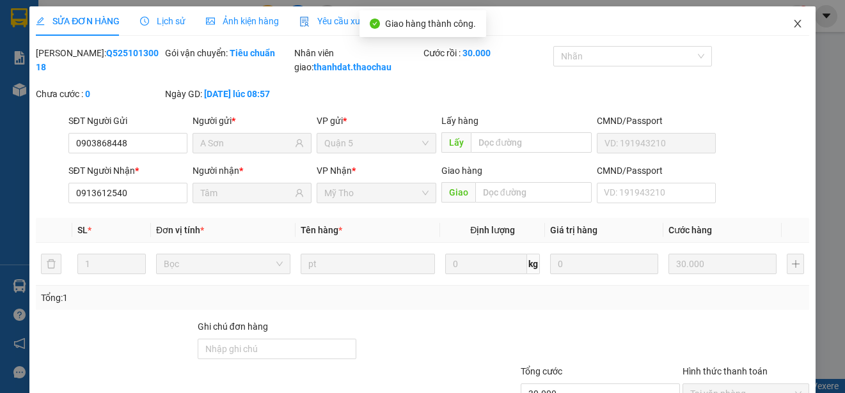
click at [793, 21] on icon "close" at bounding box center [796, 24] width 7 height 8
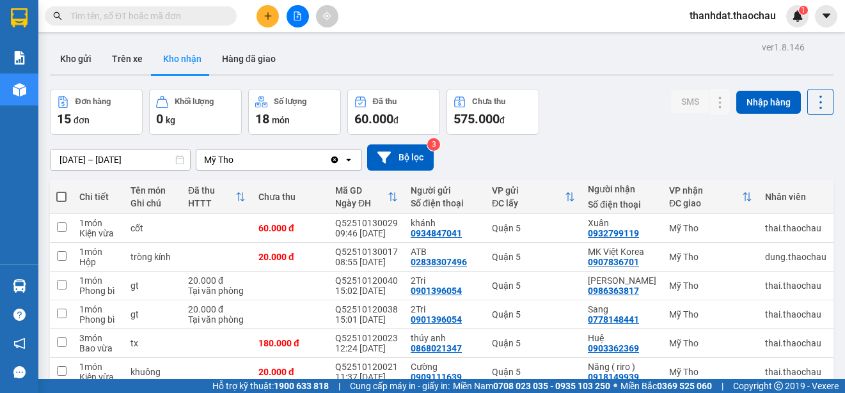
scroll to position [180, 0]
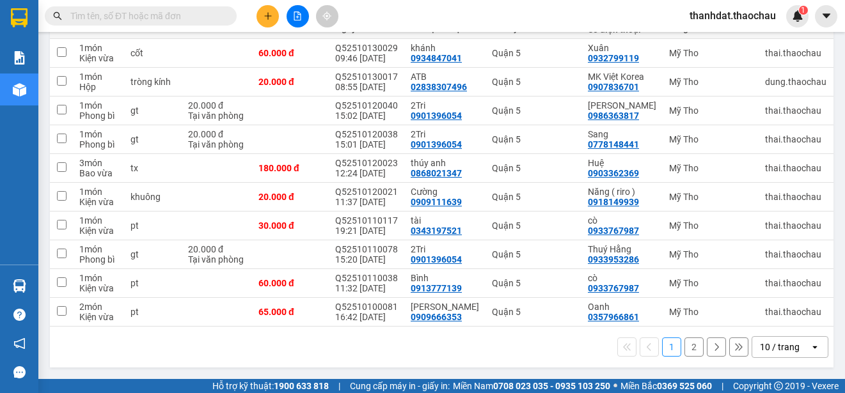
click at [158, 17] on input "text" at bounding box center [145, 16] width 151 height 14
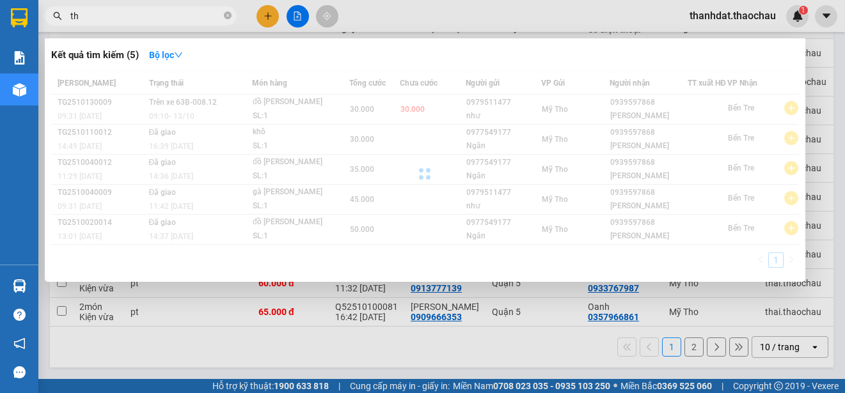
paste input "ê"
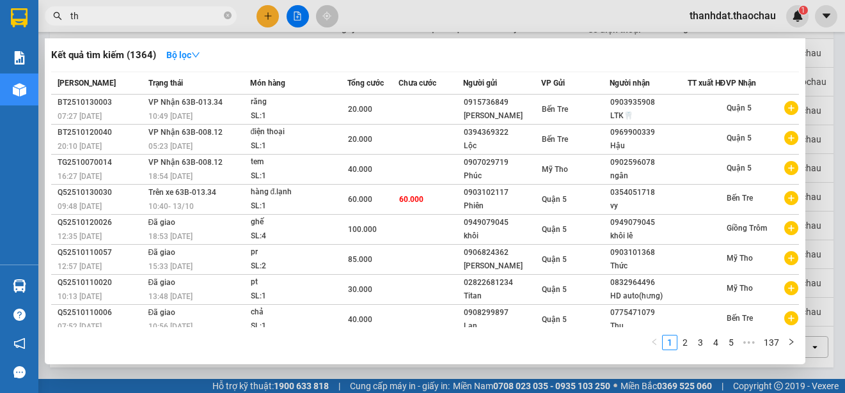
paste input "ế"
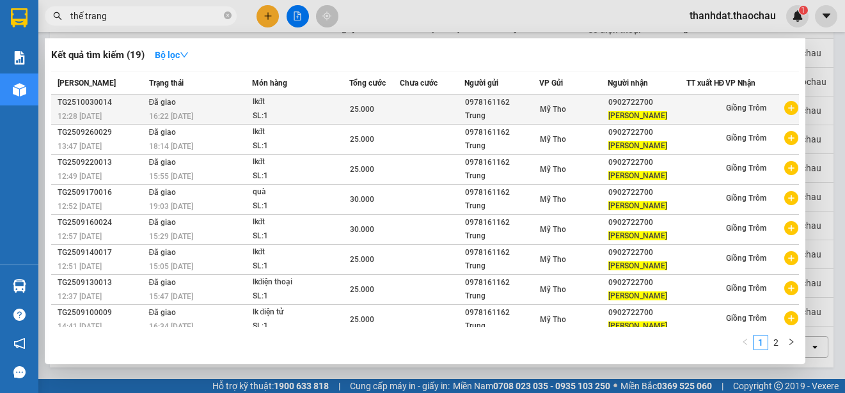
type input "thế trang"
click at [543, 113] on span "Mỹ Tho" at bounding box center [553, 109] width 26 height 9
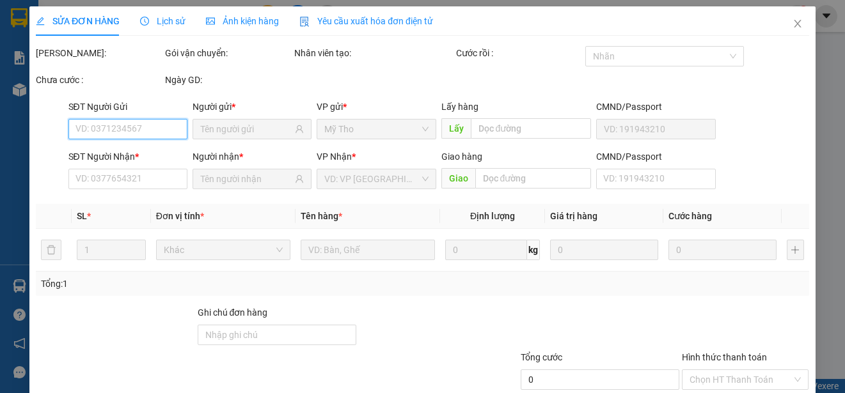
type input "0978161162"
type input "0902722700"
type input "25.000"
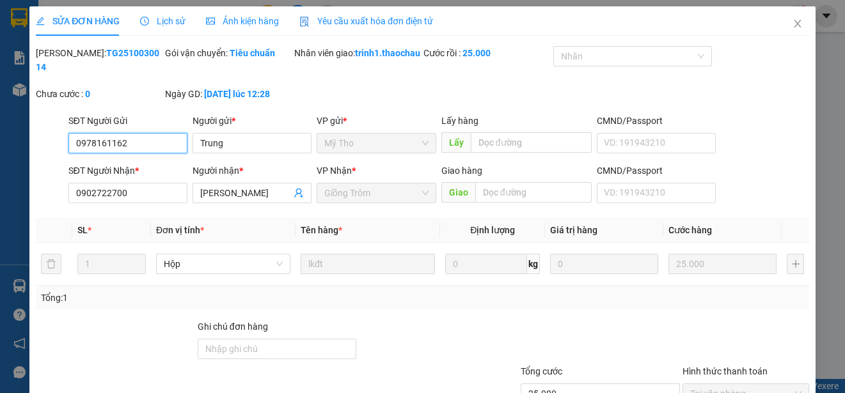
drag, startPoint x: 150, startPoint y: 159, endPoint x: 48, endPoint y: 159, distance: 101.7
click at [48, 159] on div "SĐT Người Gửi 0978161162 0978161162 Người gửi * Trung VP gửi * Mỹ Tho Lấy hàng …" at bounding box center [423, 136] width 776 height 45
click at [793, 25] on icon "close" at bounding box center [796, 24] width 7 height 8
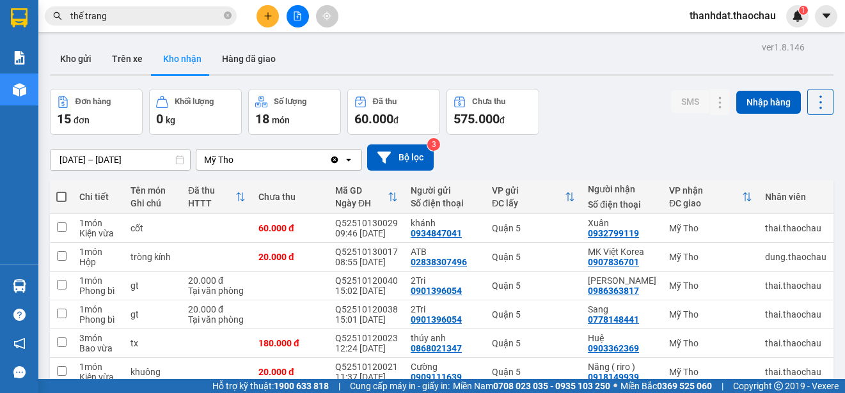
click at [267, 13] on icon "plus" at bounding box center [267, 16] width 9 height 9
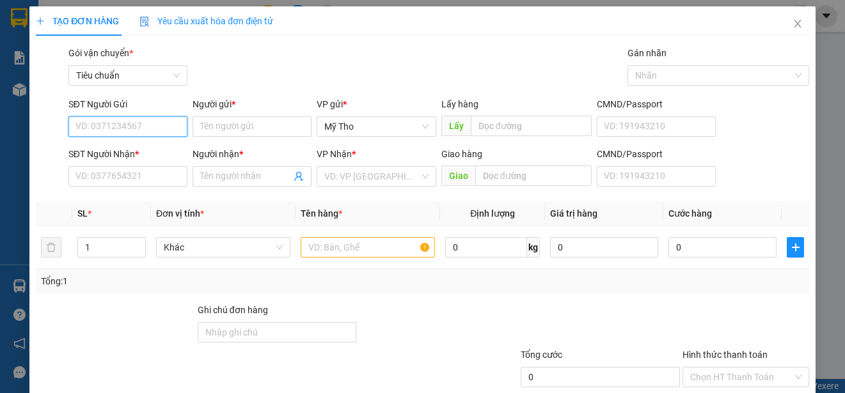
paste input "0978161162"
type input "0978161162"
click at [109, 148] on div "0978161162 - Trung" at bounding box center [138, 152] width 126 height 14
type input "Trung"
type input "0978161162"
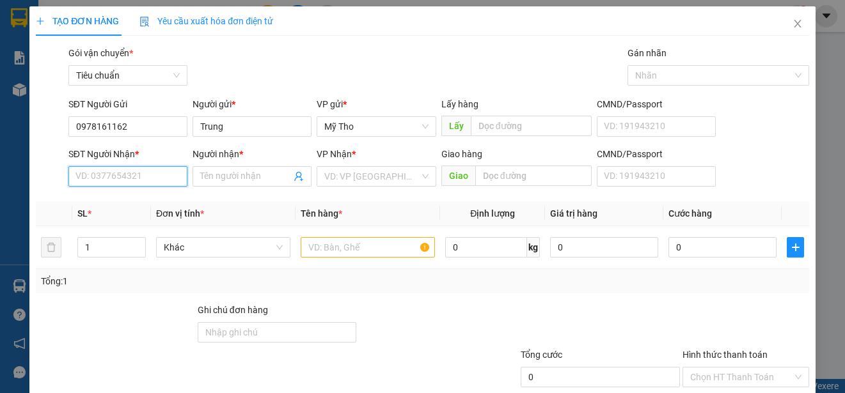
click at [111, 182] on input "SĐT Người Nhận *" at bounding box center [127, 176] width 119 height 20
click at [115, 199] on div "0902722700 - Thế Trang" at bounding box center [138, 202] width 126 height 14
type input "0902722700"
type input "Thế Trang"
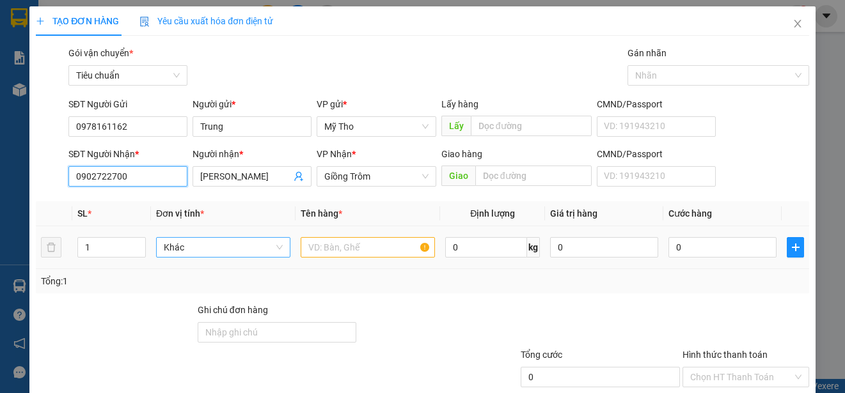
click at [207, 248] on span "Khác" at bounding box center [223, 247] width 119 height 19
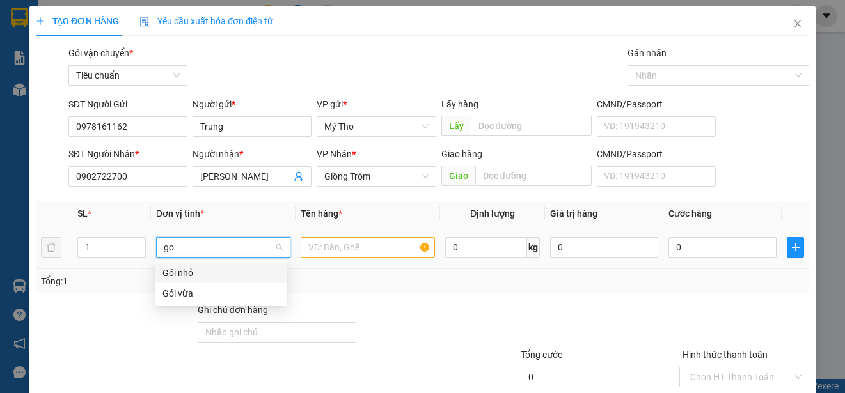
type input "goi"
click at [187, 286] on div "Gói vừa" at bounding box center [220, 293] width 117 height 14
click at [332, 251] on input "text" at bounding box center [368, 247] width 134 height 20
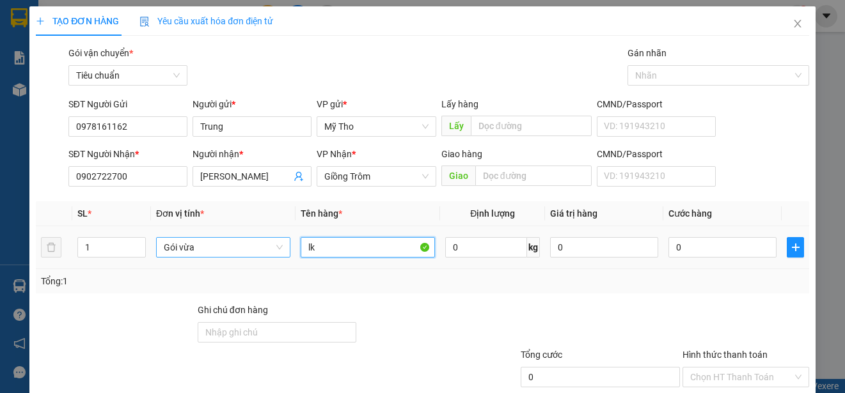
paste input "đ"
type input "lkđt"
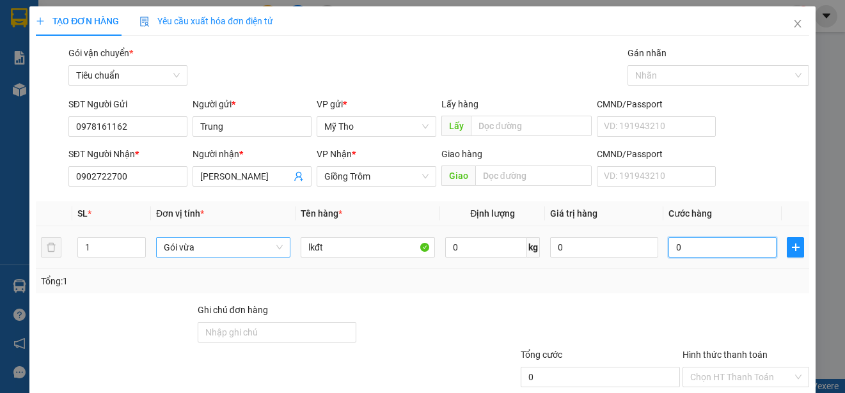
click at [690, 253] on input "0" at bounding box center [722, 247] width 108 height 20
type input "2"
type input "25"
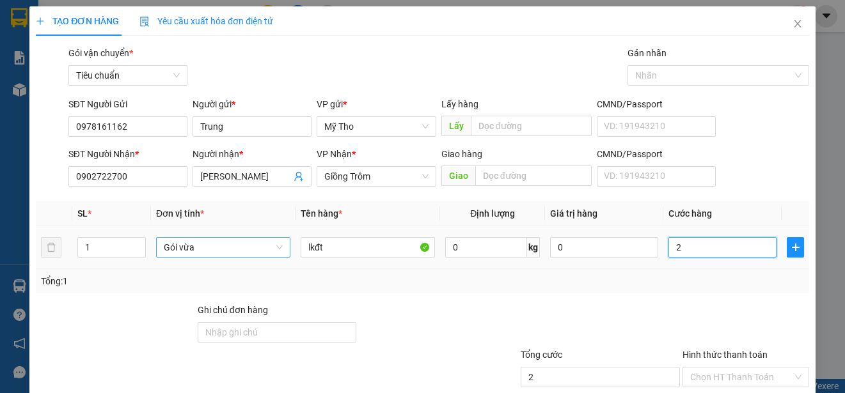
type input "25"
type input "250"
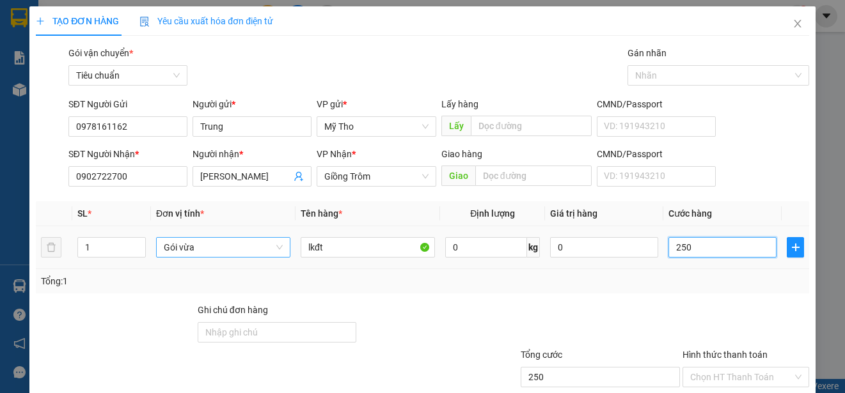
type input "2.500"
type input "25.000"
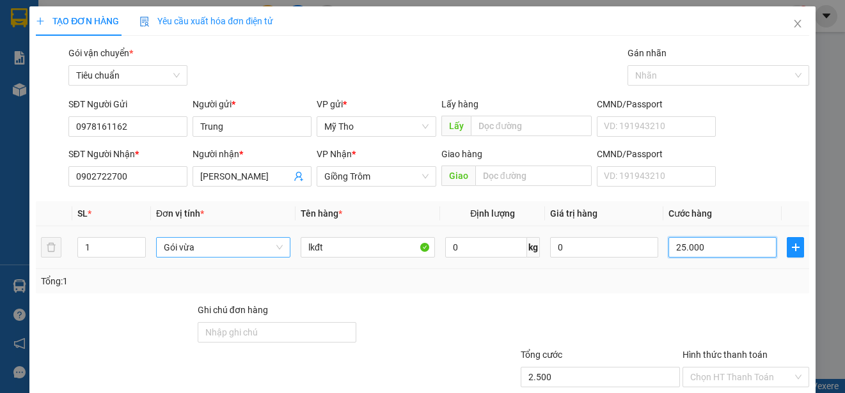
type input "25.000"
type input "250.000"
type input "25.000"
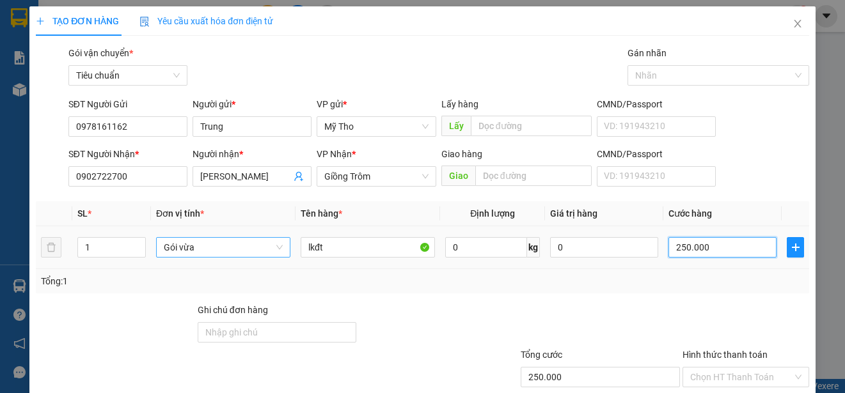
type input "25.000"
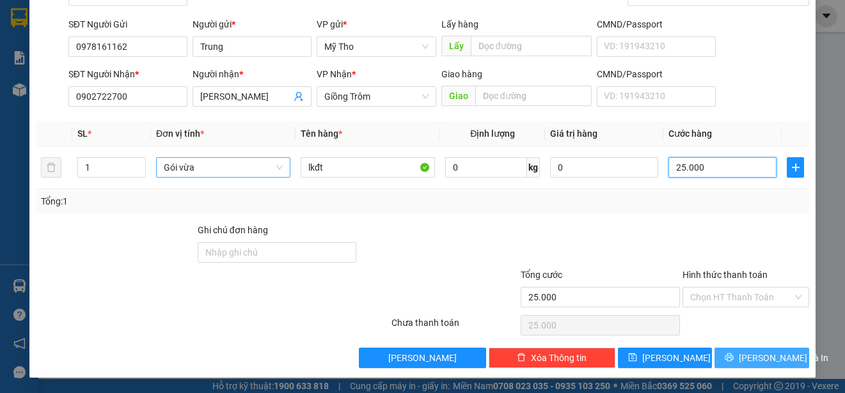
type input "25.000"
click at [756, 354] on span "[PERSON_NAME] và In" at bounding box center [784, 358] width 90 height 14
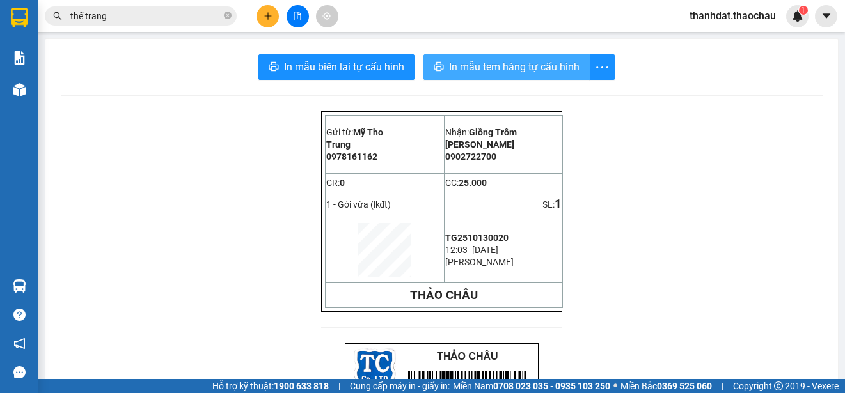
click at [533, 63] on span "In mẫu tem hàng tự cấu hình" at bounding box center [514, 67] width 130 height 16
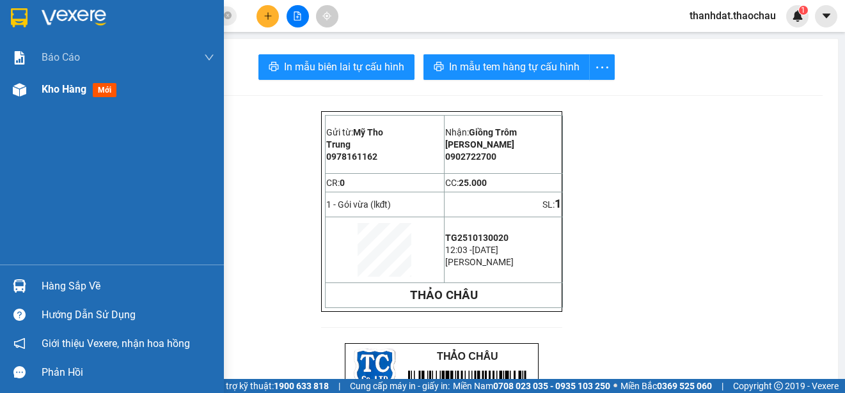
click at [50, 88] on span "Kho hàng" at bounding box center [64, 89] width 45 height 12
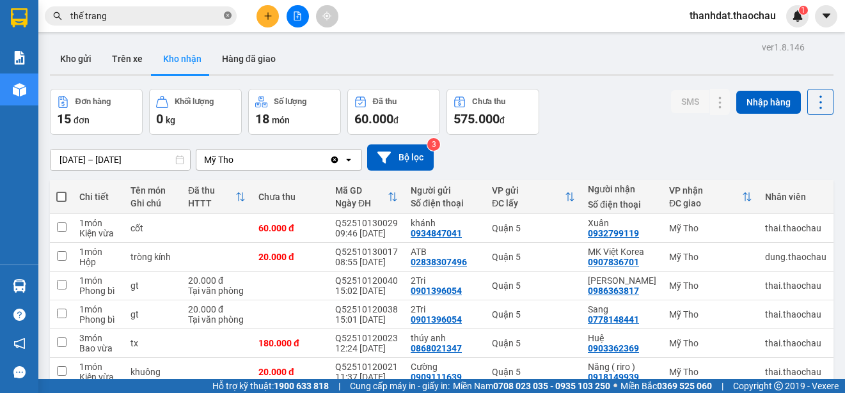
click at [227, 18] on icon "close-circle" at bounding box center [228, 16] width 8 height 8
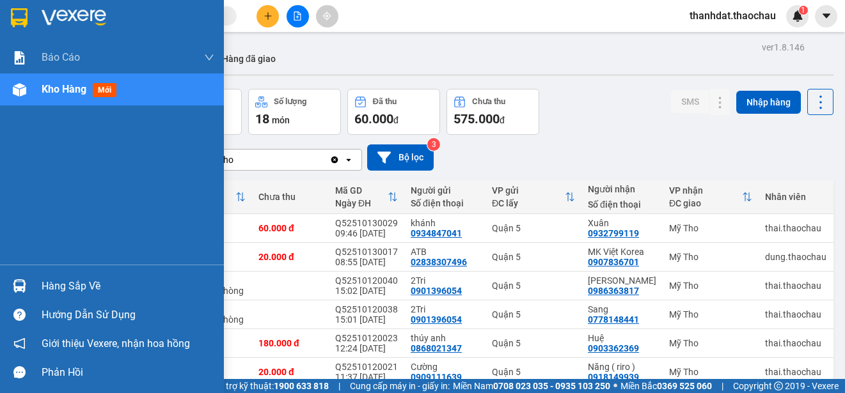
click at [55, 287] on div "Hàng sắp về" at bounding box center [128, 286] width 173 height 19
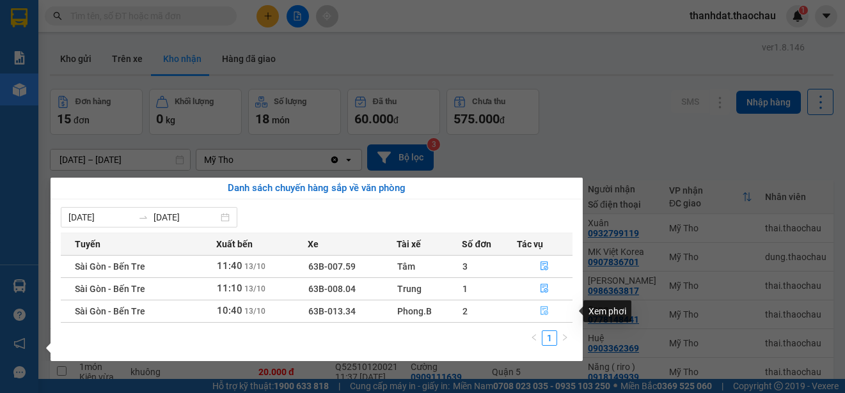
click at [542, 308] on icon "file-done" at bounding box center [544, 310] width 9 height 9
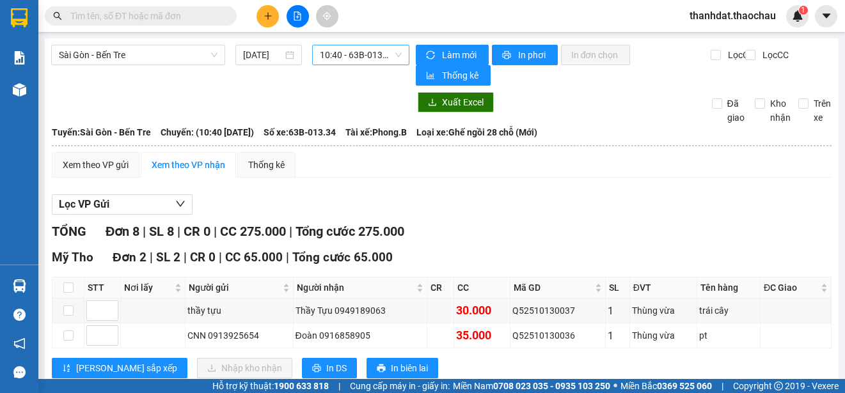
click at [334, 55] on span "10:40 - 63B-013.34" at bounding box center [361, 54] width 82 height 19
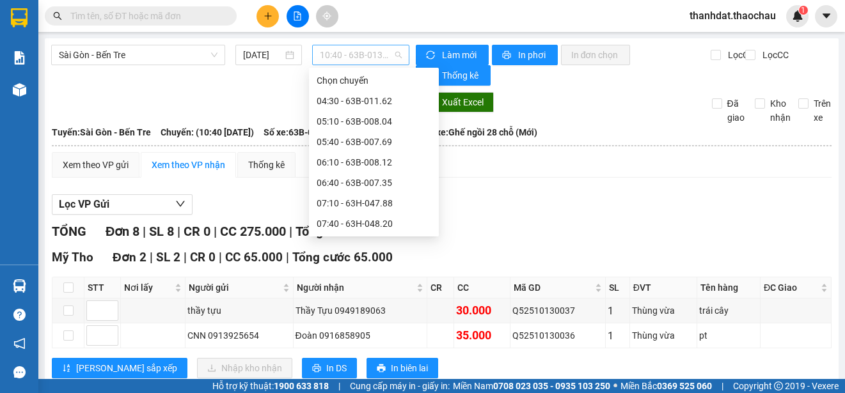
scroll to position [123, 0]
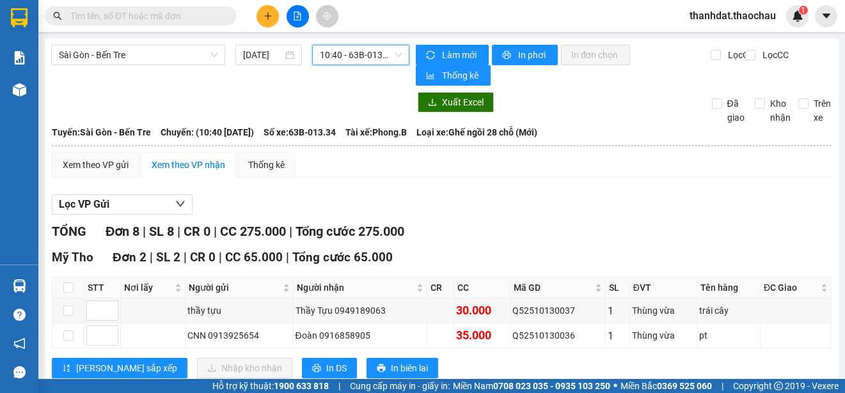
click at [334, 55] on span "10:40 - 63B-013.34" at bounding box center [361, 54] width 82 height 19
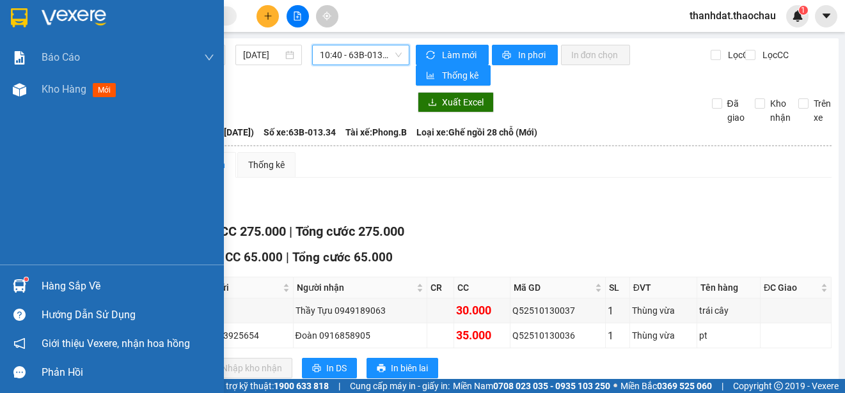
click at [44, 286] on div "Hàng sắp về" at bounding box center [128, 286] width 173 height 19
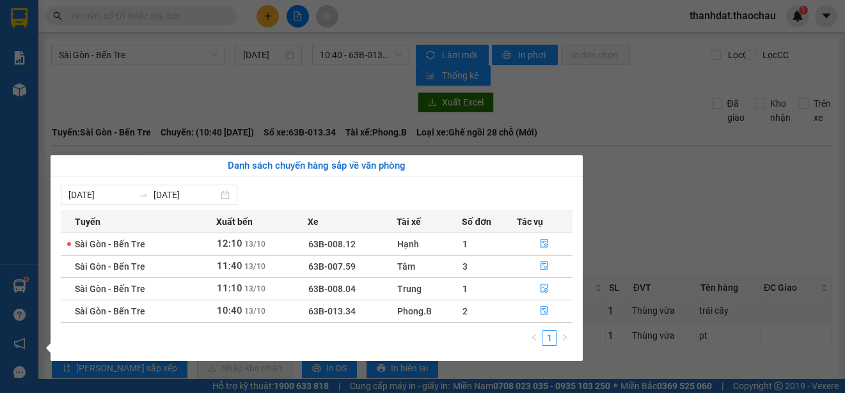
click at [638, 112] on section "Kết quả tìm kiếm ( 19 ) Bộ lọc Mã ĐH Trạng thái Món hàng Tổng cước Chưa cước Ng…" at bounding box center [422, 196] width 845 height 393
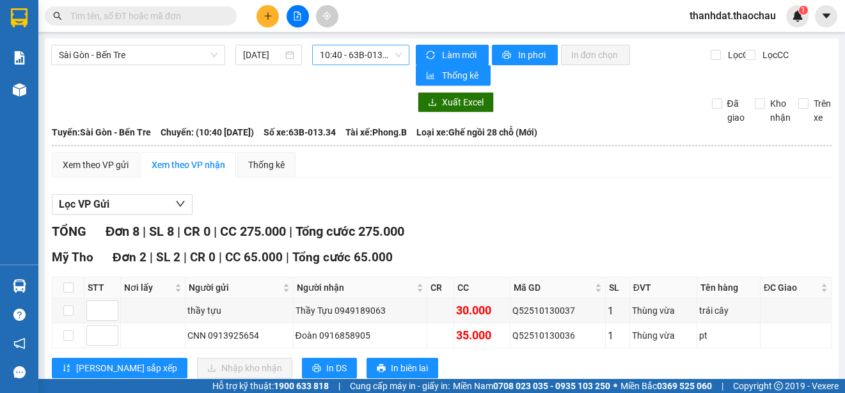
click at [357, 53] on span "10:40 - 63B-013.34" at bounding box center [361, 54] width 82 height 19
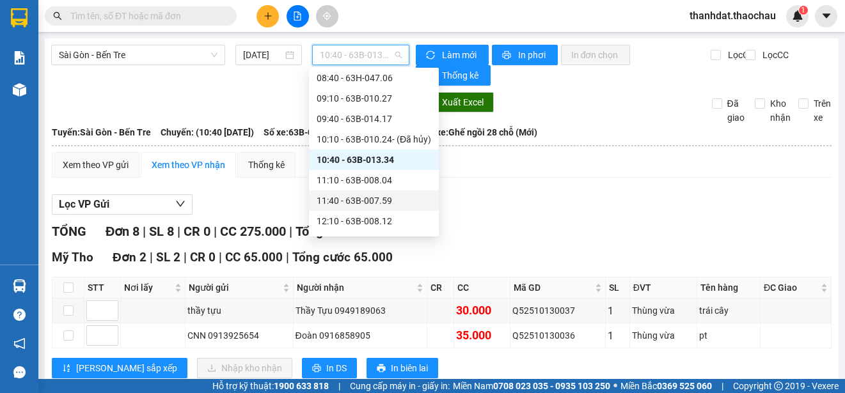
scroll to position [251, 0]
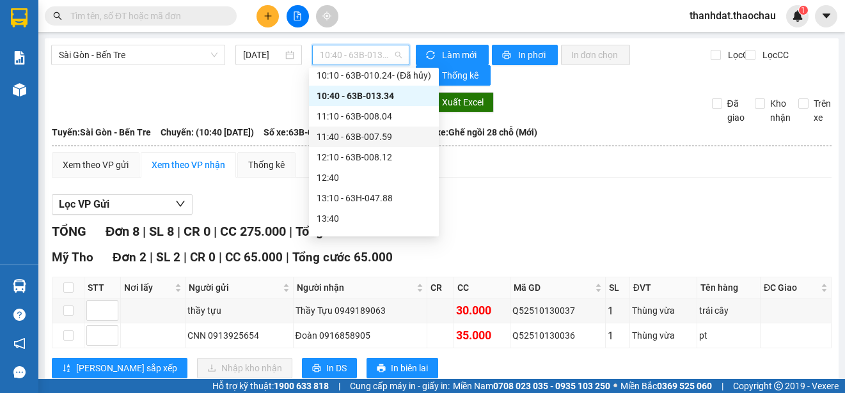
click at [376, 113] on div "11:10 - 63B-008.04" at bounding box center [374, 116] width 114 height 14
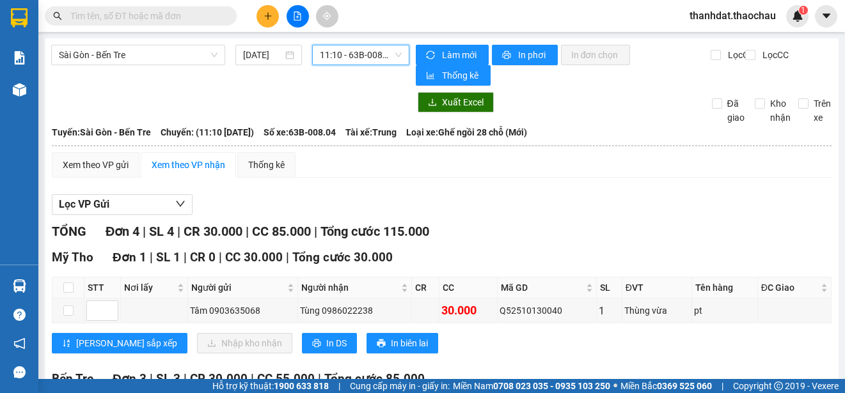
click at [347, 58] on span "11:10 - 63B-008.04" at bounding box center [361, 54] width 82 height 19
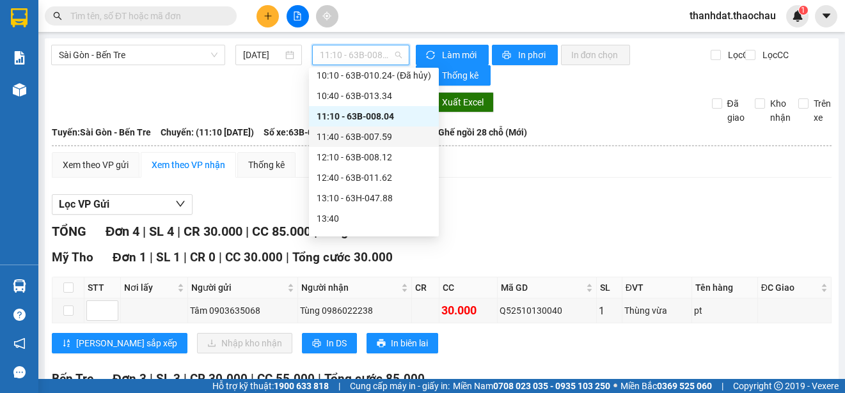
click at [356, 132] on div "11:40 - 63B-007.59" at bounding box center [374, 137] width 114 height 14
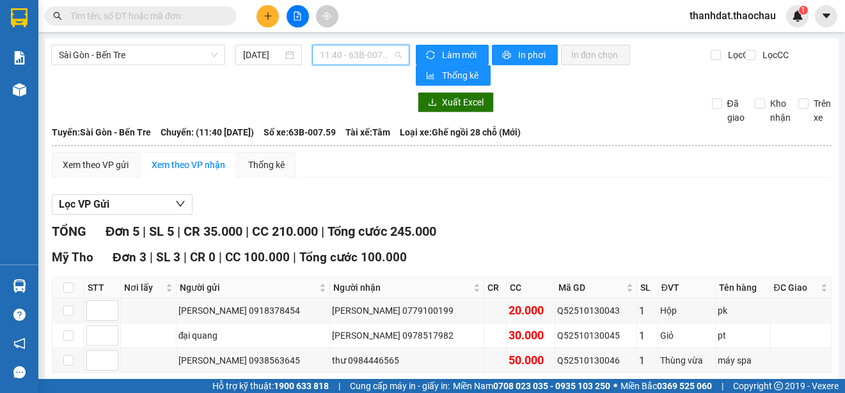
click at [354, 57] on span "11:40 - 63B-007.59" at bounding box center [361, 54] width 82 height 19
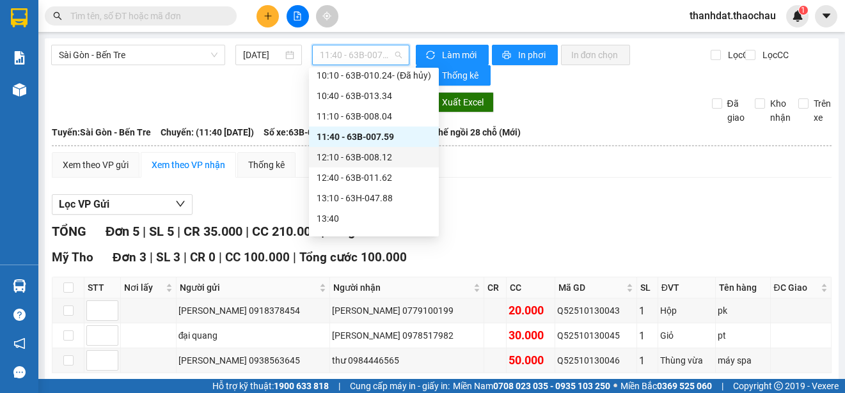
click at [382, 157] on div "12:10 - 63B-008.12" at bounding box center [374, 157] width 114 height 14
